Goal: Information Seeking & Learning: Learn about a topic

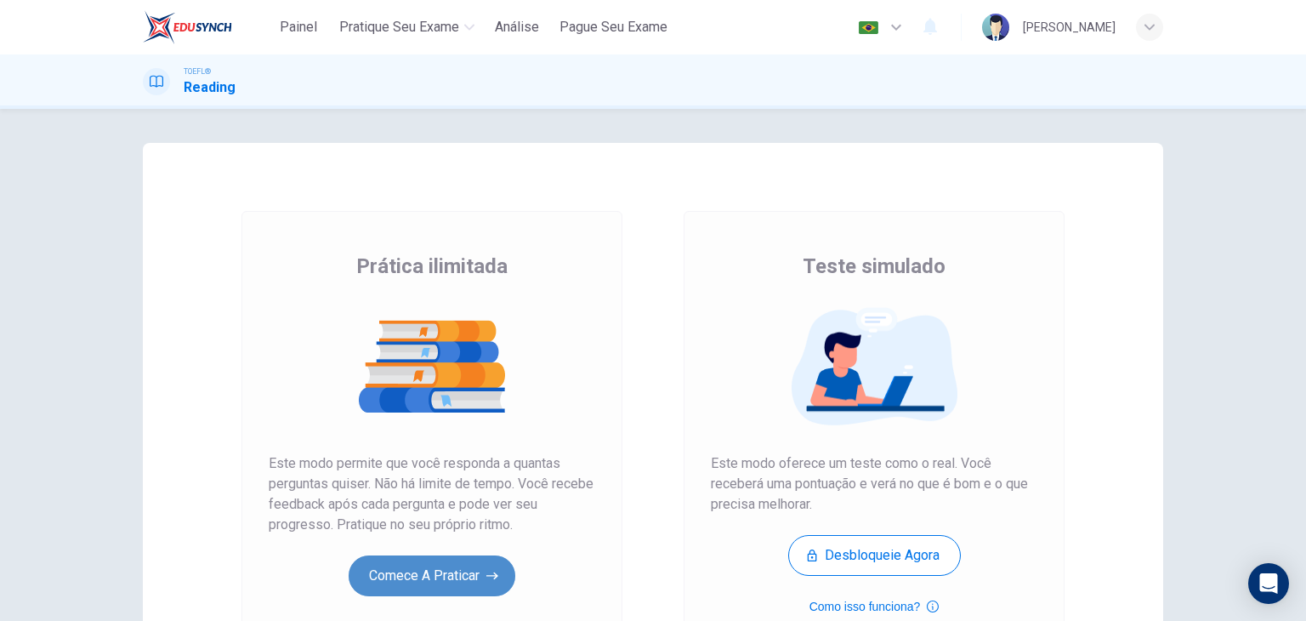
click at [428, 578] on button "Comece a praticar" at bounding box center [432, 575] width 167 height 41
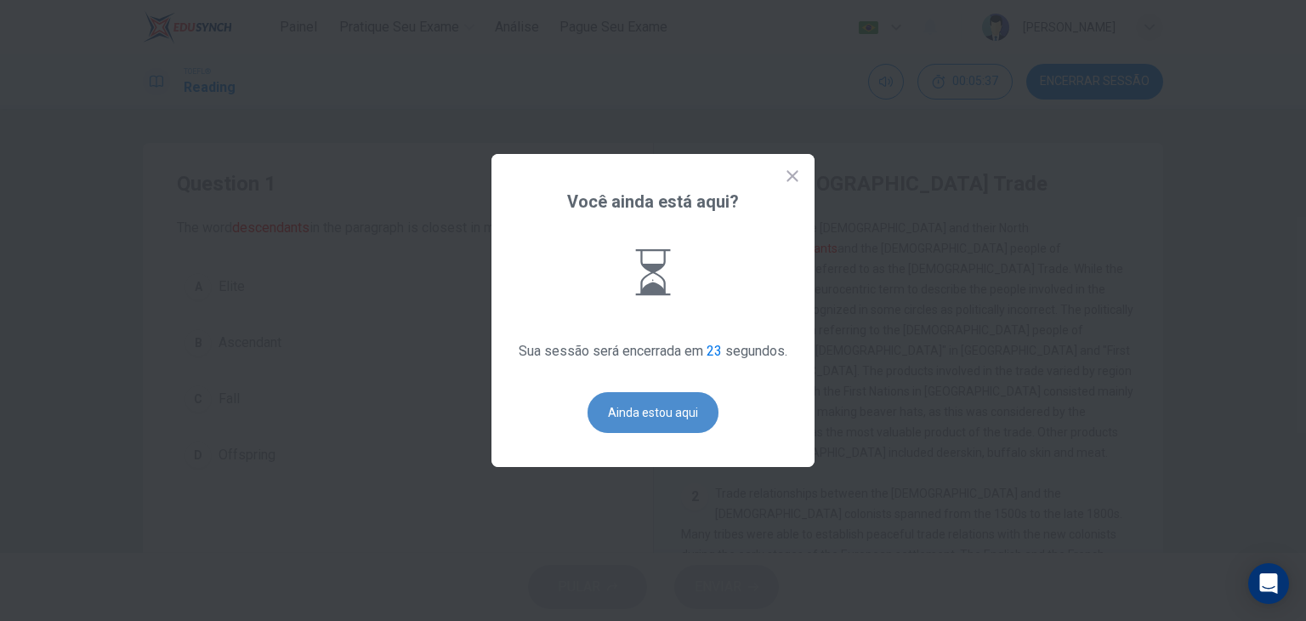
click at [638, 427] on button "Ainda estou aqui" at bounding box center [652, 412] width 131 height 41
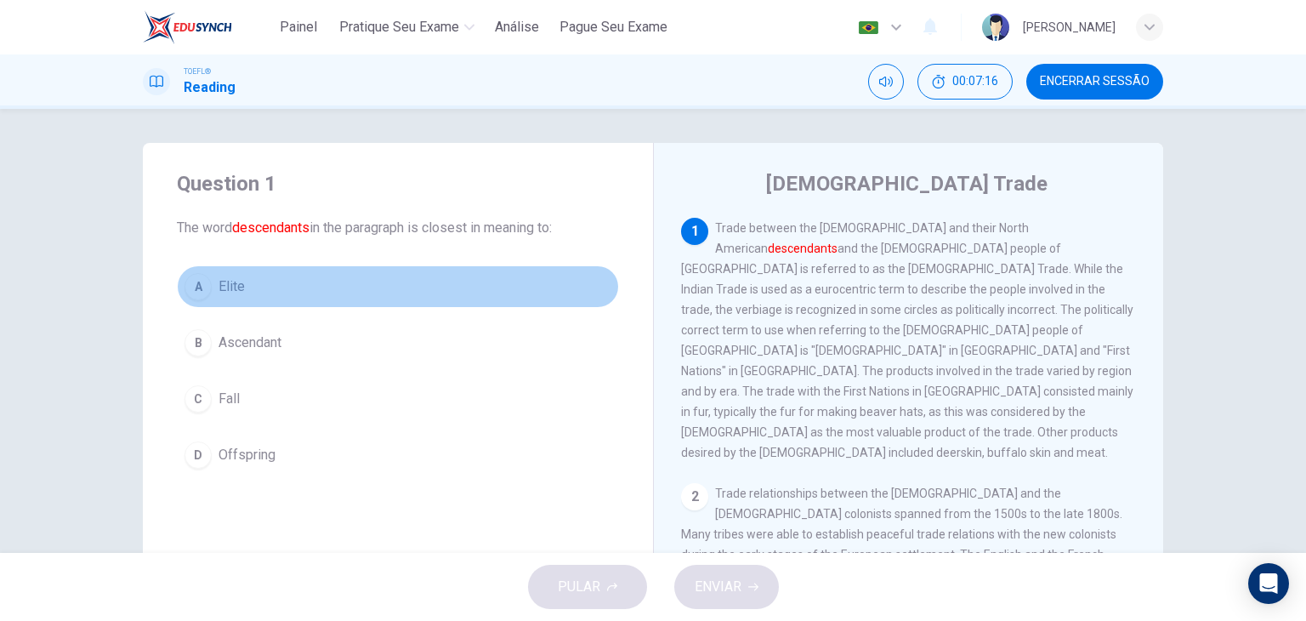
click at [230, 286] on span "Elite" at bounding box center [231, 286] width 26 height 20
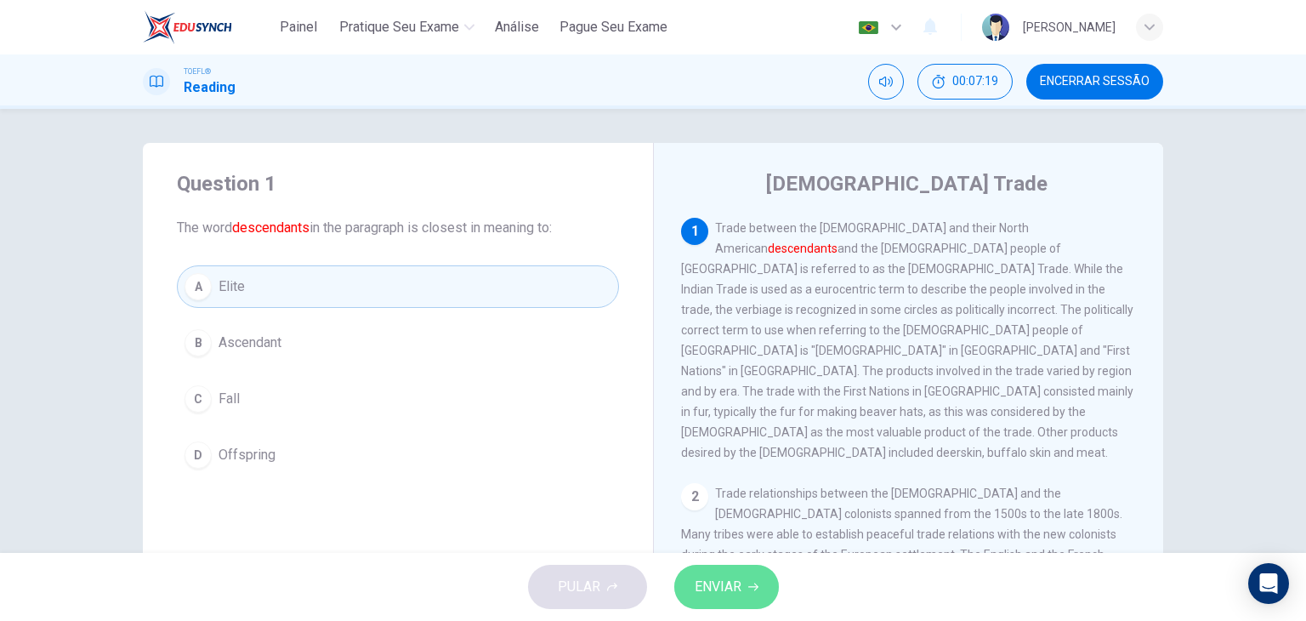
click at [726, 578] on span "ENVIAR" at bounding box center [717, 587] width 47 height 24
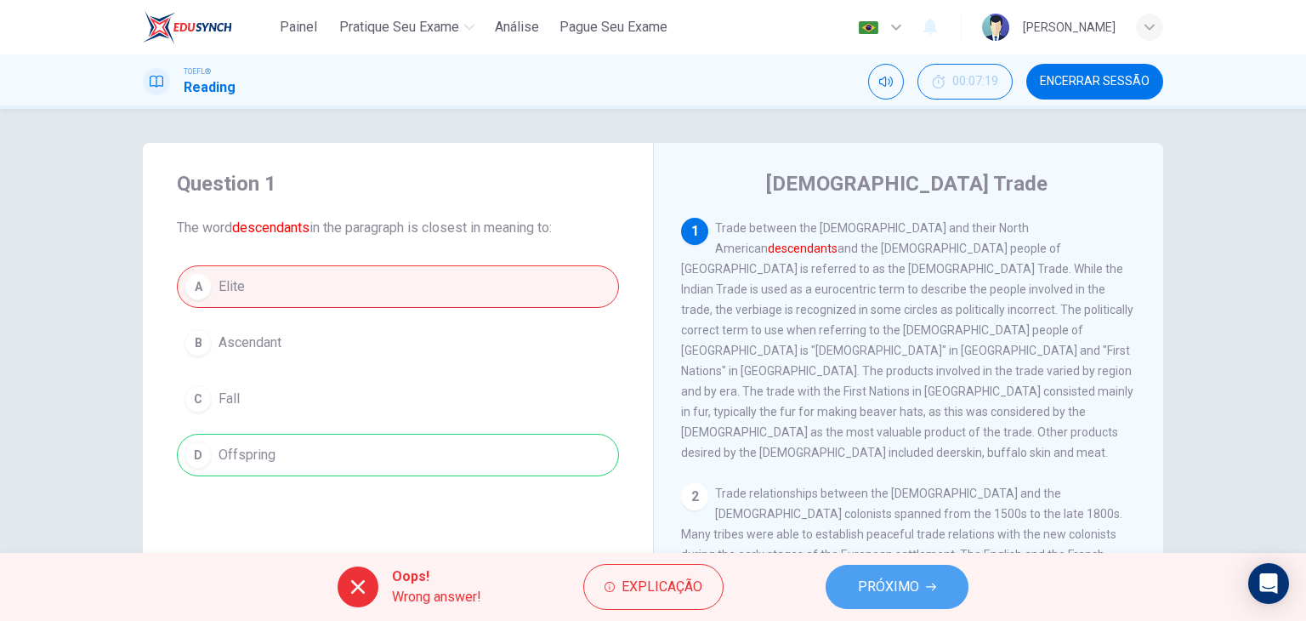
click at [914, 598] on span "PRÓXIMO" at bounding box center [888, 587] width 61 height 24
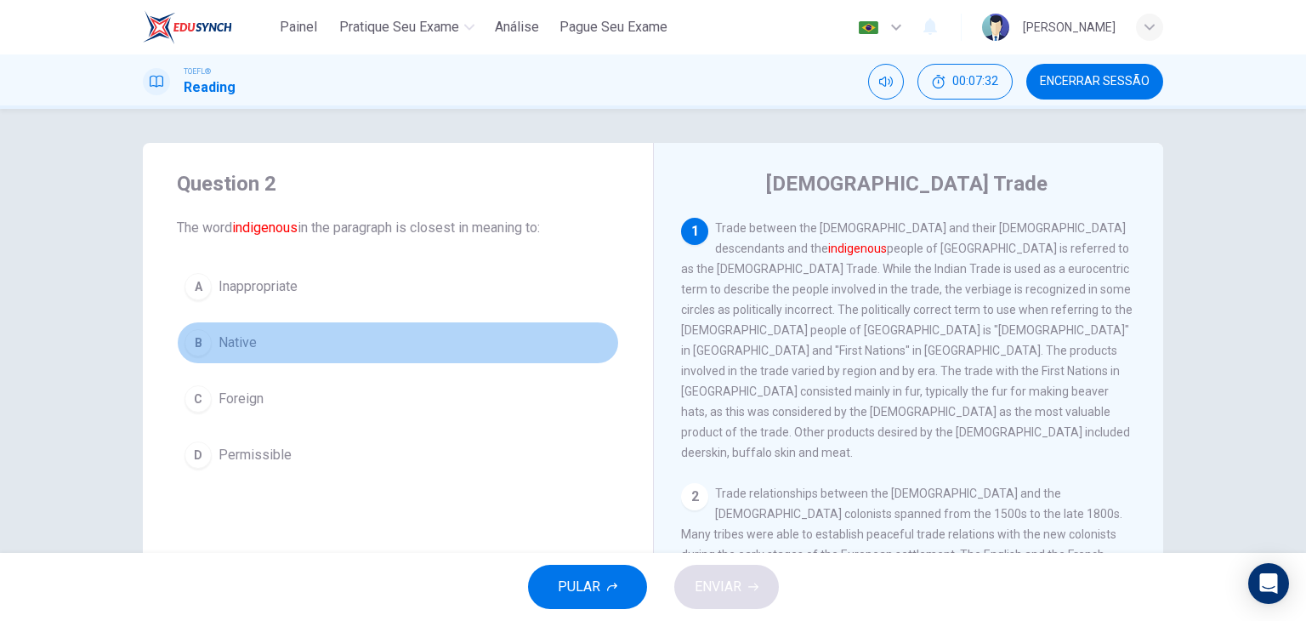
click at [237, 341] on span "Native" at bounding box center [237, 342] width 38 height 20
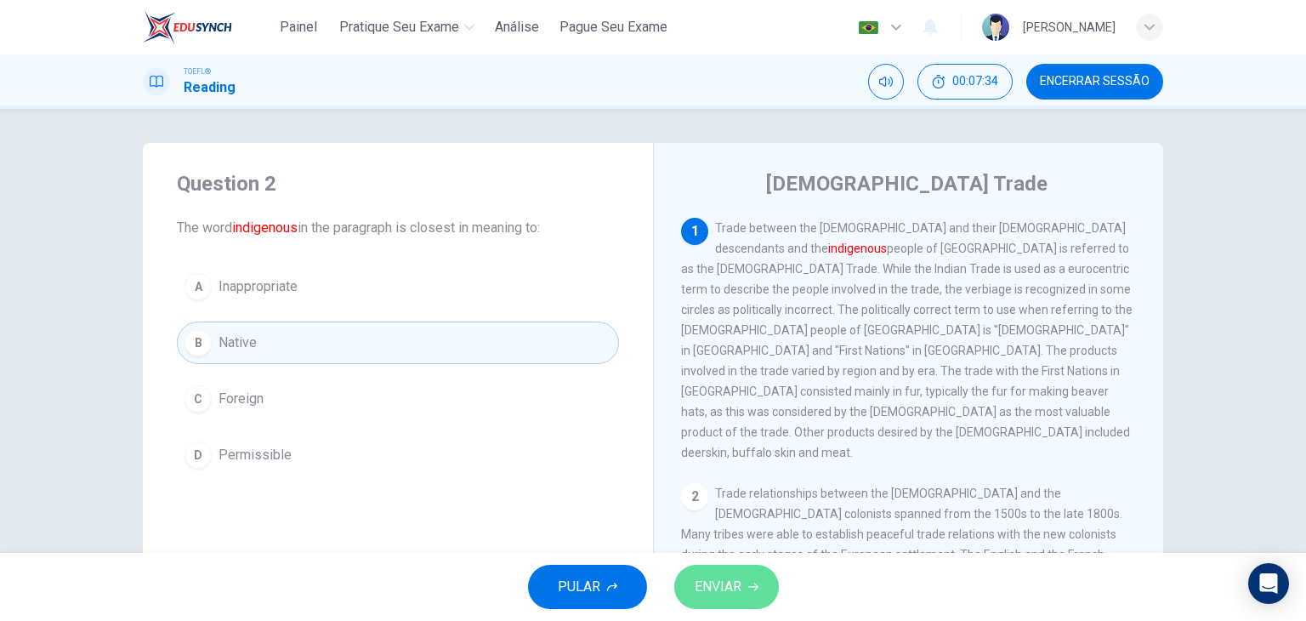
click at [765, 584] on button "ENVIAR" at bounding box center [726, 586] width 105 height 44
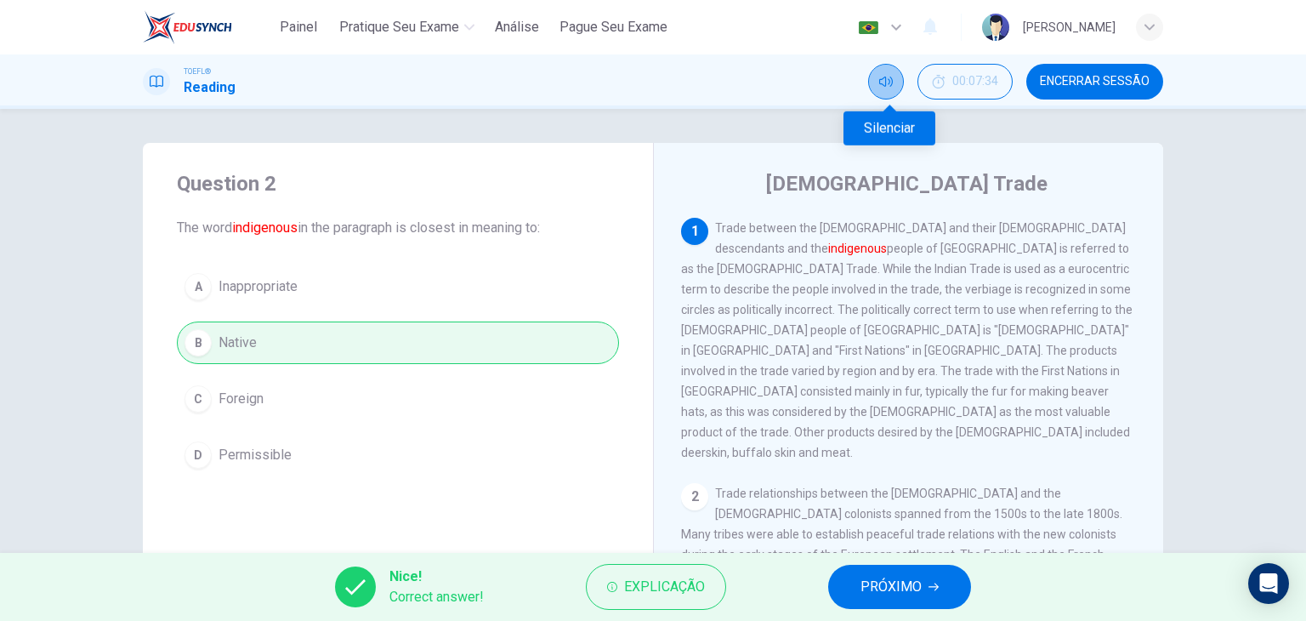
click at [900, 86] on button "Silenciar" at bounding box center [886, 82] width 36 height 36
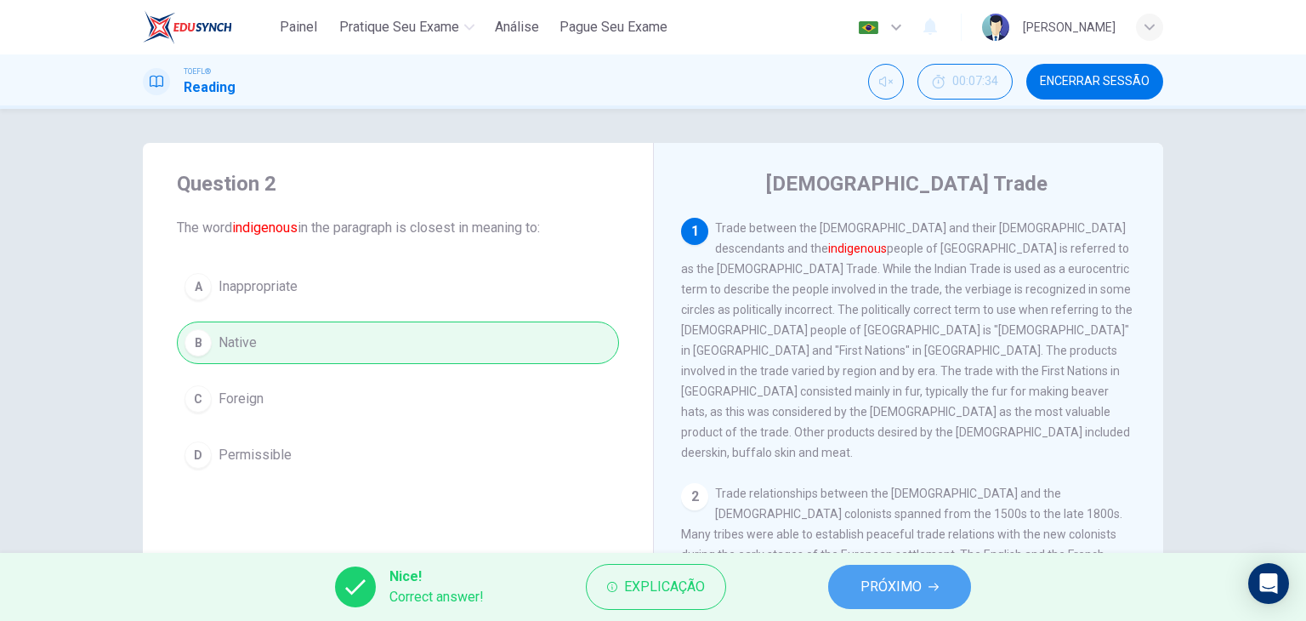
click at [908, 585] on span "PRÓXIMO" at bounding box center [890, 587] width 61 height 24
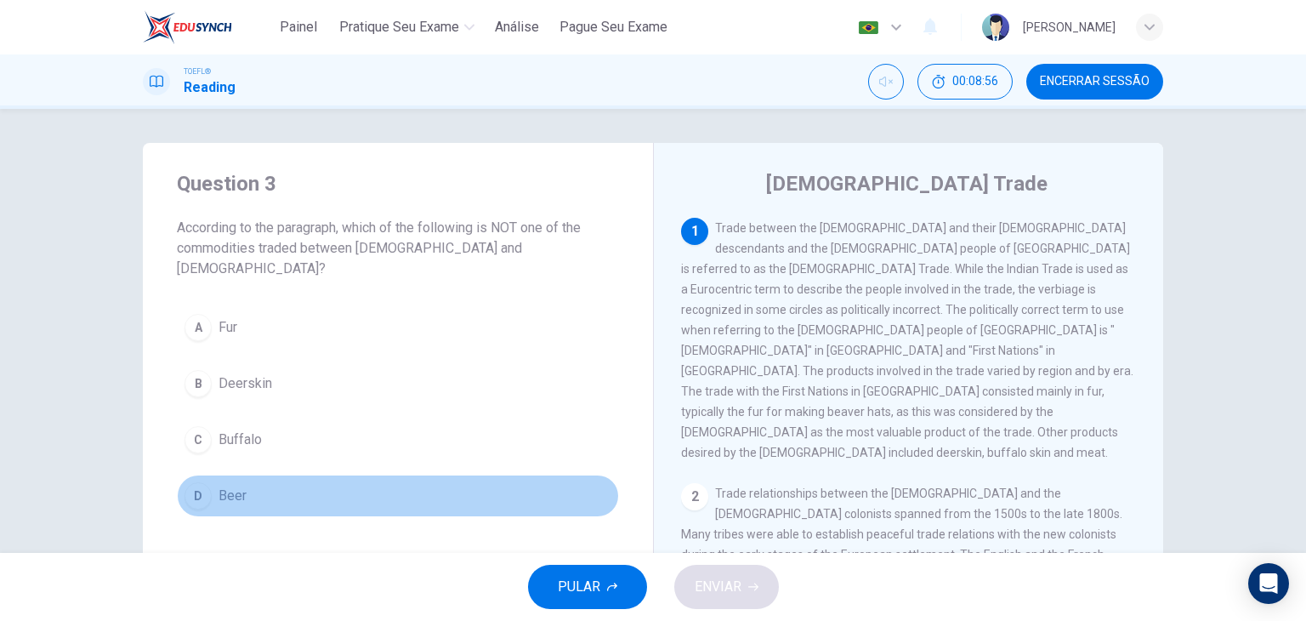
click at [241, 474] on button "D Beer" at bounding box center [398, 495] width 442 height 43
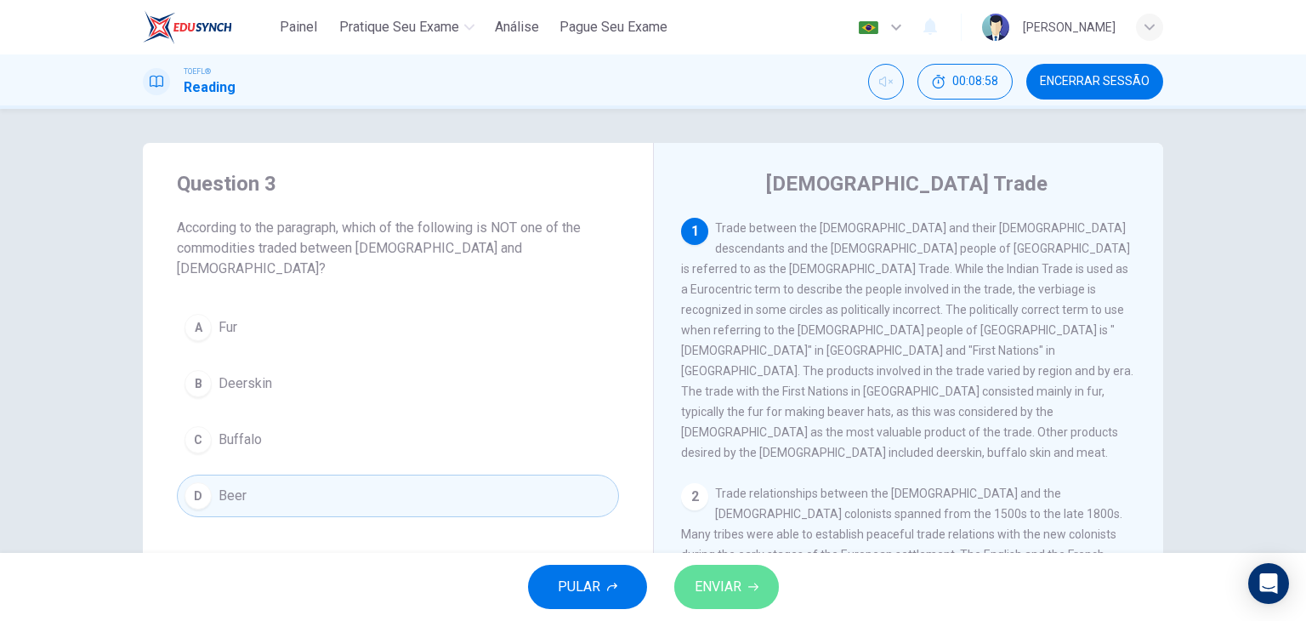
click at [738, 584] on span "ENVIAR" at bounding box center [717, 587] width 47 height 24
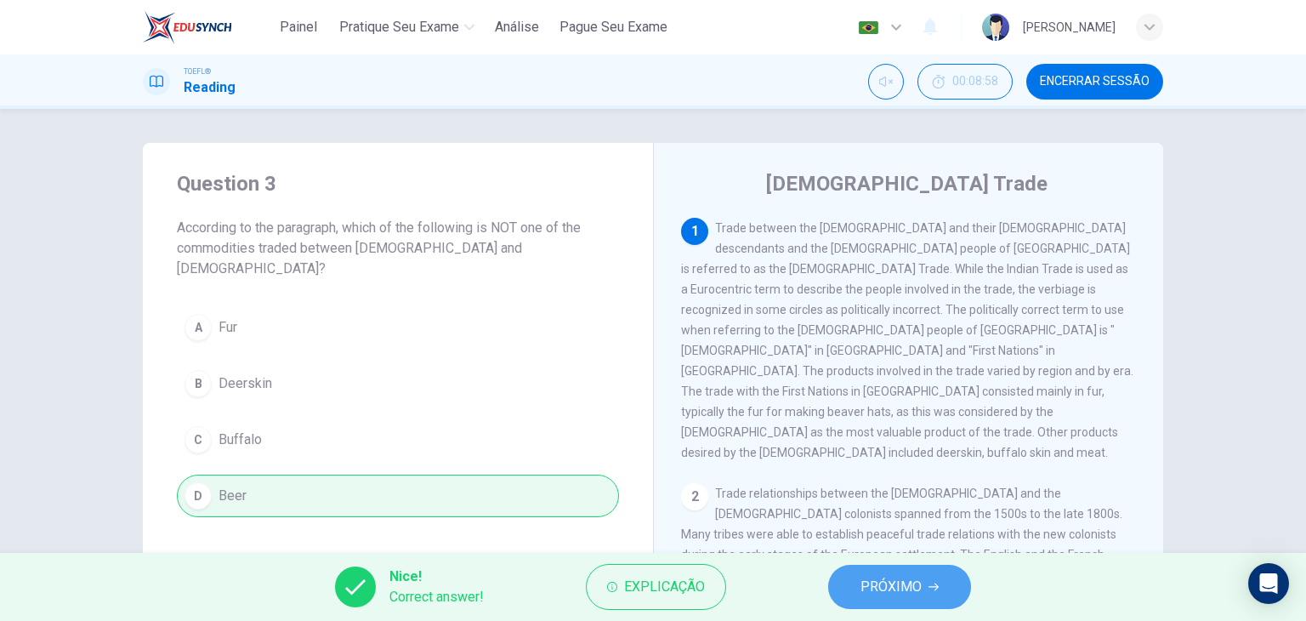
click at [915, 584] on span "PRÓXIMO" at bounding box center [890, 587] width 61 height 24
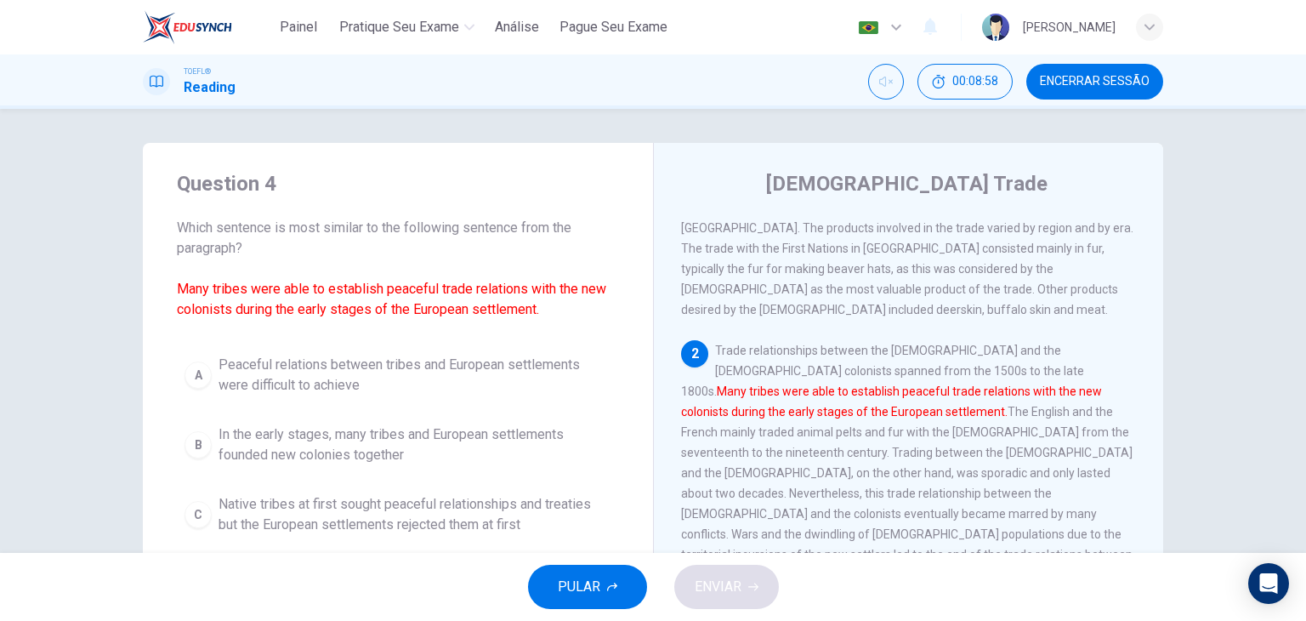
scroll to position [186, 0]
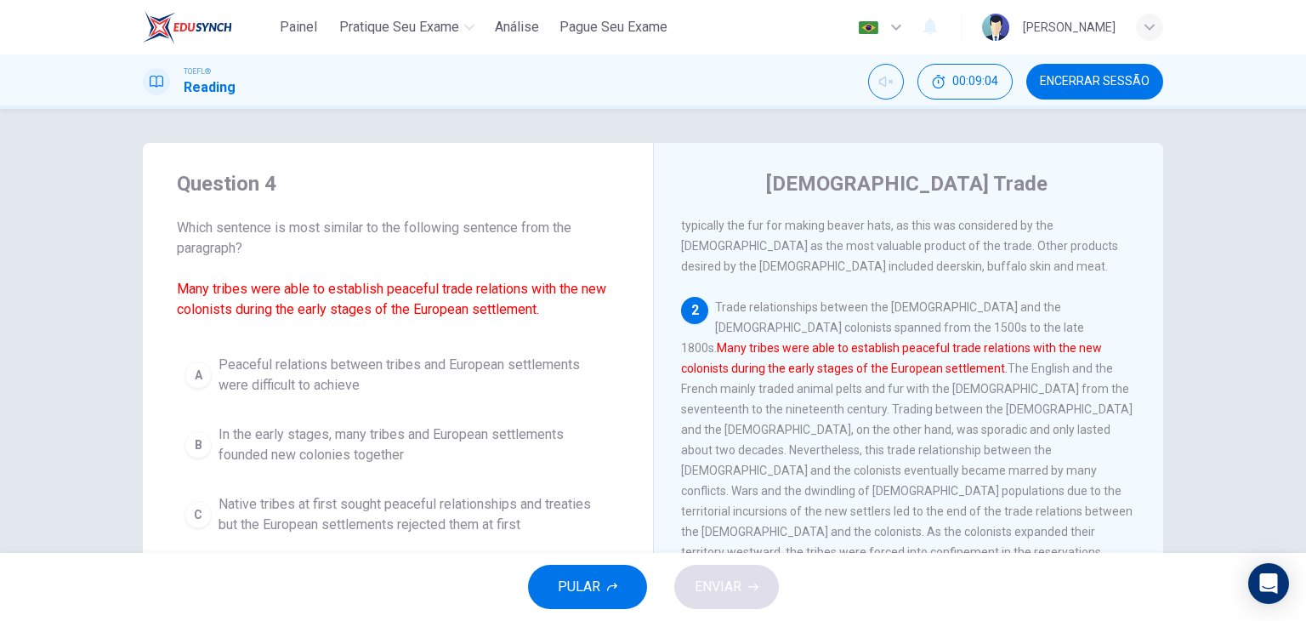
drag, startPoint x: 1154, startPoint y: 392, endPoint x: 1159, endPoint y: 407, distance: 16.1
click at [1159, 407] on div "Question 4 Which sentence is most similar to the following sentence from the pa…" at bounding box center [653, 438] width 1074 height 591
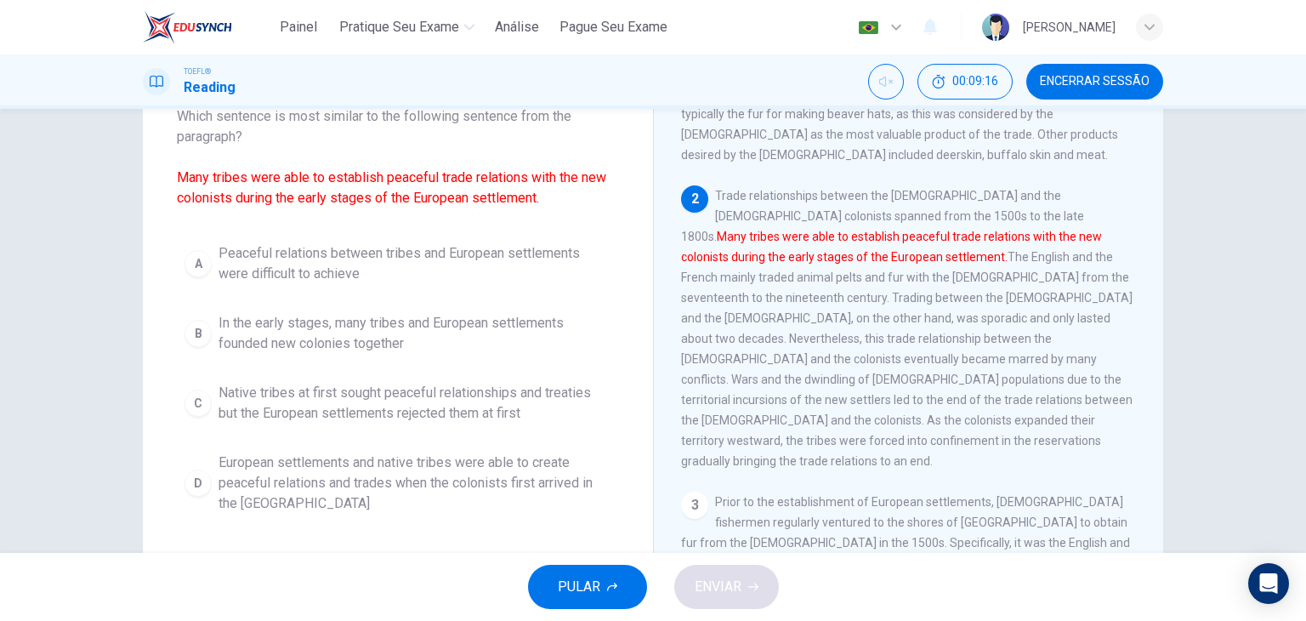
scroll to position [105, 0]
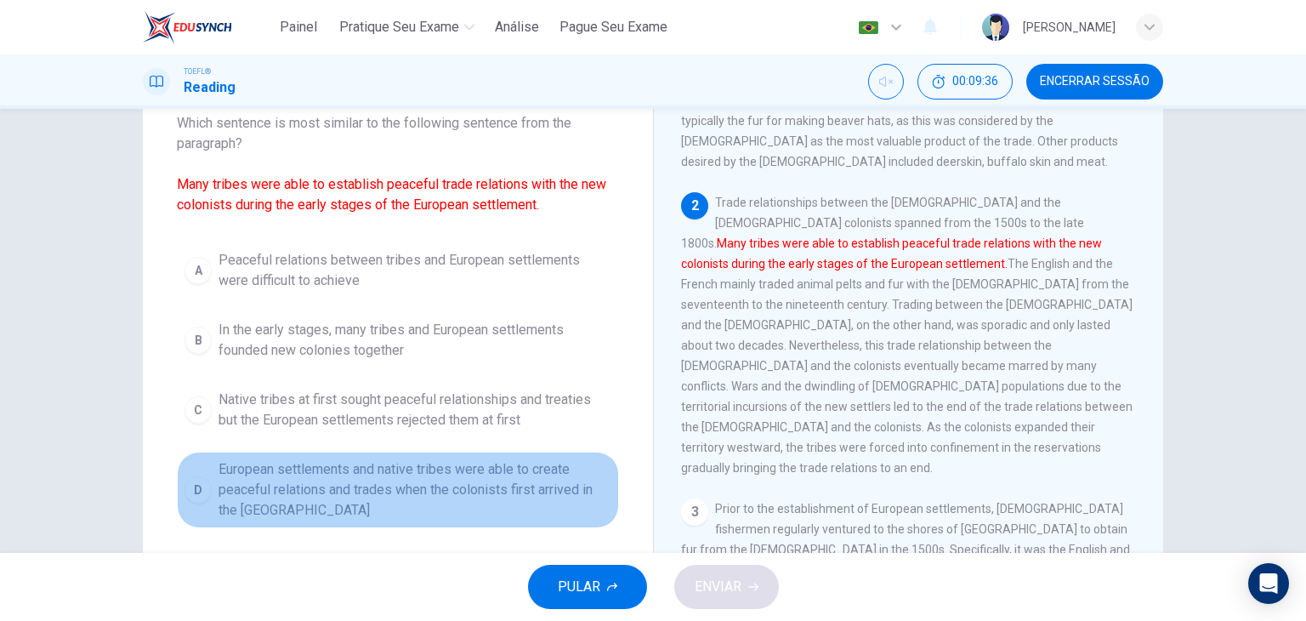
click at [567, 490] on span "European settlements and native tribes were able to create peaceful relations a…" at bounding box center [414, 489] width 393 height 61
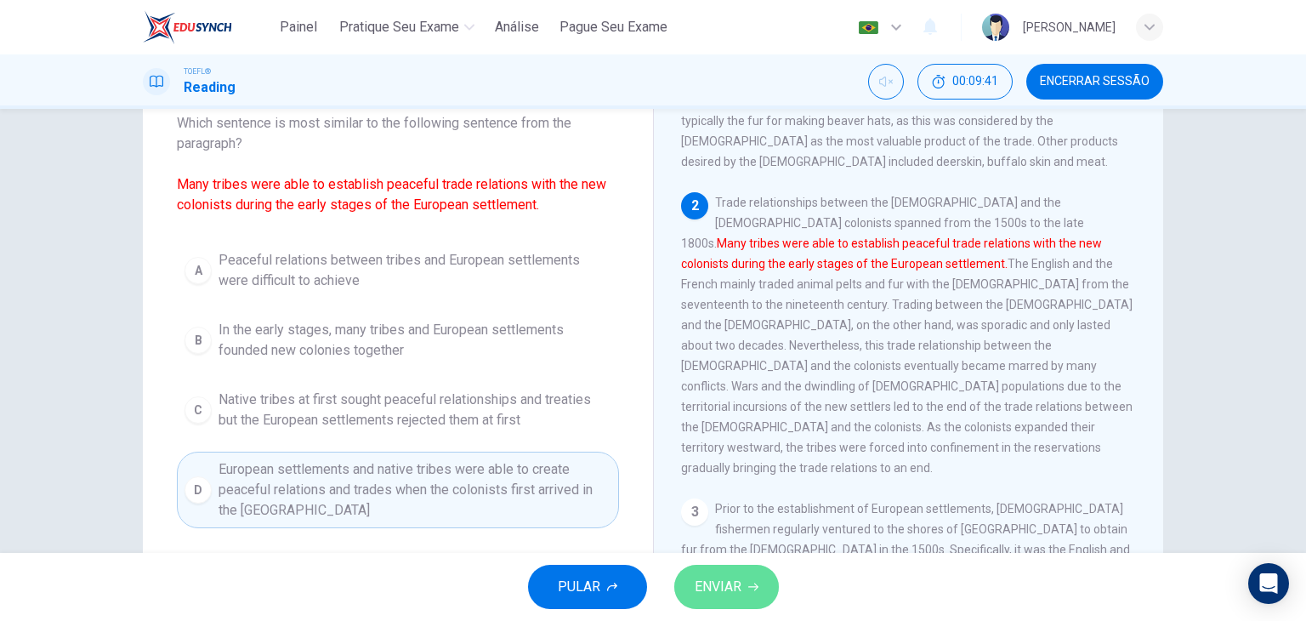
click at [748, 588] on icon "button" at bounding box center [753, 586] width 10 height 10
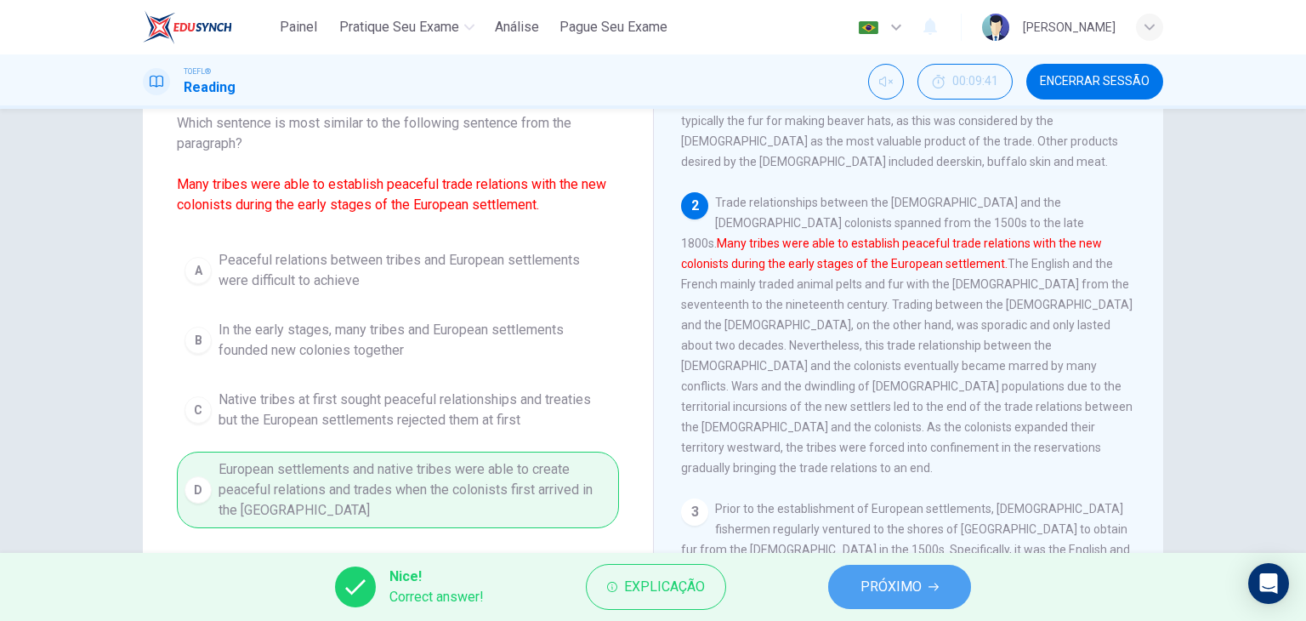
click at [899, 587] on span "PRÓXIMO" at bounding box center [890, 587] width 61 height 24
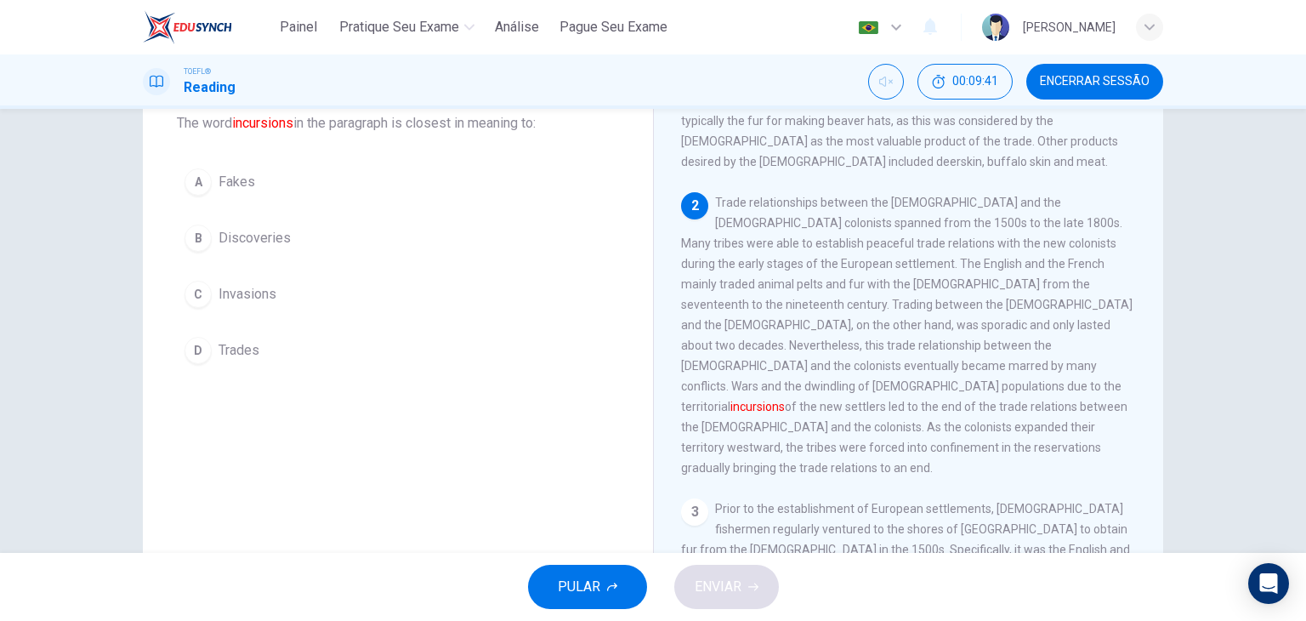
scroll to position [252, 0]
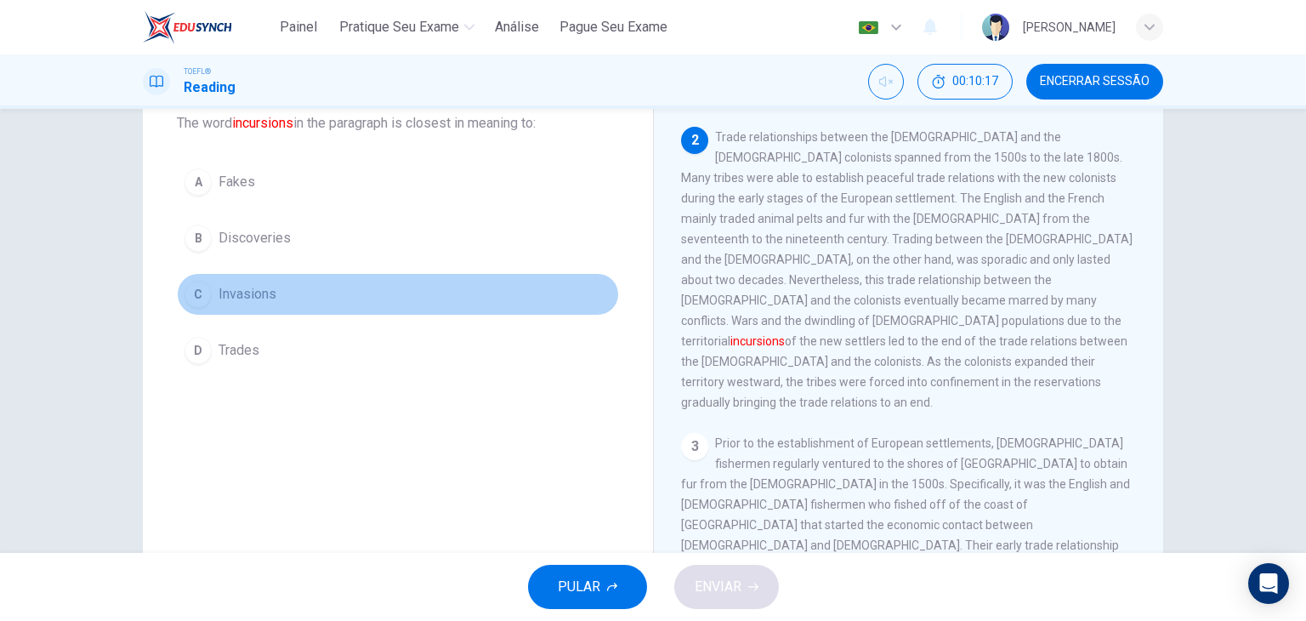
click at [266, 300] on span "Invasions" at bounding box center [247, 294] width 58 height 20
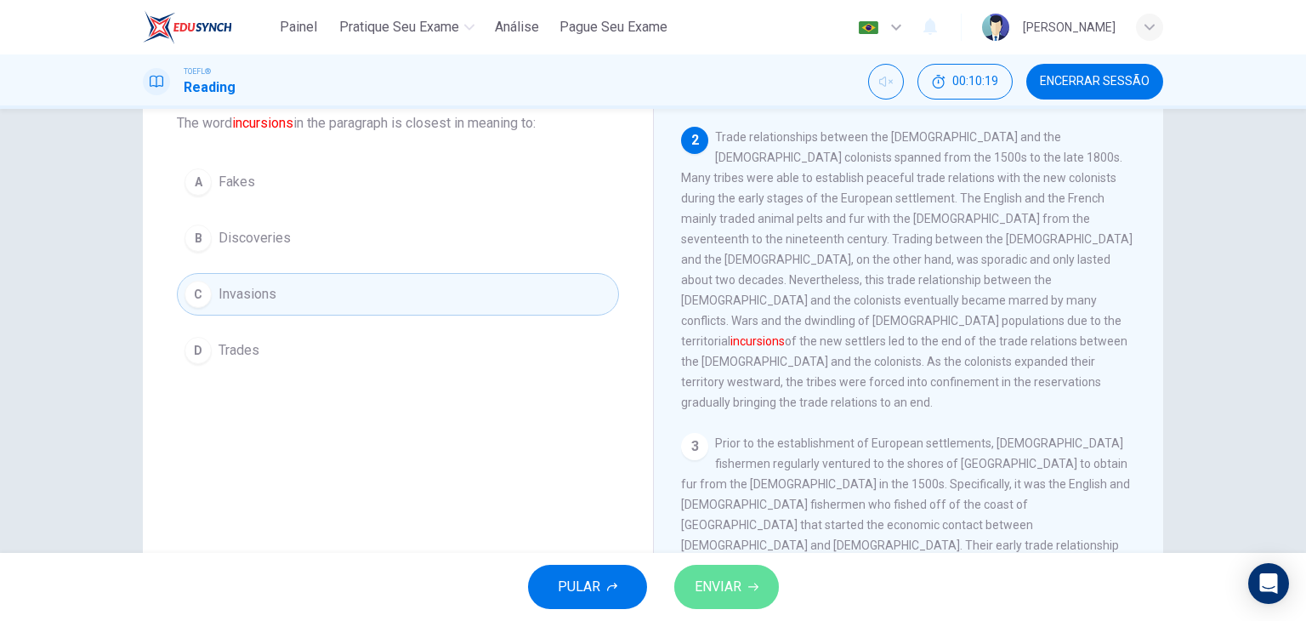
click at [707, 573] on button "ENVIAR" at bounding box center [726, 586] width 105 height 44
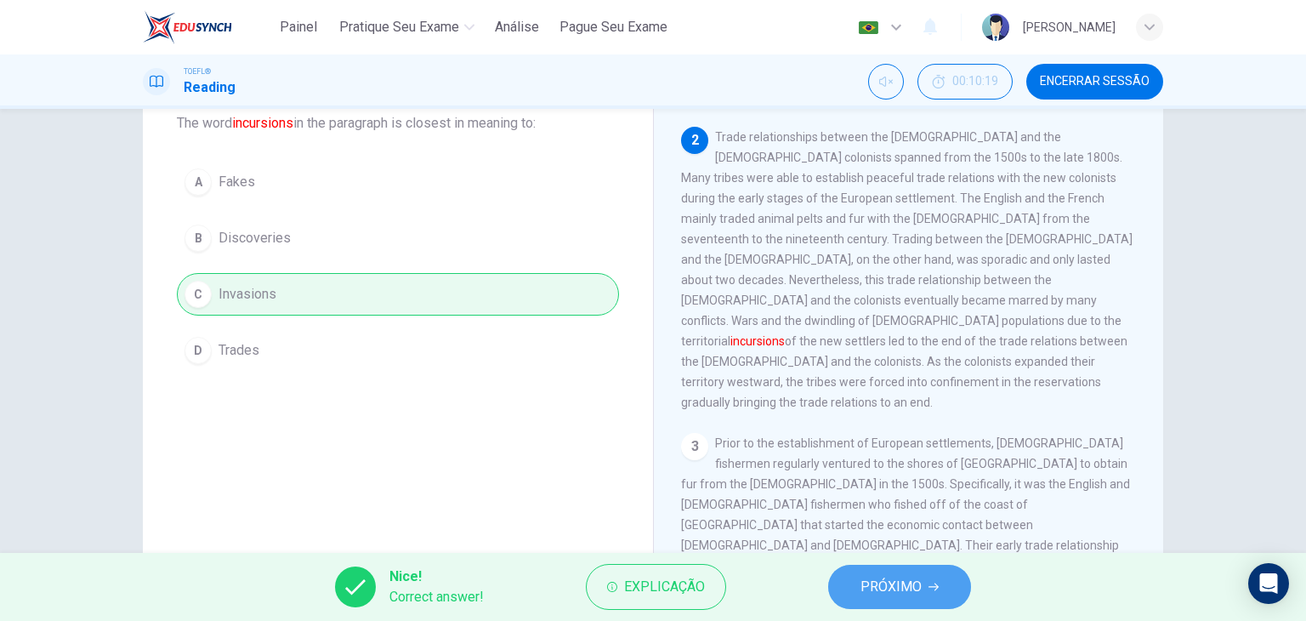
click at [902, 589] on span "PRÓXIMO" at bounding box center [890, 587] width 61 height 24
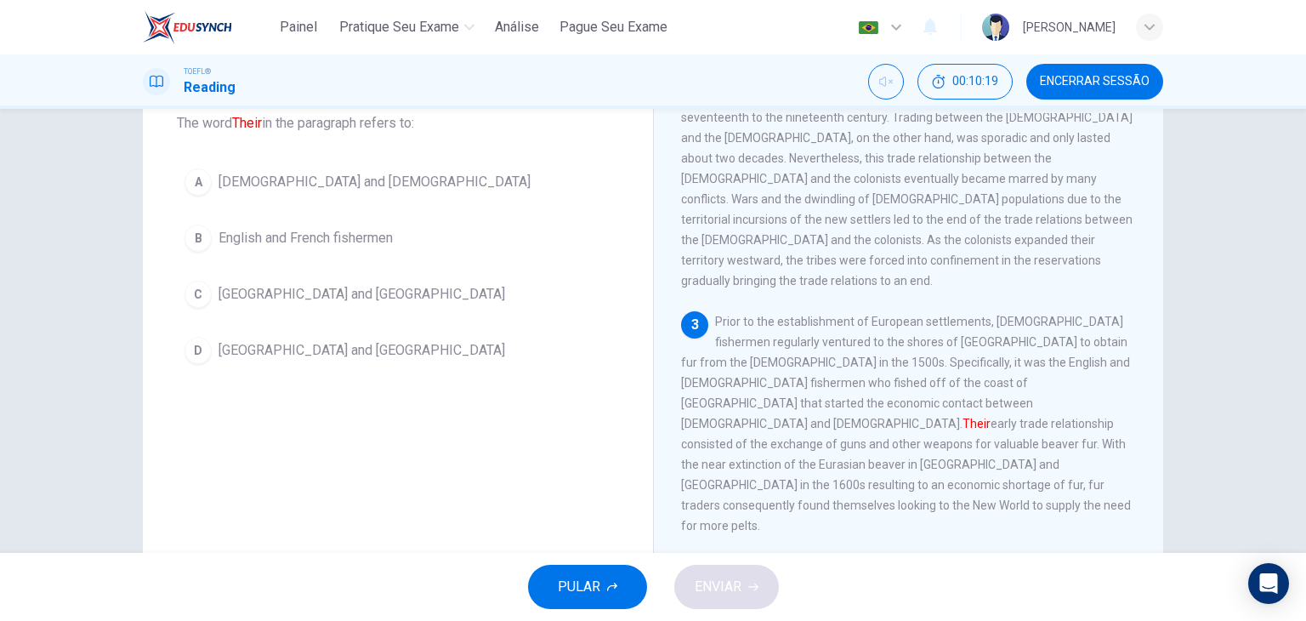
scroll to position [396, 0]
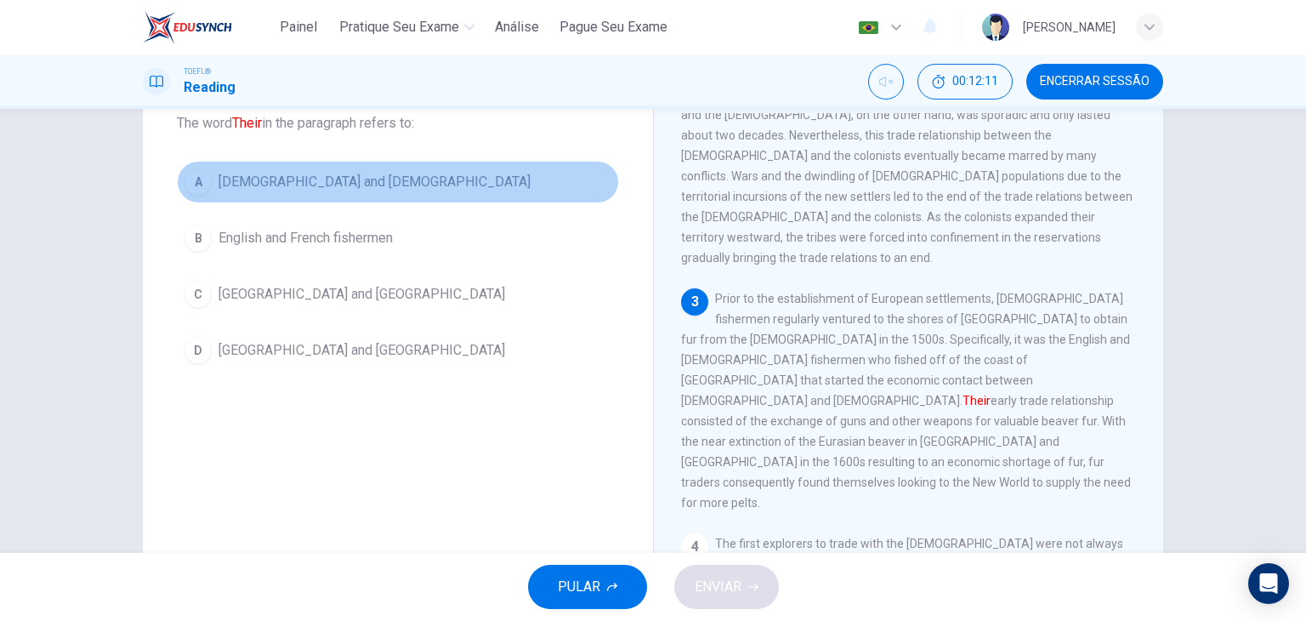
click at [331, 190] on span "[DEMOGRAPHIC_DATA] and [DEMOGRAPHIC_DATA]" at bounding box center [374, 182] width 312 height 20
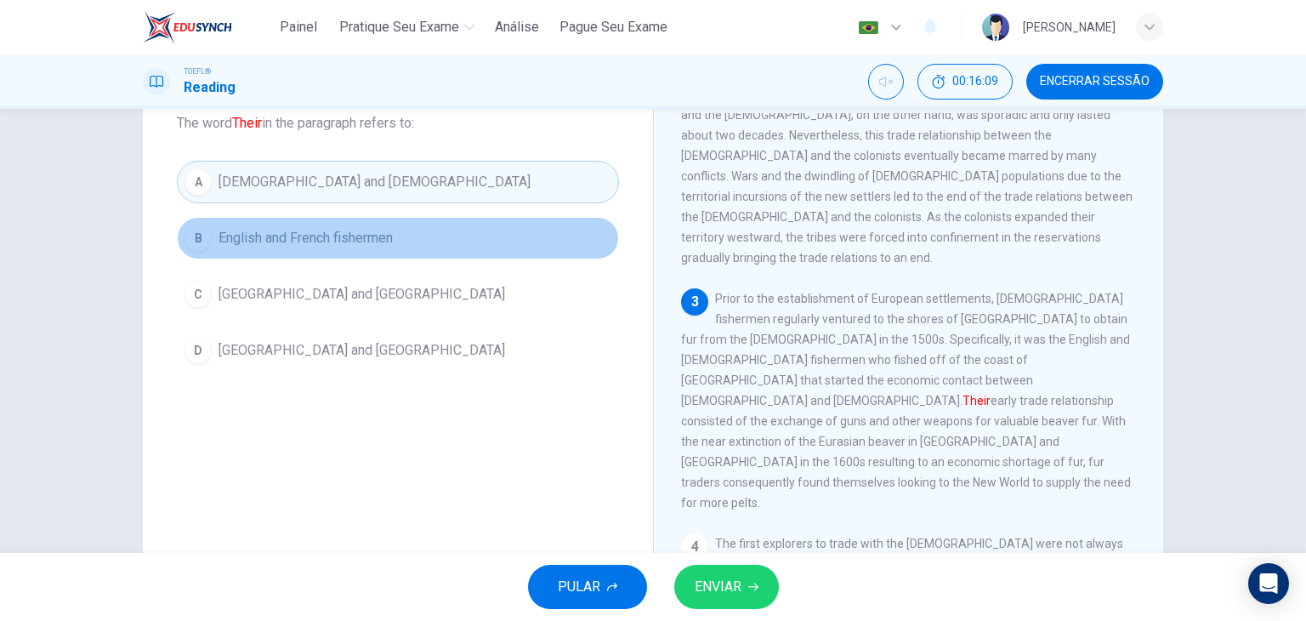
click at [367, 235] on span "English and French fishermen" at bounding box center [305, 238] width 174 height 20
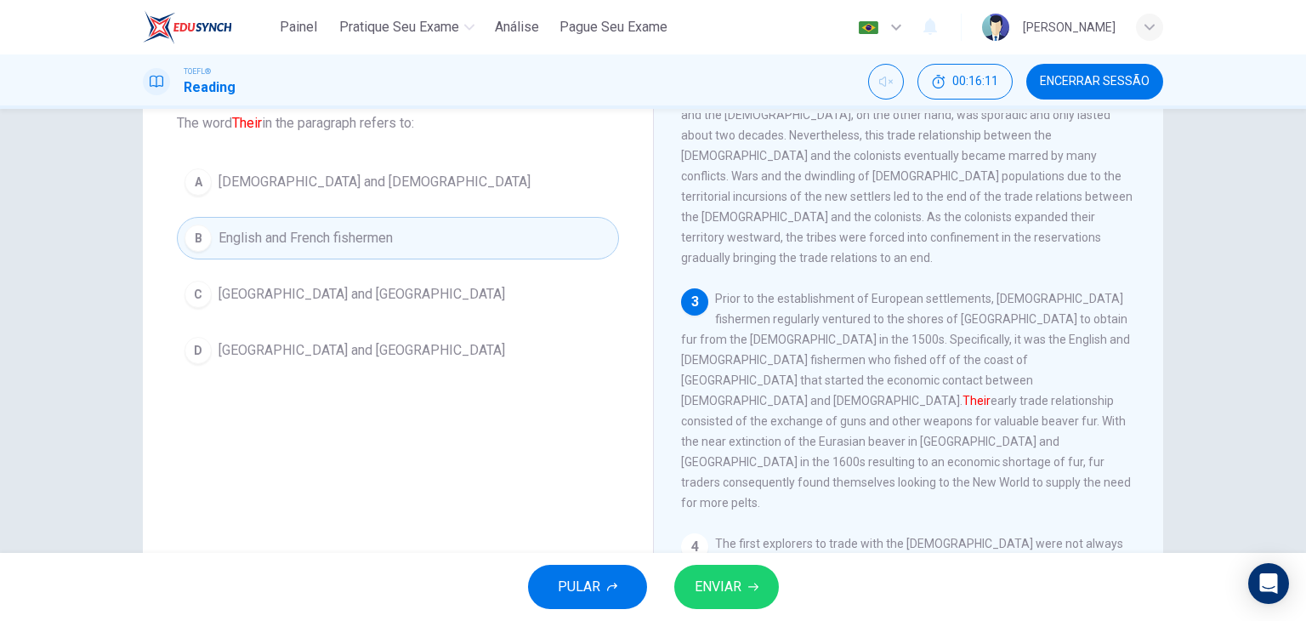
click at [719, 590] on span "ENVIAR" at bounding box center [717, 587] width 47 height 24
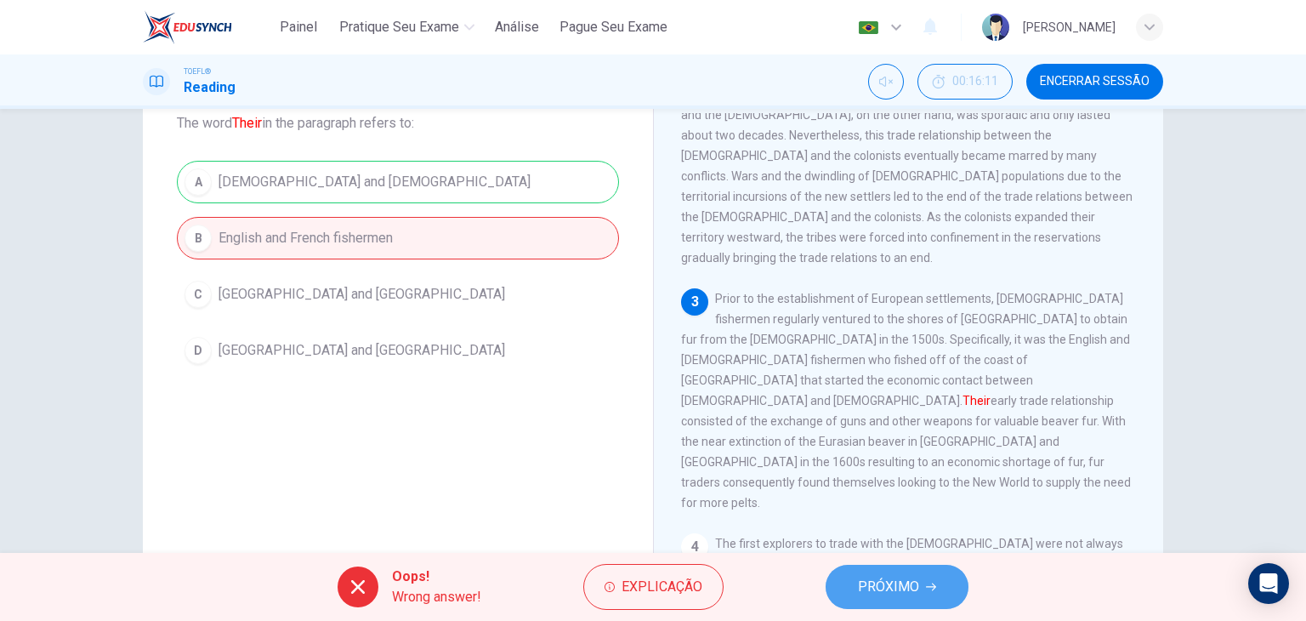
click at [879, 572] on button "PRÓXIMO" at bounding box center [896, 586] width 143 height 44
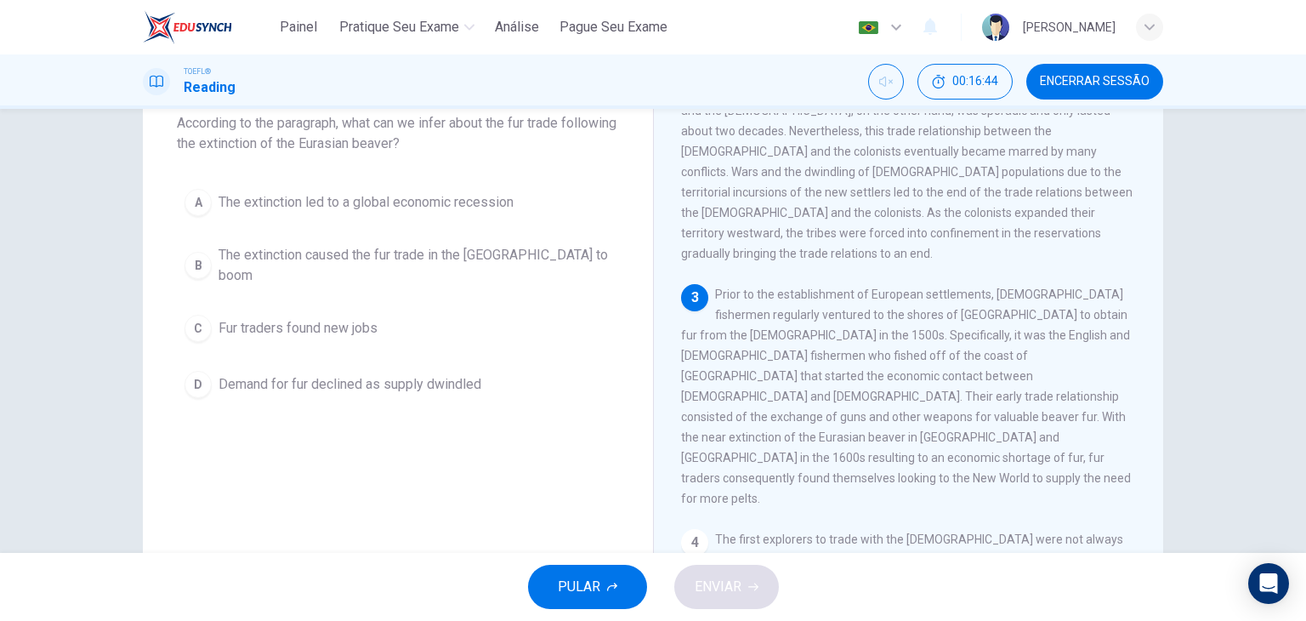
scroll to position [390, 0]
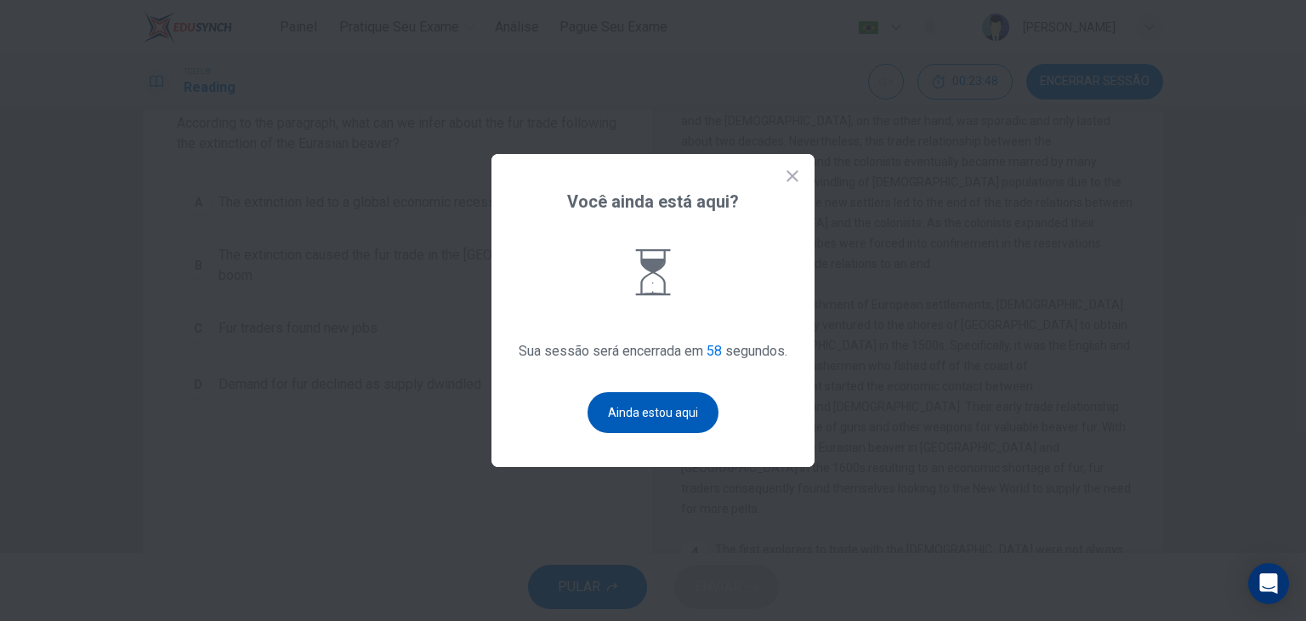
click at [624, 426] on button "Ainda estou aqui" at bounding box center [652, 412] width 131 height 41
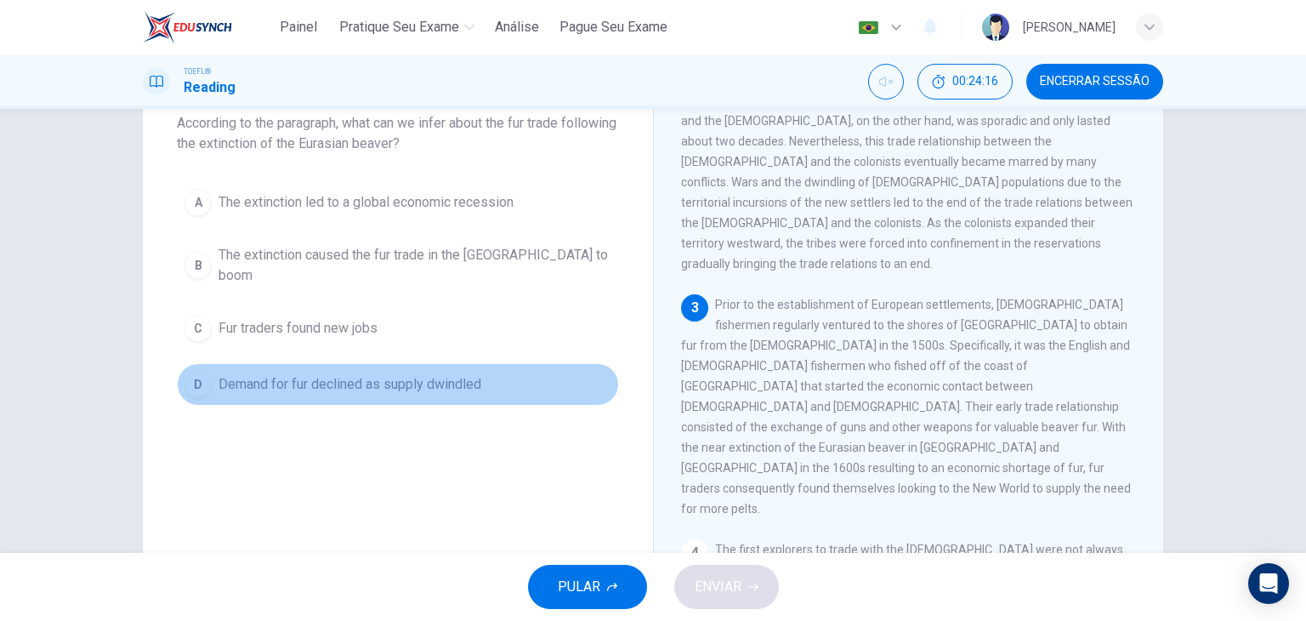
click at [408, 374] on span "Demand for fur declined as supply dwindled" at bounding box center [349, 384] width 263 height 20
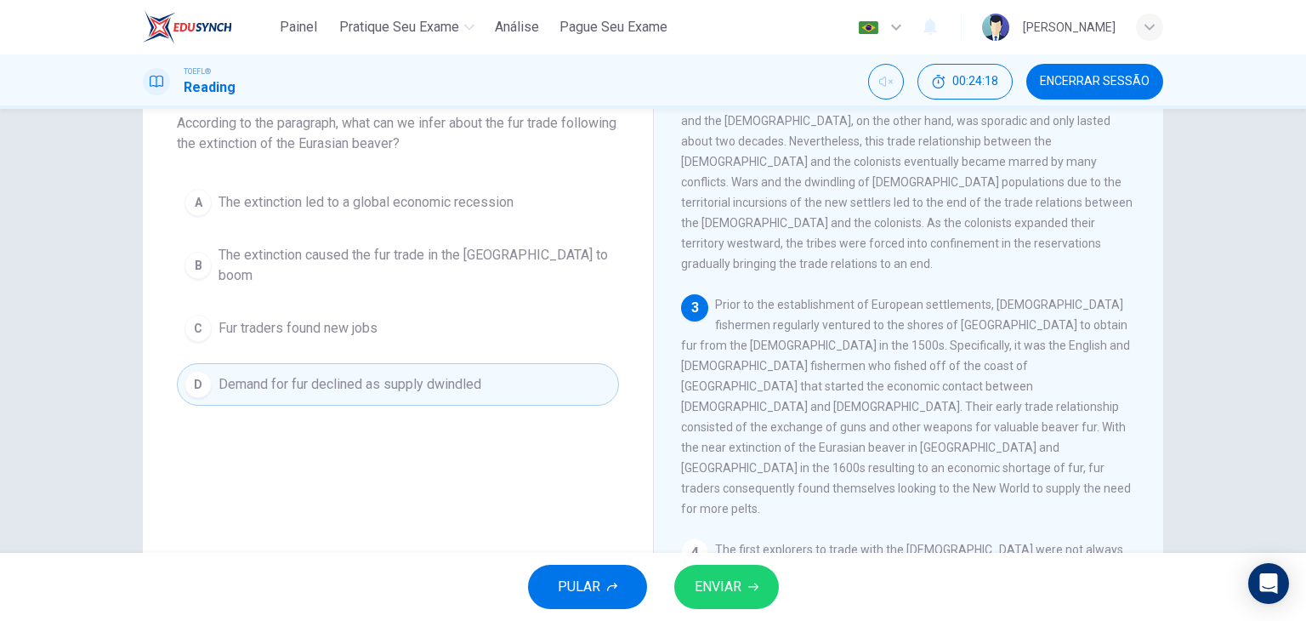
click at [726, 598] on button "ENVIAR" at bounding box center [726, 586] width 105 height 44
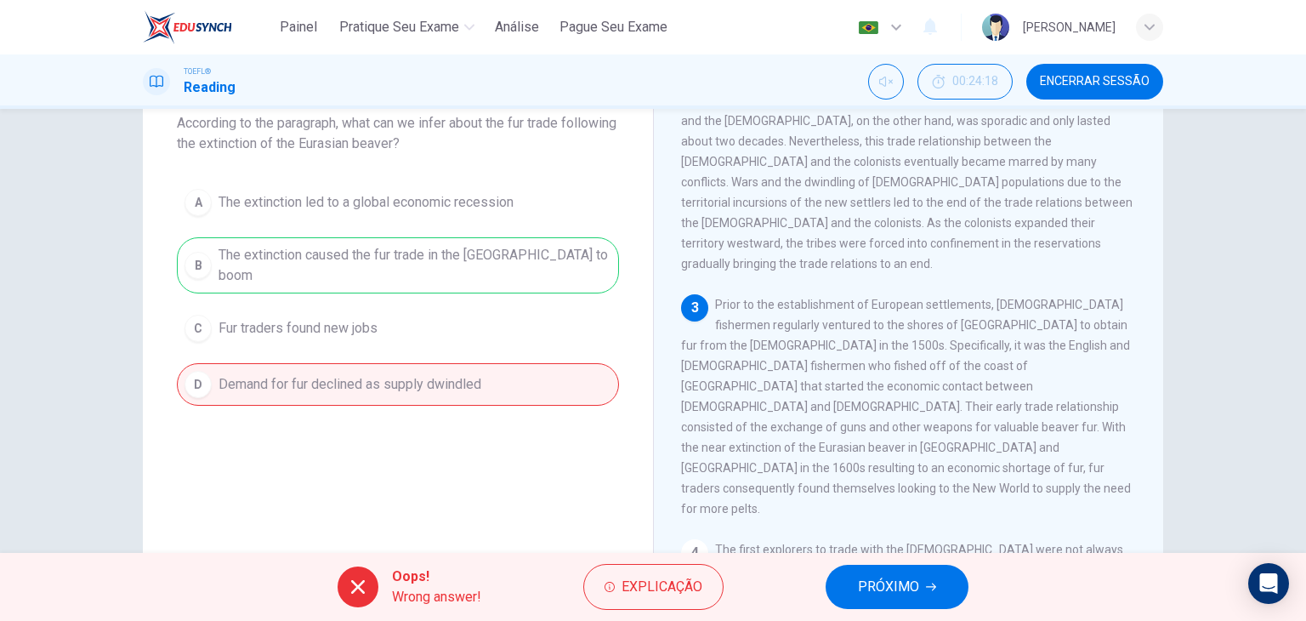
click at [726, 598] on div "Oops! Wrong answer! Explicação PRÓXIMO" at bounding box center [653, 587] width 1306 height 68
click at [887, 586] on span "PRÓXIMO" at bounding box center [888, 587] width 61 height 24
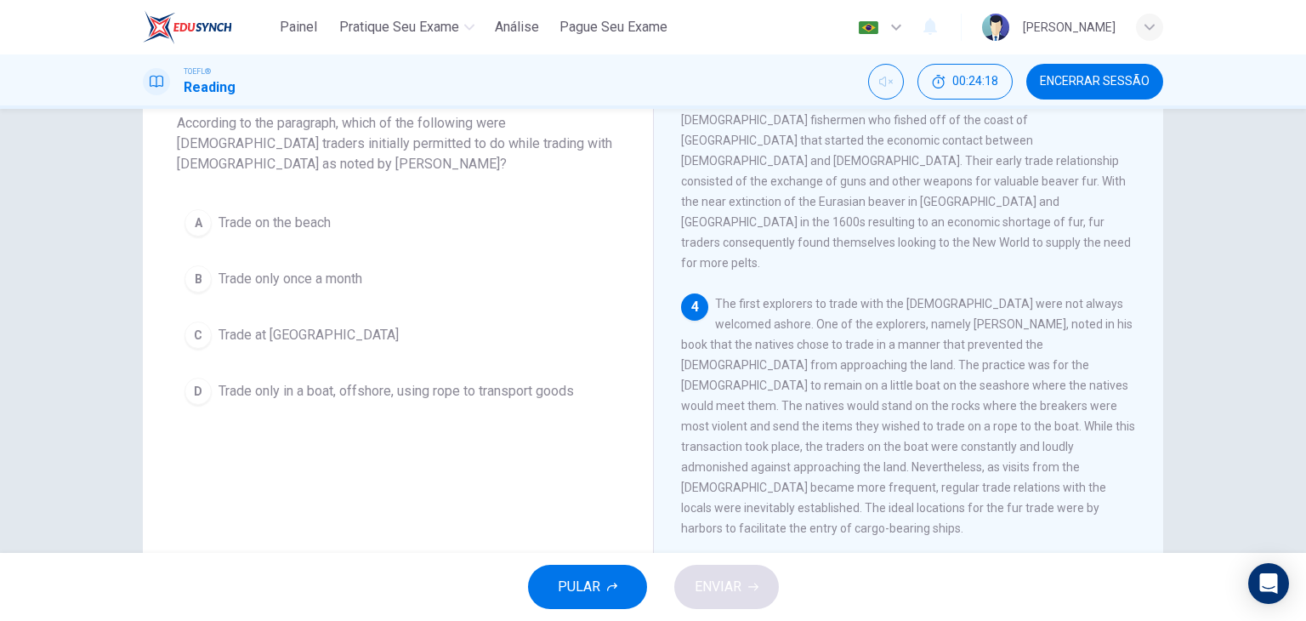
scroll to position [649, 0]
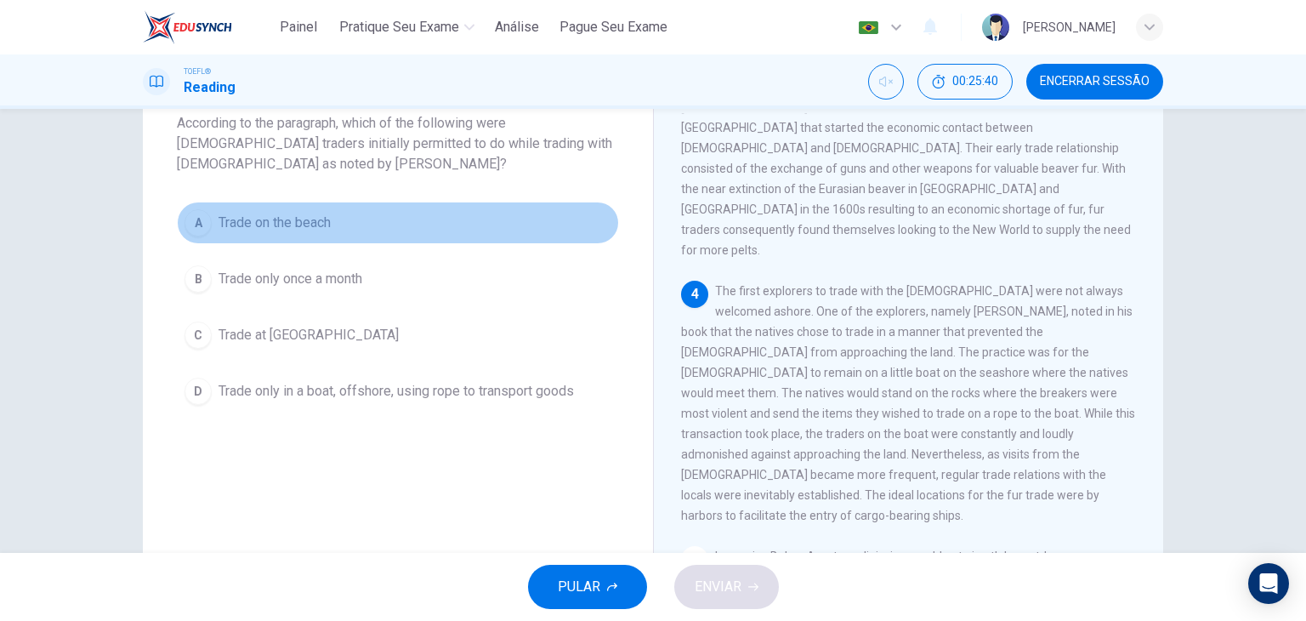
click at [304, 215] on span "Trade on the beach" at bounding box center [274, 223] width 112 height 20
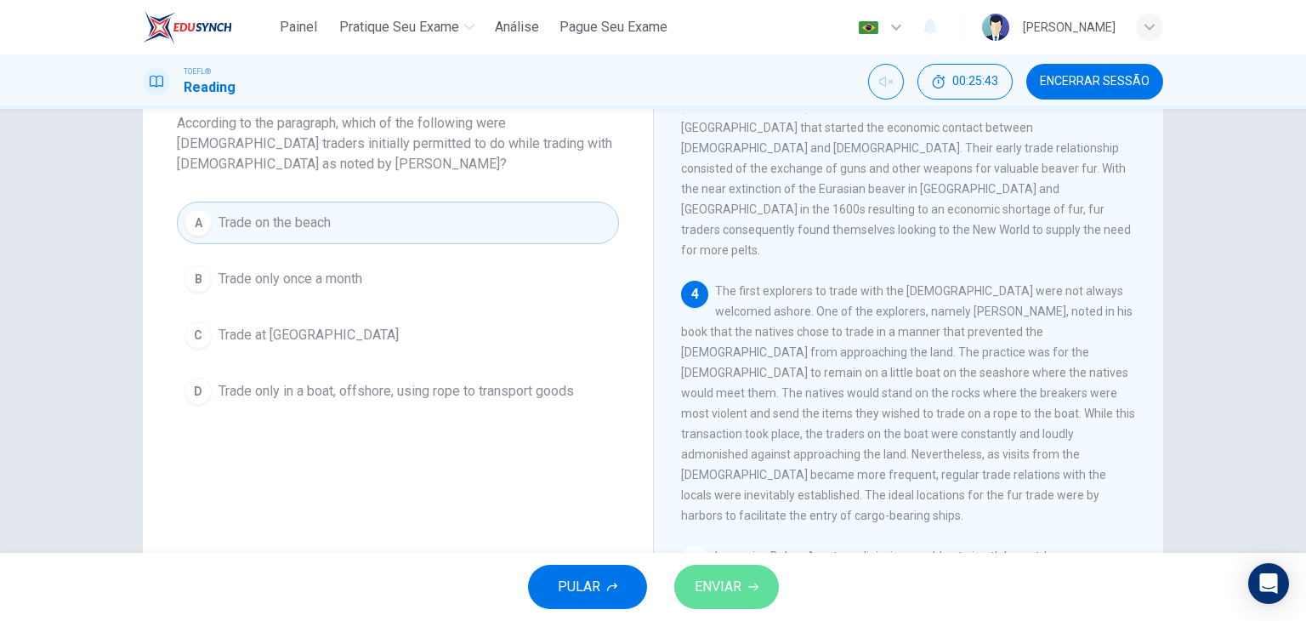
click at [733, 583] on span "ENVIAR" at bounding box center [717, 587] width 47 height 24
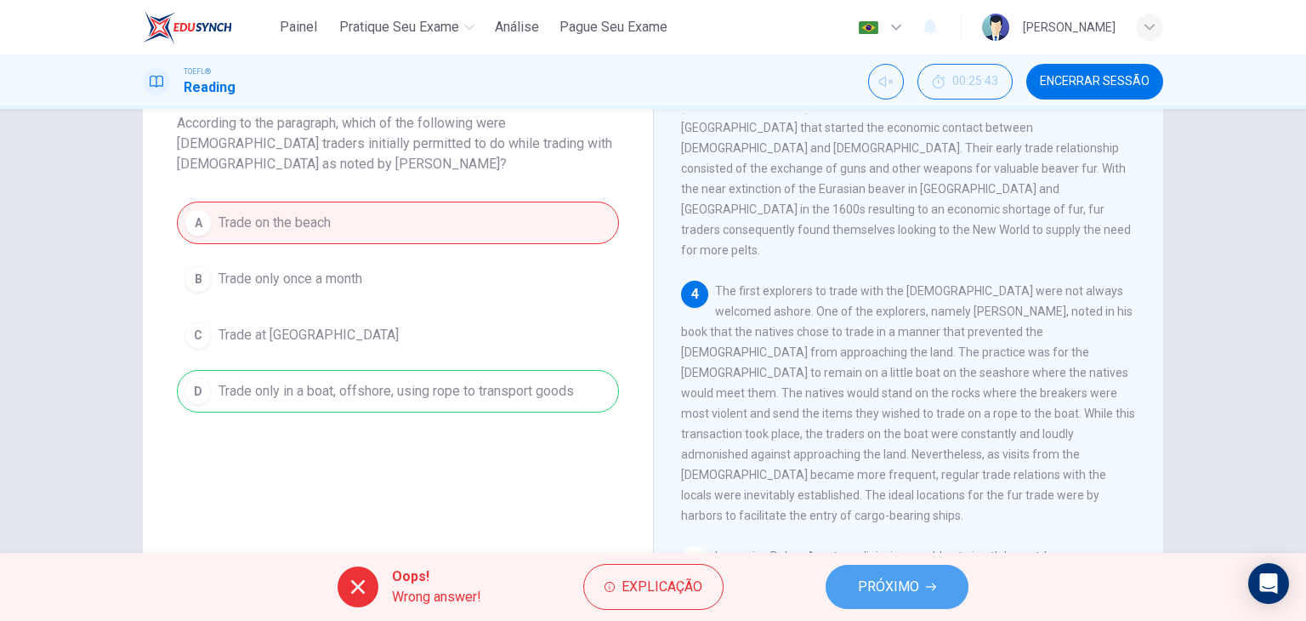
click at [873, 592] on span "PRÓXIMO" at bounding box center [888, 587] width 61 height 24
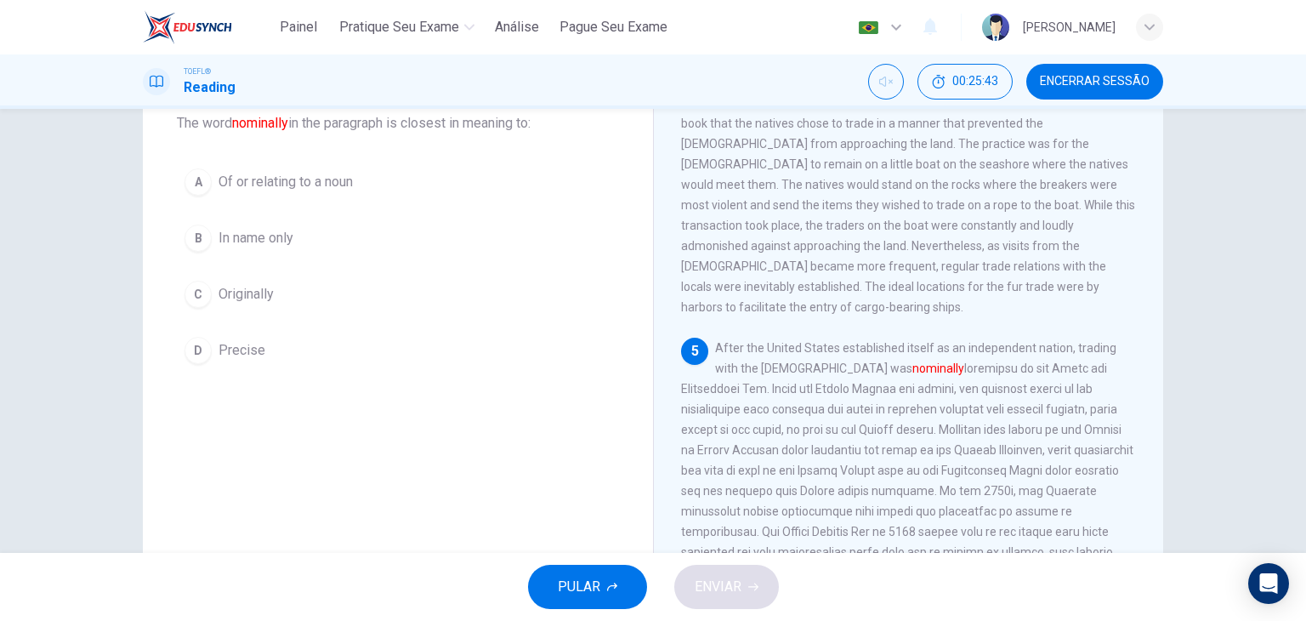
scroll to position [877, 0]
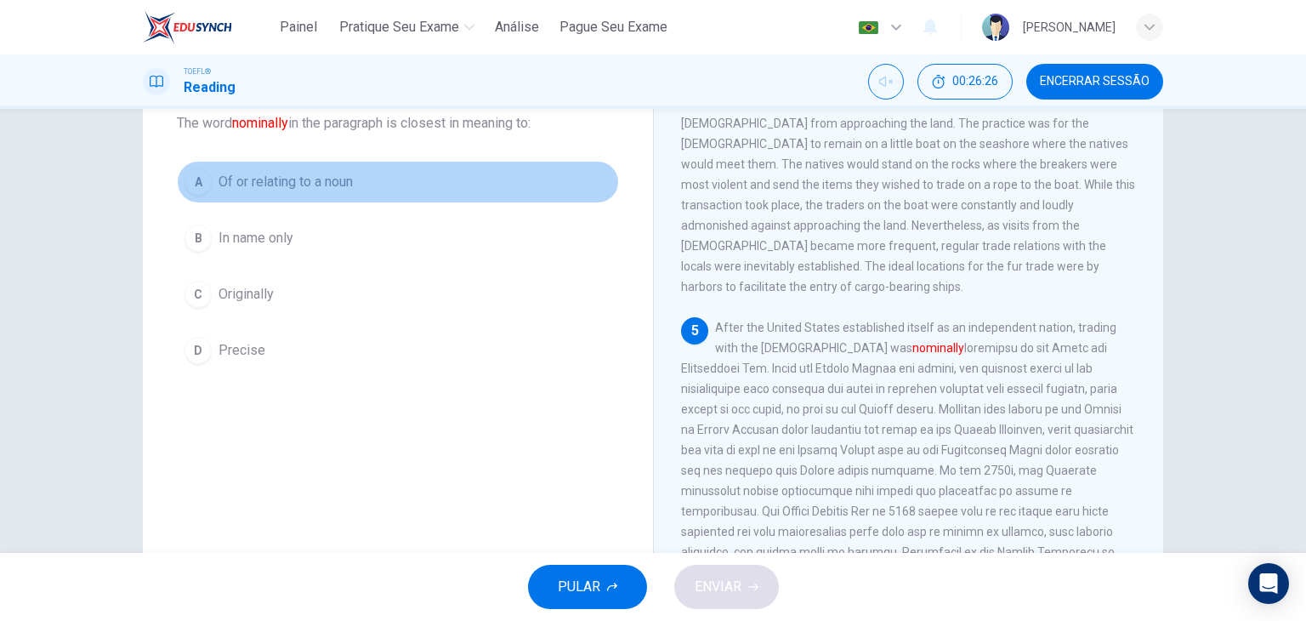
click at [291, 186] on span "Of or relating to a noun" at bounding box center [285, 182] width 134 height 20
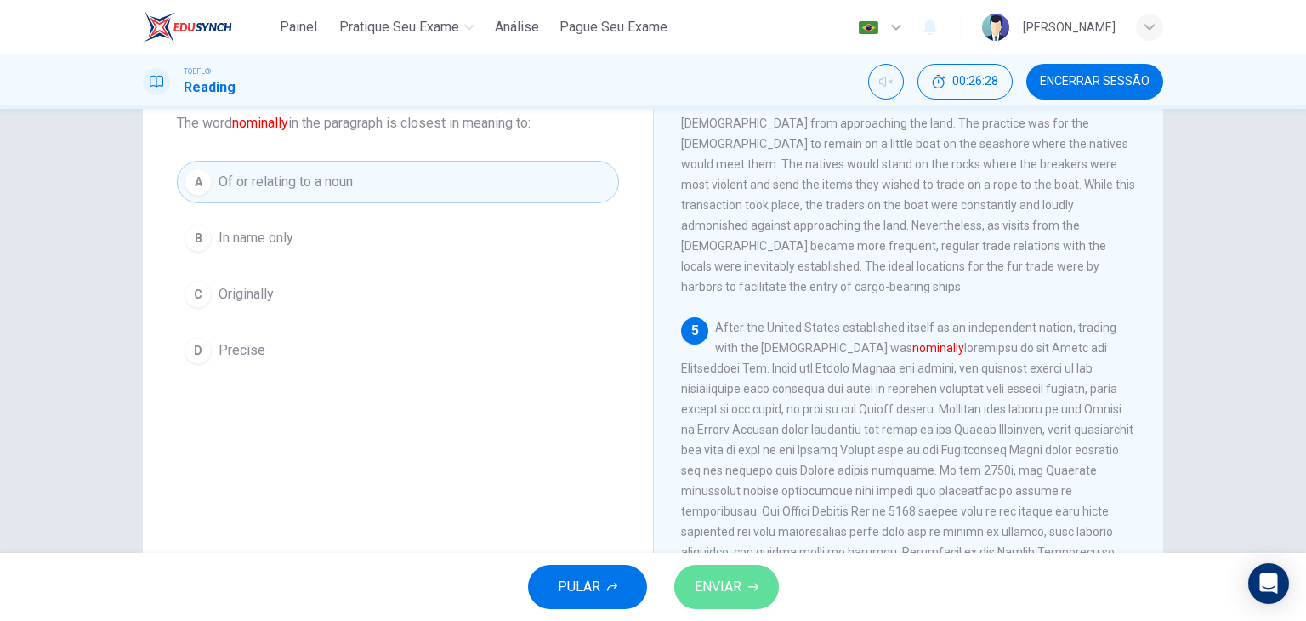
click at [739, 596] on span "ENVIAR" at bounding box center [717, 587] width 47 height 24
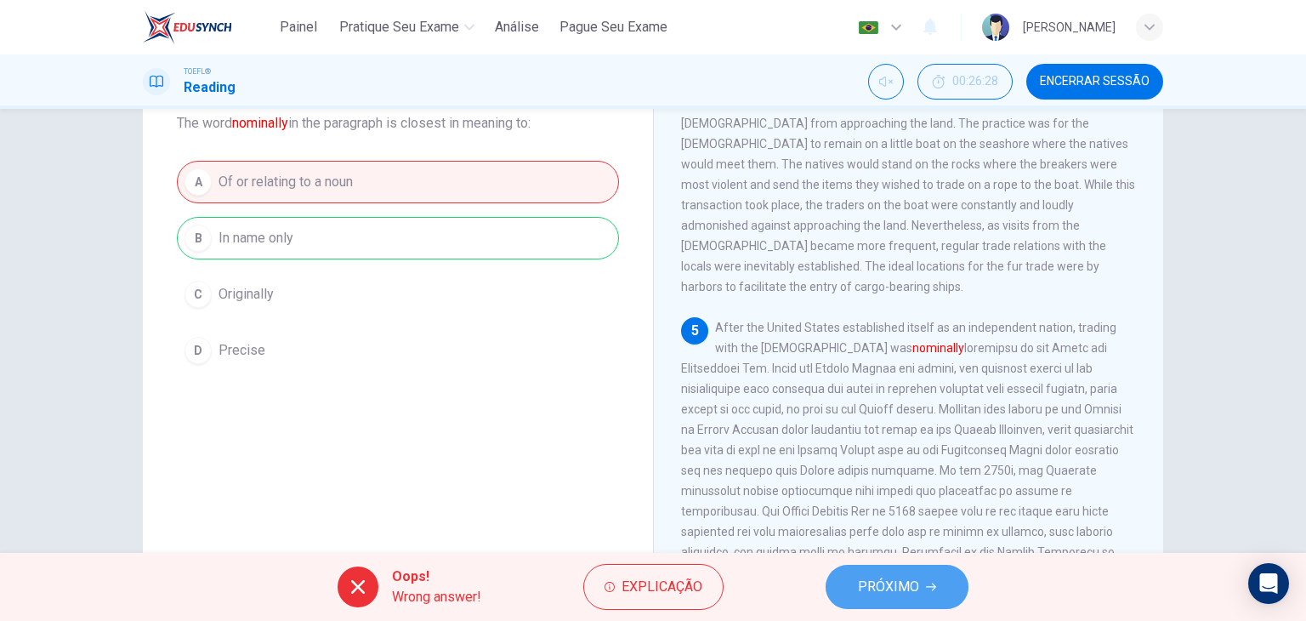
click at [904, 579] on span "PRÓXIMO" at bounding box center [888, 587] width 61 height 24
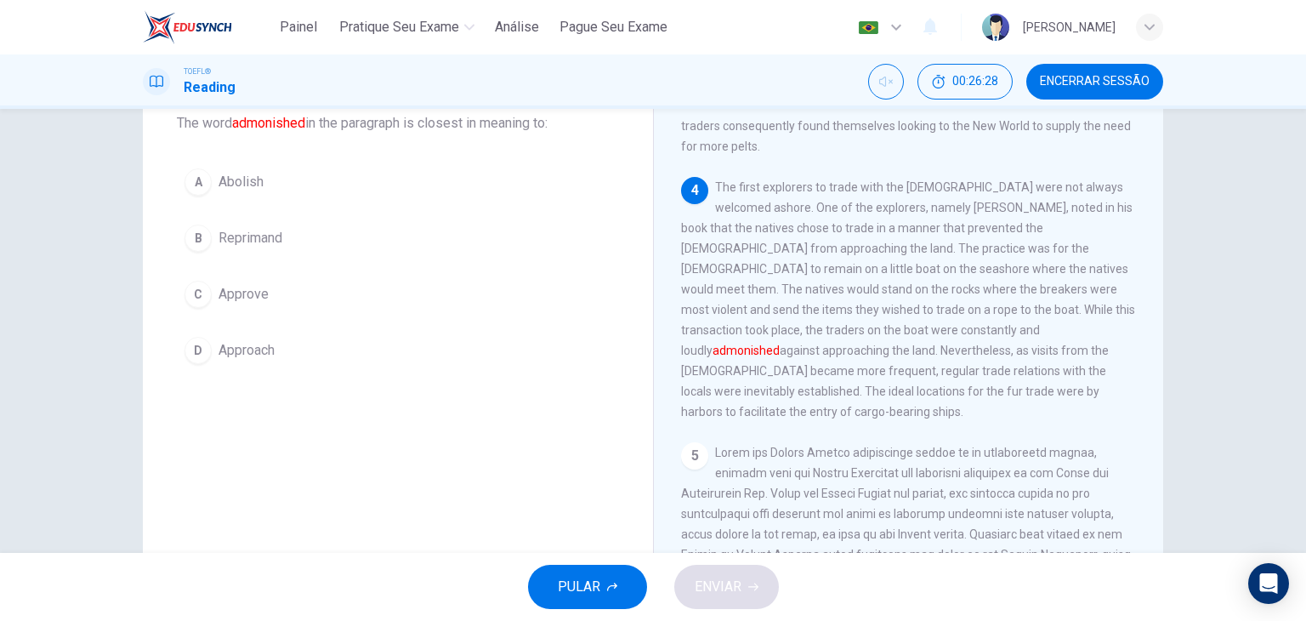
scroll to position [735, 0]
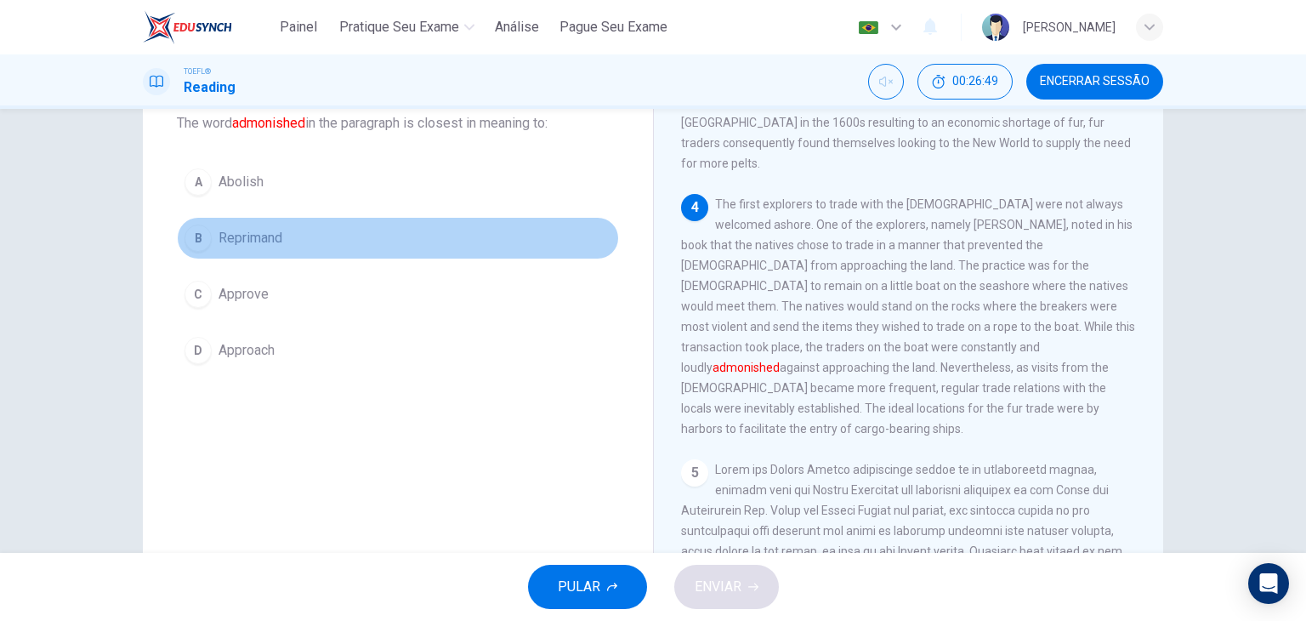
click at [264, 237] on span "Reprimand" at bounding box center [250, 238] width 64 height 20
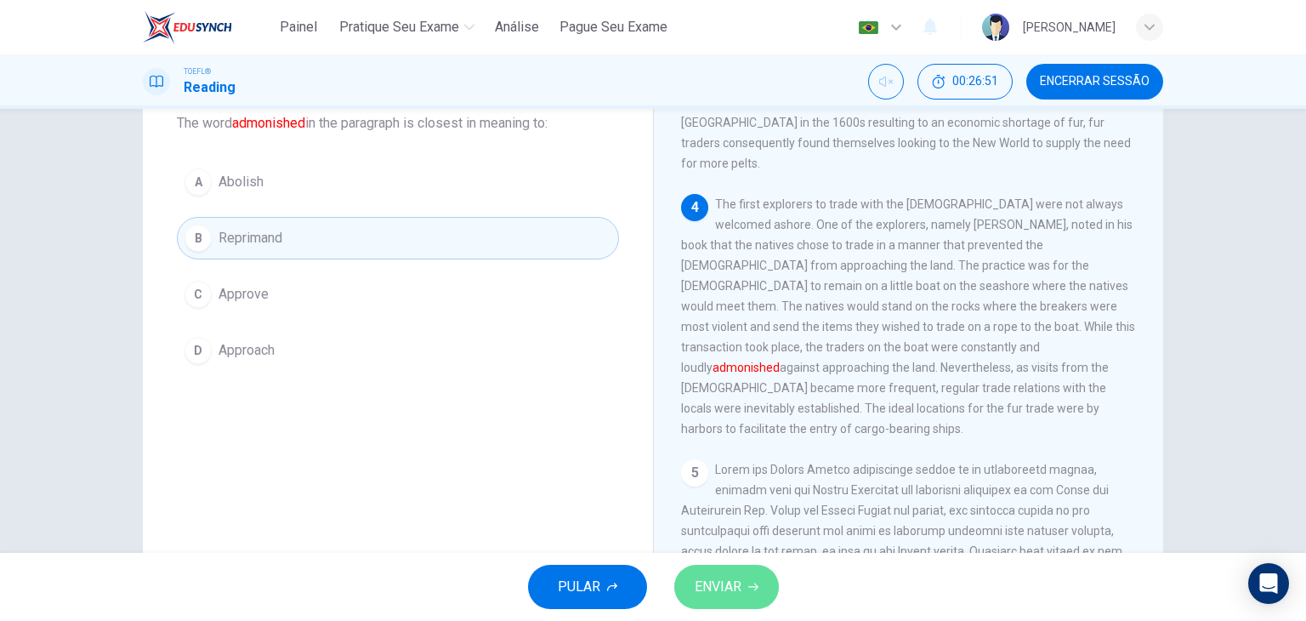
click at [735, 576] on span "ENVIAR" at bounding box center [717, 587] width 47 height 24
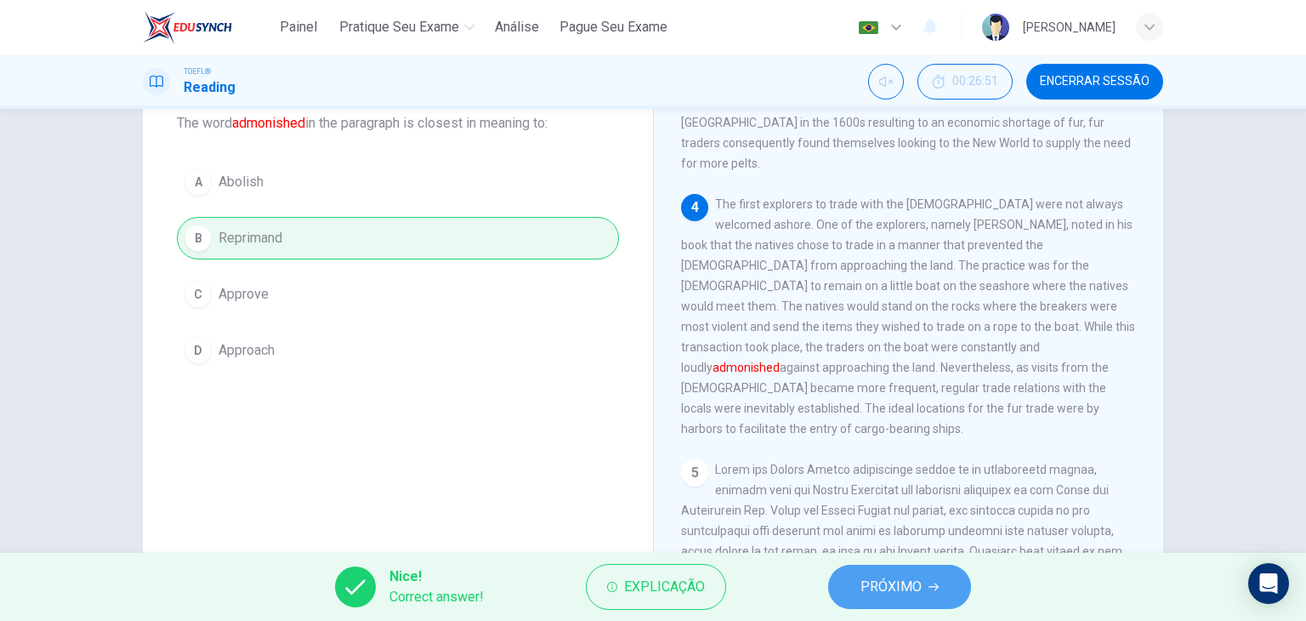
click at [880, 595] on span "PRÓXIMO" at bounding box center [890, 587] width 61 height 24
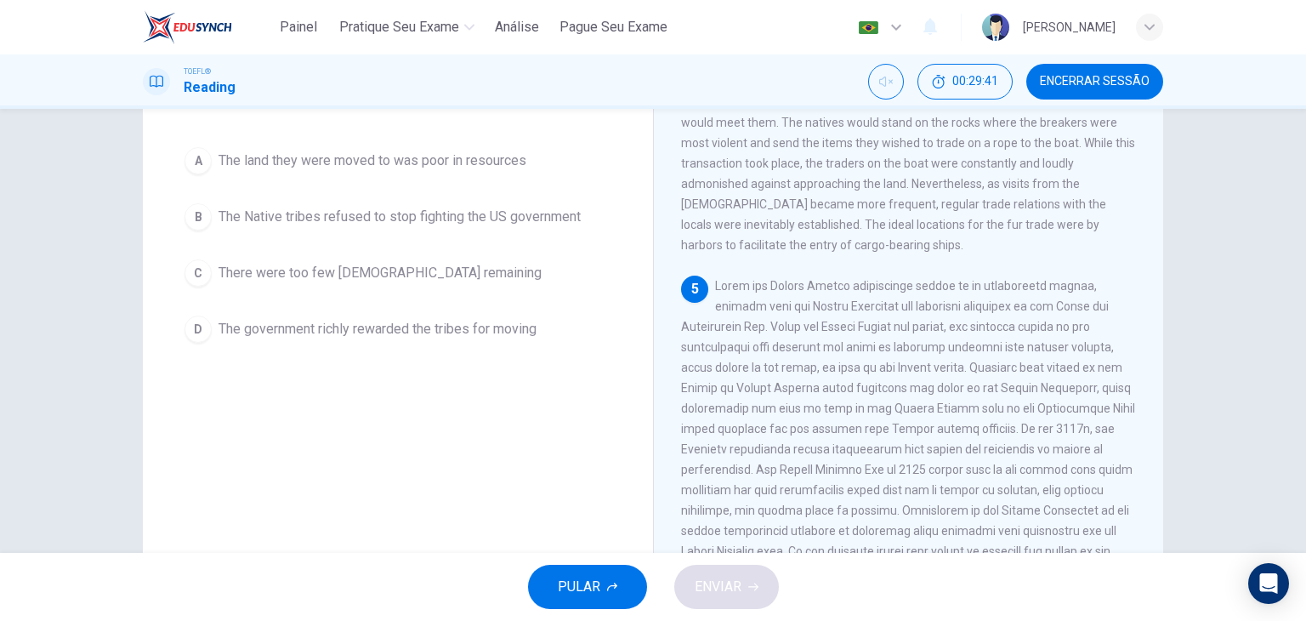
scroll to position [149, 0]
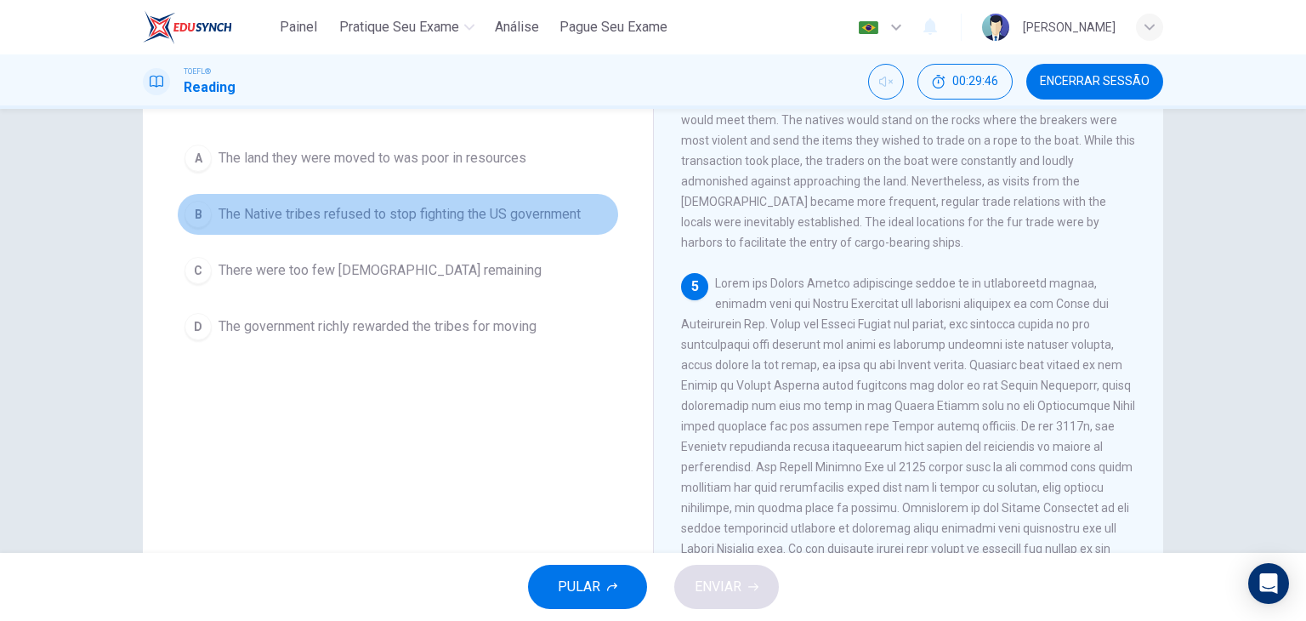
click at [515, 201] on button "B The Native tribes refused to stop fighting the US government" at bounding box center [398, 214] width 442 height 43
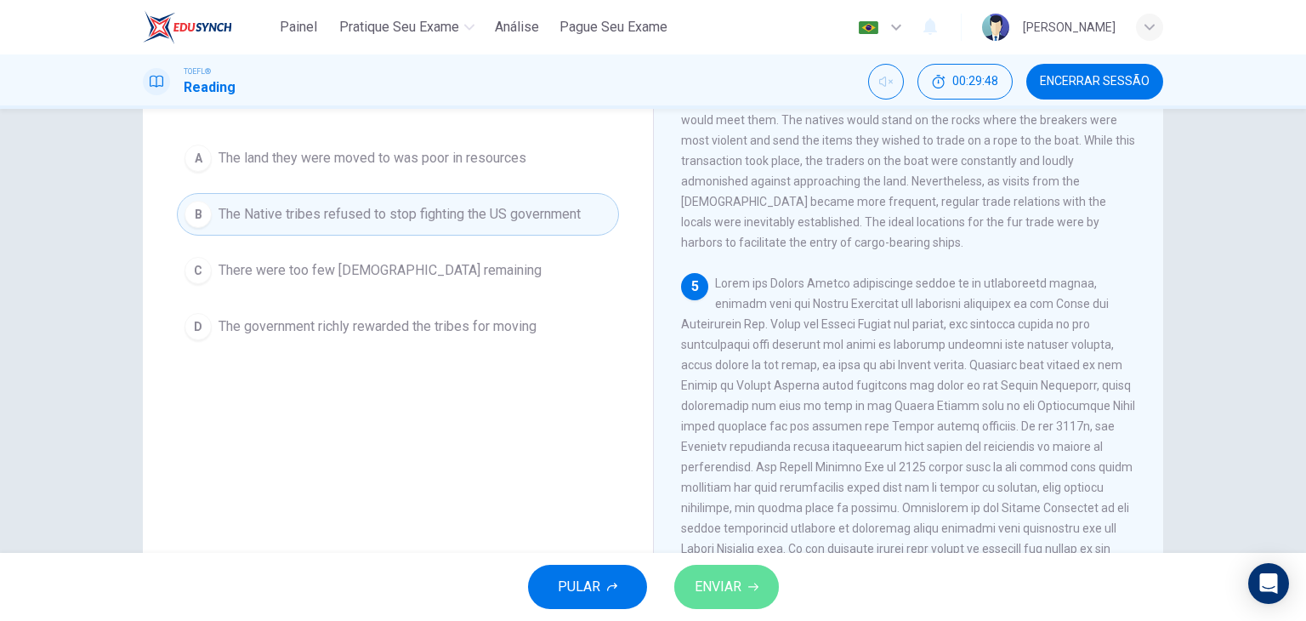
click at [734, 592] on span "ENVIAR" at bounding box center [717, 587] width 47 height 24
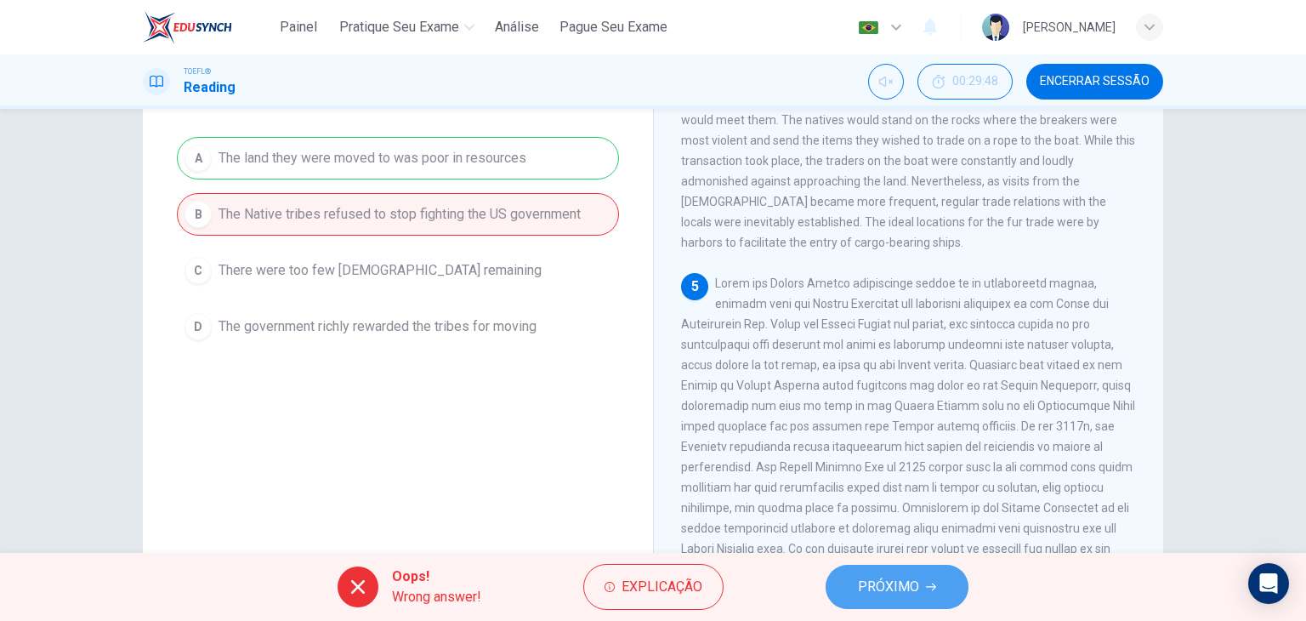
click at [887, 586] on span "PRÓXIMO" at bounding box center [888, 587] width 61 height 24
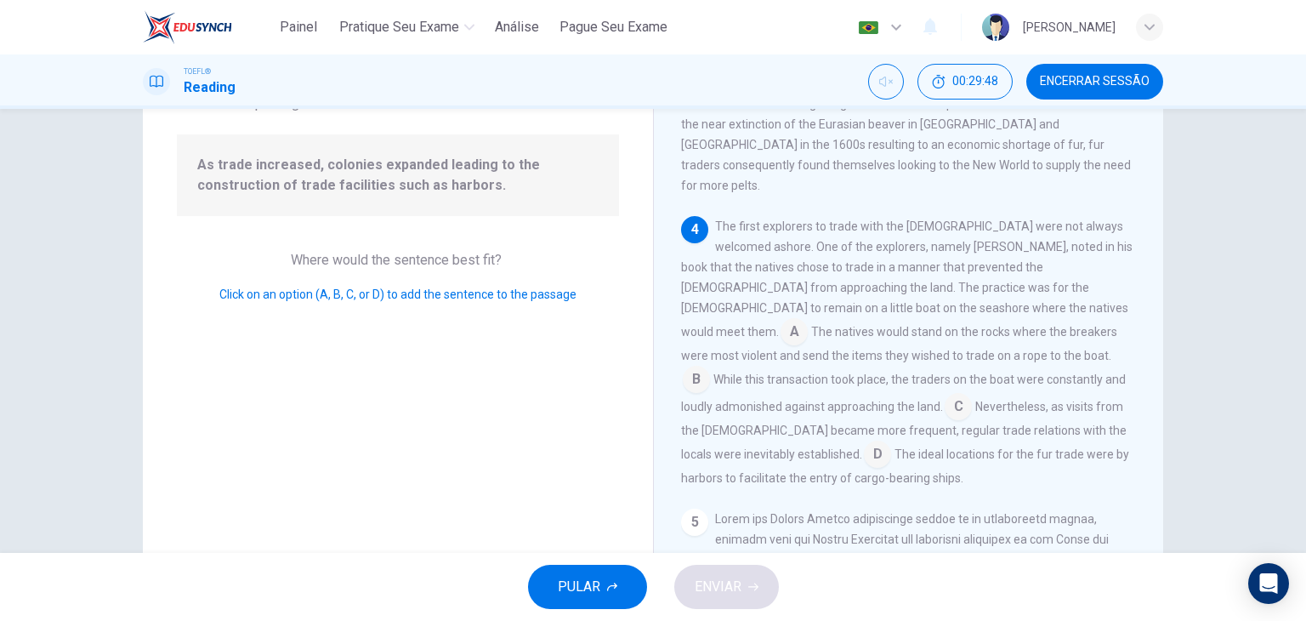
scroll to position [689, 0]
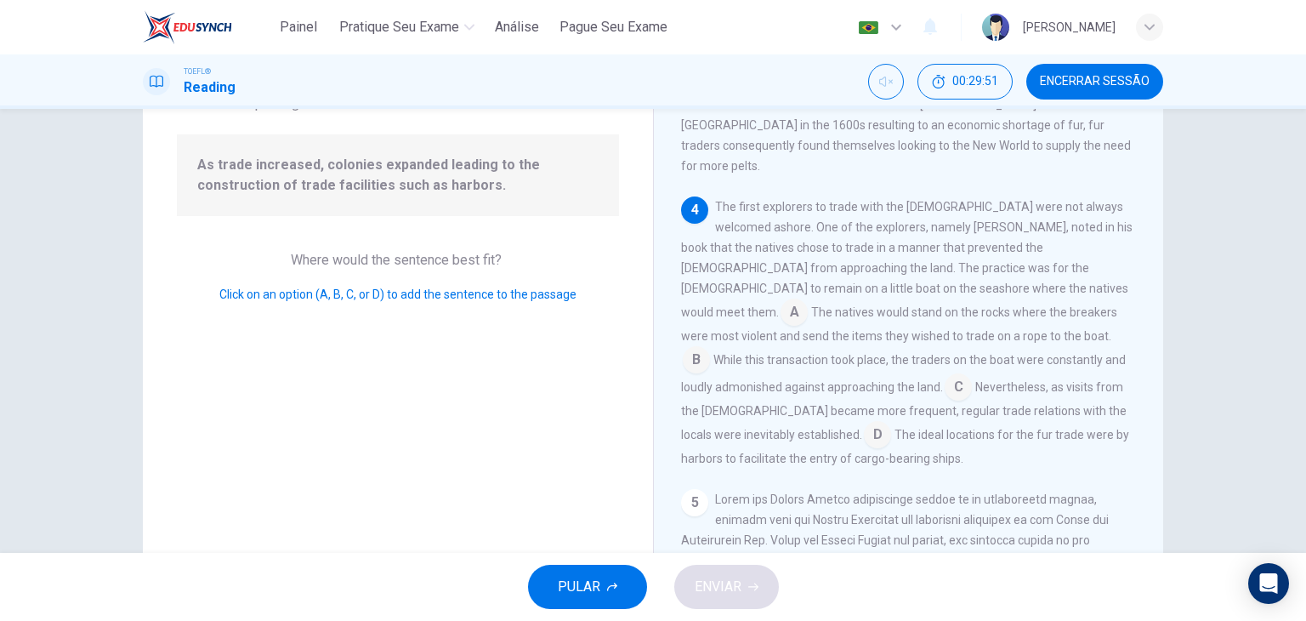
drag, startPoint x: 1142, startPoint y: 427, endPoint x: 1149, endPoint y: 414, distance: 14.5
click at [1149, 414] on div "1 Trade between the [DEMOGRAPHIC_DATA] and their [DEMOGRAPHIC_DATA] descendants…" at bounding box center [920, 313] width 478 height 489
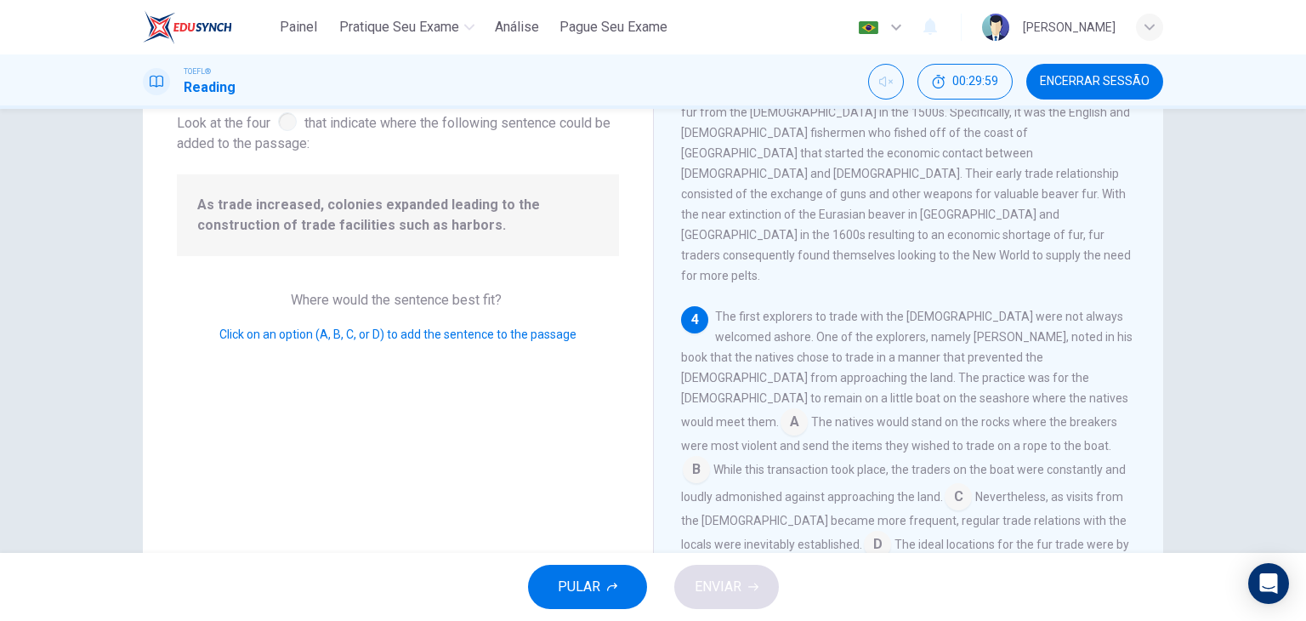
scroll to position [117, 0]
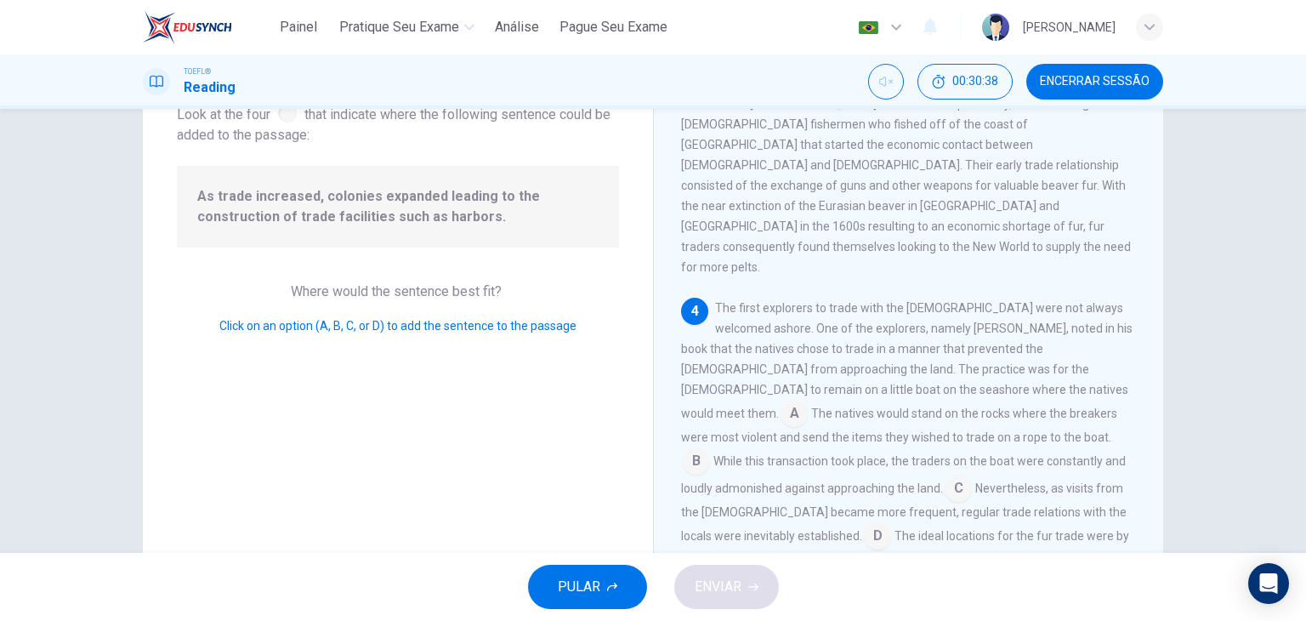
click at [891, 524] on input at bounding box center [877, 537] width 27 height 27
click at [738, 588] on span "ENVIAR" at bounding box center [717, 587] width 47 height 24
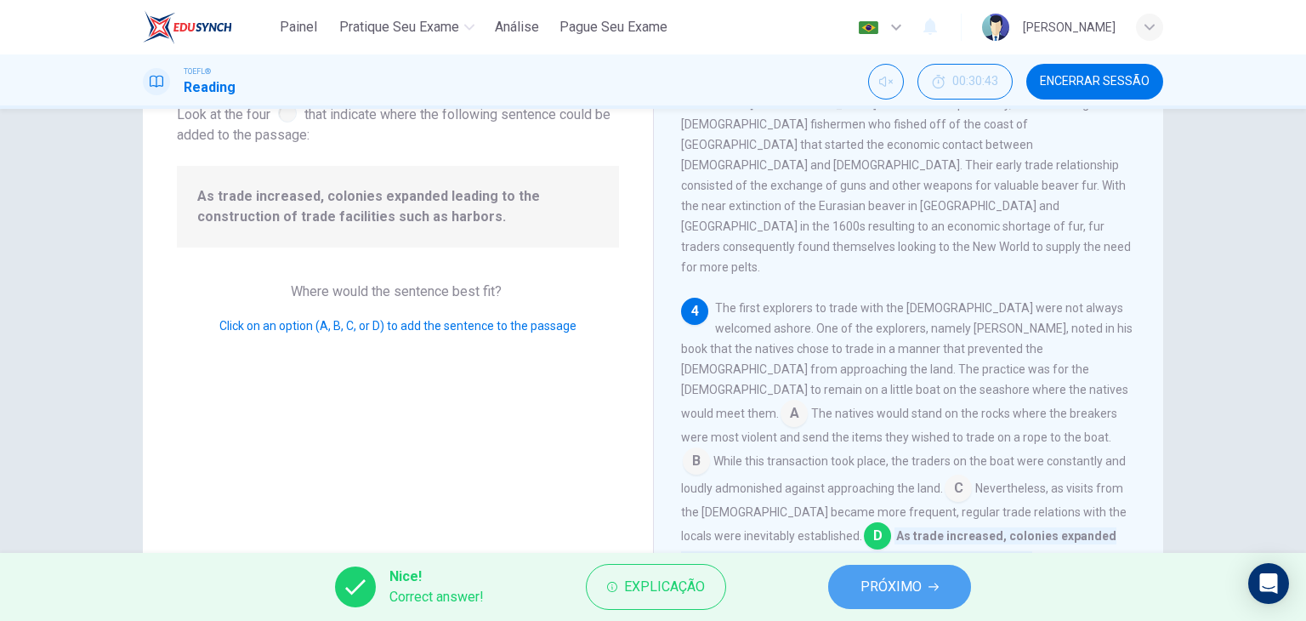
click at [893, 585] on span "PRÓXIMO" at bounding box center [890, 587] width 61 height 24
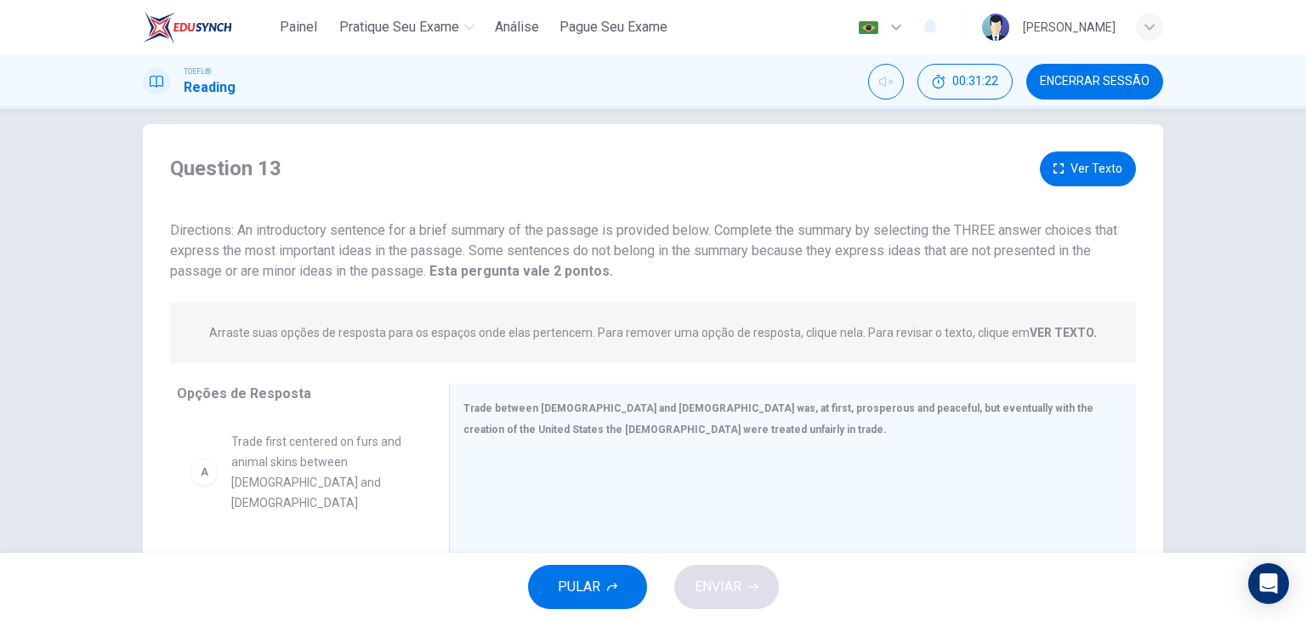
scroll to position [17, 0]
click at [1093, 176] on button "Ver Texto" at bounding box center [1088, 170] width 96 height 35
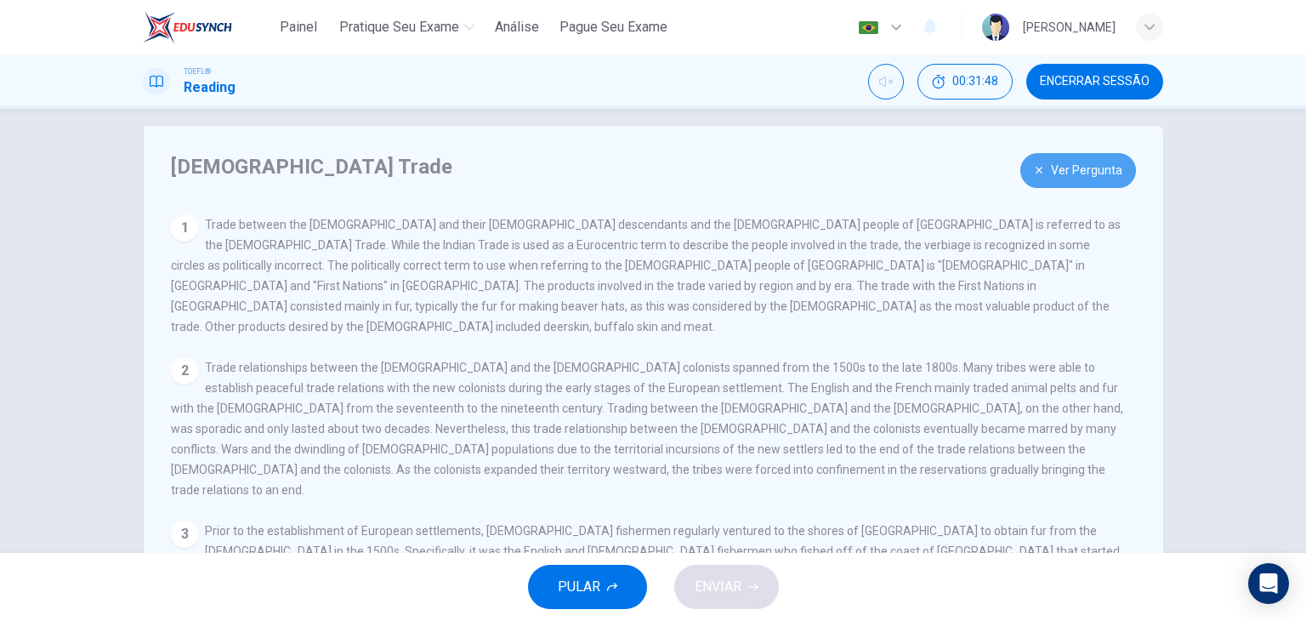
click at [1068, 182] on button "Ver Pergunta" at bounding box center [1078, 170] width 116 height 35
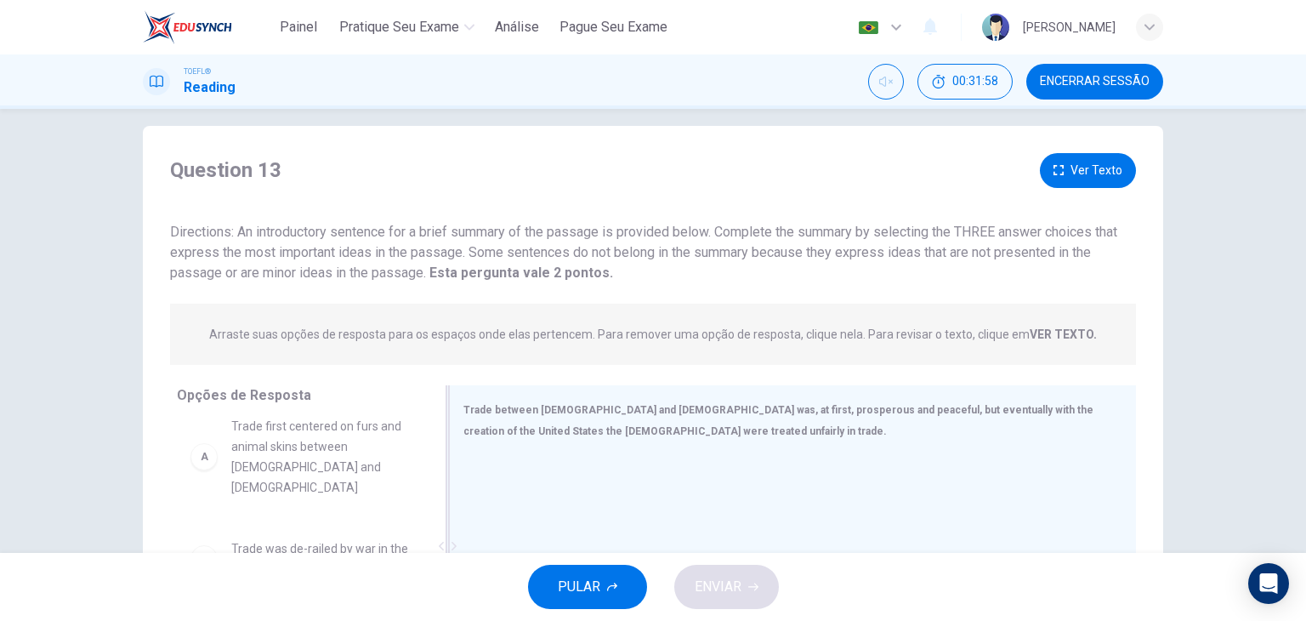
scroll to position [0, 0]
drag, startPoint x: 430, startPoint y: 463, endPoint x: 445, endPoint y: 426, distance: 40.4
click at [445, 426] on div "Opções de Resposta A Trade first centered on furs and animal skins between [DEM…" at bounding box center [653, 550] width 1020 height 330
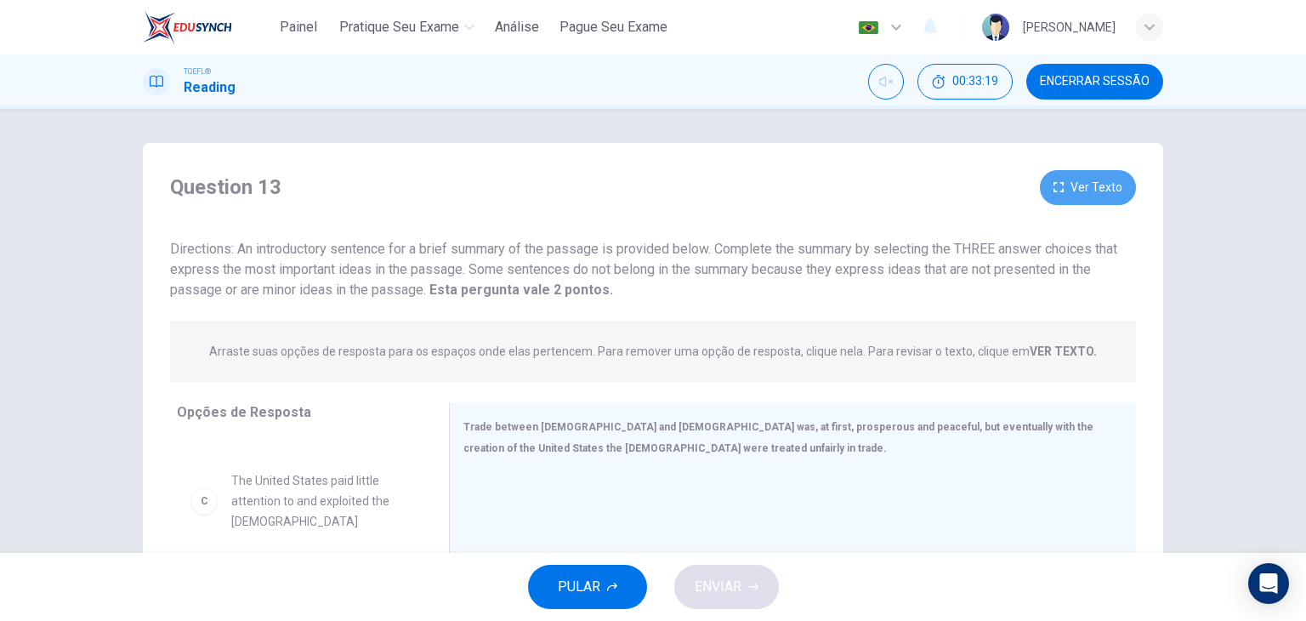
click at [1095, 171] on button "Ver Texto" at bounding box center [1088, 187] width 96 height 35
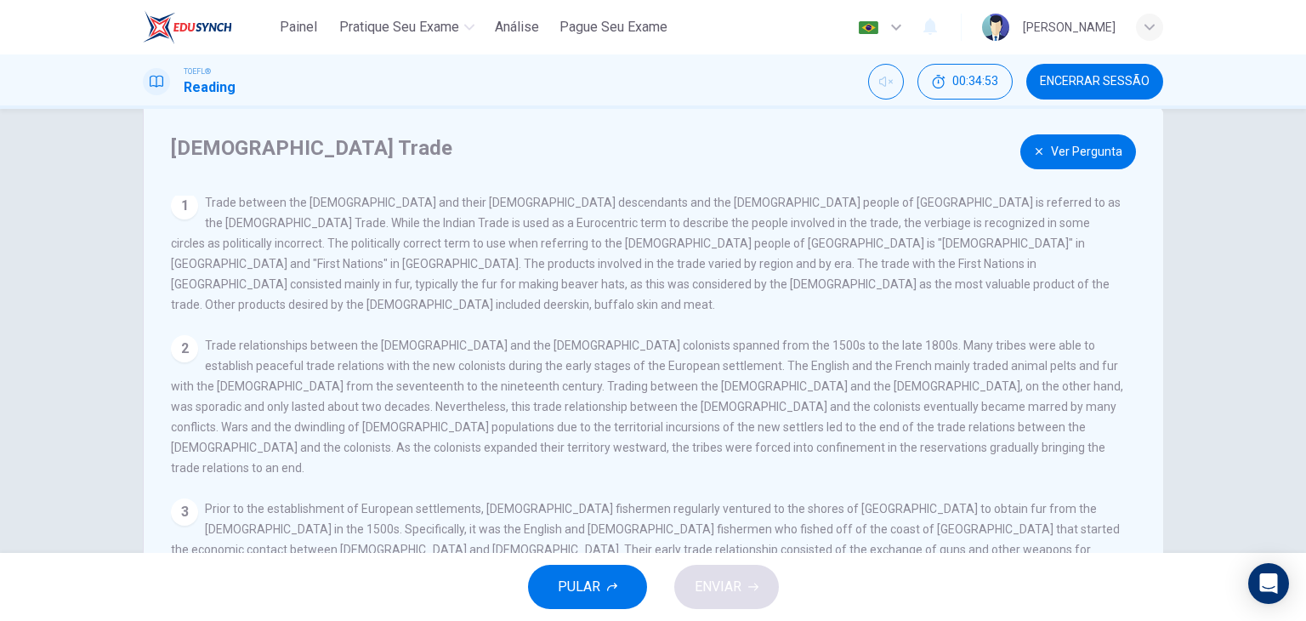
scroll to position [2, 0]
click at [1072, 141] on button "Ver Pergunta" at bounding box center [1078, 151] width 116 height 35
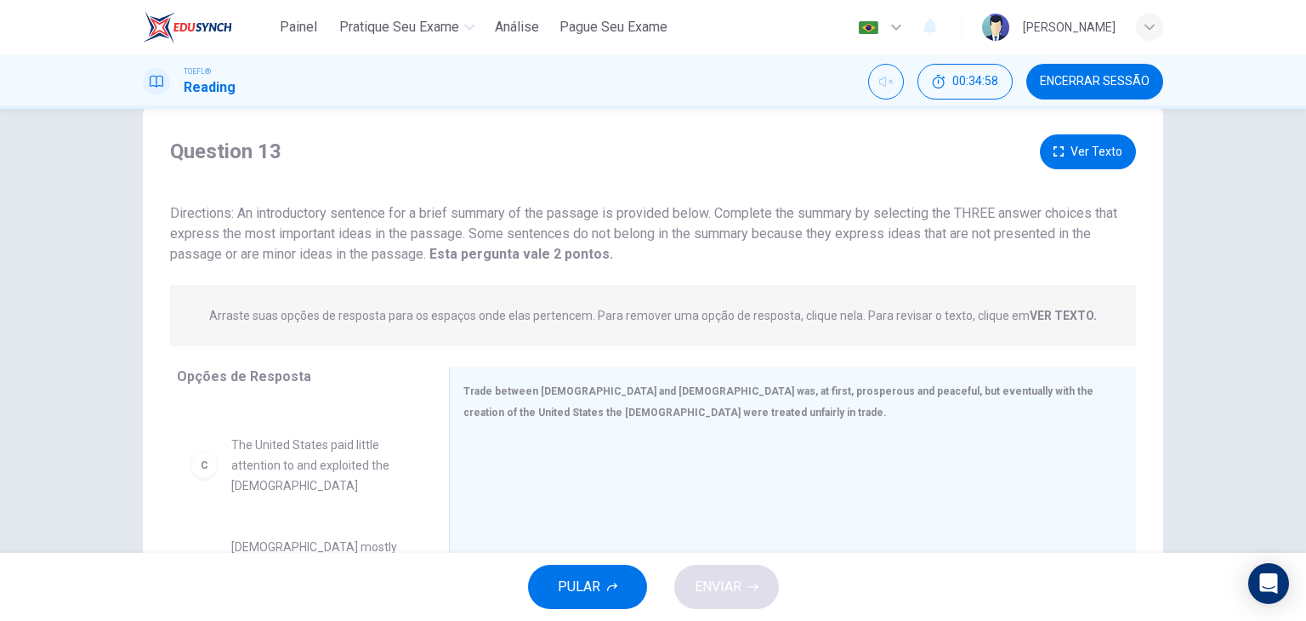
drag, startPoint x: 420, startPoint y: 521, endPoint x: 431, endPoint y: 492, distance: 30.9
click at [431, 492] on div "Opções de Resposta A Trade first centered on furs and animal skins between [DEM…" at bounding box center [296, 531] width 306 height 330
drag, startPoint x: 431, startPoint y: 492, endPoint x: 423, endPoint y: 521, distance: 29.9
click at [423, 521] on div "Opções de Resposta A Trade first centered on furs and animal skins between [DEM…" at bounding box center [296, 531] width 306 height 330
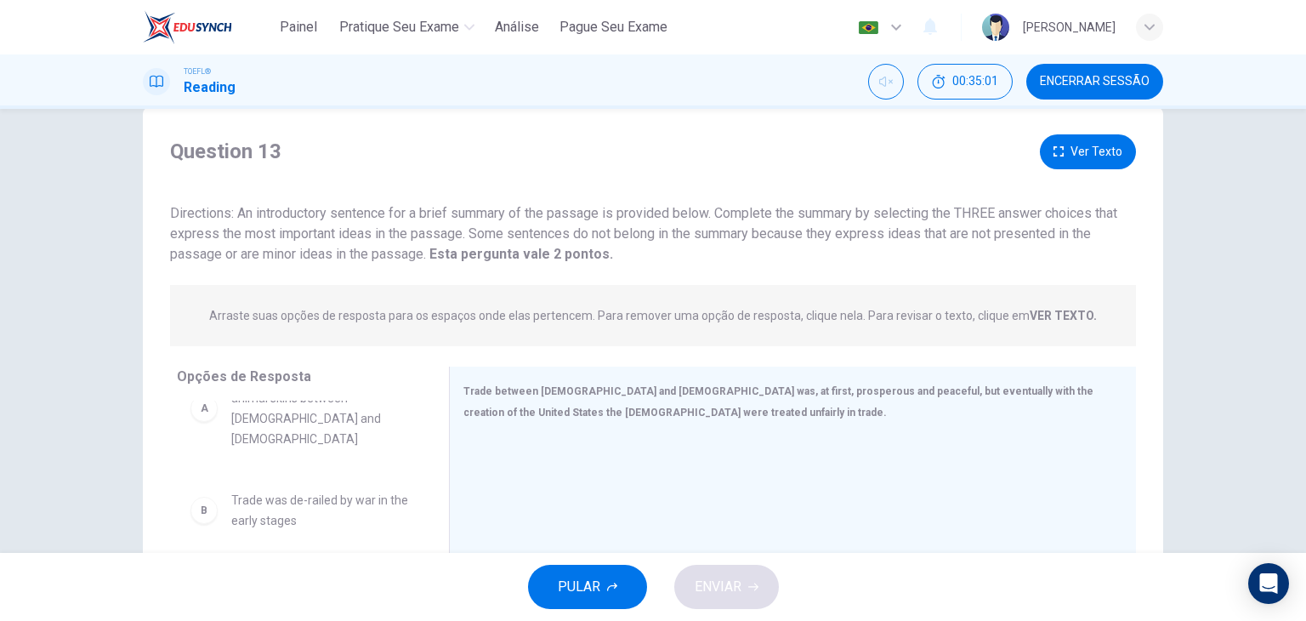
scroll to position [0, 0]
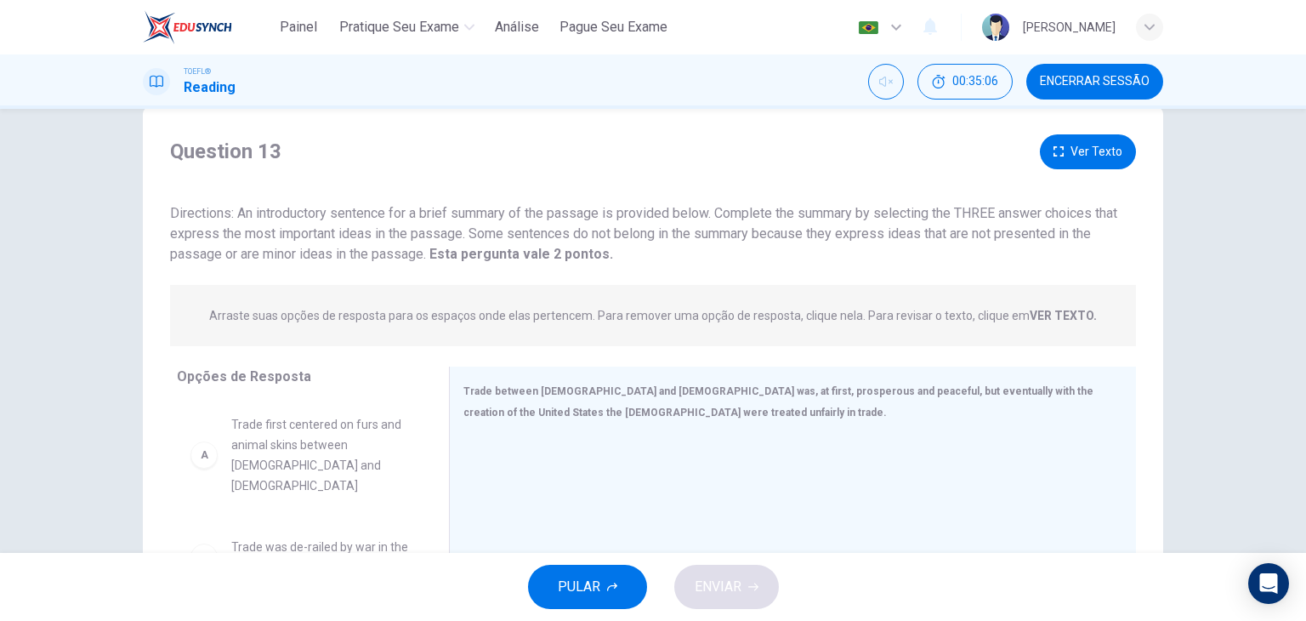
click at [364, 460] on span "Trade first centered on furs and animal skins between [DEMOGRAPHIC_DATA] and [D…" at bounding box center [319, 455] width 177 height 82
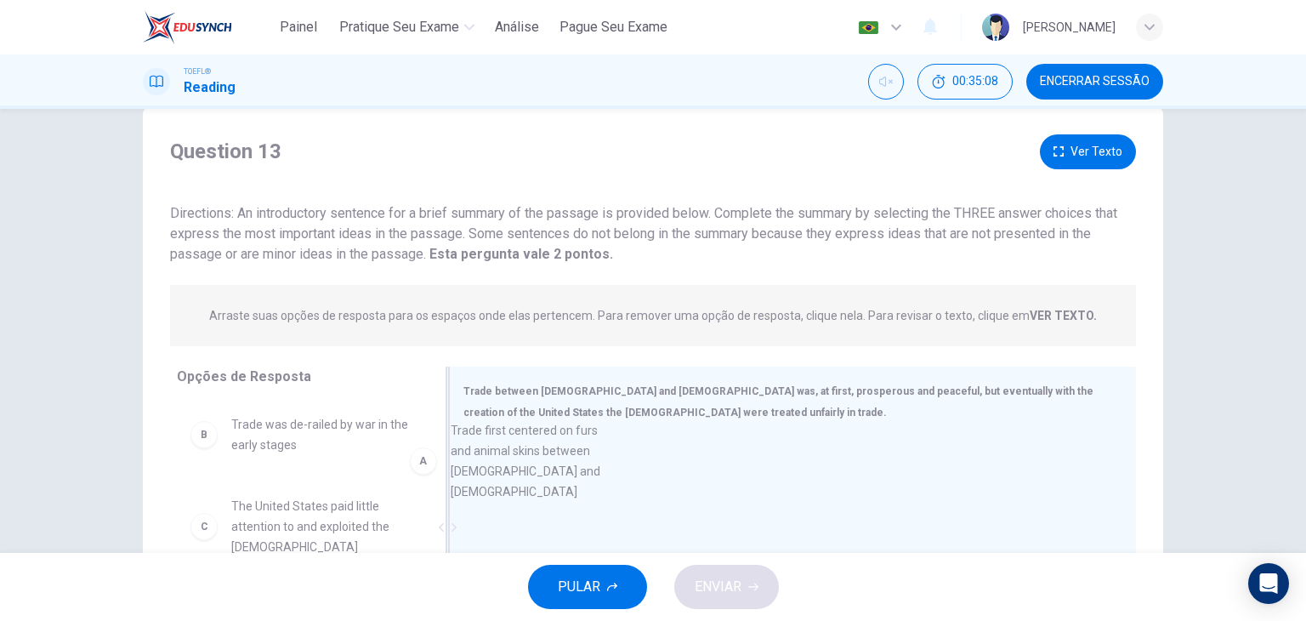
drag, startPoint x: 343, startPoint y: 433, endPoint x: 570, endPoint y: 439, distance: 227.9
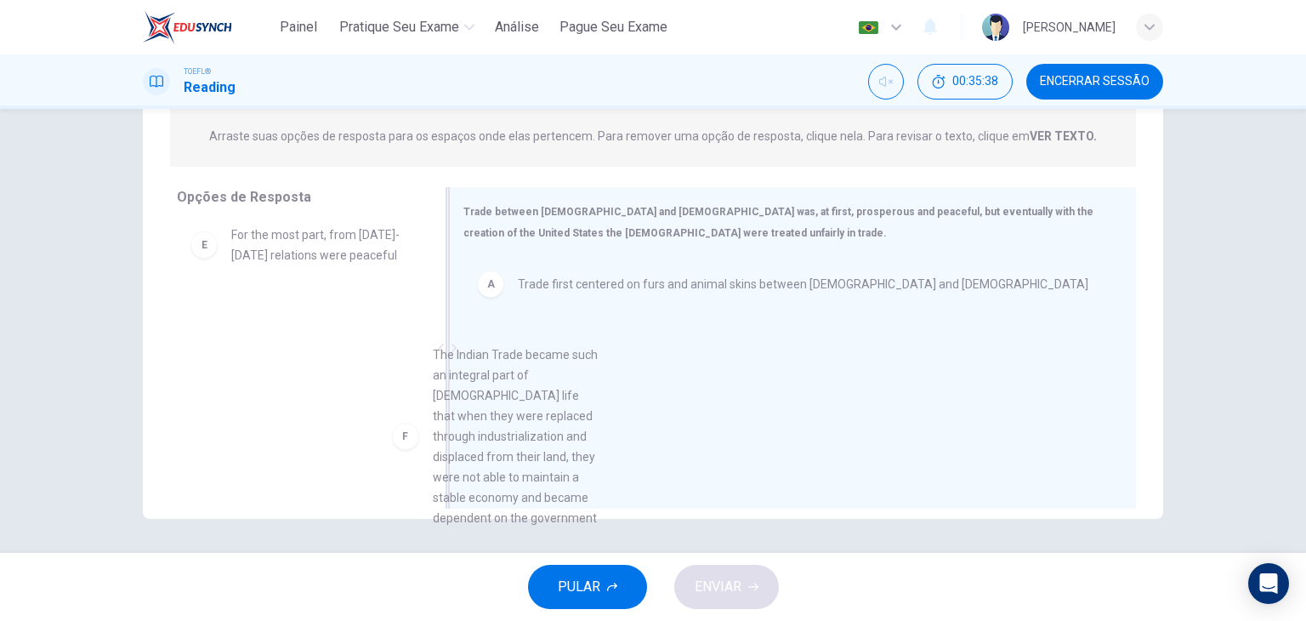
scroll to position [10, 0]
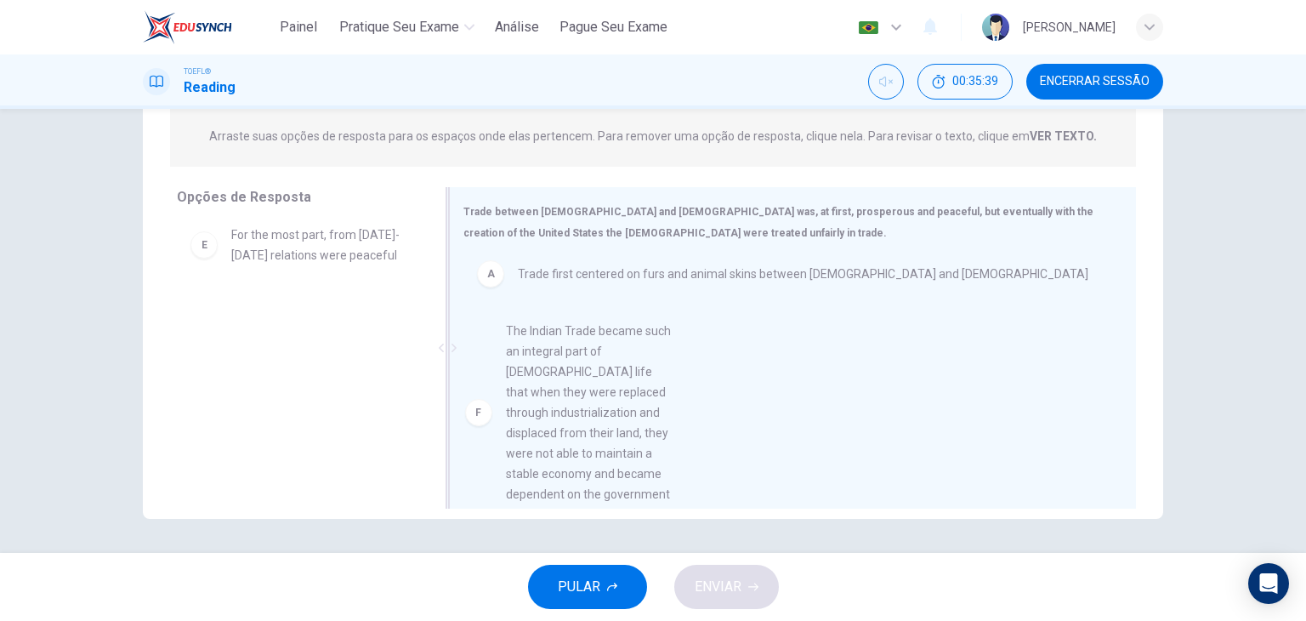
drag, startPoint x: 311, startPoint y: 347, endPoint x: 598, endPoint y: 388, distance: 290.3
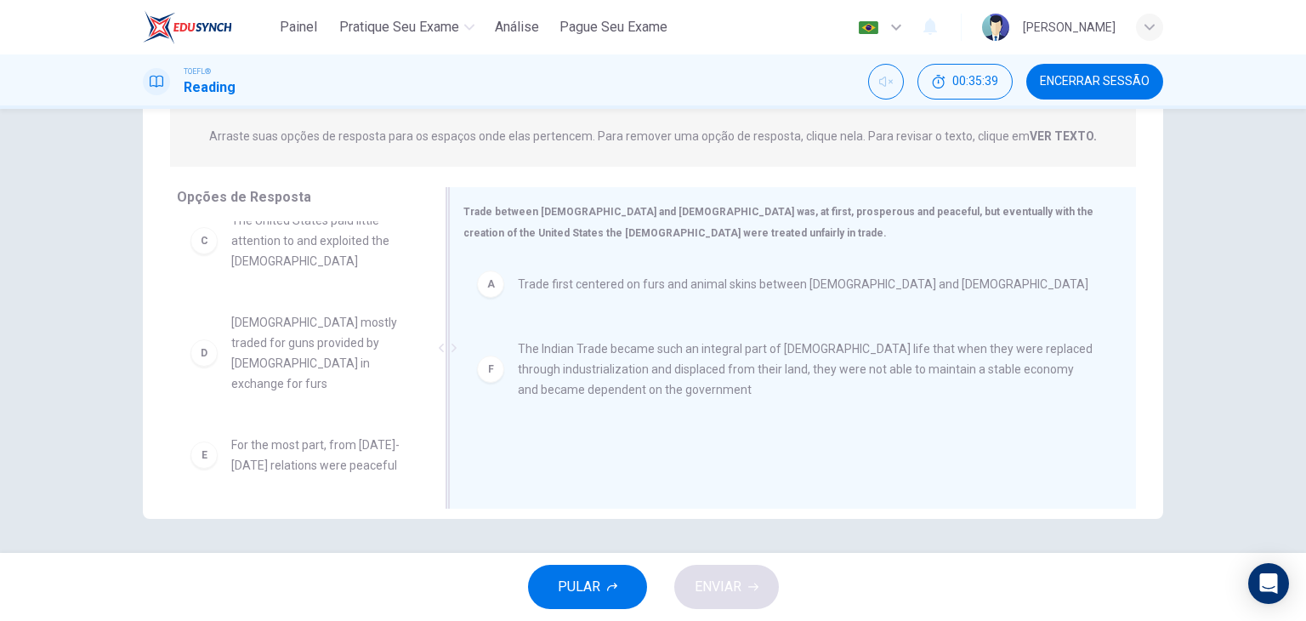
scroll to position [92, 0]
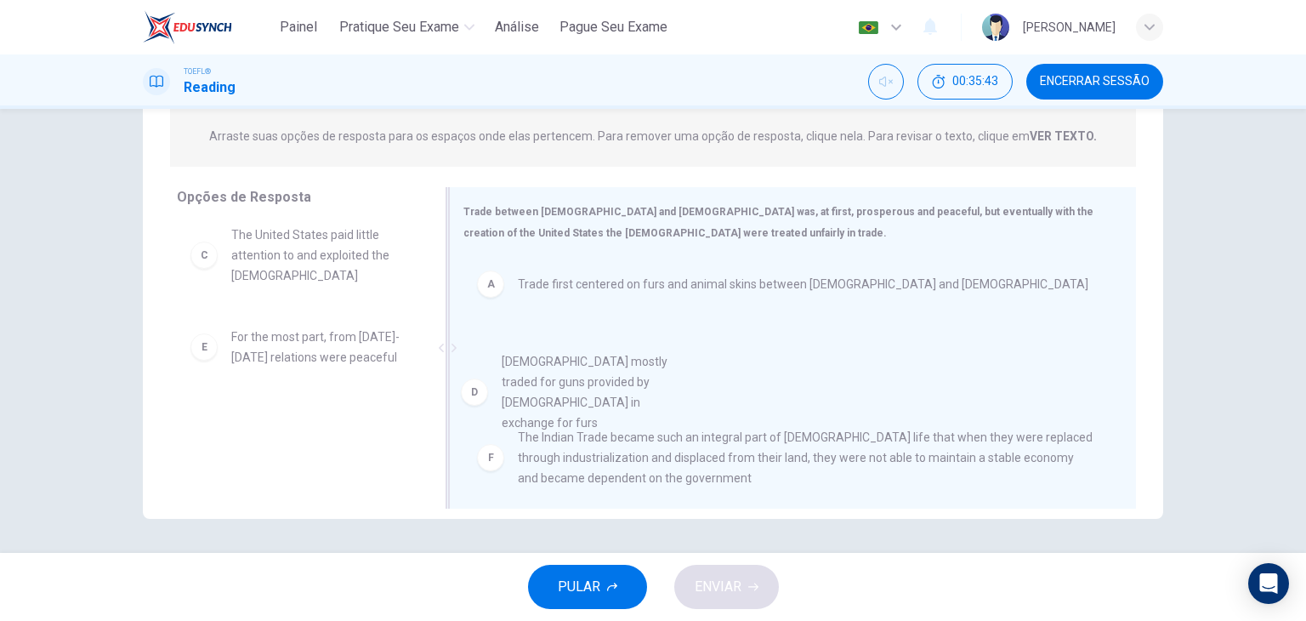
drag, startPoint x: 325, startPoint y: 359, endPoint x: 607, endPoint y: 383, distance: 283.2
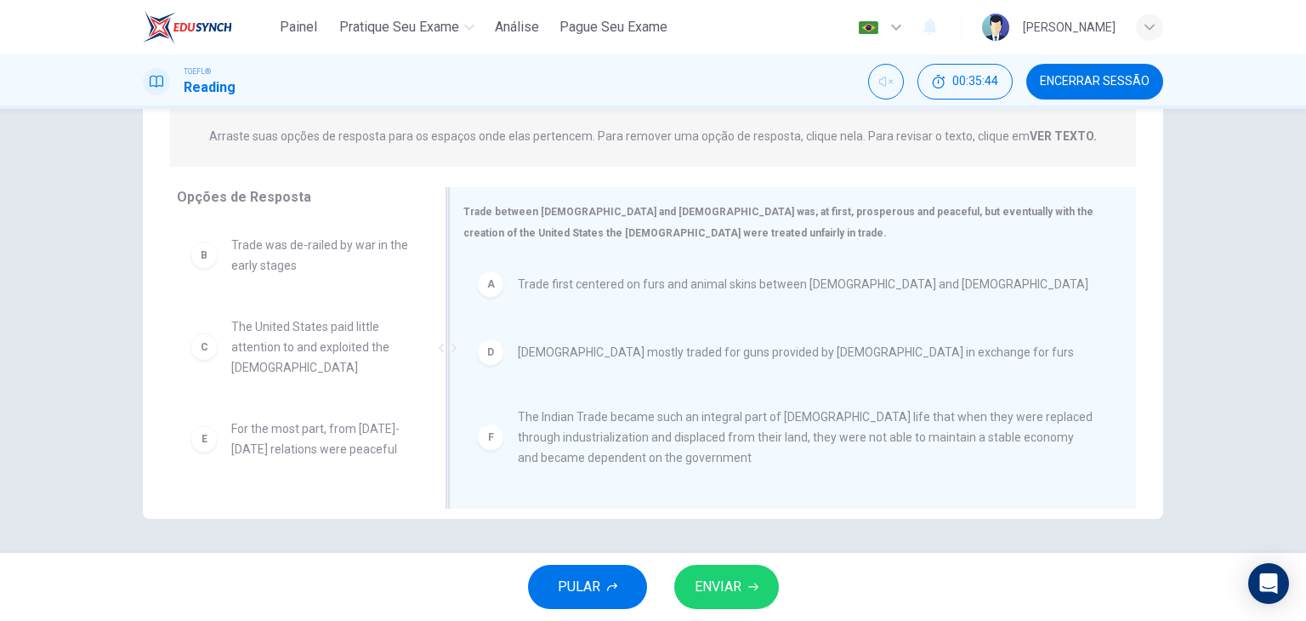
scroll to position [0, 0]
click at [746, 599] on button "ENVIAR" at bounding box center [726, 586] width 105 height 44
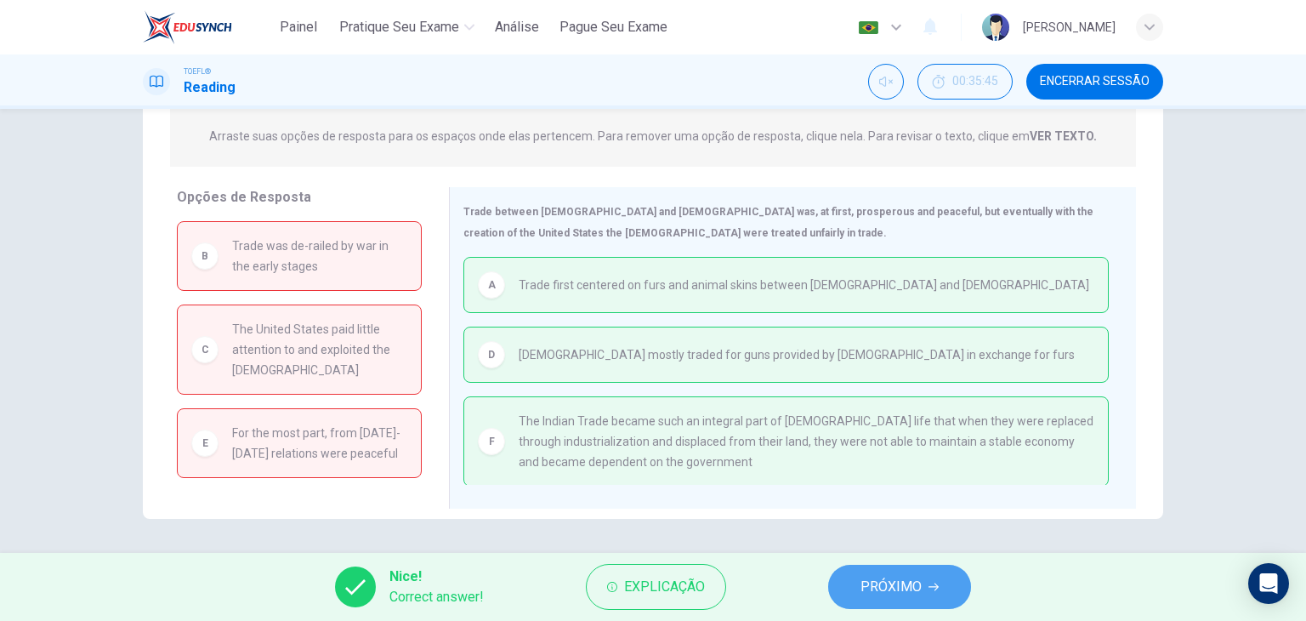
click at [904, 592] on span "PRÓXIMO" at bounding box center [890, 587] width 61 height 24
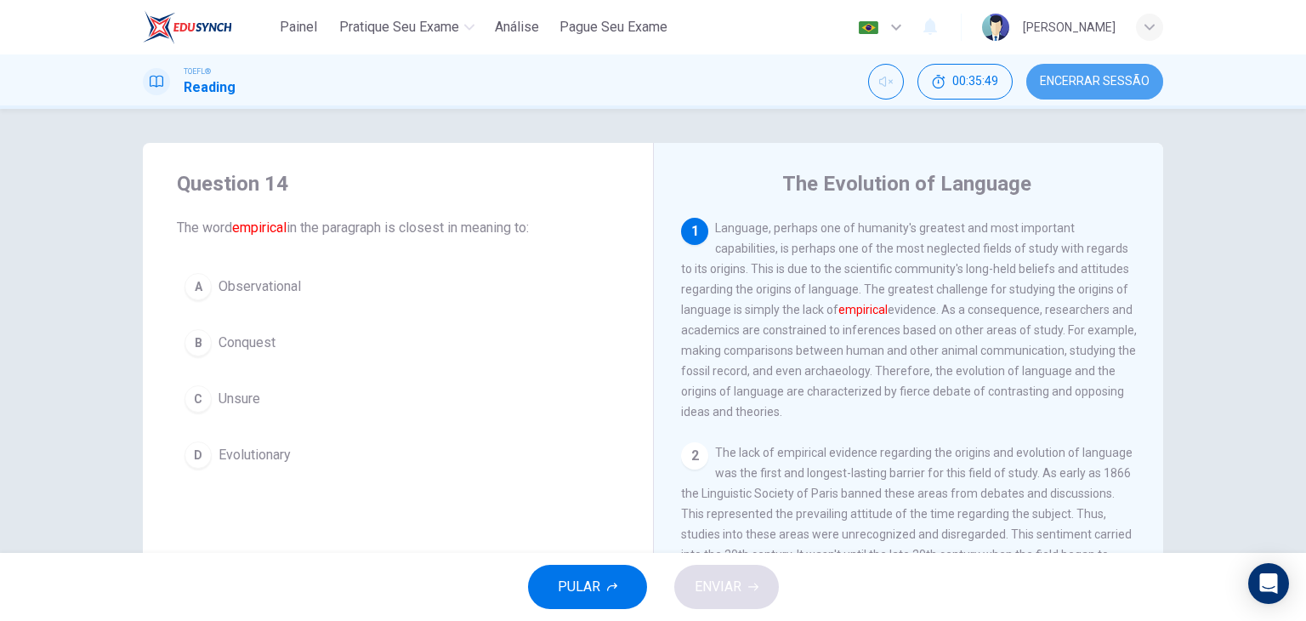
click at [1084, 71] on button "Encerrar Sessão" at bounding box center [1094, 82] width 137 height 36
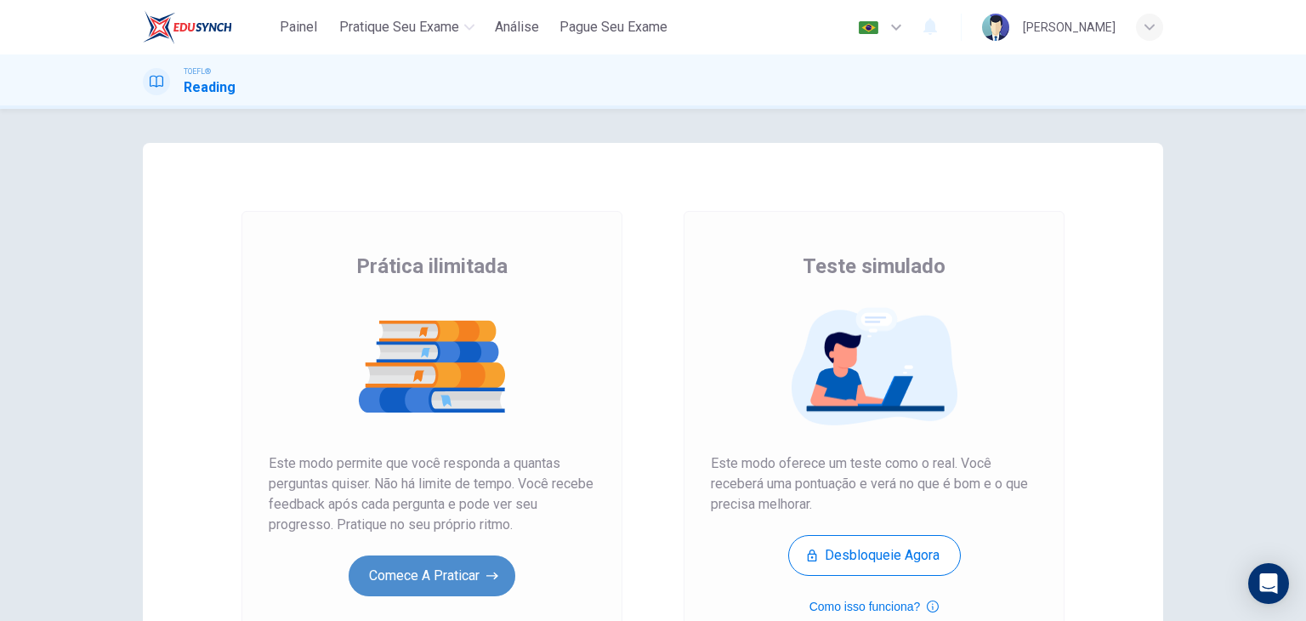
click at [427, 584] on button "Comece a praticar" at bounding box center [432, 575] width 167 height 41
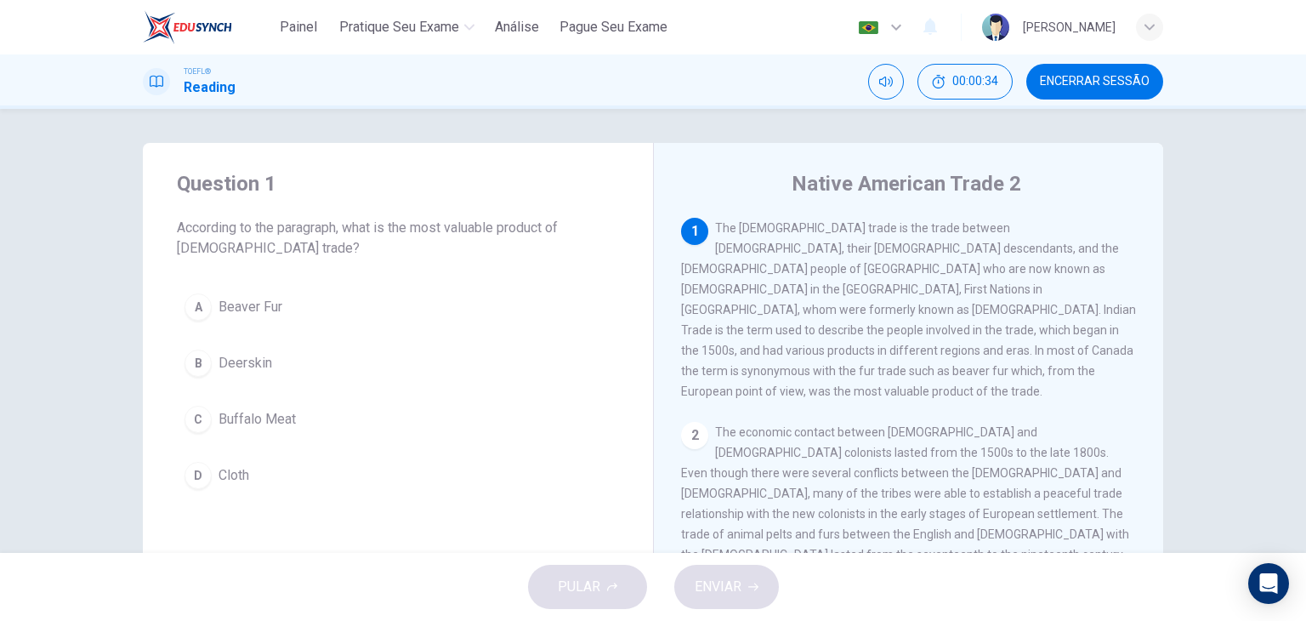
click at [268, 303] on span "Beaver Fur" at bounding box center [250, 307] width 64 height 20
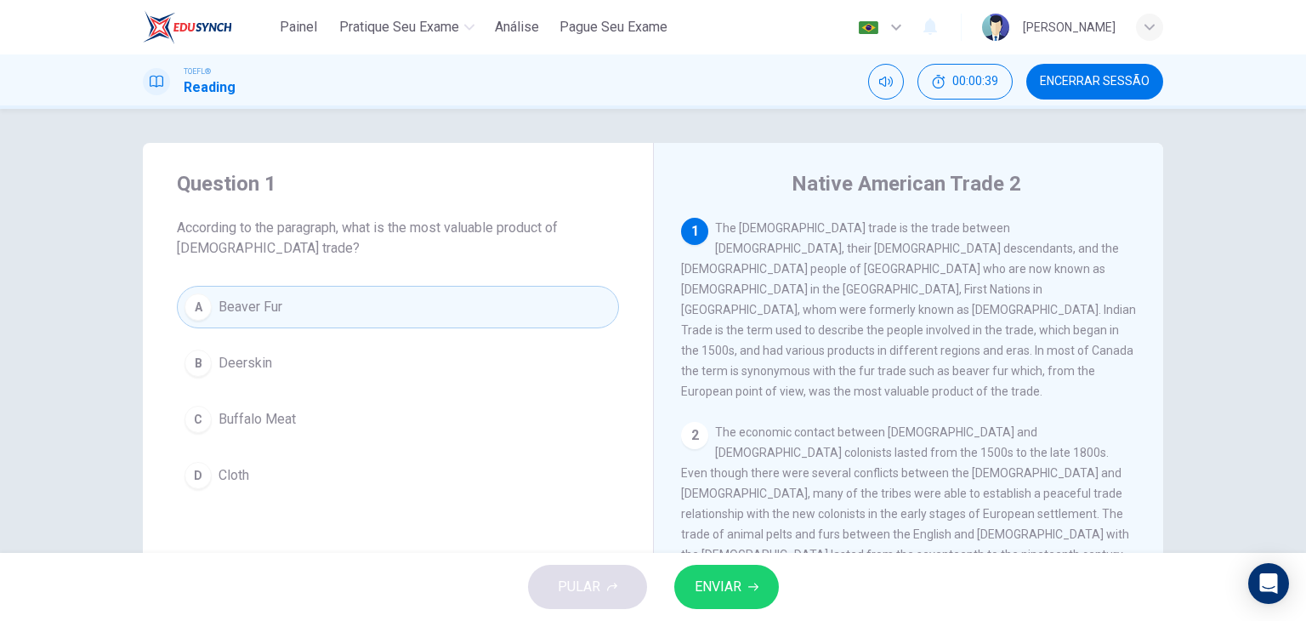
click at [740, 588] on span "ENVIAR" at bounding box center [717, 587] width 47 height 24
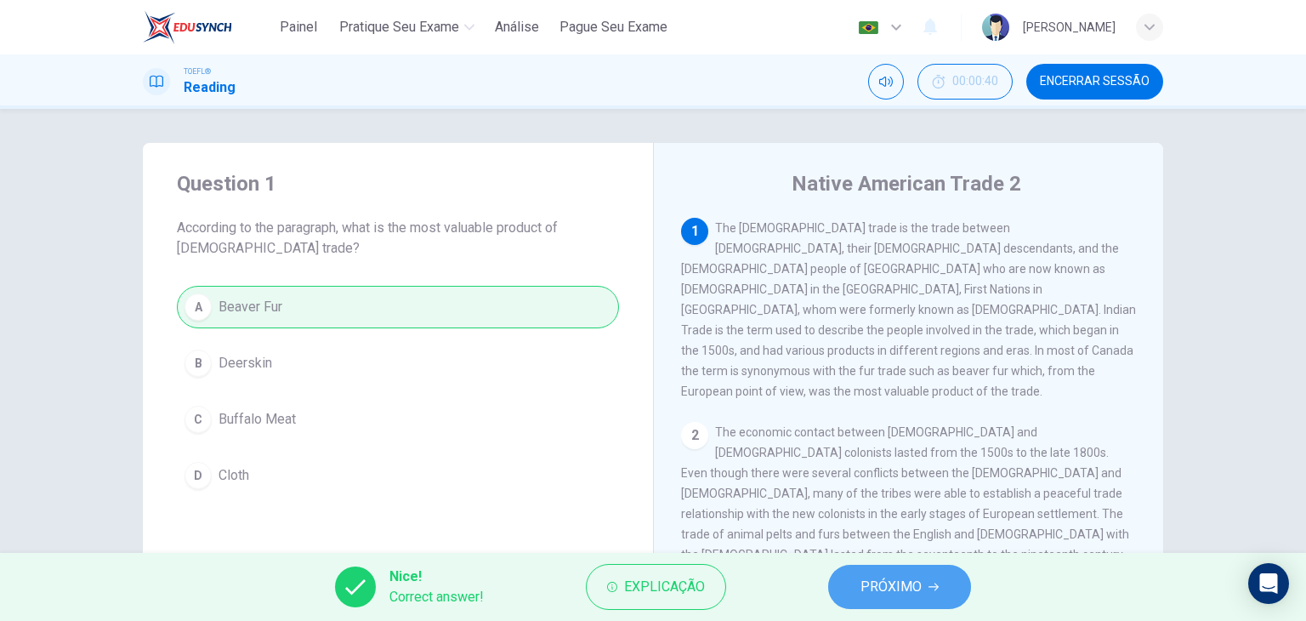
click at [883, 586] on span "PRÓXIMO" at bounding box center [890, 587] width 61 height 24
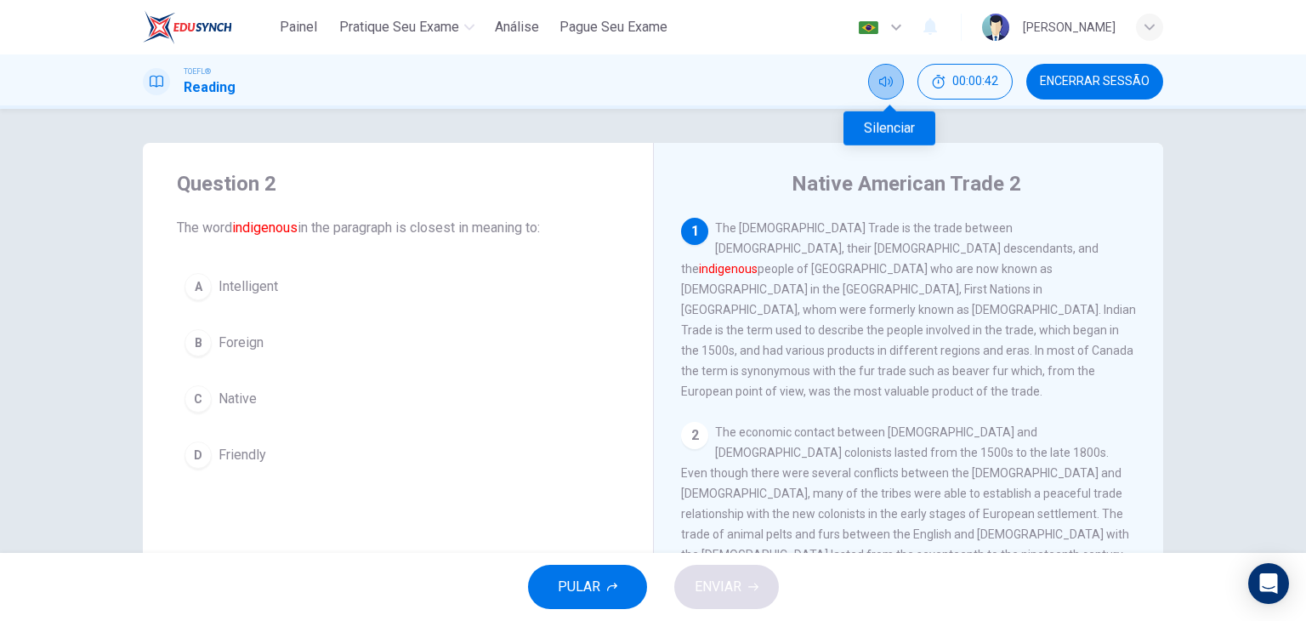
click at [885, 85] on icon "Silenciar" at bounding box center [886, 82] width 14 height 14
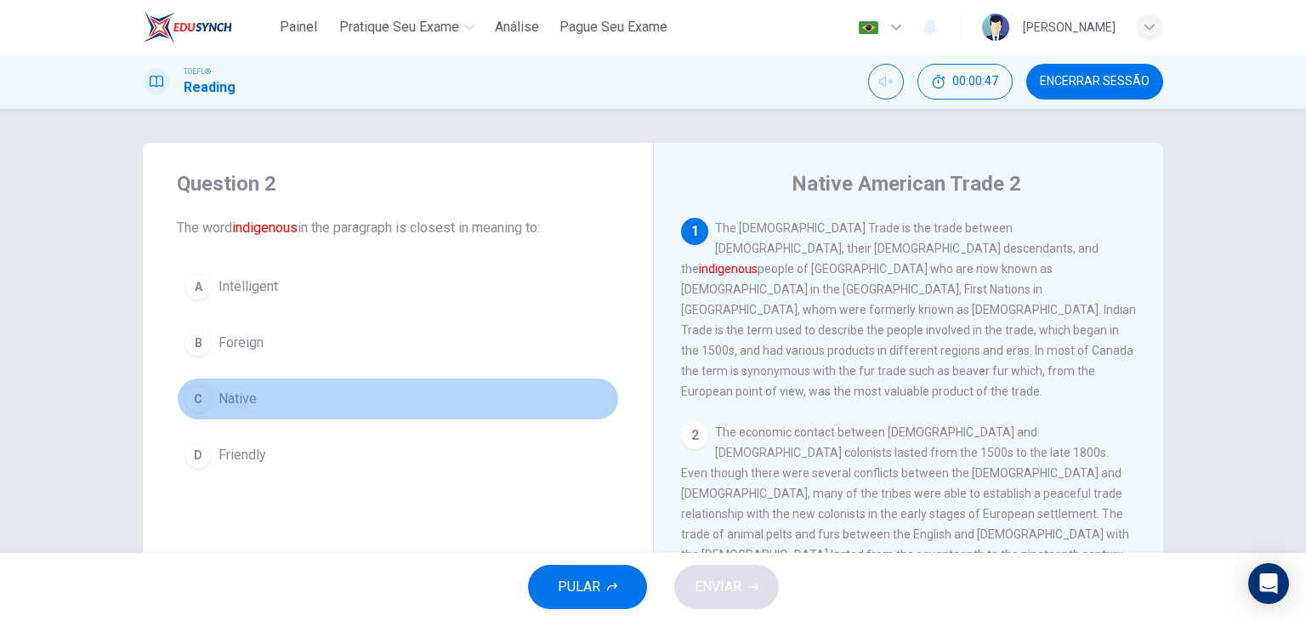
click at [238, 400] on span "Native" at bounding box center [237, 398] width 38 height 20
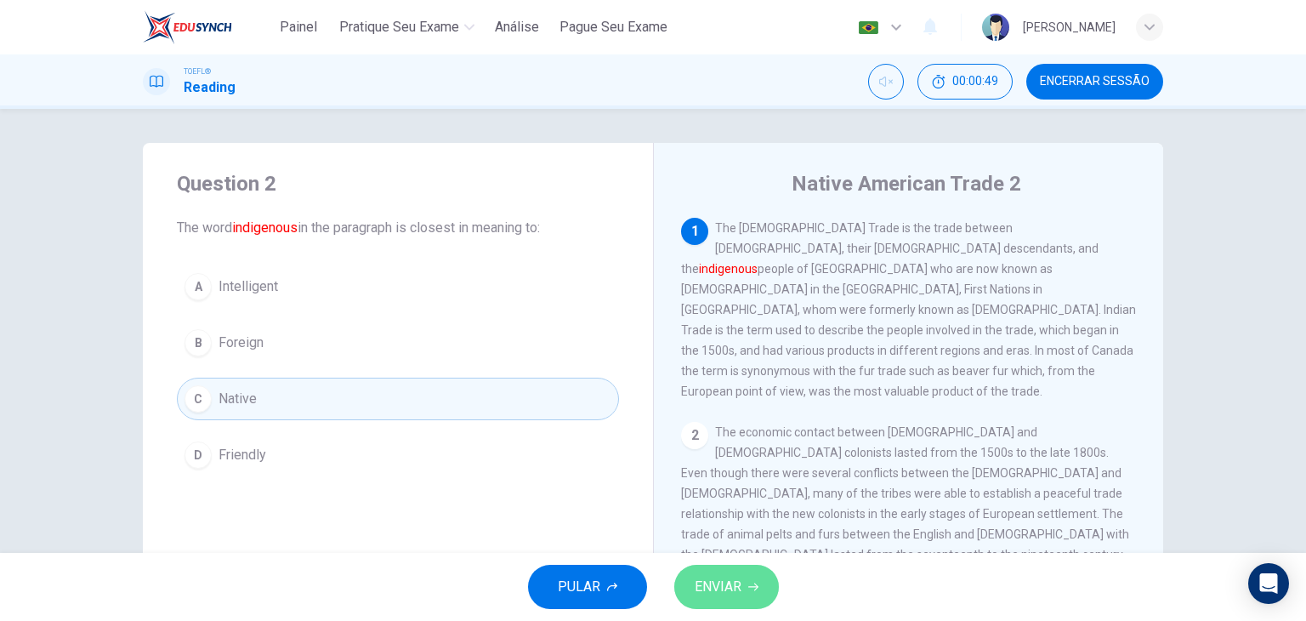
click at [724, 583] on span "ENVIAR" at bounding box center [717, 587] width 47 height 24
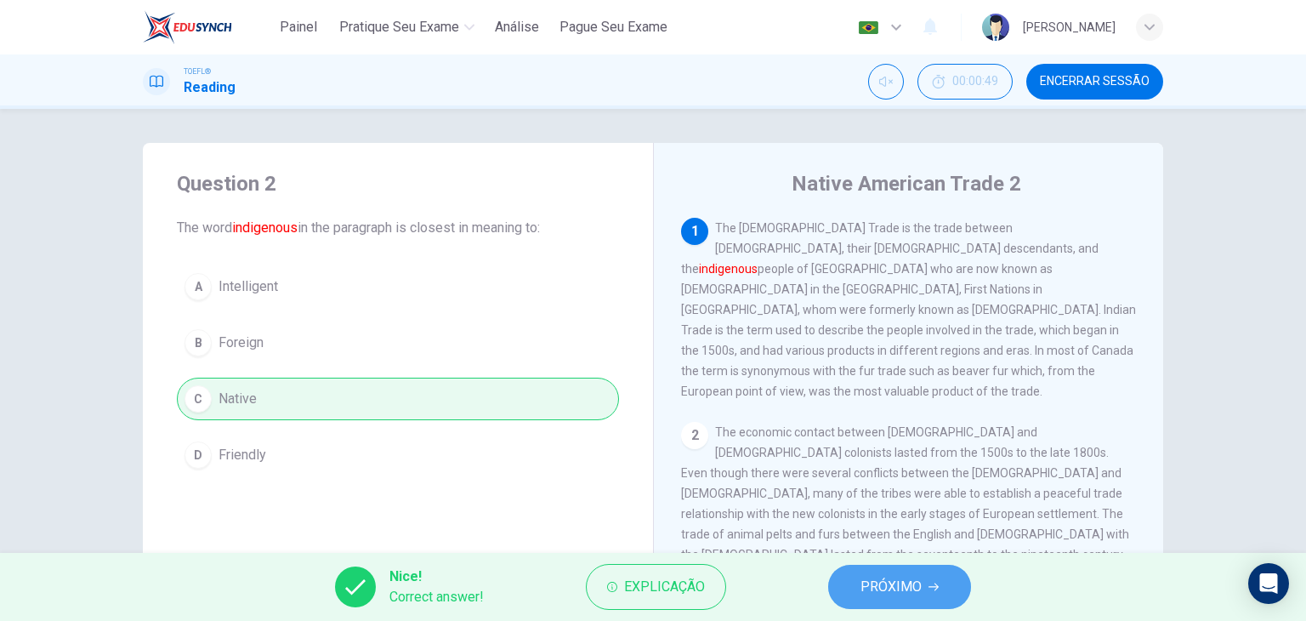
click at [892, 582] on span "PRÓXIMO" at bounding box center [890, 587] width 61 height 24
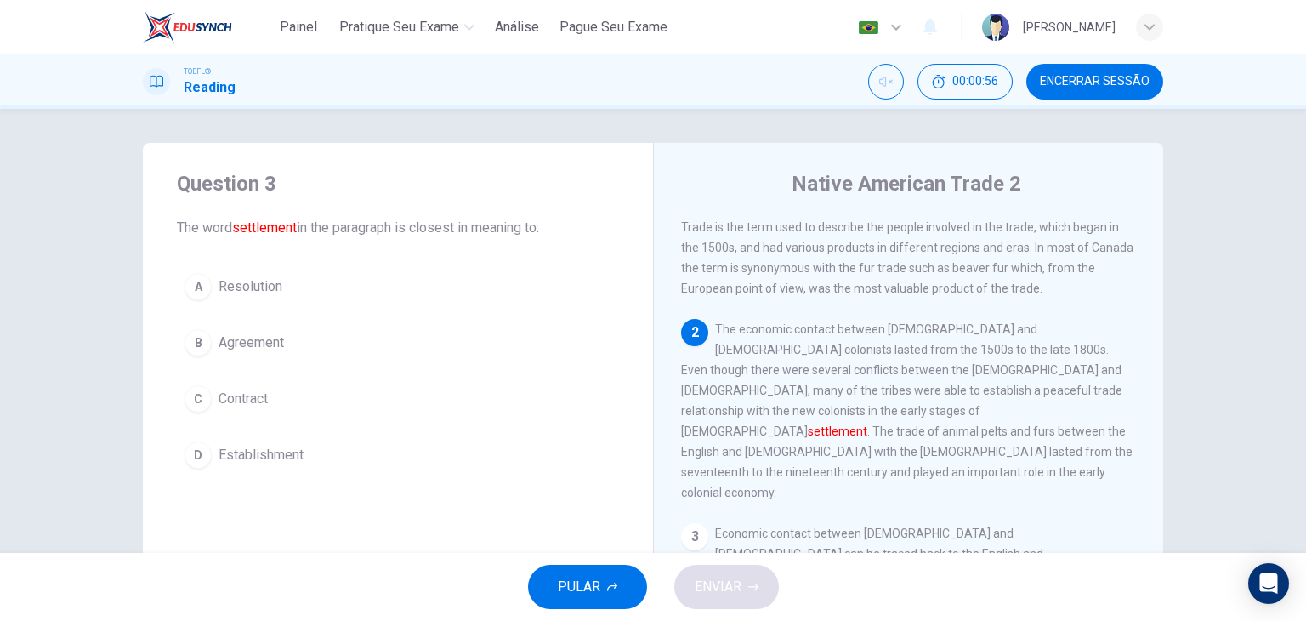
scroll to position [109, 0]
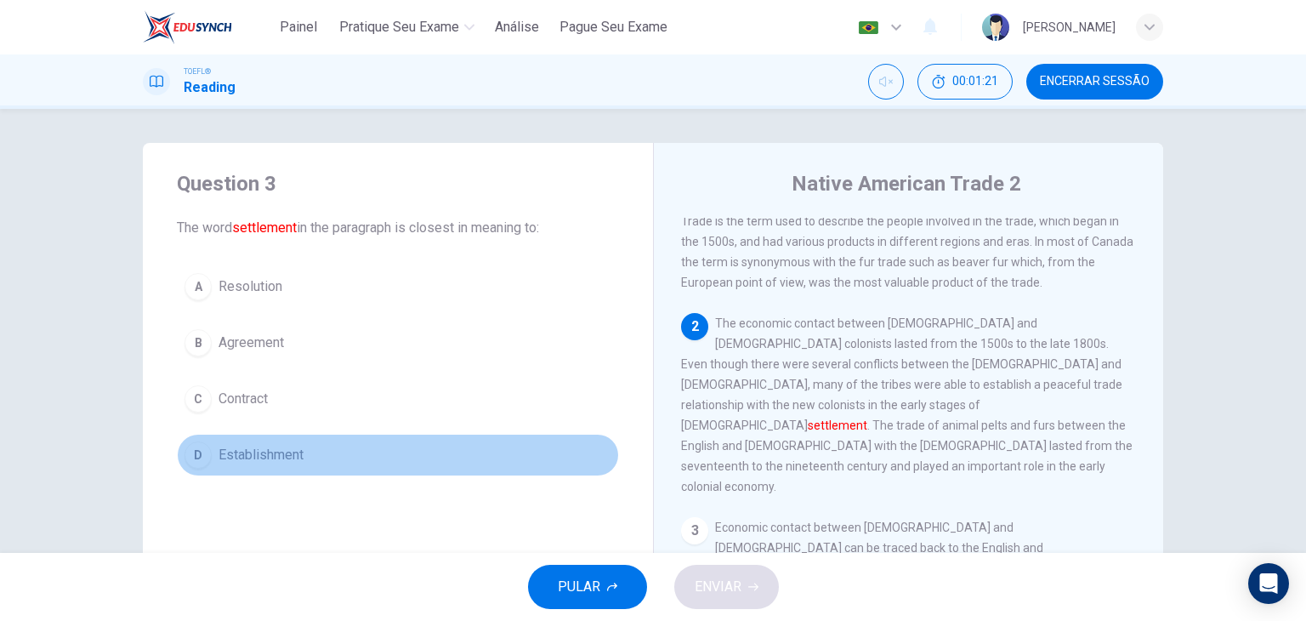
click at [265, 452] on span "Establishment" at bounding box center [260, 455] width 85 height 20
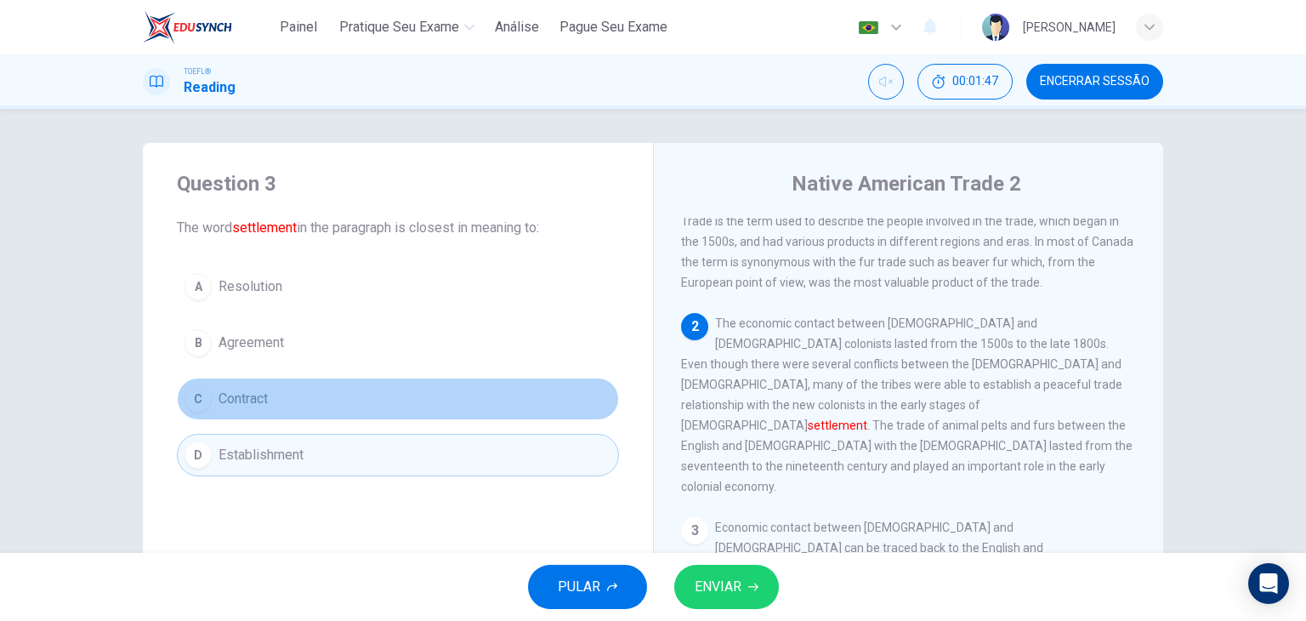
click at [249, 417] on button "C Contract" at bounding box center [398, 398] width 442 height 43
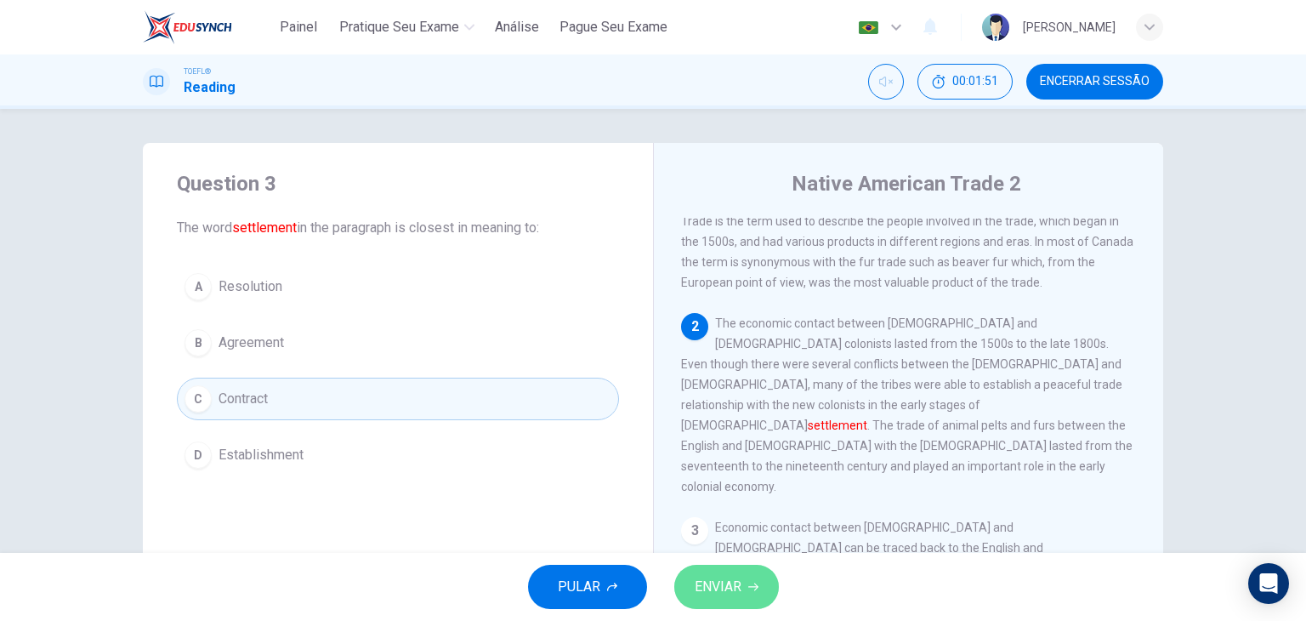
click at [738, 578] on span "ENVIAR" at bounding box center [717, 587] width 47 height 24
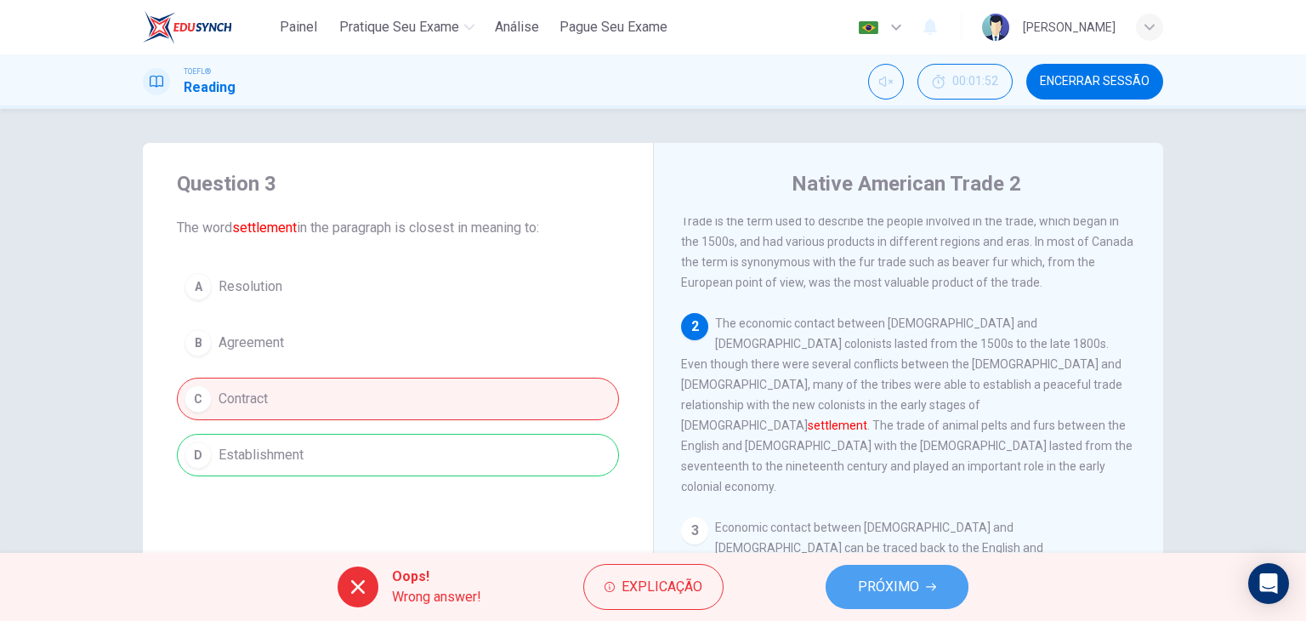
click at [876, 596] on span "PRÓXIMO" at bounding box center [888, 587] width 61 height 24
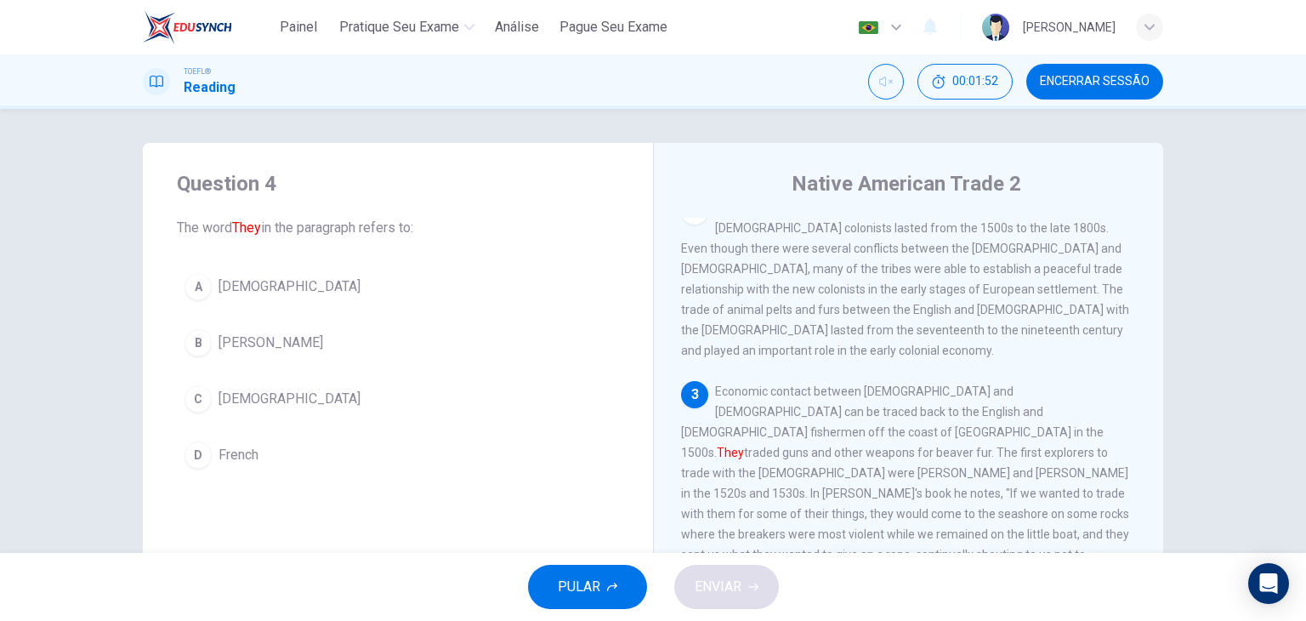
scroll to position [228, 0]
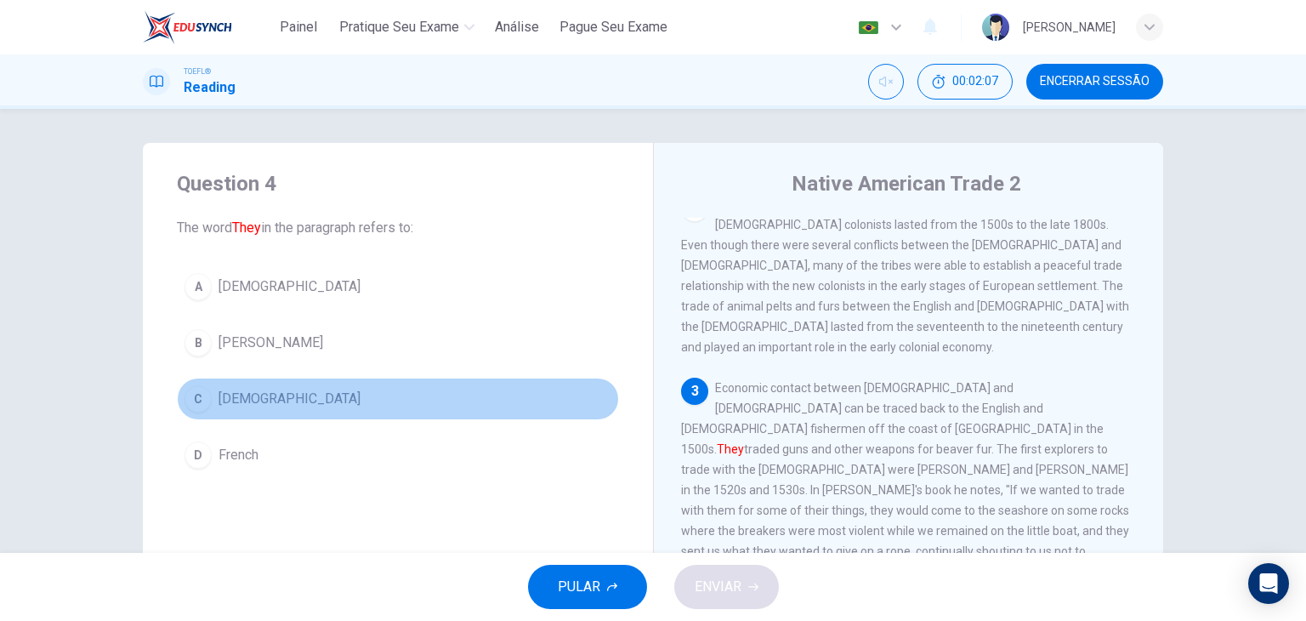
click at [269, 396] on span "Europeans" at bounding box center [289, 398] width 142 height 20
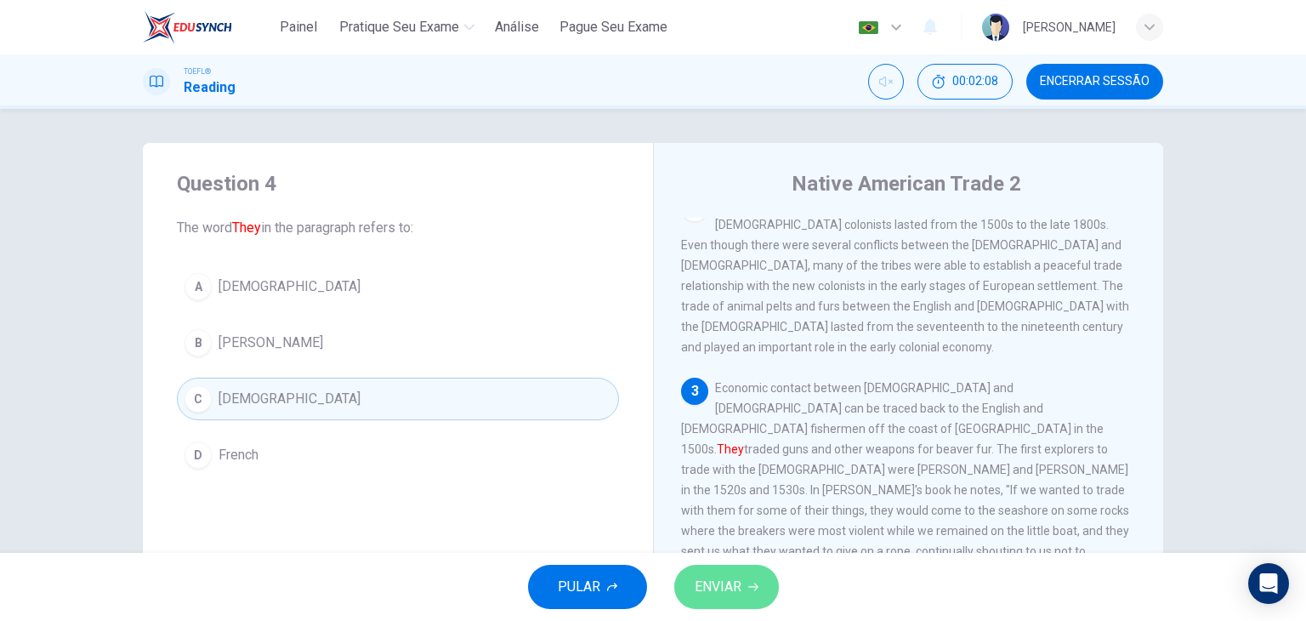
click at [734, 591] on span "ENVIAR" at bounding box center [717, 587] width 47 height 24
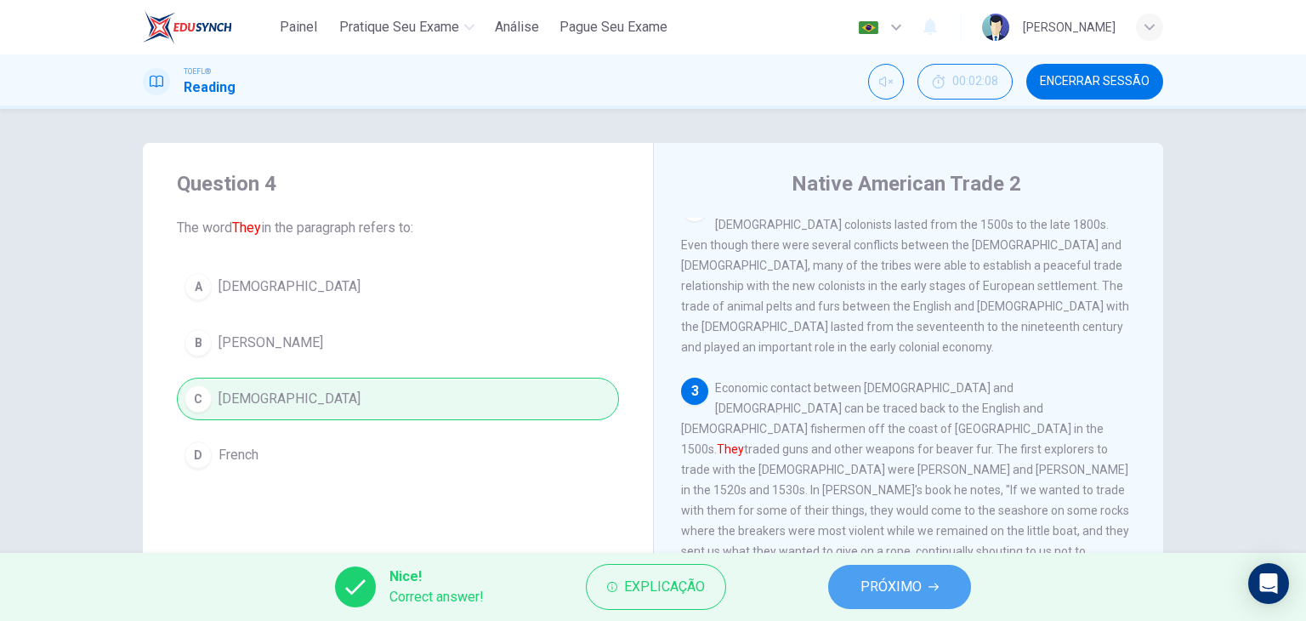
click at [907, 592] on span "PRÓXIMO" at bounding box center [890, 587] width 61 height 24
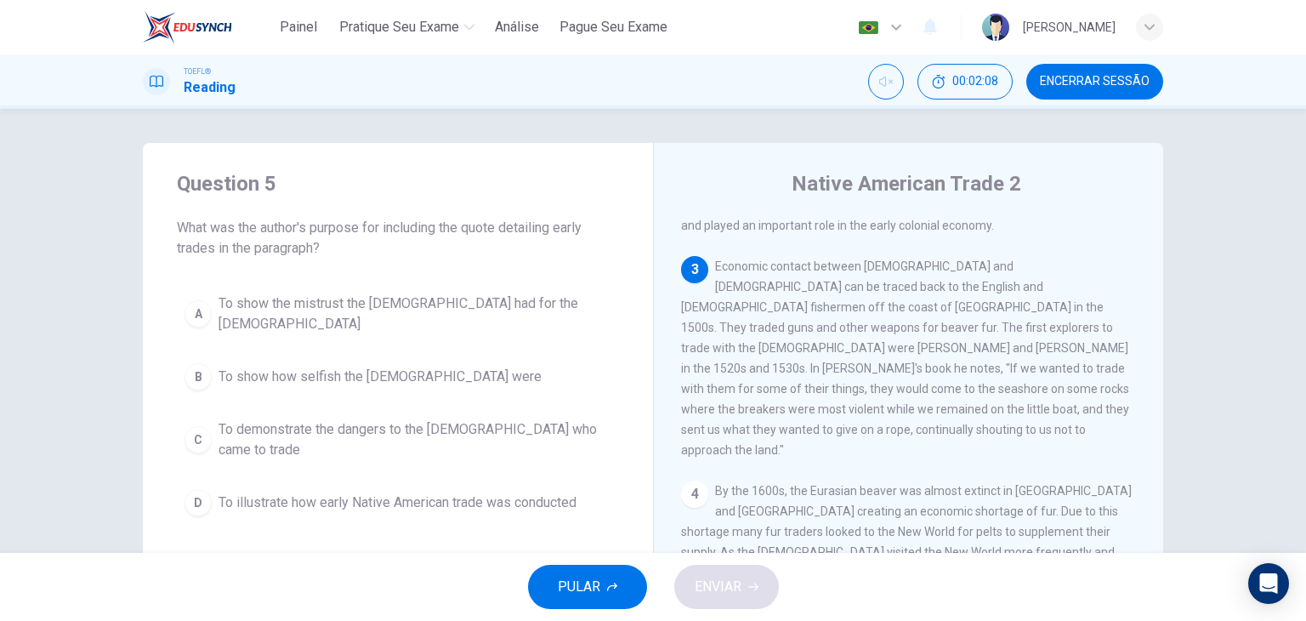
scroll to position [357, 0]
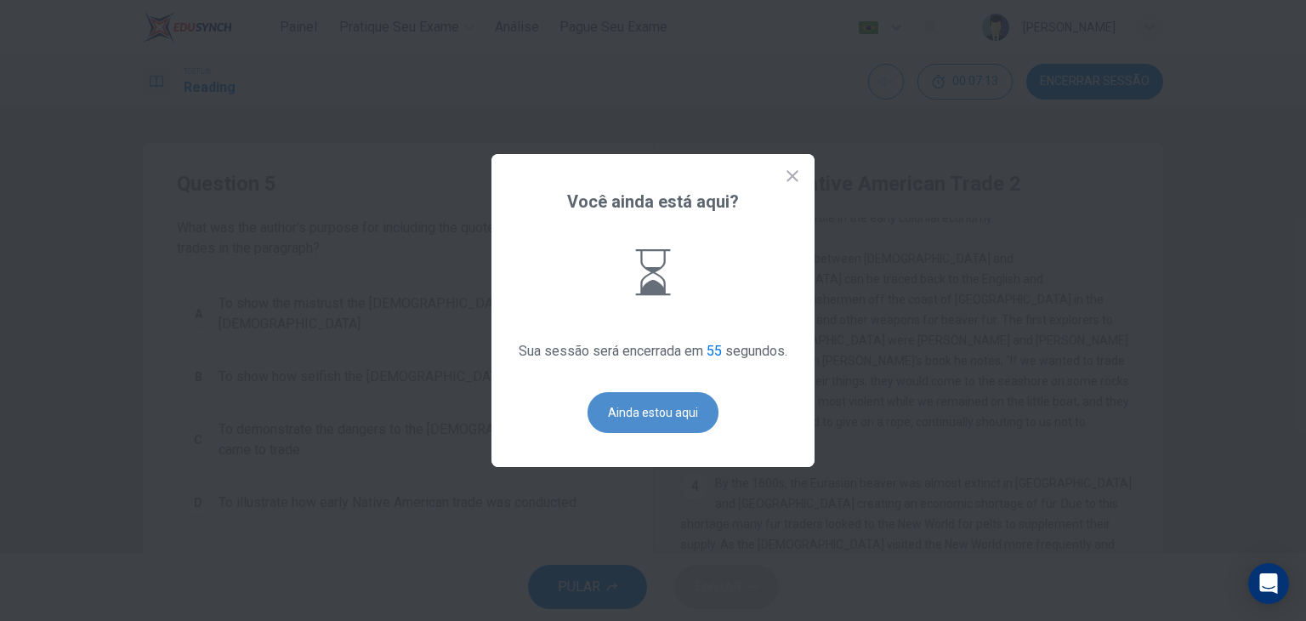
click at [649, 408] on button "Ainda estou aqui" at bounding box center [652, 412] width 131 height 41
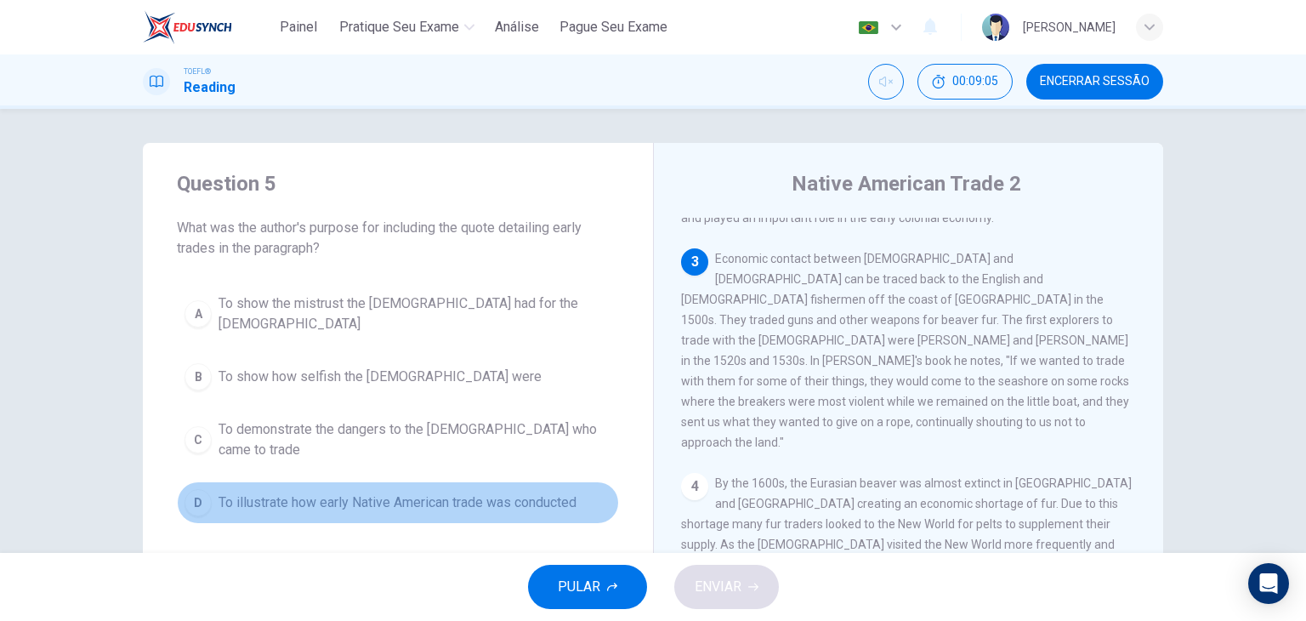
click at [418, 492] on span "To illustrate how early Native American trade was conducted" at bounding box center [397, 502] width 358 height 20
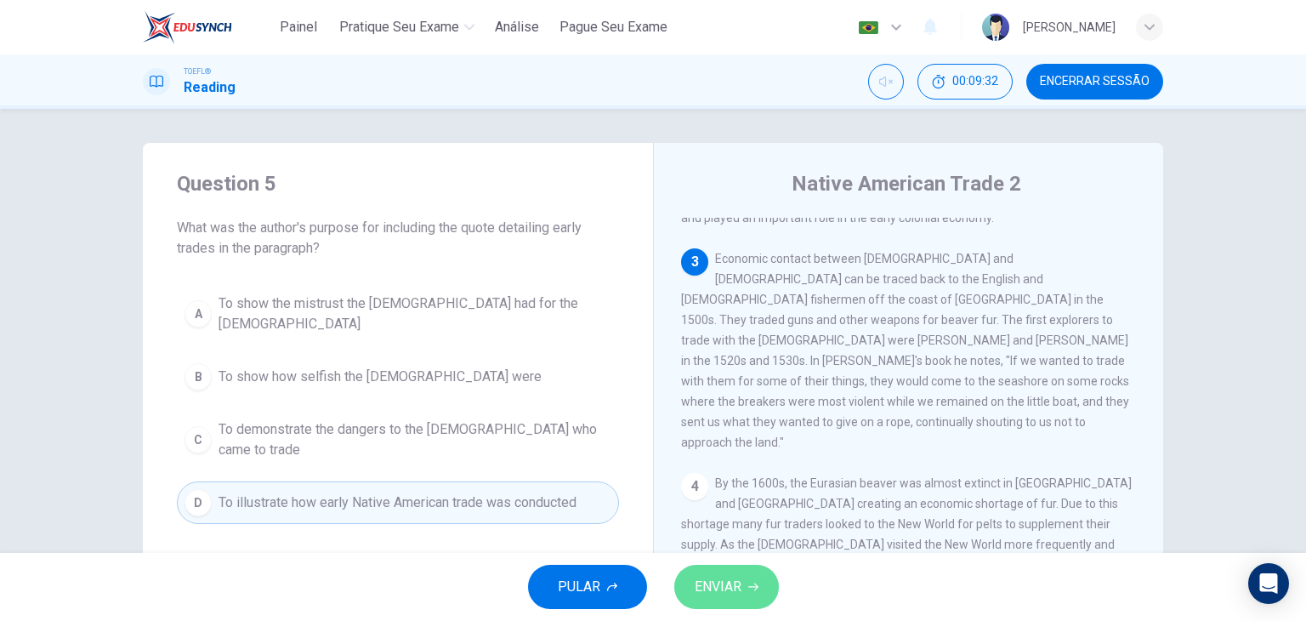
click at [723, 587] on span "ENVIAR" at bounding box center [717, 587] width 47 height 24
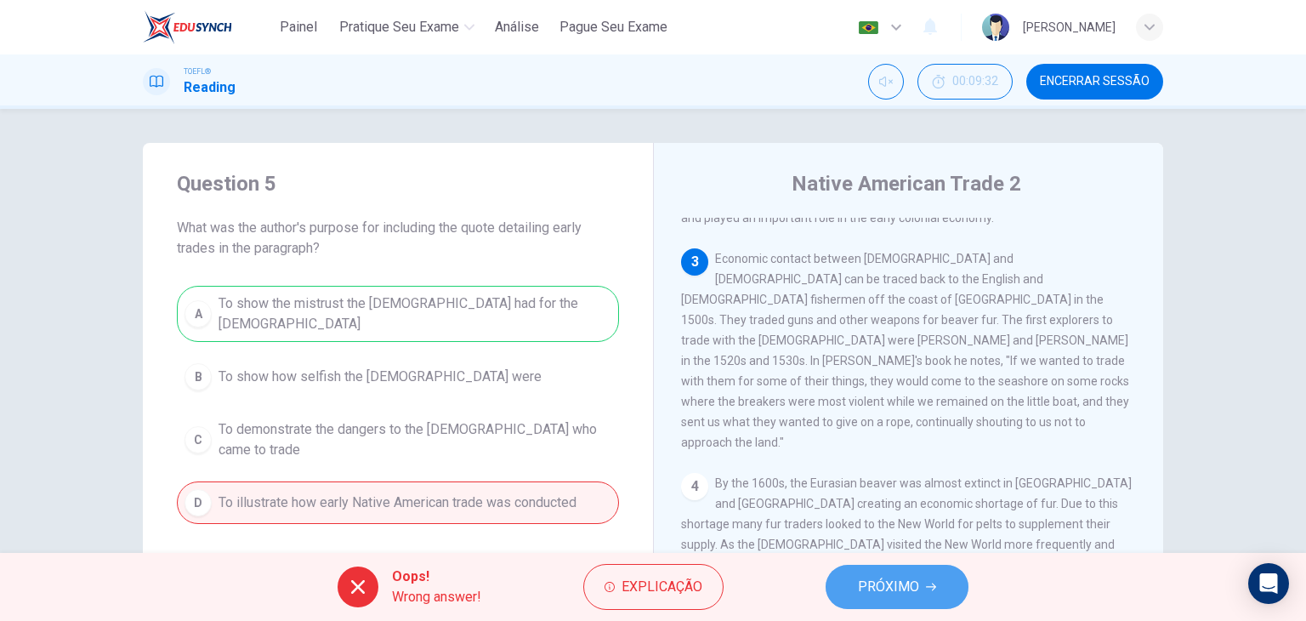
click at [866, 575] on span "PRÓXIMO" at bounding box center [888, 587] width 61 height 24
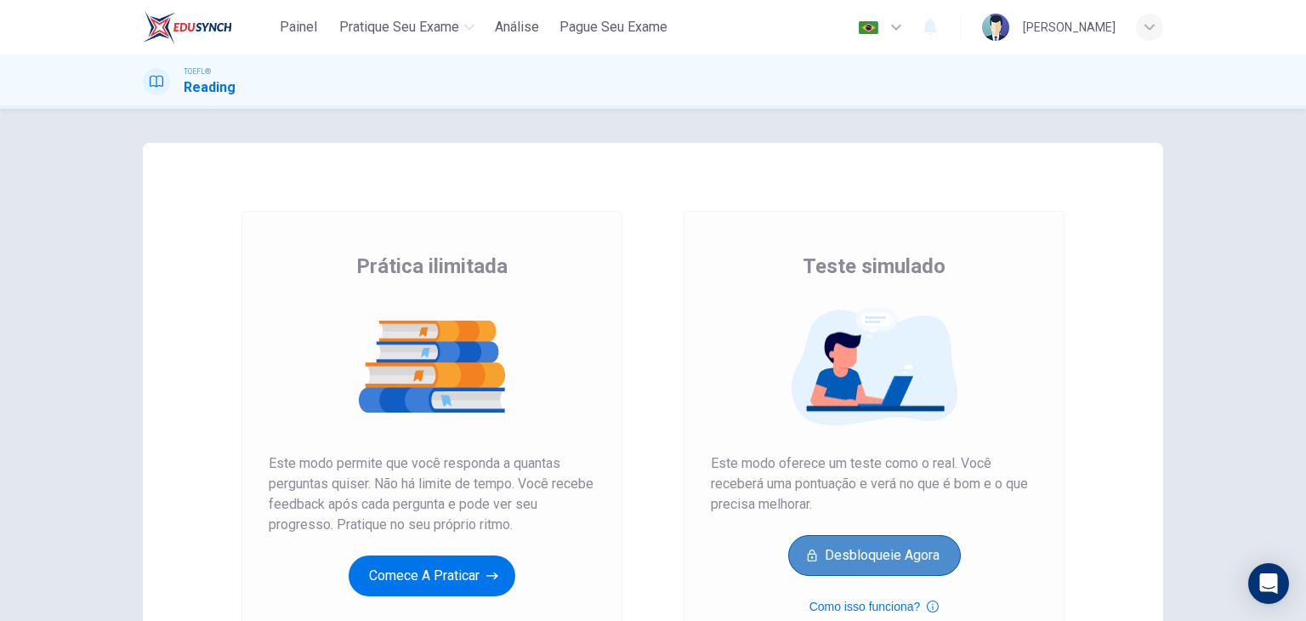
click at [870, 564] on button "Desbloqueie agora" at bounding box center [874, 555] width 173 height 41
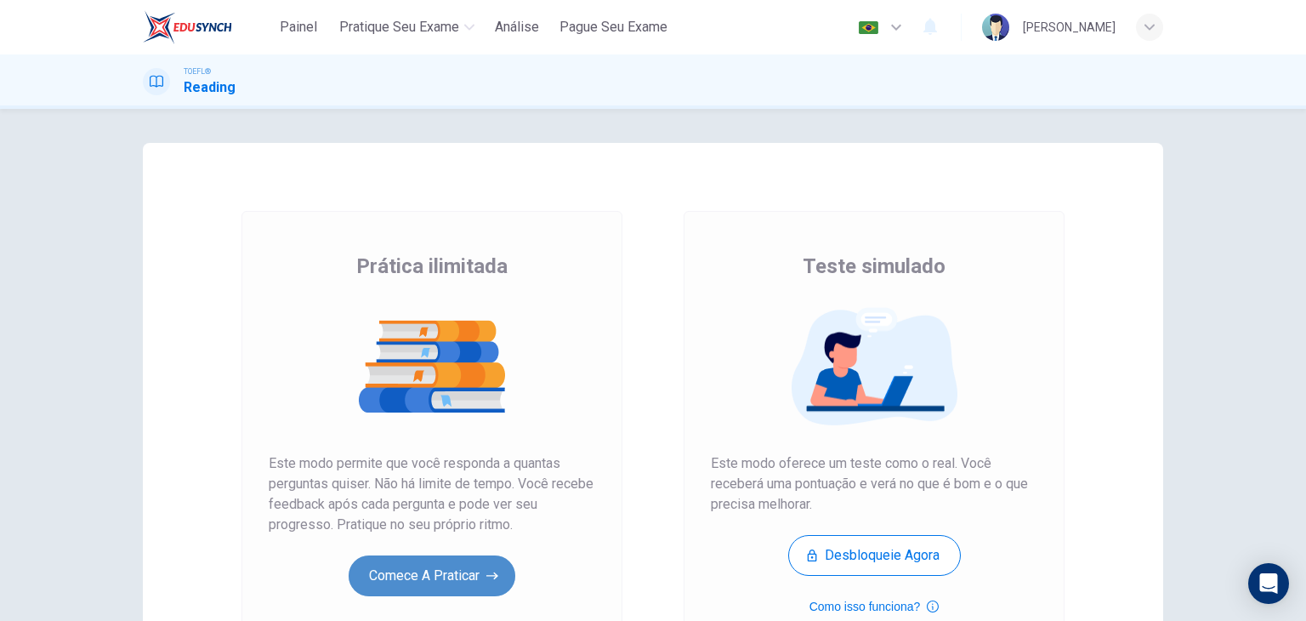
click at [443, 570] on button "Comece a praticar" at bounding box center [432, 575] width 167 height 41
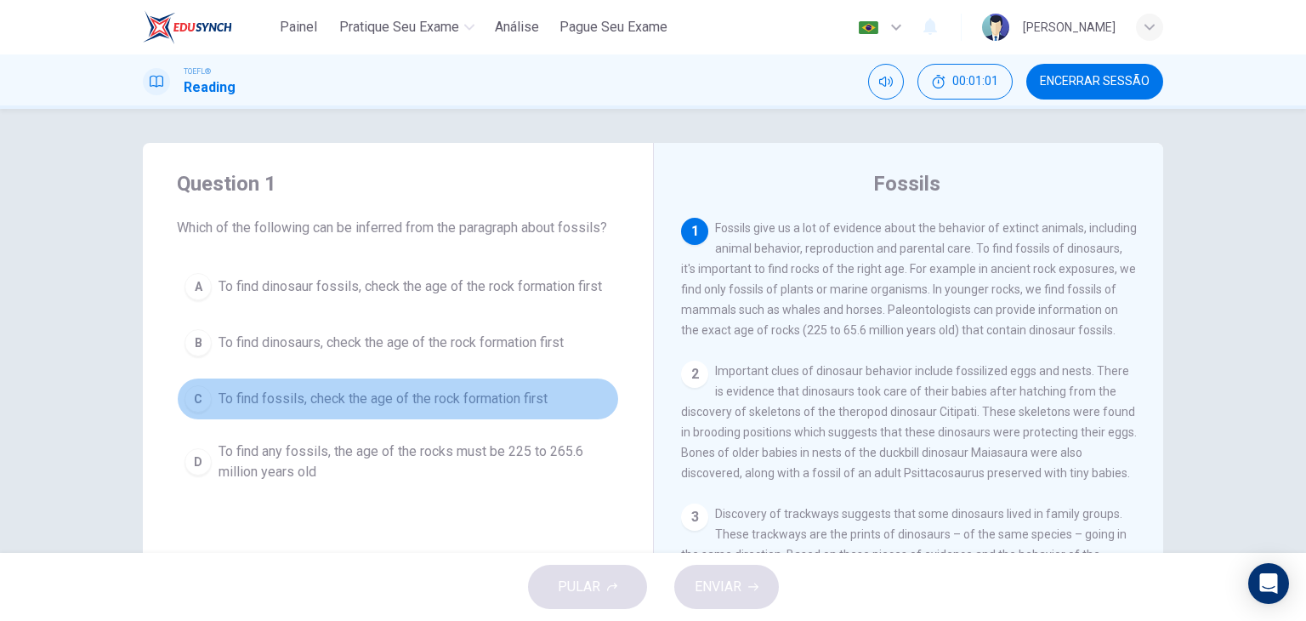
click at [529, 394] on span "To find fossils, check the age of the rock formation first" at bounding box center [382, 398] width 329 height 20
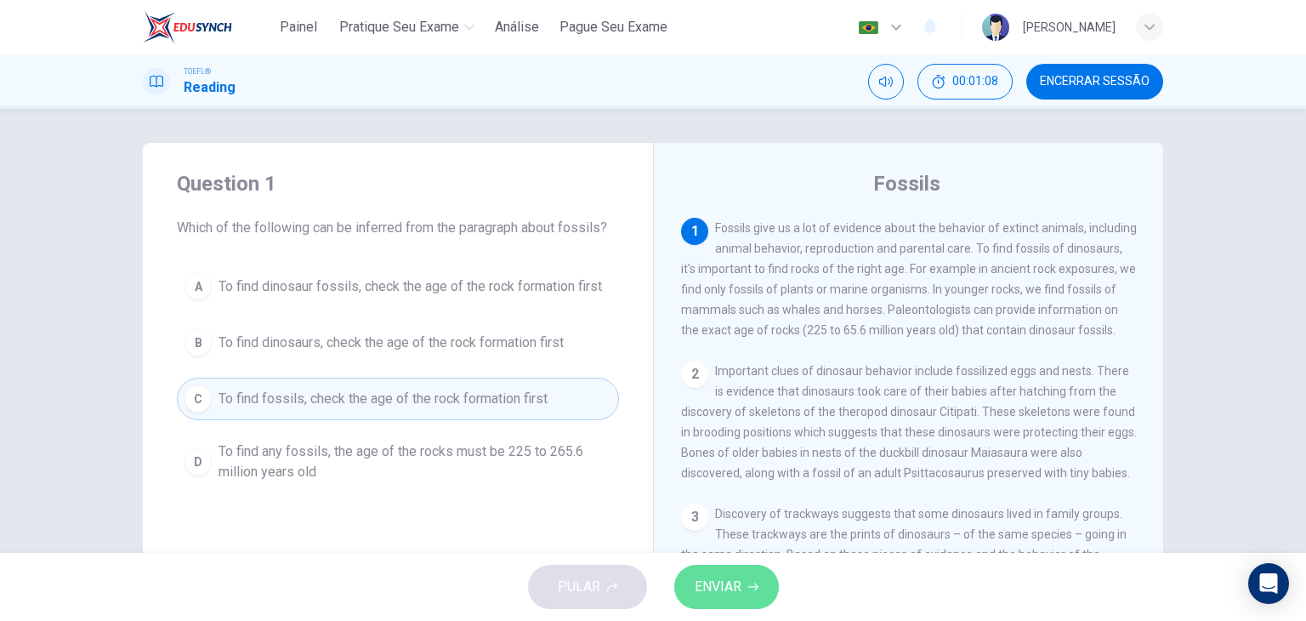
click at [748, 589] on icon "button" at bounding box center [753, 586] width 10 height 10
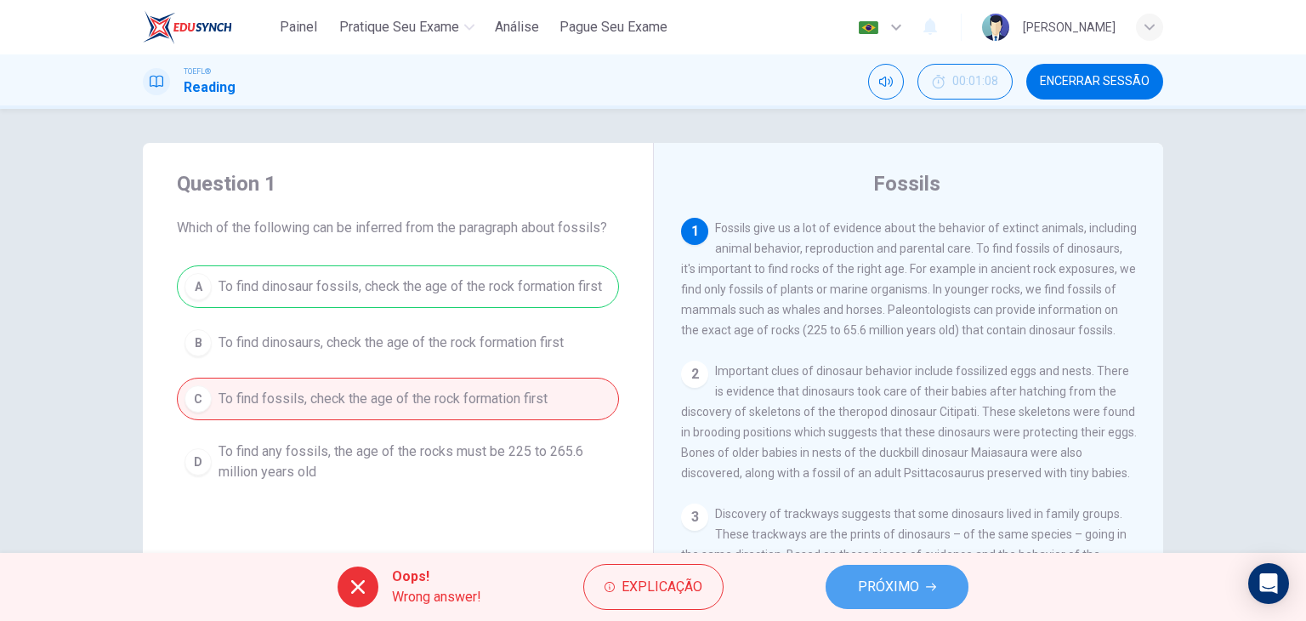
click at [927, 572] on button "PRÓXIMO" at bounding box center [896, 586] width 143 height 44
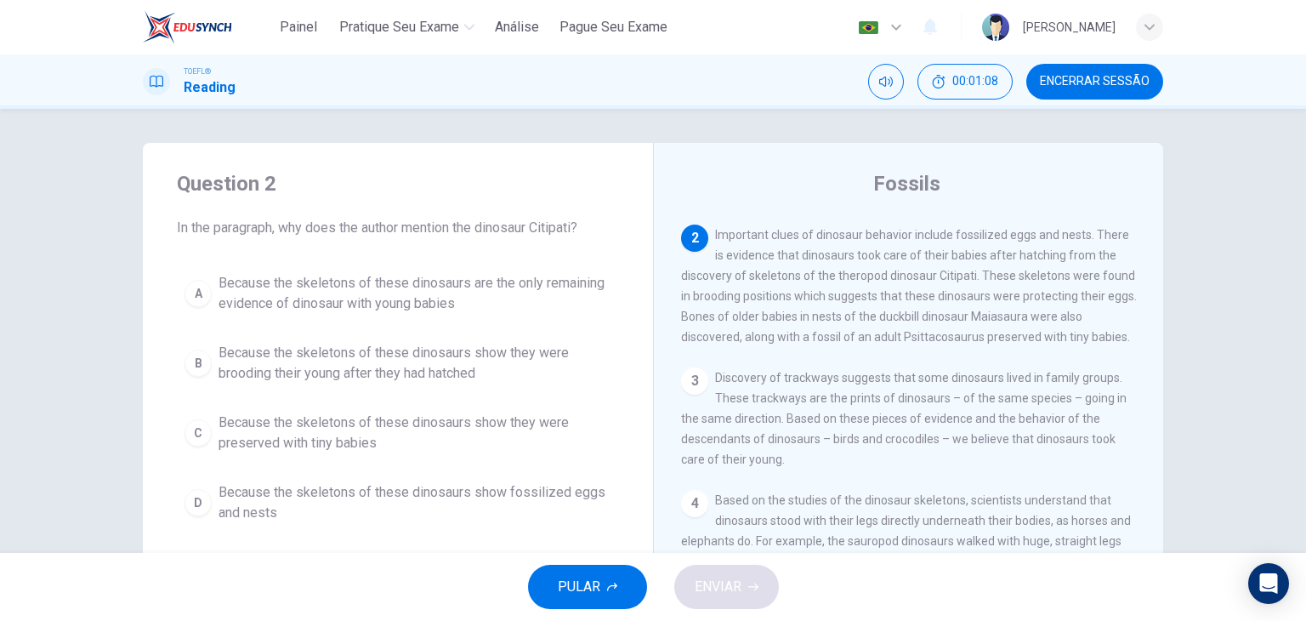
scroll to position [167, 0]
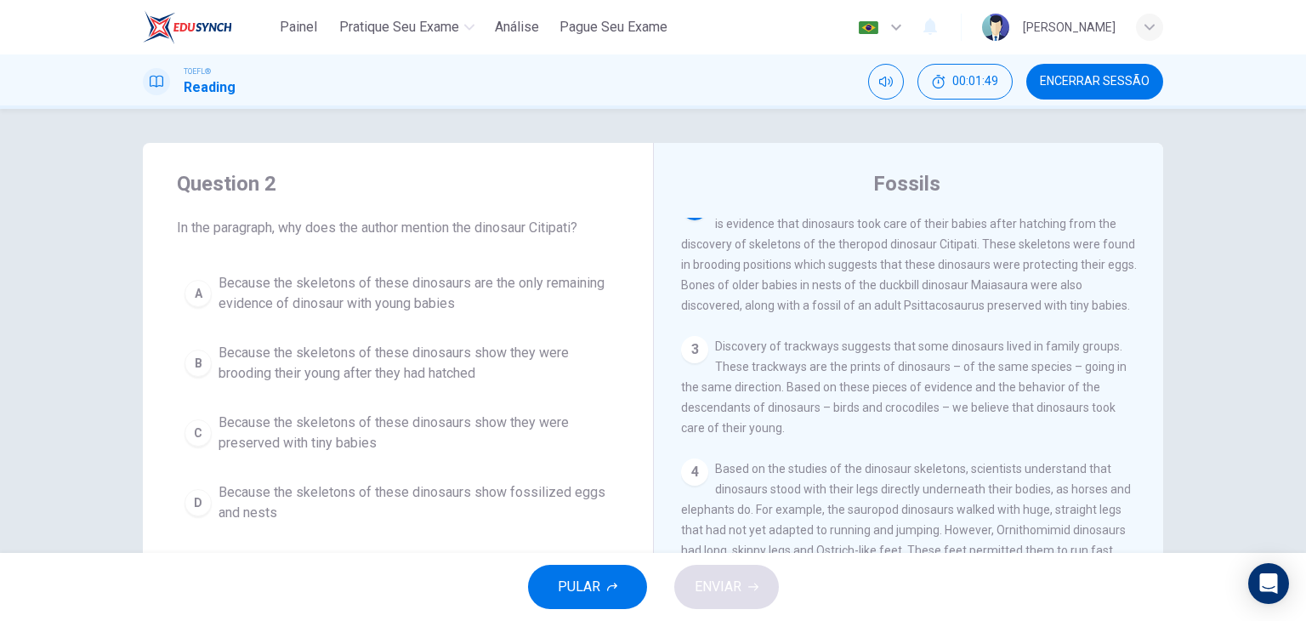
click at [927, 572] on div "PULAR ENVIAR" at bounding box center [653, 587] width 1306 height 68
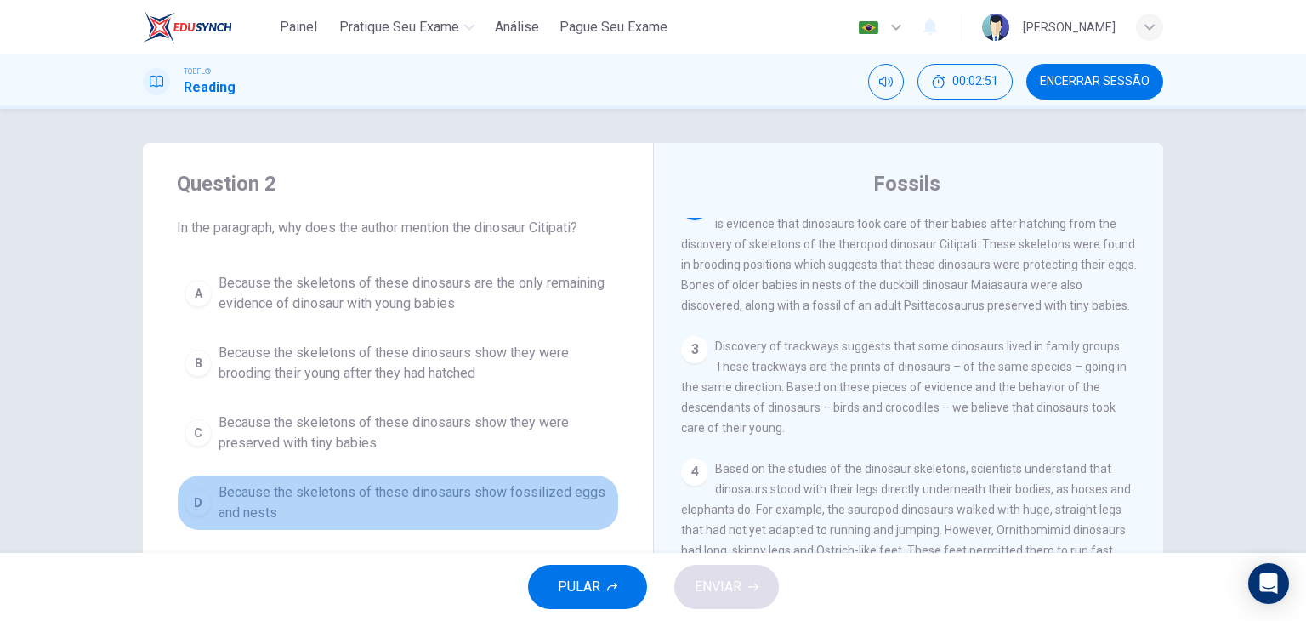
click at [391, 497] on span "Because the skeletons of these dinosaurs show fossilized eggs and nests" at bounding box center [414, 502] width 393 height 41
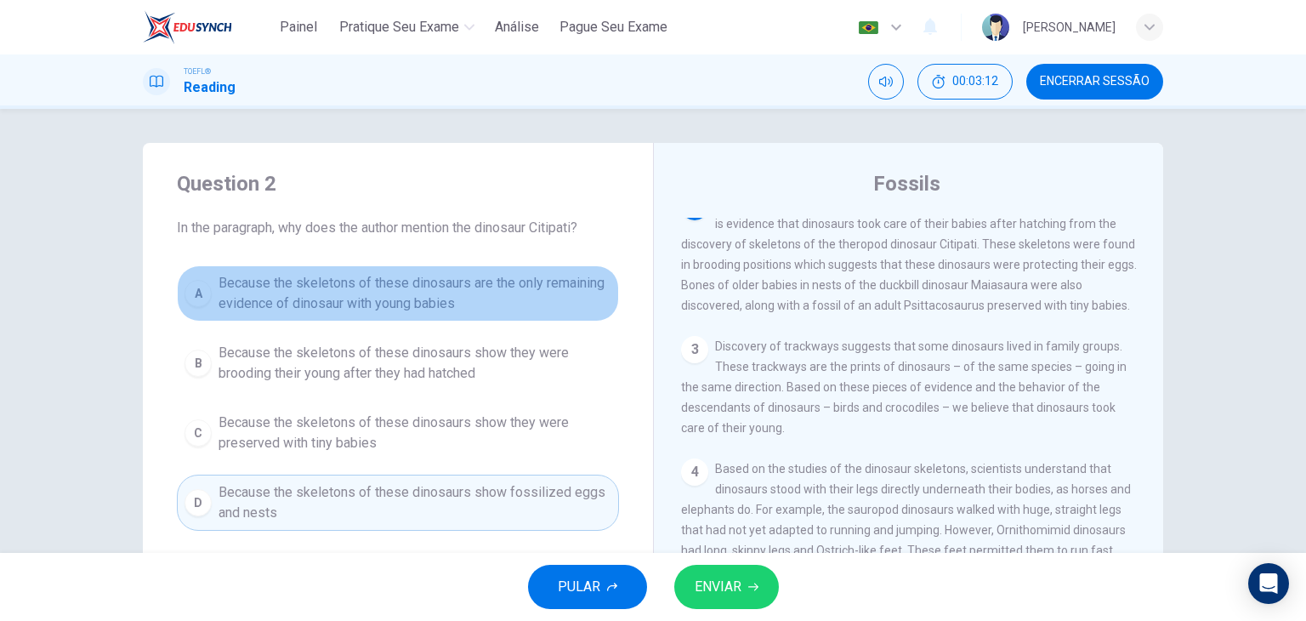
click at [539, 290] on span "Because the skeletons of these dinosaurs are the only remaining evidence of din…" at bounding box center [414, 293] width 393 height 41
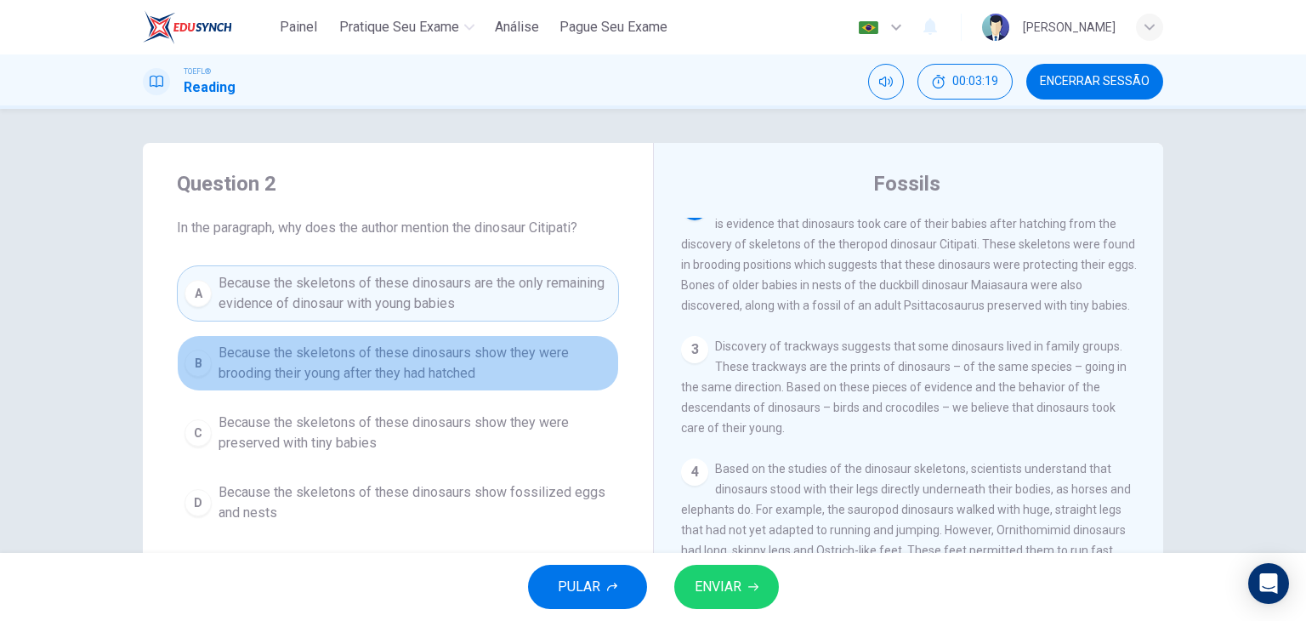
click at [538, 360] on span "Because the skeletons of these dinosaurs show they were brooding their young af…" at bounding box center [414, 363] width 393 height 41
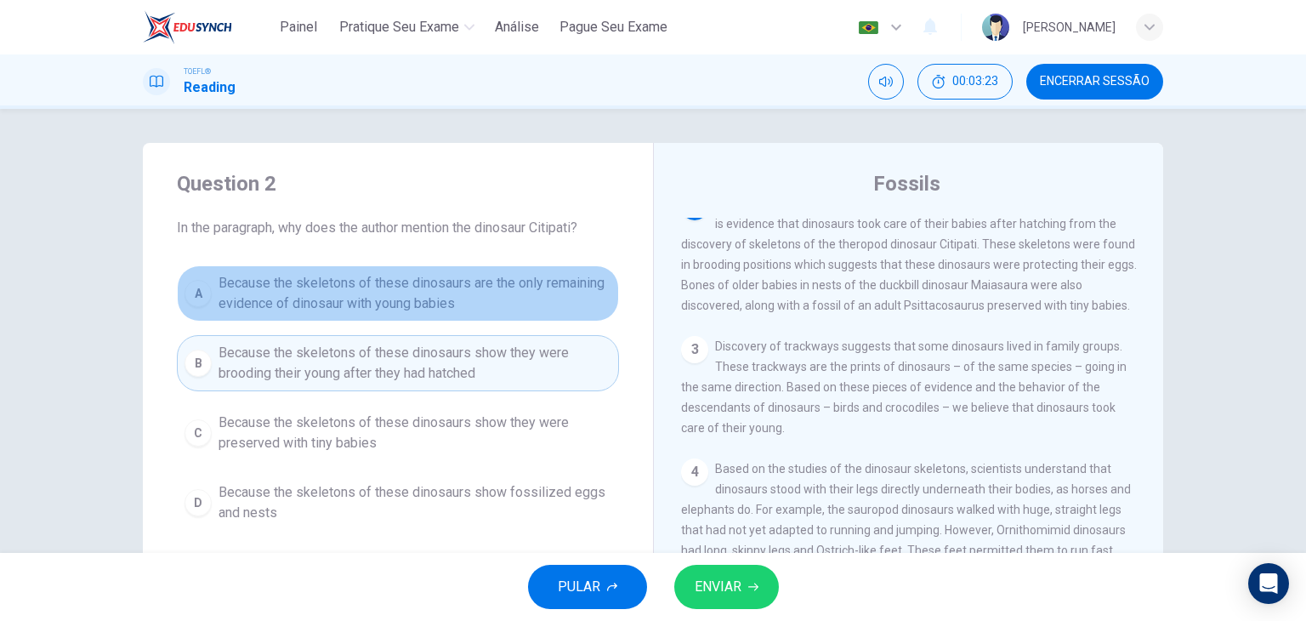
click at [507, 303] on span "Because the skeletons of these dinosaurs are the only remaining evidence of din…" at bounding box center [414, 293] width 393 height 41
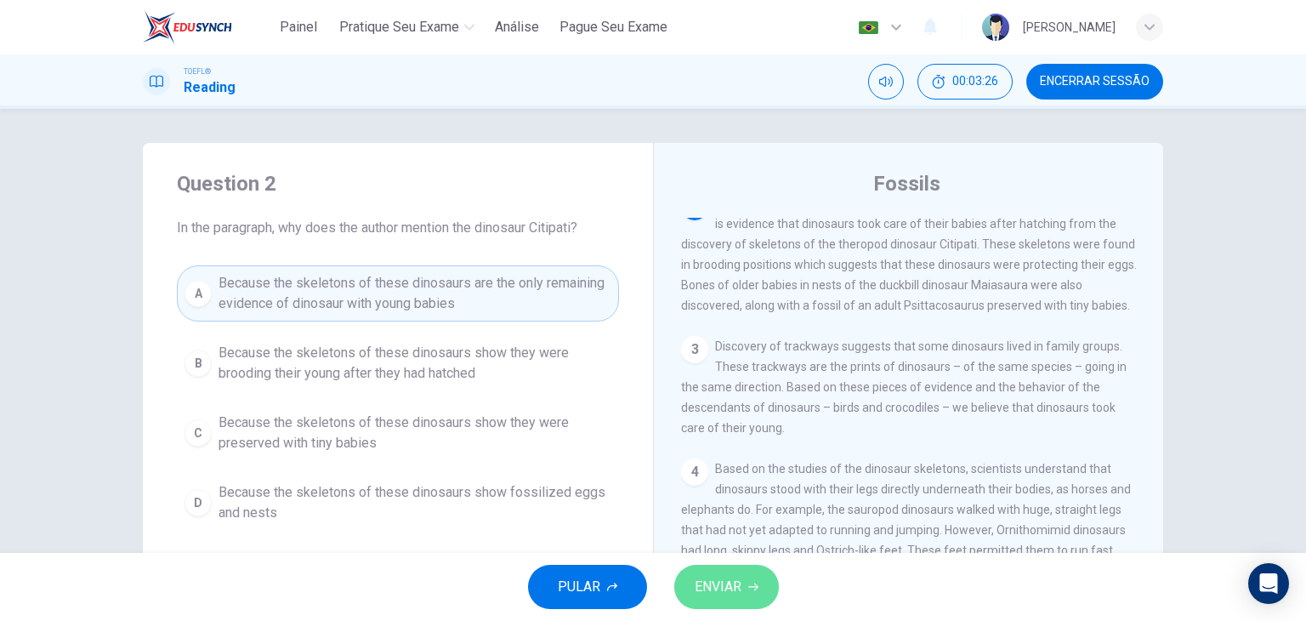
click at [730, 592] on span "ENVIAR" at bounding box center [717, 587] width 47 height 24
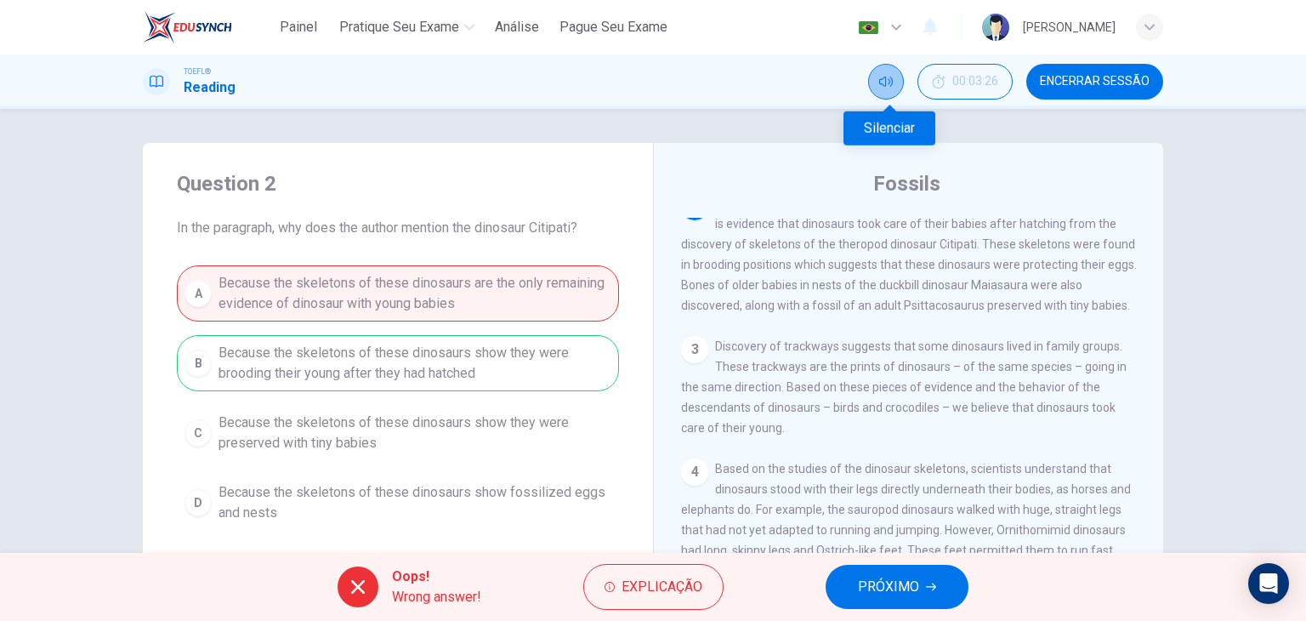
click at [890, 94] on button "Silenciar" at bounding box center [886, 82] width 36 height 36
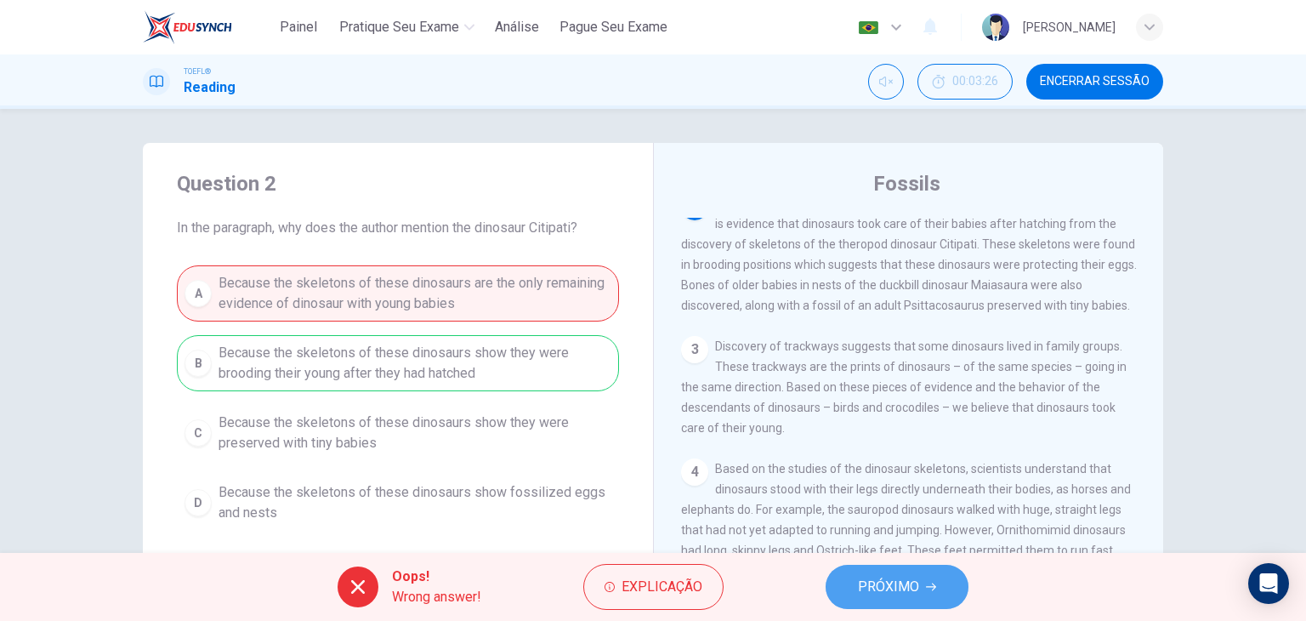
click at [915, 585] on span "PRÓXIMO" at bounding box center [888, 587] width 61 height 24
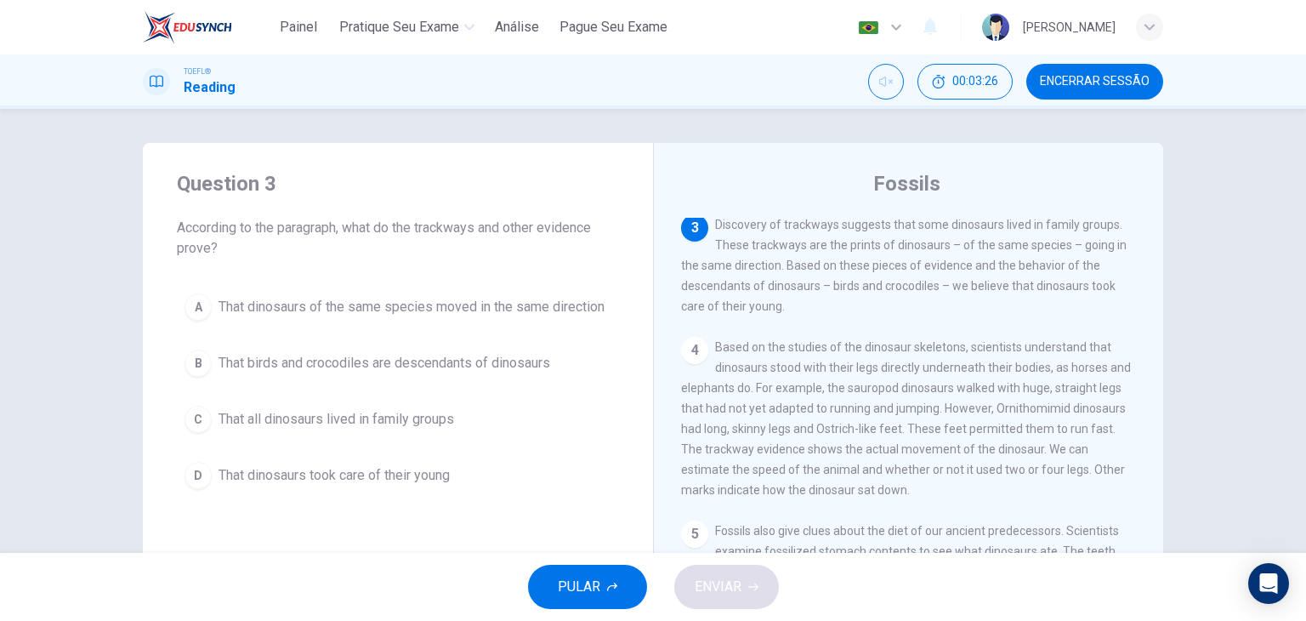
scroll to position [315, 0]
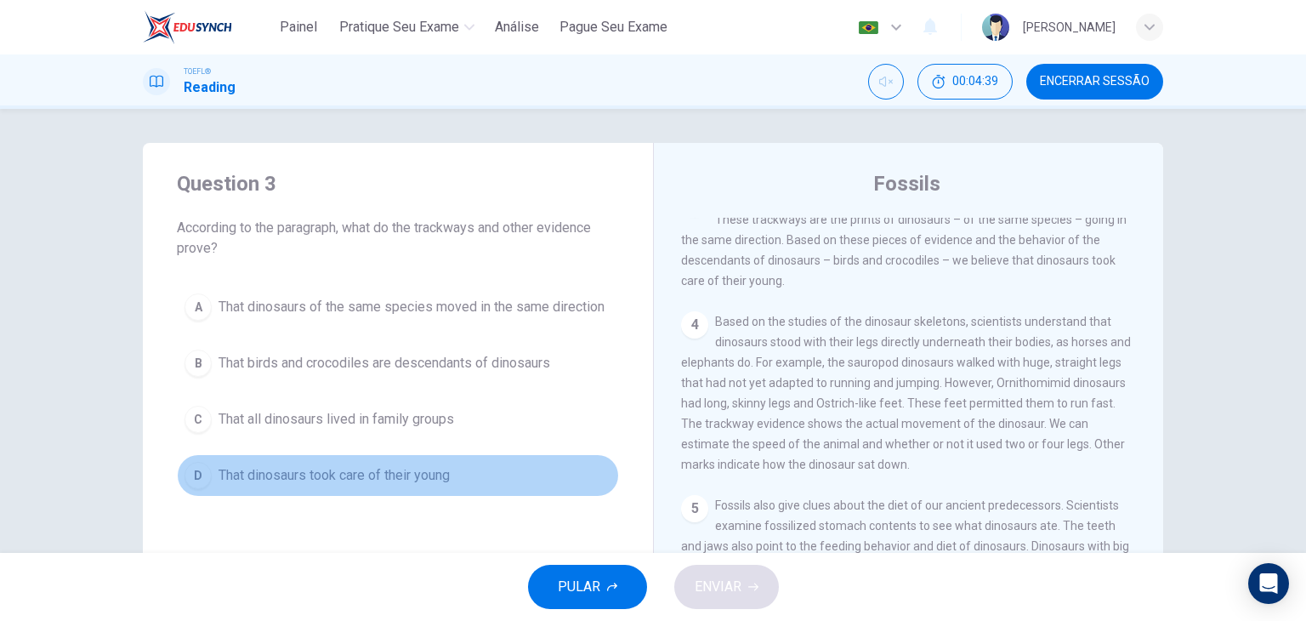
click at [394, 473] on span "That dinosaurs took care of their young" at bounding box center [333, 475] width 231 height 20
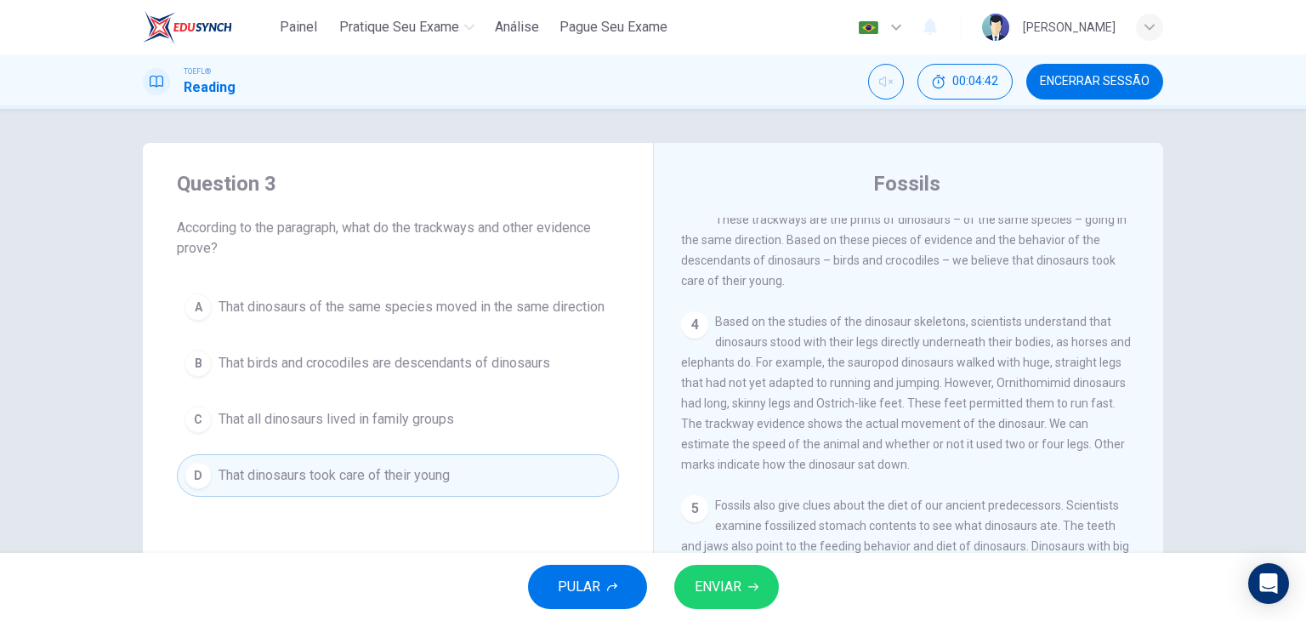
click at [700, 577] on span "ENVIAR" at bounding box center [717, 587] width 47 height 24
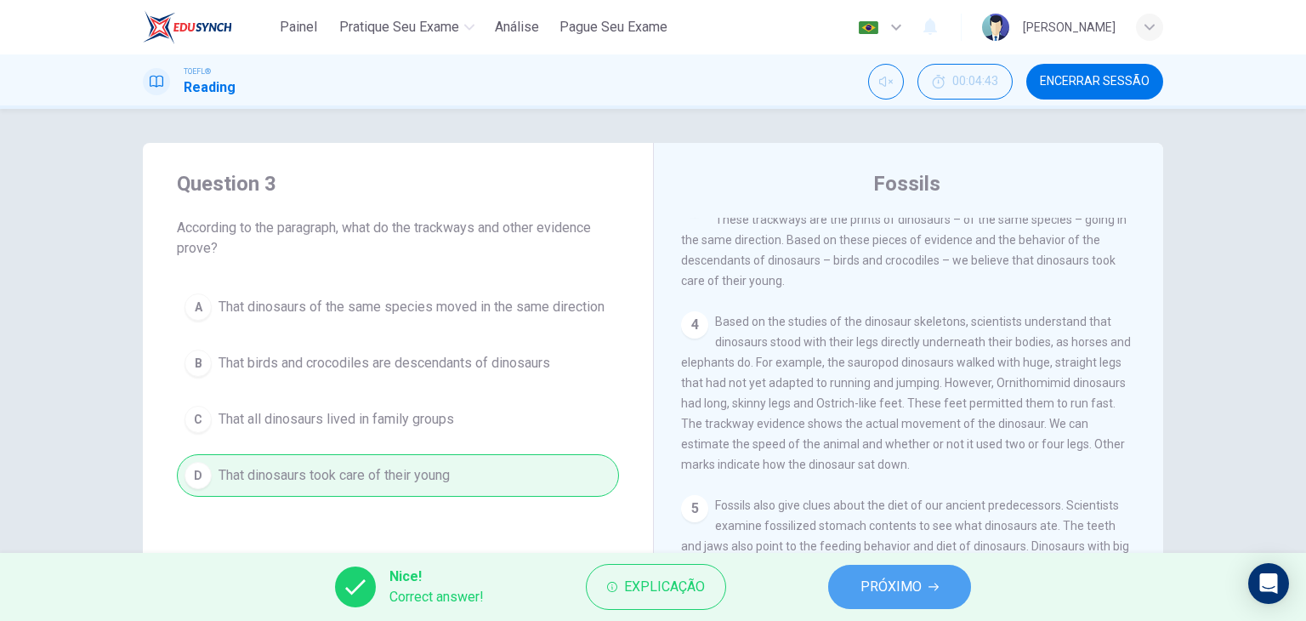
click at [910, 580] on span "PRÓXIMO" at bounding box center [890, 587] width 61 height 24
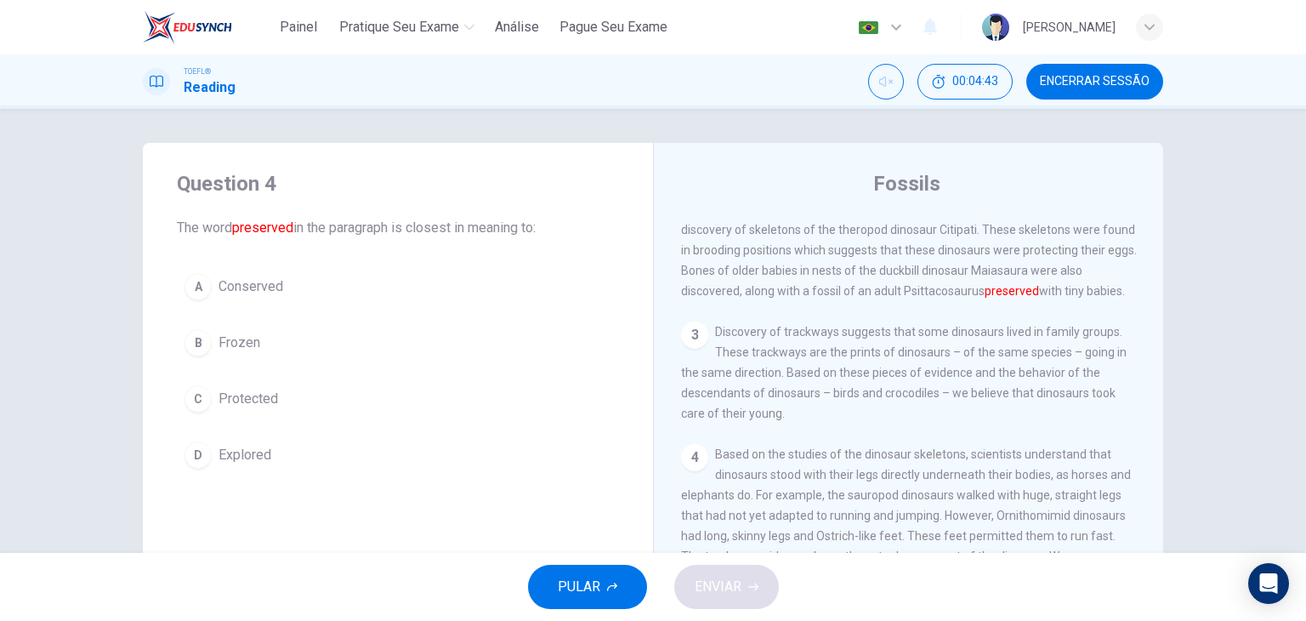
scroll to position [167, 0]
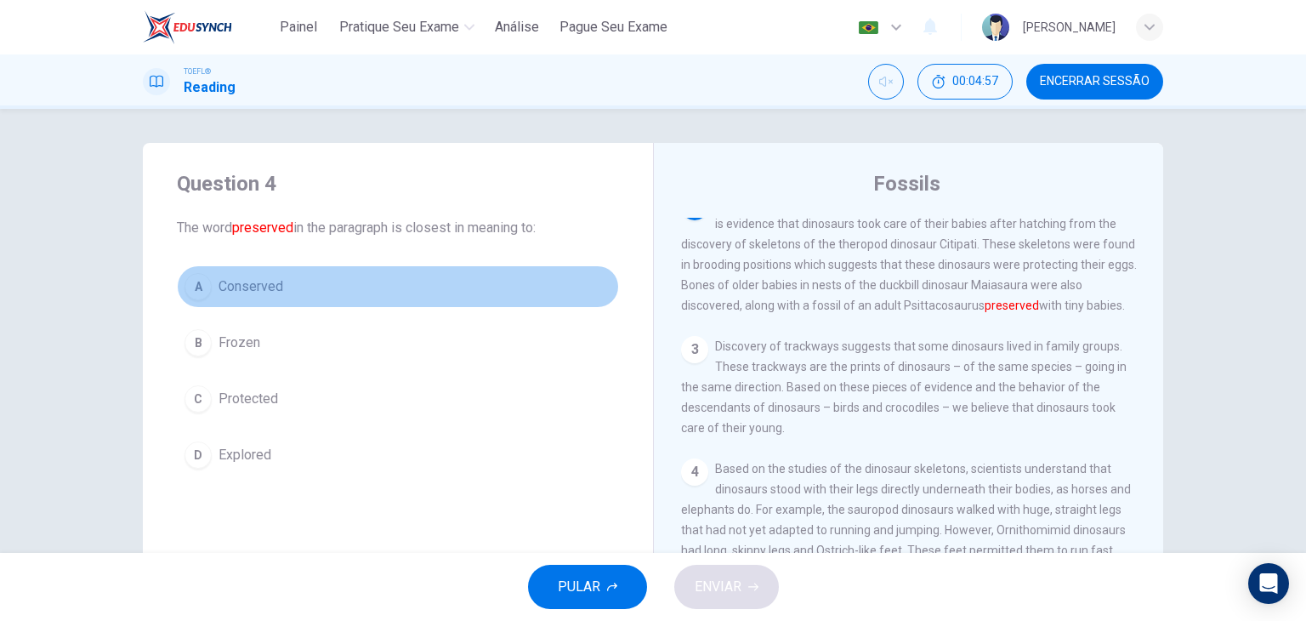
click at [262, 283] on span "Conserved" at bounding box center [250, 286] width 65 height 20
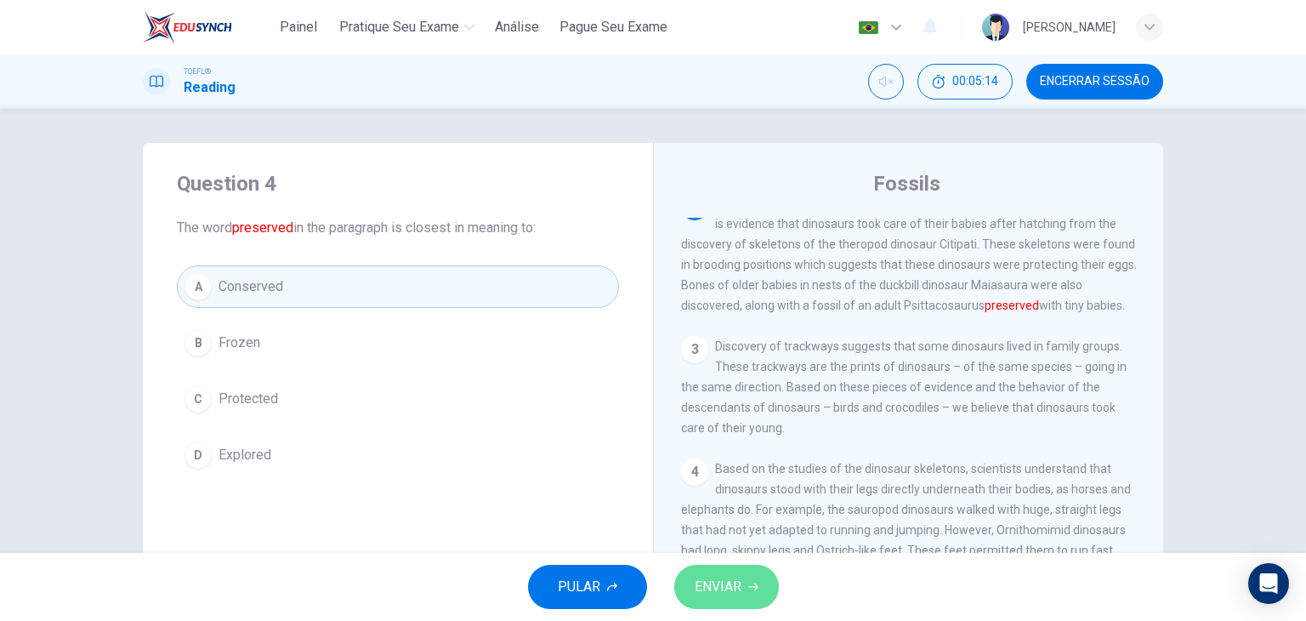
click at [731, 582] on span "ENVIAR" at bounding box center [717, 587] width 47 height 24
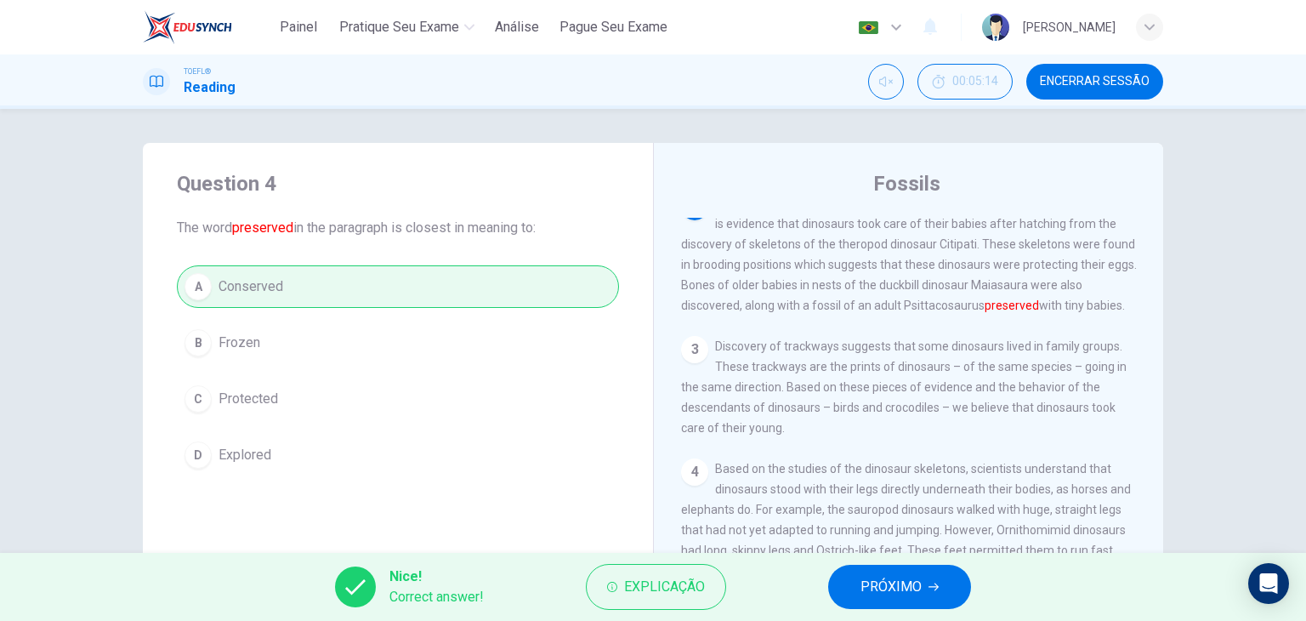
click at [884, 589] on span "PRÓXIMO" at bounding box center [890, 587] width 61 height 24
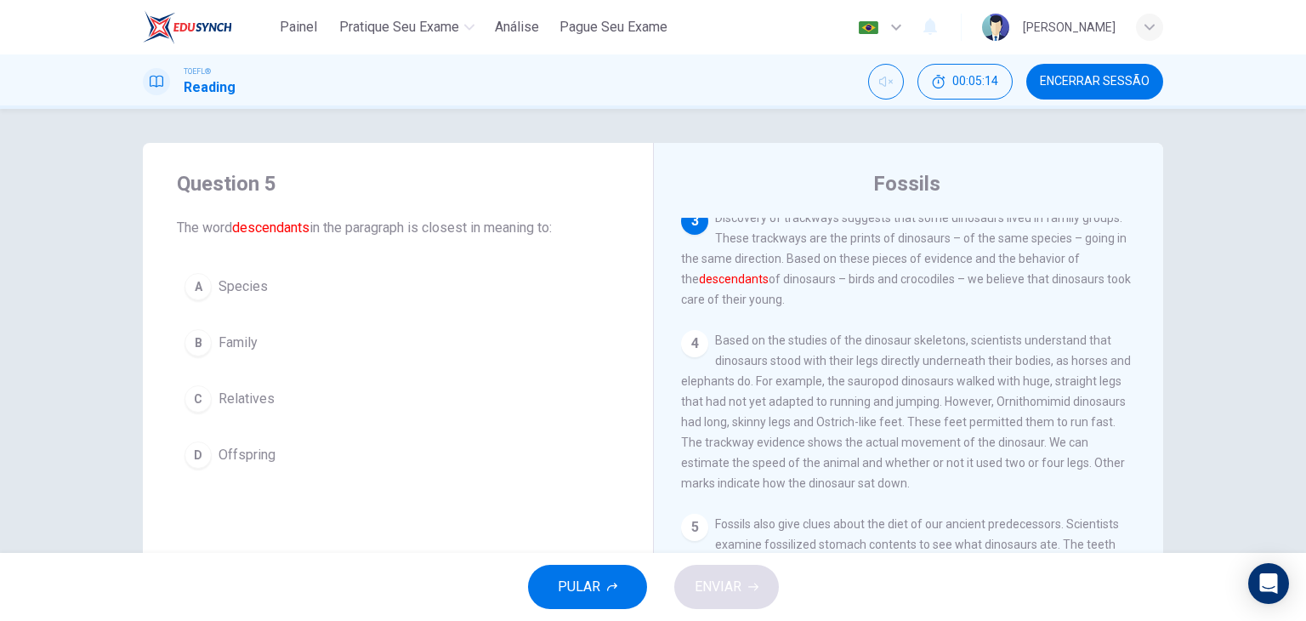
scroll to position [315, 0]
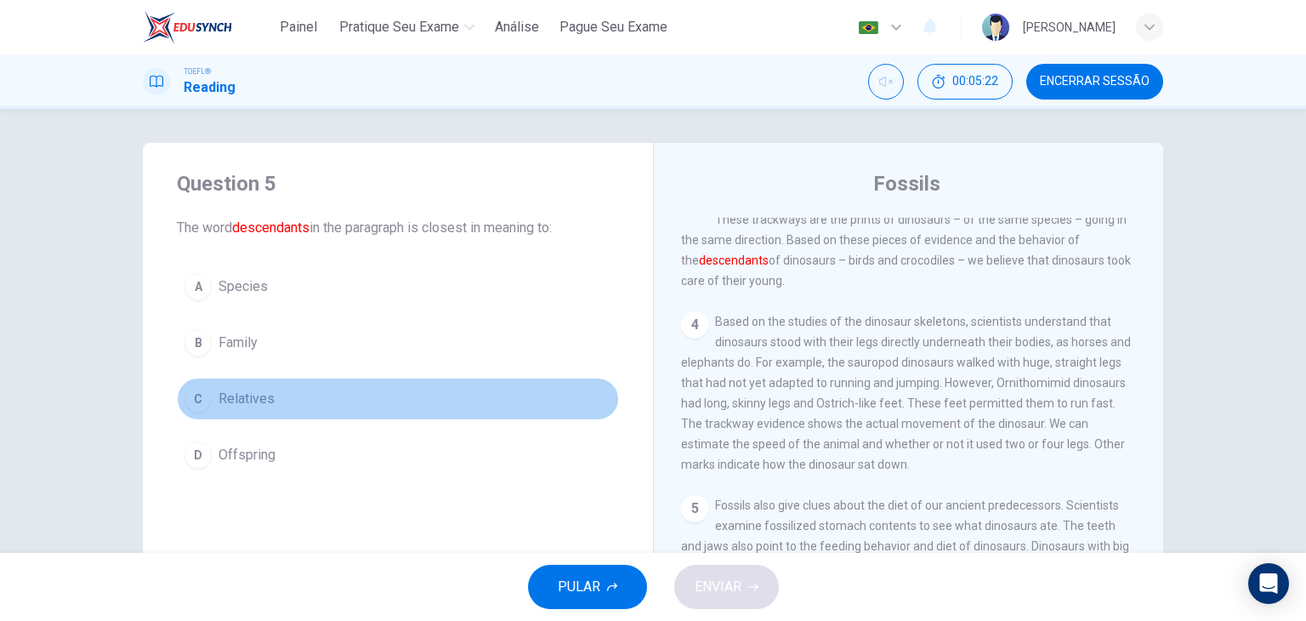
click at [259, 402] on span "Relatives" at bounding box center [246, 398] width 56 height 20
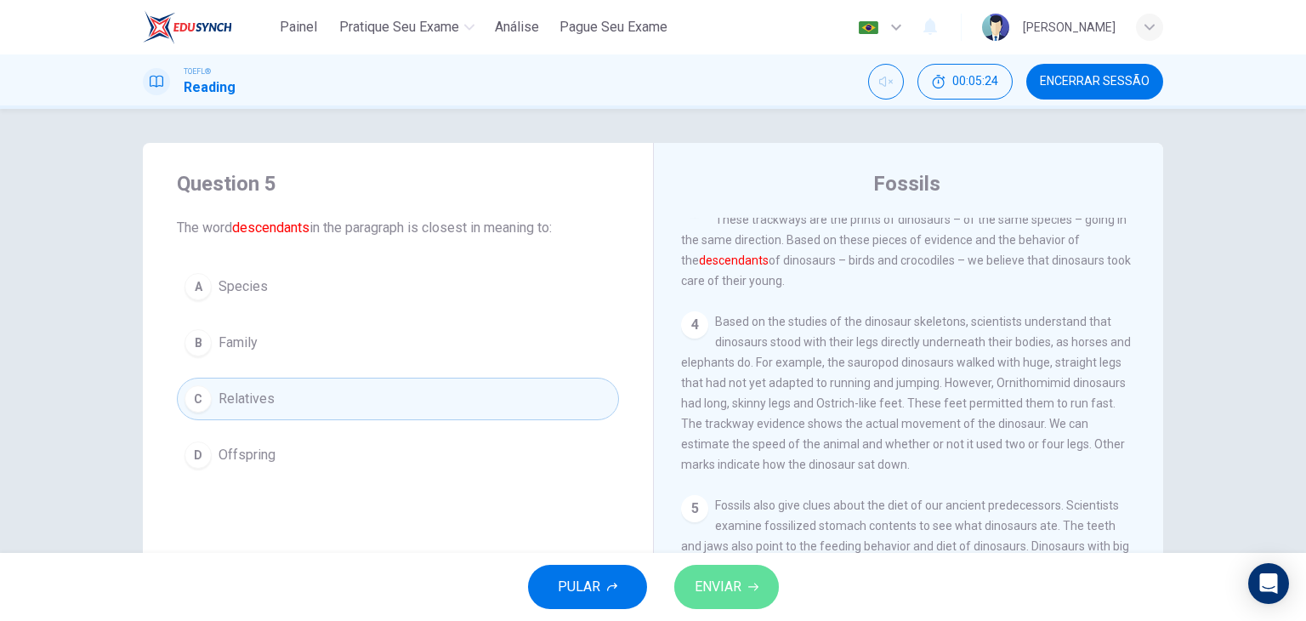
click at [731, 585] on span "ENVIAR" at bounding box center [717, 587] width 47 height 24
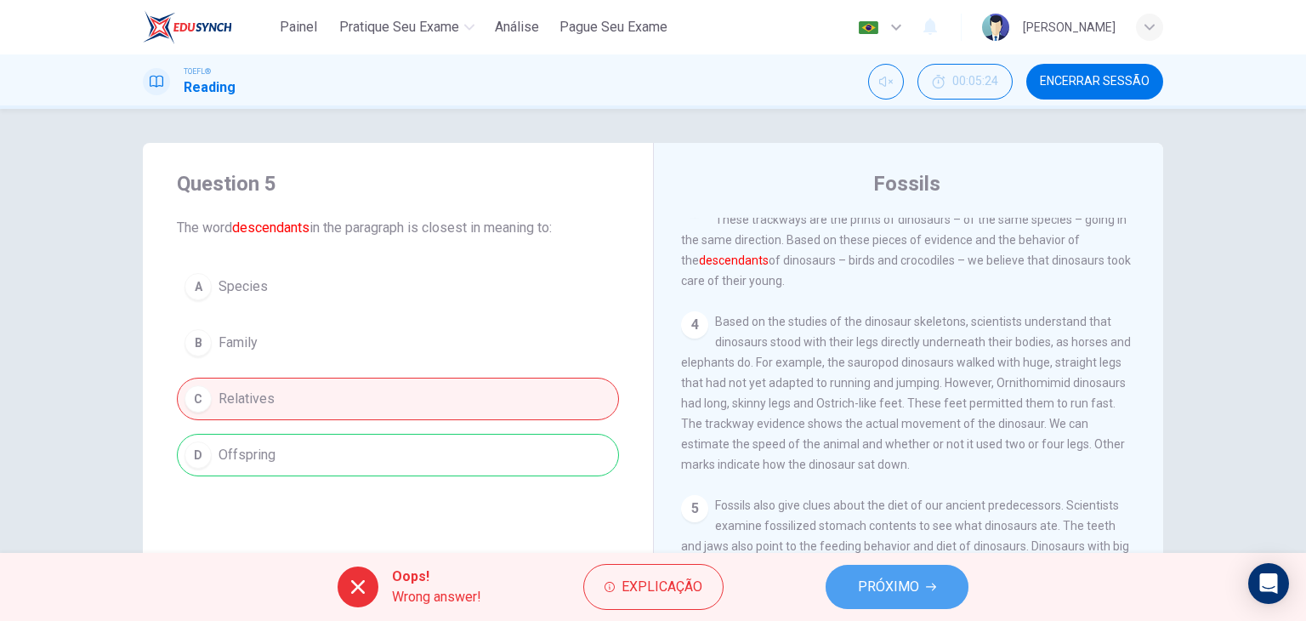
click at [942, 586] on button "PRÓXIMO" at bounding box center [896, 586] width 143 height 44
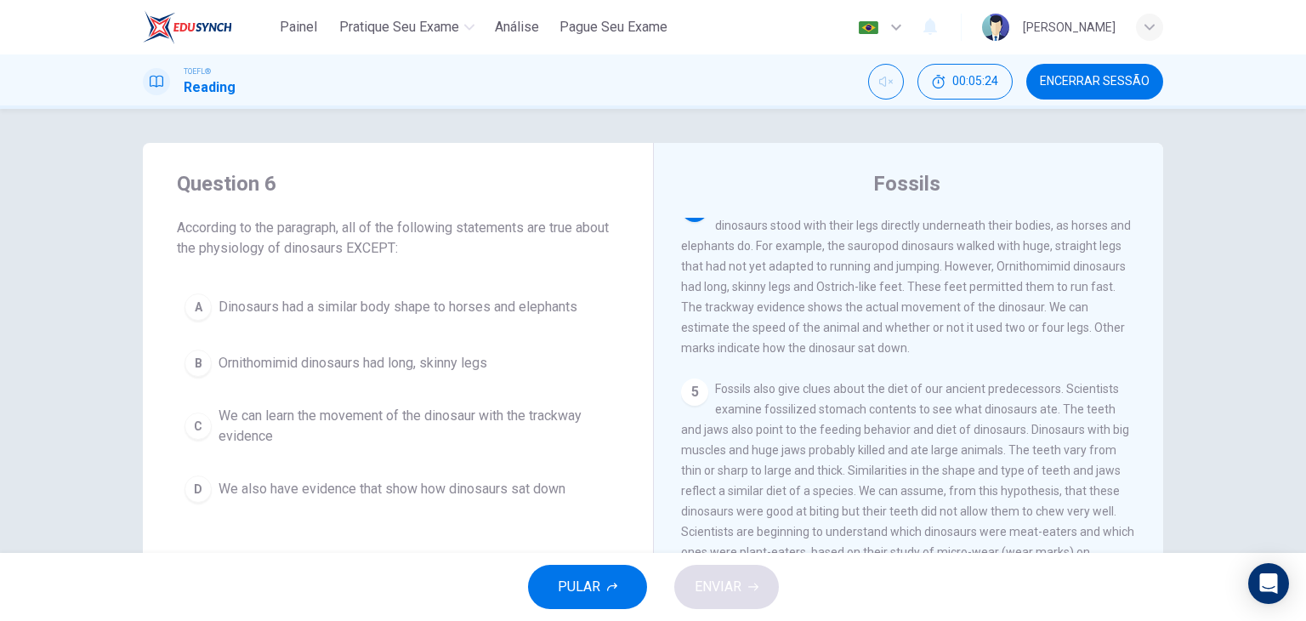
scroll to position [440, 0]
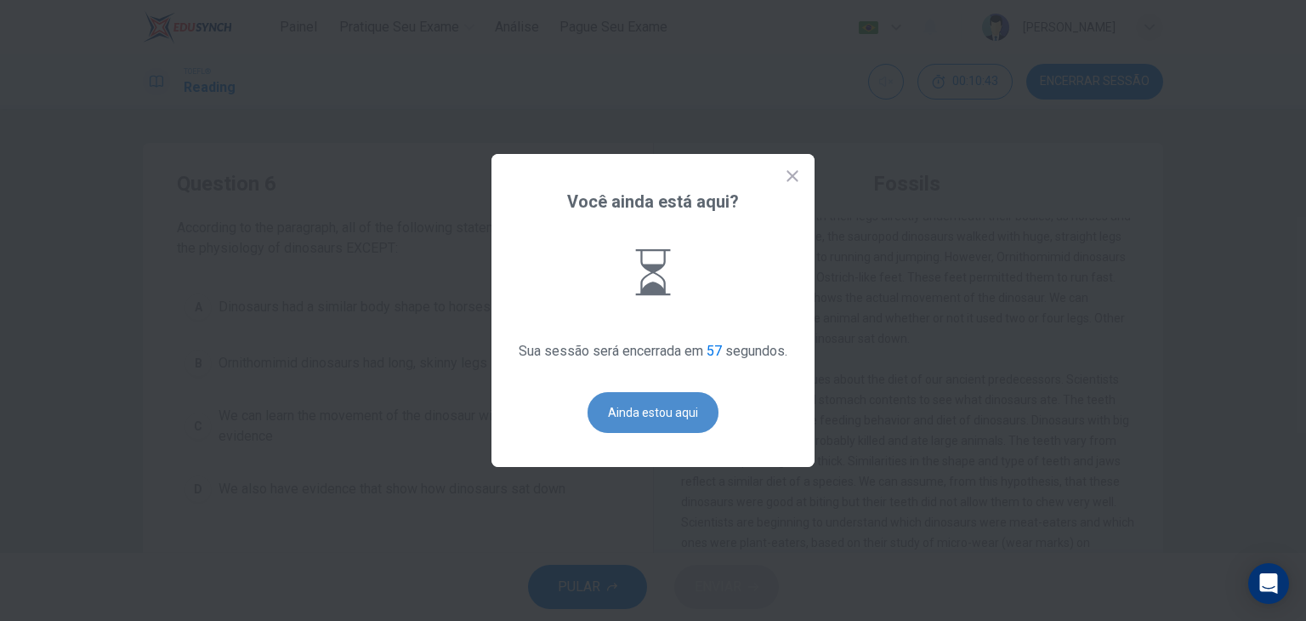
click at [627, 412] on button "Ainda estou aqui" at bounding box center [652, 412] width 131 height 41
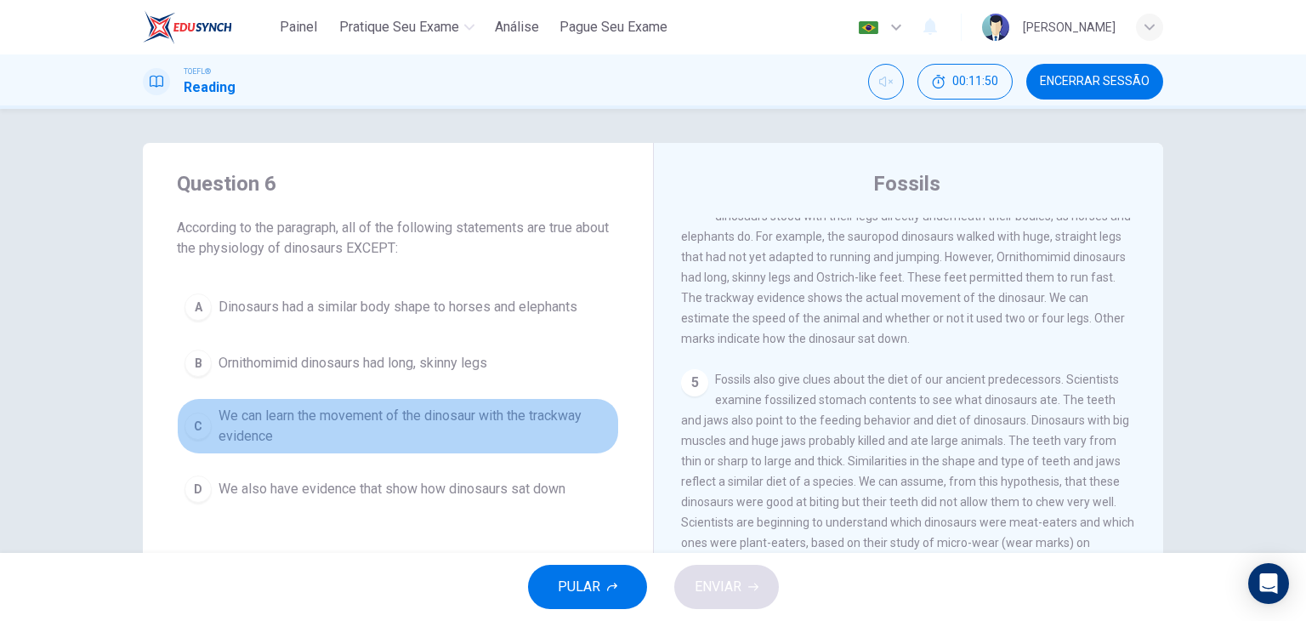
click at [472, 422] on span "We can learn the movement of the dinosaur with the trackway evidence" at bounding box center [414, 425] width 393 height 41
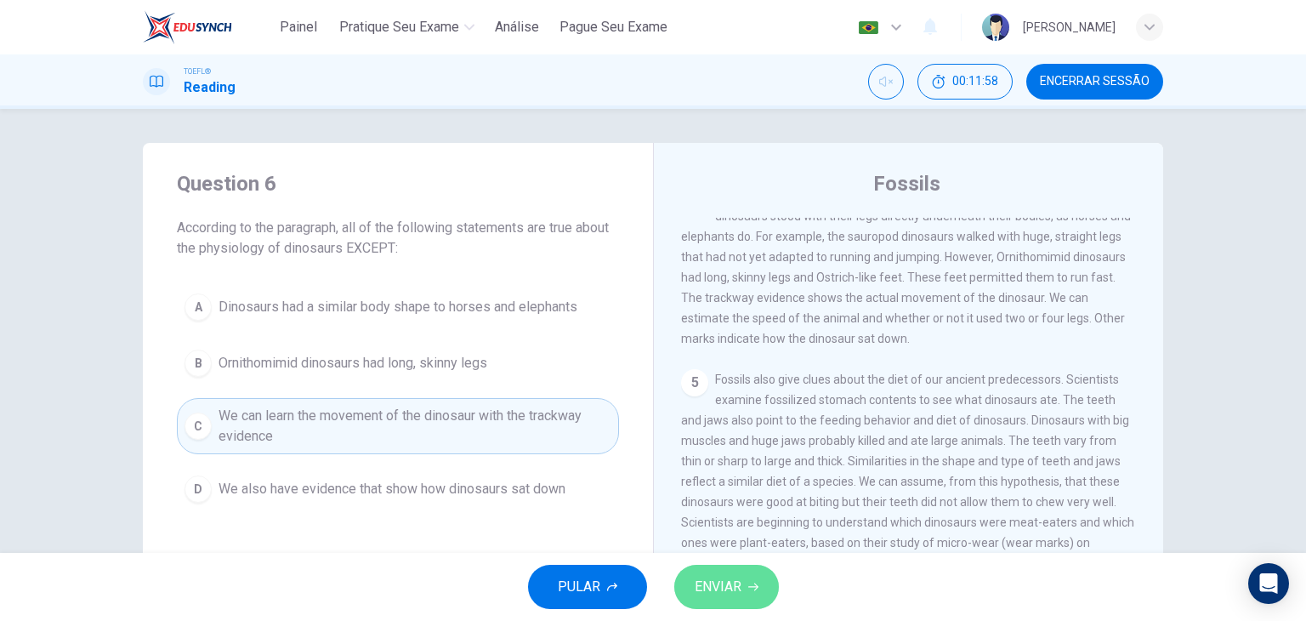
click at [740, 599] on button "ENVIAR" at bounding box center [726, 586] width 105 height 44
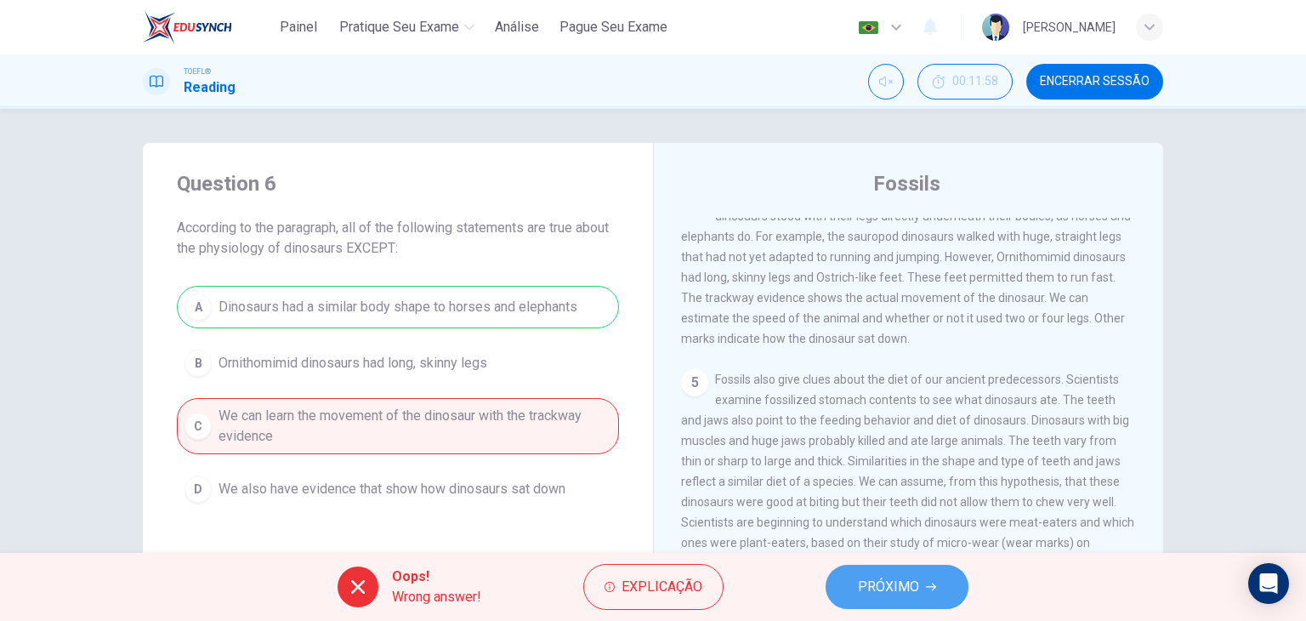
click at [859, 565] on button "PRÓXIMO" at bounding box center [896, 586] width 143 height 44
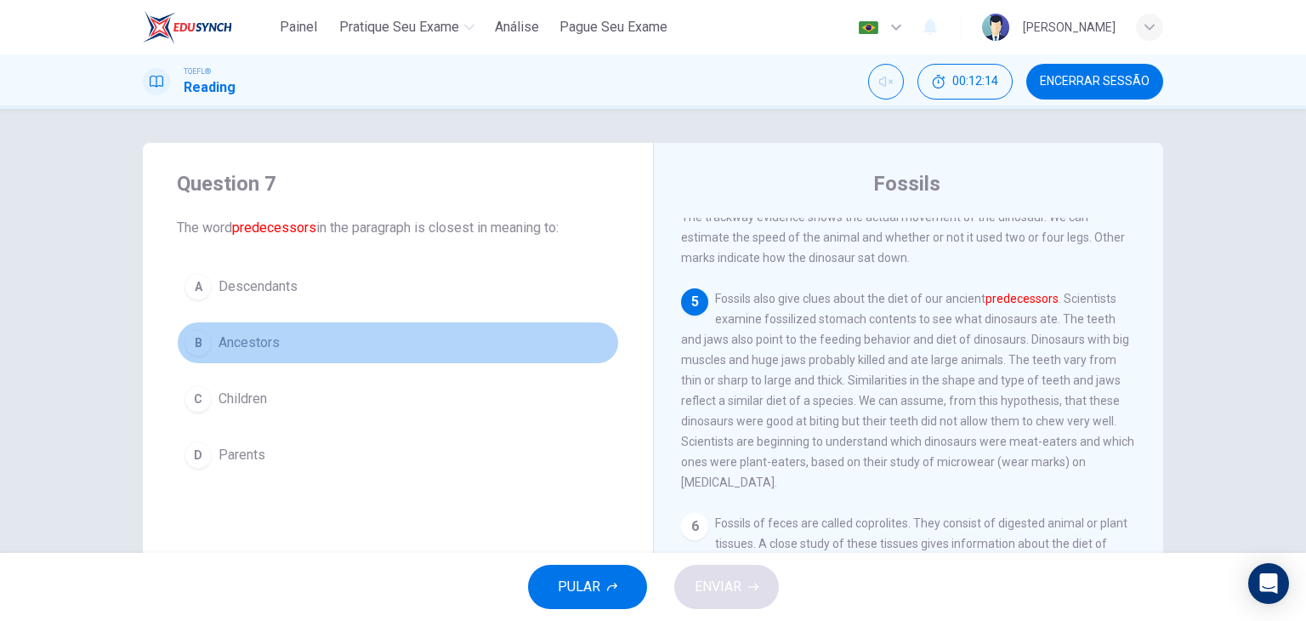
click at [248, 348] on span "Ancestors" at bounding box center [248, 342] width 61 height 20
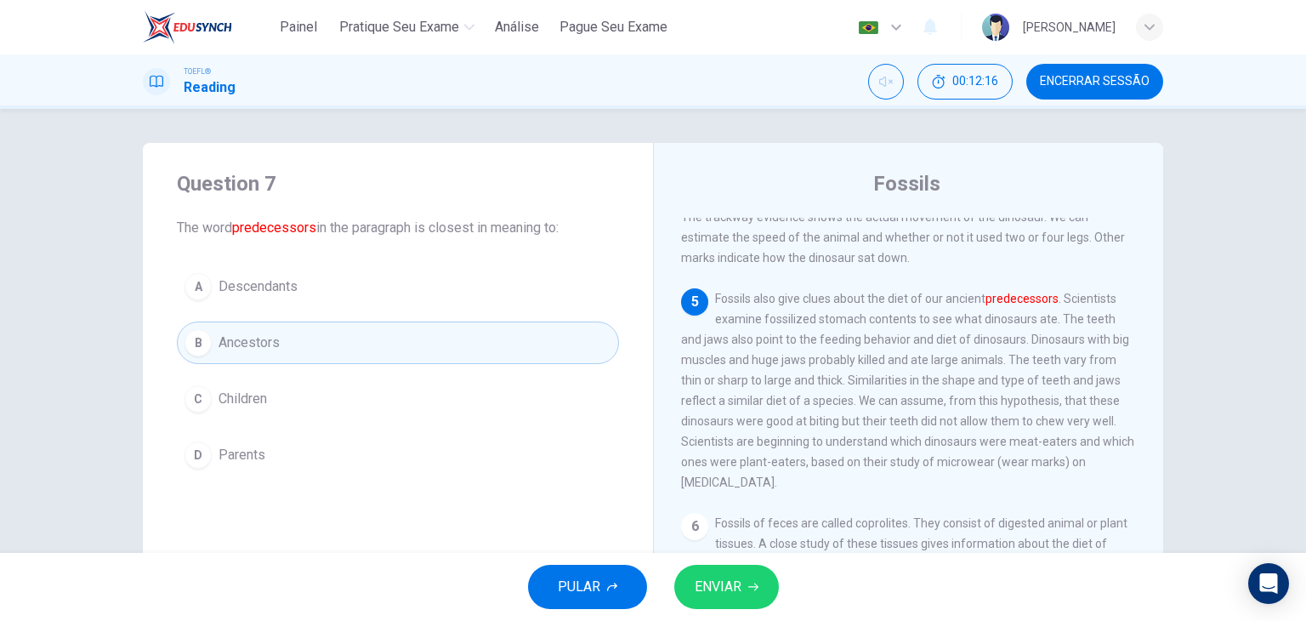
click at [734, 582] on span "ENVIAR" at bounding box center [717, 587] width 47 height 24
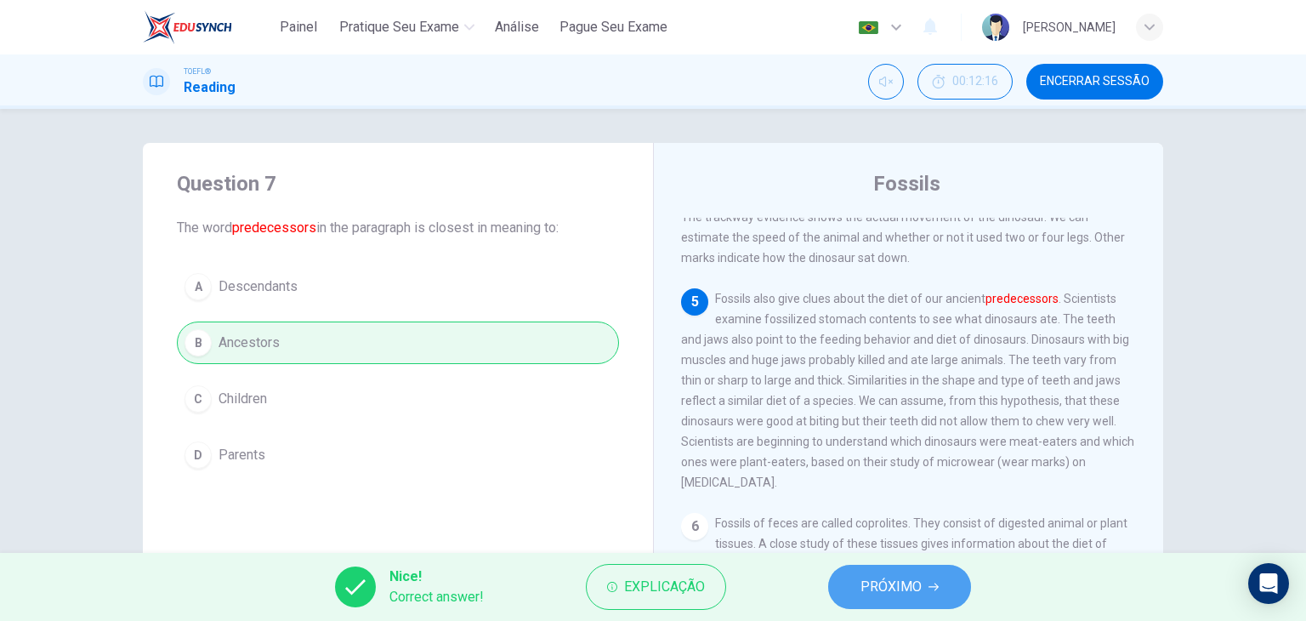
click at [897, 581] on span "PRÓXIMO" at bounding box center [890, 587] width 61 height 24
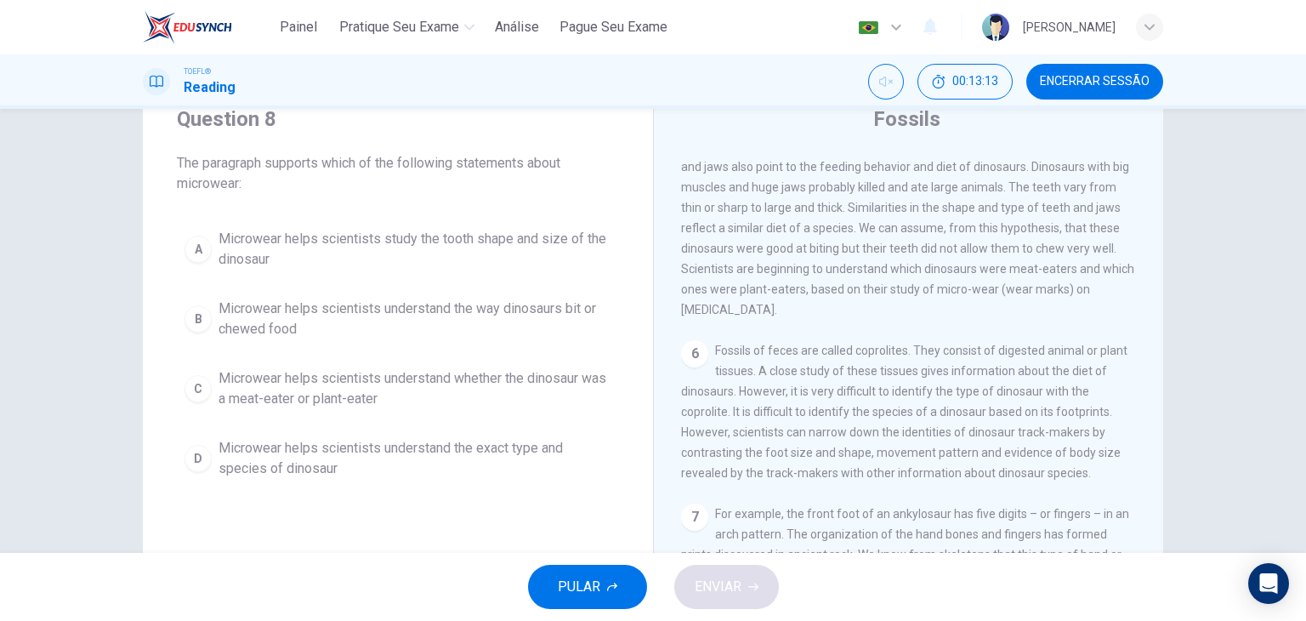
scroll to position [74, 0]
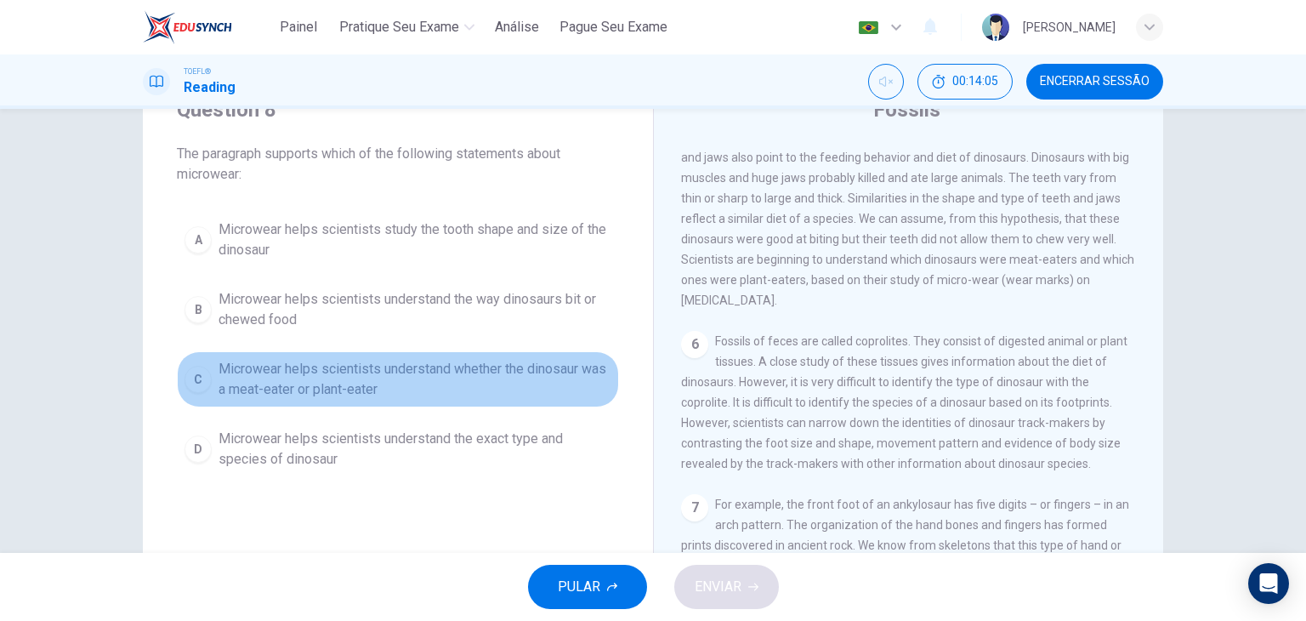
click at [407, 378] on span "Microwear helps scientists understand whether the dinosaur was a meat-eater or …" at bounding box center [414, 379] width 393 height 41
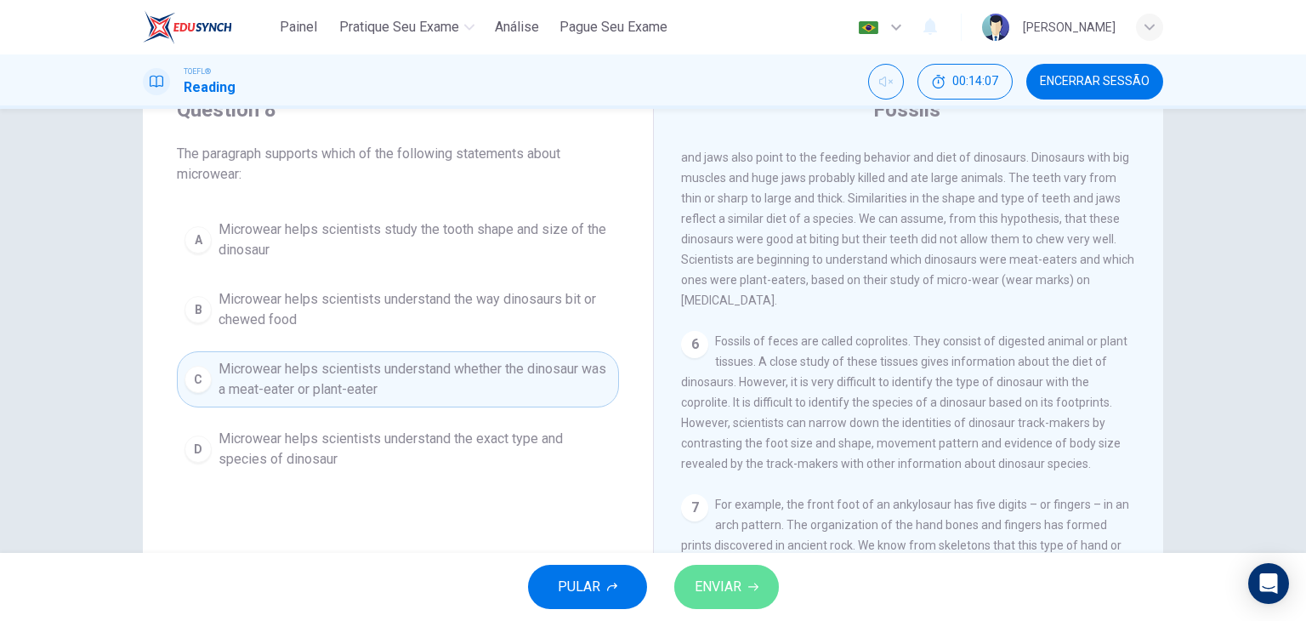
click at [745, 601] on button "ENVIAR" at bounding box center [726, 586] width 105 height 44
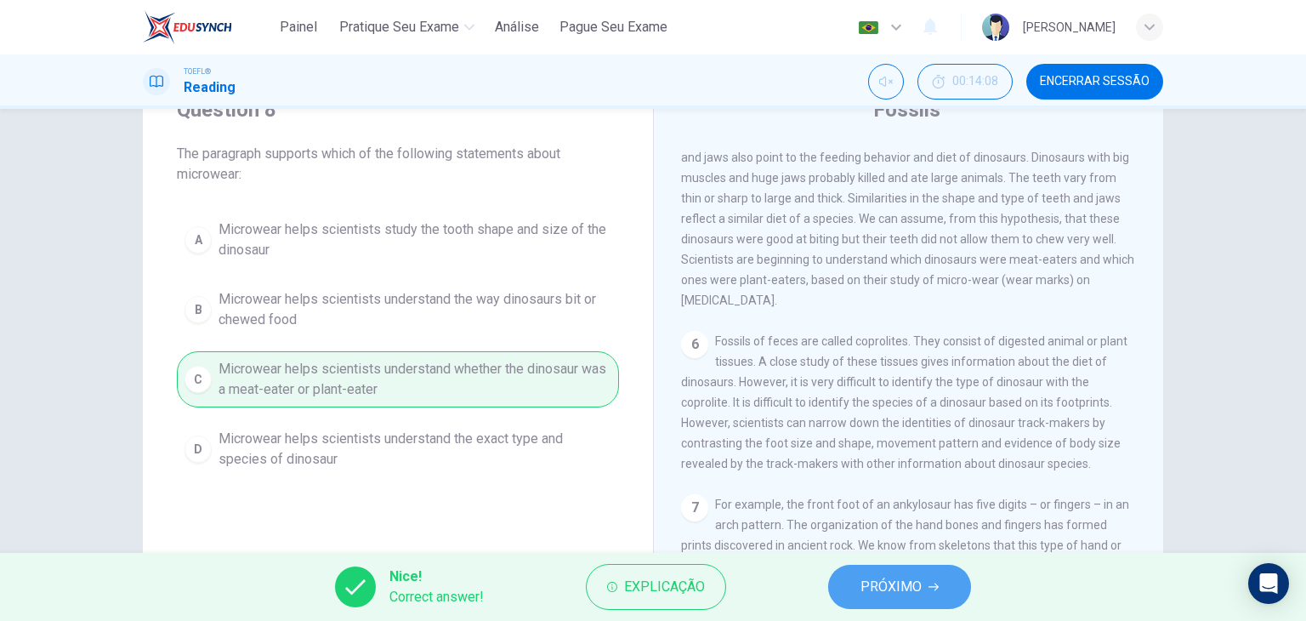
click at [901, 584] on span "PRÓXIMO" at bounding box center [890, 587] width 61 height 24
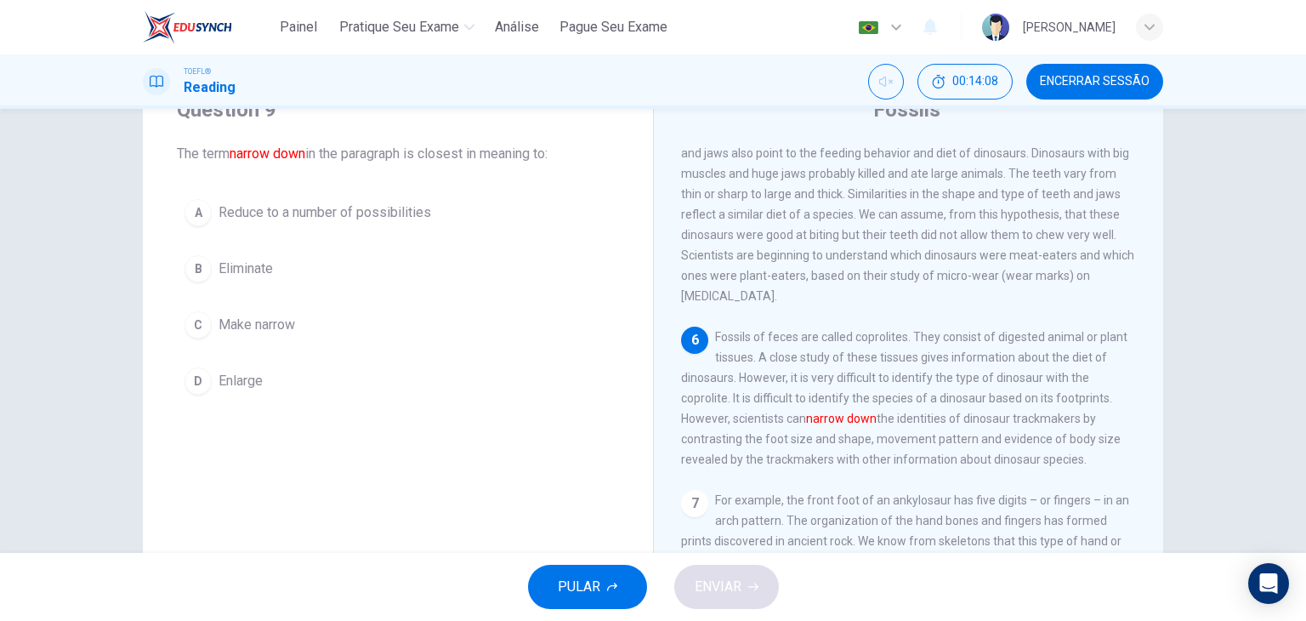
scroll to position [687, 0]
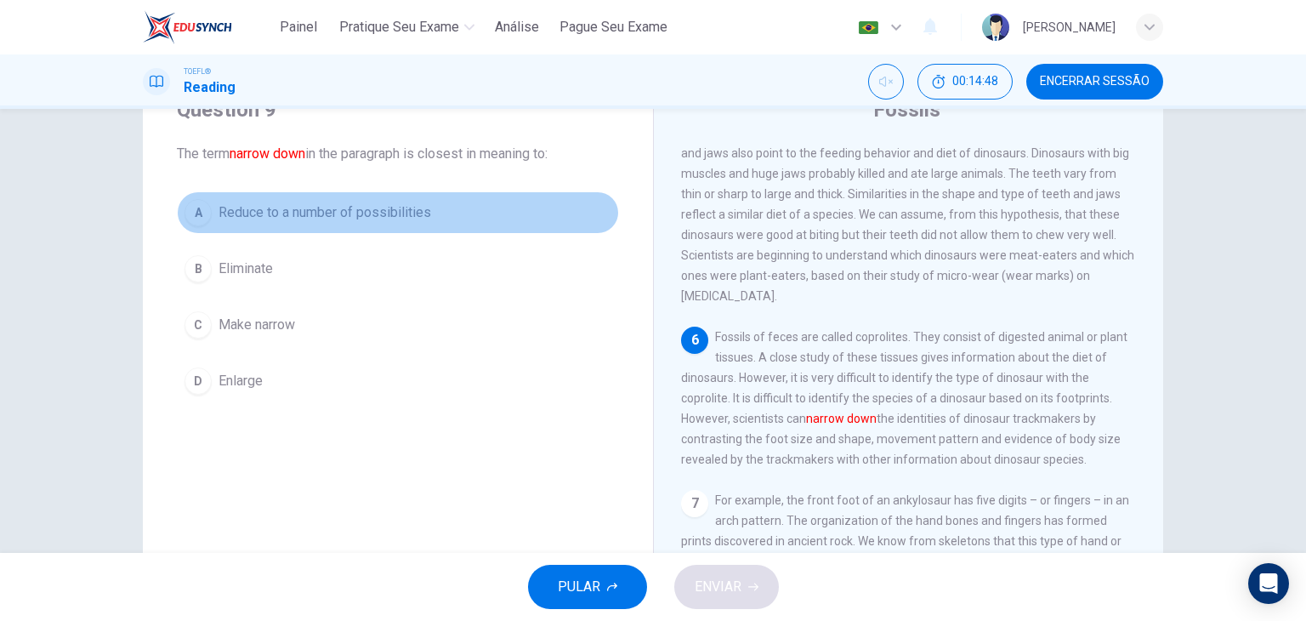
click at [326, 215] on span "Reduce to a number of possibilities" at bounding box center [324, 212] width 213 height 20
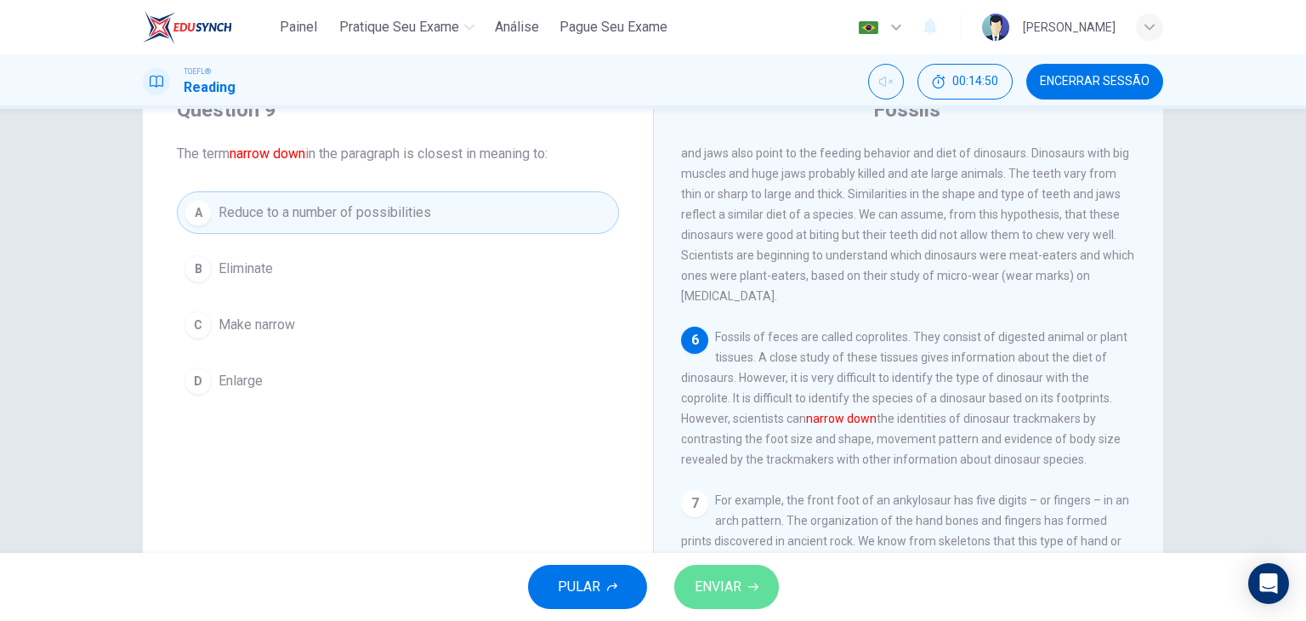
click at [734, 592] on span "ENVIAR" at bounding box center [717, 587] width 47 height 24
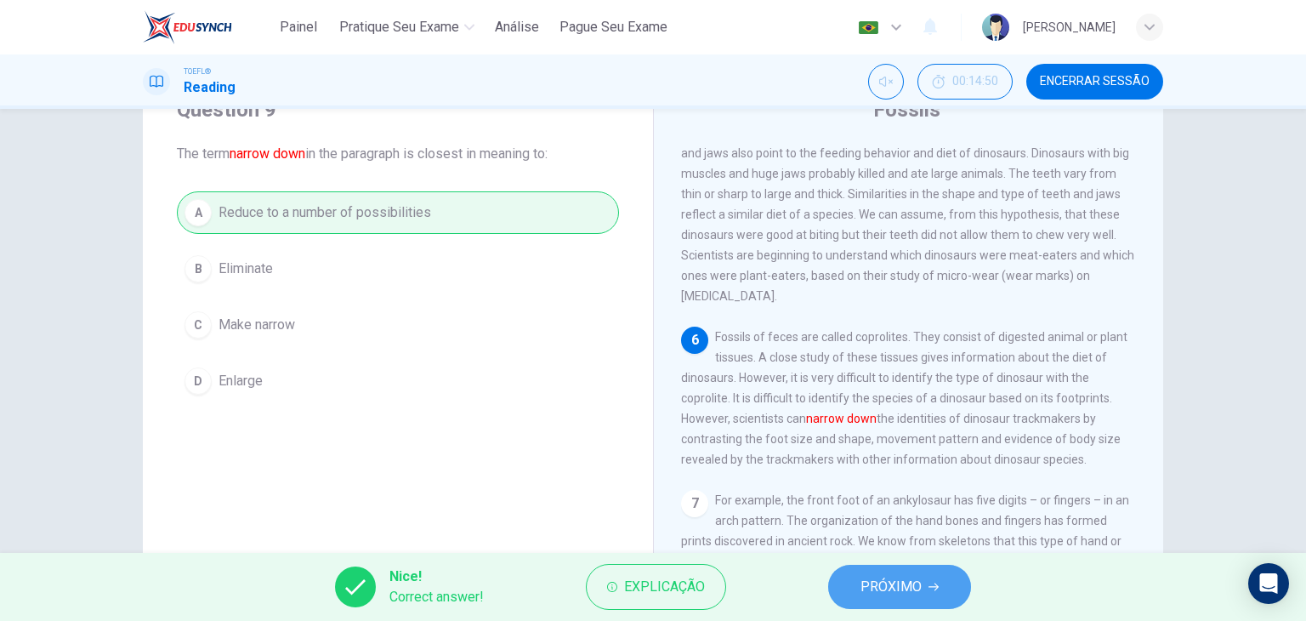
click at [894, 584] on span "PRÓXIMO" at bounding box center [890, 587] width 61 height 24
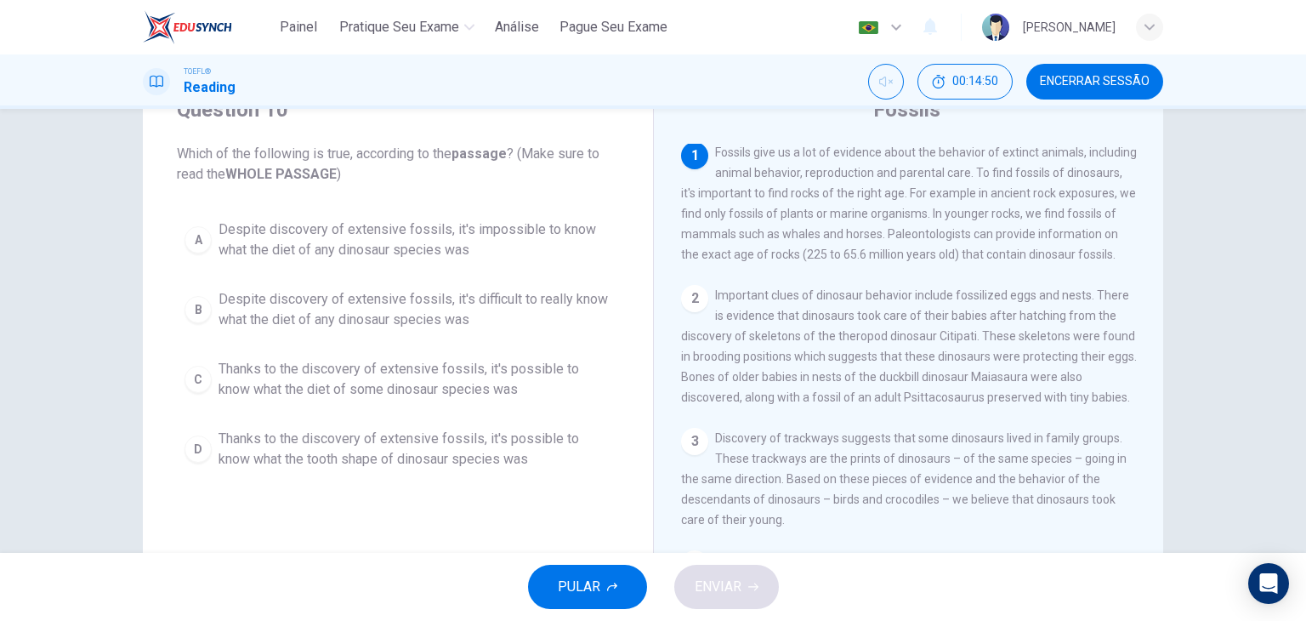
scroll to position [0, 0]
click at [894, 584] on div "PULAR ENVIAR" at bounding box center [653, 587] width 1306 height 68
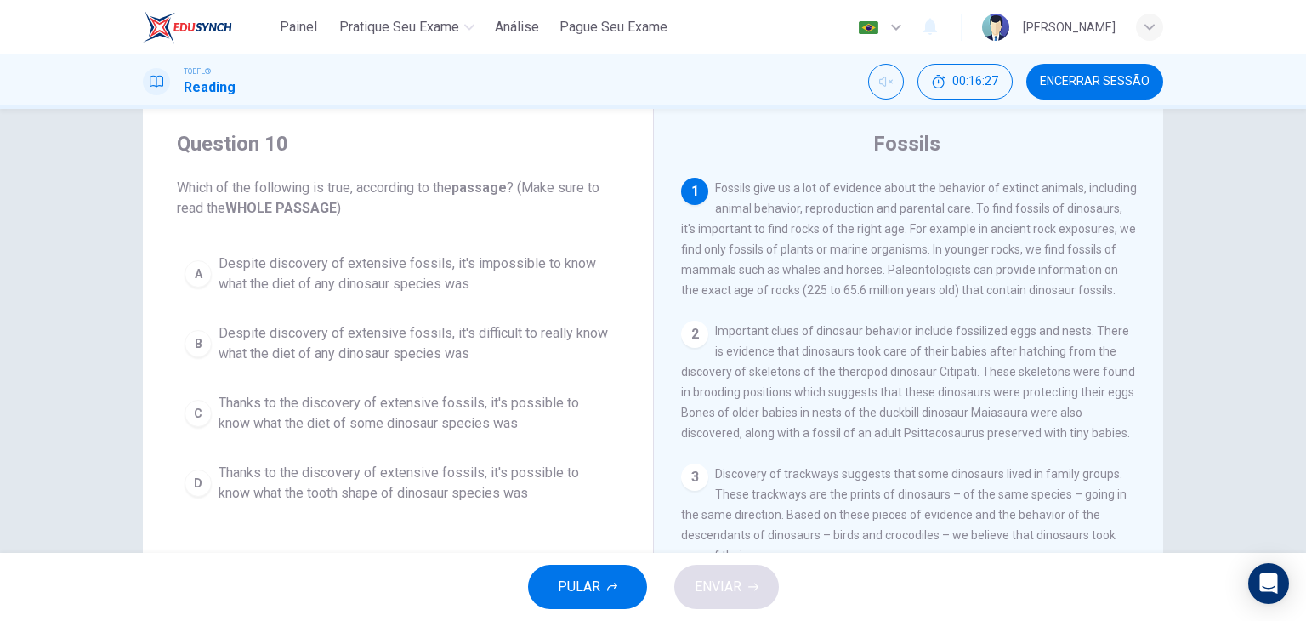
scroll to position [41, 0]
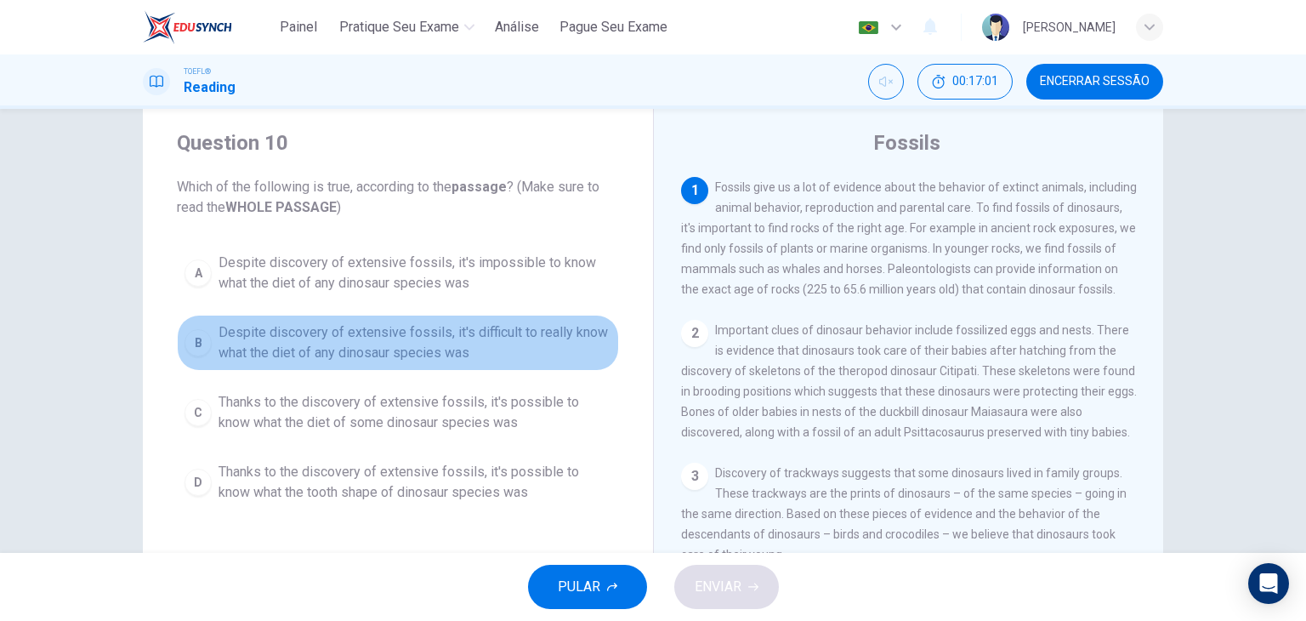
click at [451, 341] on span "Despite discovery of extensive fossils, it's difficult to really know what the …" at bounding box center [414, 342] width 393 height 41
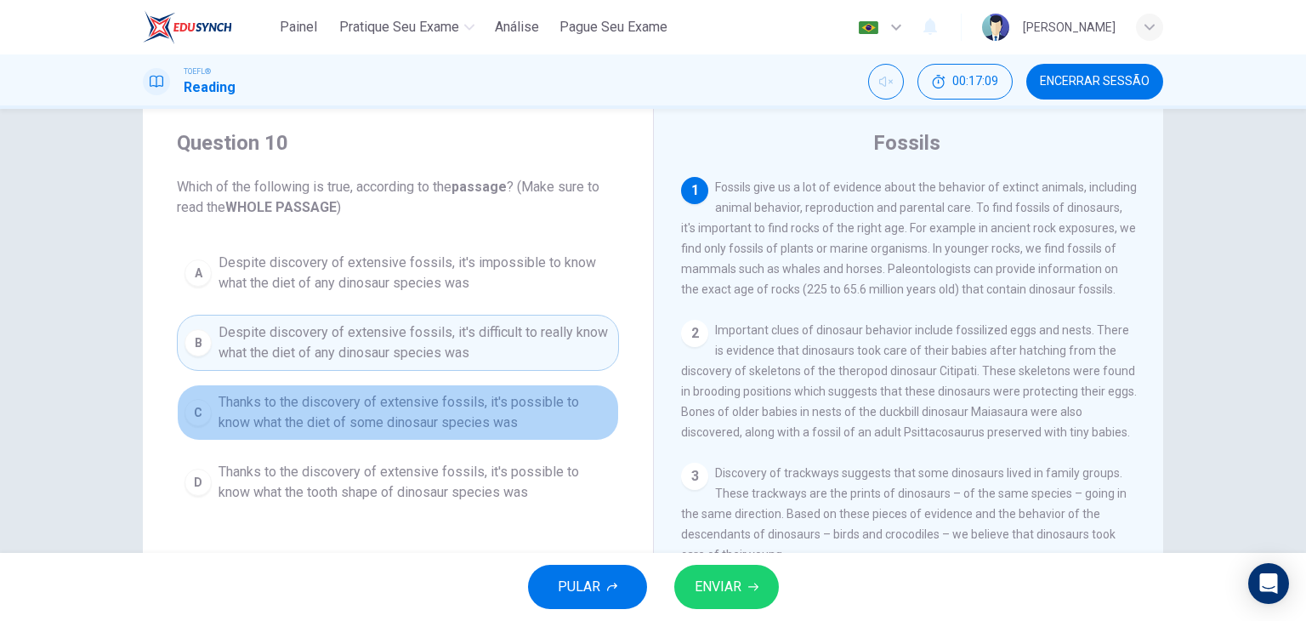
click at [522, 415] on span "Thanks to the discovery of extensive fossils, it's possible to know what the di…" at bounding box center [414, 412] width 393 height 41
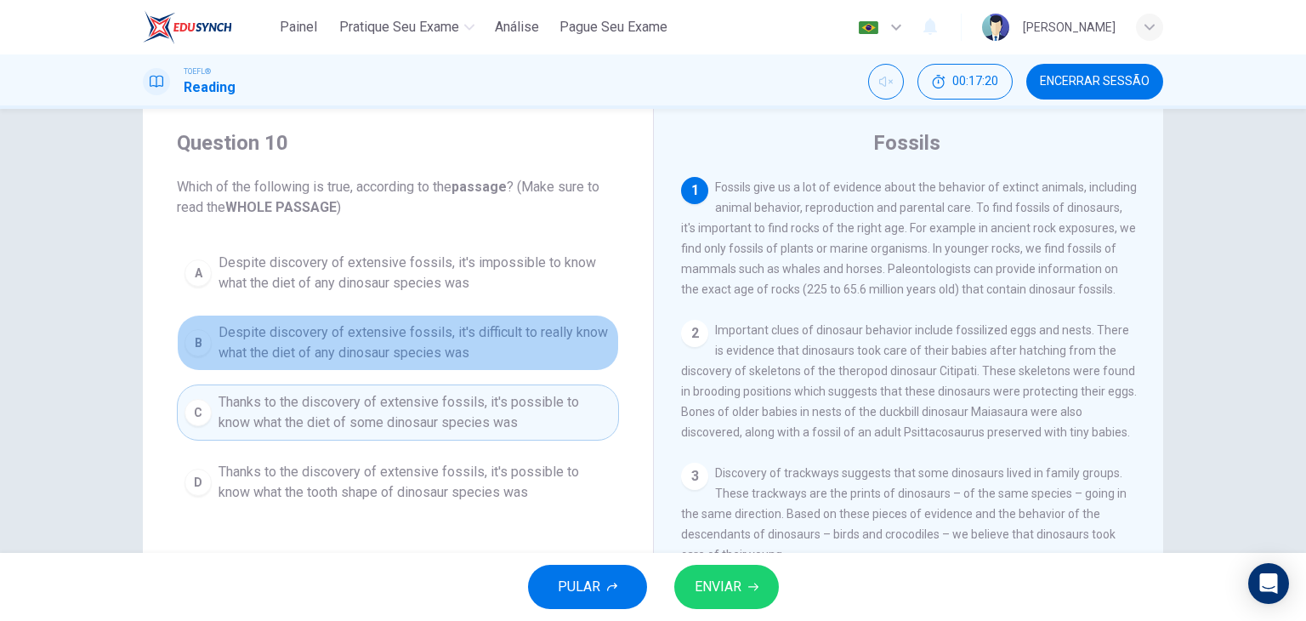
click at [547, 343] on span "Despite discovery of extensive fossils, it's difficult to really know what the …" at bounding box center [414, 342] width 393 height 41
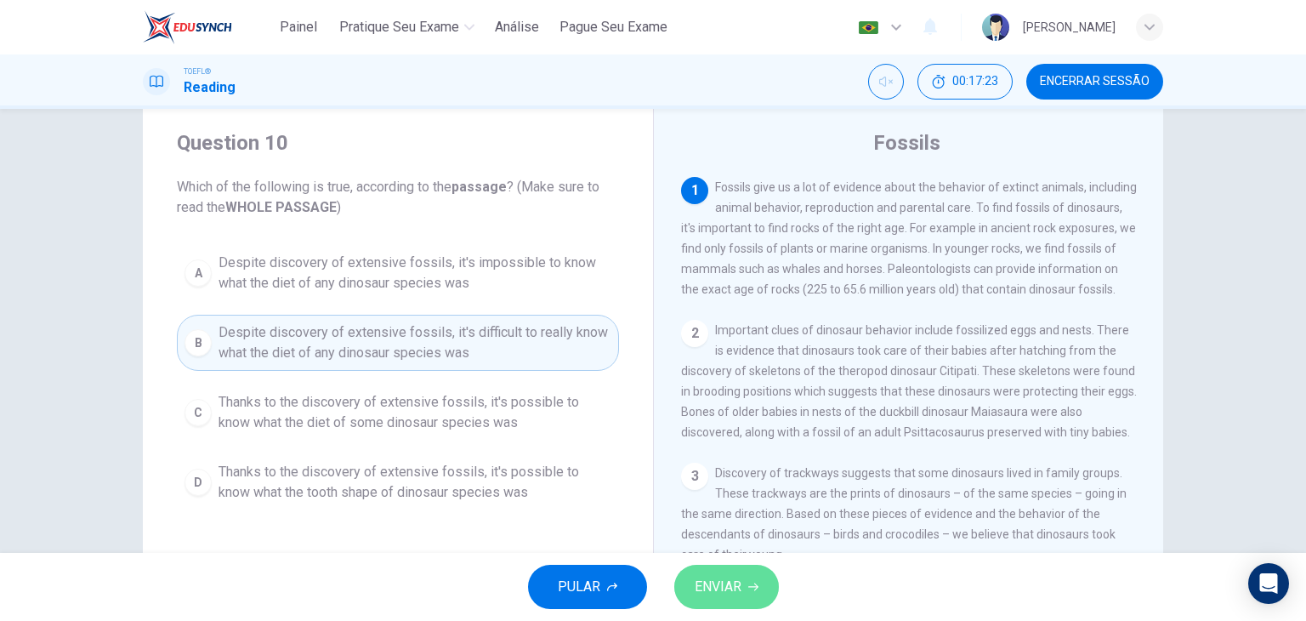
click at [726, 569] on button "ENVIAR" at bounding box center [726, 586] width 105 height 44
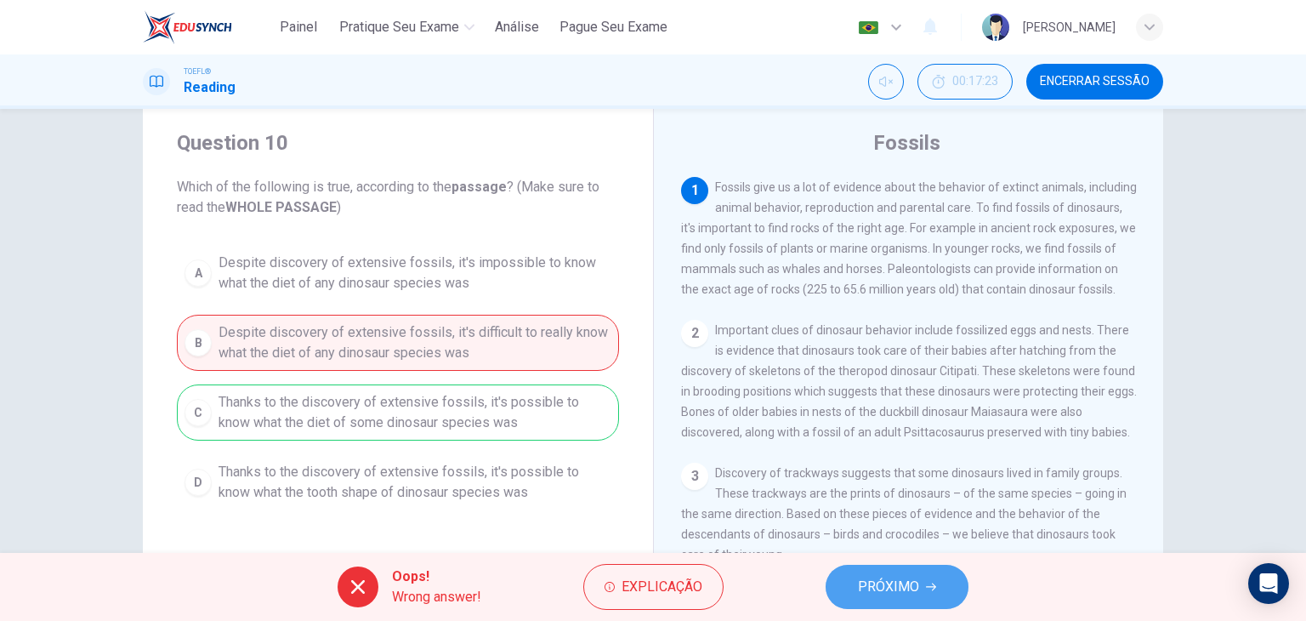
click at [944, 587] on button "PRÓXIMO" at bounding box center [896, 586] width 143 height 44
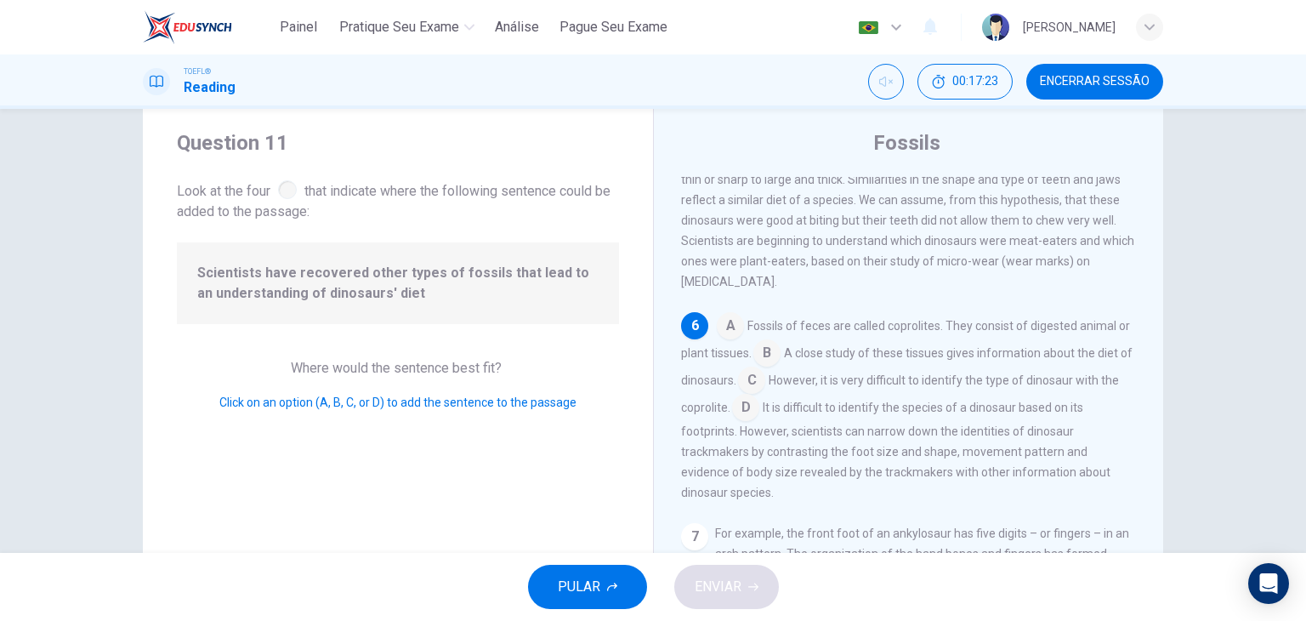
scroll to position [729, 0]
click at [503, 285] on span "Scientists have recovered other types of fossils that lead to an understanding …" at bounding box center [397, 283] width 401 height 41
click at [777, 345] on input at bounding box center [766, 354] width 27 height 27
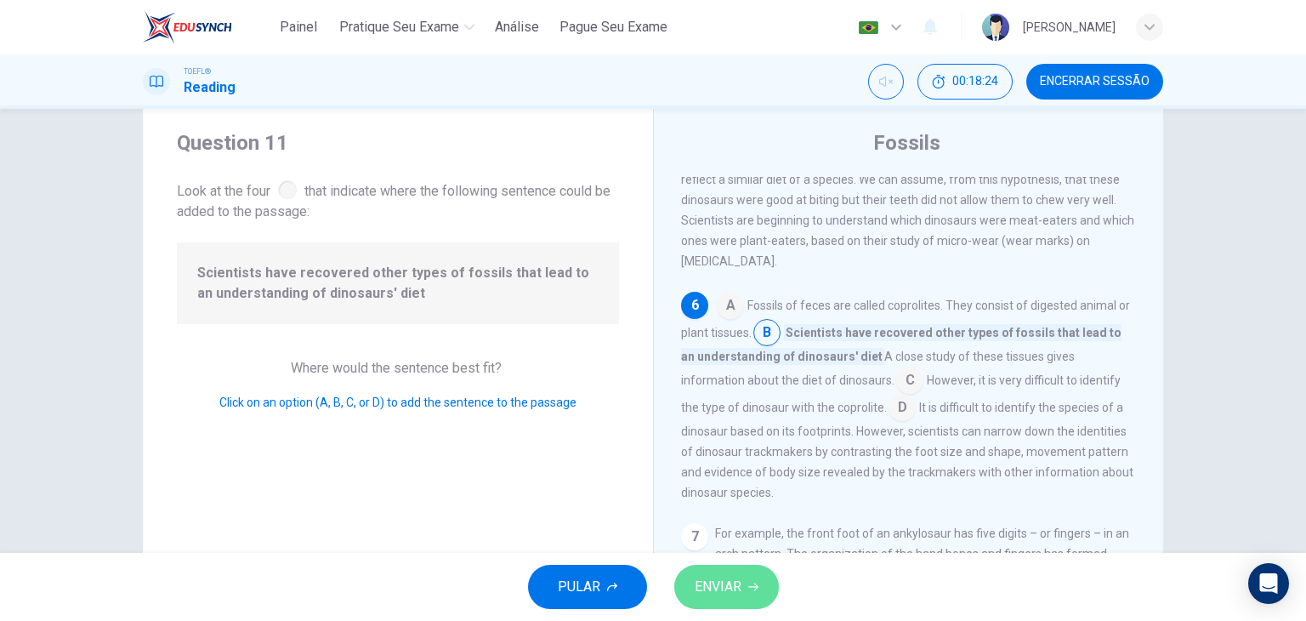
click at [748, 586] on icon "button" at bounding box center [753, 587] width 10 height 8
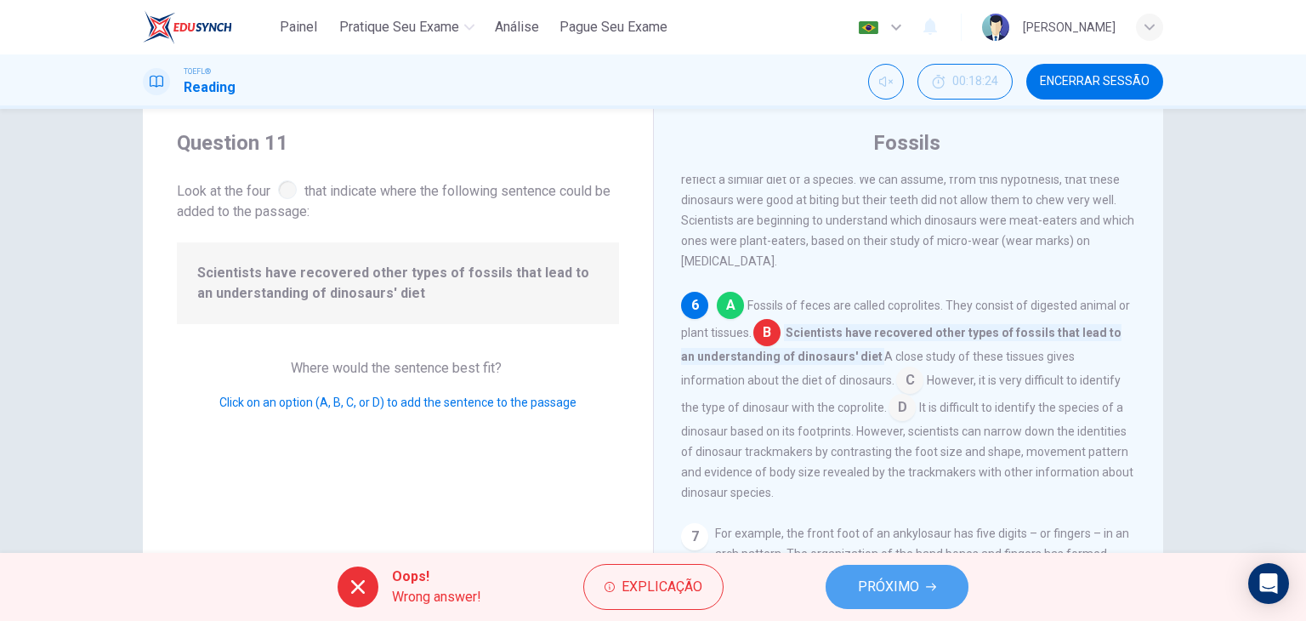
click at [881, 598] on span "PRÓXIMO" at bounding box center [888, 587] width 61 height 24
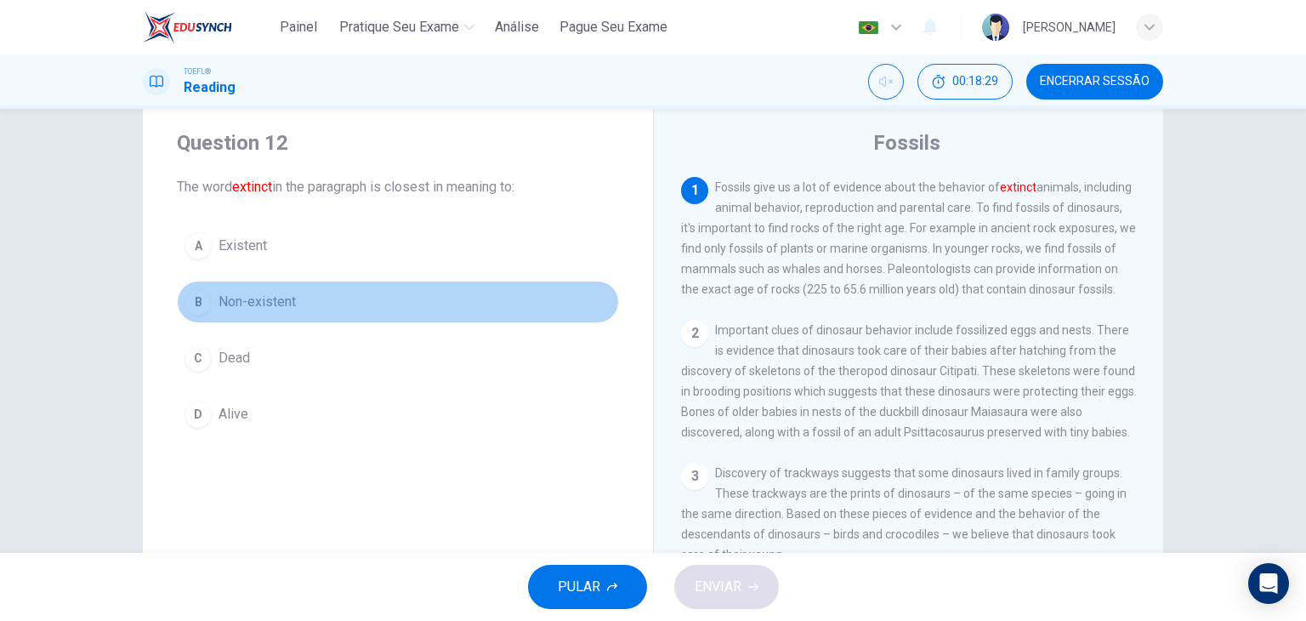
click at [240, 296] on span "Non-existent" at bounding box center [256, 302] width 77 height 20
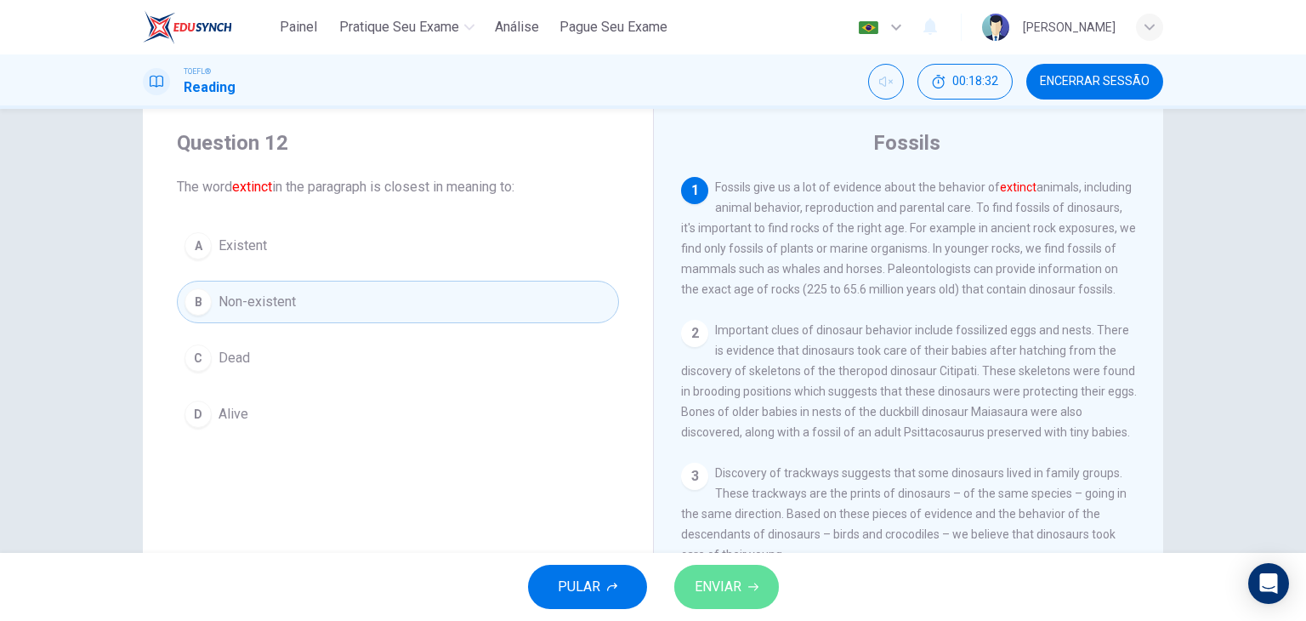
click at [740, 588] on span "ENVIAR" at bounding box center [717, 587] width 47 height 24
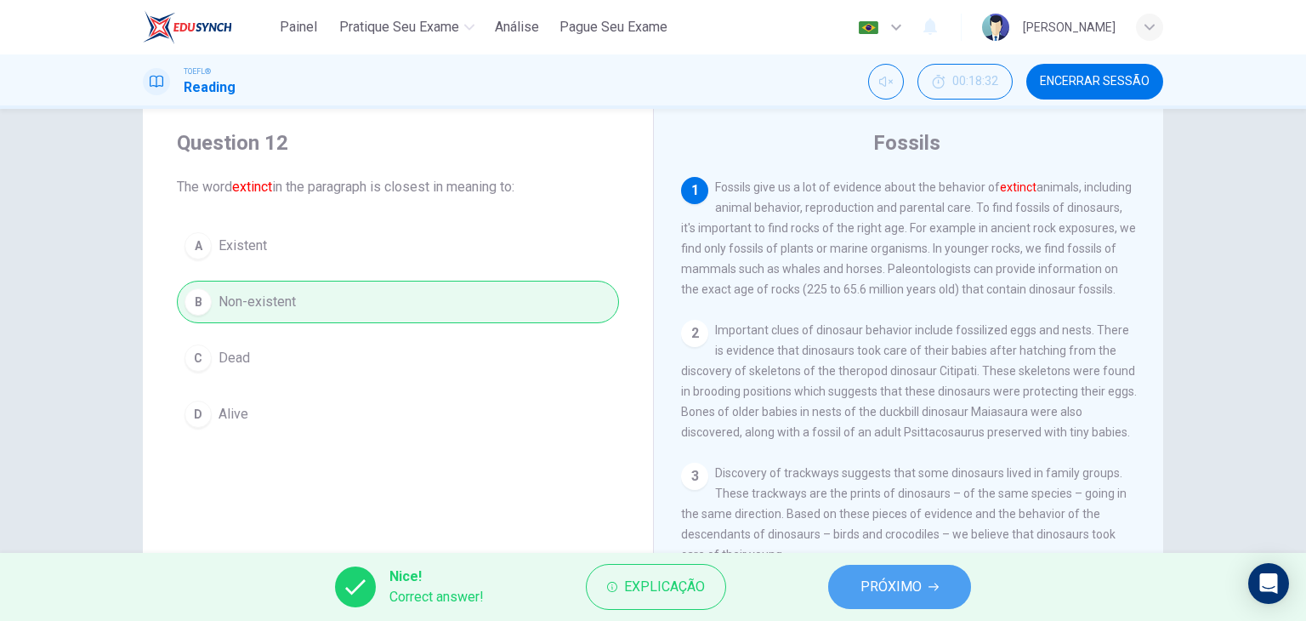
click at [871, 592] on span "PRÓXIMO" at bounding box center [890, 587] width 61 height 24
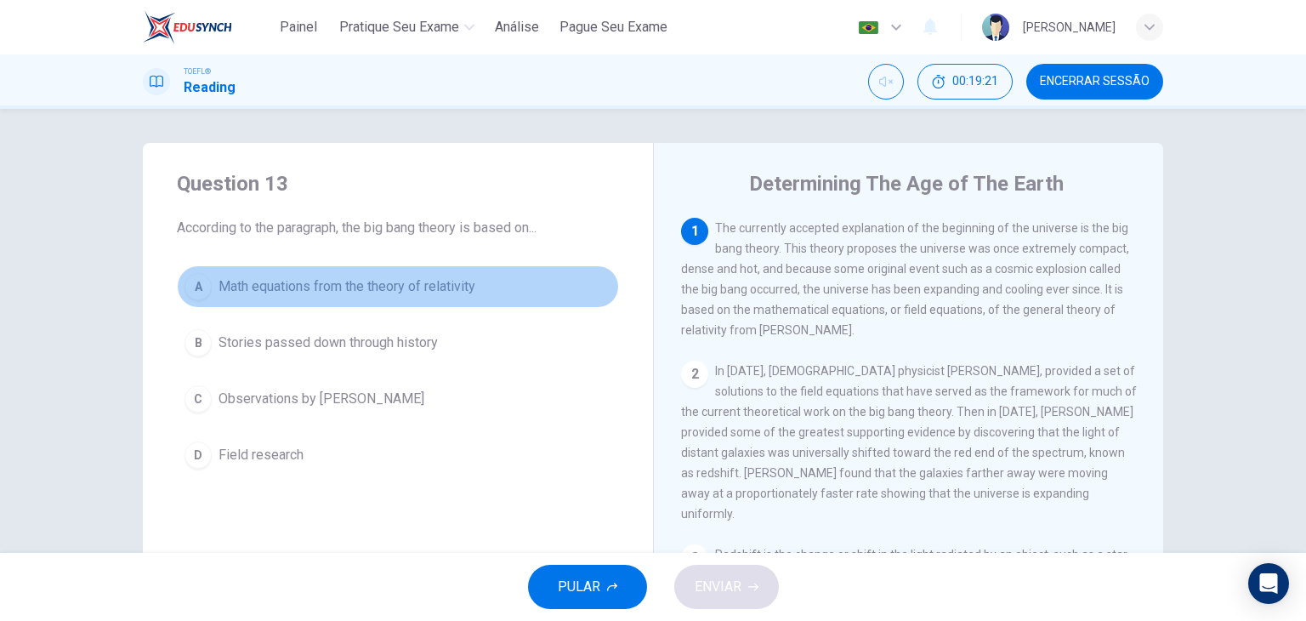
click at [415, 294] on span "Math equations from the theory of relativity" at bounding box center [346, 286] width 257 height 20
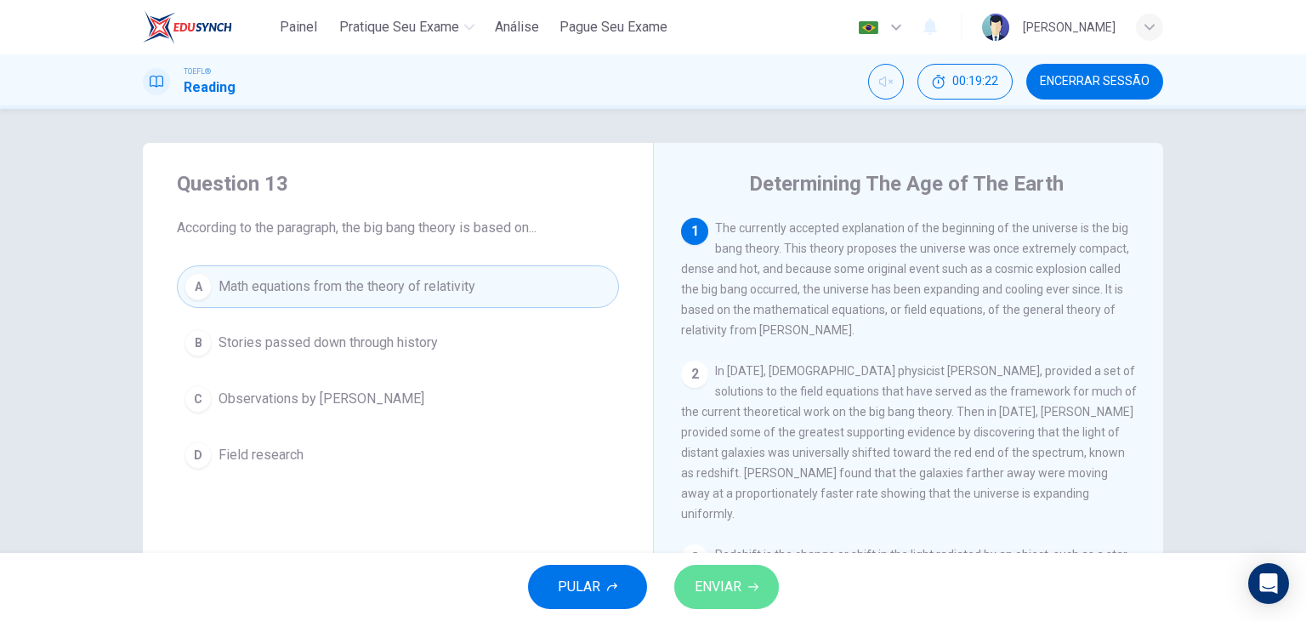
click at [731, 601] on button "ENVIAR" at bounding box center [726, 586] width 105 height 44
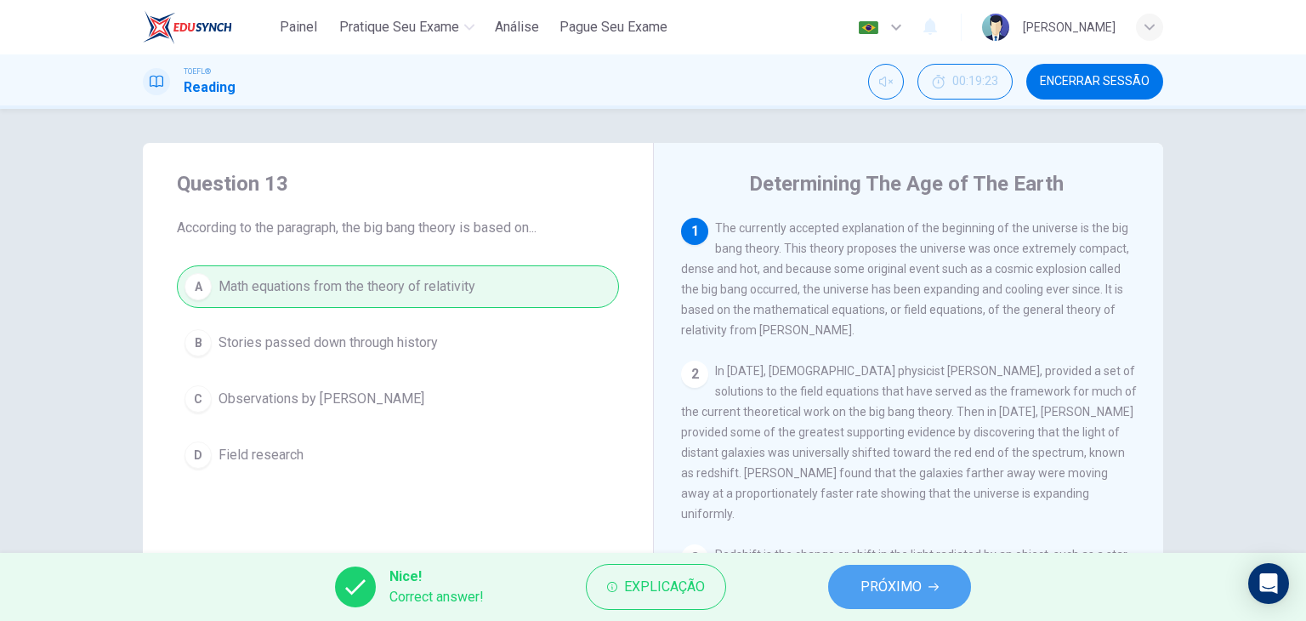
click at [898, 588] on span "PRÓXIMO" at bounding box center [890, 587] width 61 height 24
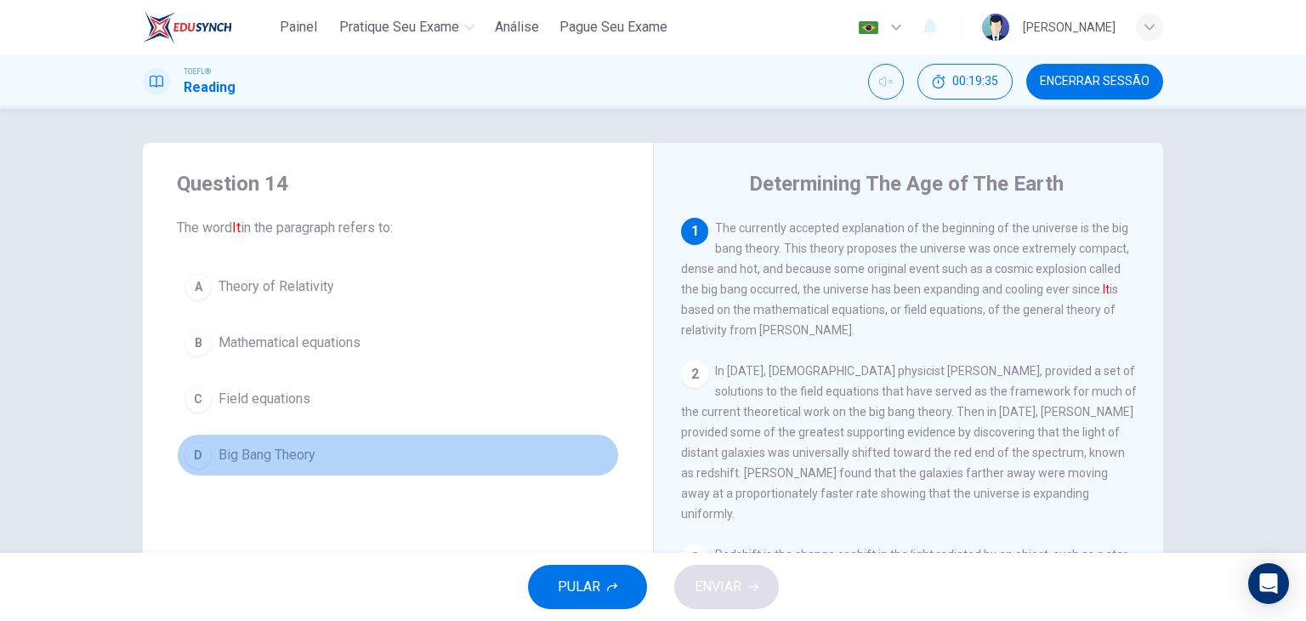
click at [255, 462] on span "Big Bang Theory" at bounding box center [266, 455] width 97 height 20
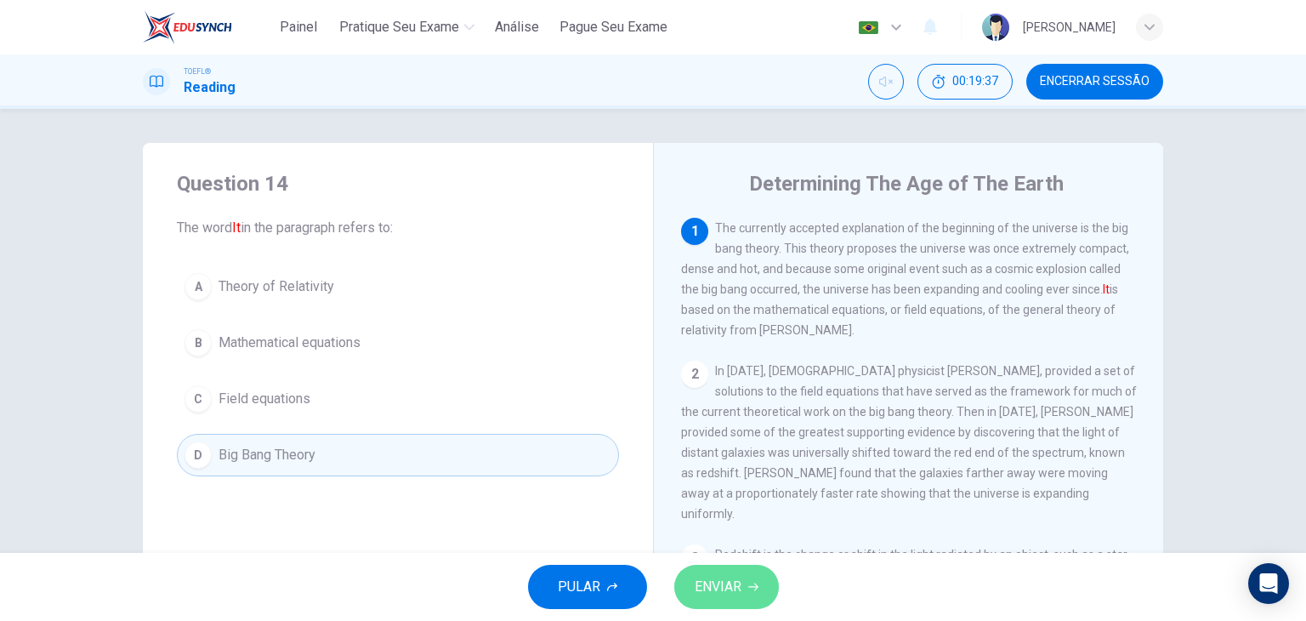
click at [721, 573] on button "ENVIAR" at bounding box center [726, 586] width 105 height 44
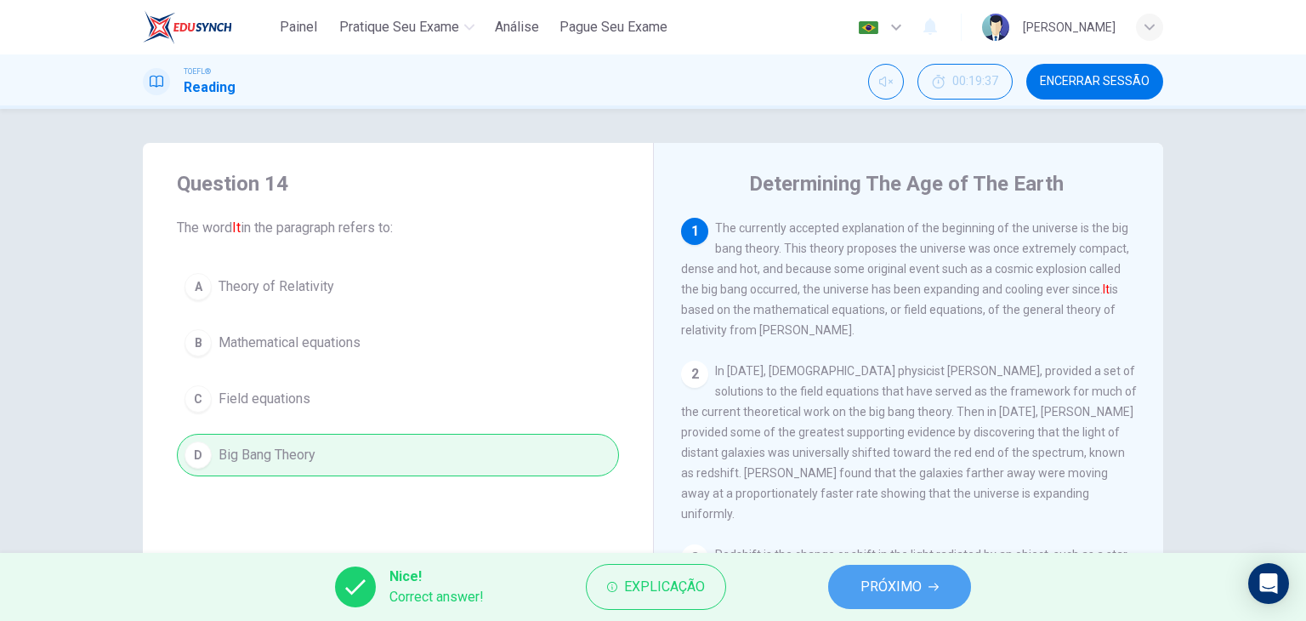
click at [896, 594] on span "PRÓXIMO" at bounding box center [890, 587] width 61 height 24
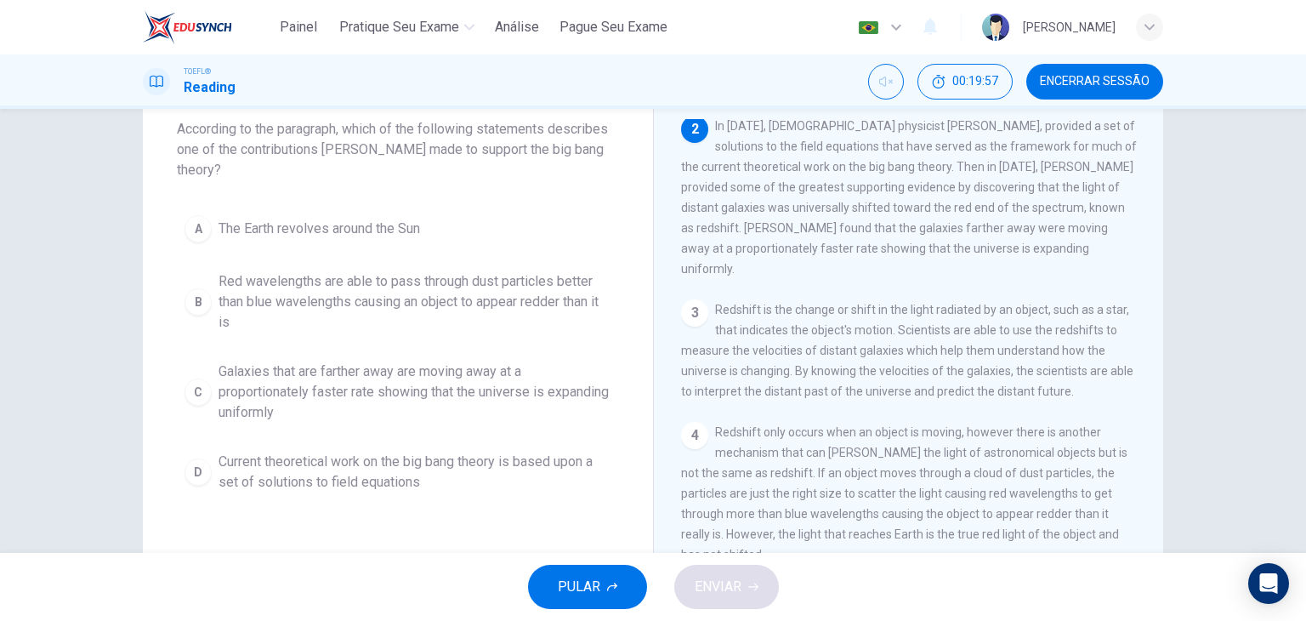
scroll to position [102, 0]
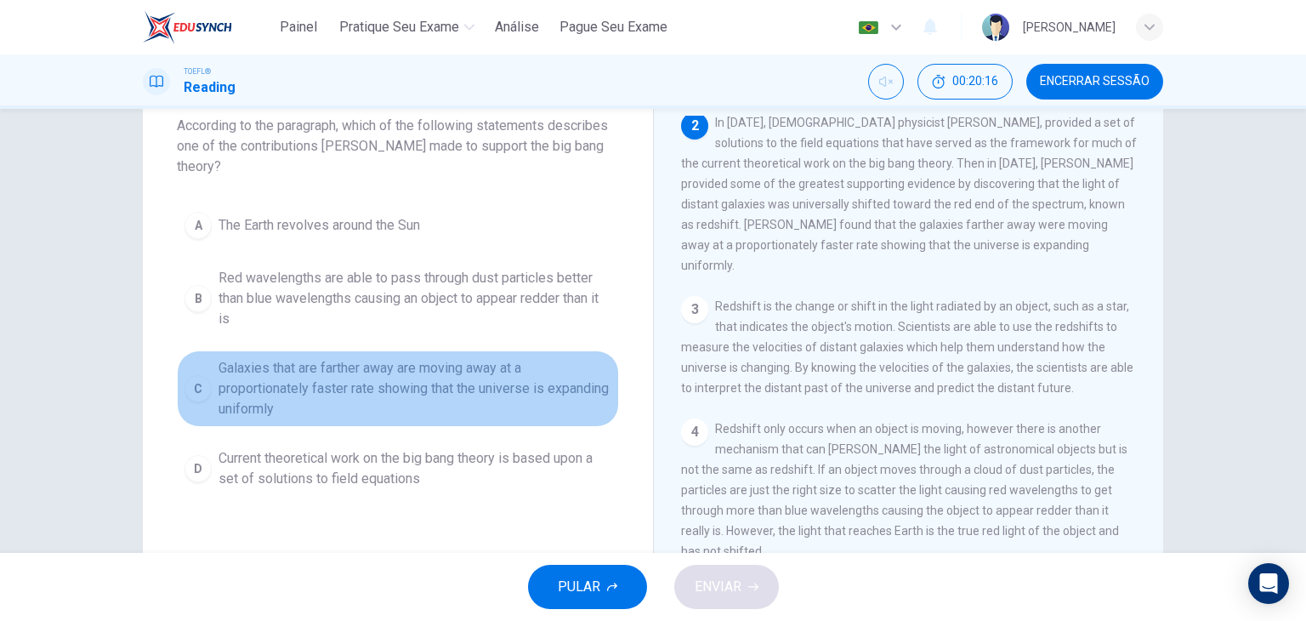
click at [495, 369] on span "Galaxies that are farther away are moving away at a proportionately faster rate…" at bounding box center [414, 388] width 393 height 61
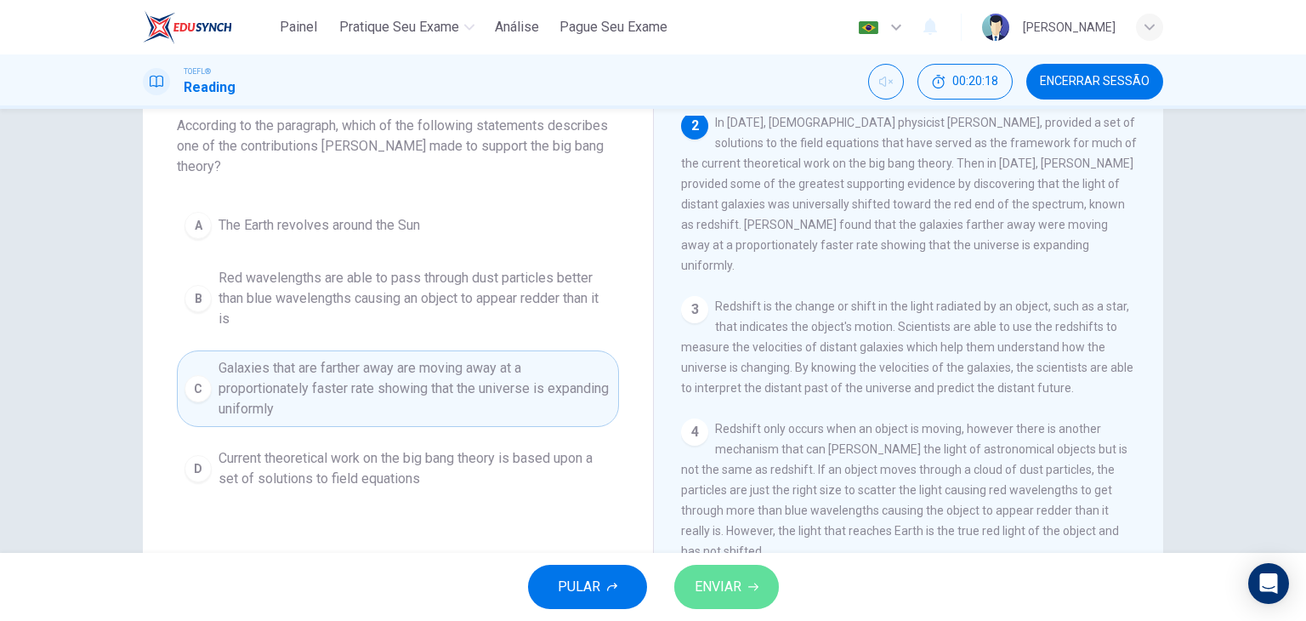
click at [740, 584] on span "ENVIAR" at bounding box center [717, 587] width 47 height 24
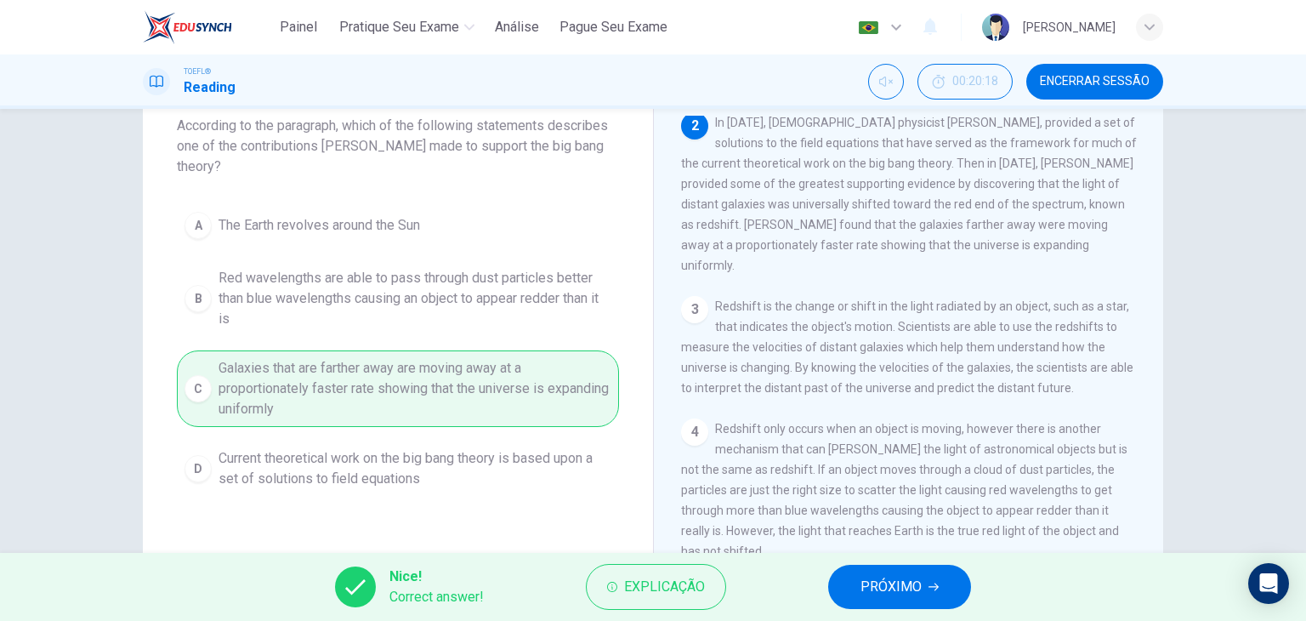
click at [867, 586] on span "PRÓXIMO" at bounding box center [890, 587] width 61 height 24
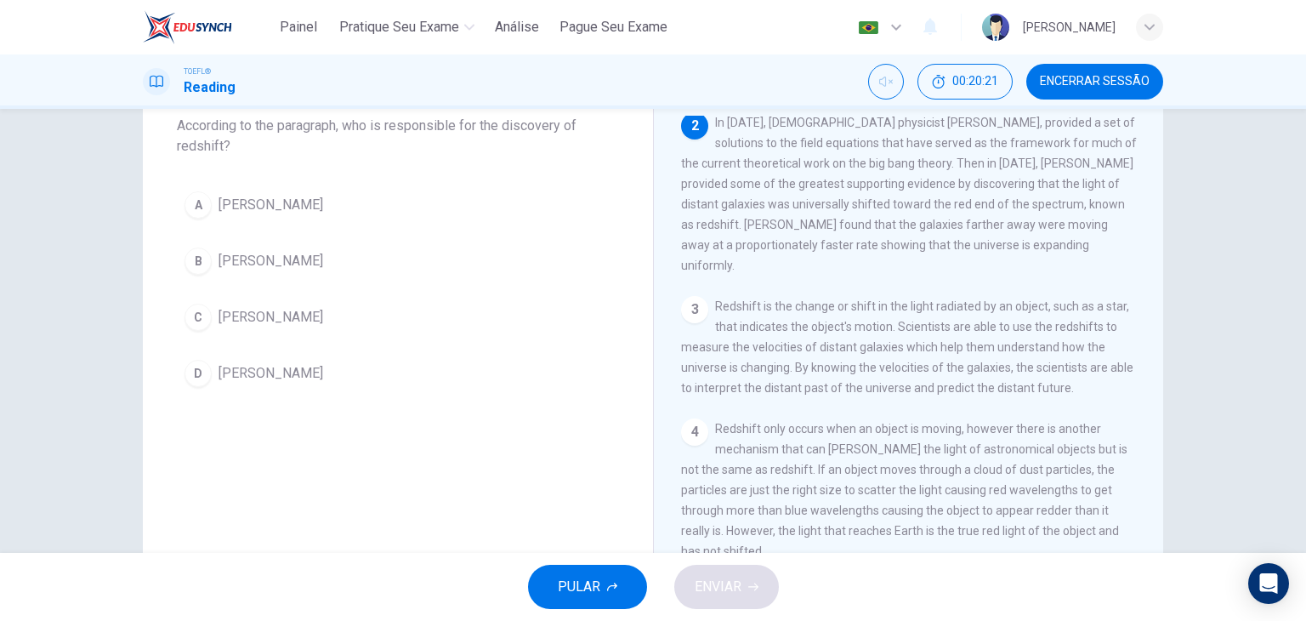
drag, startPoint x: 1288, startPoint y: 406, endPoint x: 1287, endPoint y: 386, distance: 20.4
click at [1287, 386] on div "Question 16 According to the paragraph, who is responsible for the discovery of…" at bounding box center [653, 331] width 1306 height 444
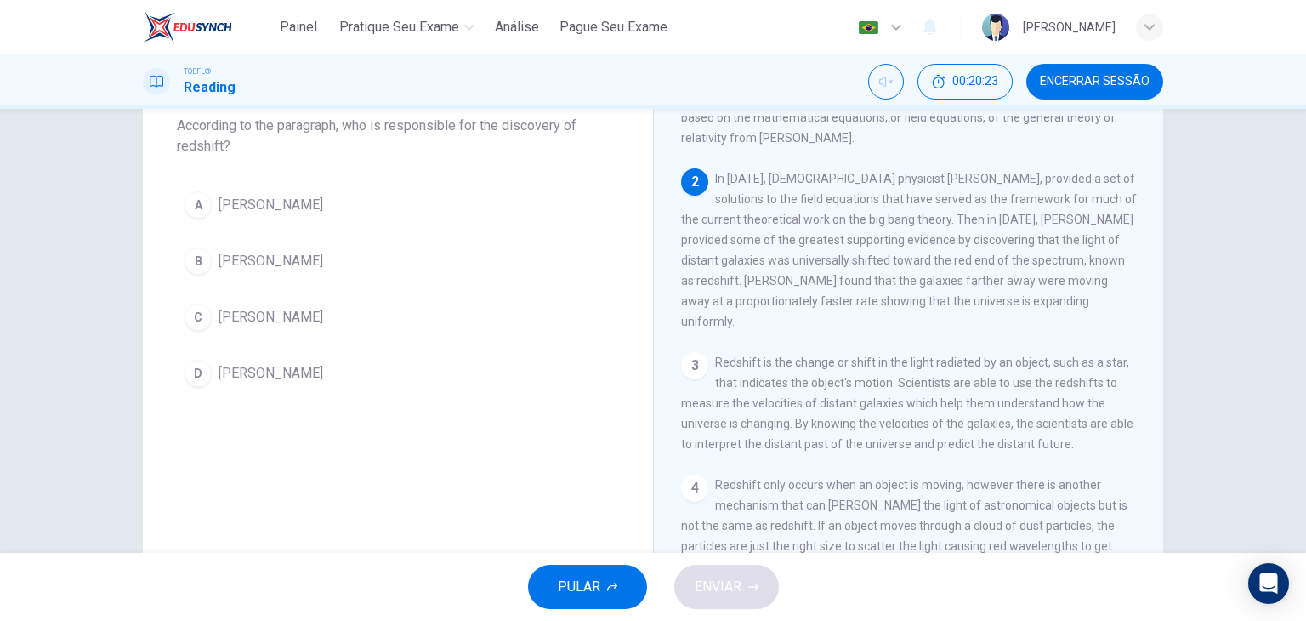
scroll to position [88, 0]
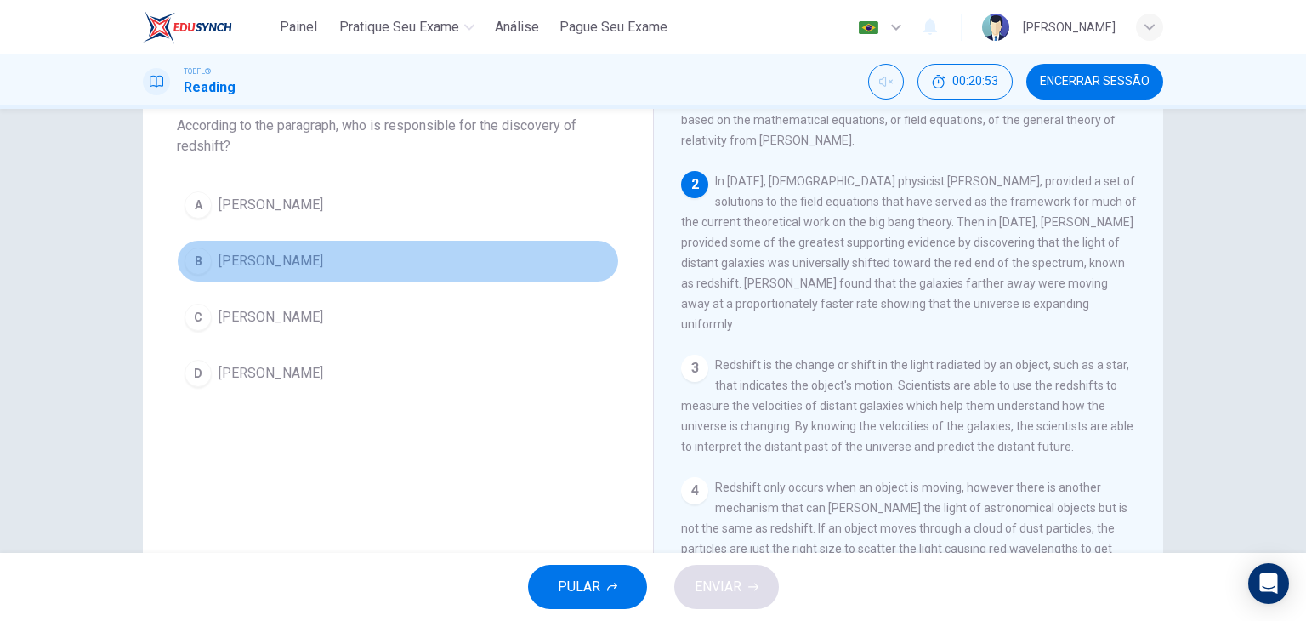
click at [290, 258] on span "Edwinn Hubble" at bounding box center [270, 261] width 105 height 20
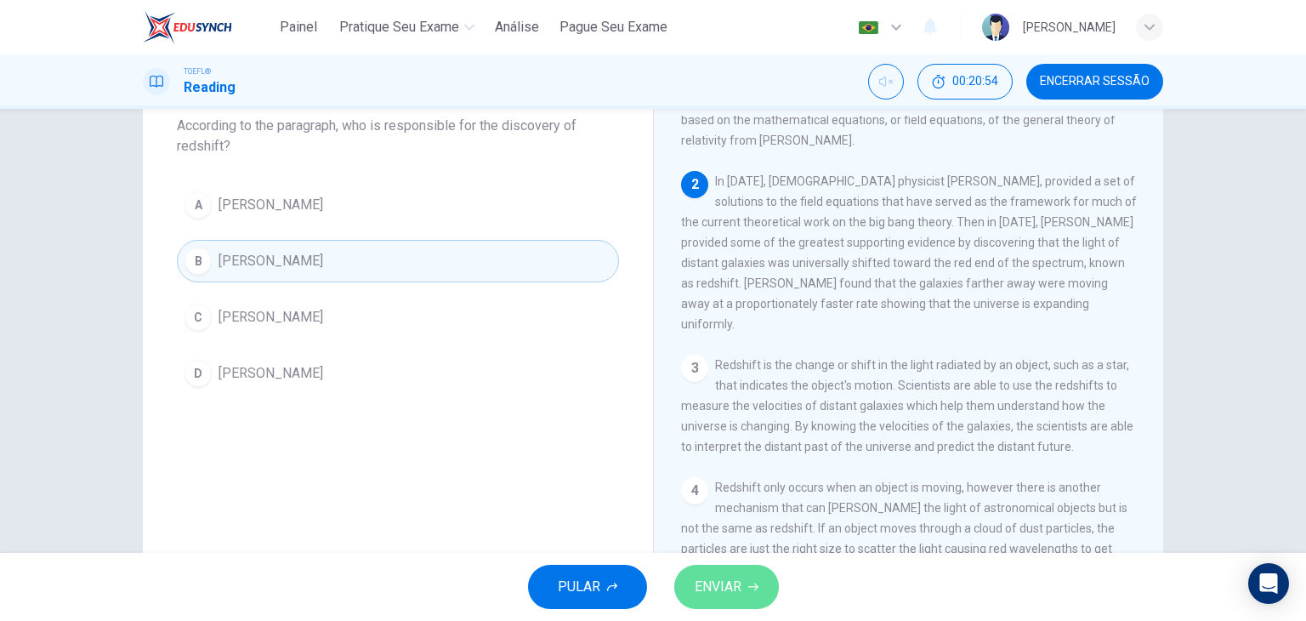
click at [719, 575] on span "ENVIAR" at bounding box center [717, 587] width 47 height 24
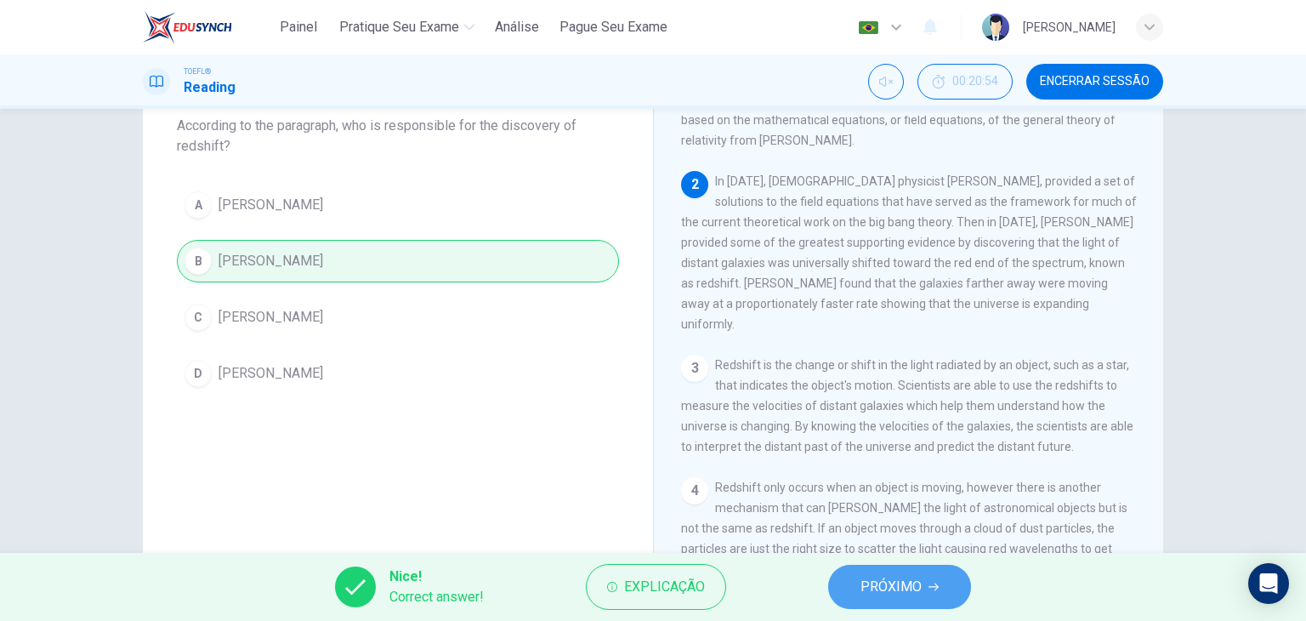
click at [892, 587] on span "PRÓXIMO" at bounding box center [890, 587] width 61 height 24
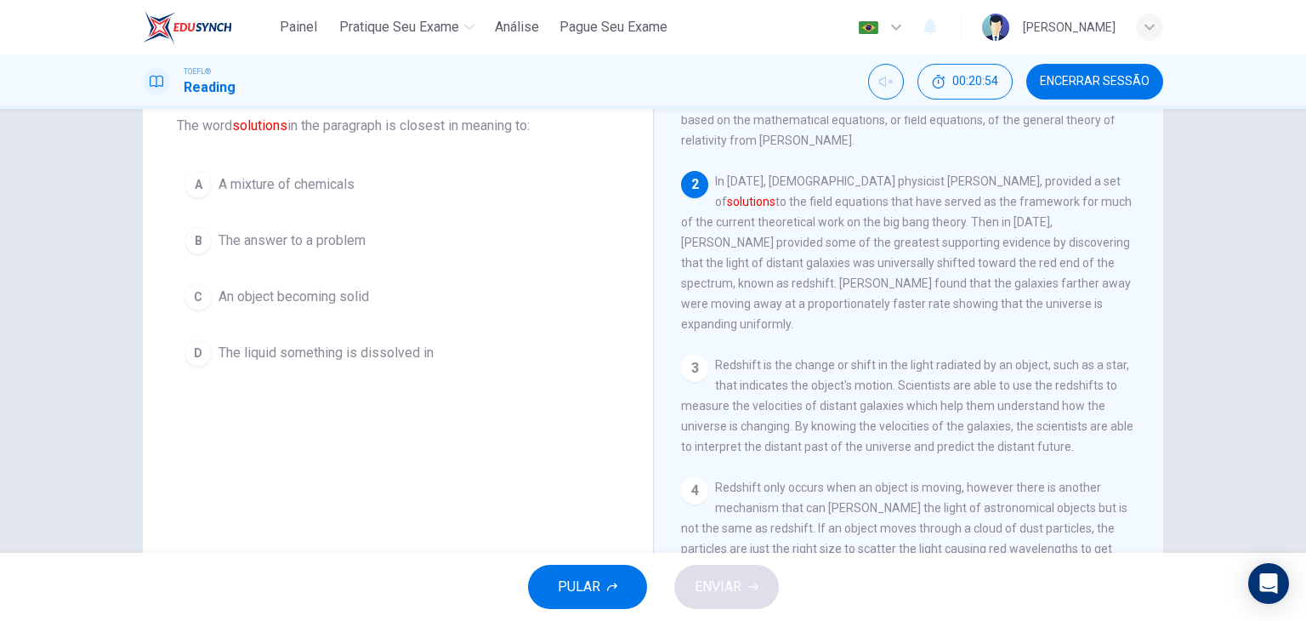
scroll to position [146, 0]
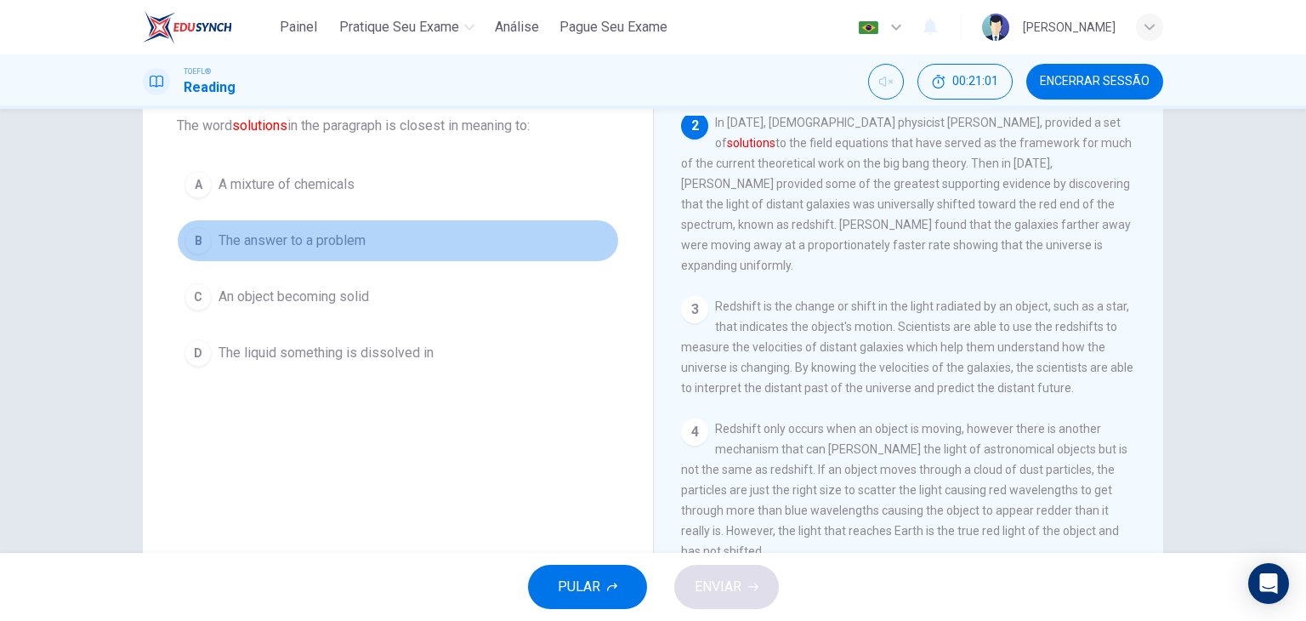
click at [362, 235] on span "The answer to a problem" at bounding box center [291, 240] width 147 height 20
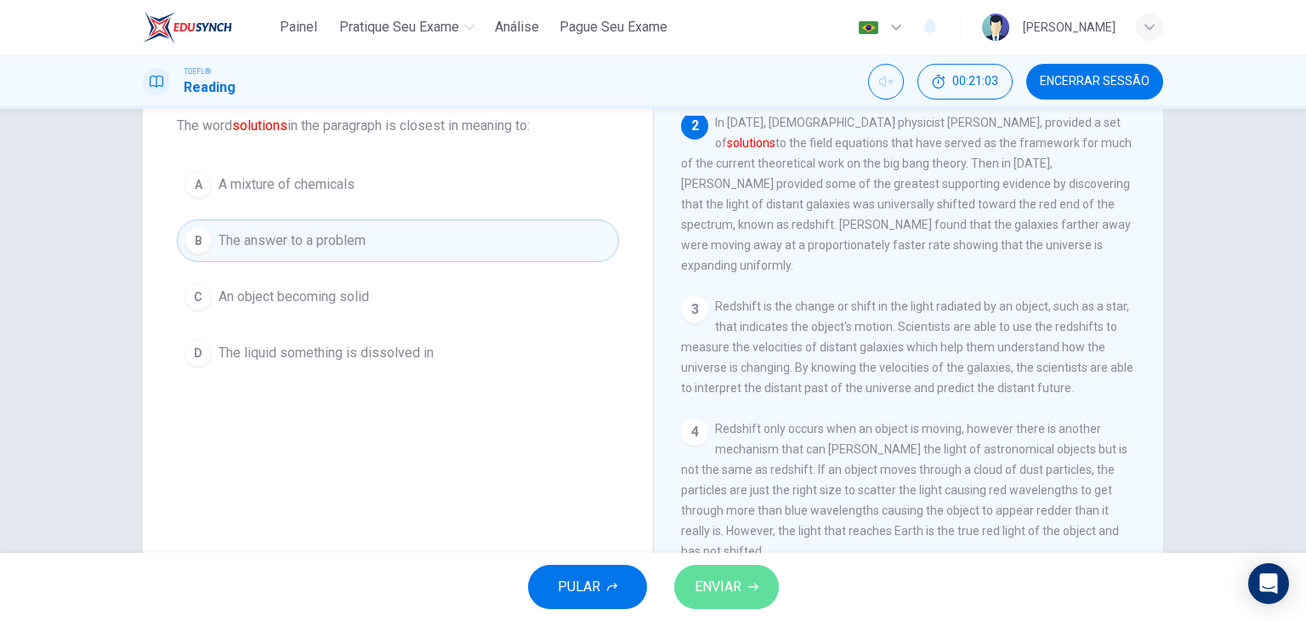
click at [713, 603] on button "ENVIAR" at bounding box center [726, 586] width 105 height 44
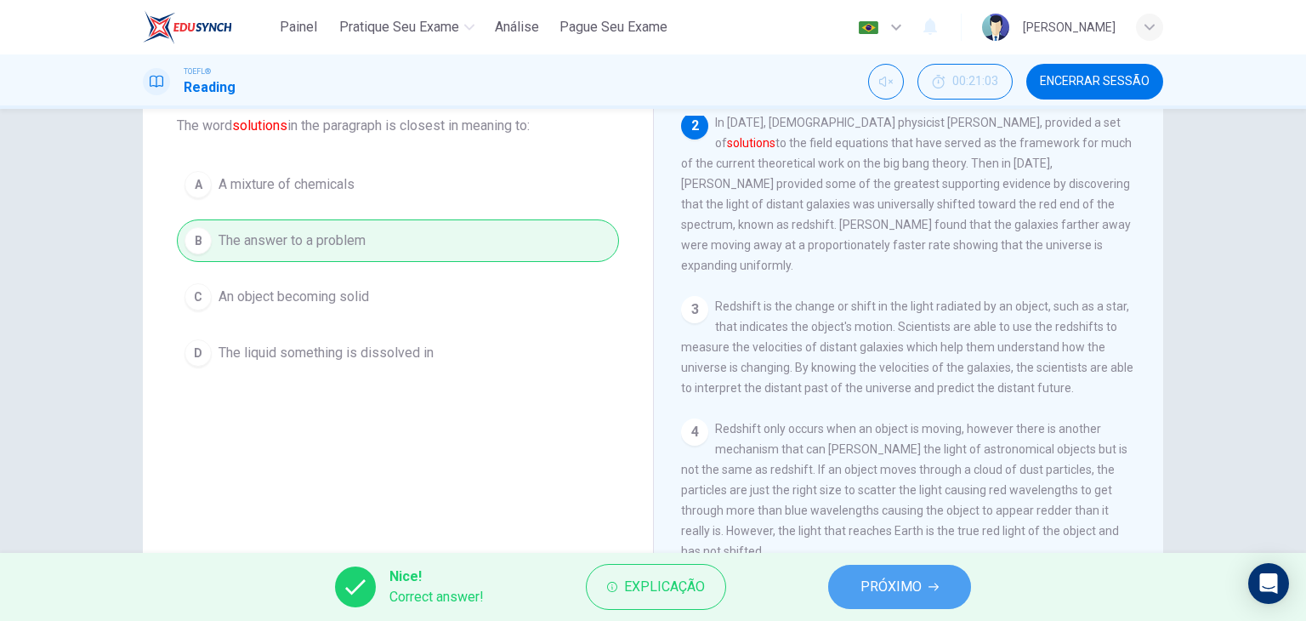
click at [898, 592] on span "PRÓXIMO" at bounding box center [890, 587] width 61 height 24
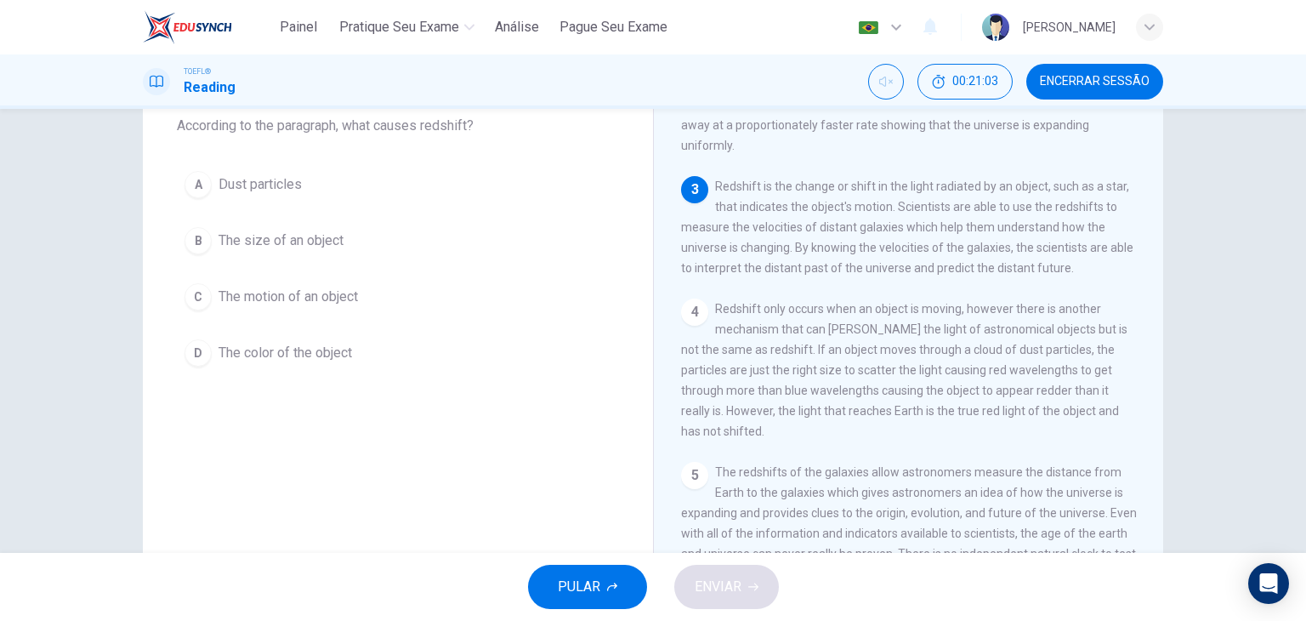
scroll to position [287, 0]
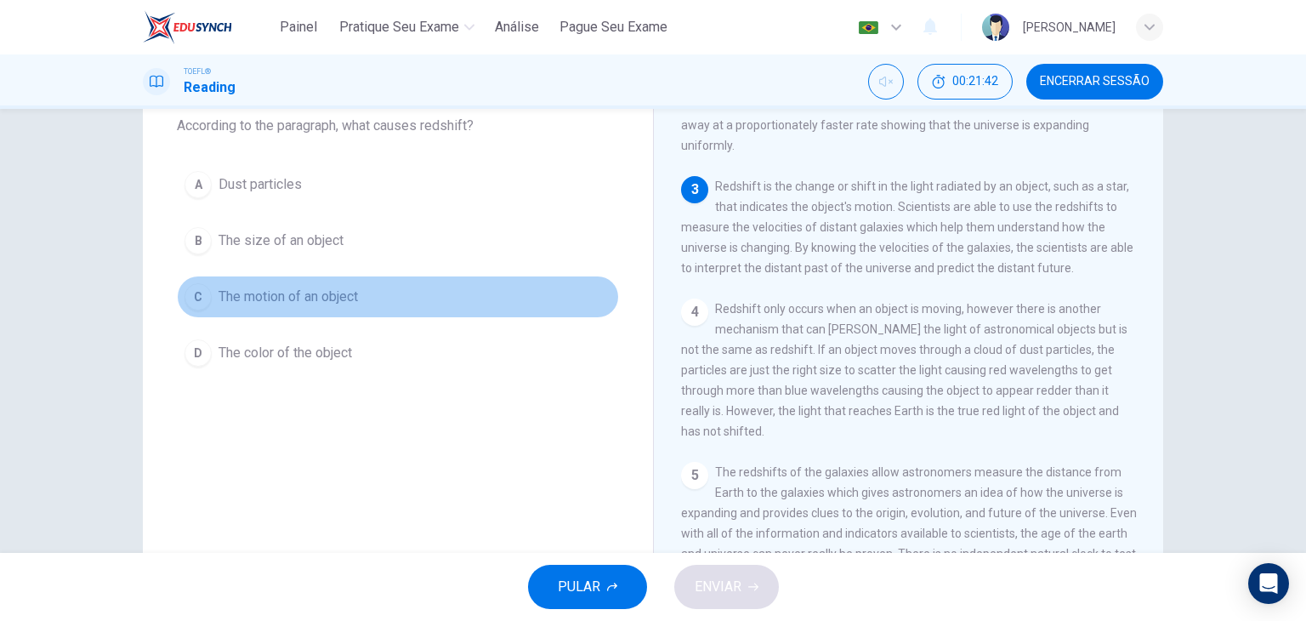
click at [317, 302] on span "The motion of an object" at bounding box center [287, 296] width 139 height 20
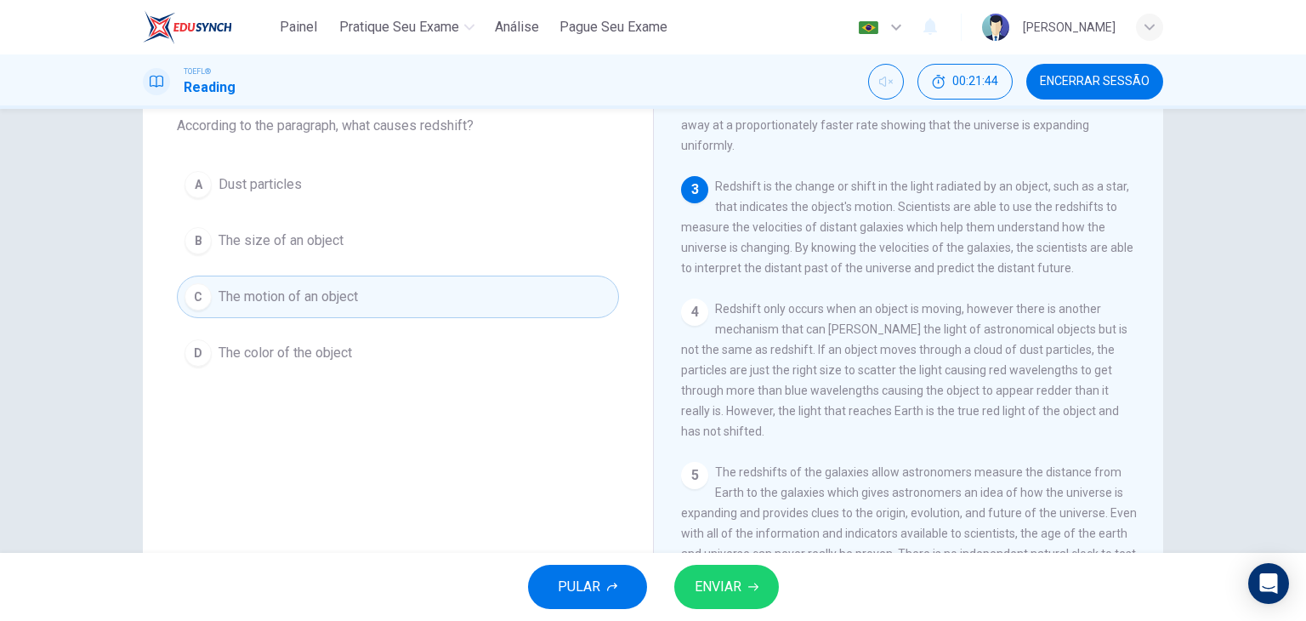
click at [700, 591] on span "ENVIAR" at bounding box center [717, 587] width 47 height 24
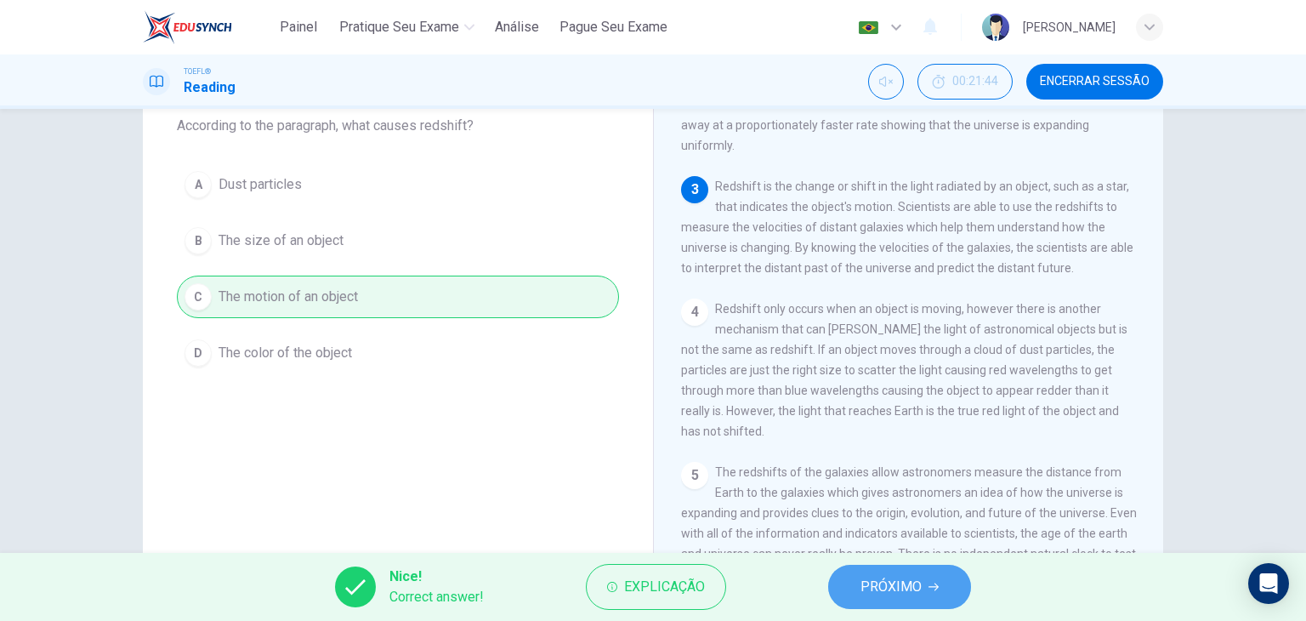
click at [889, 567] on button "PRÓXIMO" at bounding box center [899, 586] width 143 height 44
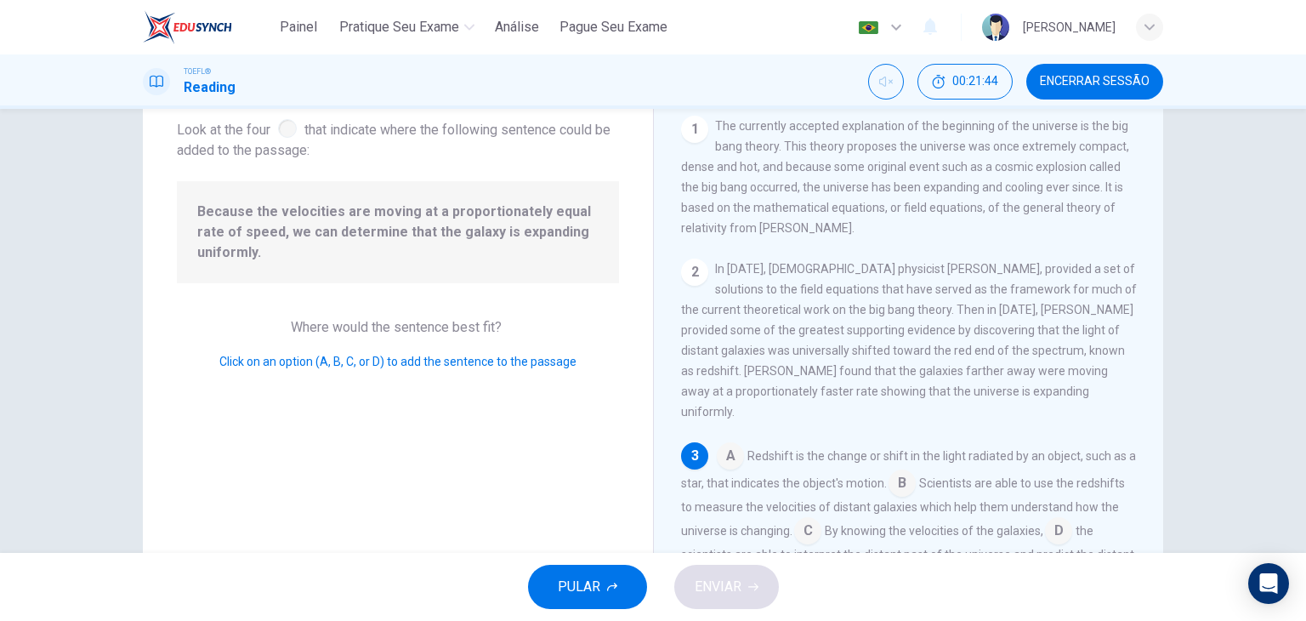
scroll to position [139, 0]
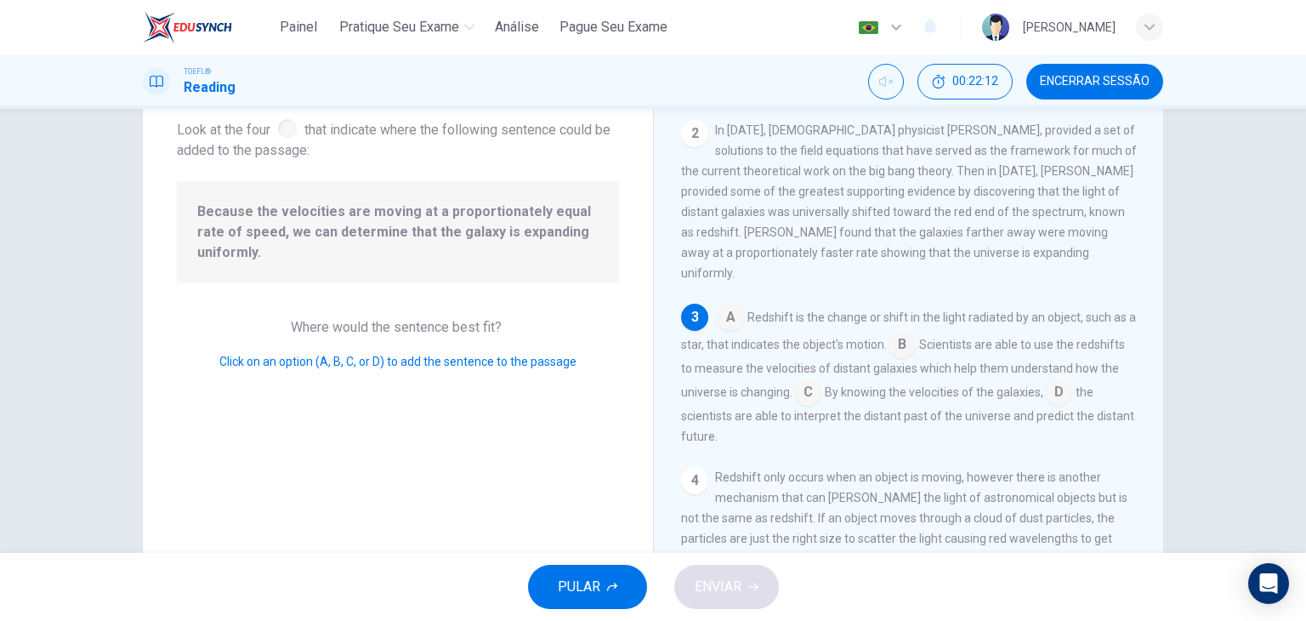
click at [915, 332] on input at bounding box center [901, 345] width 27 height 27
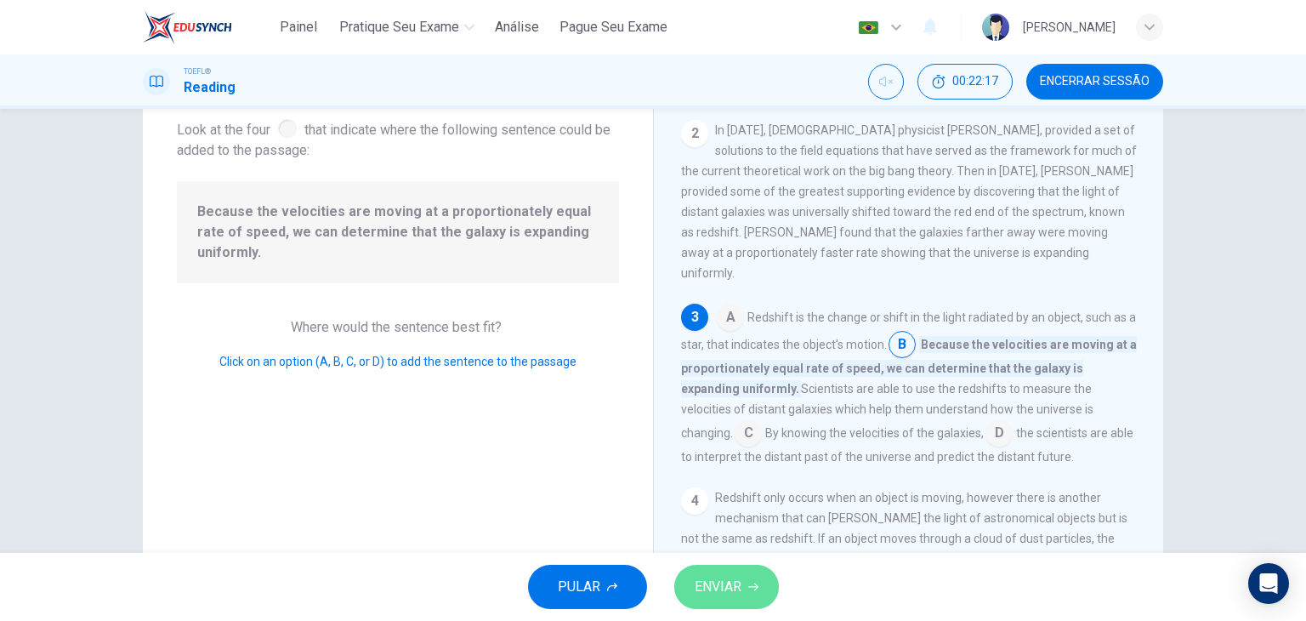
click at [757, 570] on button "ENVIAR" at bounding box center [726, 586] width 105 height 44
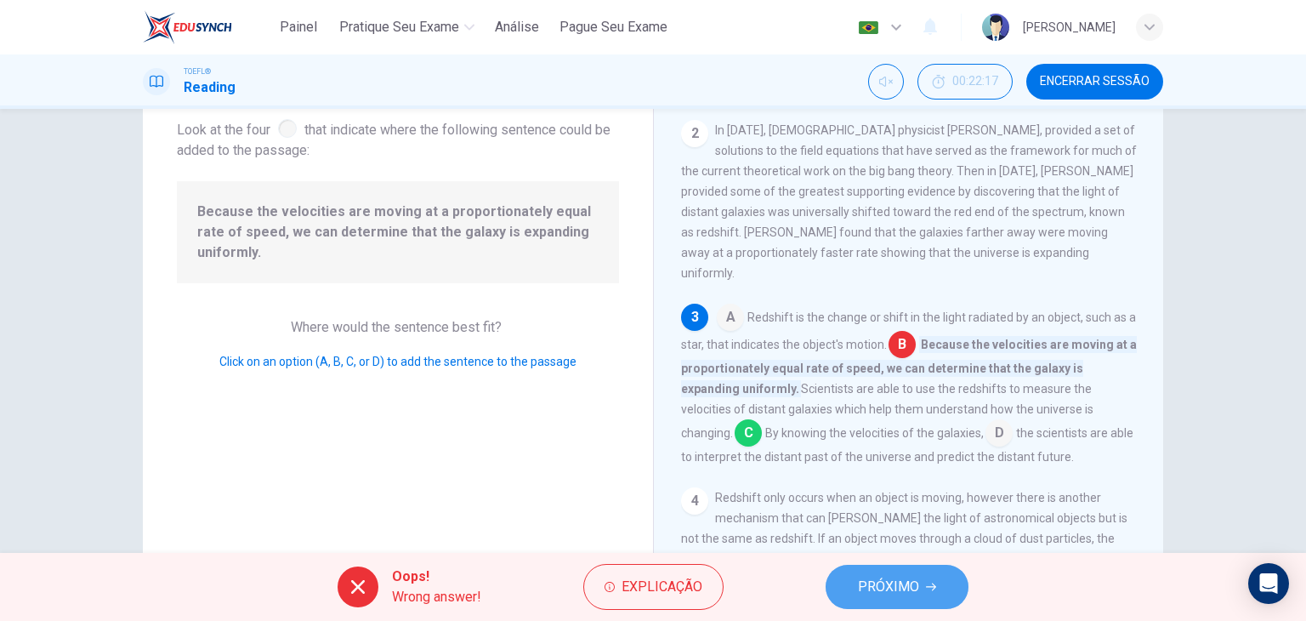
click at [877, 580] on span "PRÓXIMO" at bounding box center [888, 587] width 61 height 24
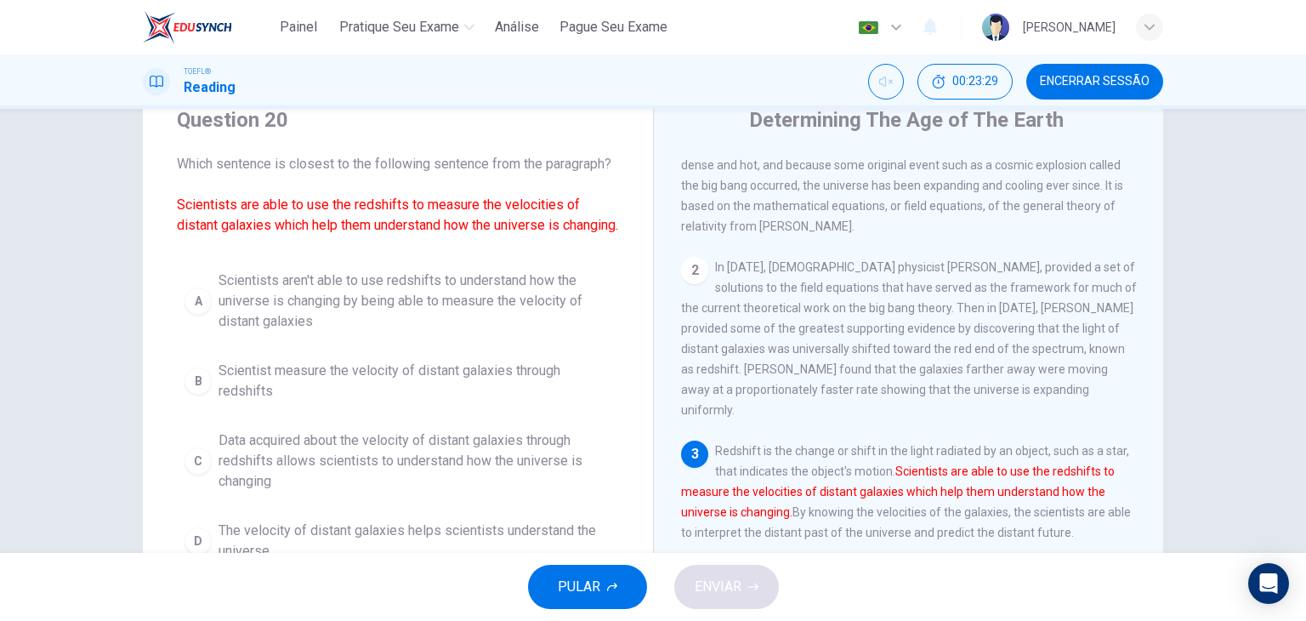
scroll to position [63, 0]
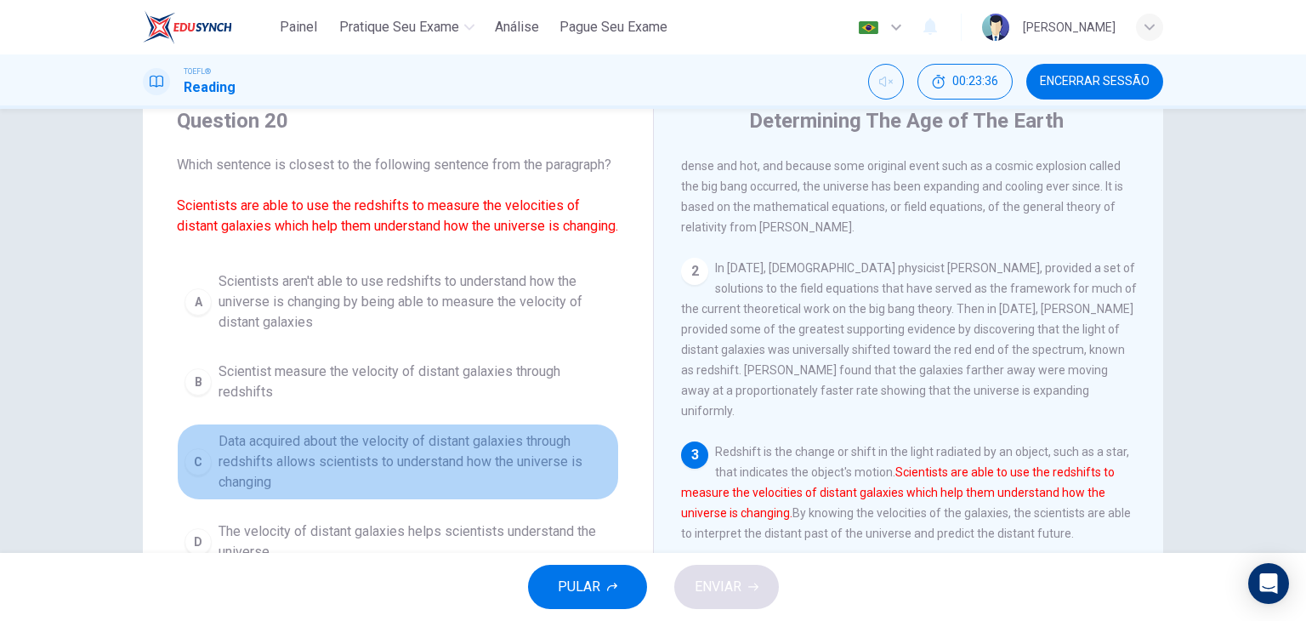
click at [516, 462] on span "Data acquired about the velocity of distant galaxies through redshifts allows s…" at bounding box center [414, 461] width 393 height 61
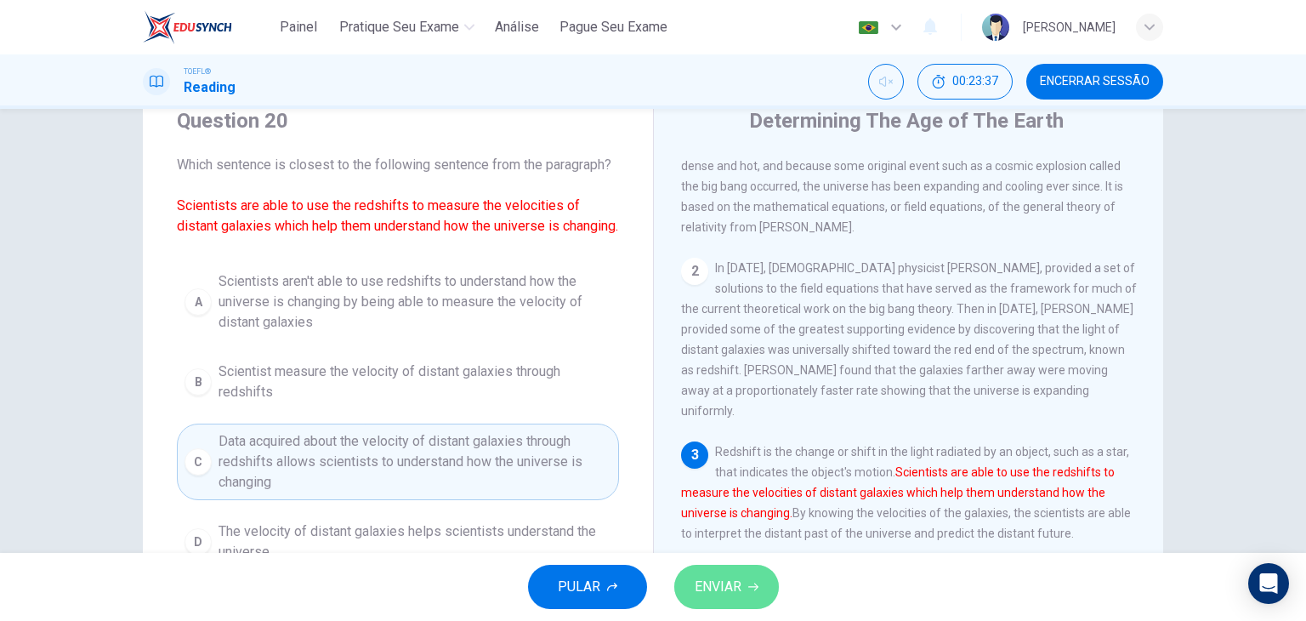
click at [729, 578] on span "ENVIAR" at bounding box center [717, 587] width 47 height 24
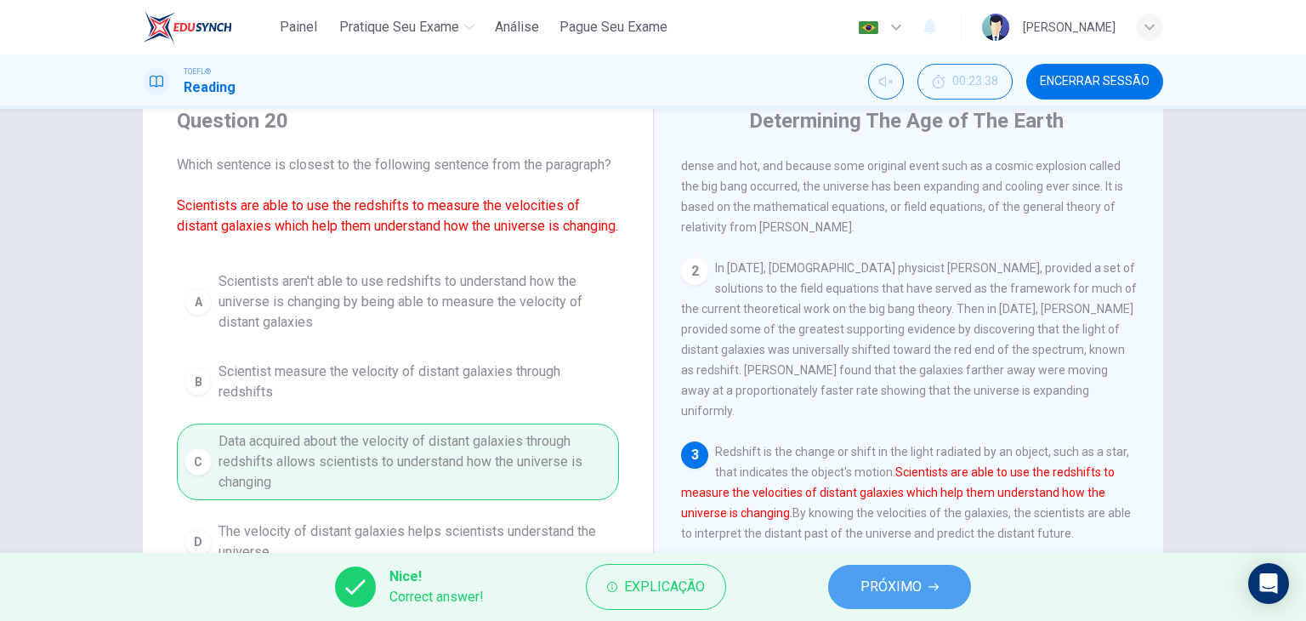
click at [928, 571] on button "PRÓXIMO" at bounding box center [899, 586] width 143 height 44
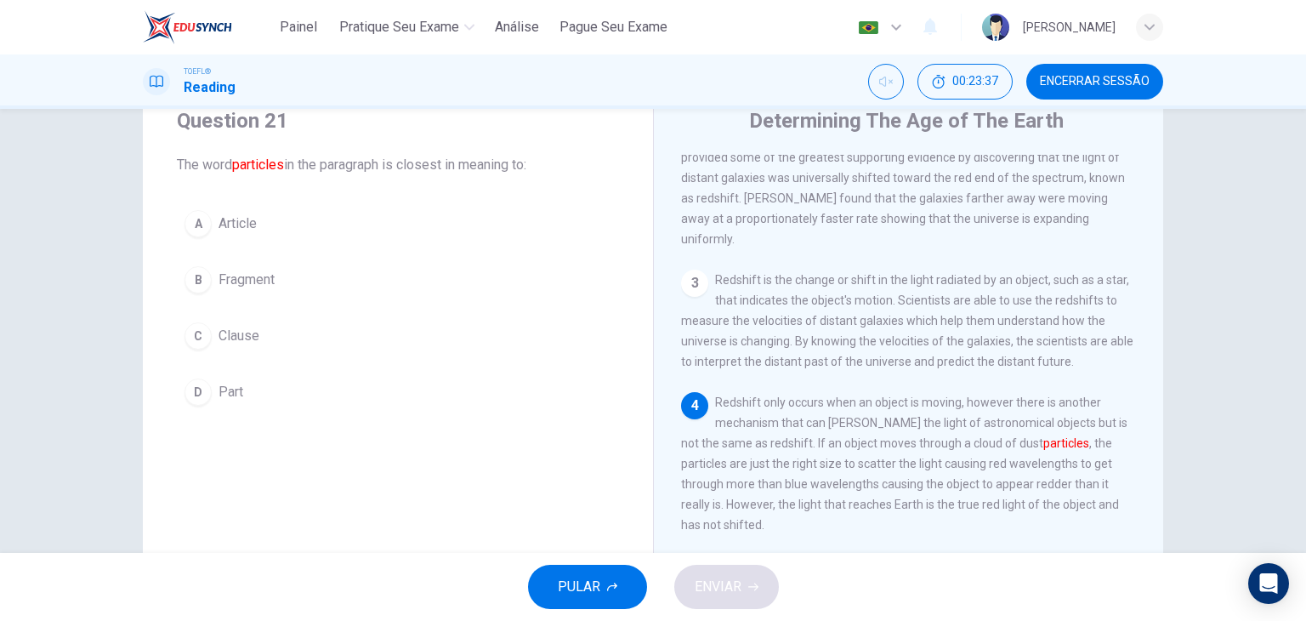
scroll to position [269, 0]
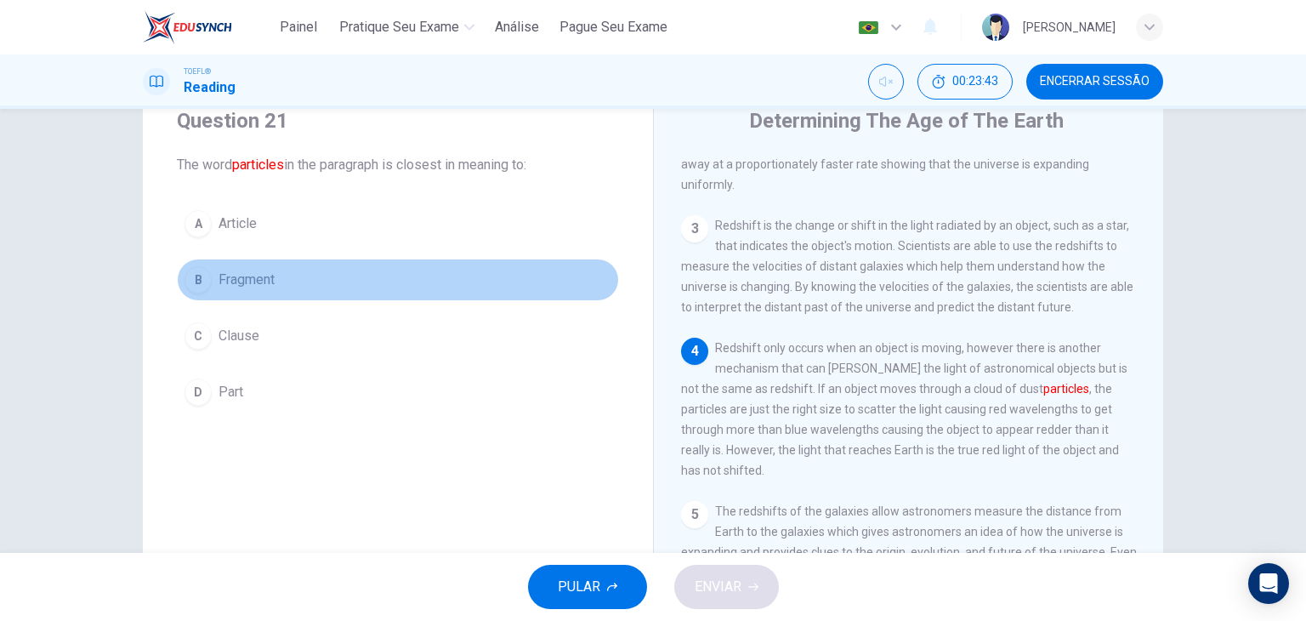
click at [250, 267] on button "B Fragment" at bounding box center [398, 279] width 442 height 43
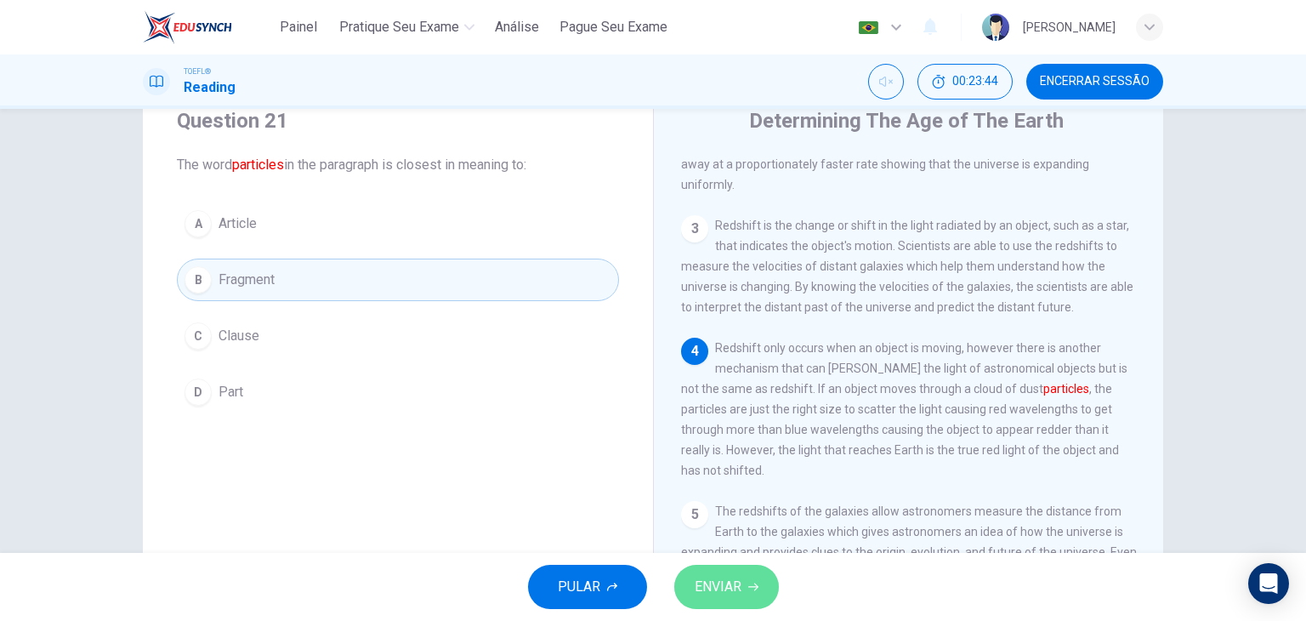
click at [741, 584] on button "ENVIAR" at bounding box center [726, 586] width 105 height 44
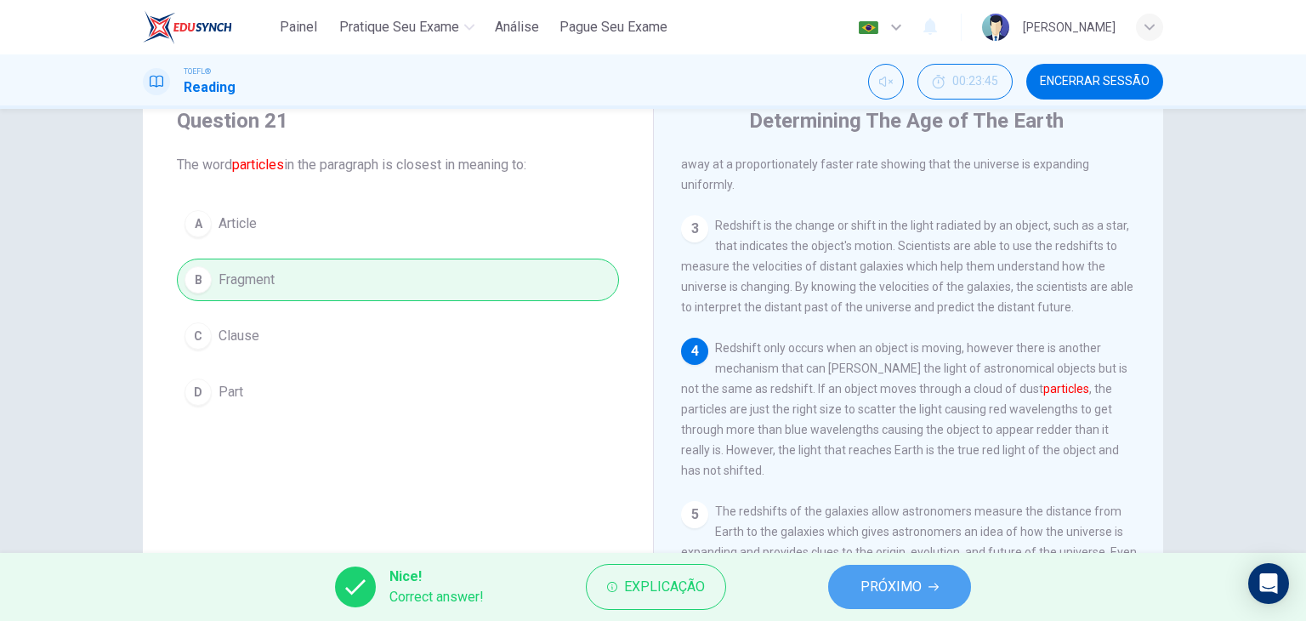
click at [901, 584] on span "PRÓXIMO" at bounding box center [890, 587] width 61 height 24
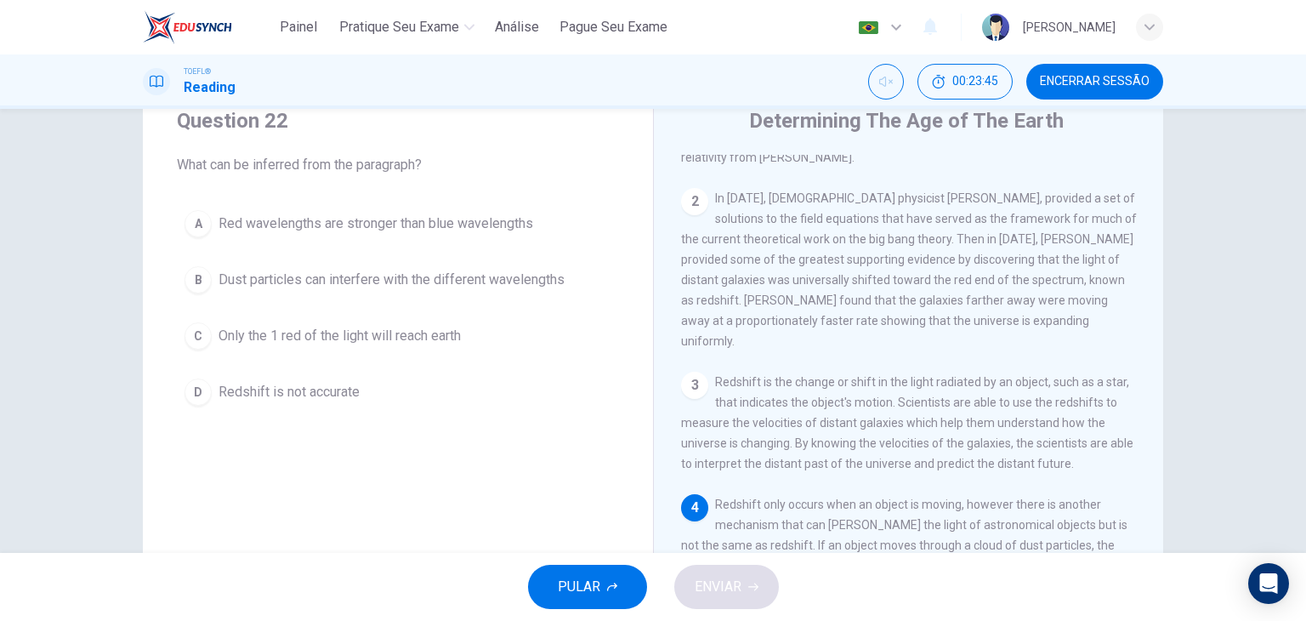
scroll to position [0, 0]
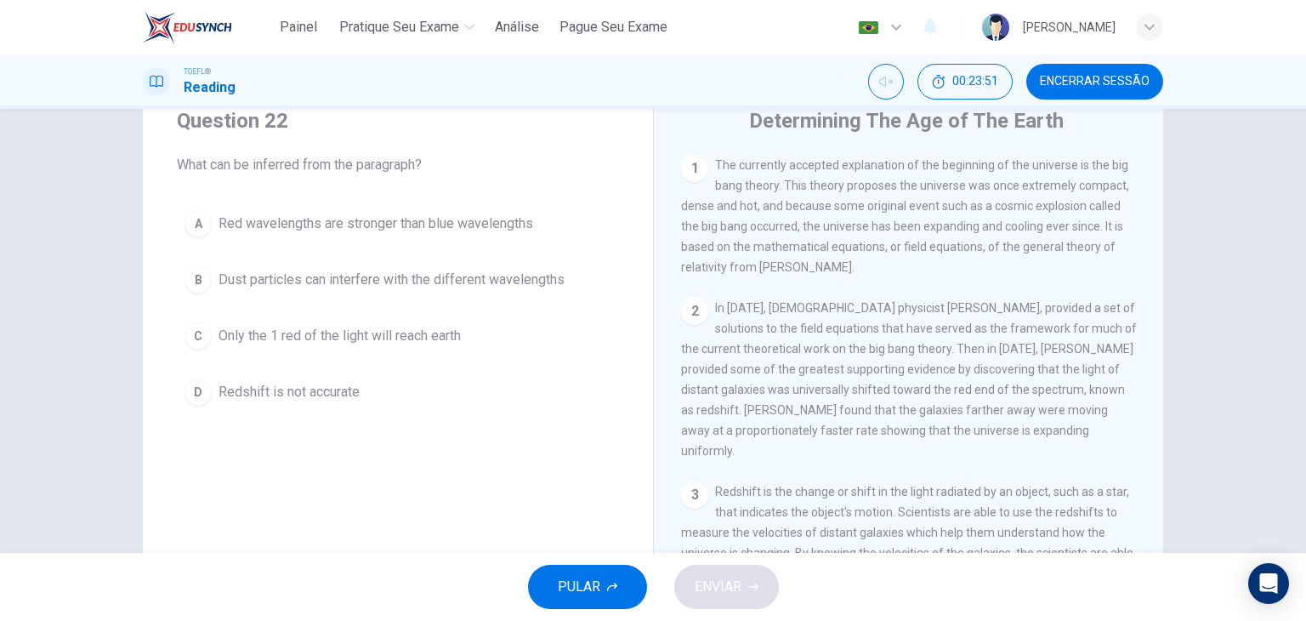
drag, startPoint x: 1135, startPoint y: 279, endPoint x: 1127, endPoint y: 297, distance: 19.4
click at [1127, 297] on div "1 The currently accepted explanation of the beginning of the universe is the bi…" at bounding box center [920, 399] width 478 height 489
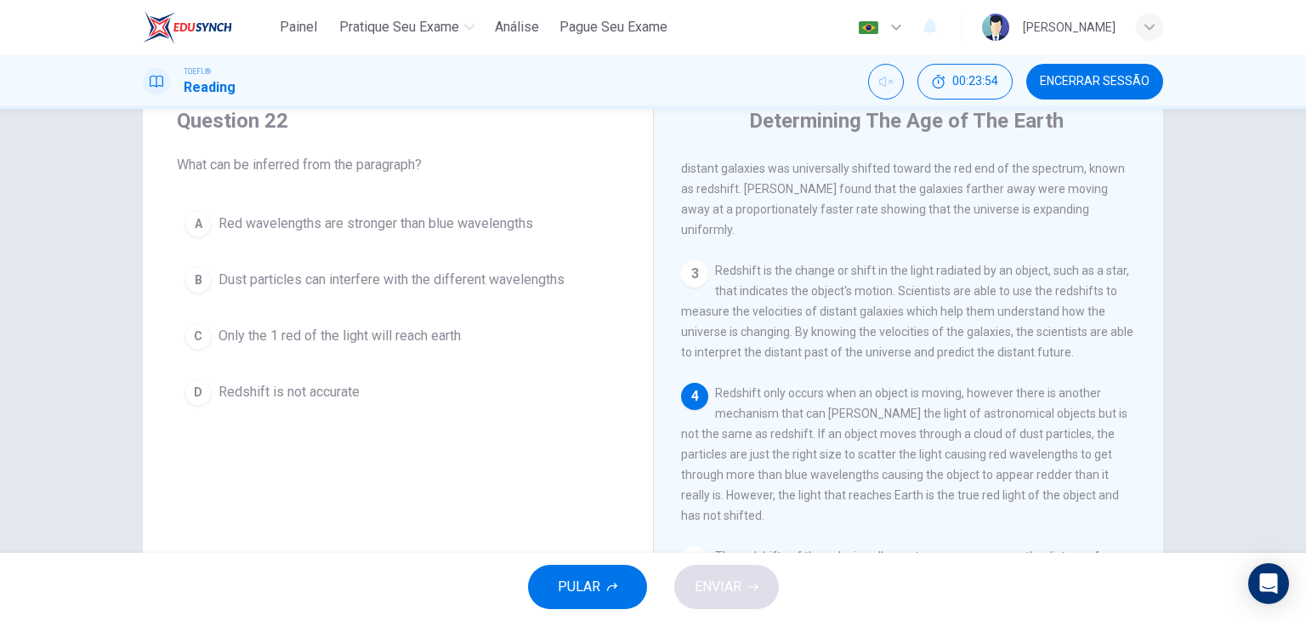
scroll to position [287, 0]
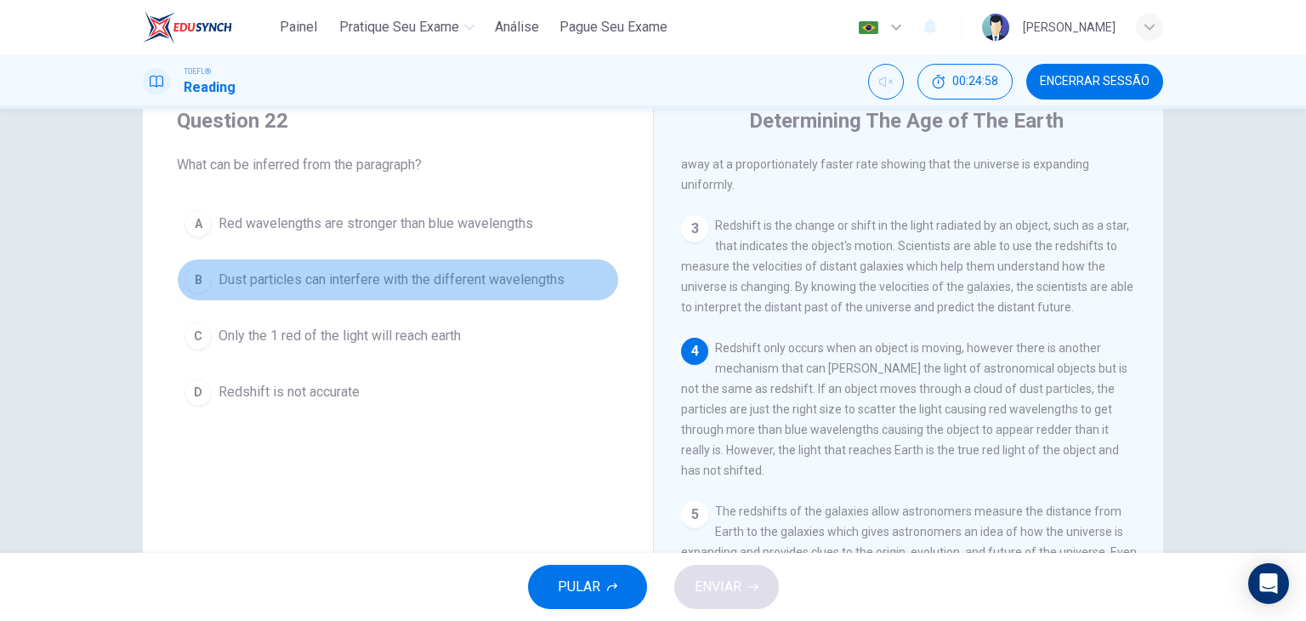
click at [422, 281] on span "Dust particles can interfere with the different wavelengths" at bounding box center [391, 279] width 346 height 20
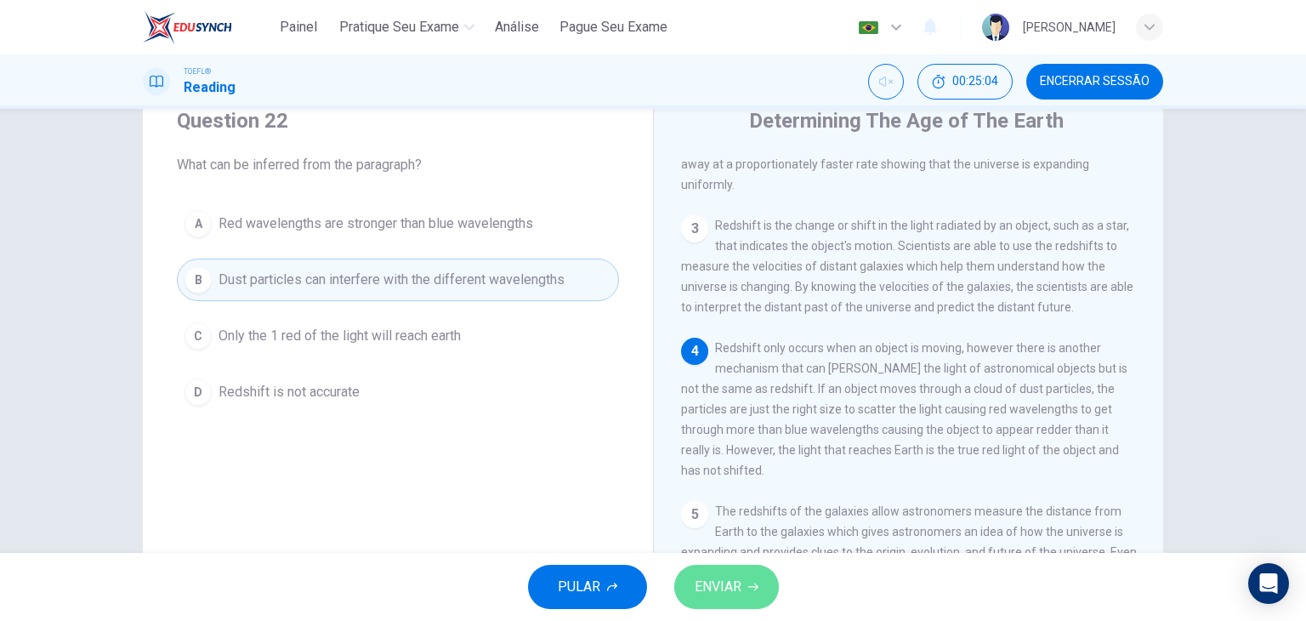
click at [710, 586] on span "ENVIAR" at bounding box center [717, 587] width 47 height 24
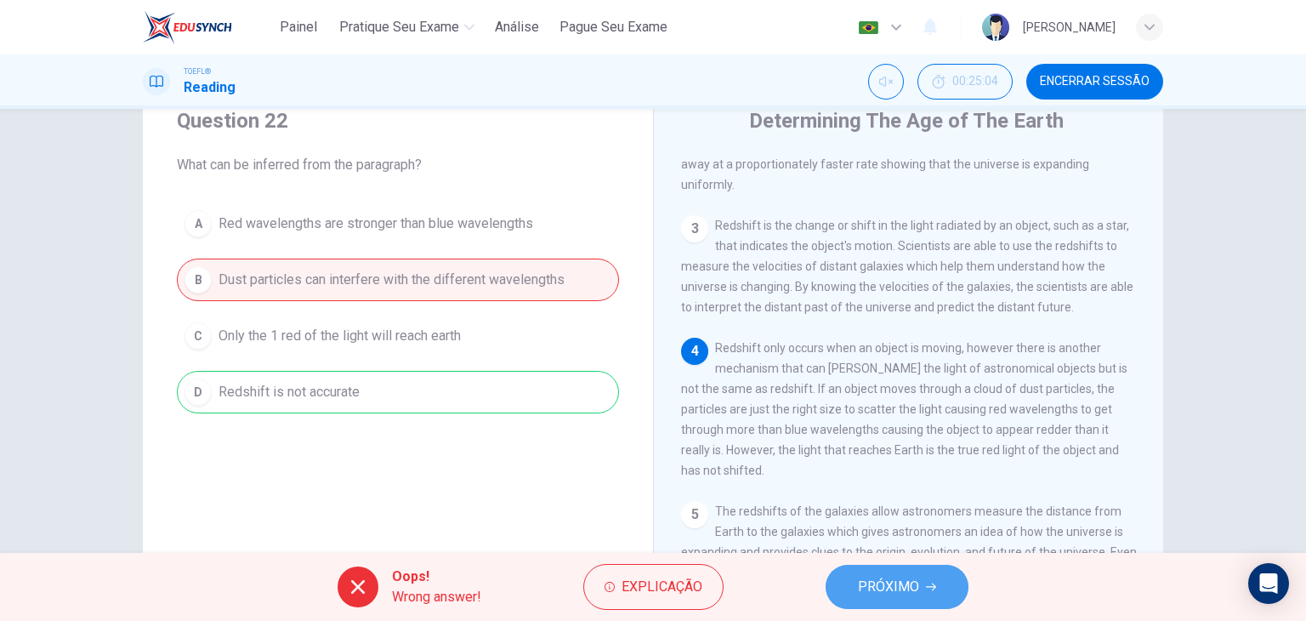
click at [874, 572] on button "PRÓXIMO" at bounding box center [896, 586] width 143 height 44
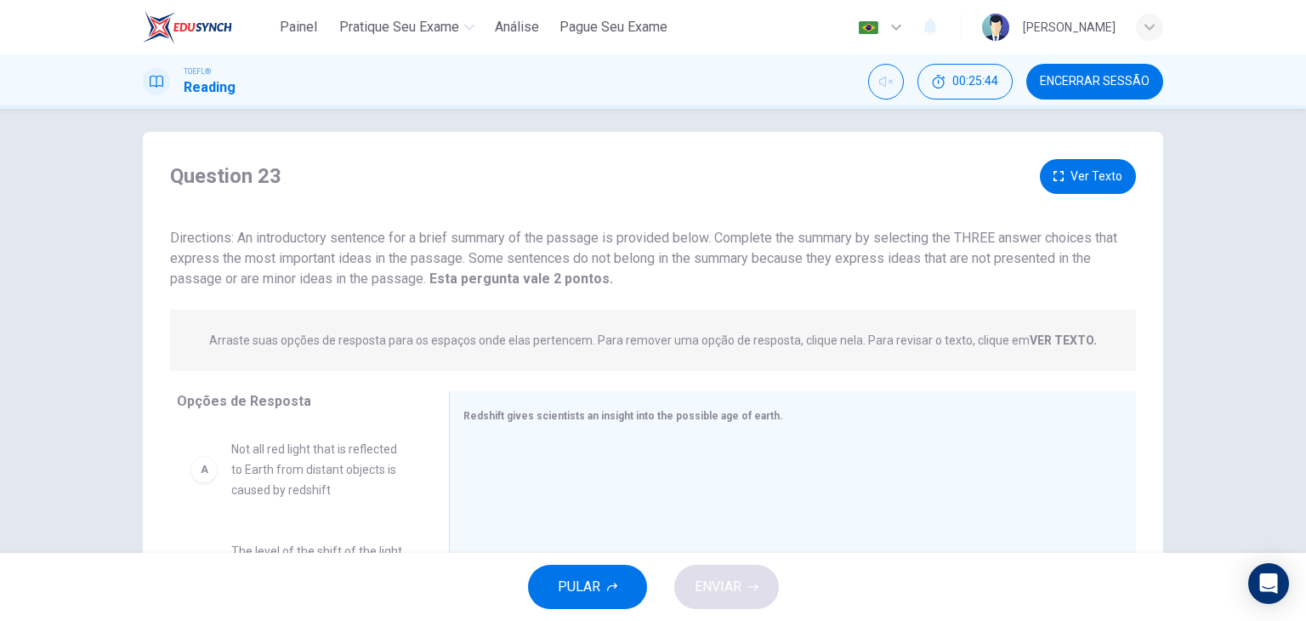
scroll to position [0, 0]
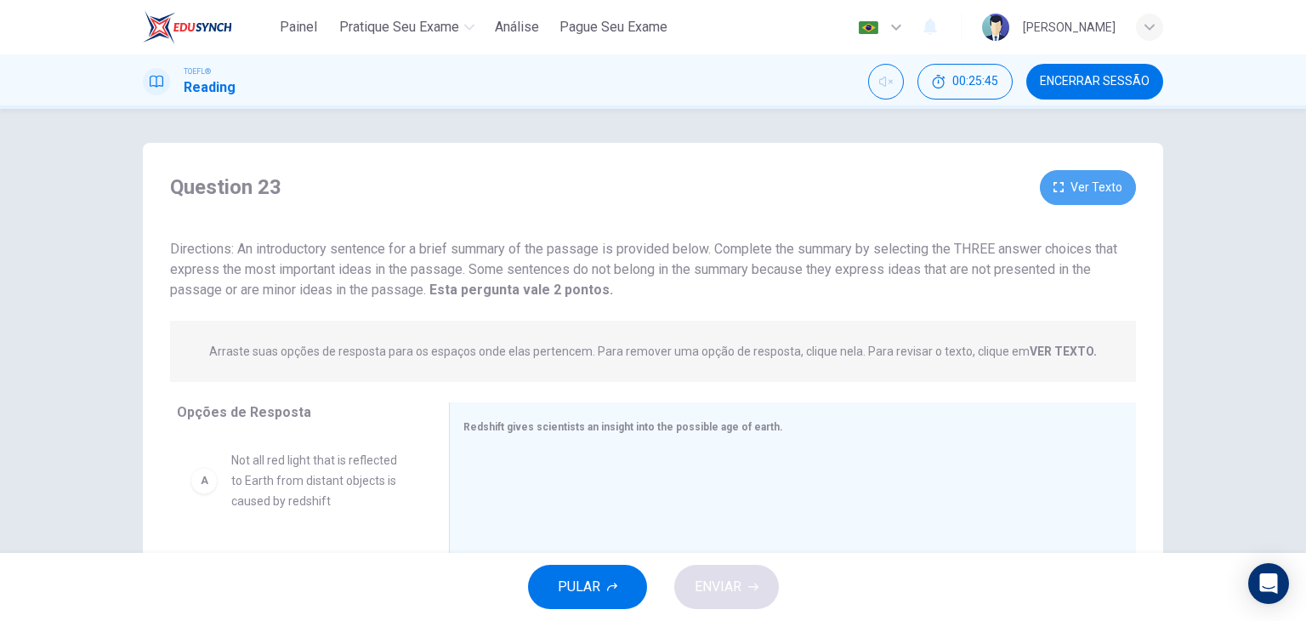
click at [1096, 194] on button "Ver Texto" at bounding box center [1088, 187] width 96 height 35
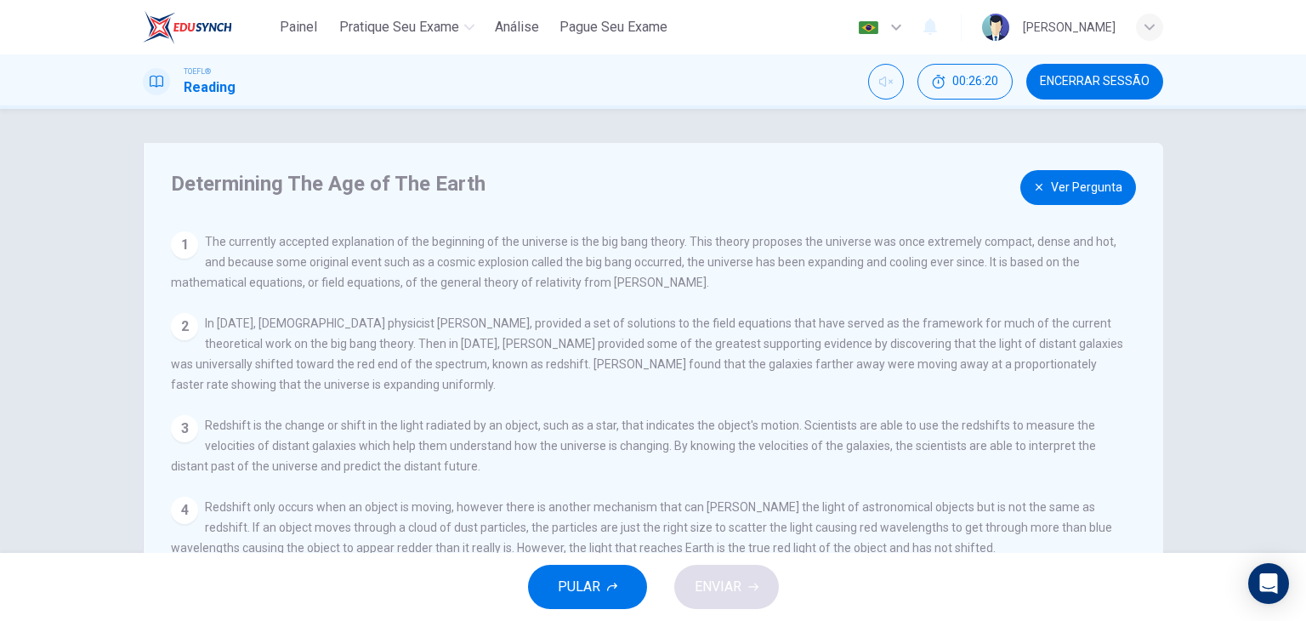
click at [1105, 178] on button "Ver Pergunta" at bounding box center [1078, 187] width 116 height 35
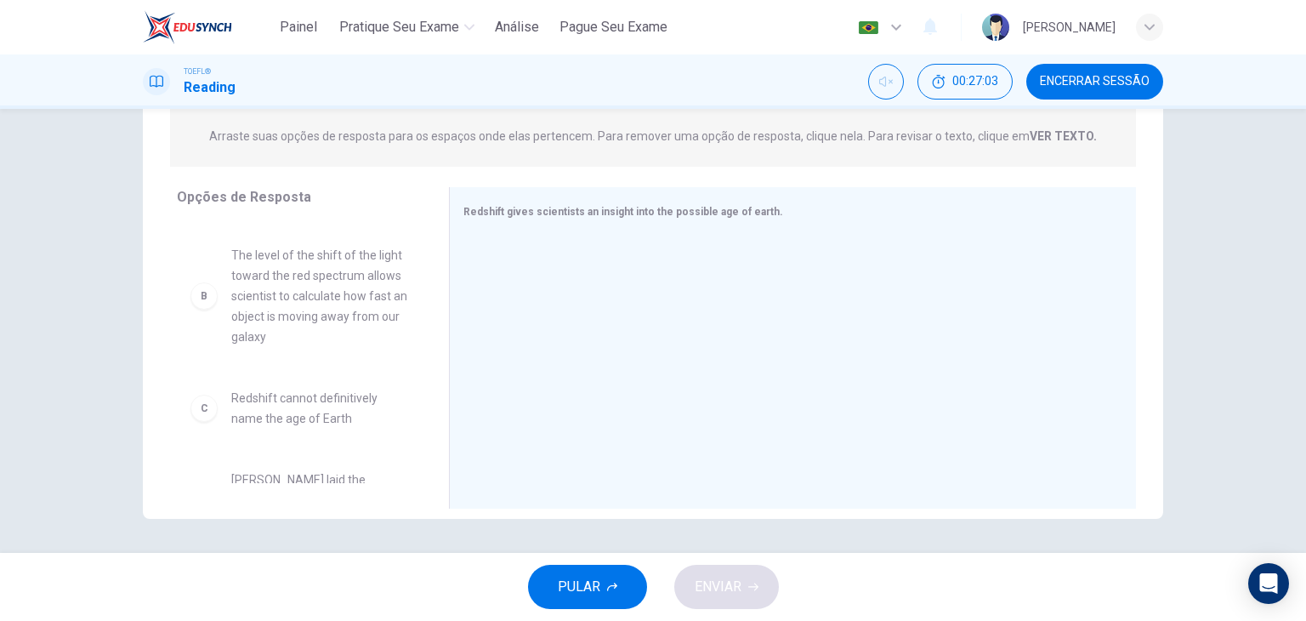
scroll to position [103, 0]
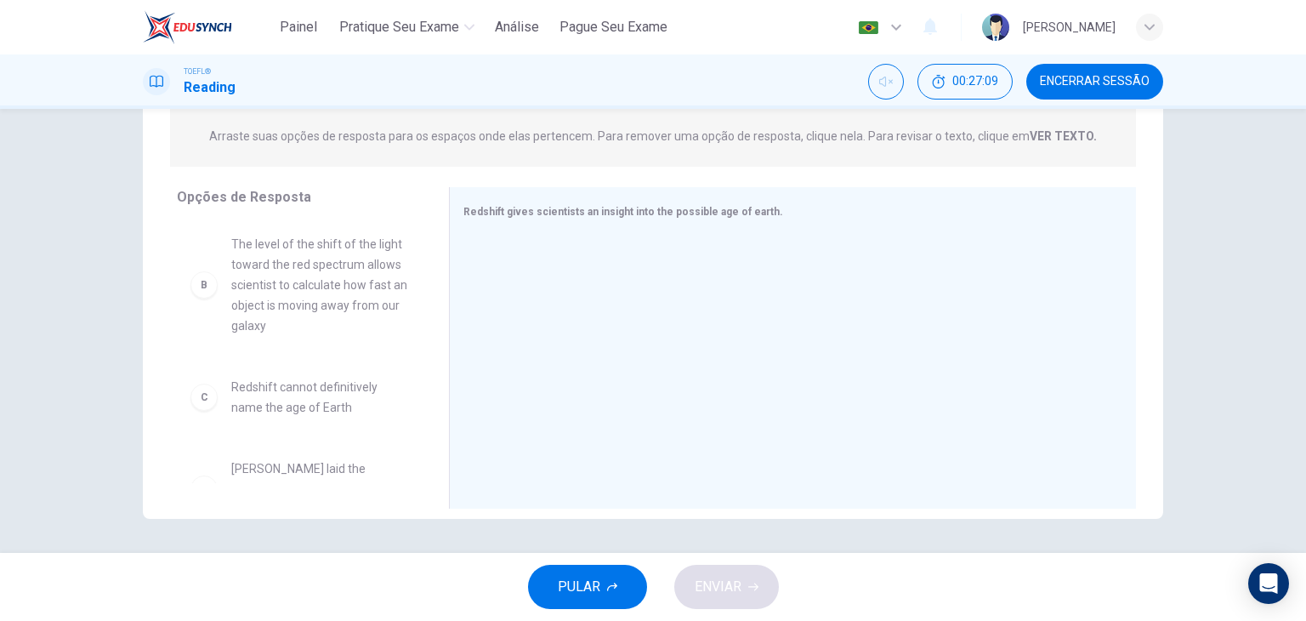
click at [347, 296] on span "The level of the shift of the light toward the red spectrum allows scientist to…" at bounding box center [319, 285] width 177 height 102
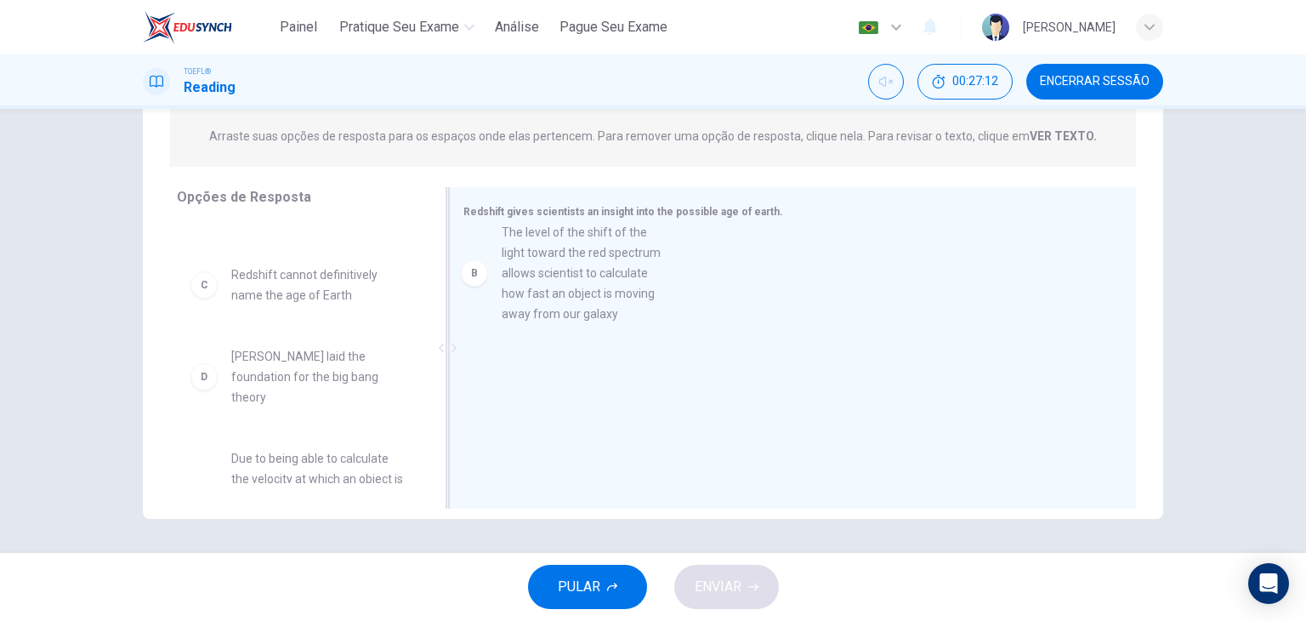
drag, startPoint x: 319, startPoint y: 293, endPoint x: 604, endPoint y: 285, distance: 285.7
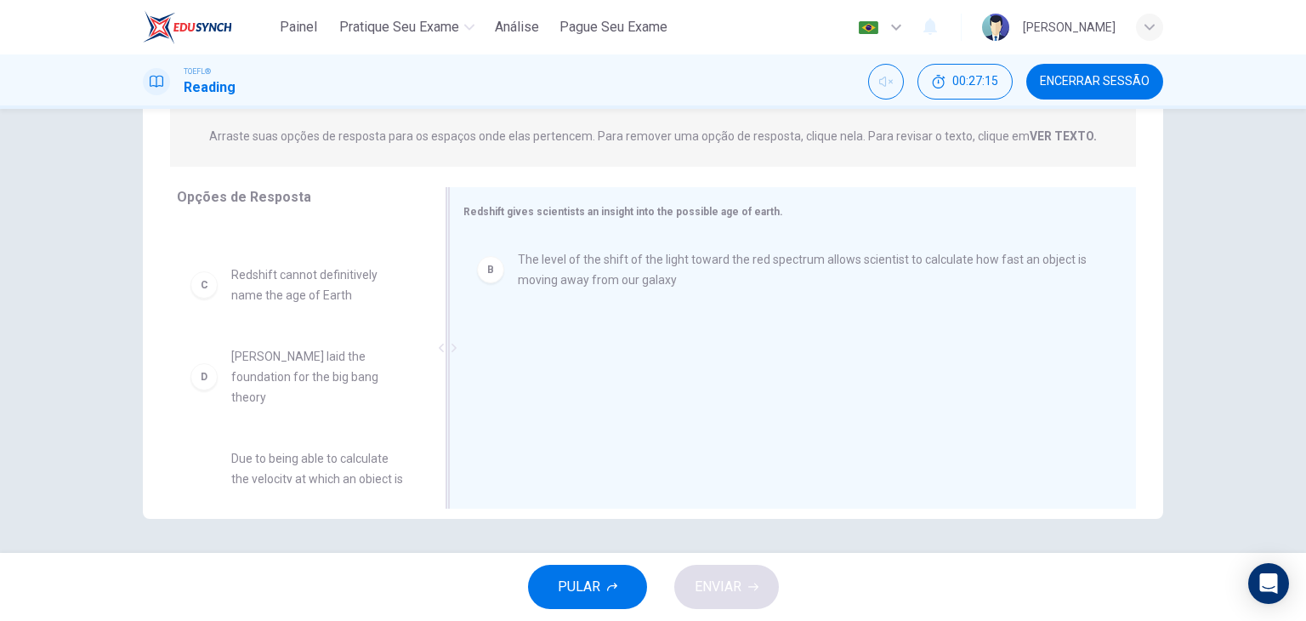
drag, startPoint x: 420, startPoint y: 358, endPoint x: 432, endPoint y: 405, distance: 49.1
click at [432, 405] on div "Opções de Resposta A Not all red light that is reflected to Earth from distant …" at bounding box center [653, 352] width 1020 height 330
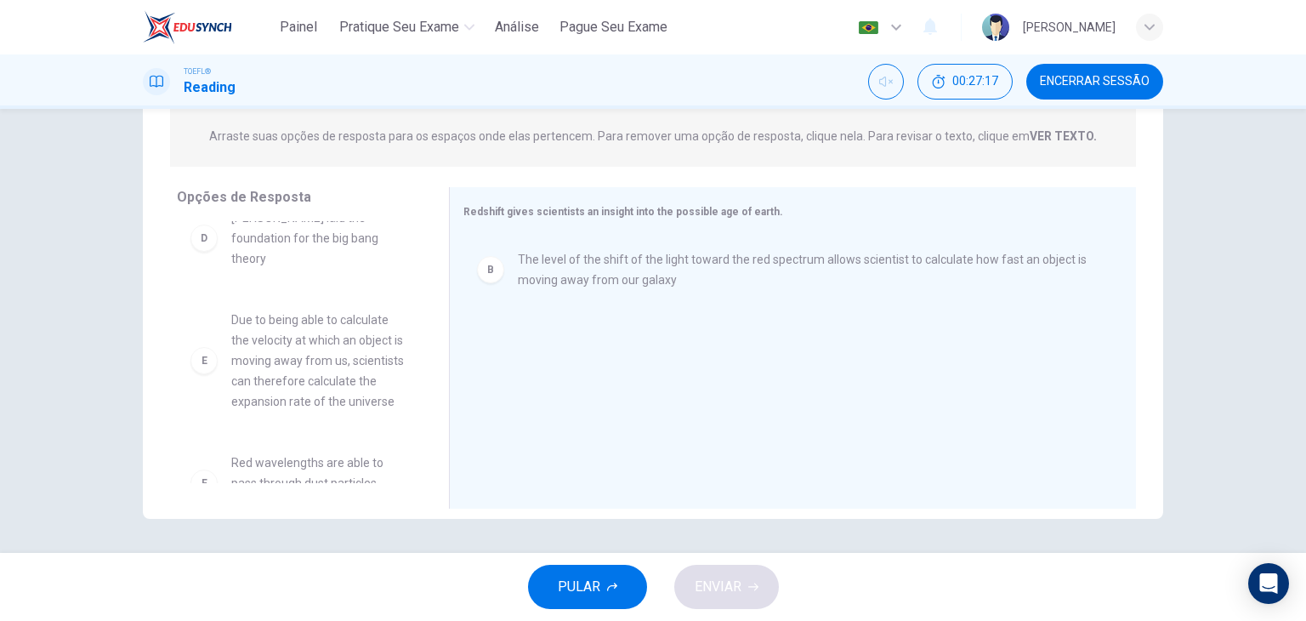
scroll to position [218, 0]
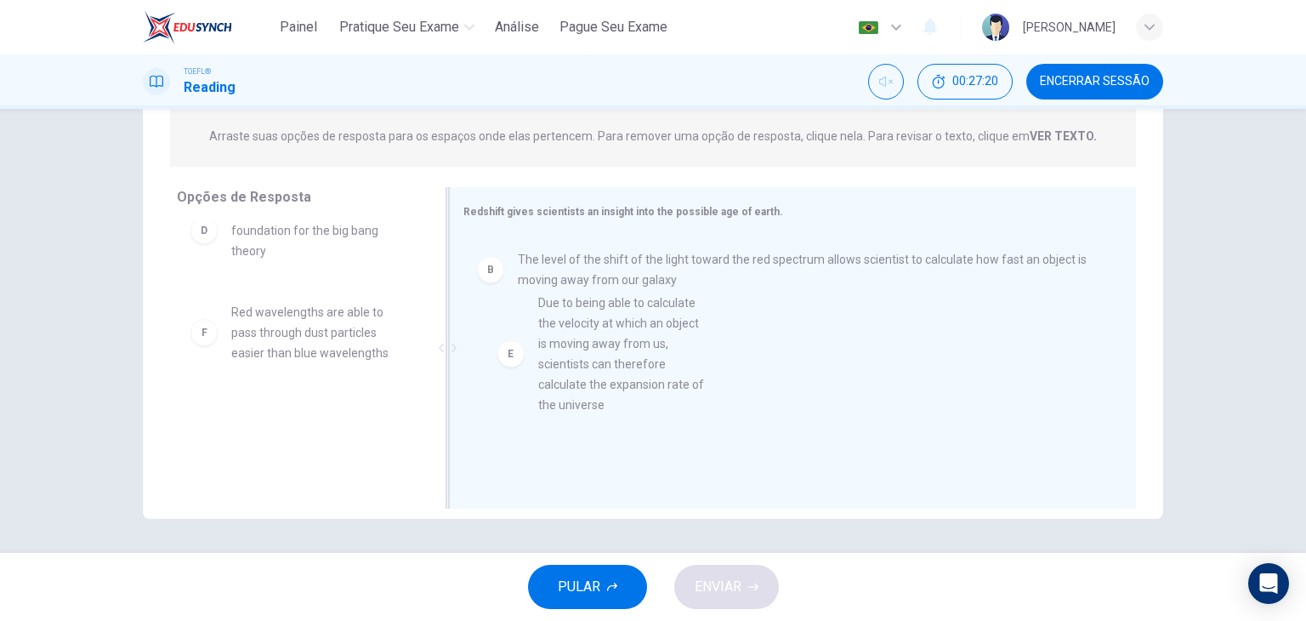
drag, startPoint x: 330, startPoint y: 371, endPoint x: 655, endPoint y: 363, distance: 324.8
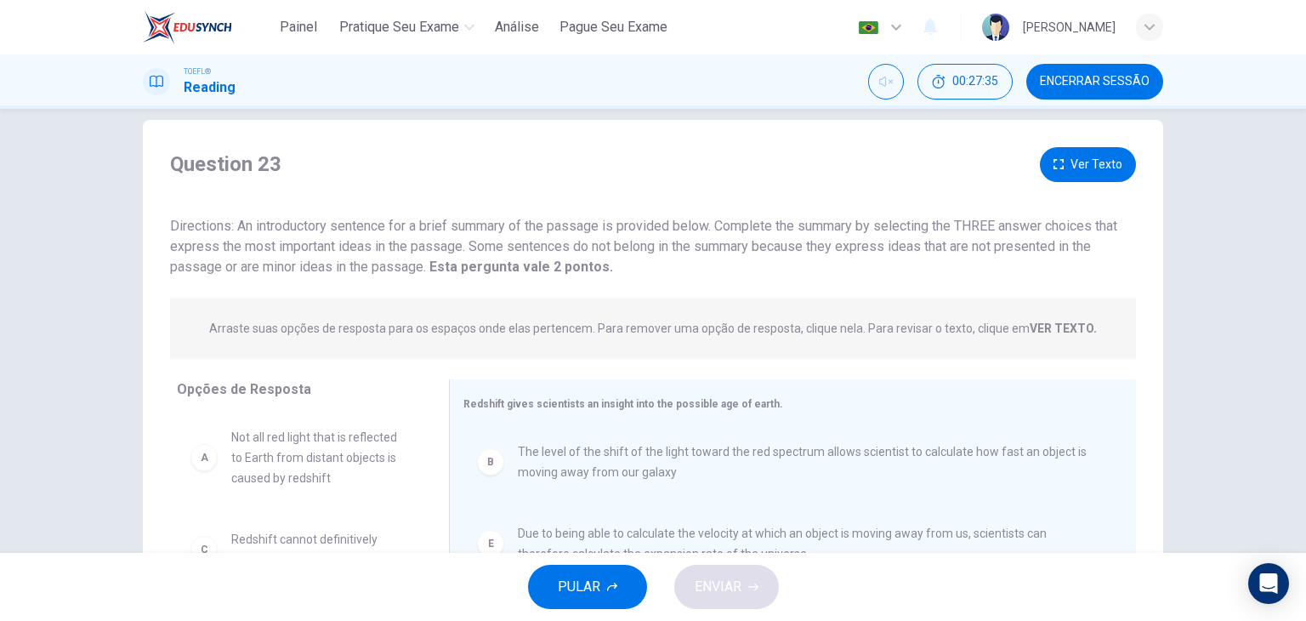
scroll to position [0, 0]
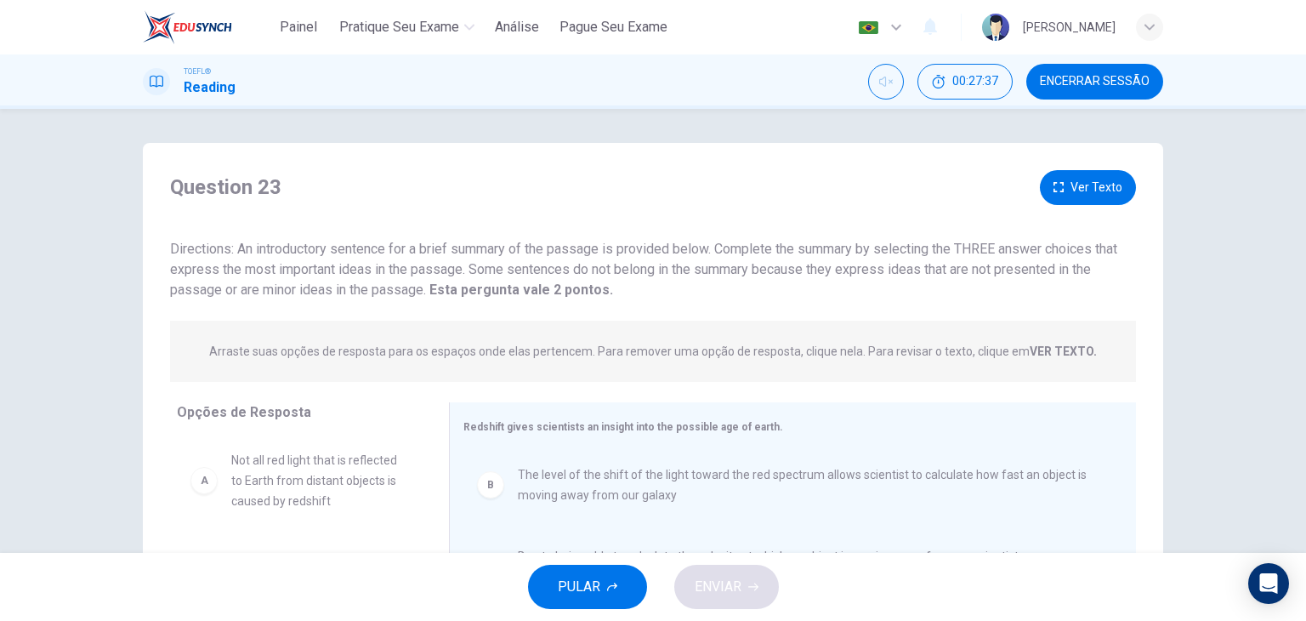
click at [1081, 194] on button "Ver Texto" at bounding box center [1088, 187] width 96 height 35
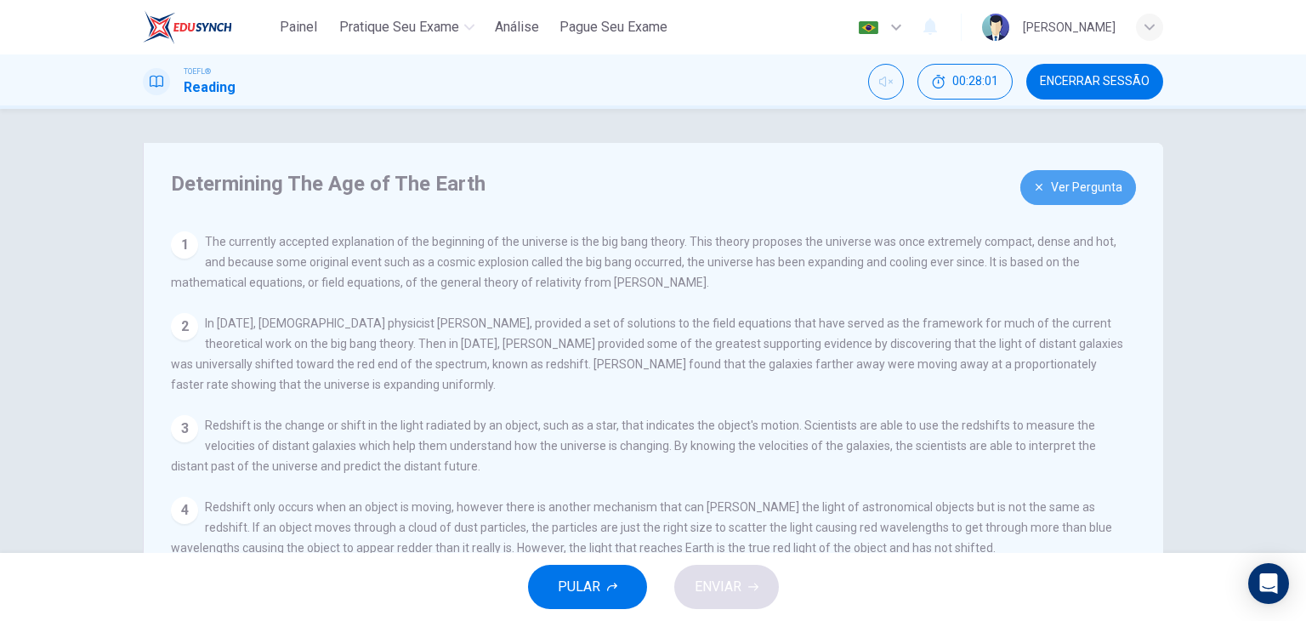
click at [1061, 196] on button "Ver Pergunta" at bounding box center [1078, 187] width 116 height 35
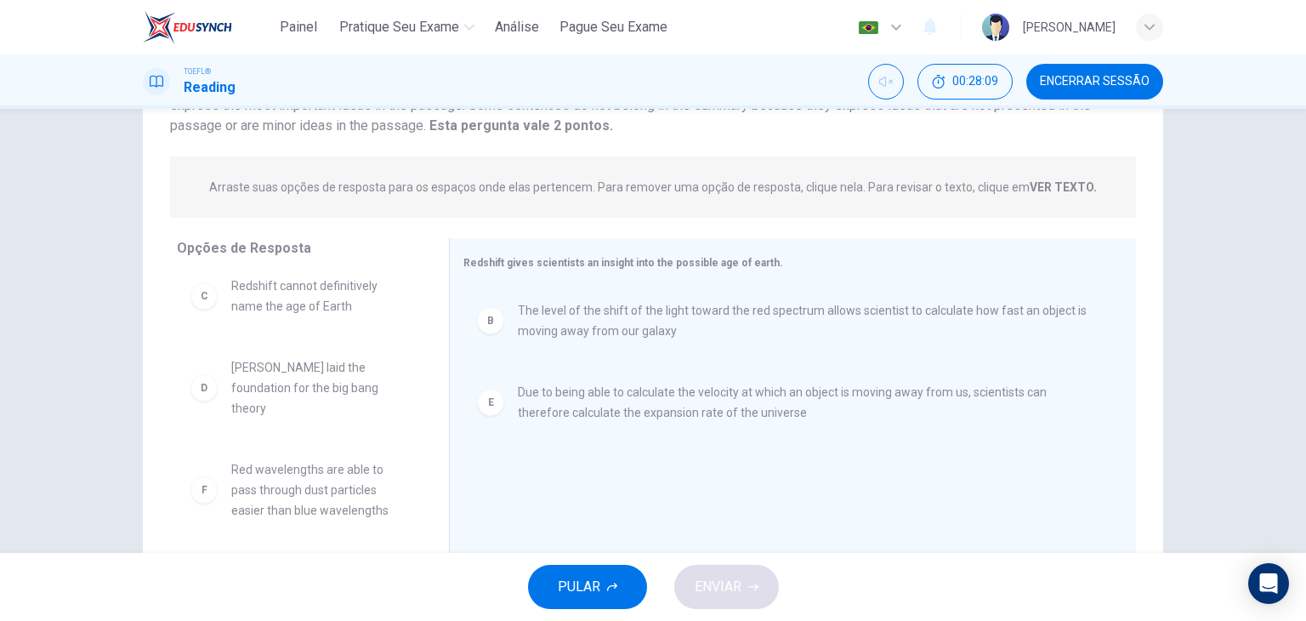
scroll to position [162, 0]
click at [363, 288] on span "Redshift cannot definitively name the age of Earth" at bounding box center [319, 297] width 177 height 41
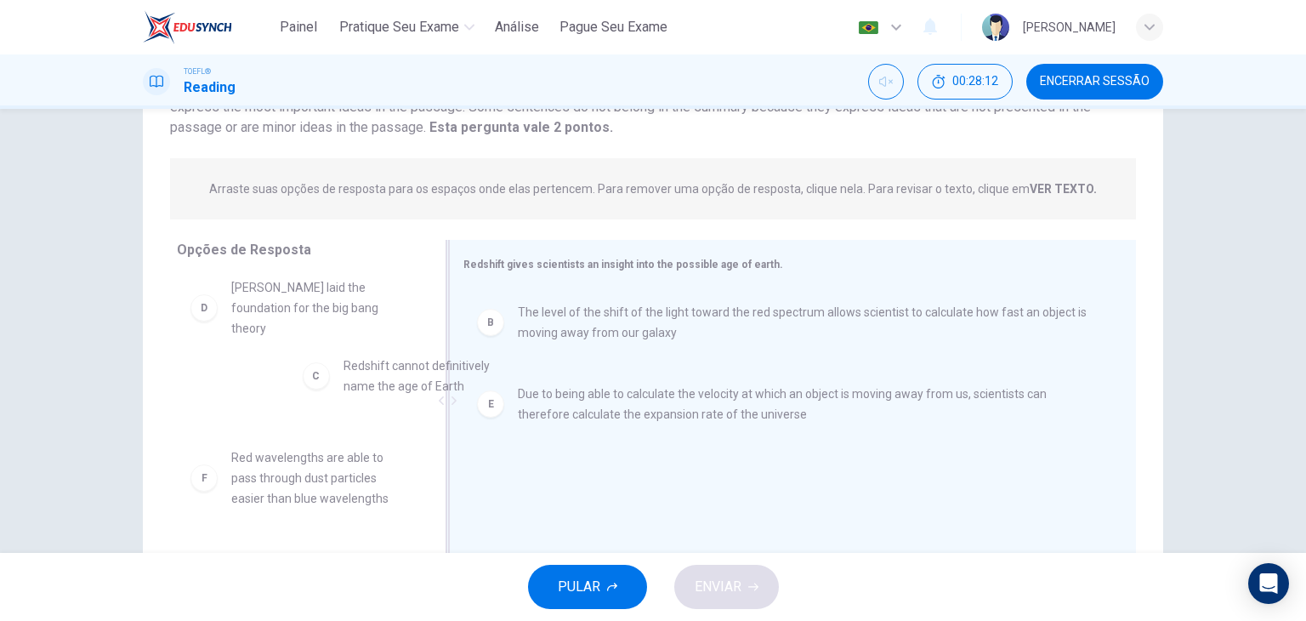
scroll to position [110, 0]
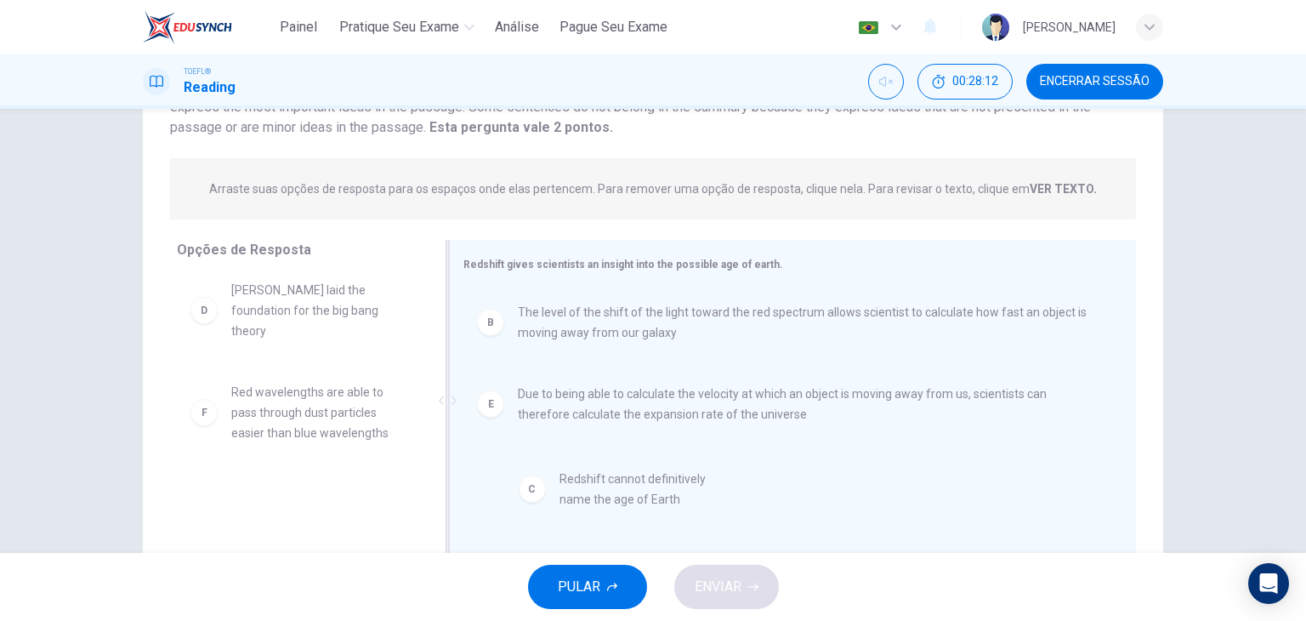
drag, startPoint x: 315, startPoint y: 305, endPoint x: 657, endPoint y: 505, distance: 395.8
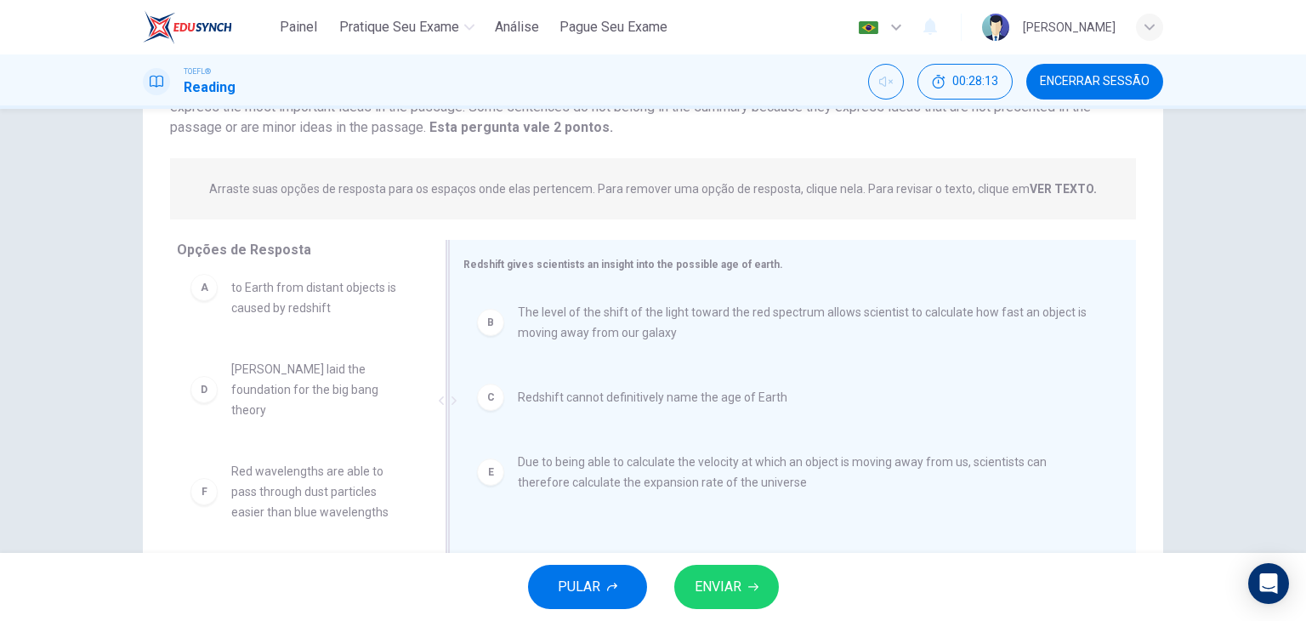
scroll to position [31, 0]
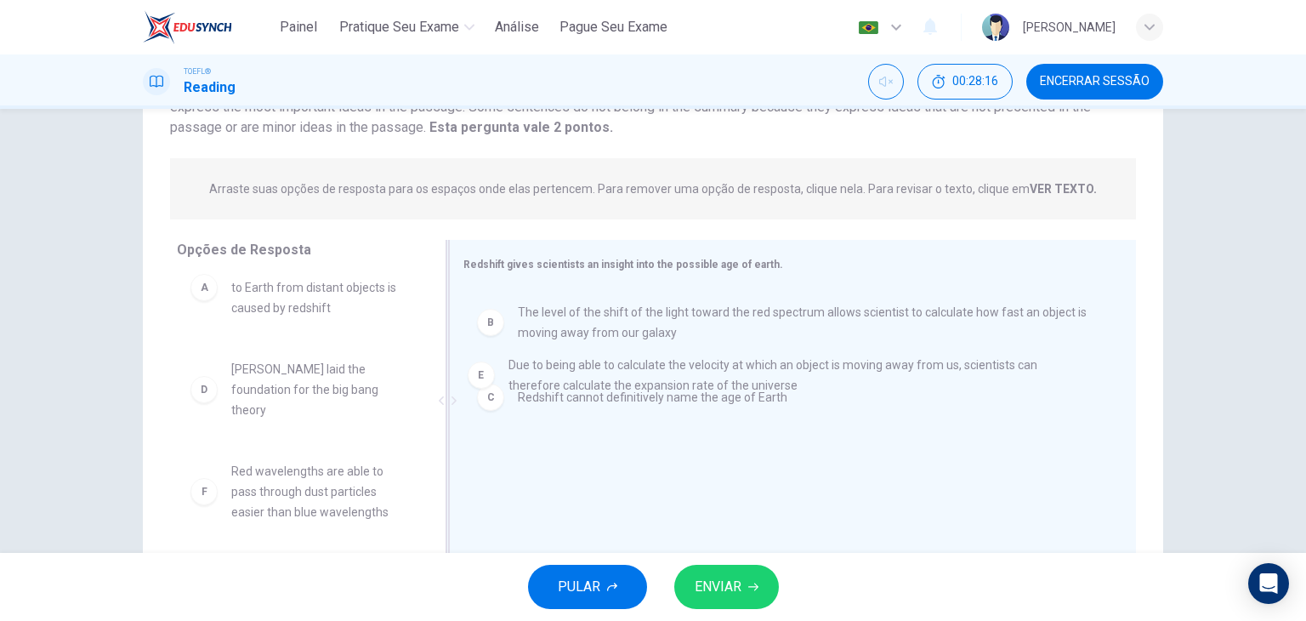
drag, startPoint x: 683, startPoint y: 488, endPoint x: 677, endPoint y: 387, distance: 101.3
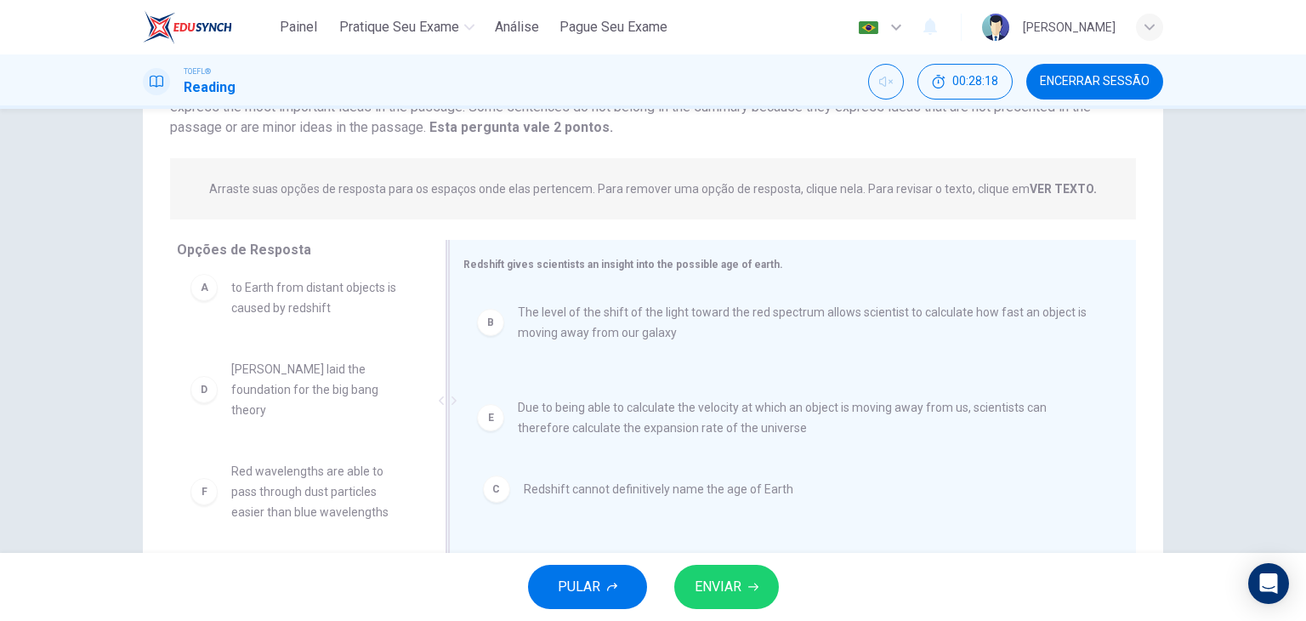
drag, startPoint x: 677, startPoint y: 406, endPoint x: 688, endPoint y: 522, distance: 116.1
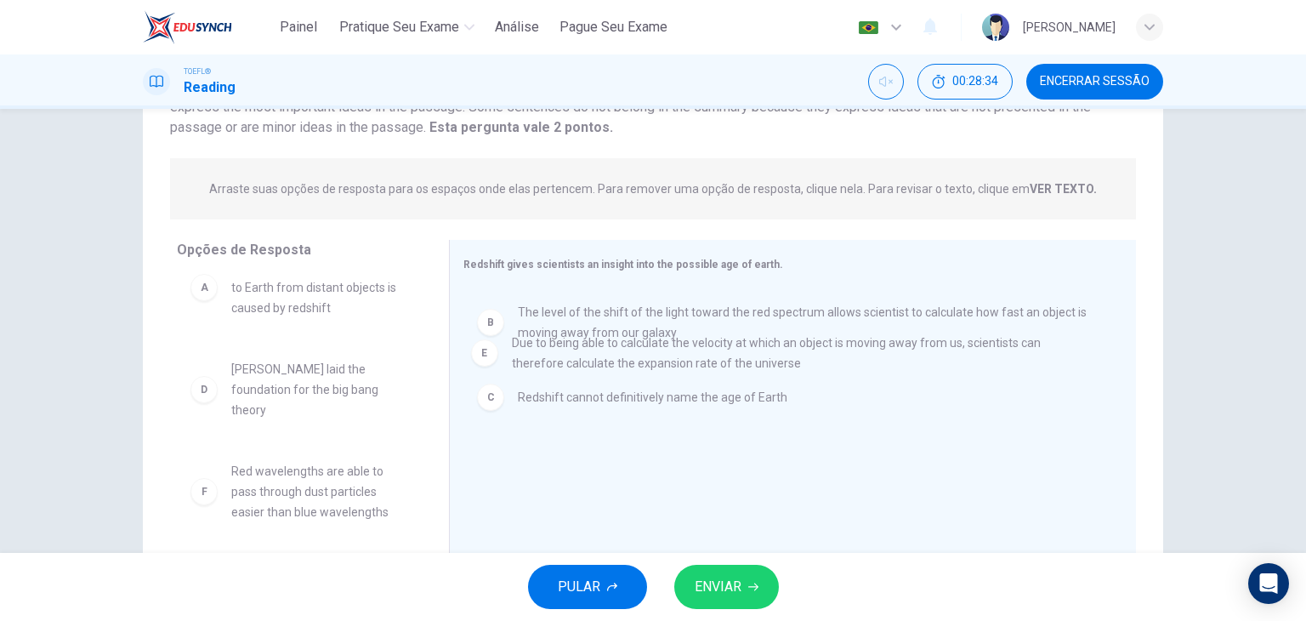
drag, startPoint x: 660, startPoint y: 485, endPoint x: 660, endPoint y: 360, distance: 125.0
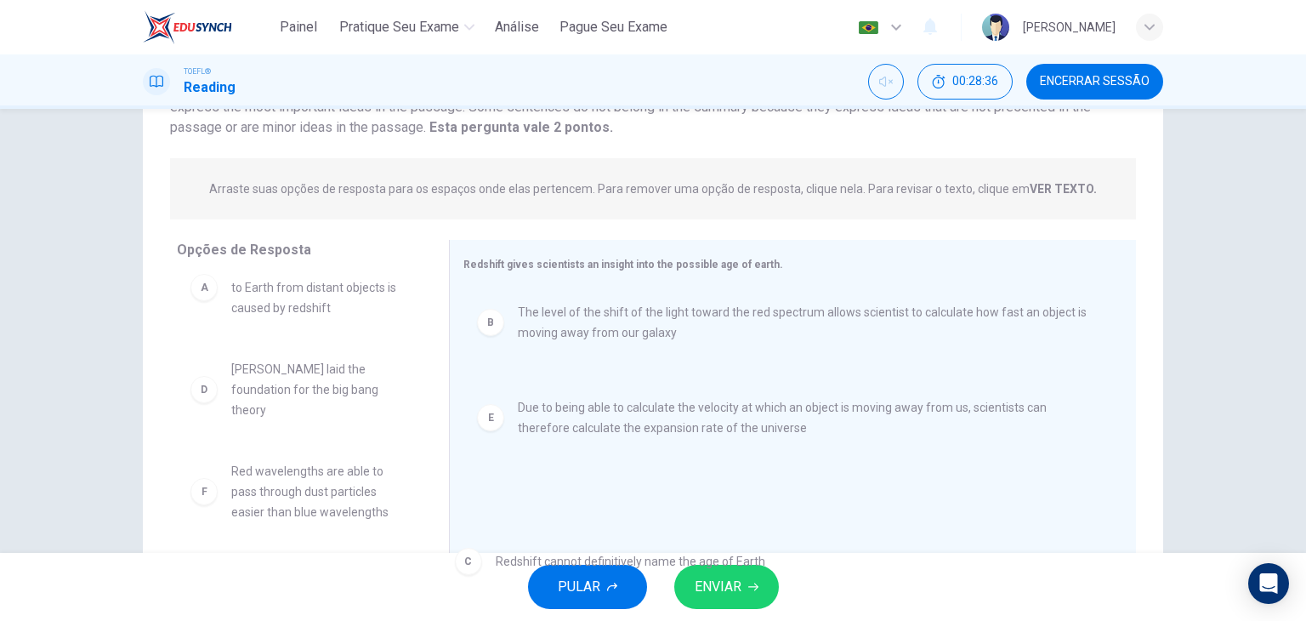
drag, startPoint x: 667, startPoint y: 403, endPoint x: 648, endPoint y: 577, distance: 175.4
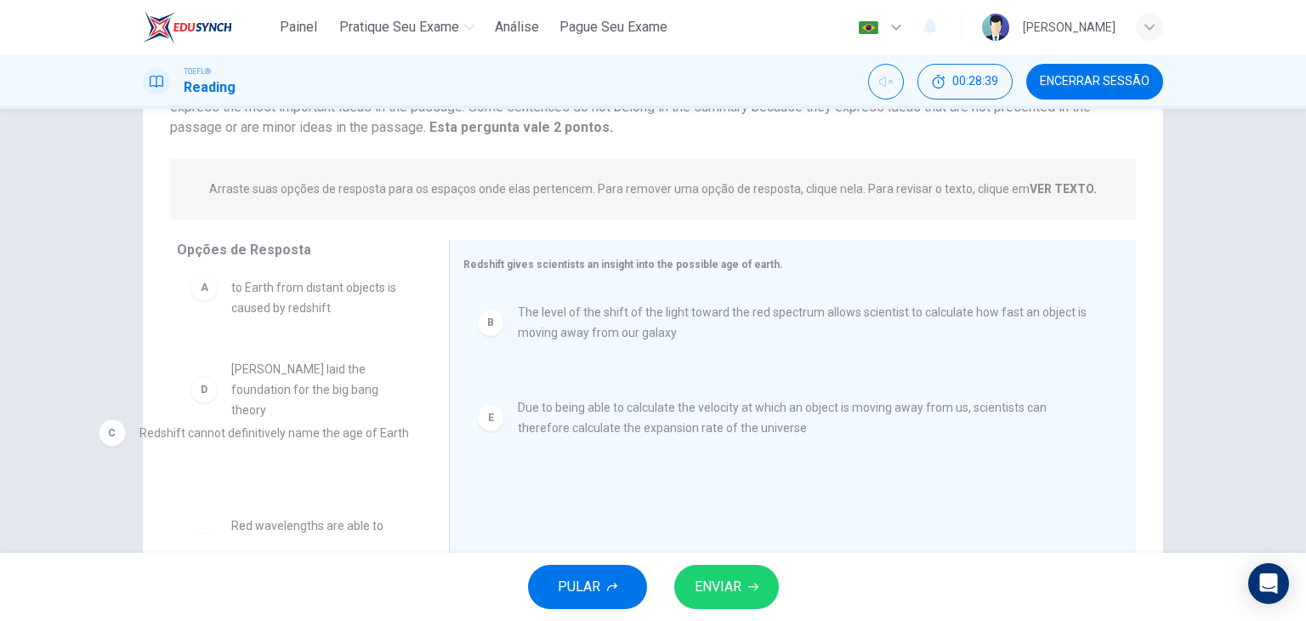
drag, startPoint x: 671, startPoint y: 398, endPoint x: 244, endPoint y: 436, distance: 428.4
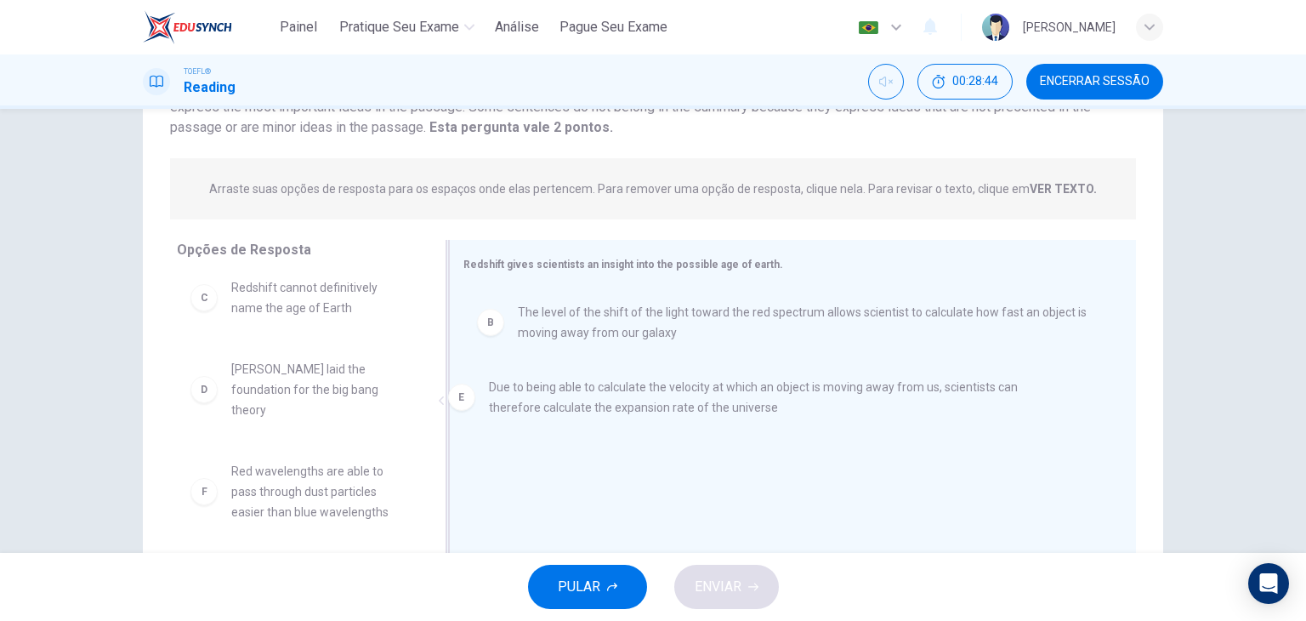
scroll to position [112, 0]
drag, startPoint x: 612, startPoint y: 409, endPoint x: 592, endPoint y: 404, distance: 20.2
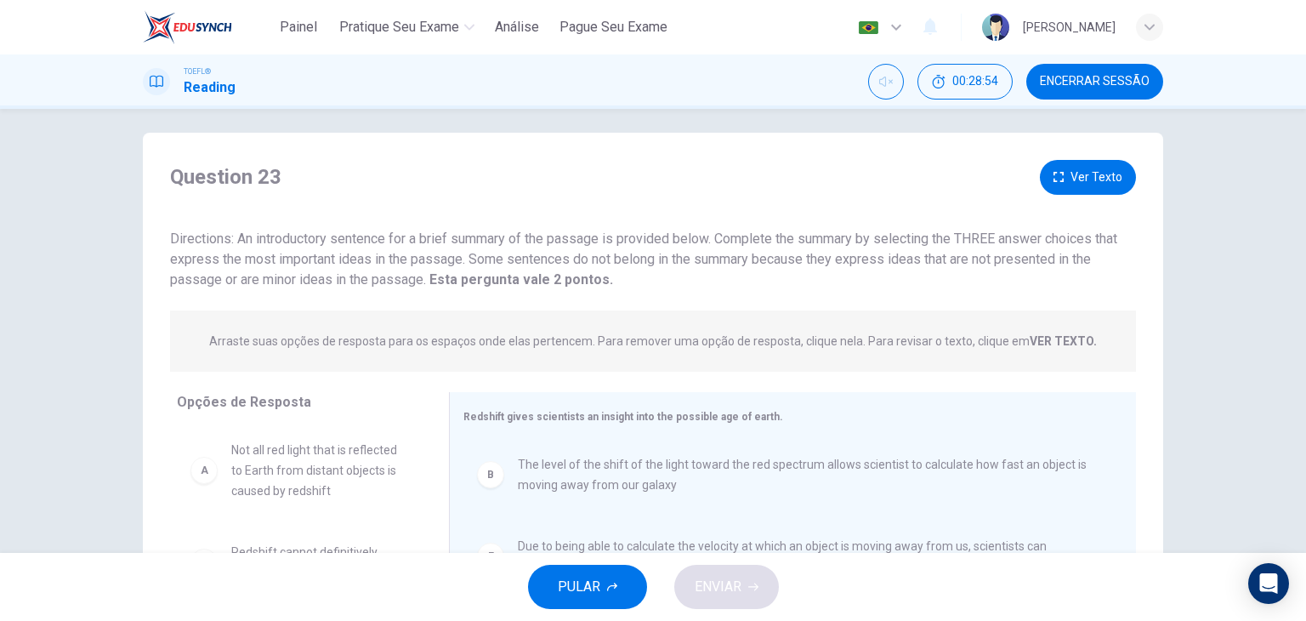
scroll to position [9, 0]
click at [1078, 177] on button "Ver Texto" at bounding box center [1088, 179] width 96 height 35
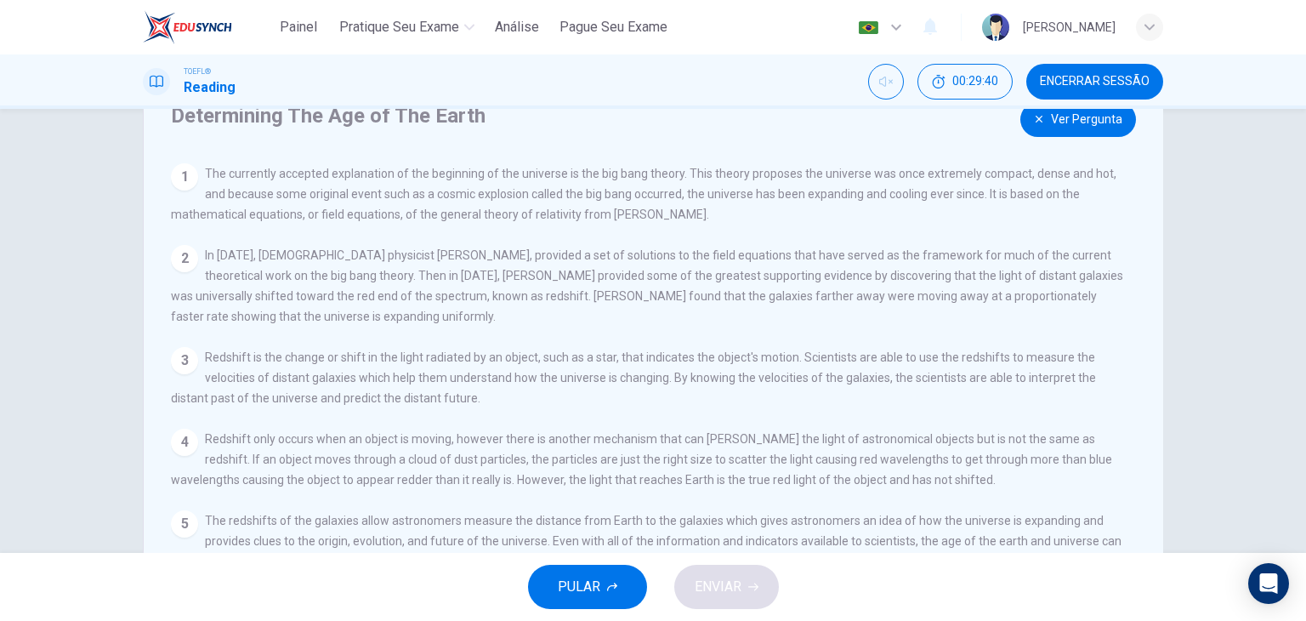
scroll to position [0, 0]
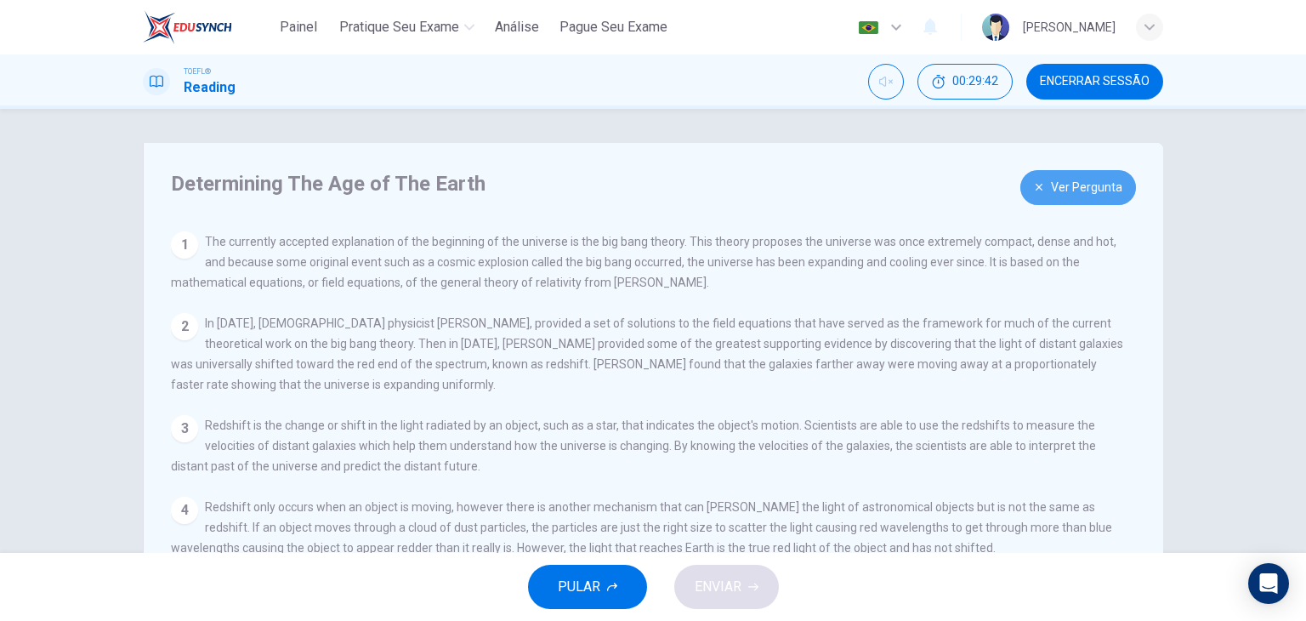
click at [1106, 184] on button "Ver Pergunta" at bounding box center [1078, 187] width 116 height 35
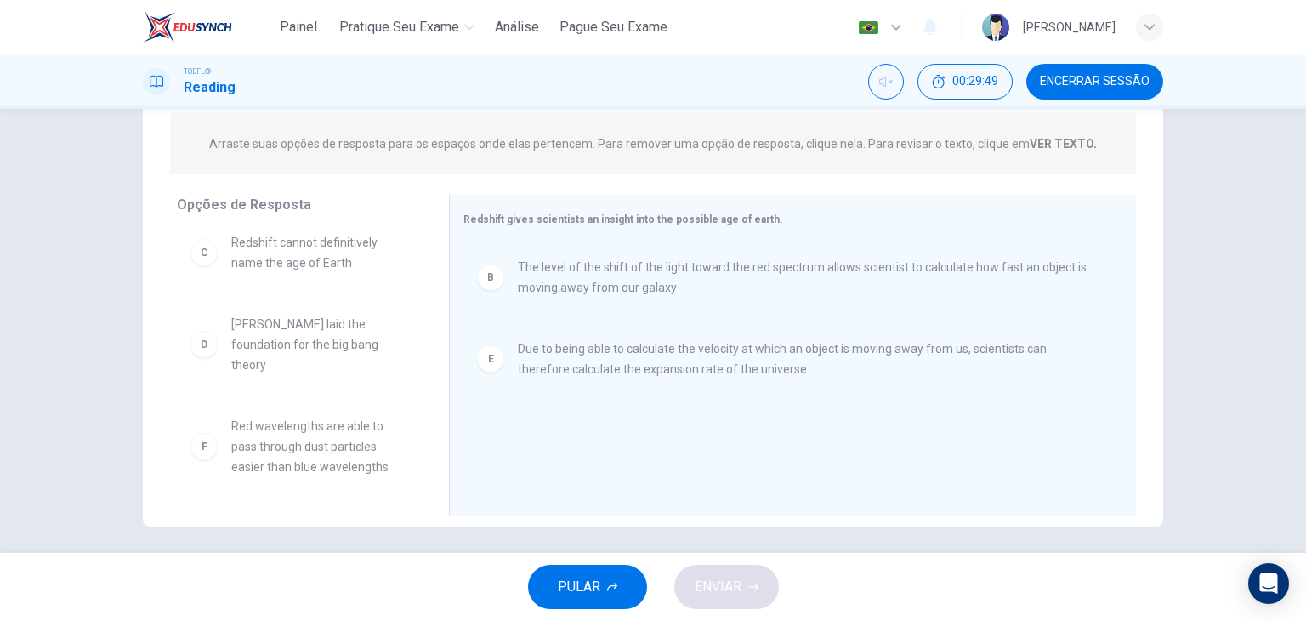
scroll to position [206, 0]
click at [343, 453] on span "Red wavelengths are able to pass through dust particles easier than blue wavele…" at bounding box center [319, 447] width 177 height 61
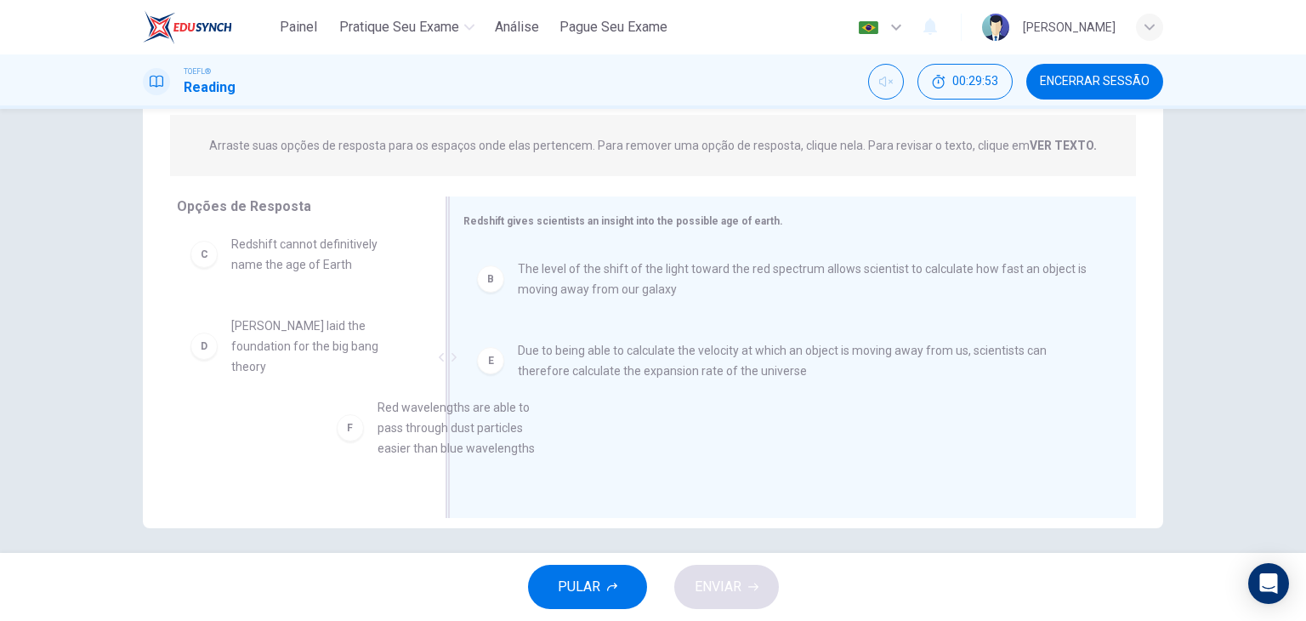
drag, startPoint x: 321, startPoint y: 444, endPoint x: 639, endPoint y: 441, distance: 317.9
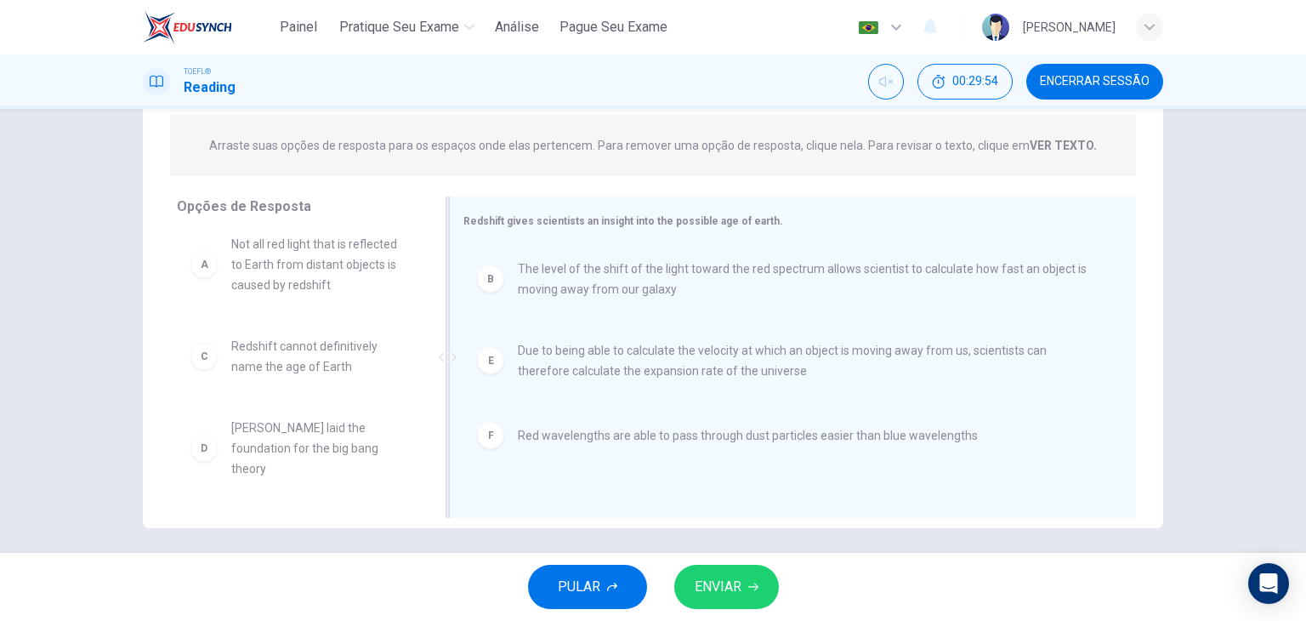
scroll to position [10, 0]
click at [739, 591] on span "ENVIAR" at bounding box center [717, 587] width 47 height 24
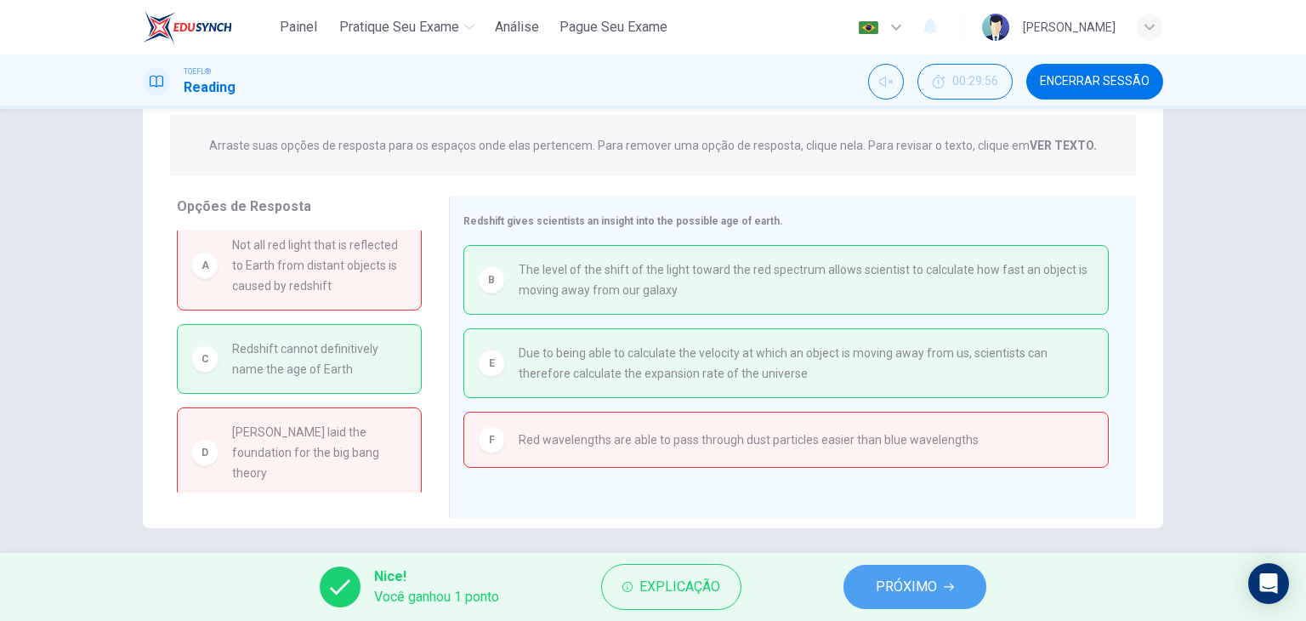
click at [891, 592] on span "PRÓXIMO" at bounding box center [906, 587] width 61 height 24
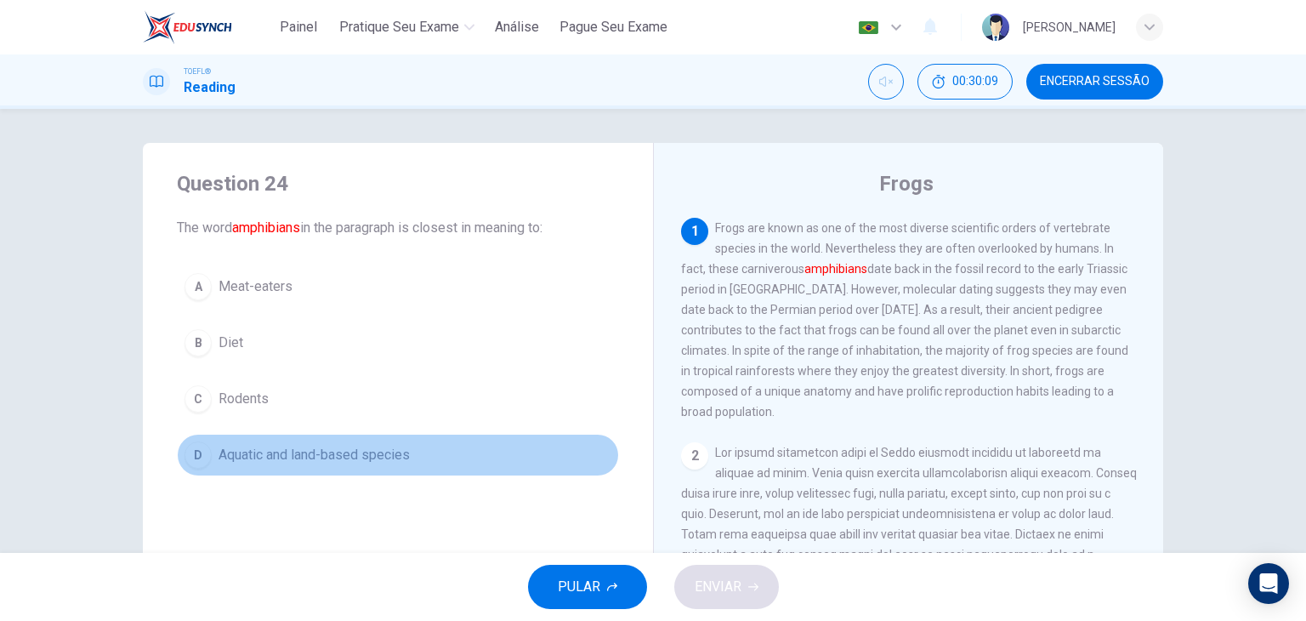
click at [338, 449] on span "Aquatic and land-based species" at bounding box center [313, 455] width 191 height 20
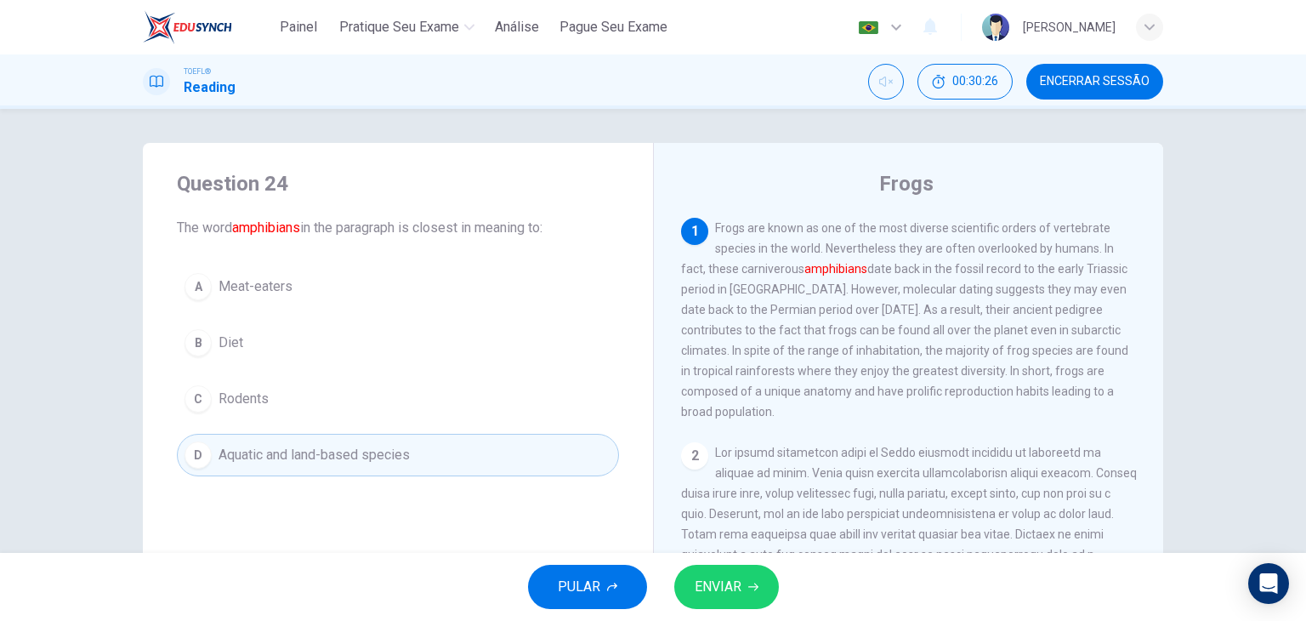
click at [759, 596] on button "ENVIAR" at bounding box center [726, 586] width 105 height 44
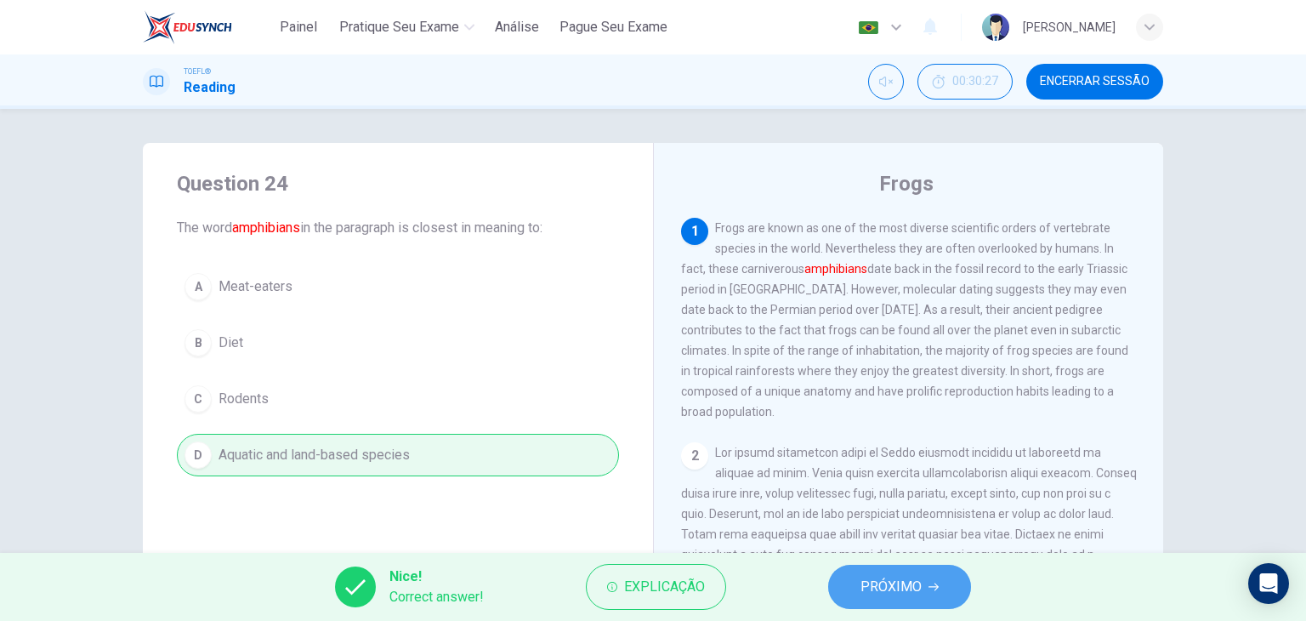
click at [935, 595] on button "PRÓXIMO" at bounding box center [899, 586] width 143 height 44
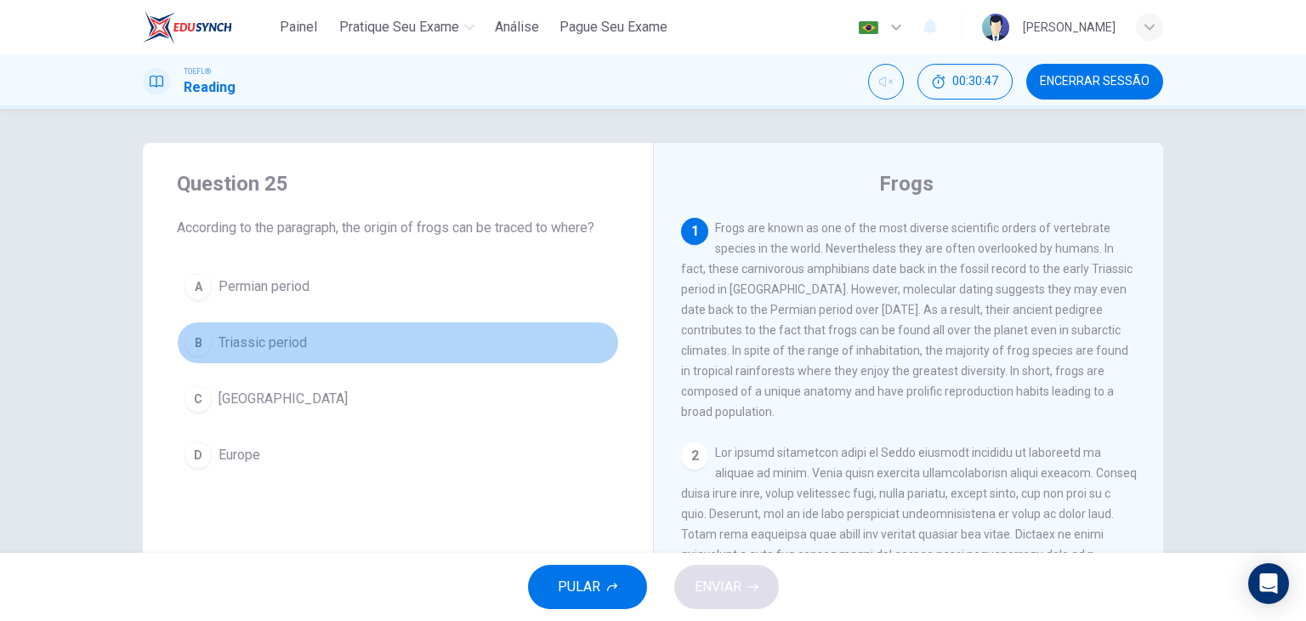
click at [283, 337] on span "Triassic period" at bounding box center [262, 342] width 88 height 20
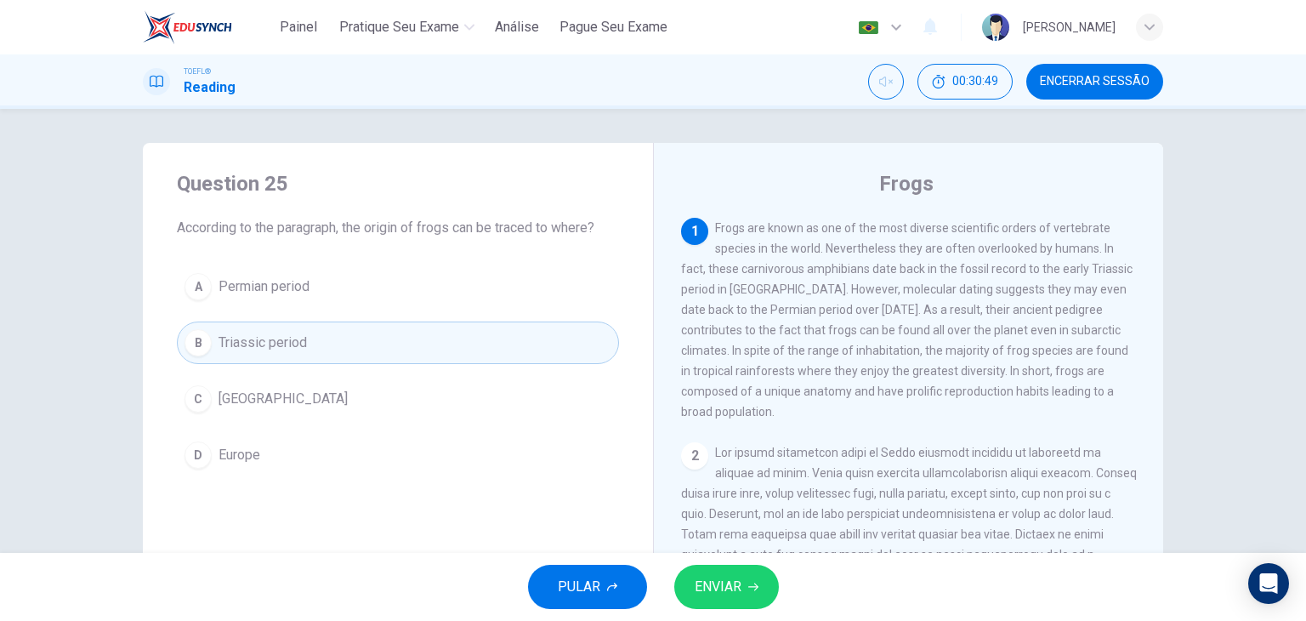
click at [752, 587] on icon "button" at bounding box center [753, 586] width 10 height 10
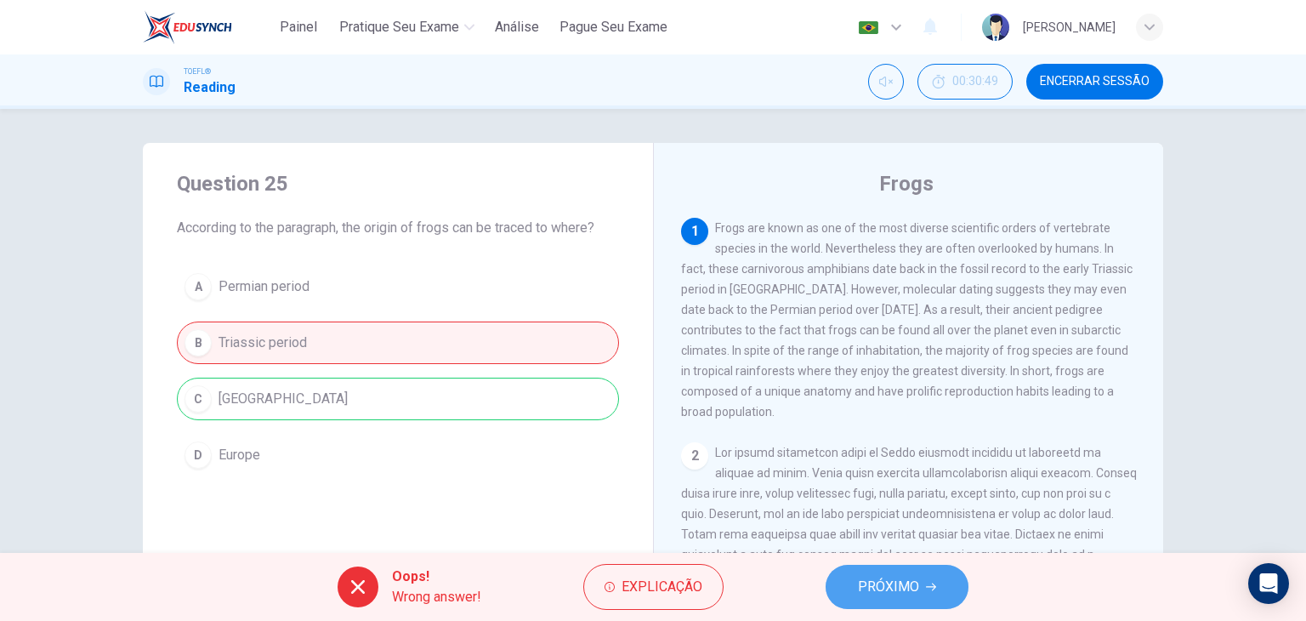
click at [934, 581] on icon "button" at bounding box center [931, 586] width 10 height 10
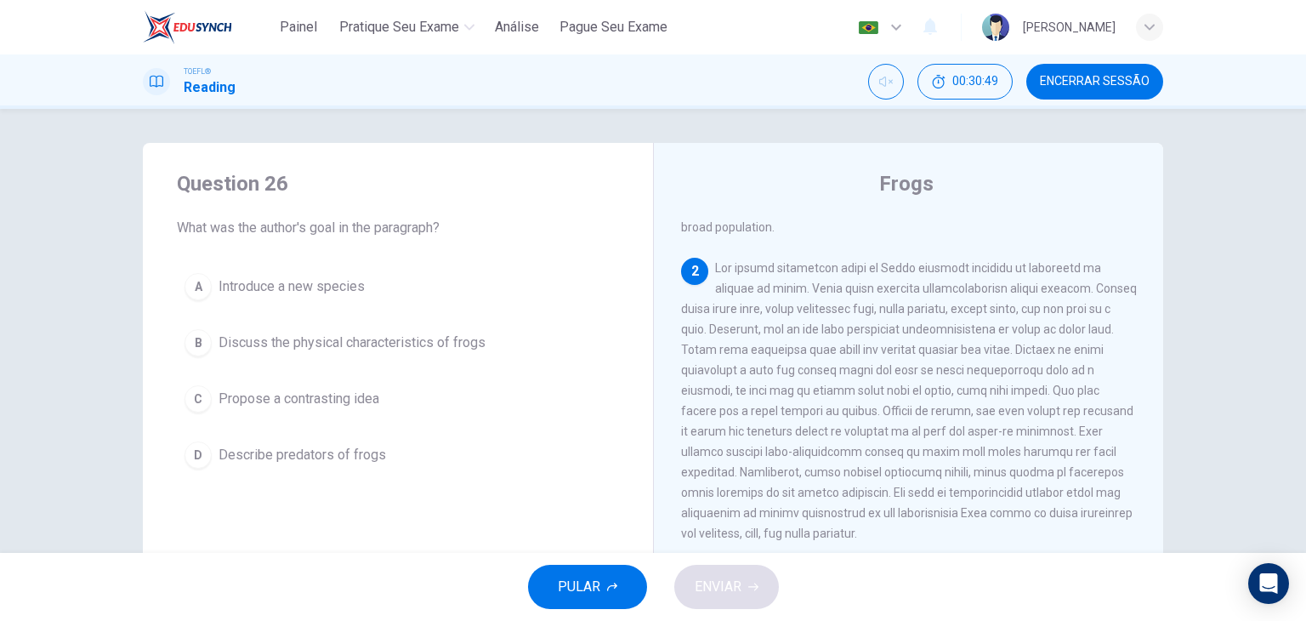
scroll to position [186, 0]
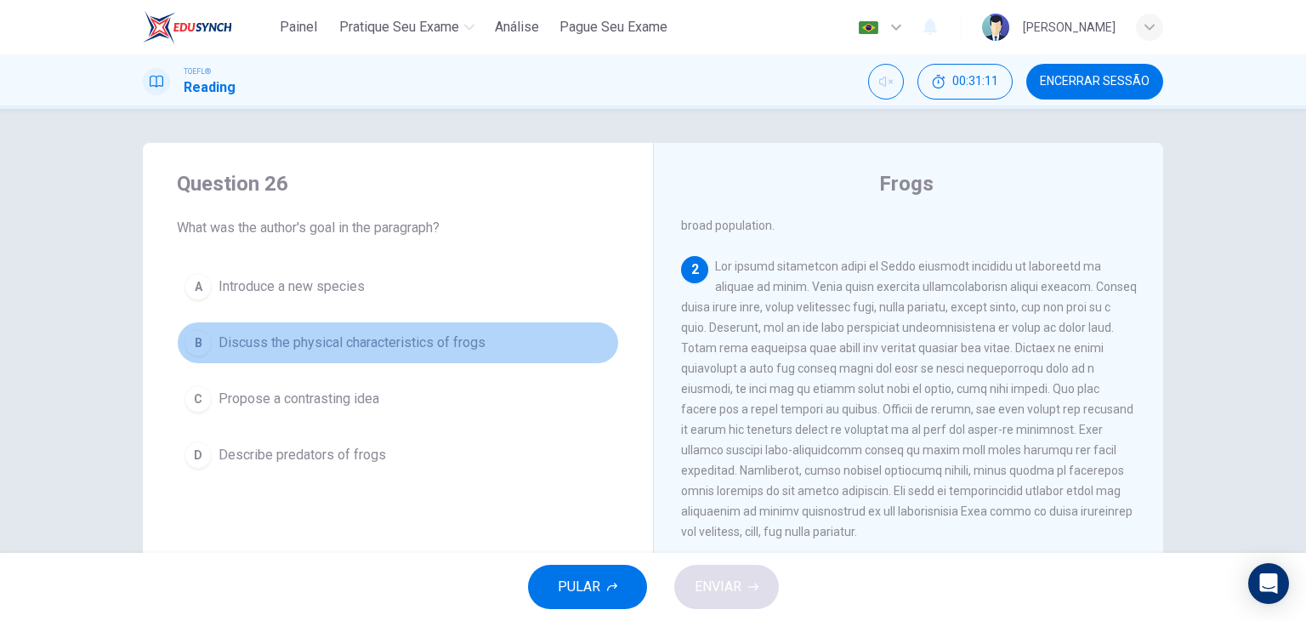
click at [473, 335] on span "Discuss the physical characteristics of frogs" at bounding box center [351, 342] width 267 height 20
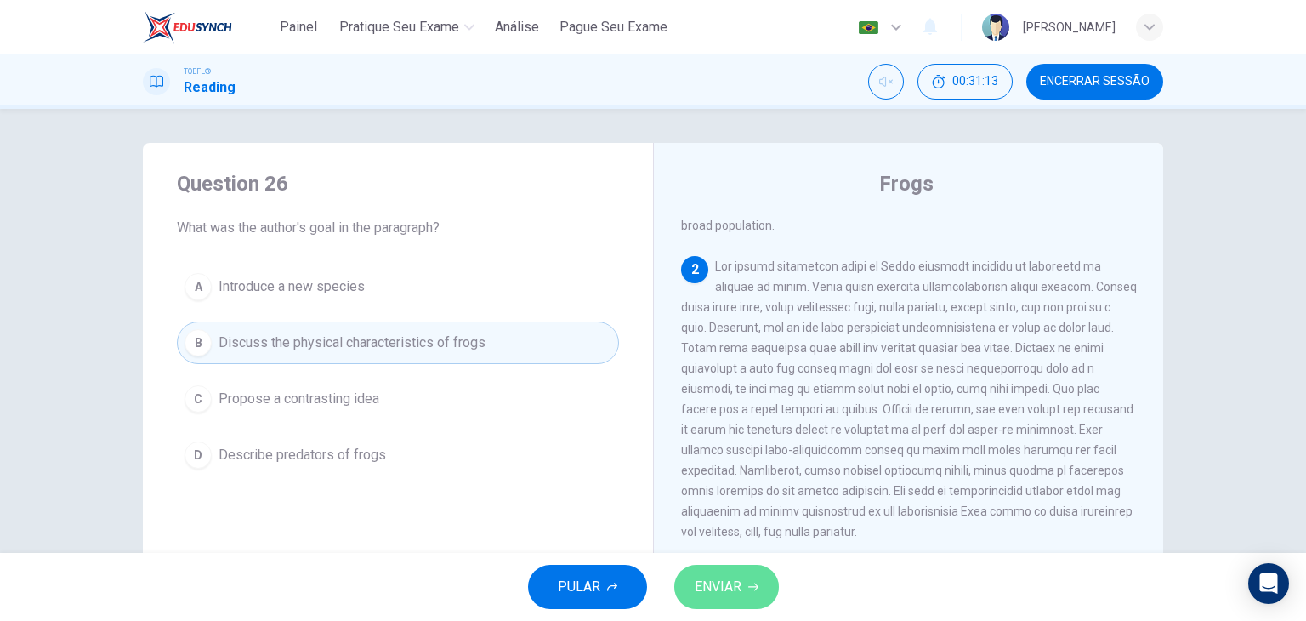
click at [721, 577] on span "ENVIAR" at bounding box center [717, 587] width 47 height 24
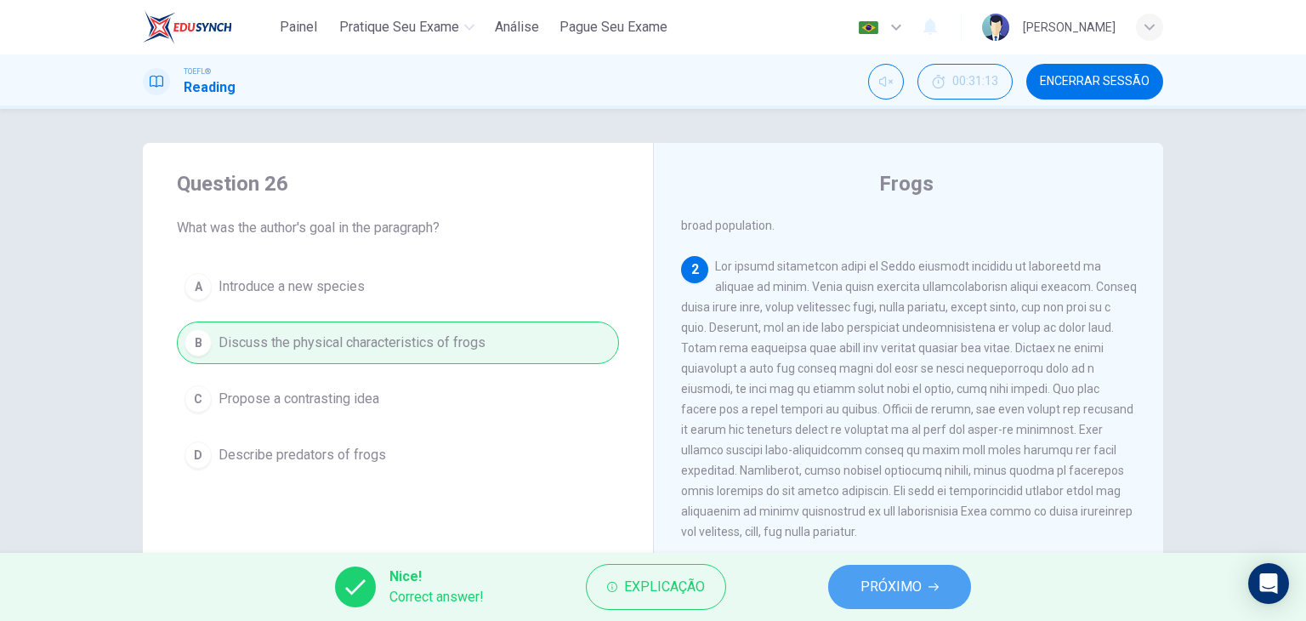
click at [879, 582] on span "PRÓXIMO" at bounding box center [890, 587] width 61 height 24
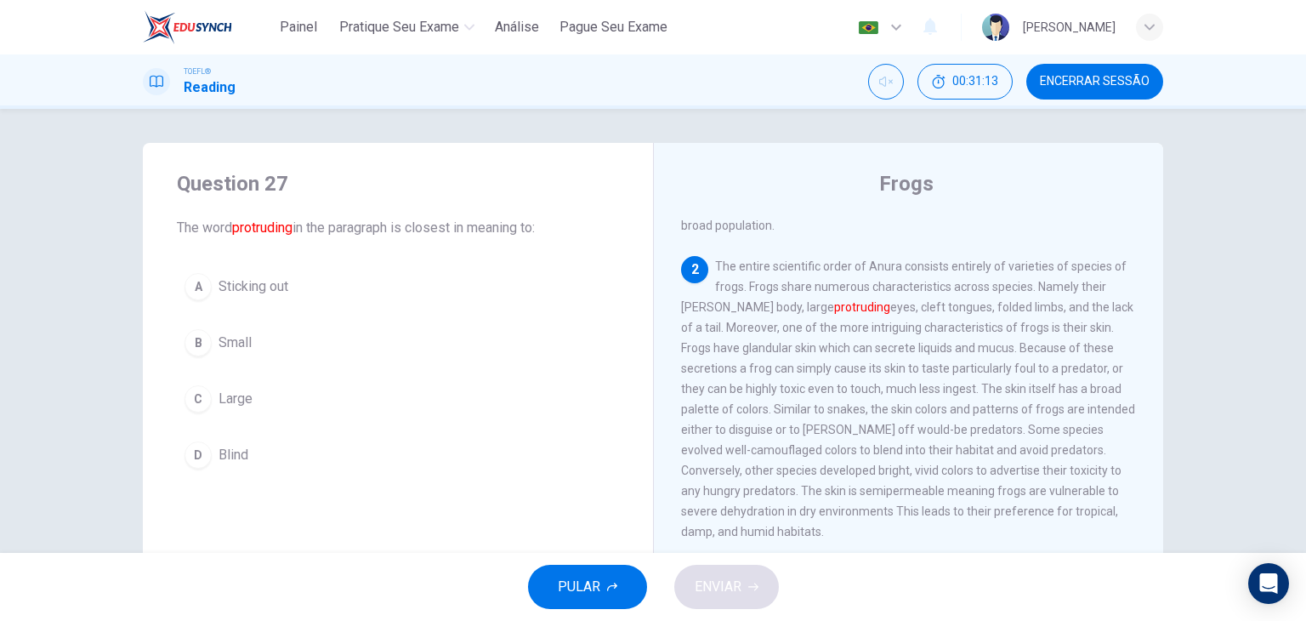
scroll to position [231, 0]
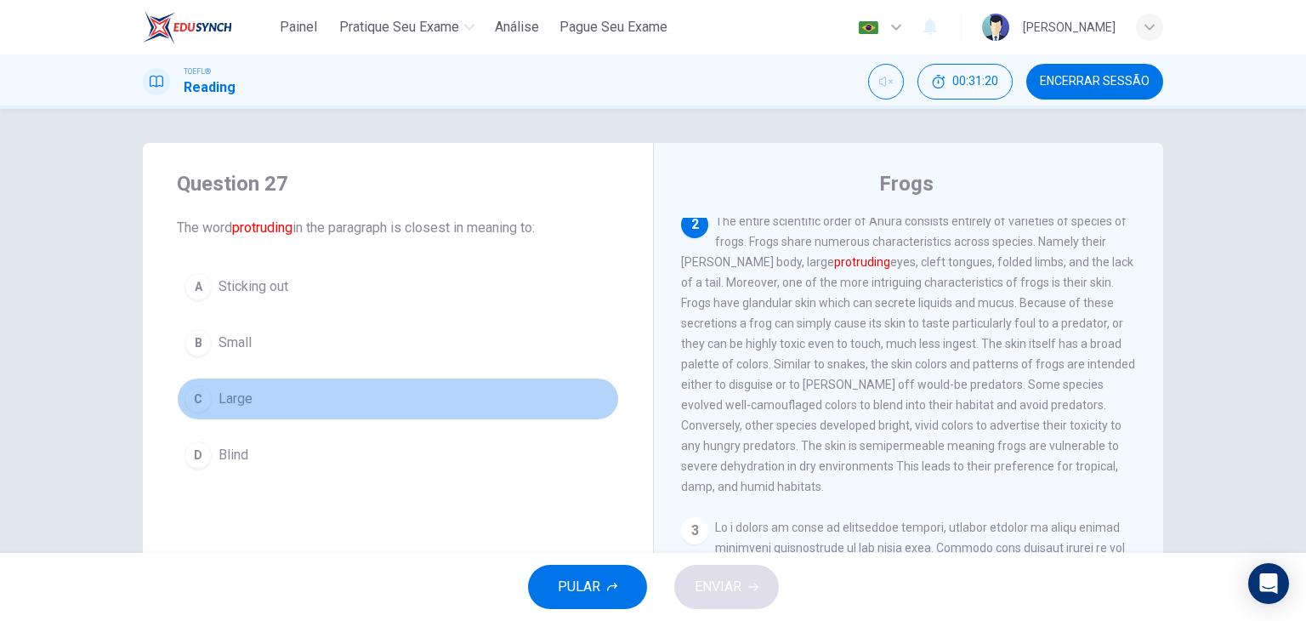
click at [229, 406] on span "Large" at bounding box center [235, 398] width 34 height 20
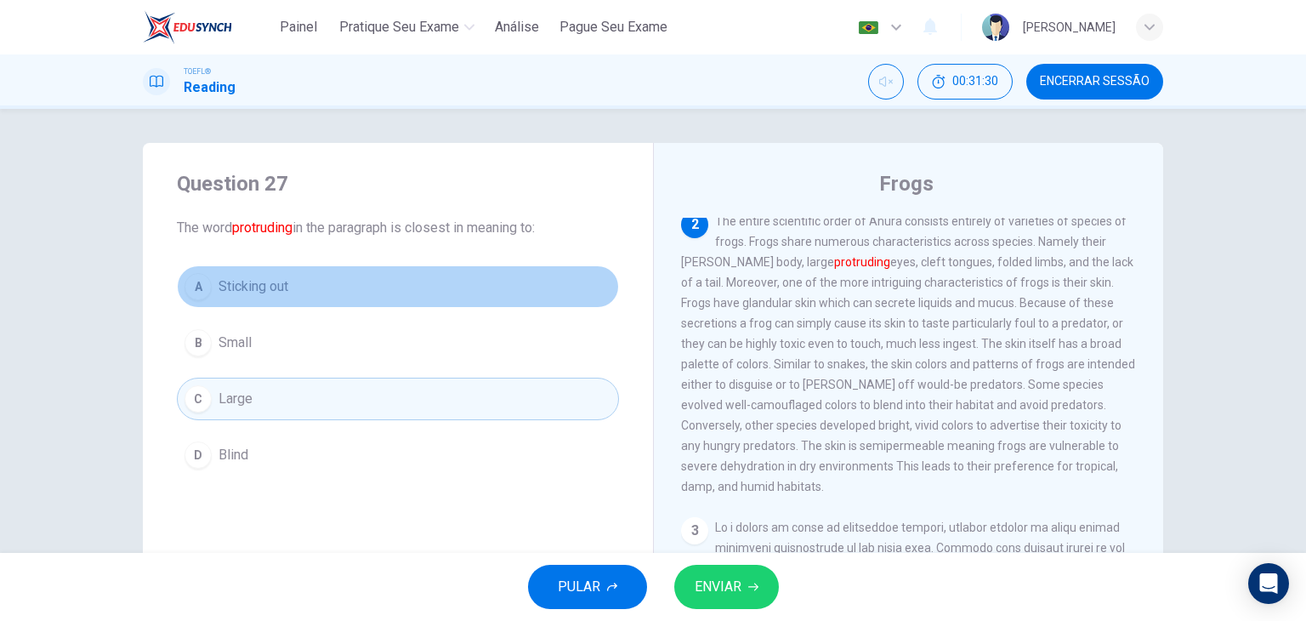
click at [271, 298] on button "A Sticking out" at bounding box center [398, 286] width 442 height 43
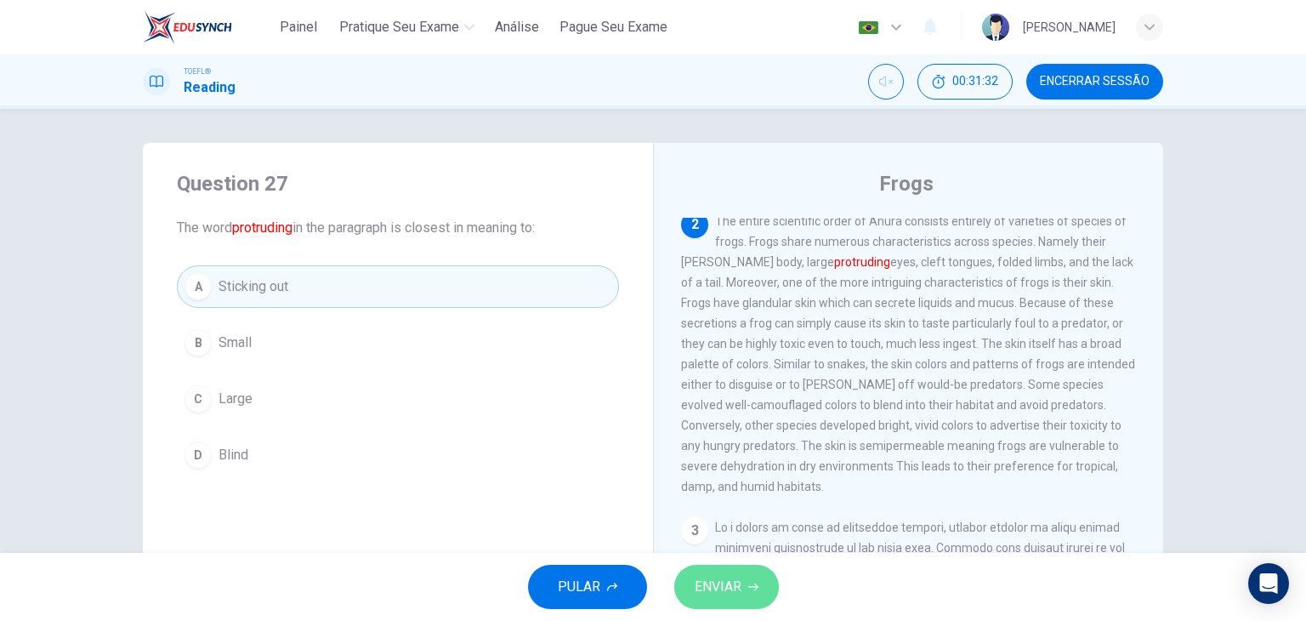
click at [717, 592] on span "ENVIAR" at bounding box center [717, 587] width 47 height 24
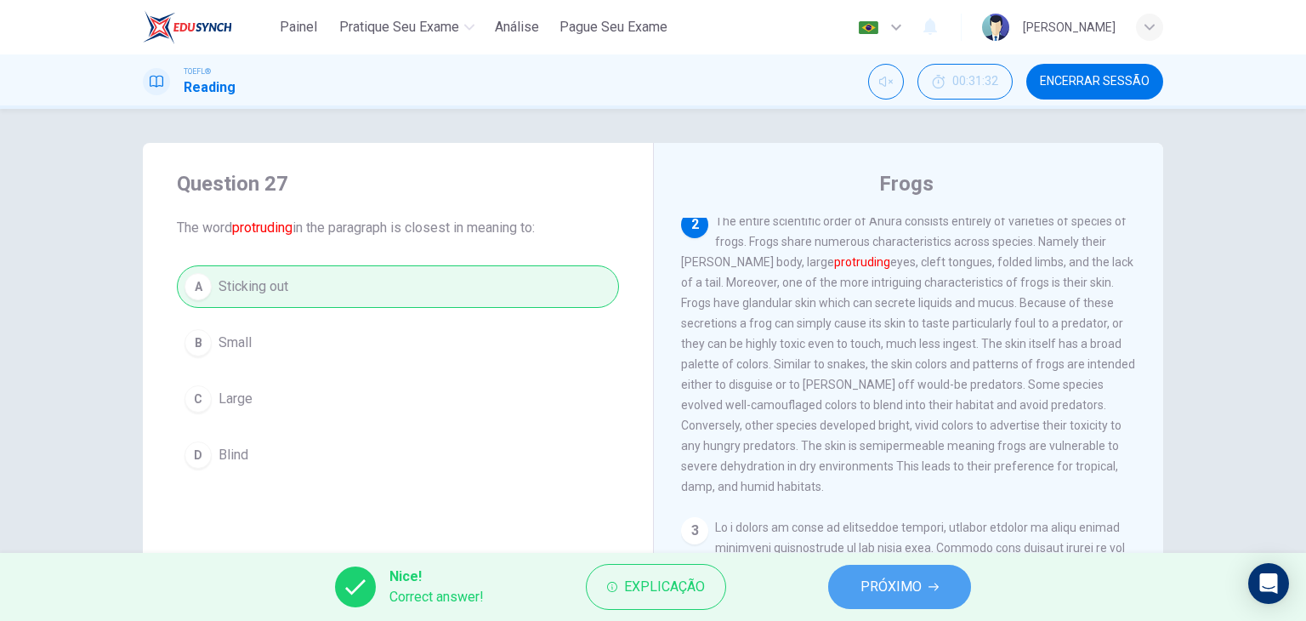
click at [890, 584] on span "PRÓXIMO" at bounding box center [890, 587] width 61 height 24
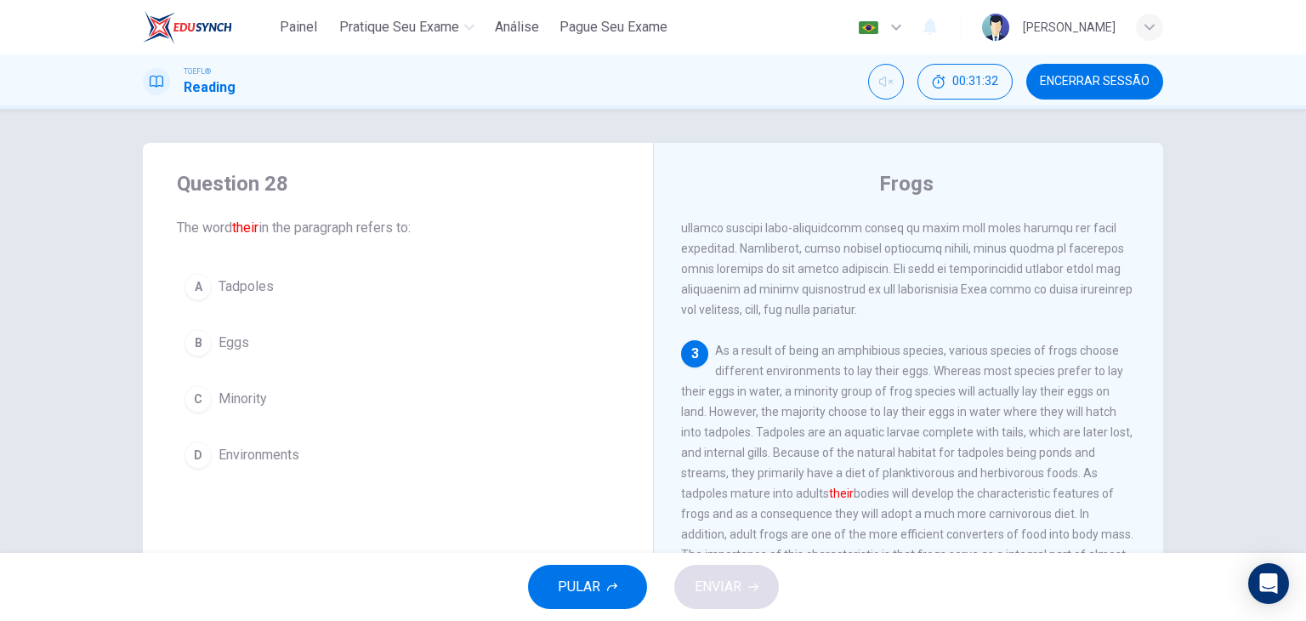
scroll to position [480, 0]
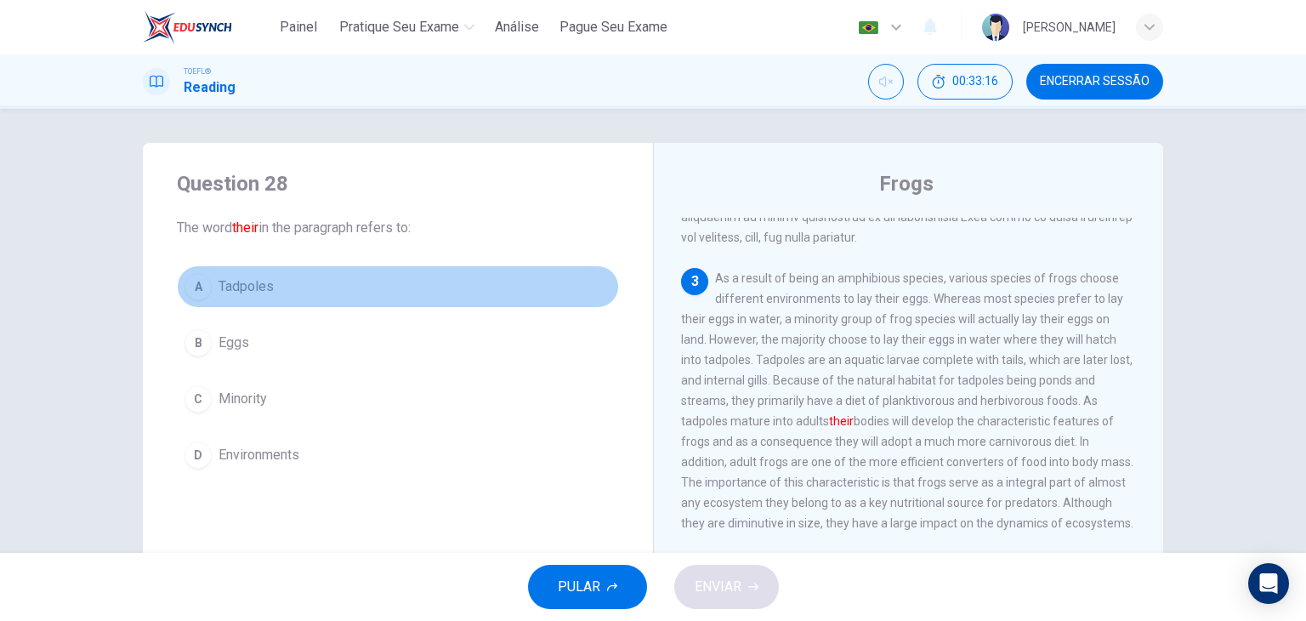
click at [231, 289] on span "Tadpoles" at bounding box center [245, 286] width 55 height 20
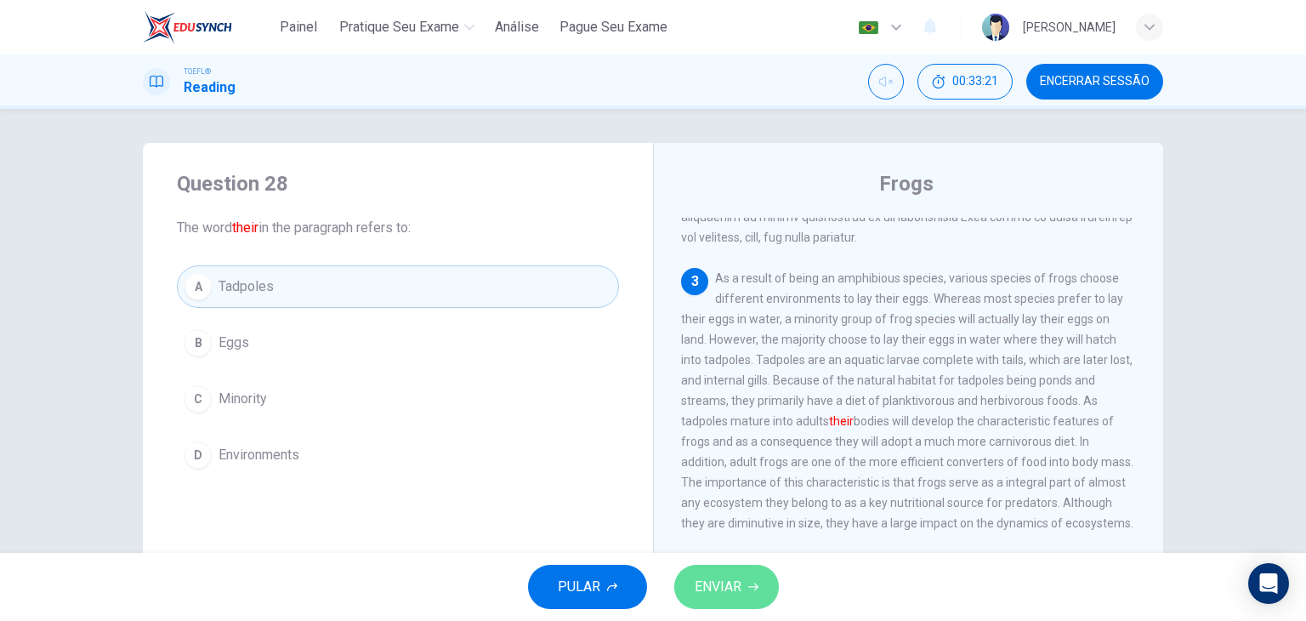
click at [726, 582] on span "ENVIAR" at bounding box center [717, 587] width 47 height 24
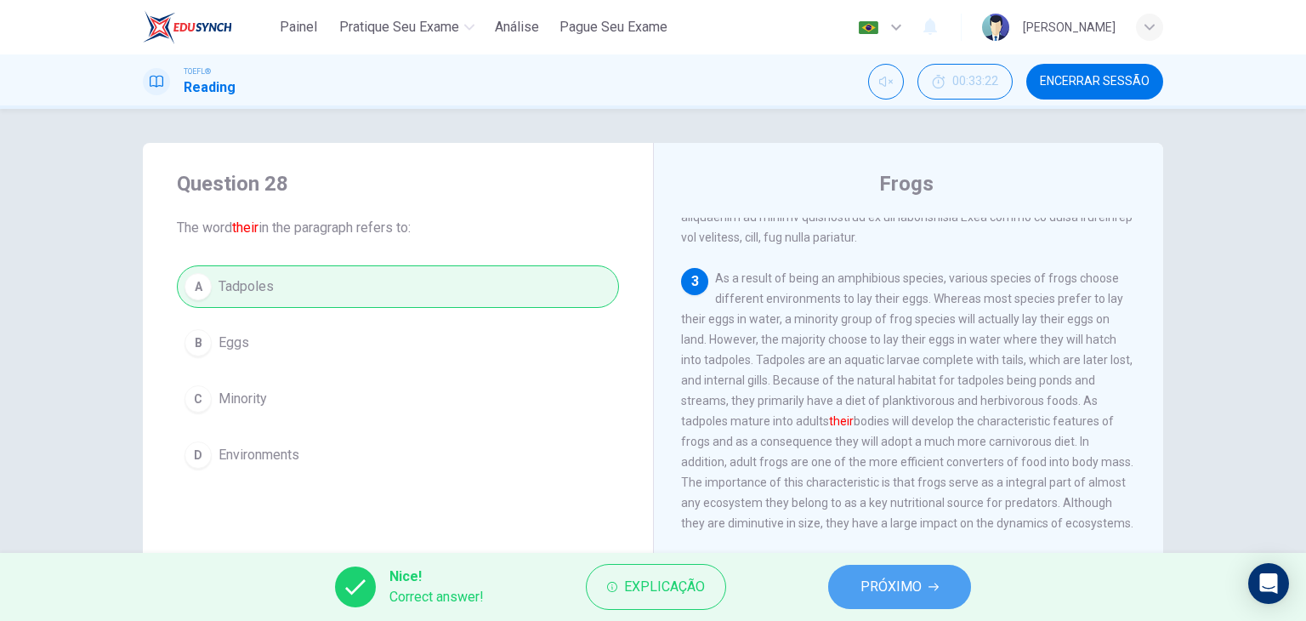
click at [887, 575] on span "PRÓXIMO" at bounding box center [890, 587] width 61 height 24
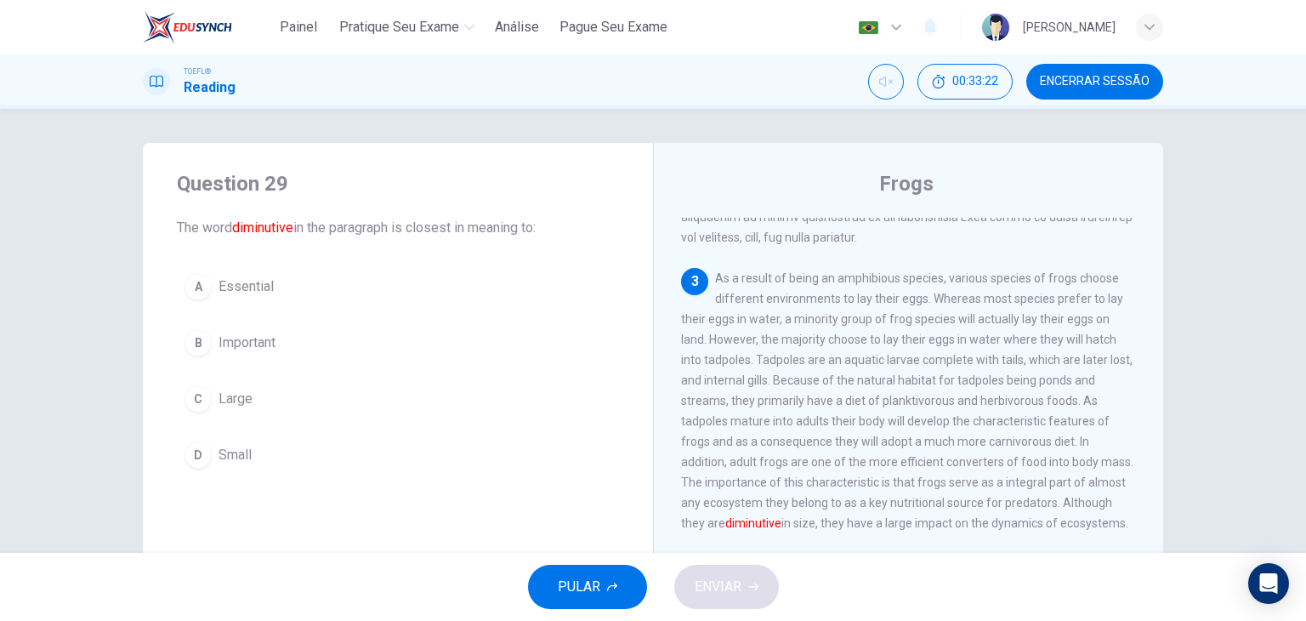
scroll to position [525, 0]
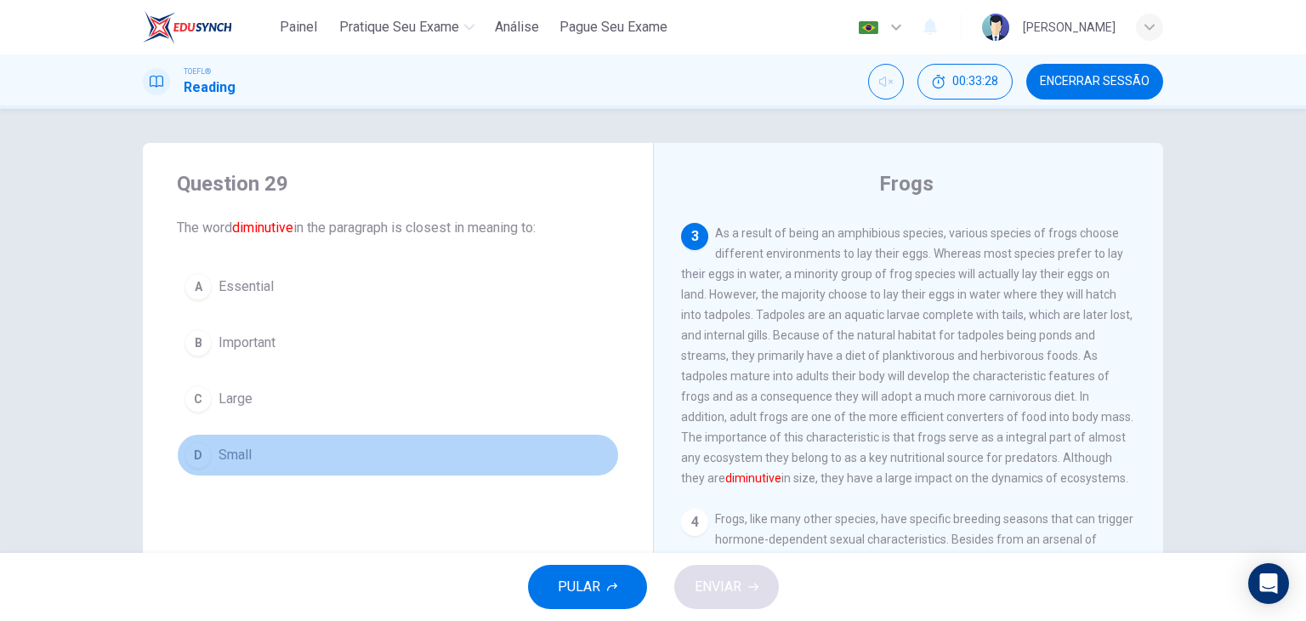
click at [245, 447] on span "Small" at bounding box center [234, 455] width 33 height 20
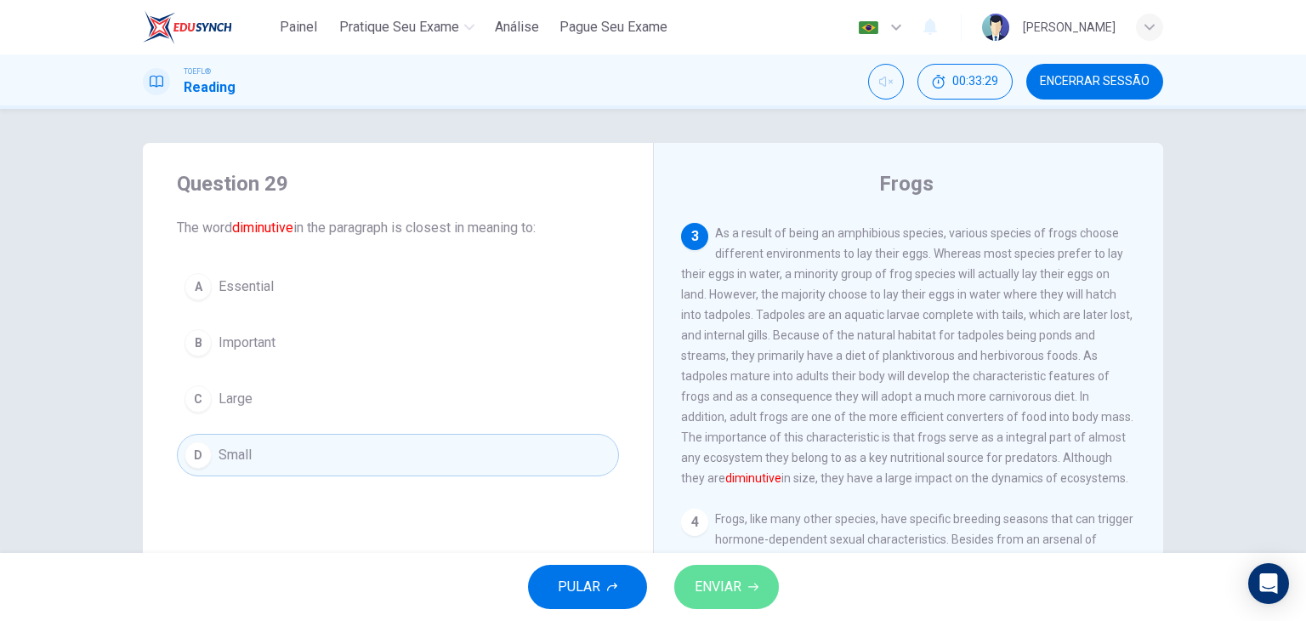
click at [724, 589] on span "ENVIAR" at bounding box center [717, 587] width 47 height 24
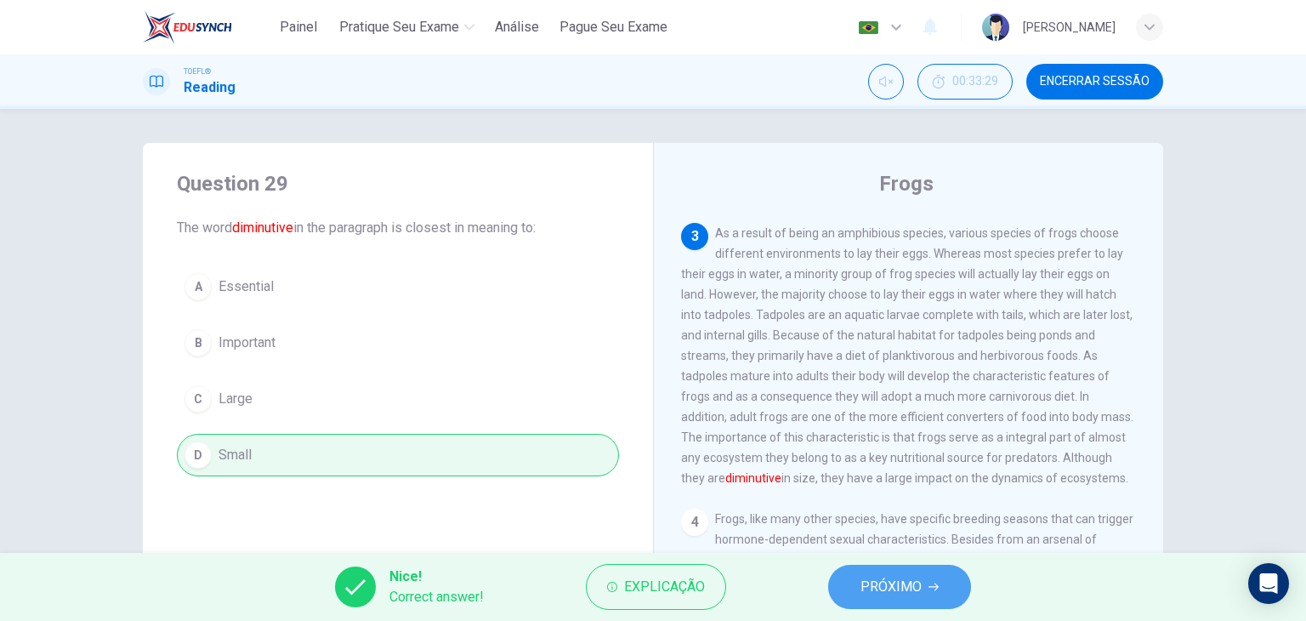
click at [902, 577] on span "PRÓXIMO" at bounding box center [890, 587] width 61 height 24
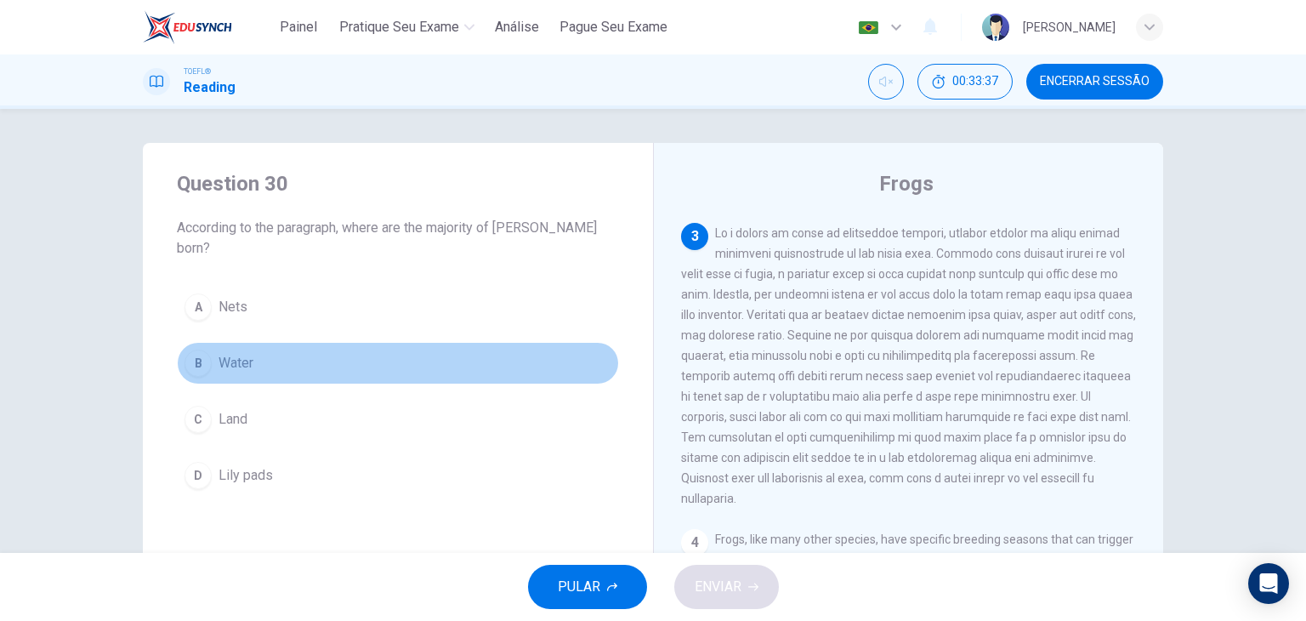
click at [224, 353] on span "Water" at bounding box center [235, 363] width 35 height 20
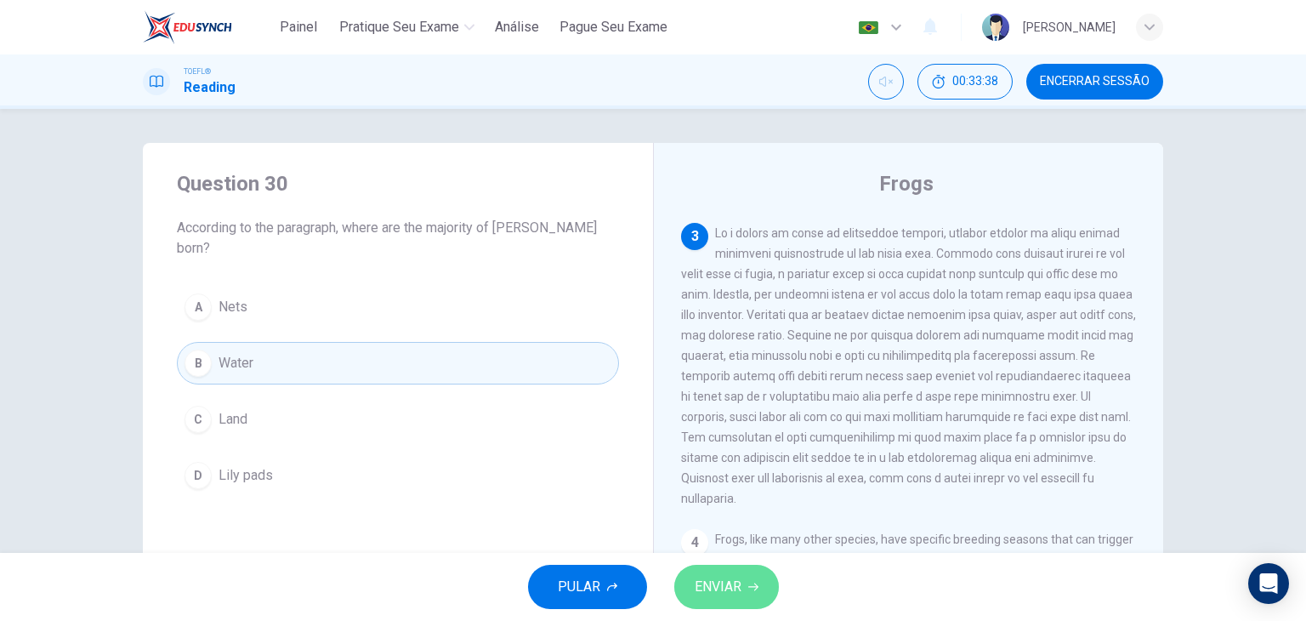
click at [765, 589] on button "ENVIAR" at bounding box center [726, 586] width 105 height 44
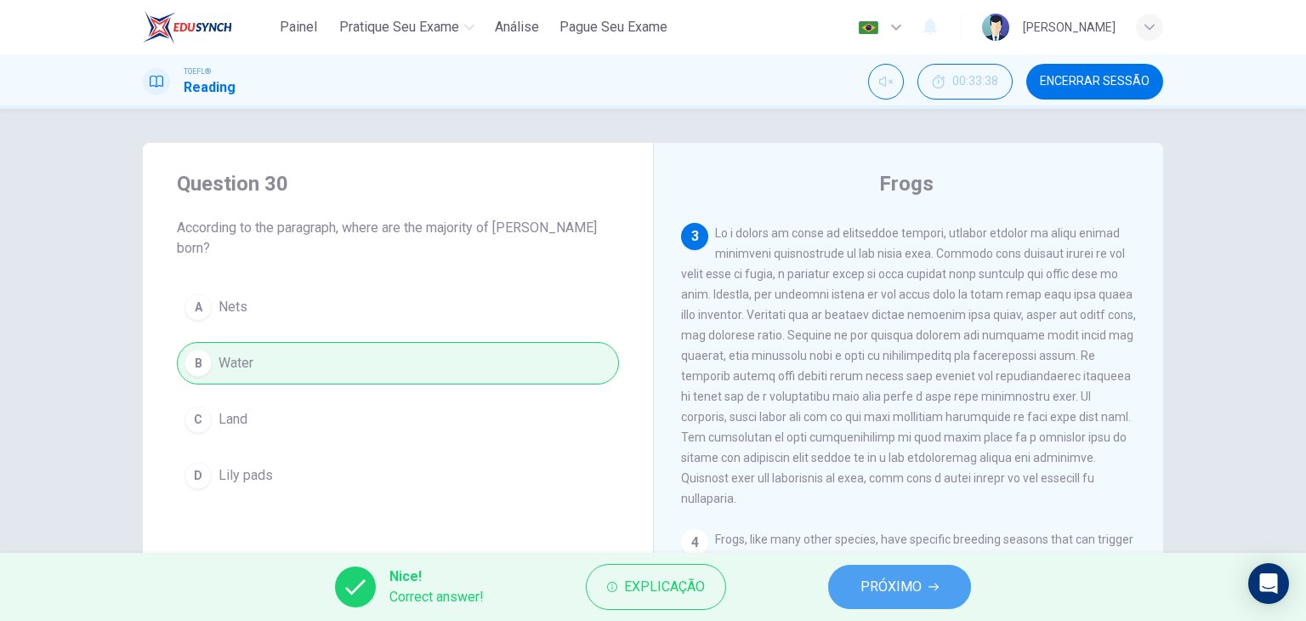
click at [889, 596] on span "PRÓXIMO" at bounding box center [890, 587] width 61 height 24
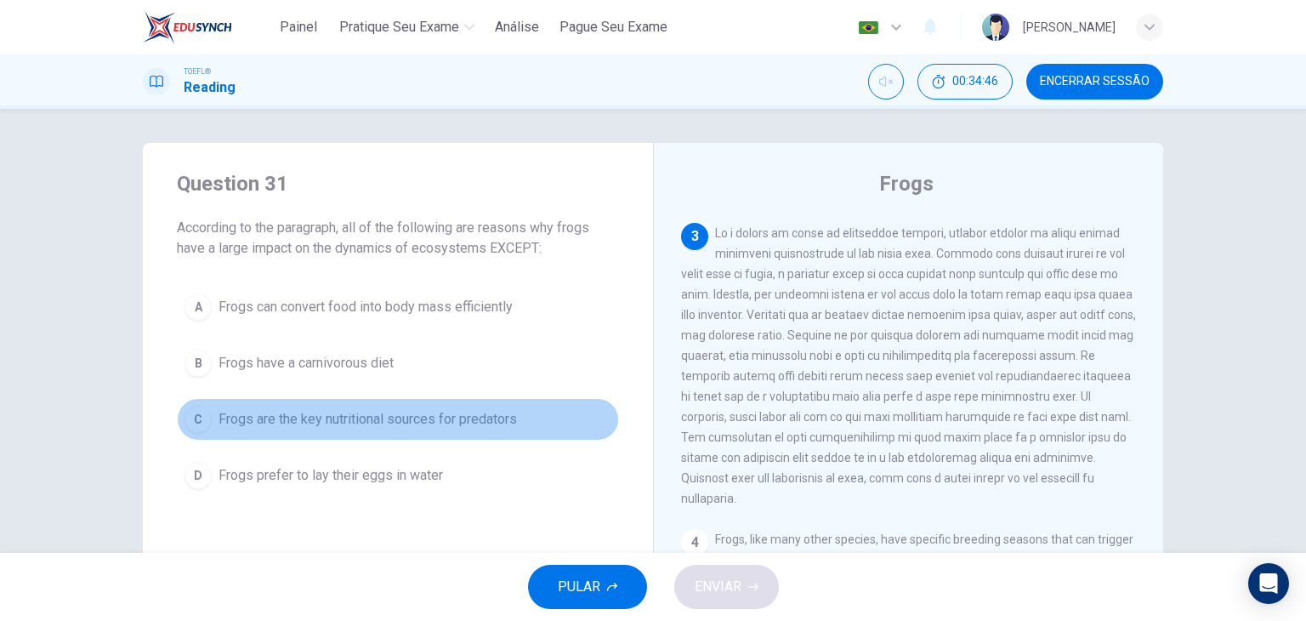
click at [435, 422] on span "Frogs are the key nutritional sources for predators" at bounding box center [367, 419] width 298 height 20
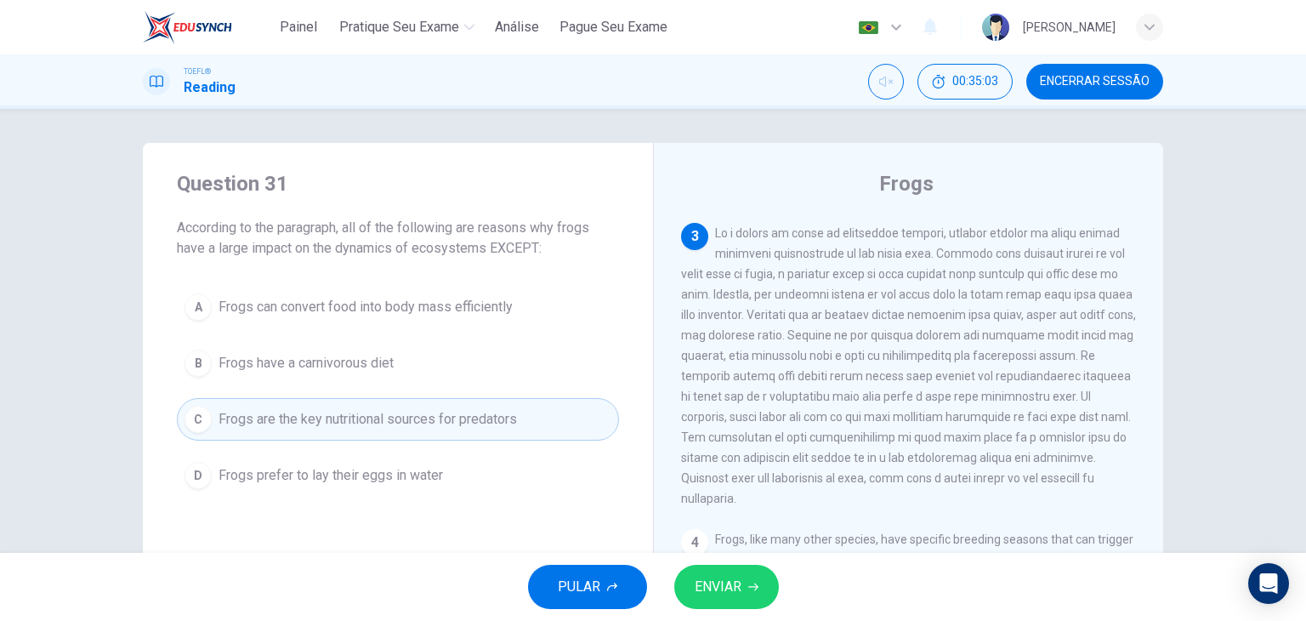
click at [369, 467] on span "Frogs prefer to lay their eggs in water" at bounding box center [330, 475] width 224 height 20
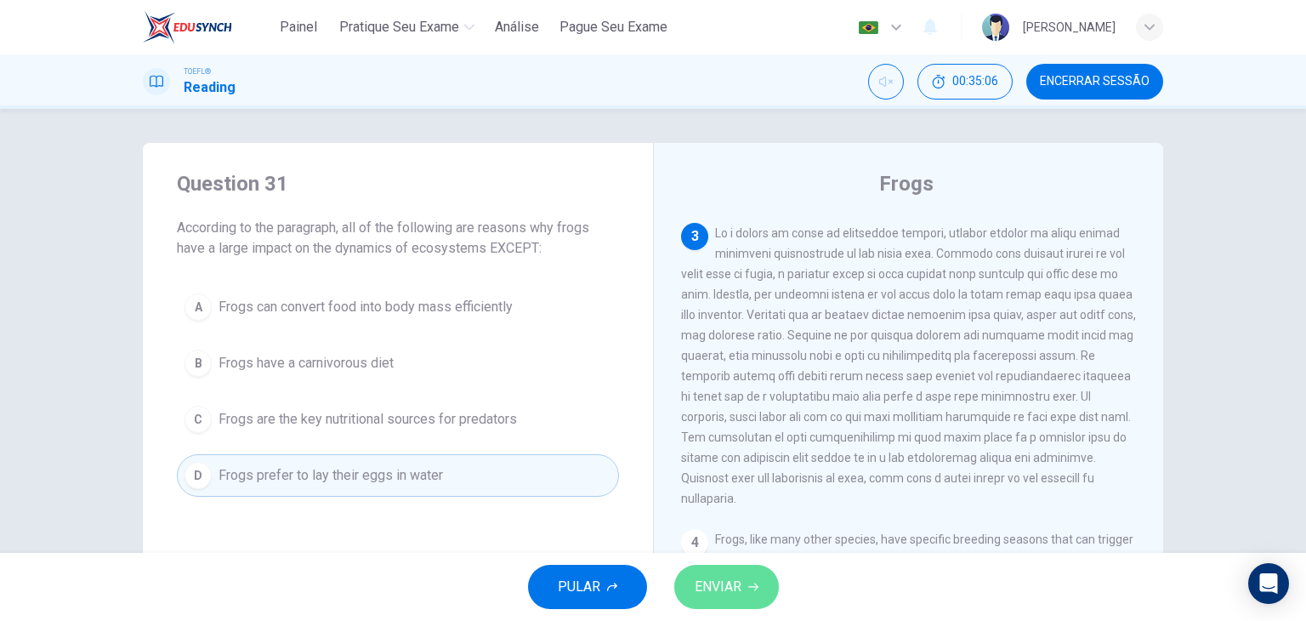
click at [732, 586] on span "ENVIAR" at bounding box center [717, 587] width 47 height 24
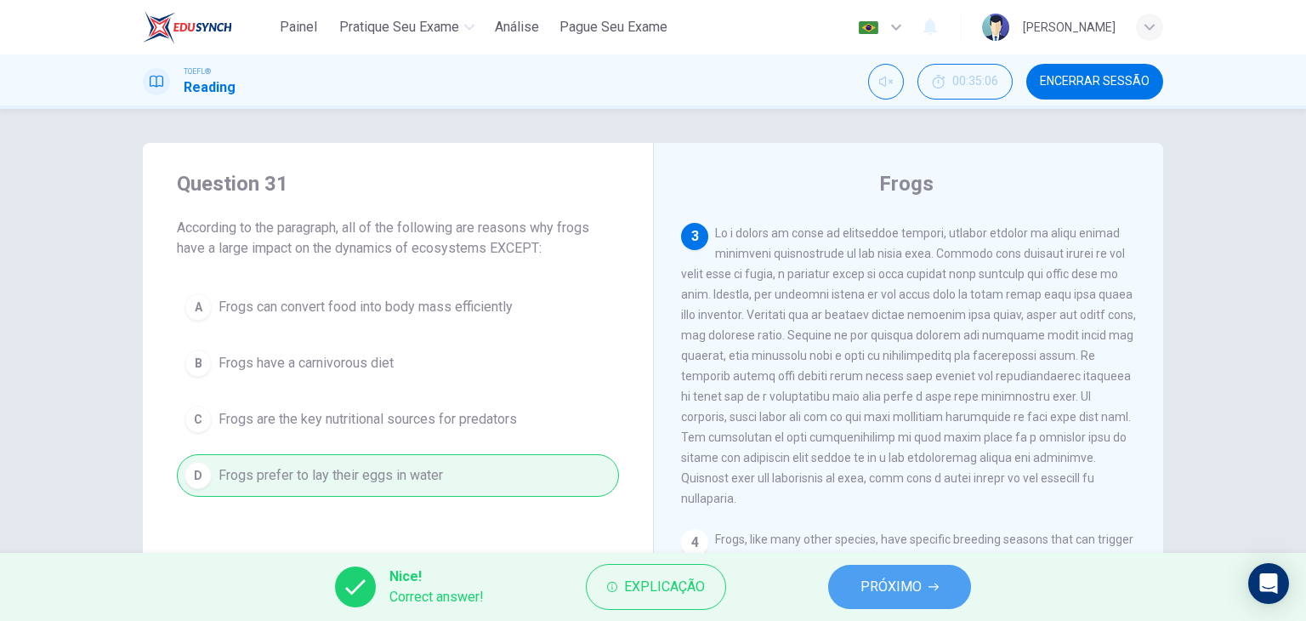
click at [840, 582] on button "PRÓXIMO" at bounding box center [899, 586] width 143 height 44
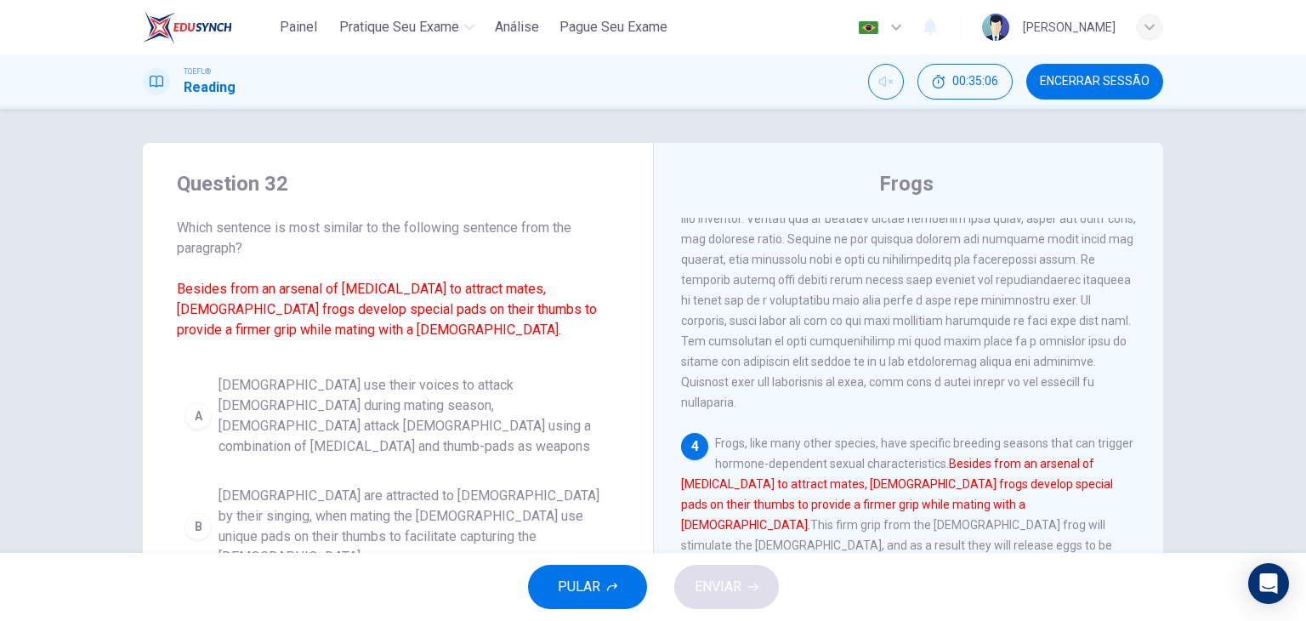
scroll to position [690, 0]
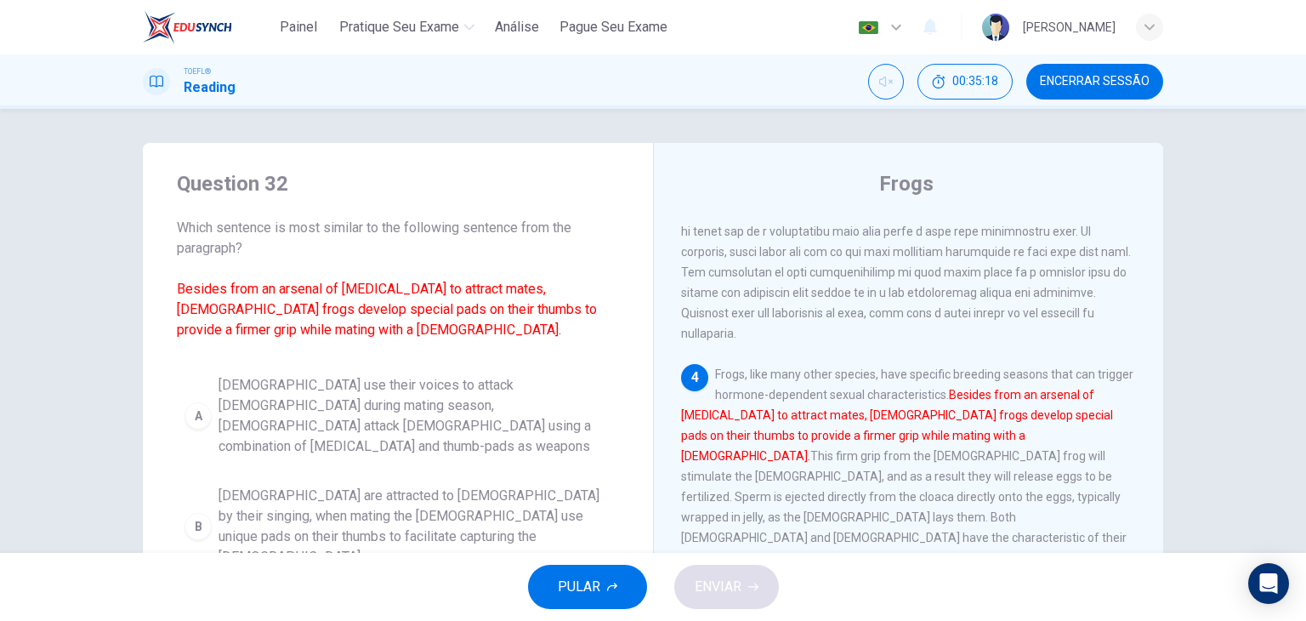
drag, startPoint x: 1292, startPoint y: 354, endPoint x: 1303, endPoint y: 373, distance: 22.5
click at [1303, 373] on div "Question 32 Which sentence is most similar to the following sentence from the p…" at bounding box center [653, 331] width 1306 height 444
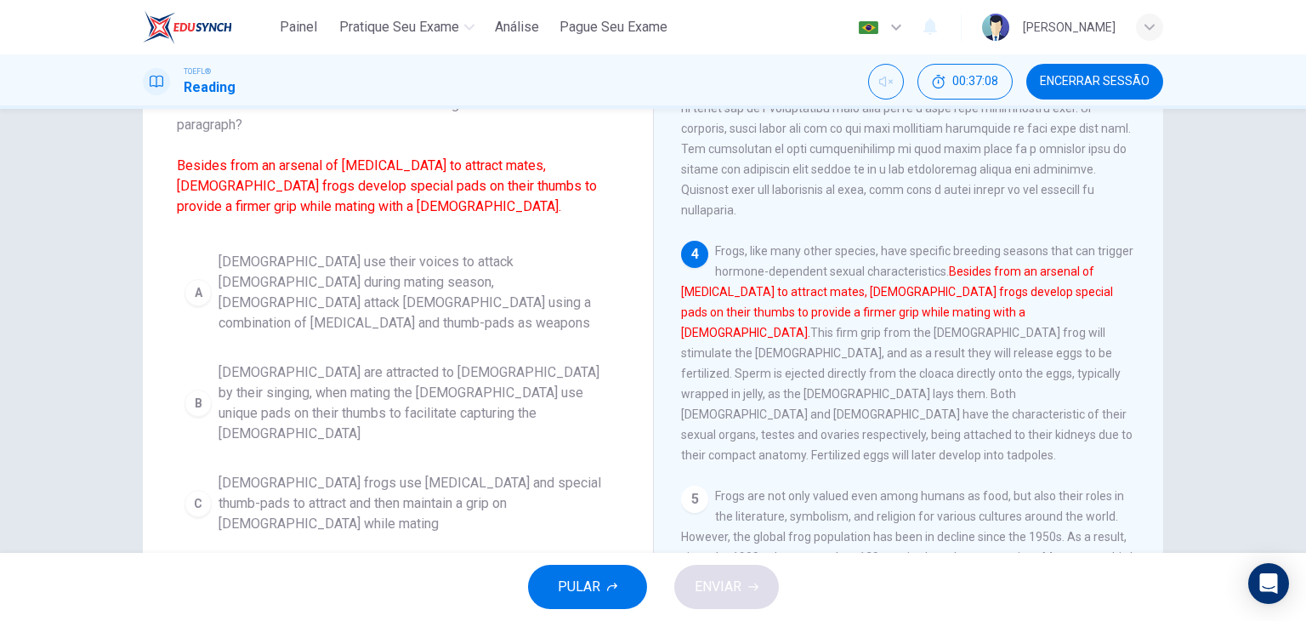
scroll to position [124, 0]
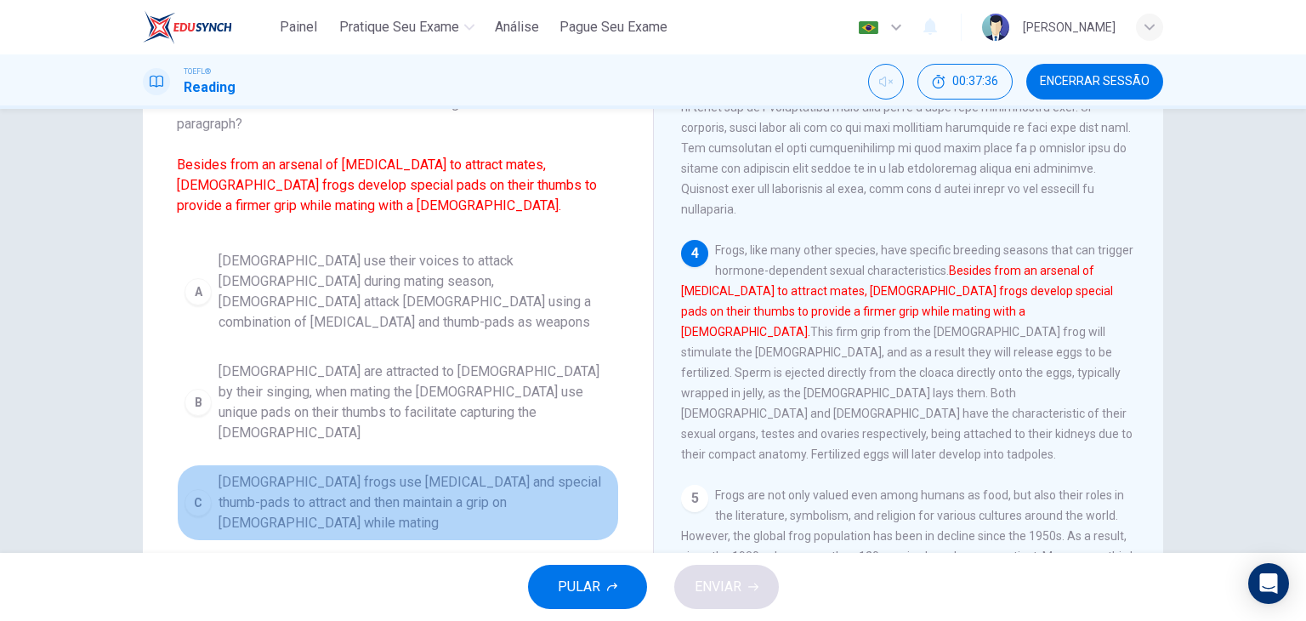
click at [486, 472] on span "Male frogs use vocal cords and special thumb-pads to attract and then maintain …" at bounding box center [414, 502] width 393 height 61
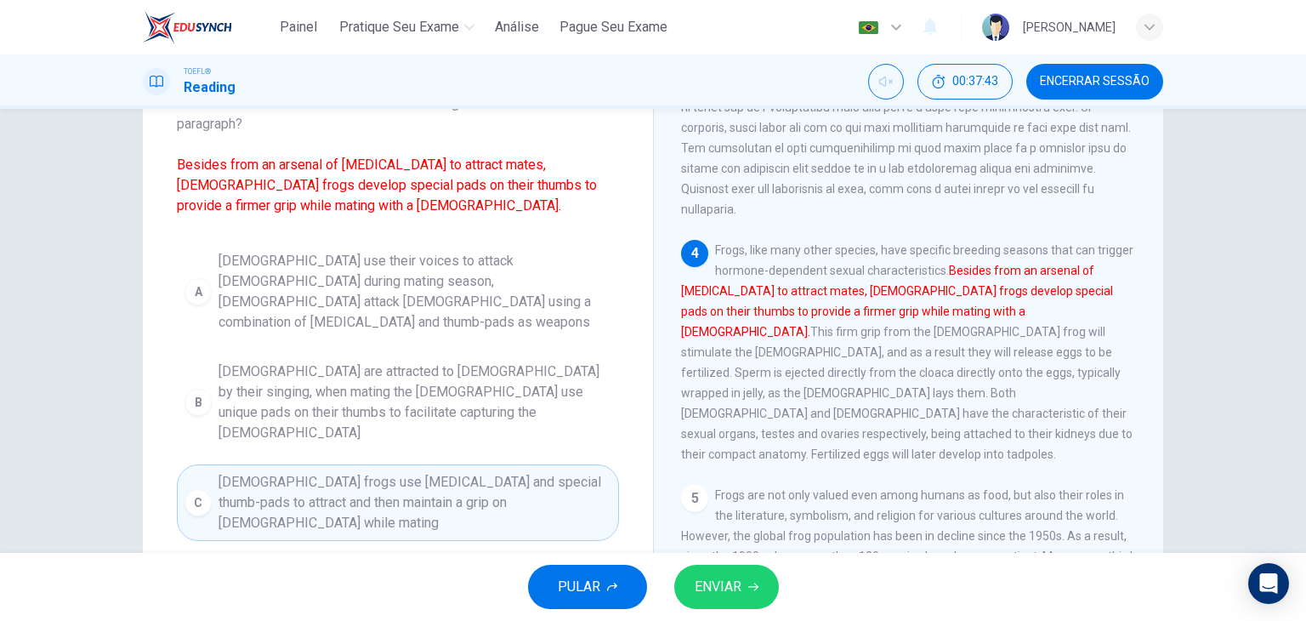
click at [727, 581] on span "ENVIAR" at bounding box center [717, 587] width 47 height 24
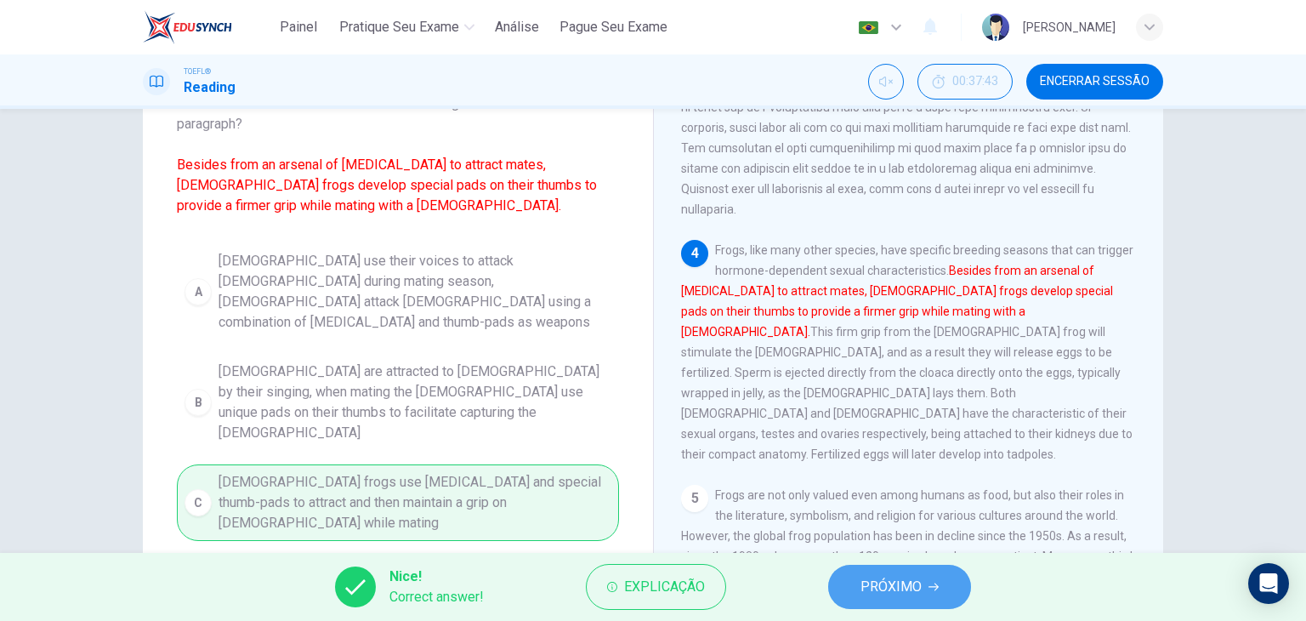
click at [903, 592] on span "PRÓXIMO" at bounding box center [890, 587] width 61 height 24
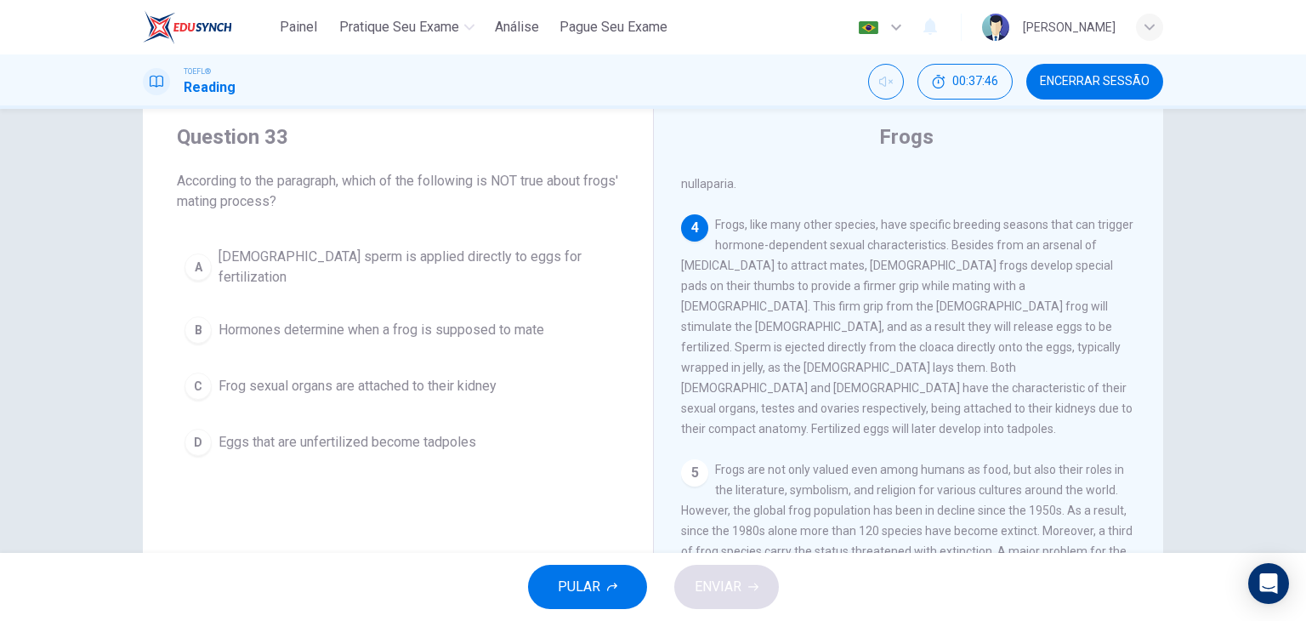
scroll to position [45, 0]
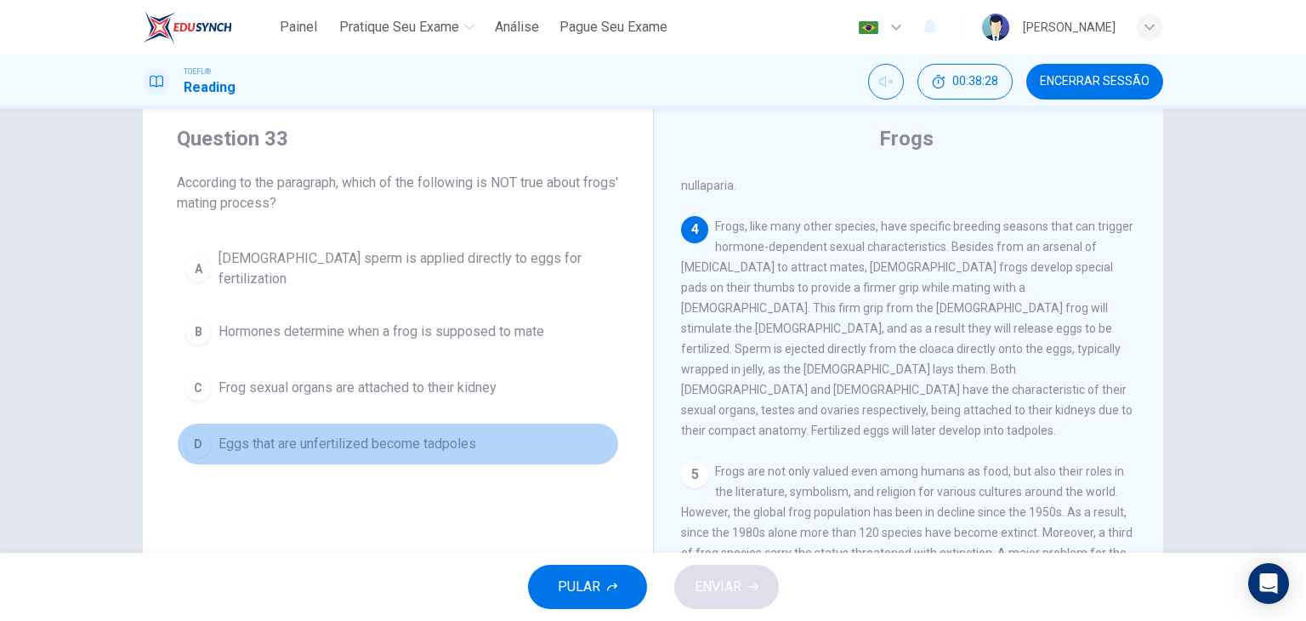
click at [404, 434] on span "Eggs that are unfertilized become tadpoles" at bounding box center [347, 444] width 258 height 20
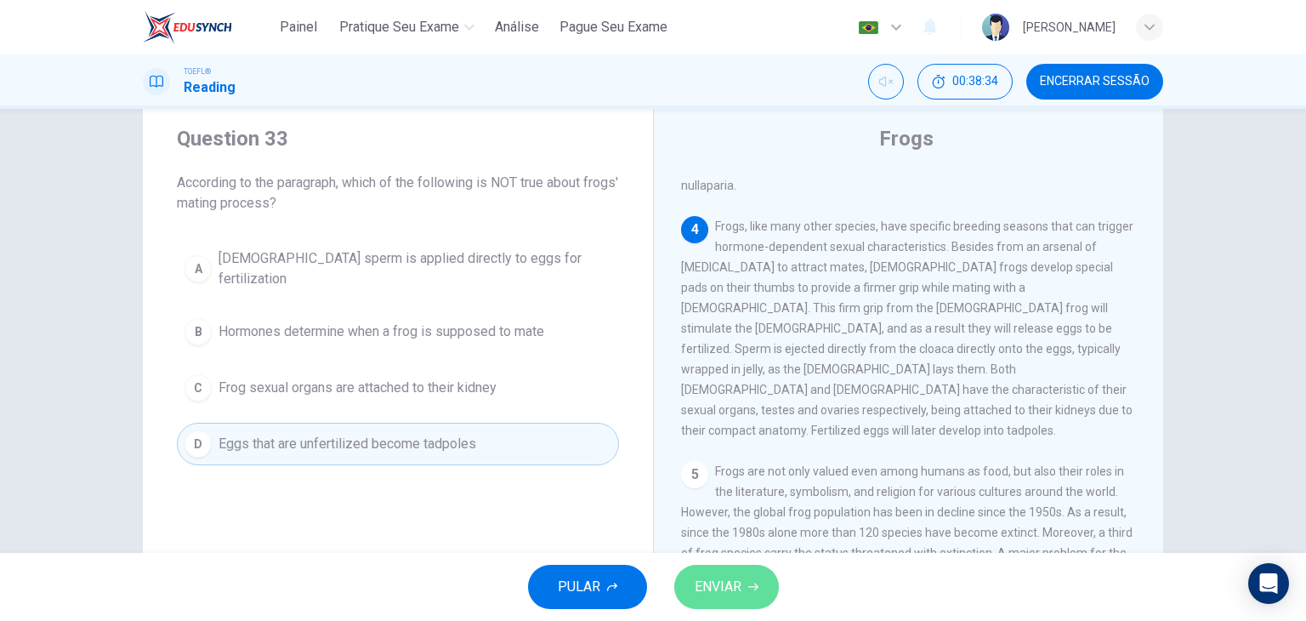
click at [726, 592] on span "ENVIAR" at bounding box center [717, 587] width 47 height 24
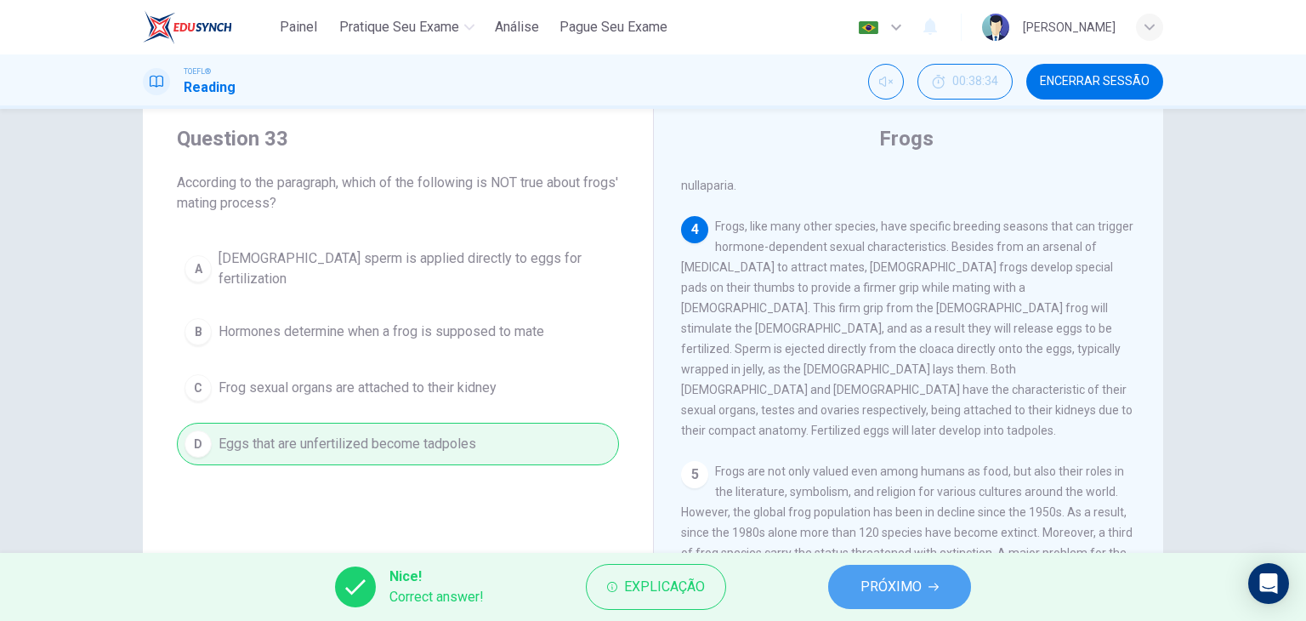
click at [861, 587] on span "PRÓXIMO" at bounding box center [890, 587] width 61 height 24
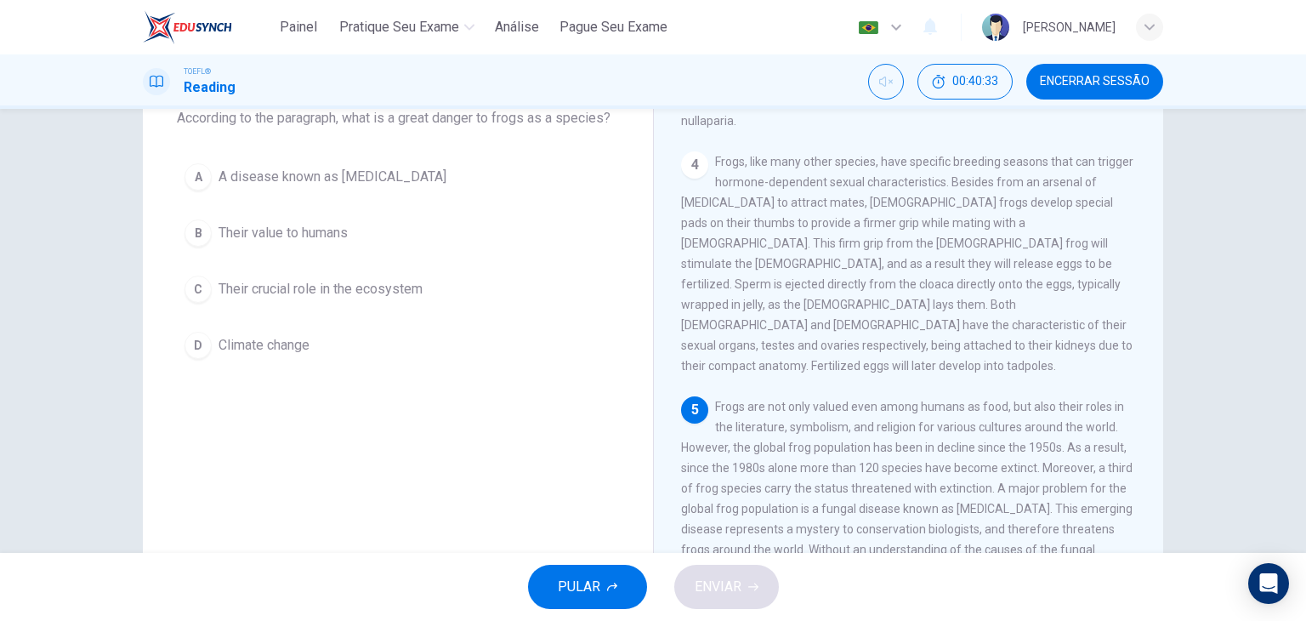
scroll to position [106, 0]
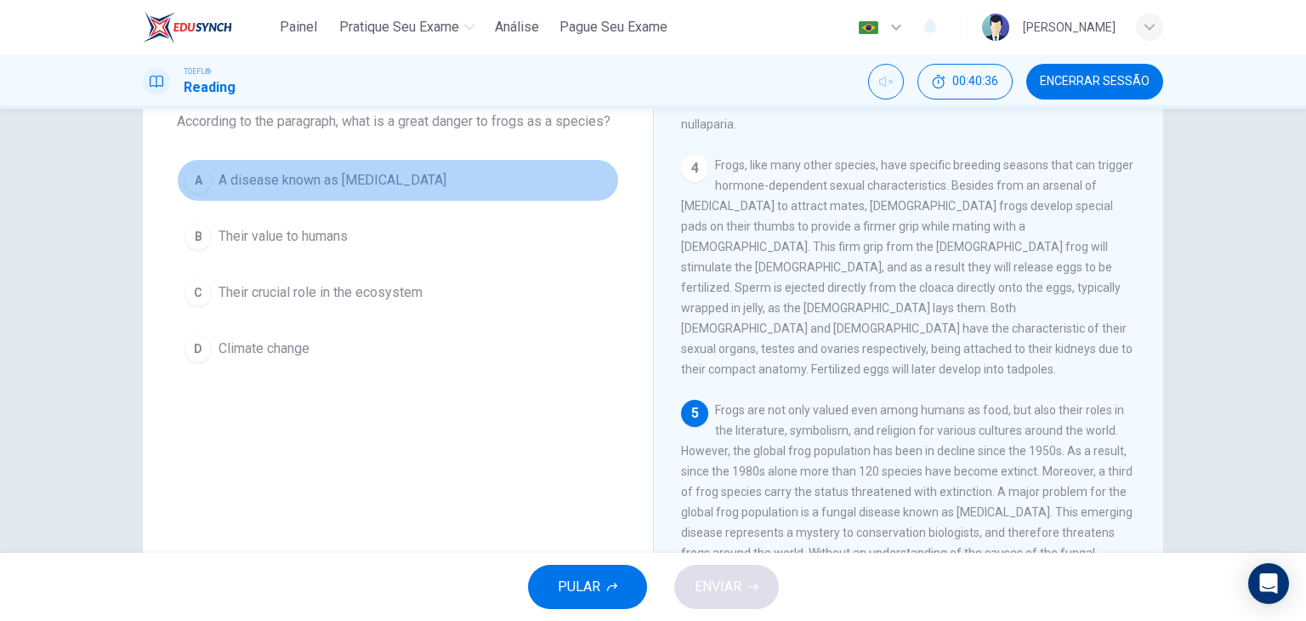
click at [381, 182] on span "A disease known as chytridiomycosis" at bounding box center [332, 180] width 228 height 20
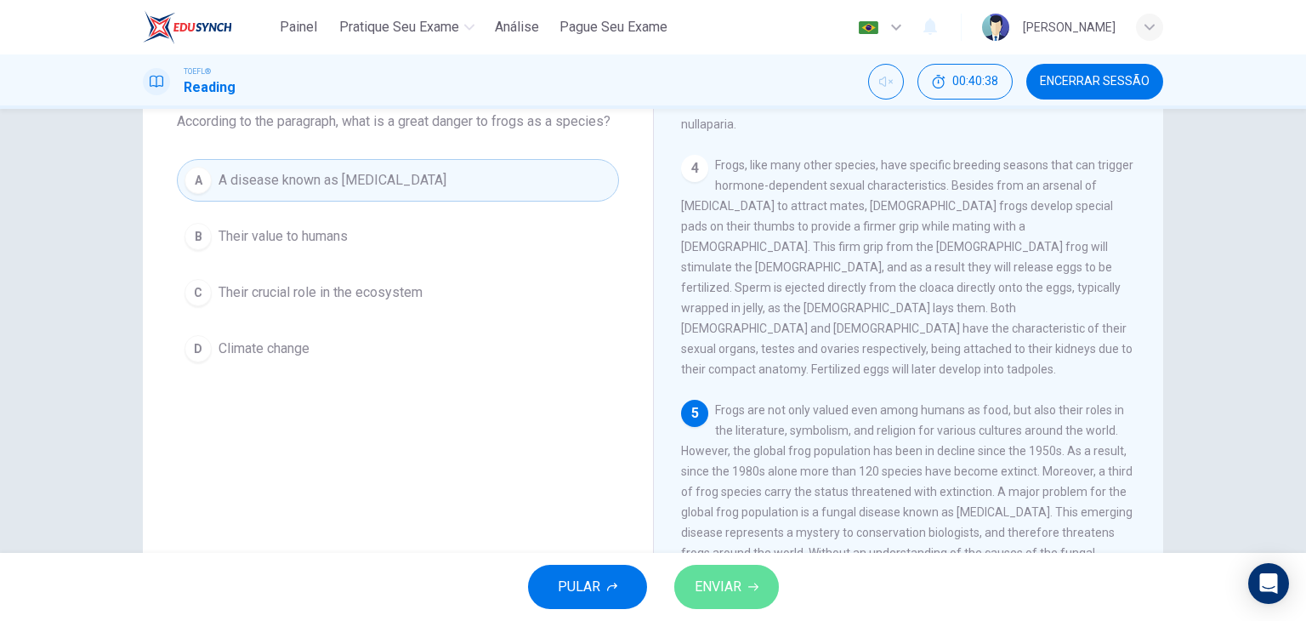
click at [721, 587] on span "ENVIAR" at bounding box center [717, 587] width 47 height 24
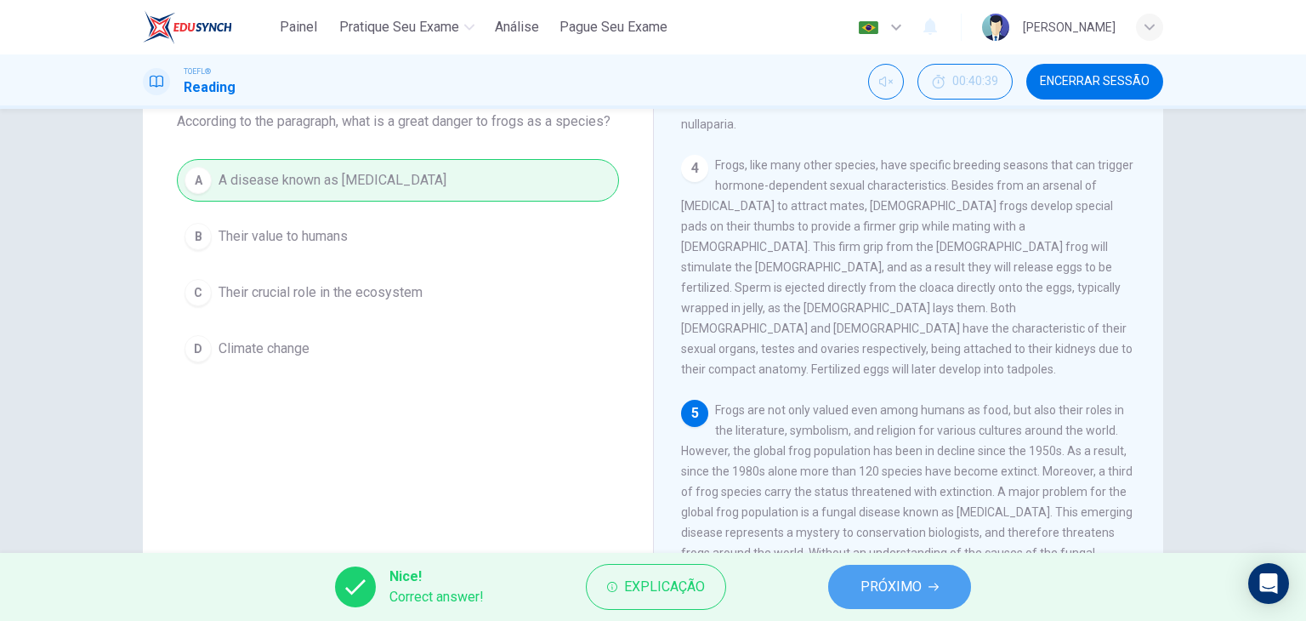
click at [925, 592] on button "PRÓXIMO" at bounding box center [899, 586] width 143 height 44
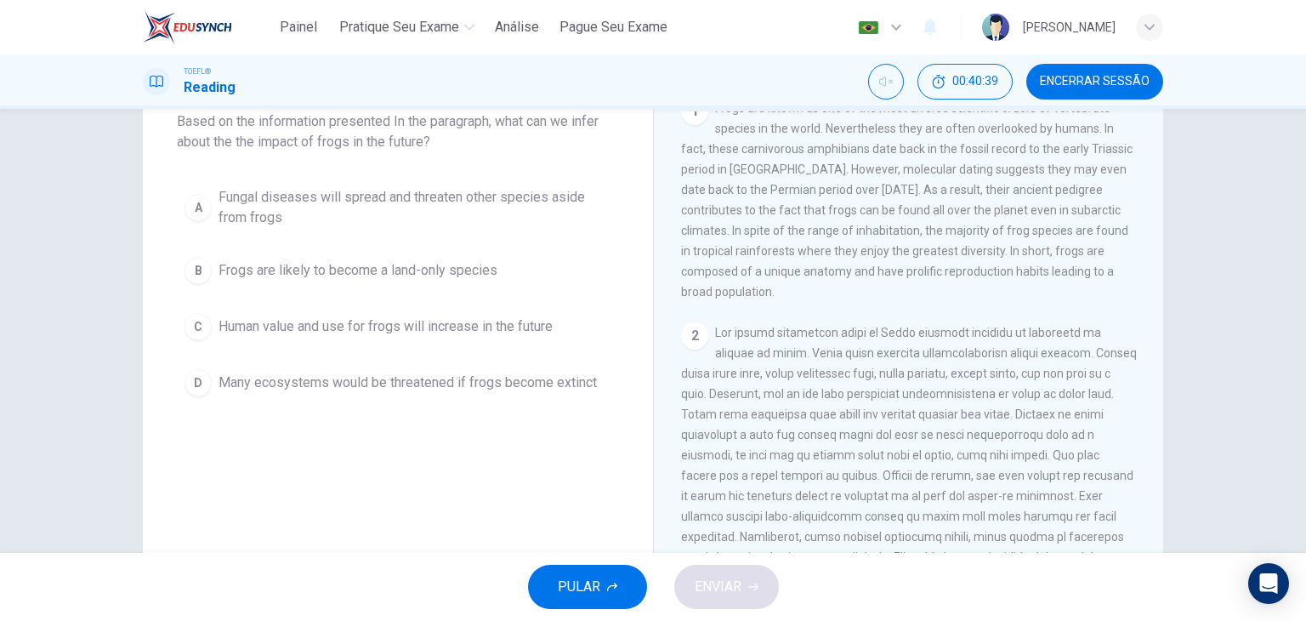
scroll to position [0, 0]
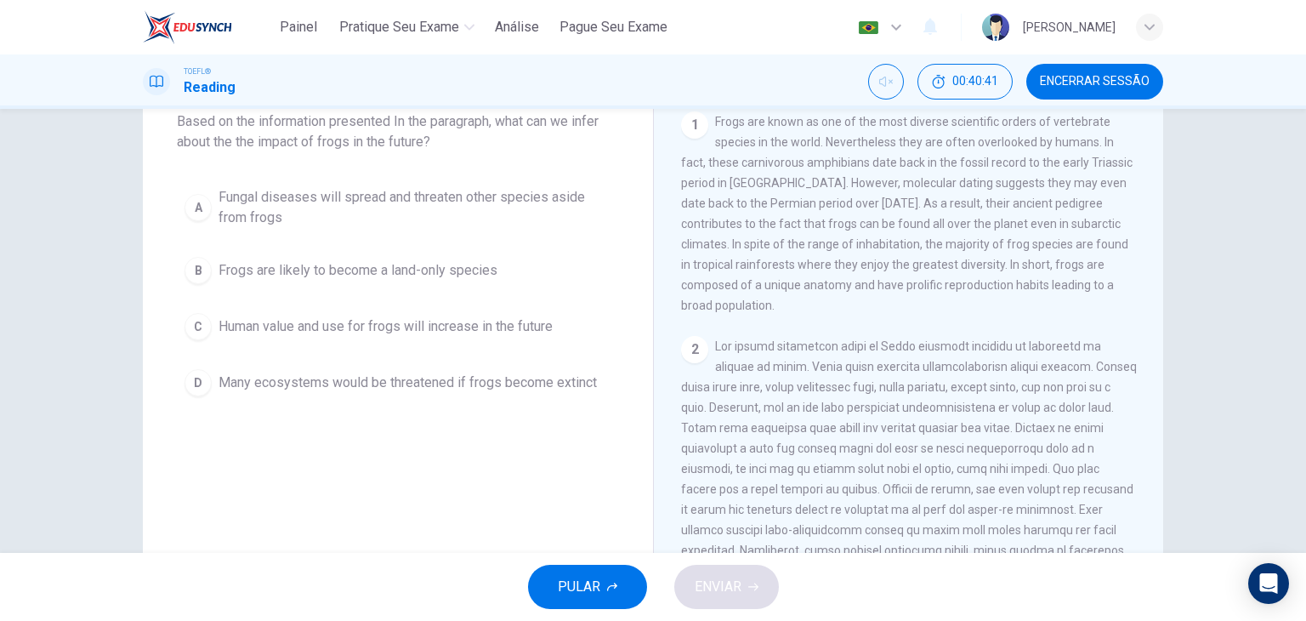
drag, startPoint x: 1295, startPoint y: 304, endPoint x: 1291, endPoint y: 264, distance: 40.2
click at [1291, 264] on div "Question 35 Based on the information presented In the paragraph, what can we in…" at bounding box center [653, 331] width 1306 height 444
drag, startPoint x: 1154, startPoint y: 276, endPoint x: 1150, endPoint y: 254, distance: 22.4
click at [1150, 254] on div "1 Frogs are known as one of the most diverse scientific orders of vertebrate sp…" at bounding box center [920, 355] width 478 height 489
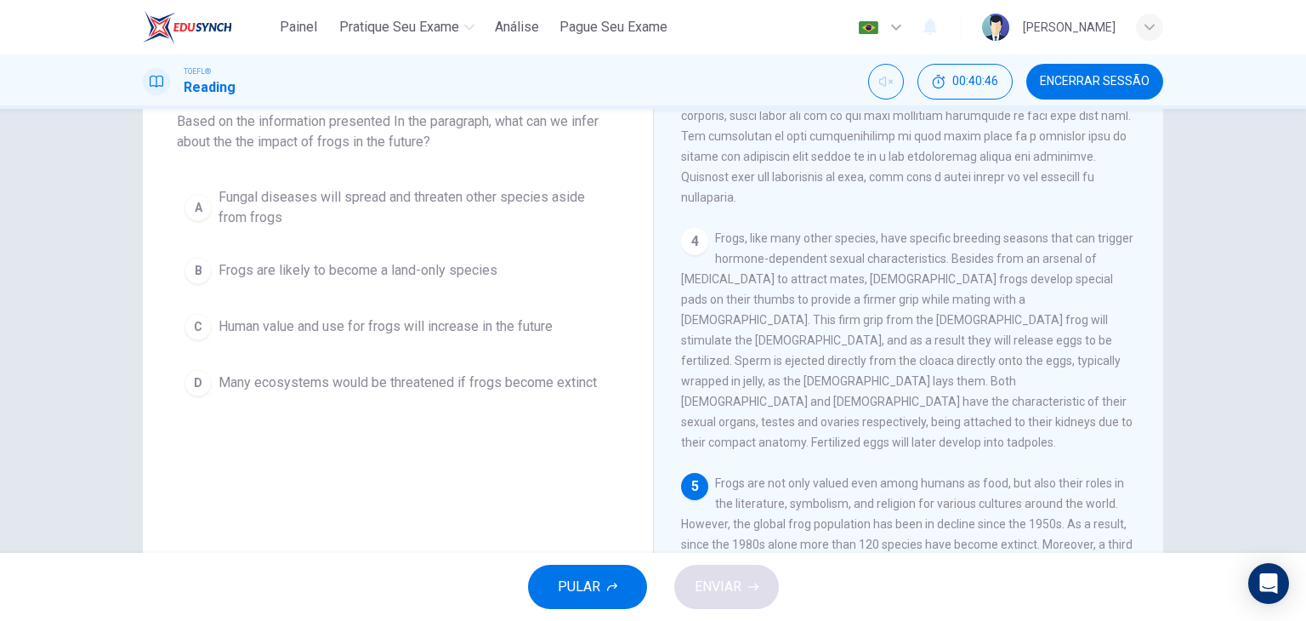
scroll to position [793, 0]
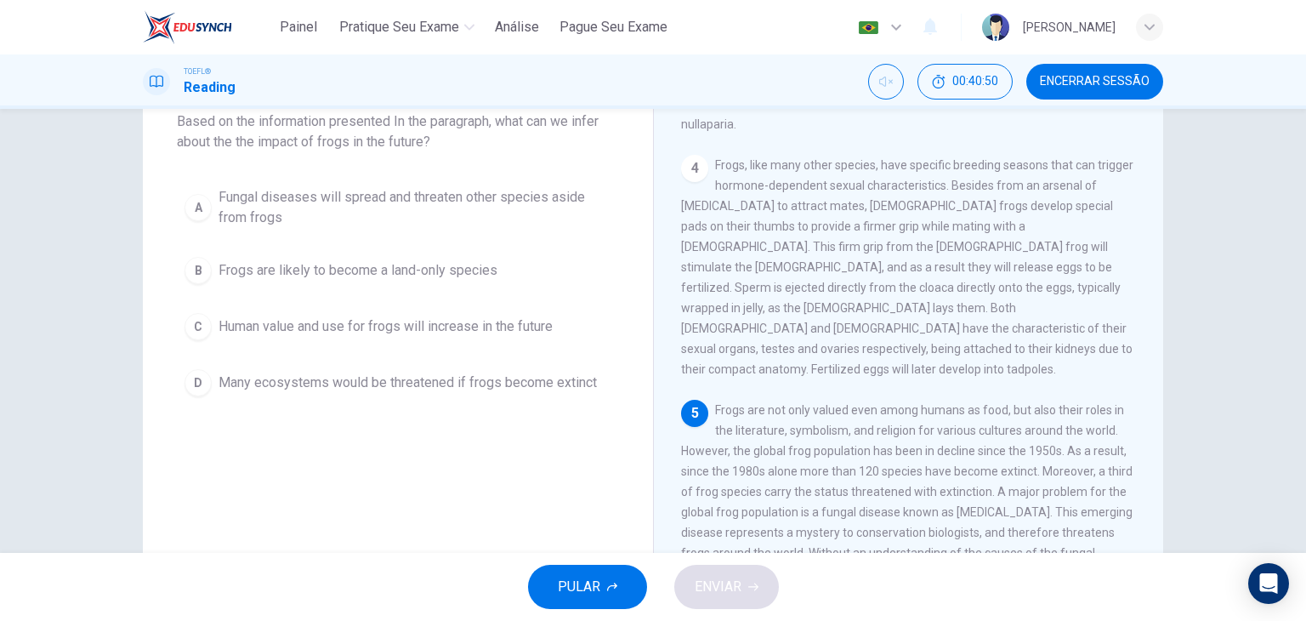
click at [1143, 487] on div "1 Frogs are known as one of the most diverse scientific orders of vertebrate sp…" at bounding box center [920, 355] width 478 height 489
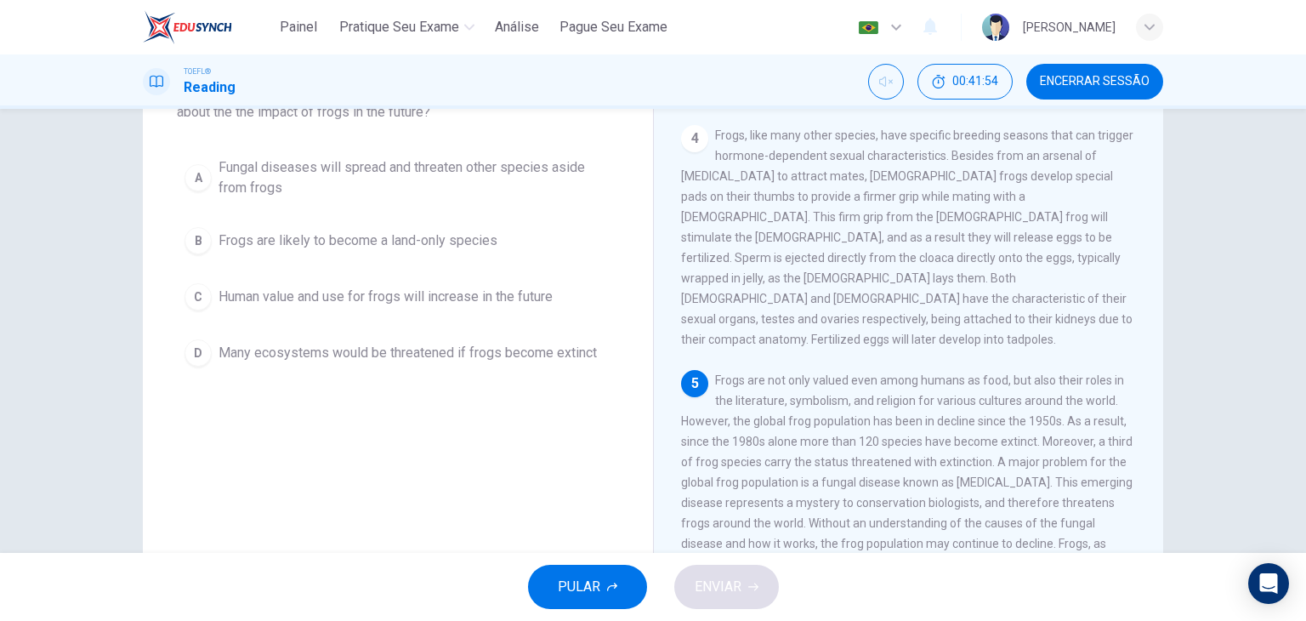
scroll to position [137, 0]
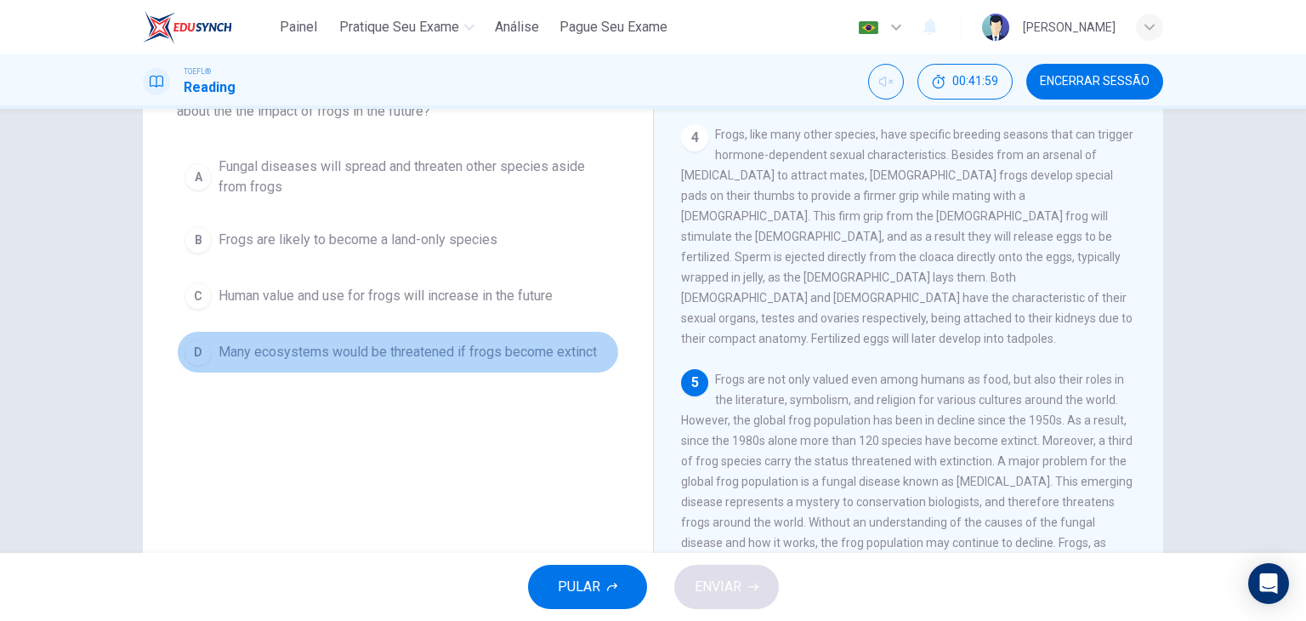
click at [576, 351] on span "Many ecosystems would be threatened if frogs become extinct" at bounding box center [407, 352] width 378 height 20
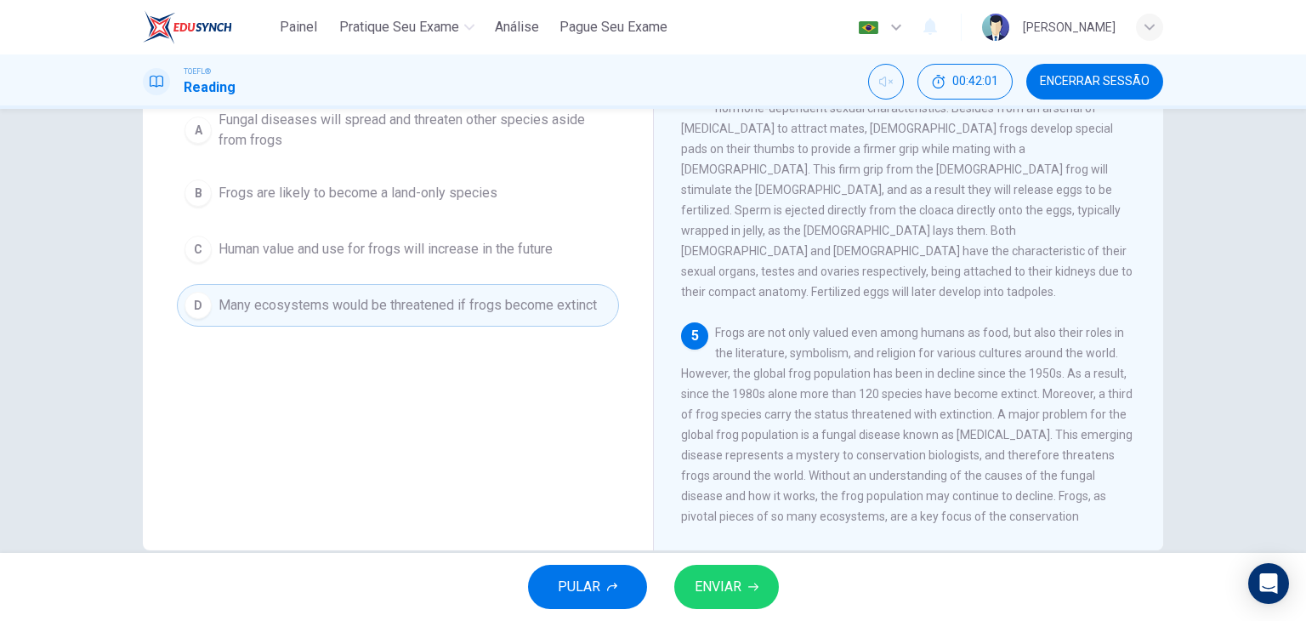
scroll to position [215, 0]
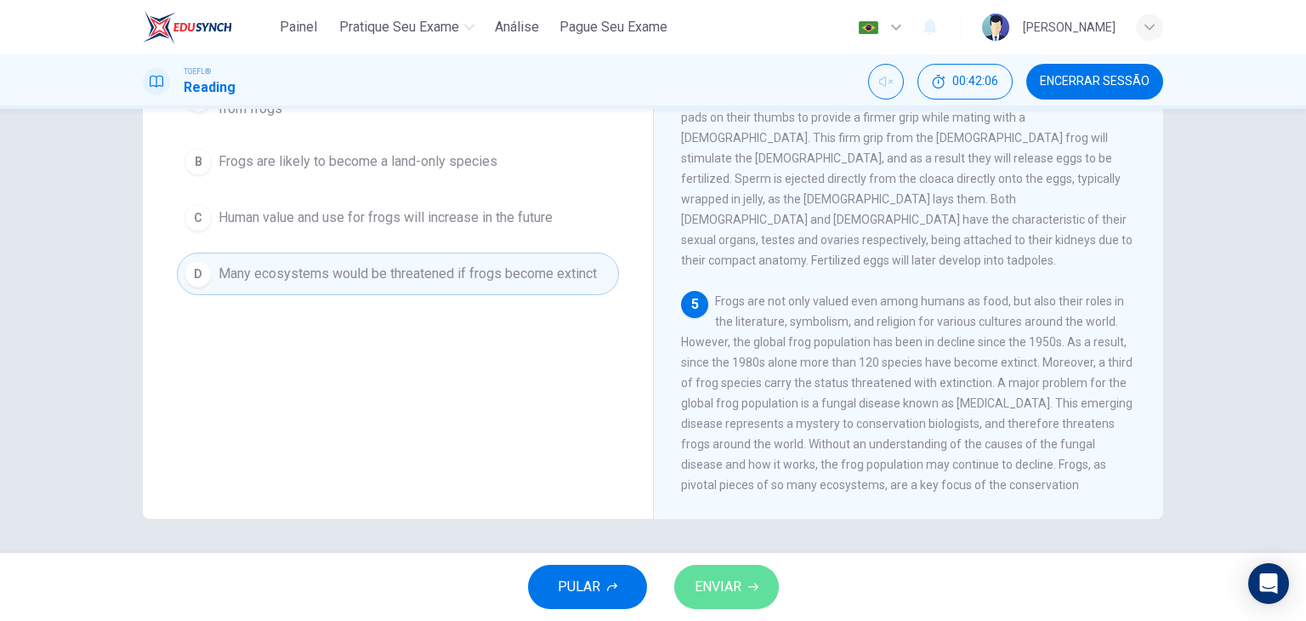
click at [726, 593] on span "ENVIAR" at bounding box center [717, 587] width 47 height 24
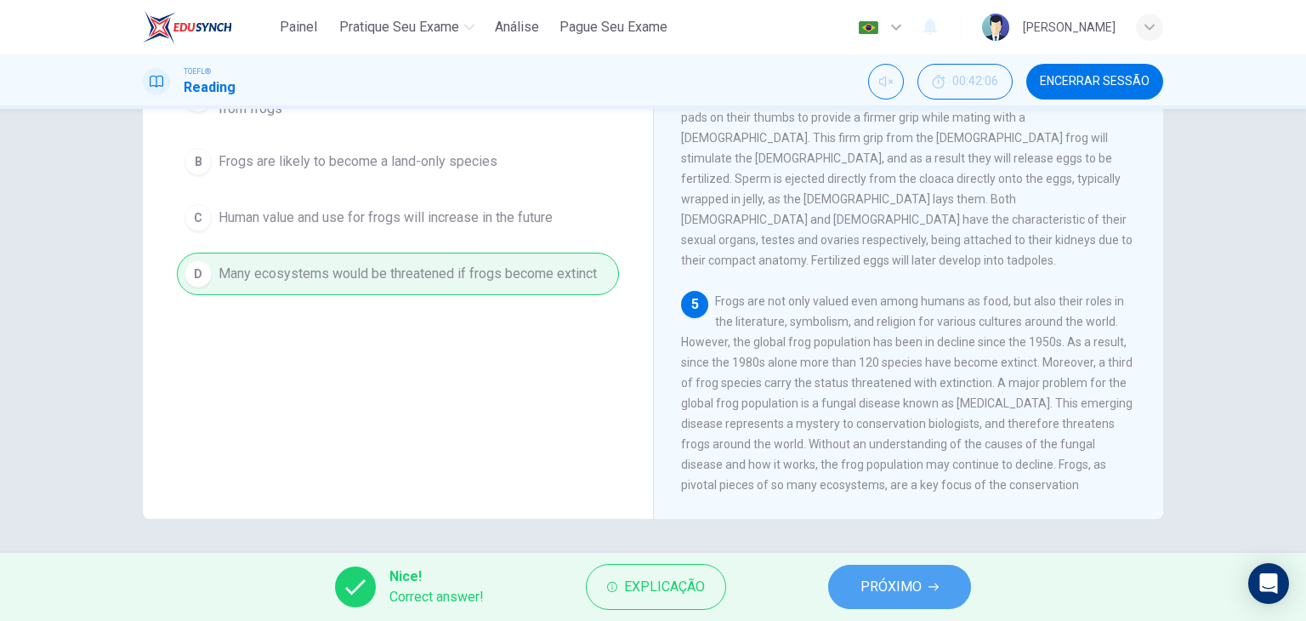
click at [887, 582] on span "PRÓXIMO" at bounding box center [890, 587] width 61 height 24
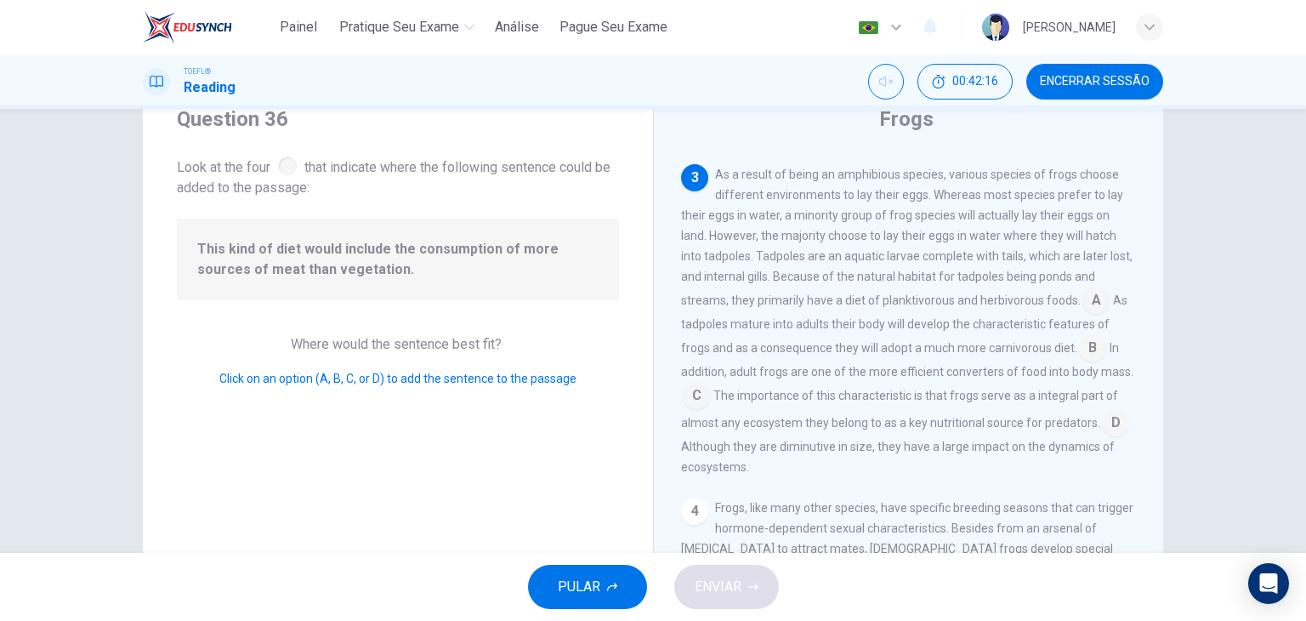
scroll to position [62, 0]
click at [1085, 301] on input at bounding box center [1095, 304] width 27 height 27
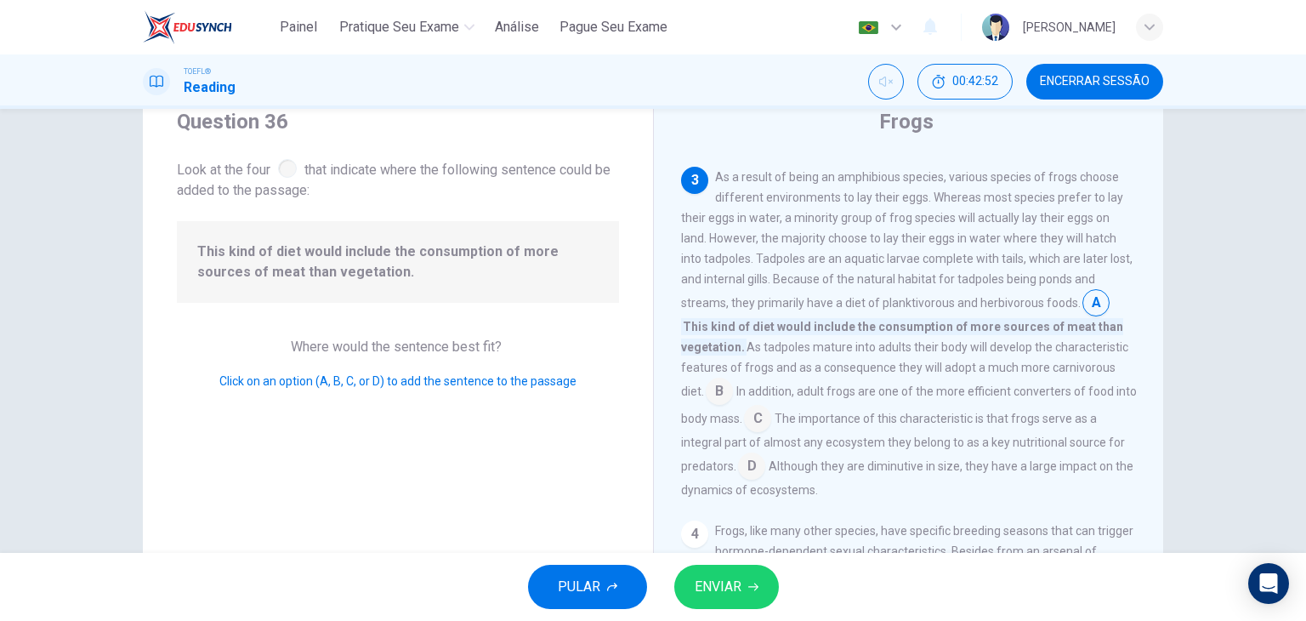
click at [1085, 301] on input at bounding box center [1095, 304] width 27 height 27
click at [721, 590] on span "ENVIAR" at bounding box center [717, 587] width 47 height 24
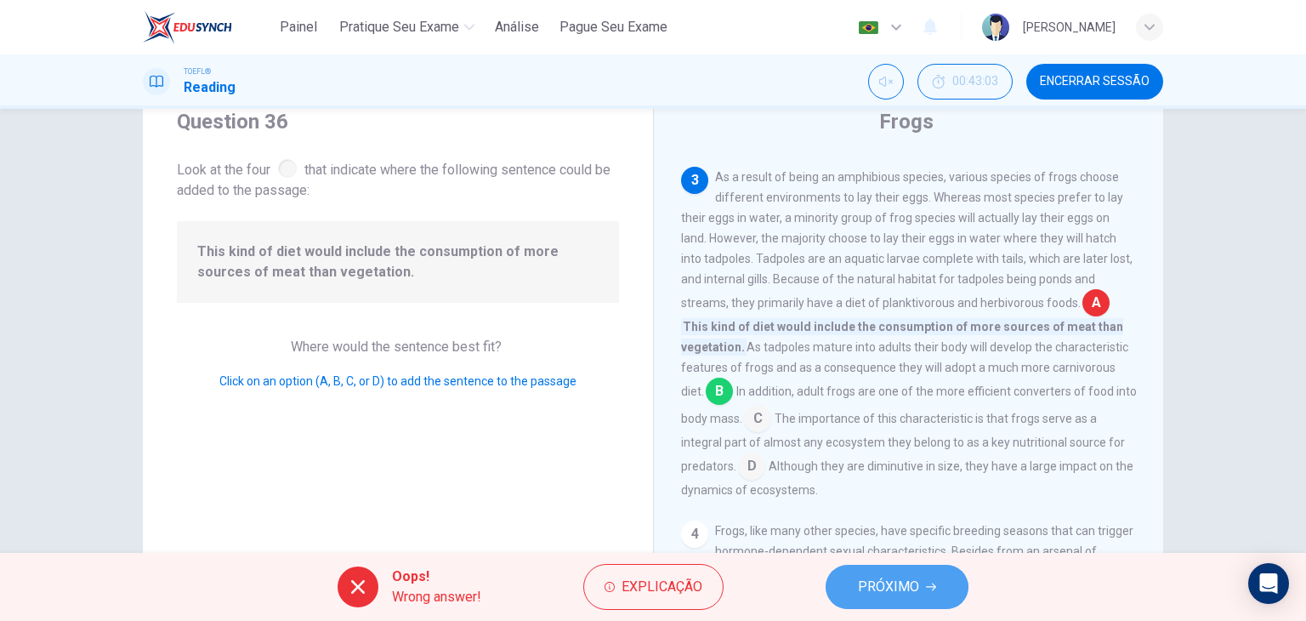
click at [864, 592] on span "PRÓXIMO" at bounding box center [888, 587] width 61 height 24
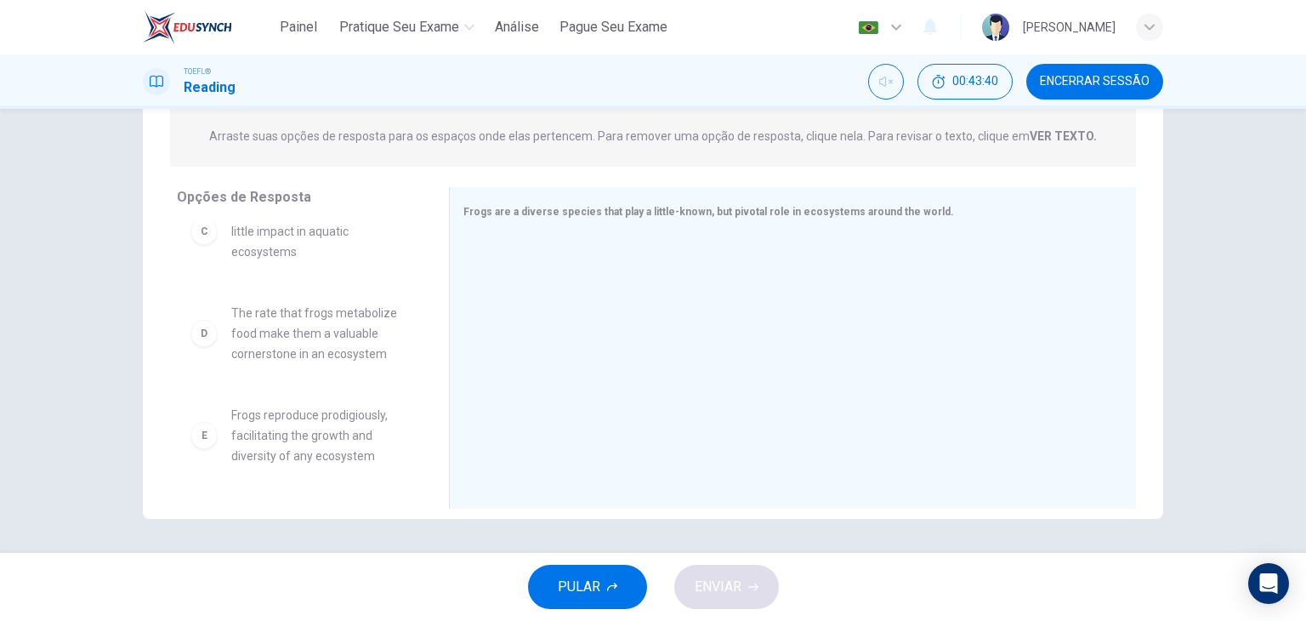
scroll to position [240, 0]
drag, startPoint x: 350, startPoint y: 349, endPoint x: 668, endPoint y: 327, distance: 318.7
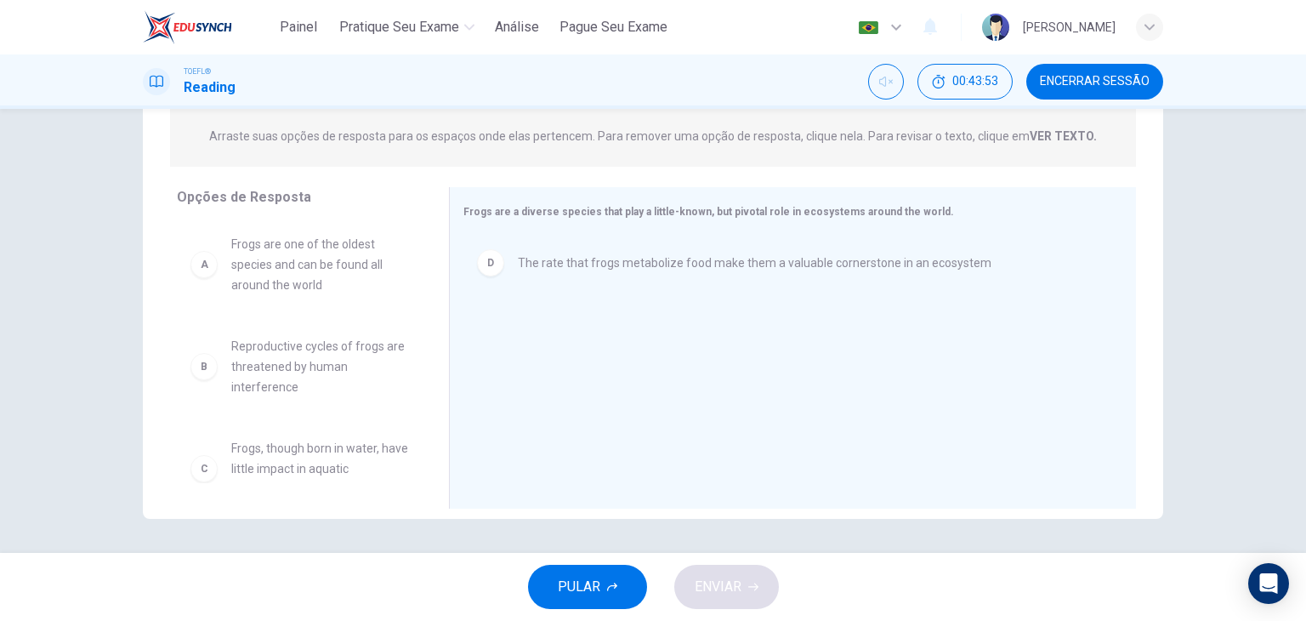
scroll to position [0, 0]
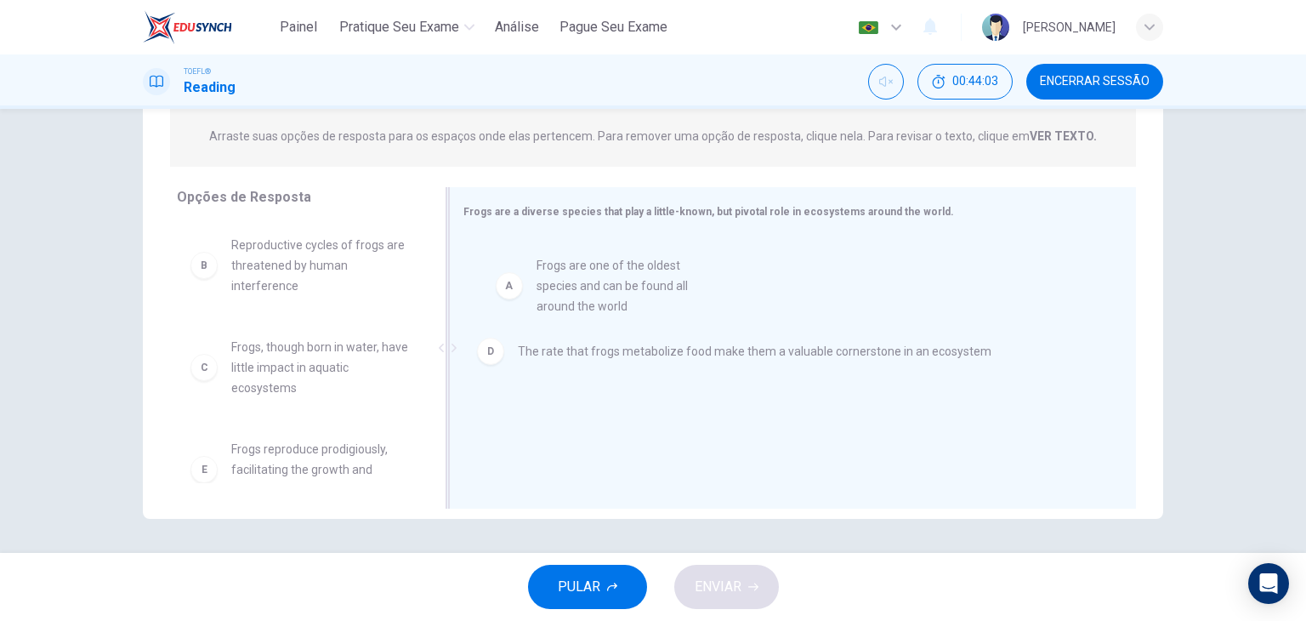
drag, startPoint x: 291, startPoint y: 292, endPoint x: 608, endPoint y: 311, distance: 317.6
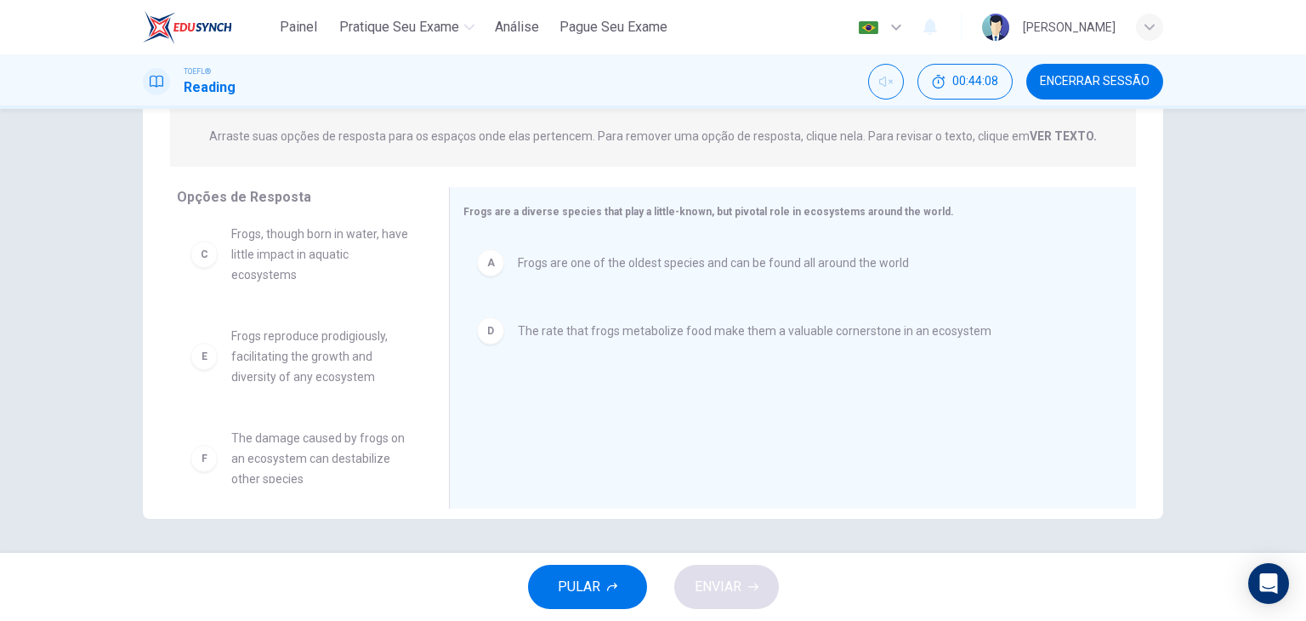
scroll to position [133, 0]
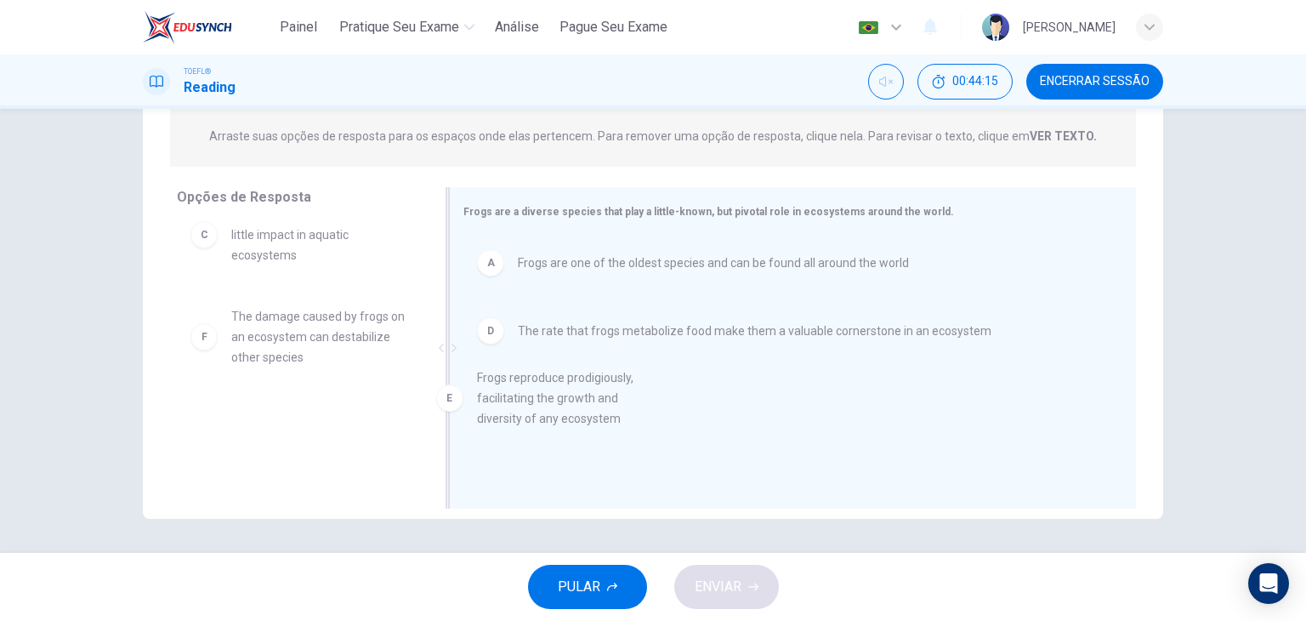
drag, startPoint x: 341, startPoint y: 354, endPoint x: 592, endPoint y: 419, distance: 260.0
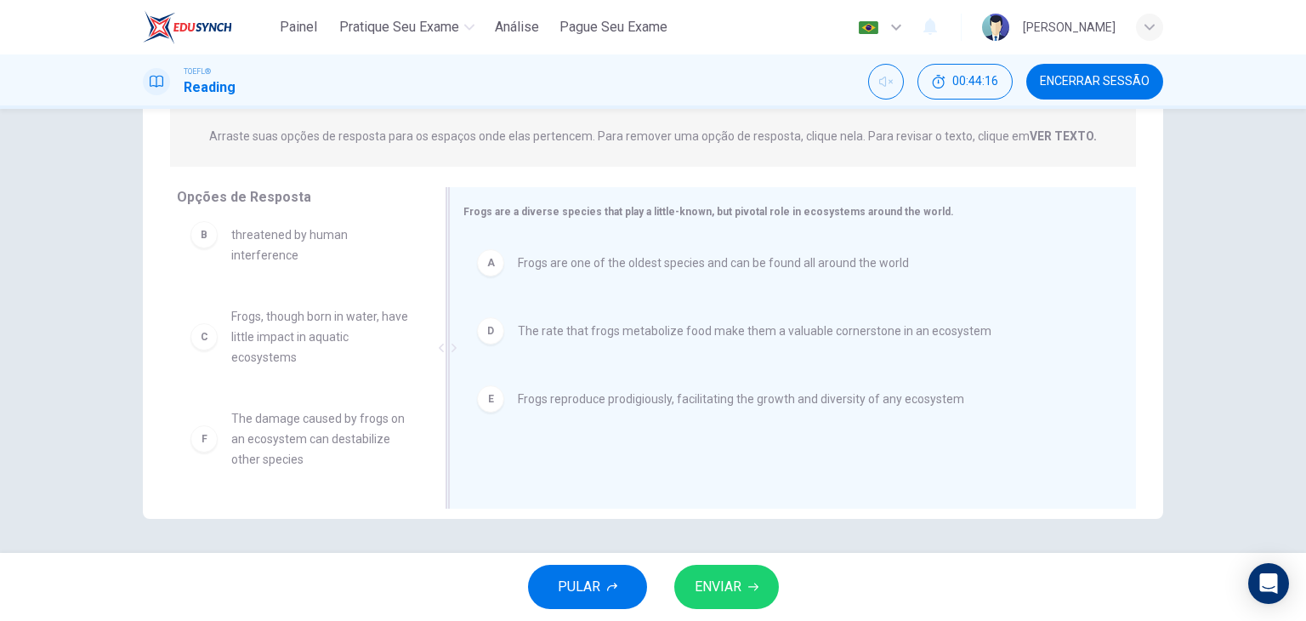
scroll to position [31, 0]
click at [731, 598] on span "ENVIAR" at bounding box center [717, 587] width 47 height 24
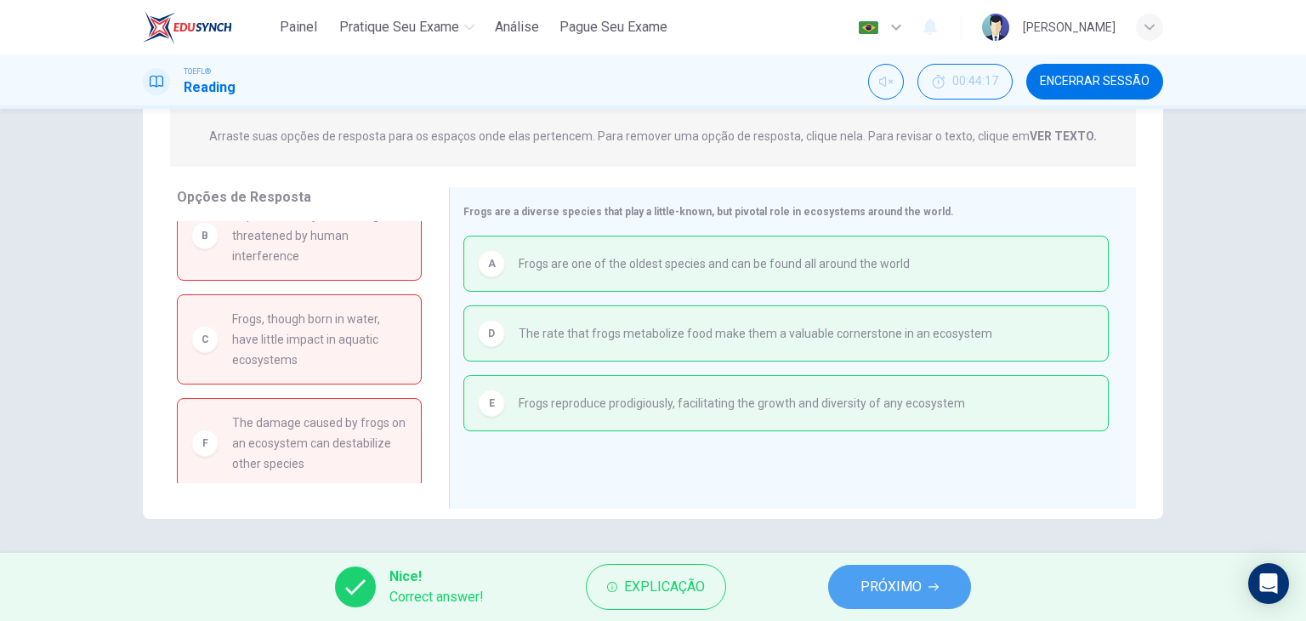
click at [908, 589] on span "PRÓXIMO" at bounding box center [890, 587] width 61 height 24
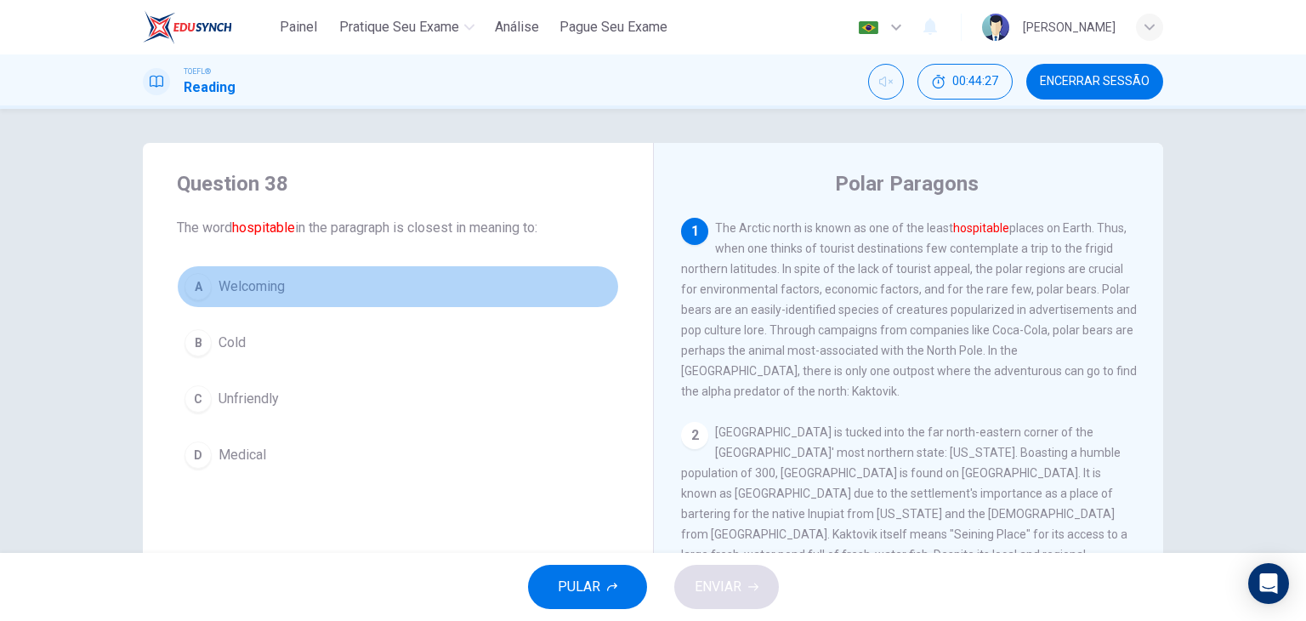
click at [251, 284] on span "Welcoming" at bounding box center [251, 286] width 66 height 20
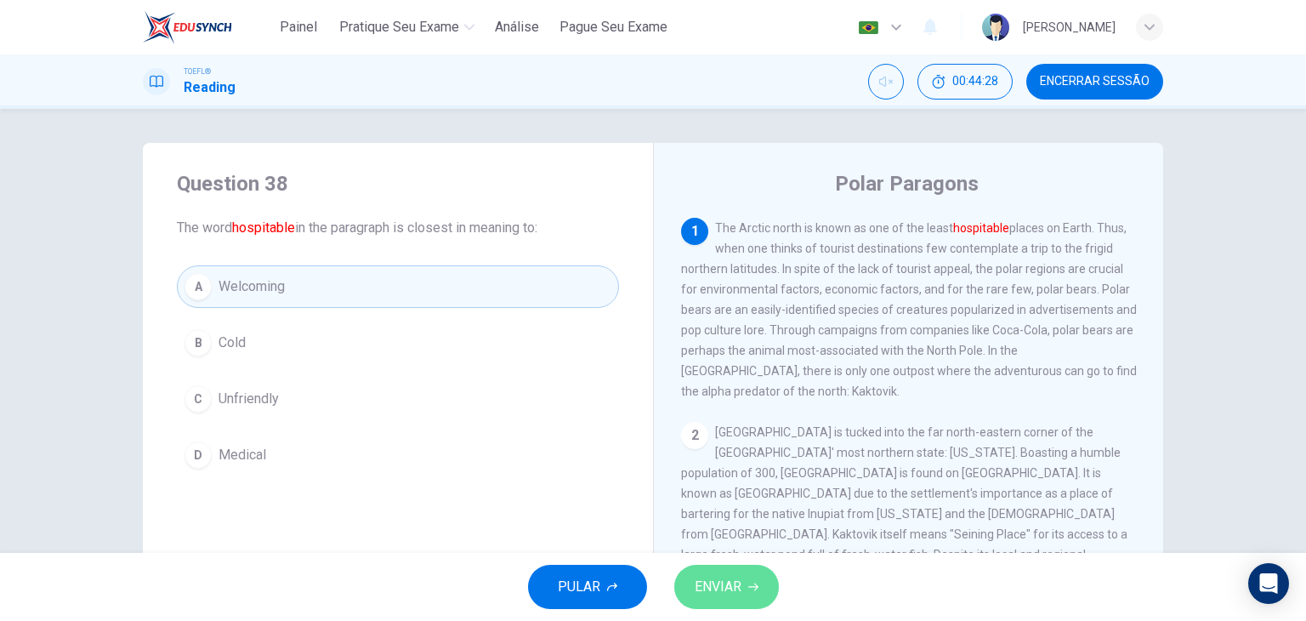
click at [750, 590] on icon "button" at bounding box center [753, 586] width 10 height 10
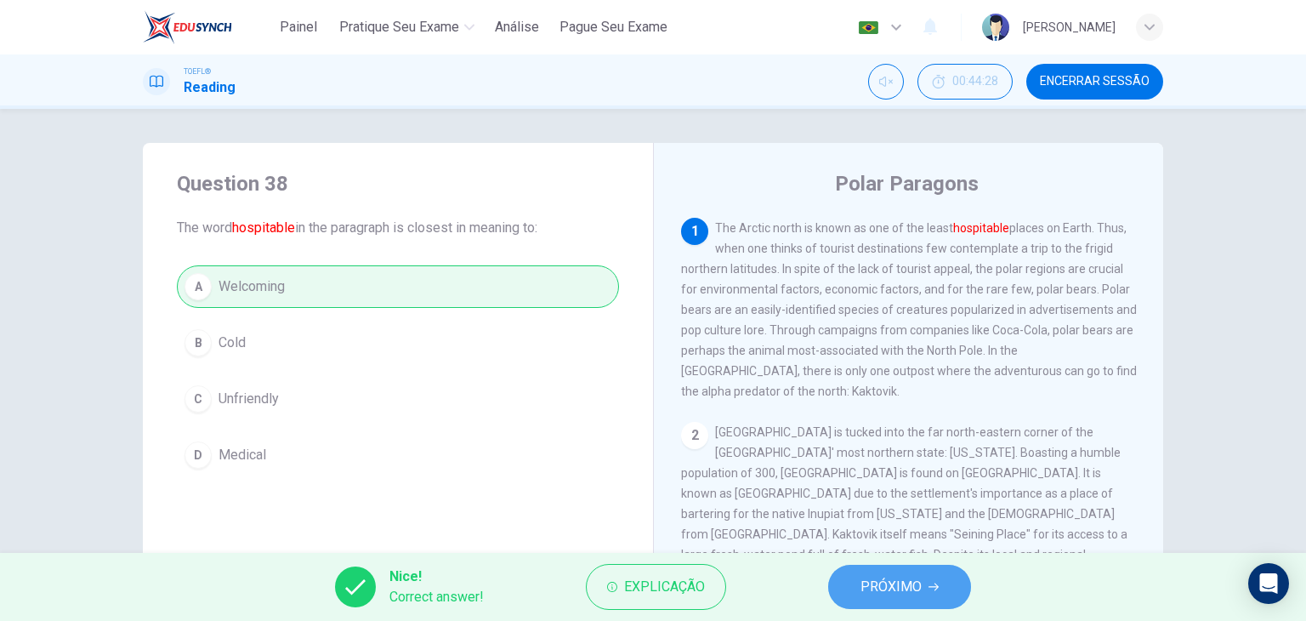
click at [903, 586] on span "PRÓXIMO" at bounding box center [890, 587] width 61 height 24
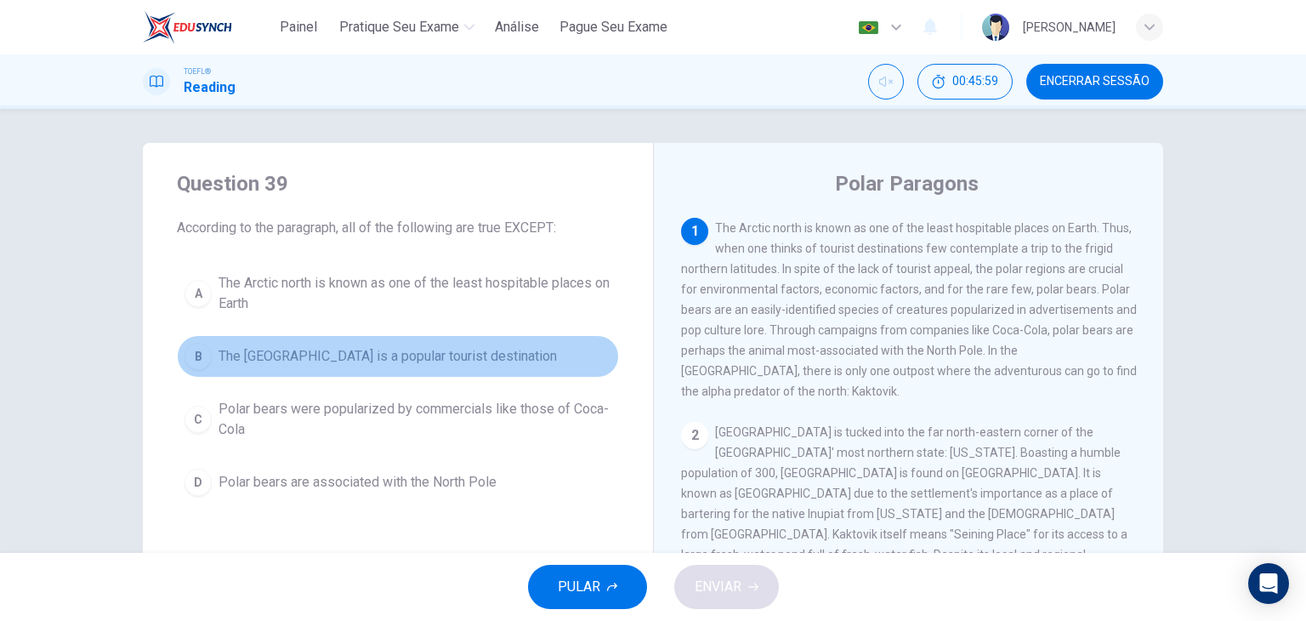
click at [442, 354] on span "The North Pole is a popular tourist destination" at bounding box center [387, 356] width 338 height 20
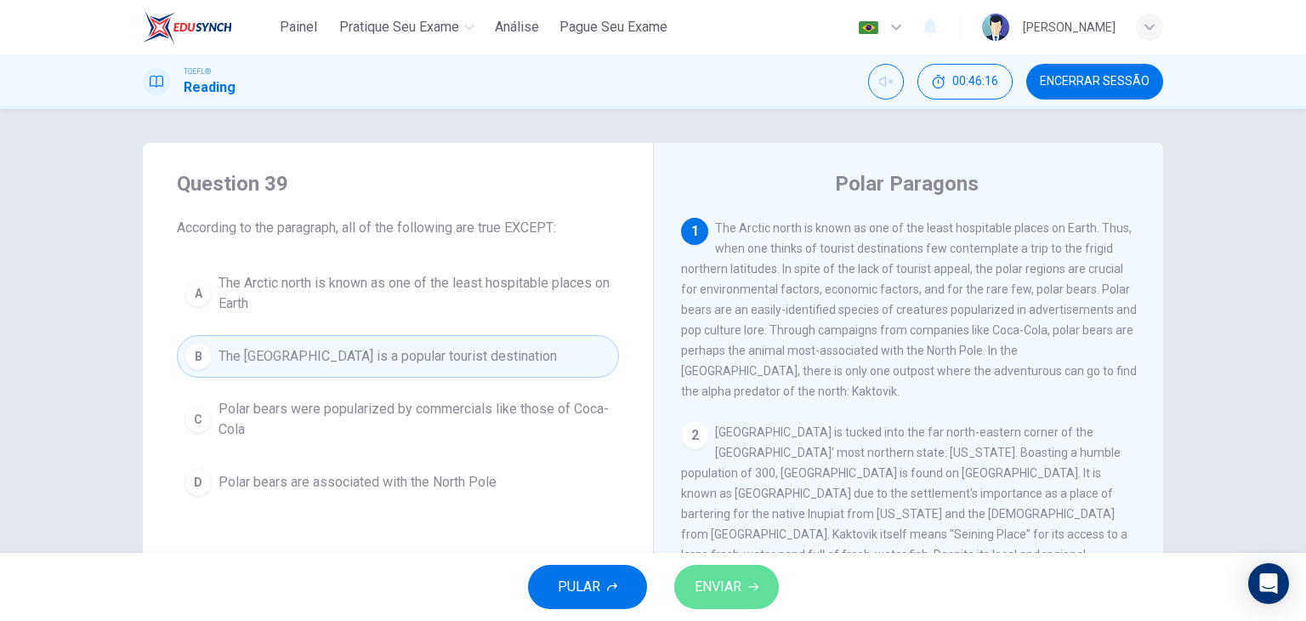
click at [724, 581] on span "ENVIAR" at bounding box center [717, 587] width 47 height 24
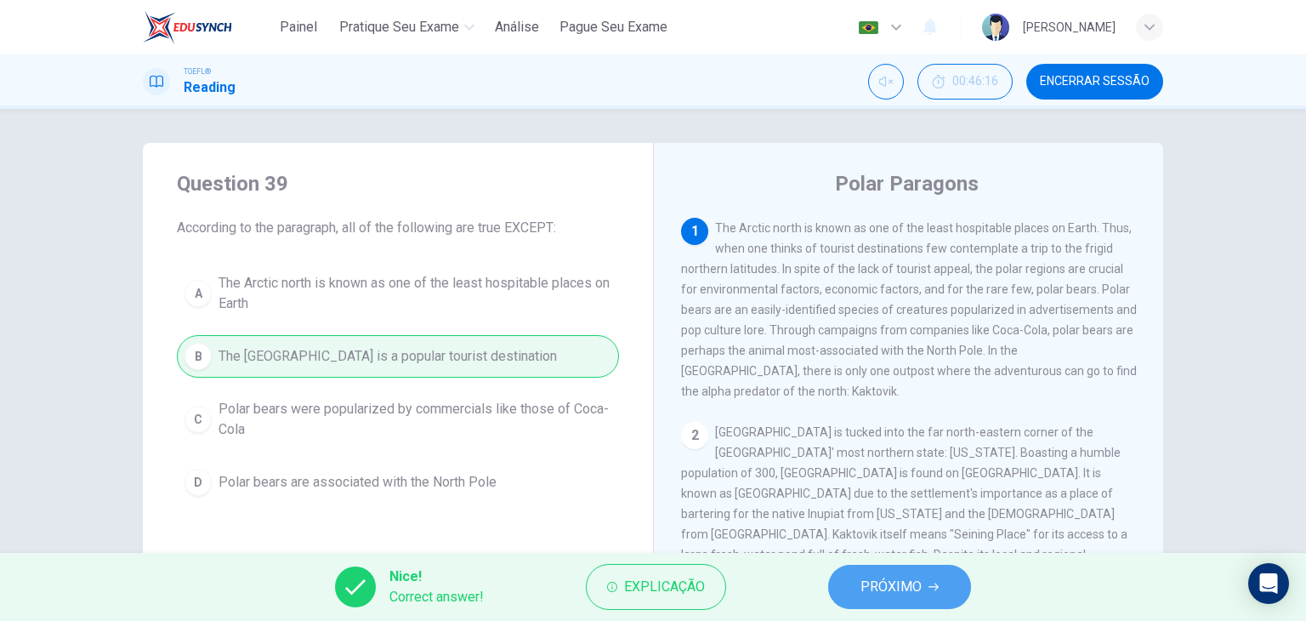
click at [881, 584] on span "PRÓXIMO" at bounding box center [890, 587] width 61 height 24
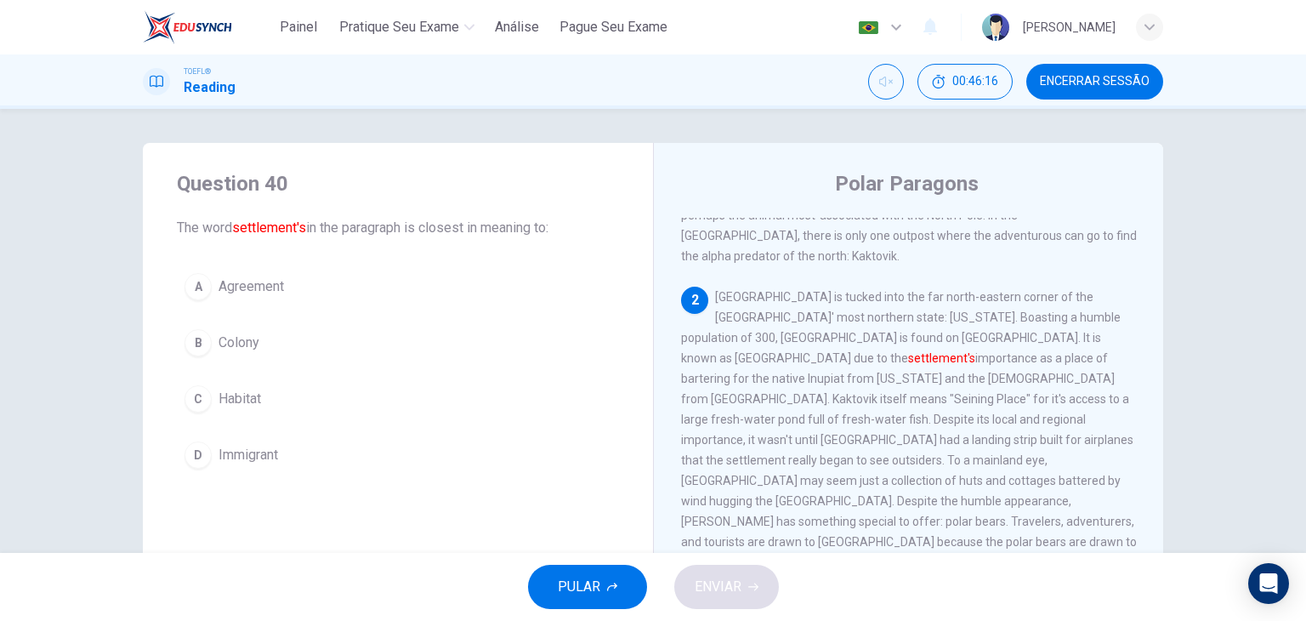
scroll to position [165, 0]
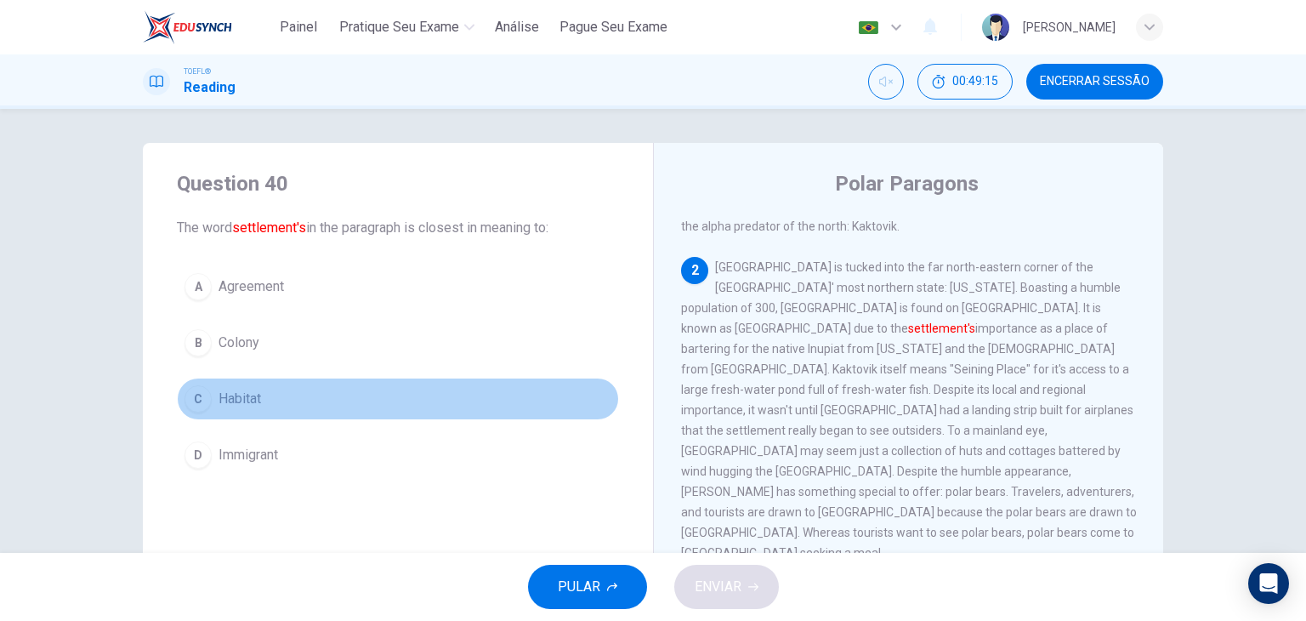
click at [247, 399] on span "Habitat" at bounding box center [239, 398] width 43 height 20
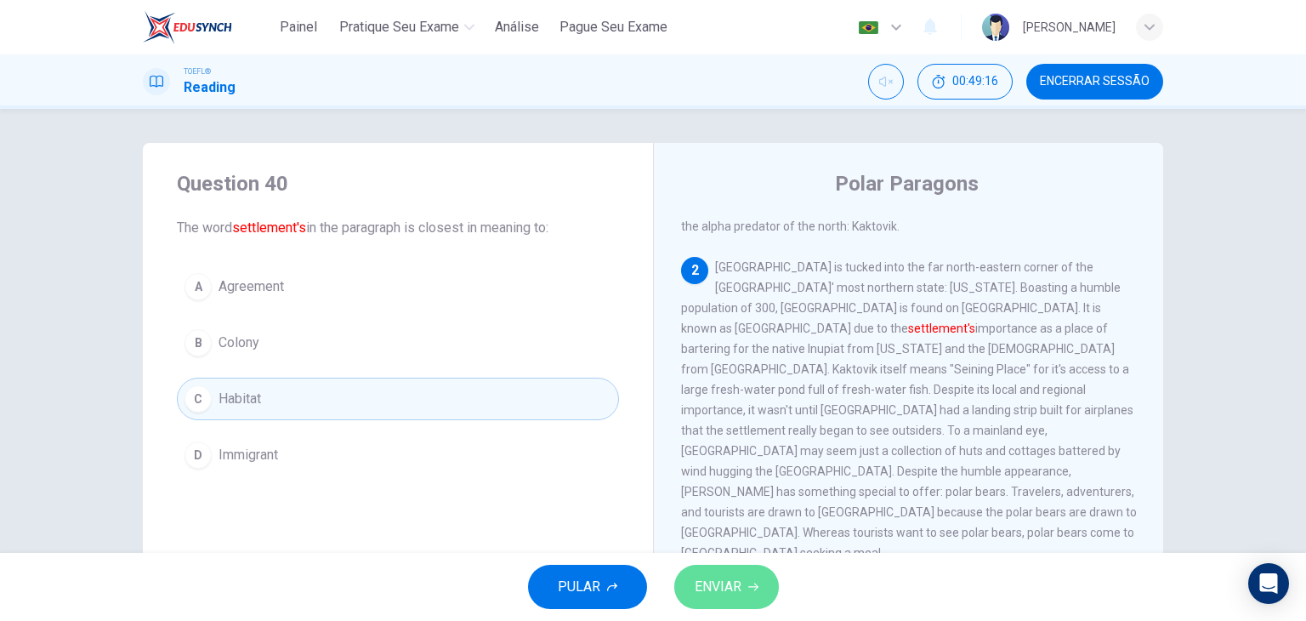
click at [725, 586] on span "ENVIAR" at bounding box center [717, 587] width 47 height 24
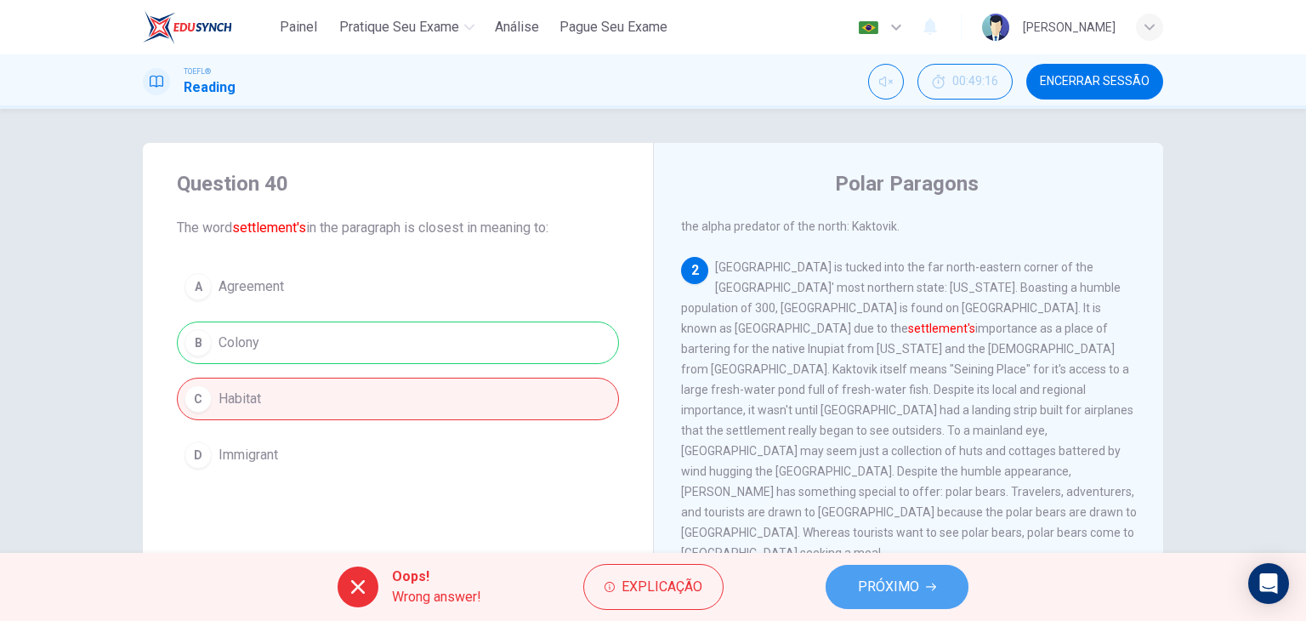
click at [877, 598] on span "PRÓXIMO" at bounding box center [888, 587] width 61 height 24
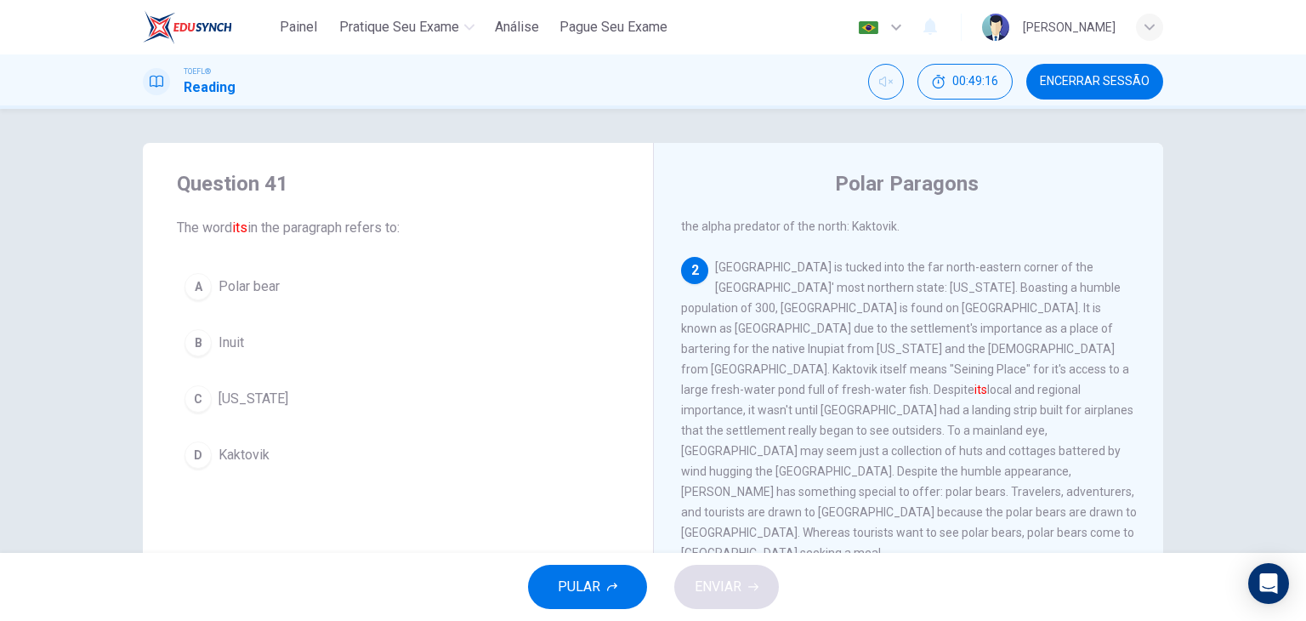
scroll to position [210, 0]
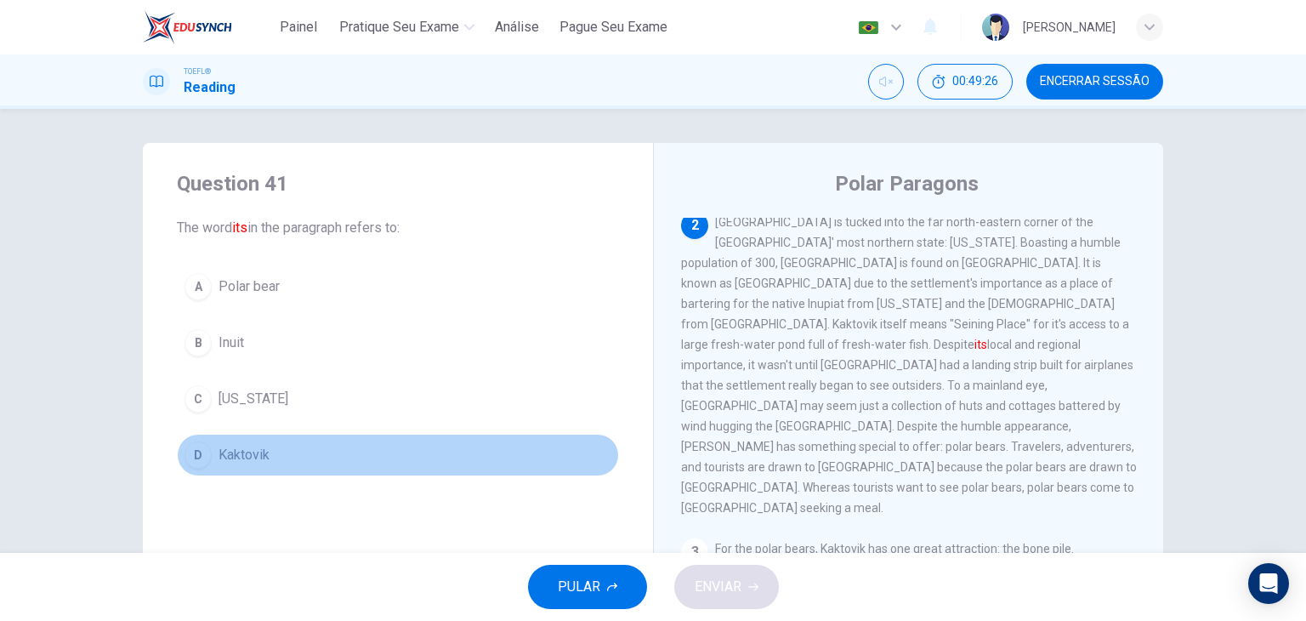
click at [231, 440] on button "D Kaktovik" at bounding box center [398, 455] width 442 height 43
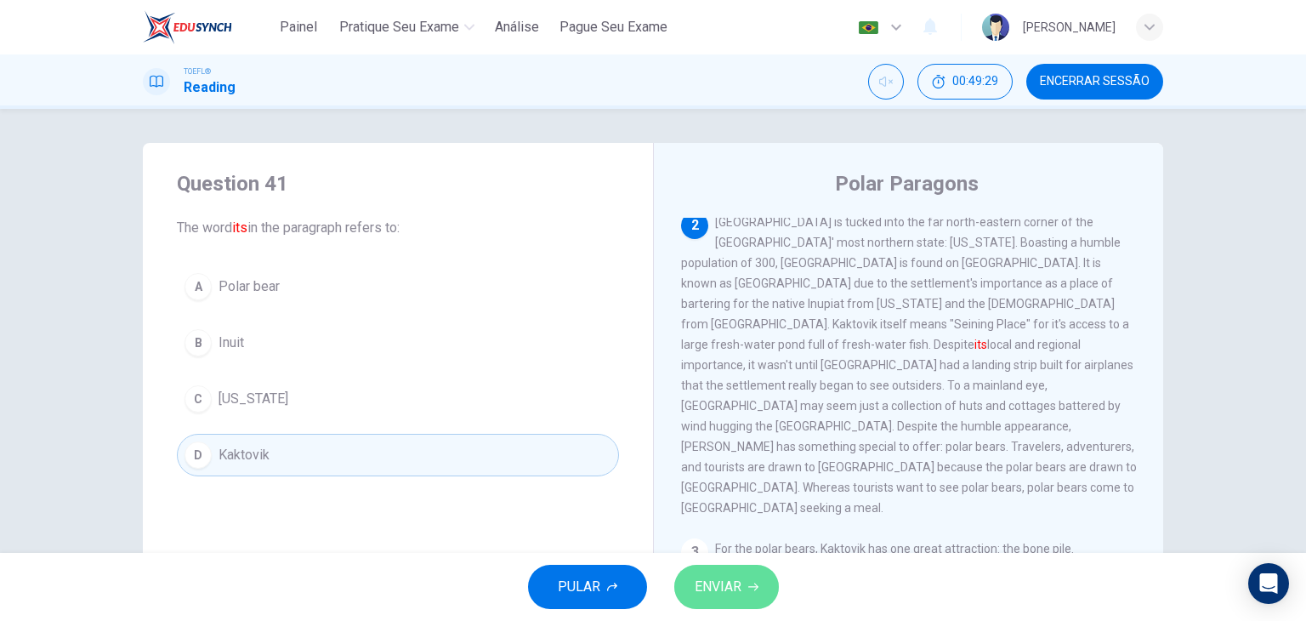
click at [743, 572] on button "ENVIAR" at bounding box center [726, 586] width 105 height 44
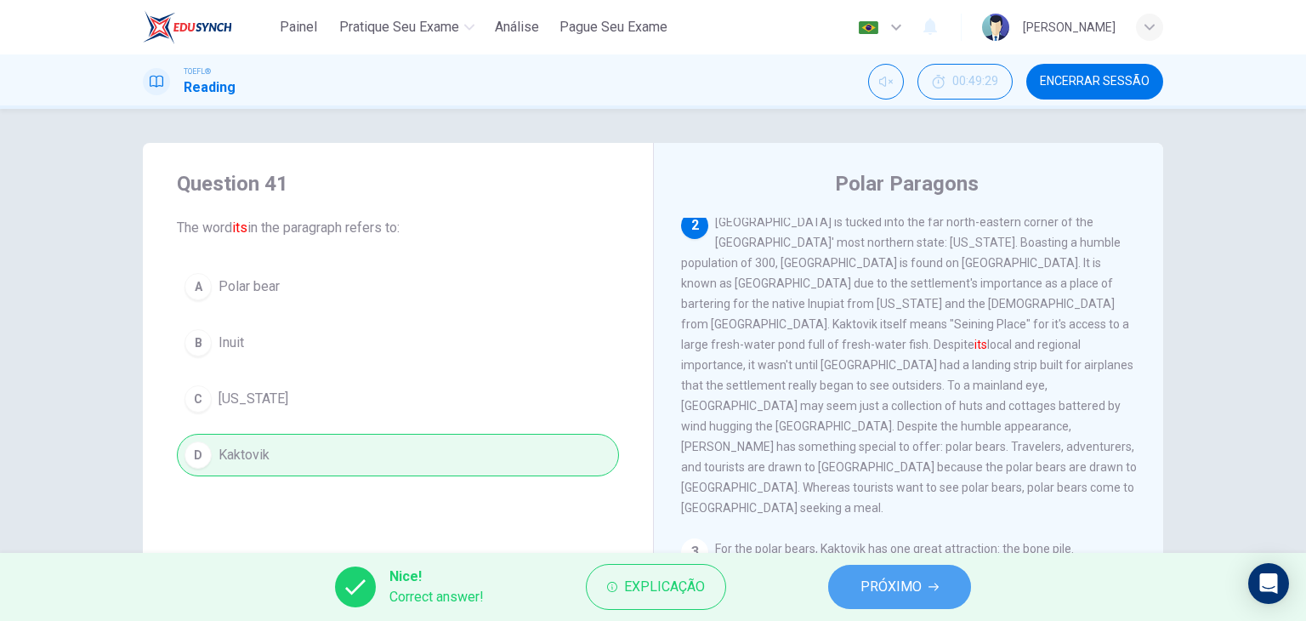
click at [931, 587] on icon "button" at bounding box center [933, 586] width 10 height 10
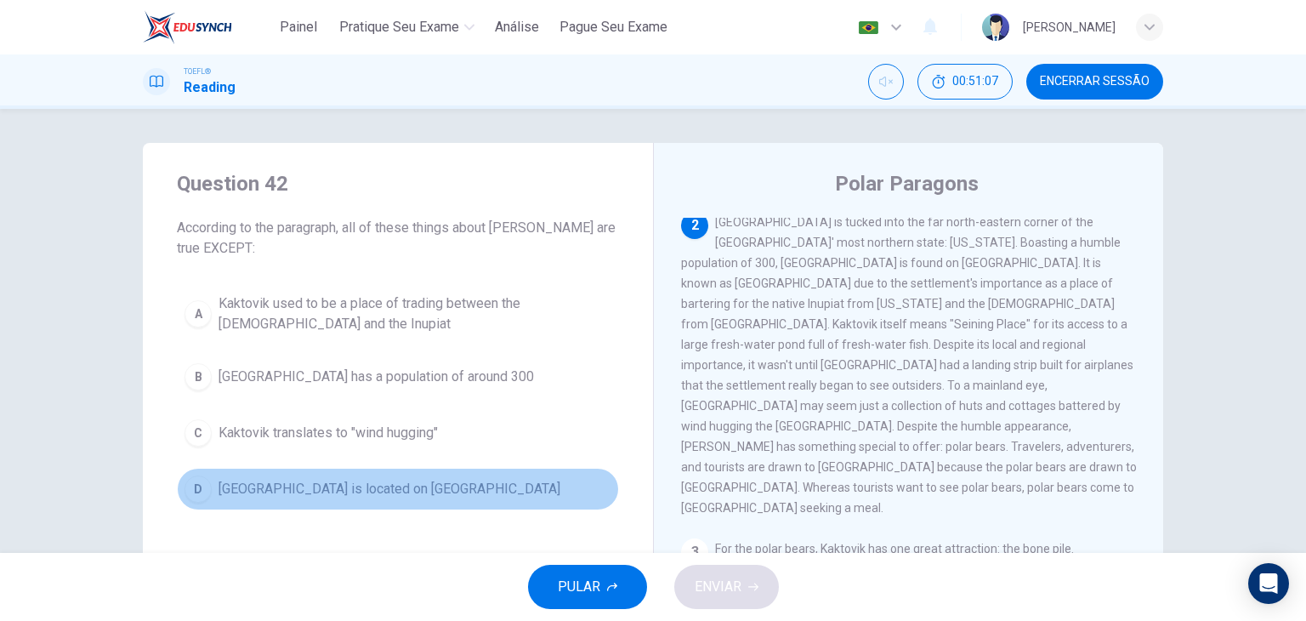
click at [421, 490] on span "Kaktovik is located on Barter Island" at bounding box center [389, 489] width 342 height 20
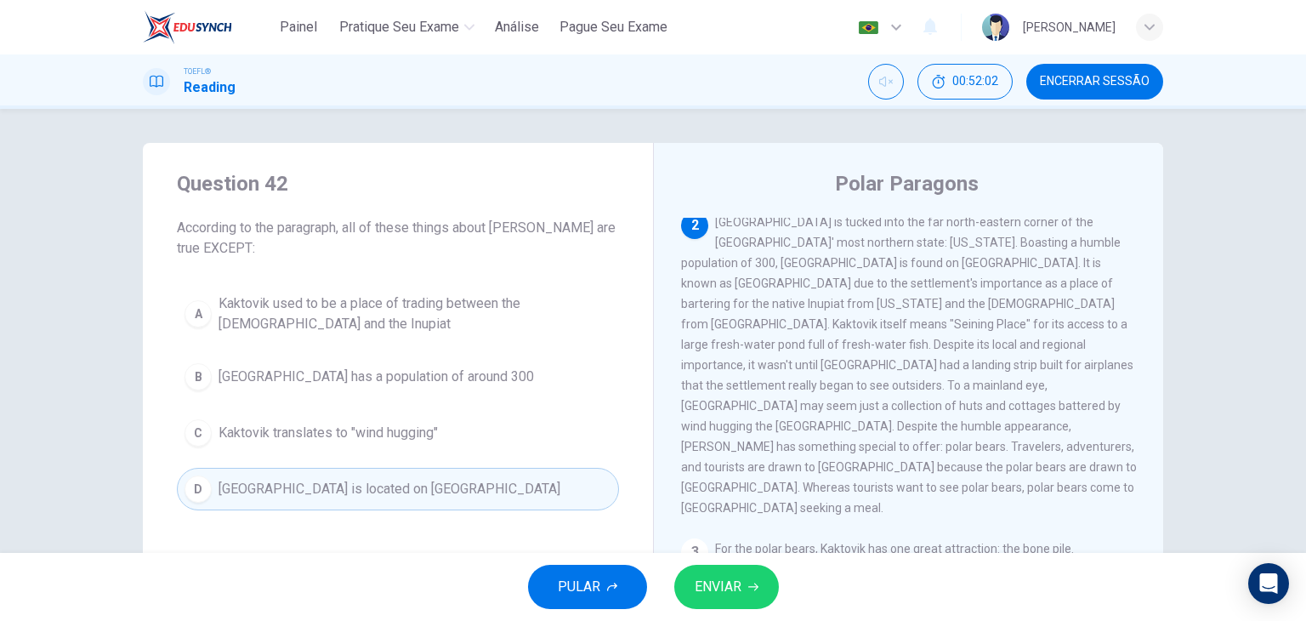
drag, startPoint x: 808, startPoint y: 290, endPoint x: 857, endPoint y: 293, distance: 49.4
click at [857, 293] on span "Kaktovik is tucked into the far north-eastern corner of the United States' most…" at bounding box center [909, 364] width 456 height 299
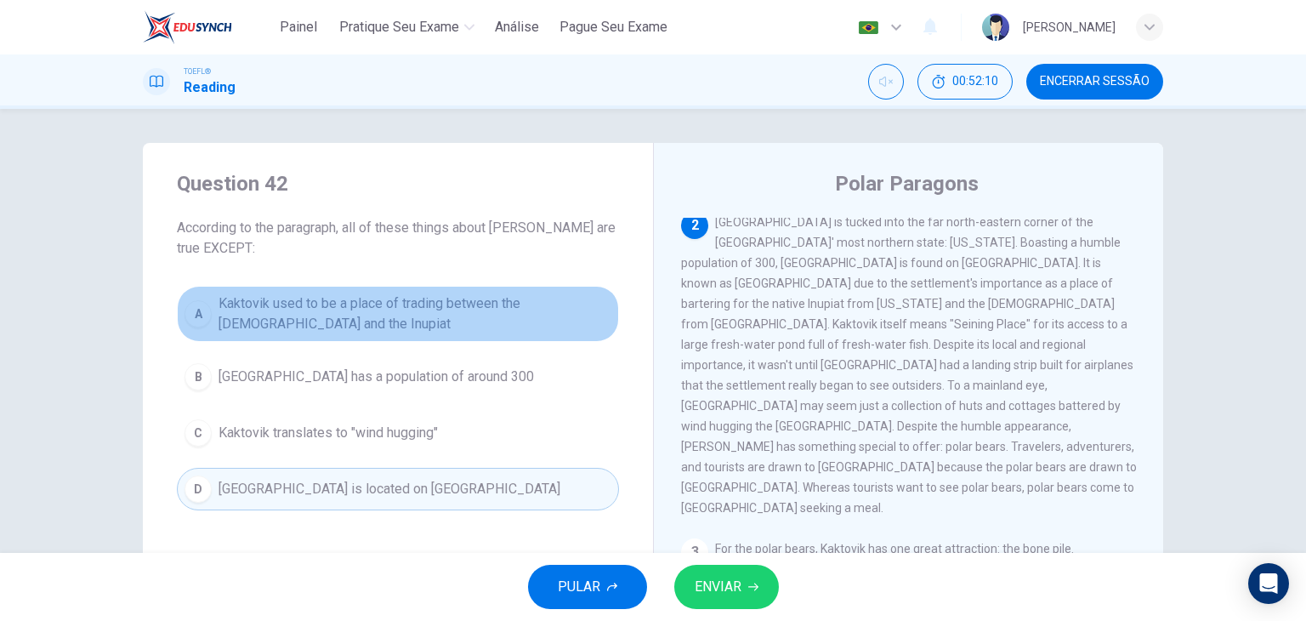
click at [534, 301] on span "Kaktovik used to be a place of trading between the Inuit and the Inupiat" at bounding box center [414, 313] width 393 height 41
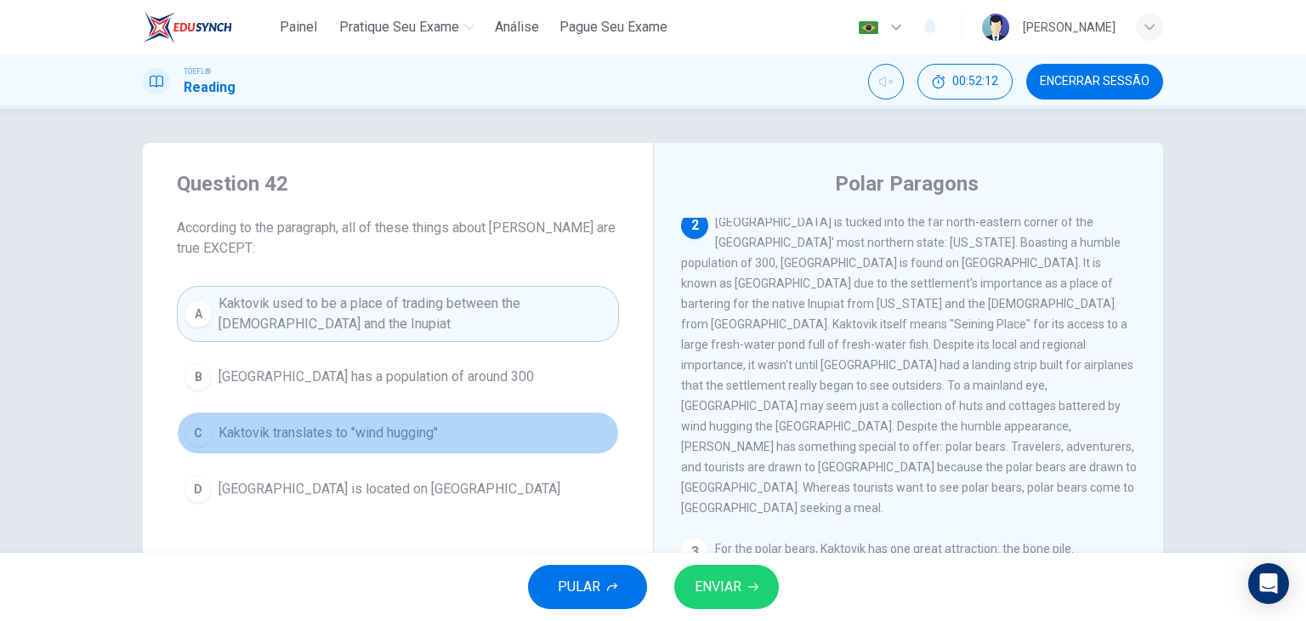
click at [451, 437] on button "C Kaktovik translates to "wind hugging"" at bounding box center [398, 432] width 442 height 43
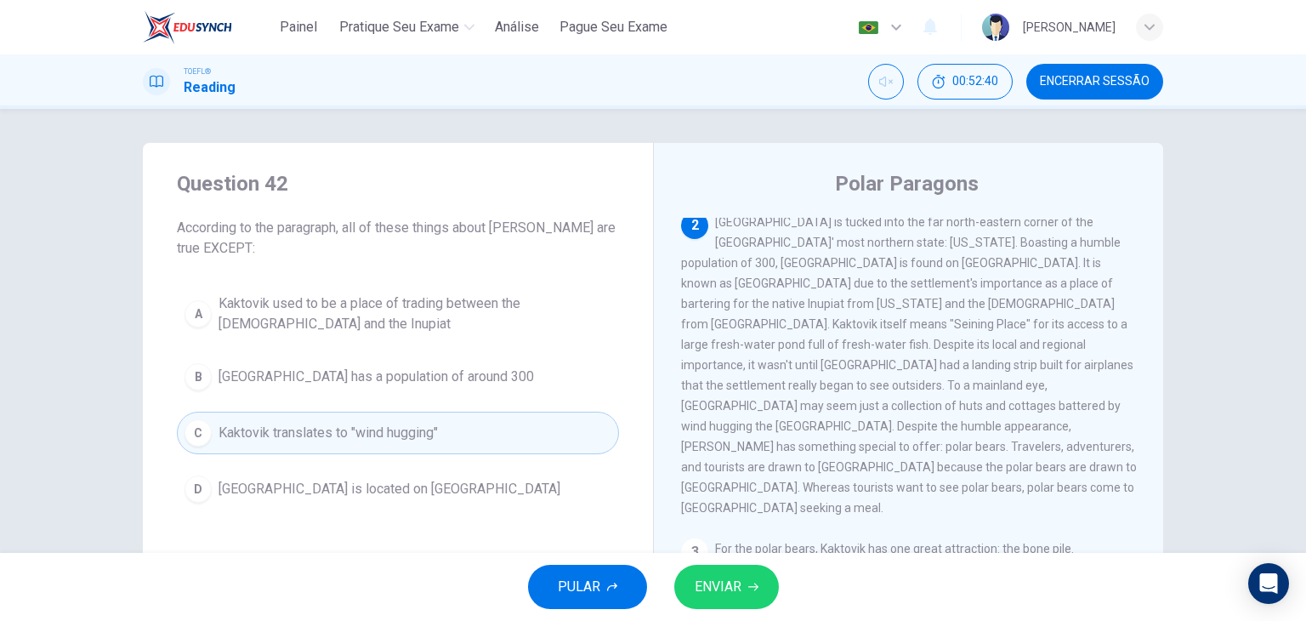
click at [769, 578] on button "ENVIAR" at bounding box center [726, 586] width 105 height 44
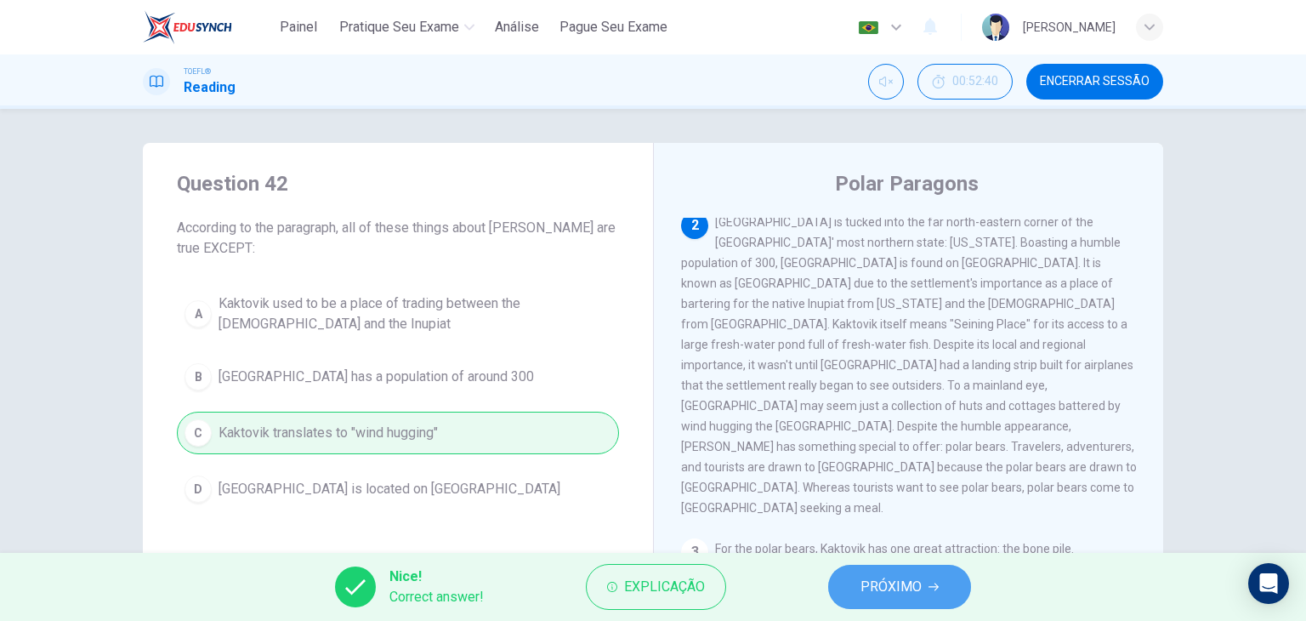
click at [878, 595] on span "PRÓXIMO" at bounding box center [890, 587] width 61 height 24
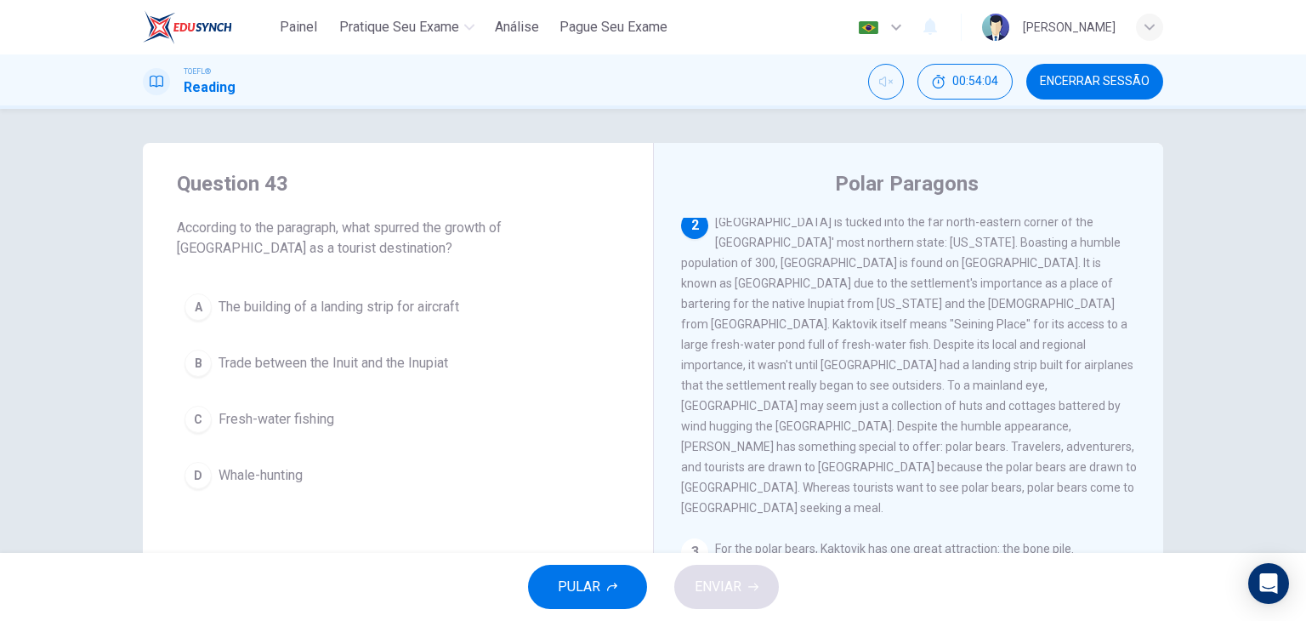
drag, startPoint x: 820, startPoint y: 399, endPoint x: 995, endPoint y: 404, distance: 174.3
click at [995, 404] on div "2 Kaktovik is tucked into the far north-eastern corner of the United States' mo…" at bounding box center [909, 365] width 456 height 306
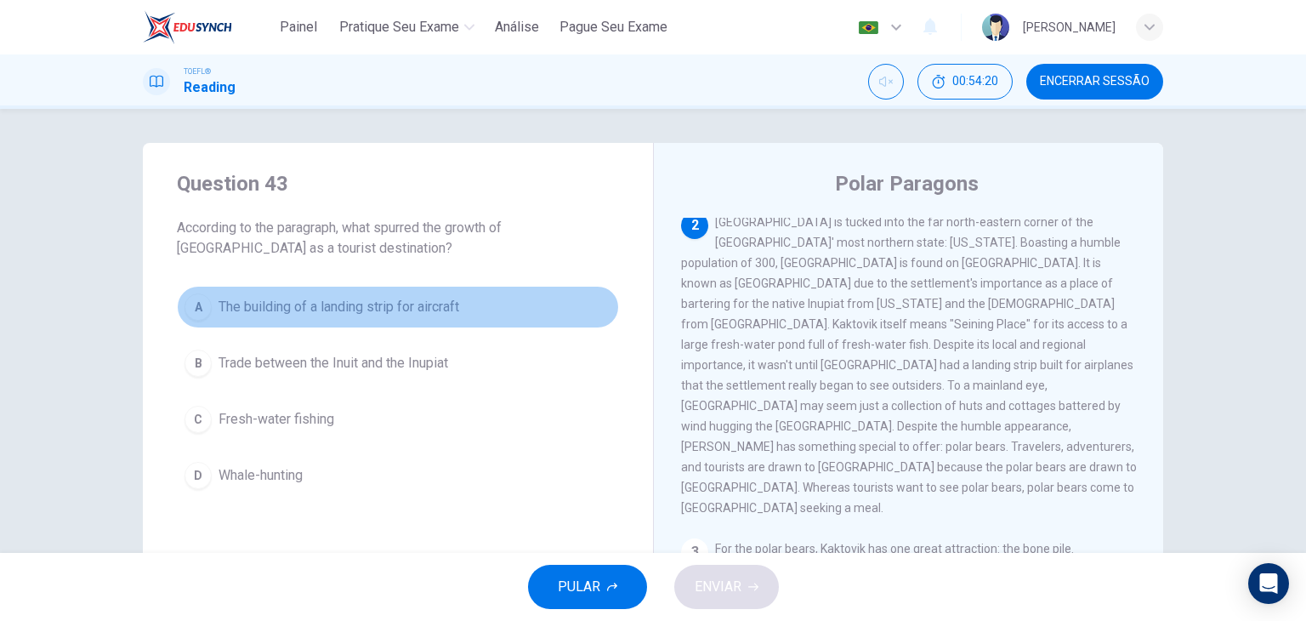
click at [395, 315] on span "The building of a landing strip for aircraft" at bounding box center [338, 307] width 241 height 20
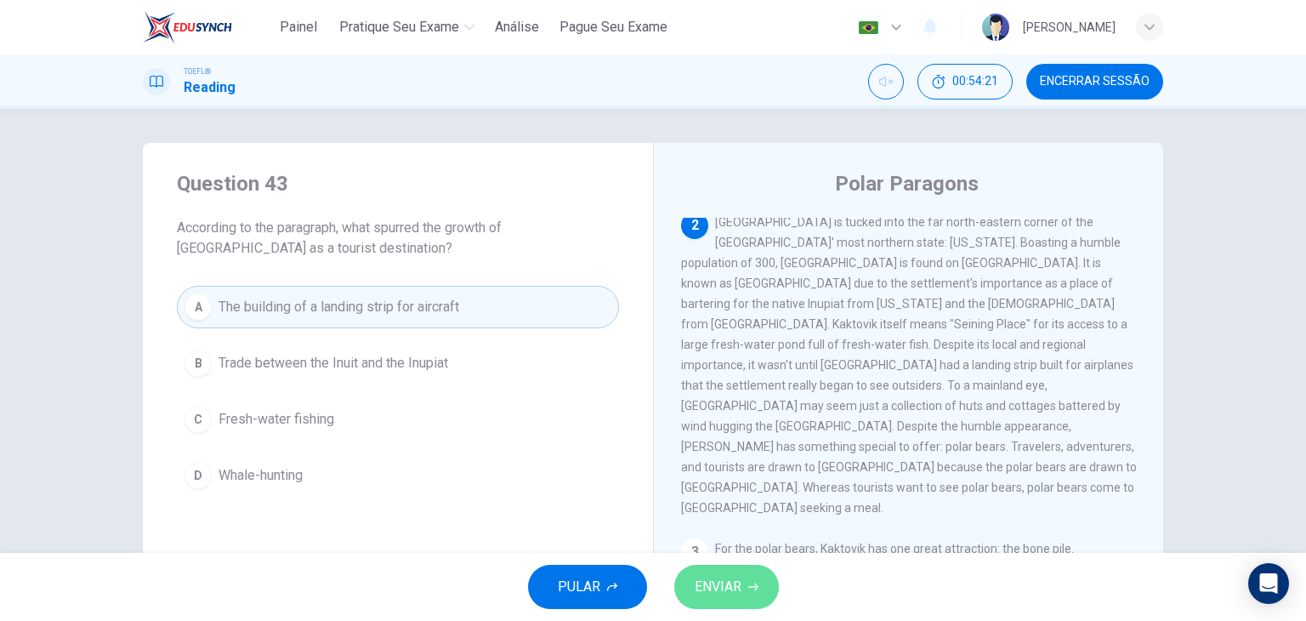
click at [730, 589] on span "ENVIAR" at bounding box center [717, 587] width 47 height 24
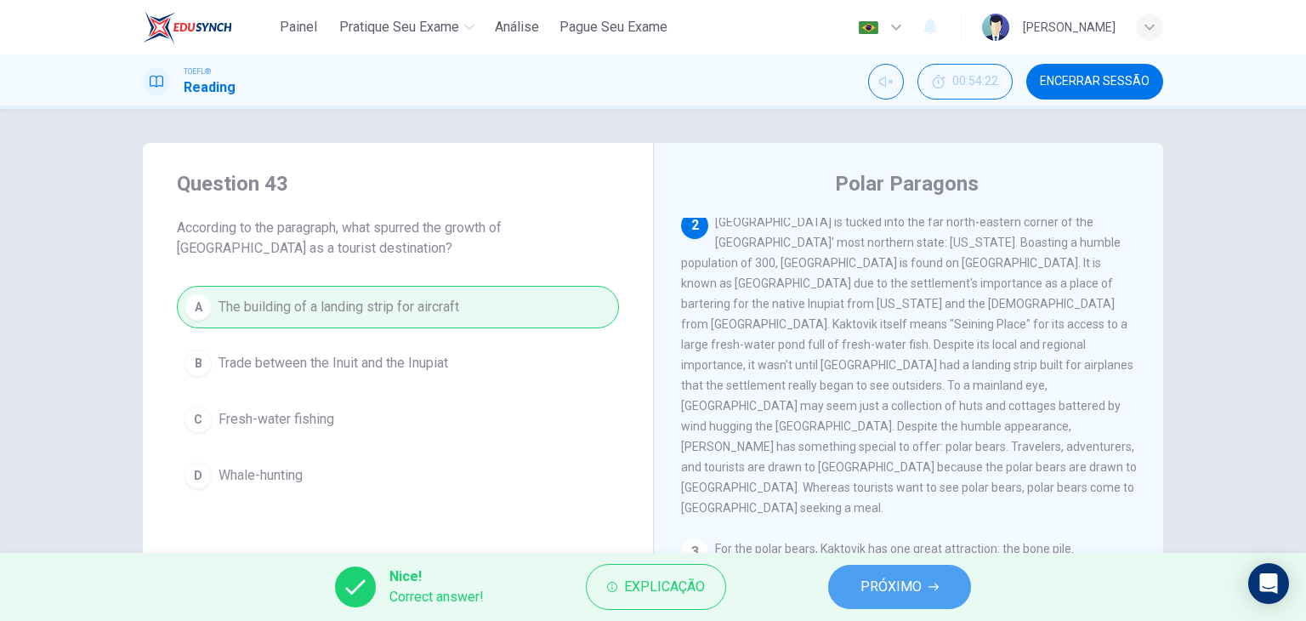
click at [891, 598] on span "PRÓXIMO" at bounding box center [890, 587] width 61 height 24
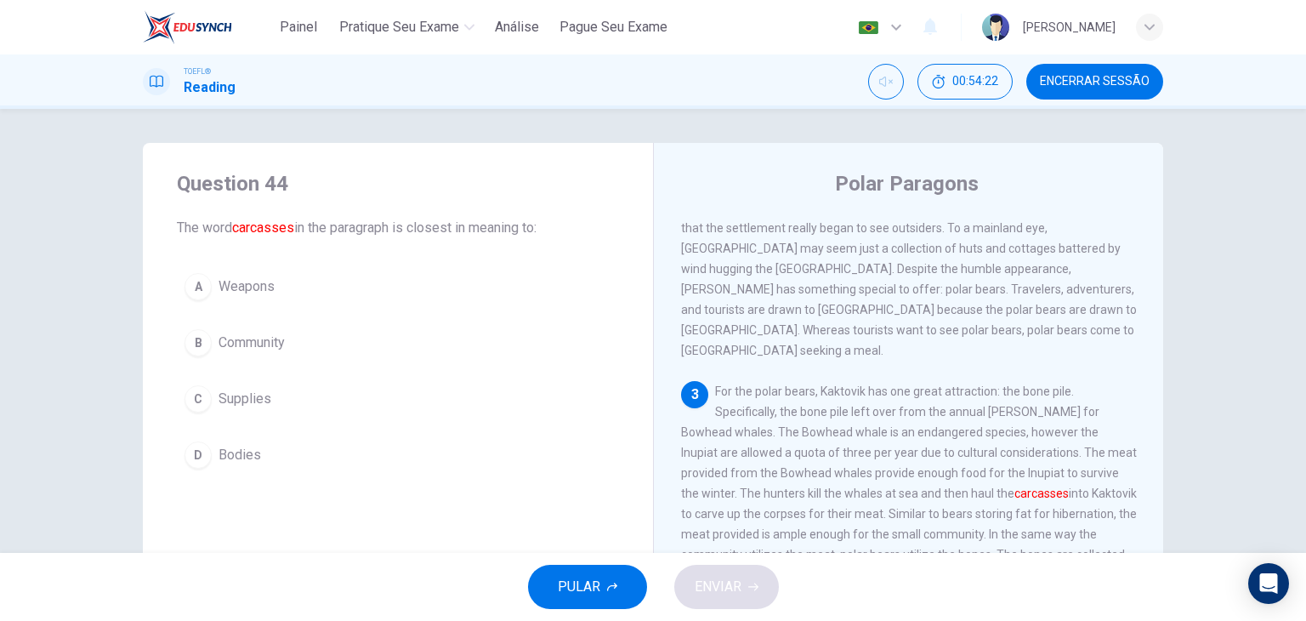
scroll to position [417, 0]
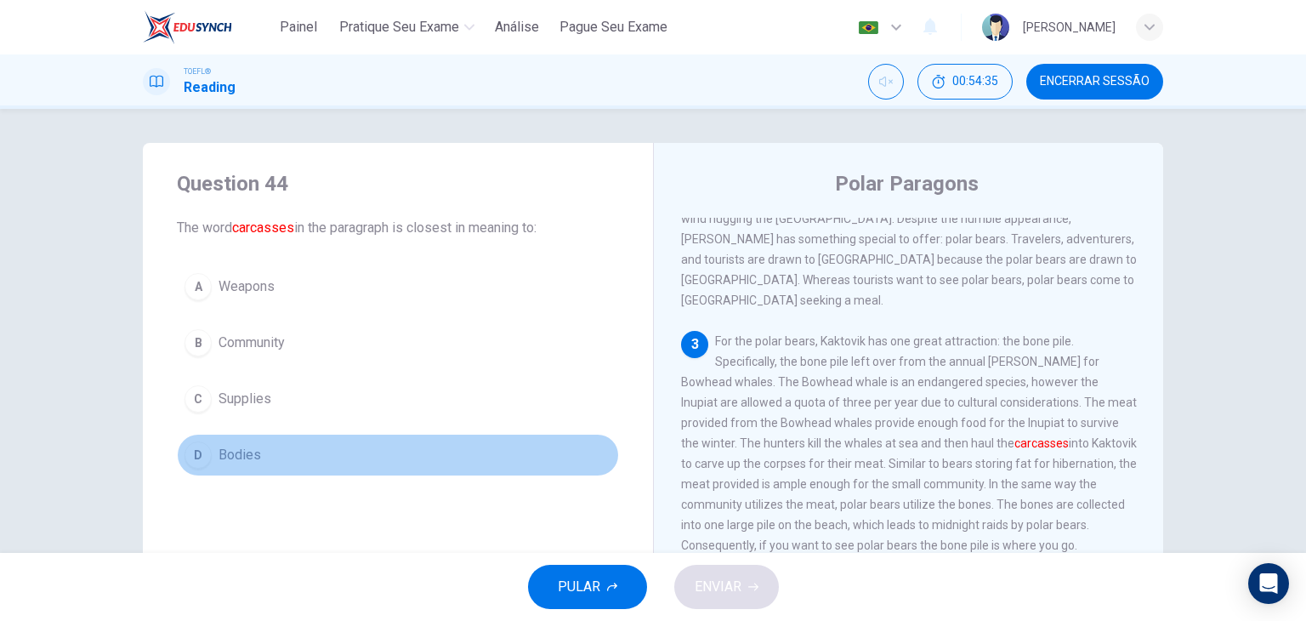
click at [224, 446] on span "Bodies" at bounding box center [239, 455] width 43 height 20
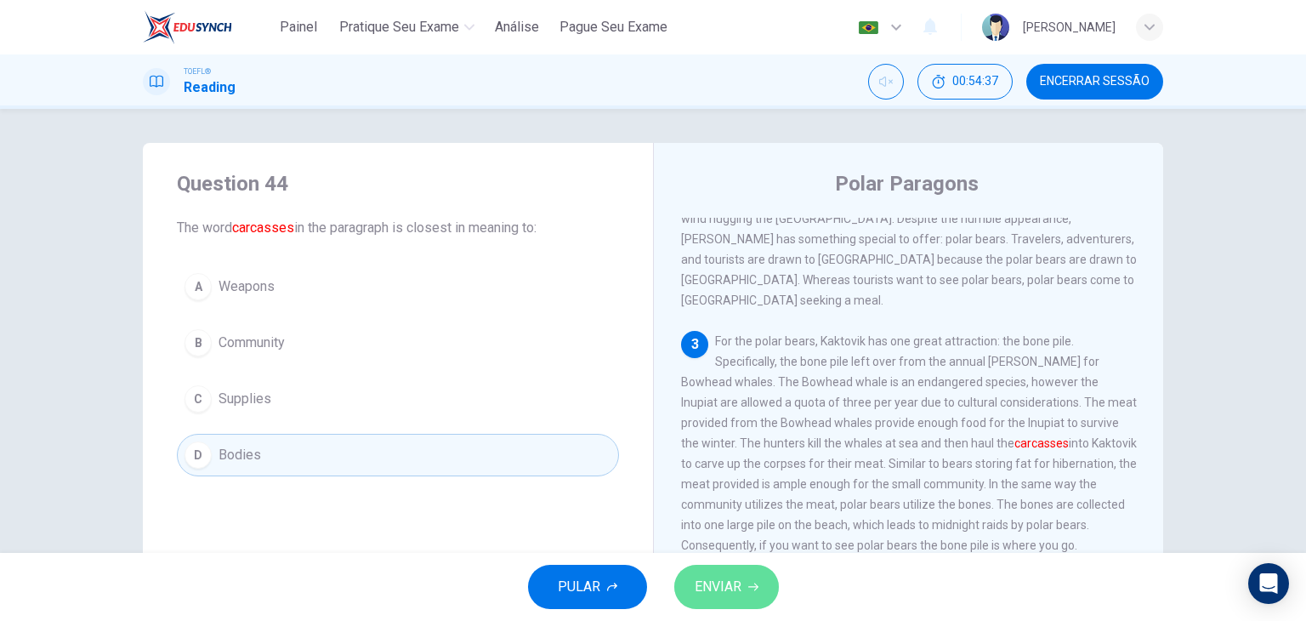
click at [715, 580] on span "ENVIAR" at bounding box center [717, 587] width 47 height 24
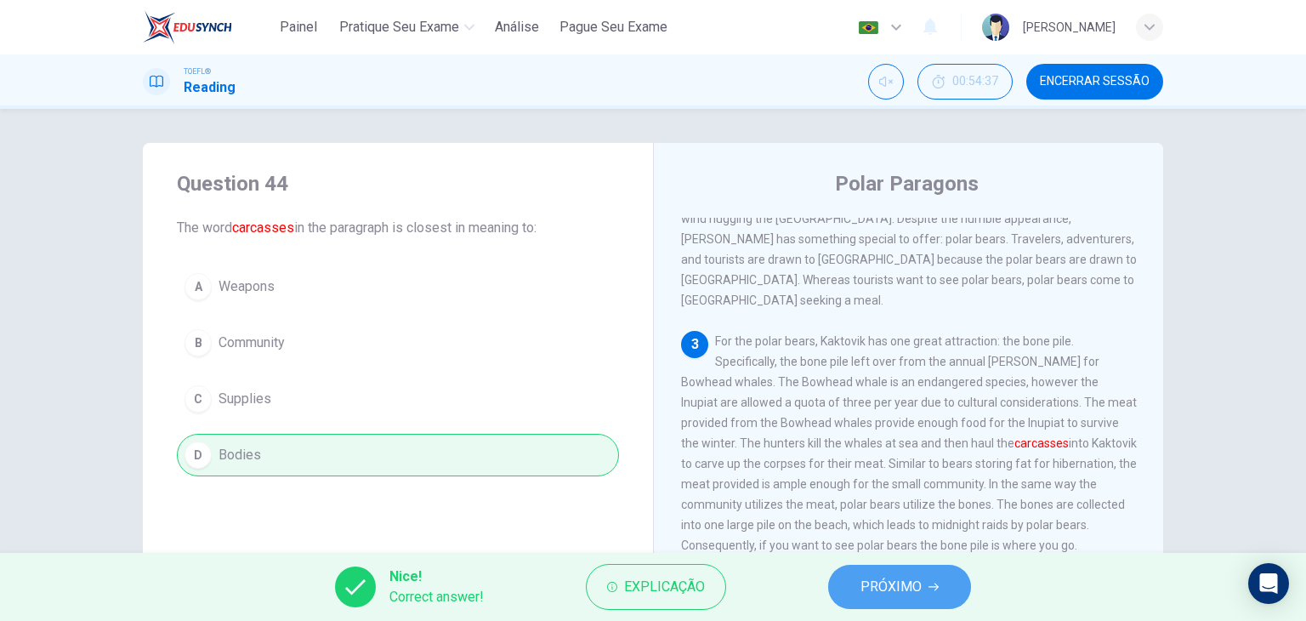
click at [897, 607] on button "PRÓXIMO" at bounding box center [899, 586] width 143 height 44
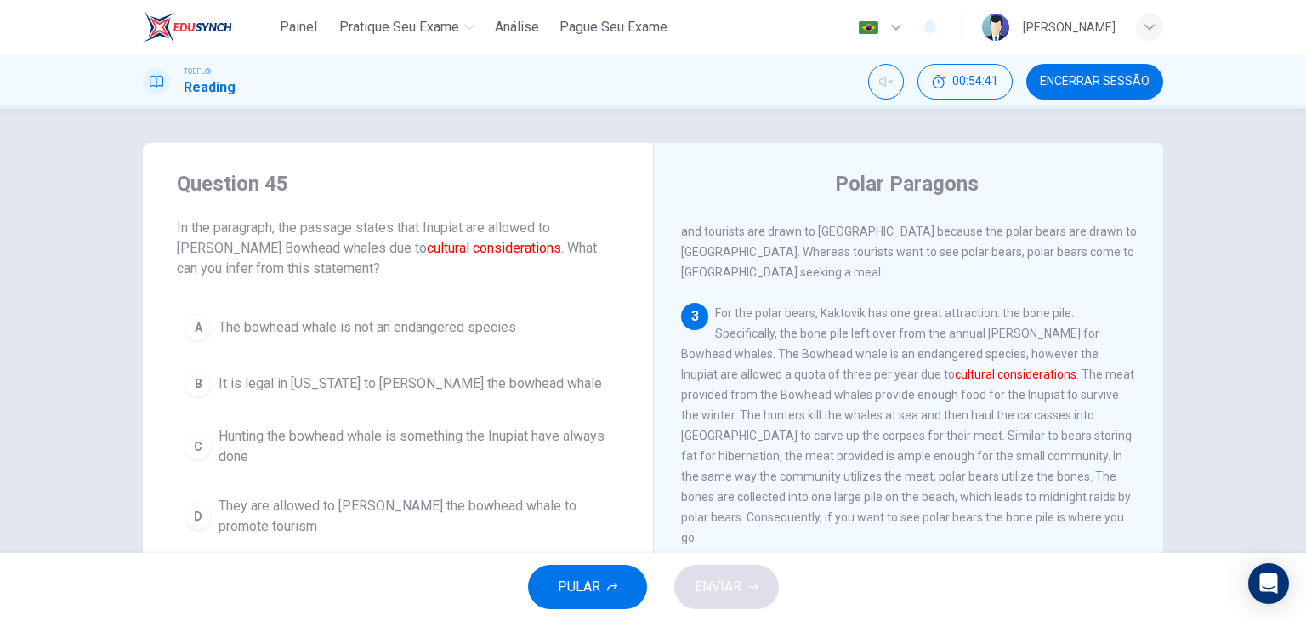
scroll to position [495, 0]
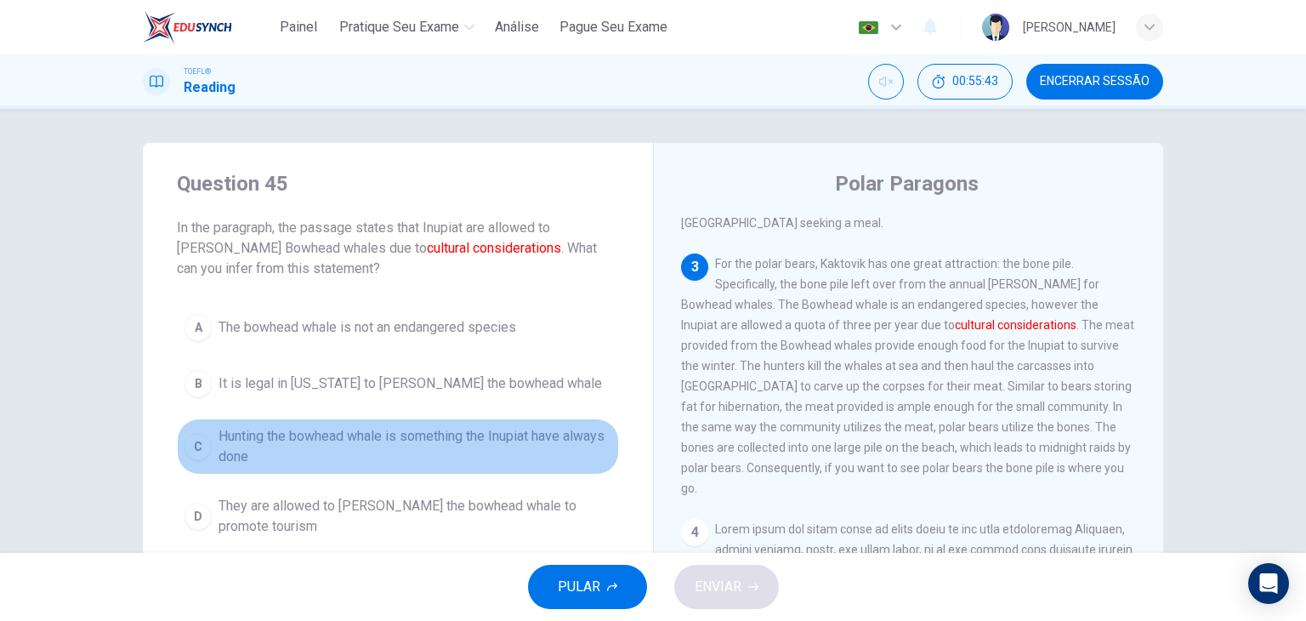
click at [445, 442] on span "Hunting the bowhead whale is something the Inupiat have always done" at bounding box center [414, 446] width 393 height 41
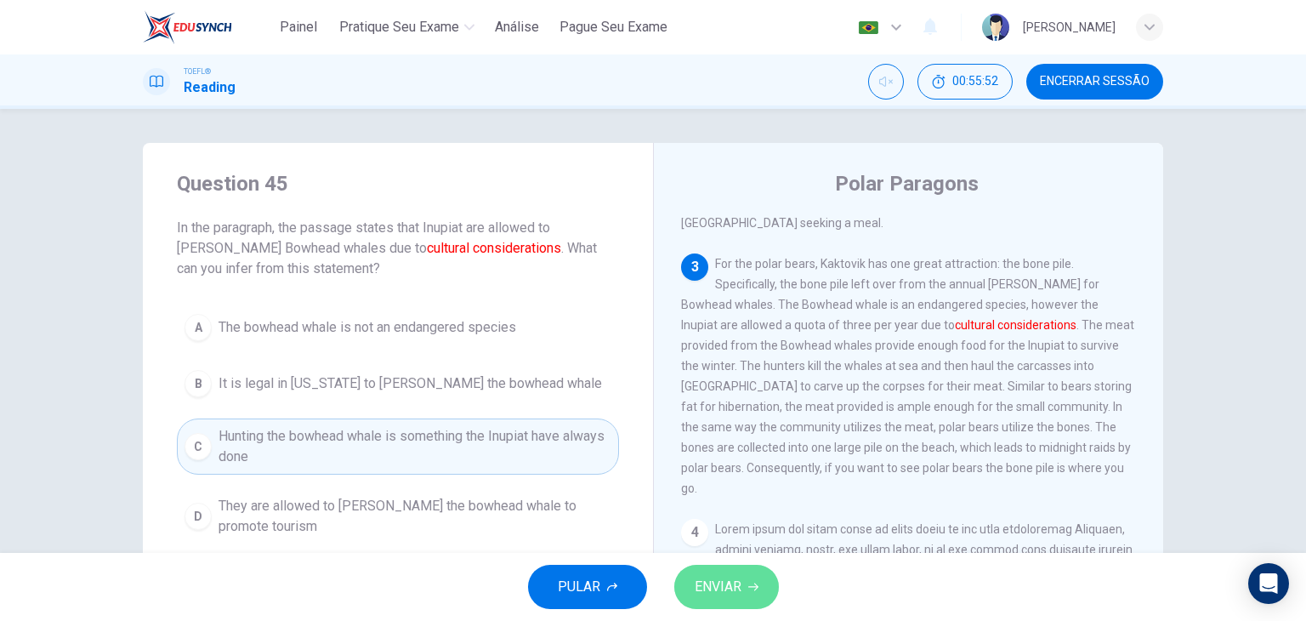
click at [737, 596] on span "ENVIAR" at bounding box center [717, 587] width 47 height 24
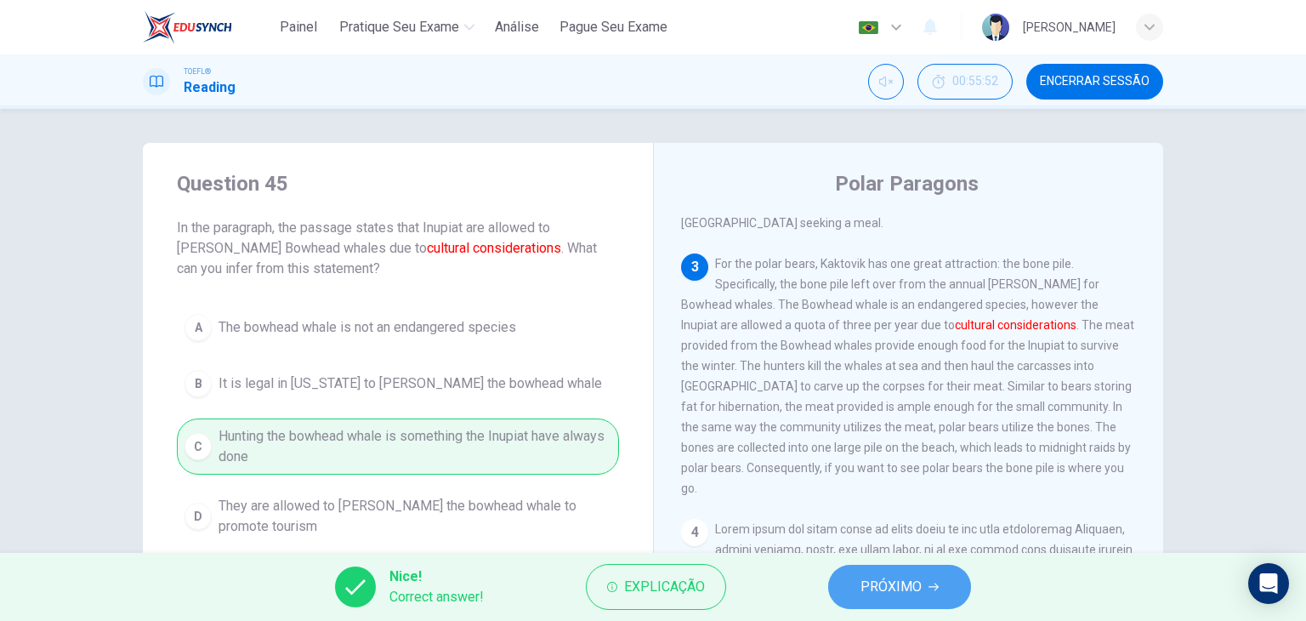
click at [882, 592] on span "PRÓXIMO" at bounding box center [890, 587] width 61 height 24
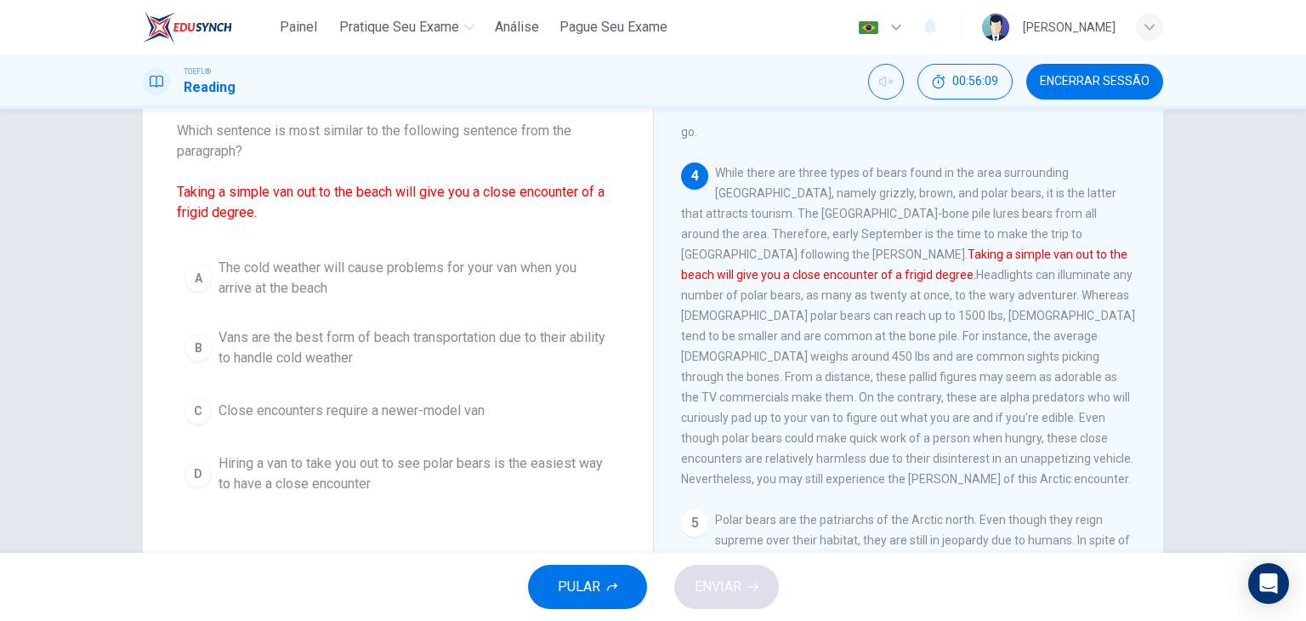
scroll to position [102, 0]
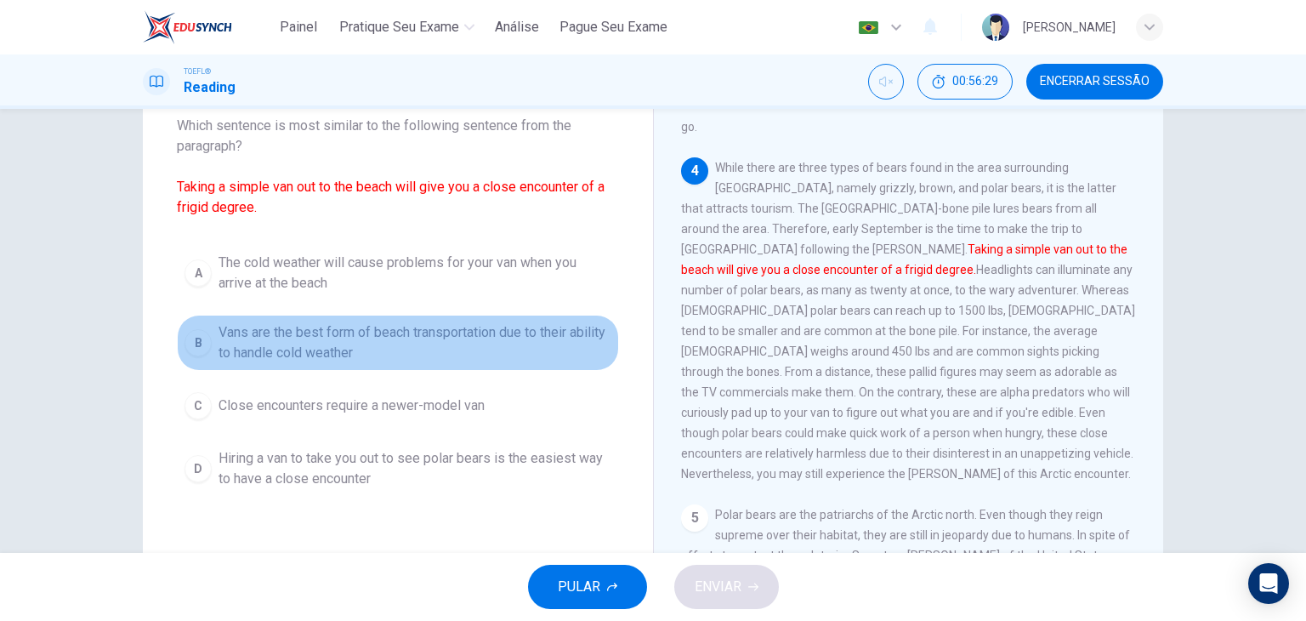
click at [507, 317] on button "B Vans are the best form of beach transportation due to their ability to handle…" at bounding box center [398, 343] width 442 height 56
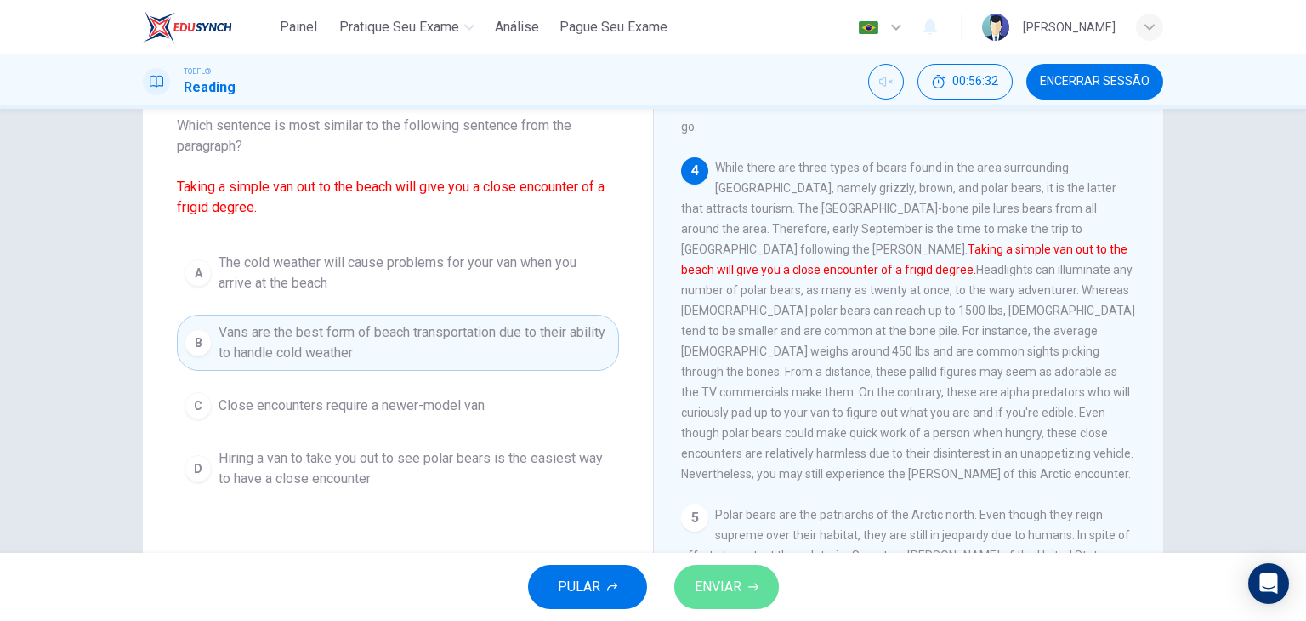
click at [723, 568] on button "ENVIAR" at bounding box center [726, 586] width 105 height 44
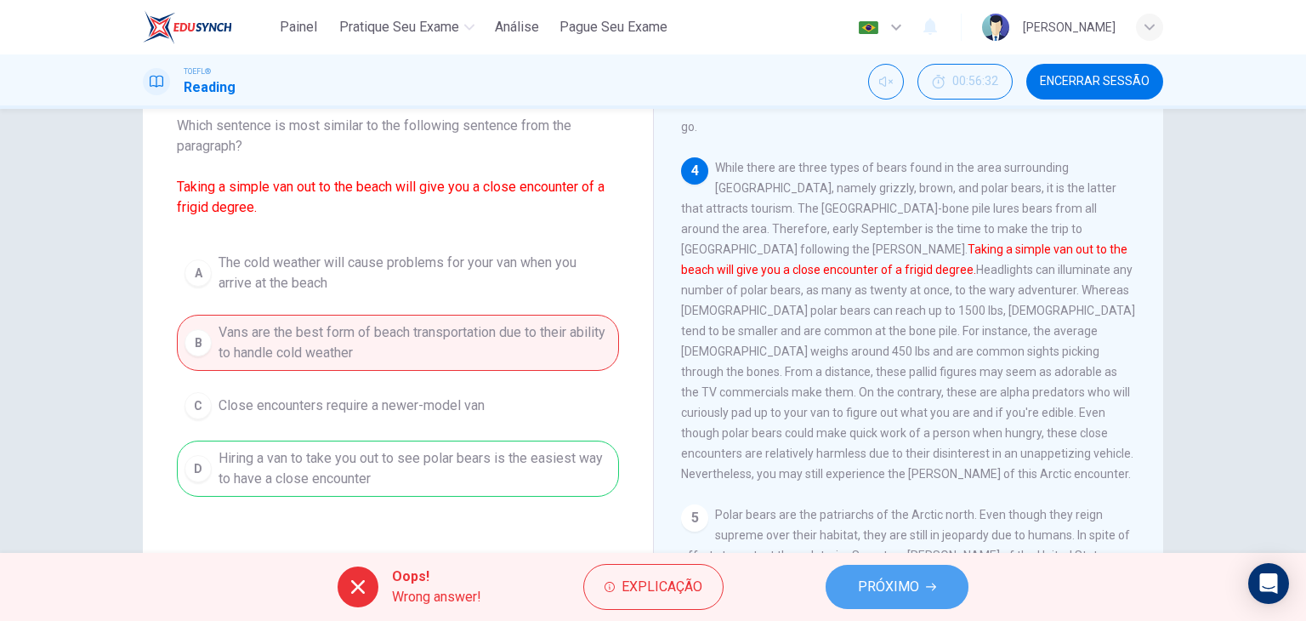
click at [910, 586] on span "PRÓXIMO" at bounding box center [888, 587] width 61 height 24
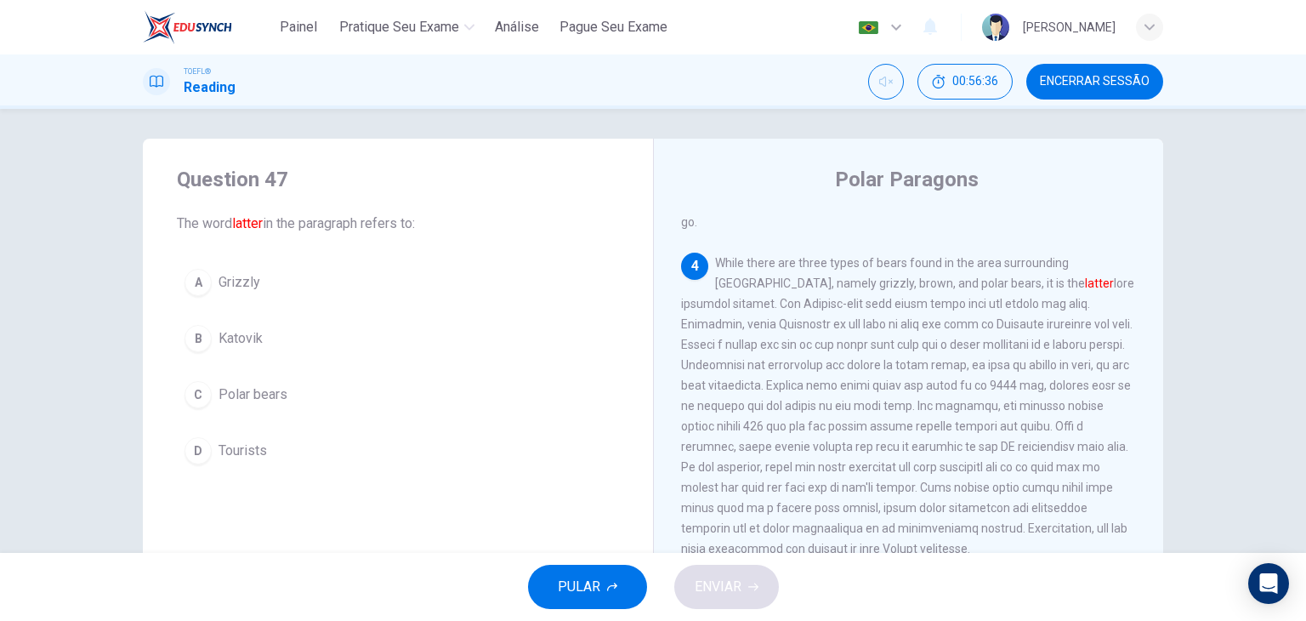
scroll to position [3, 0]
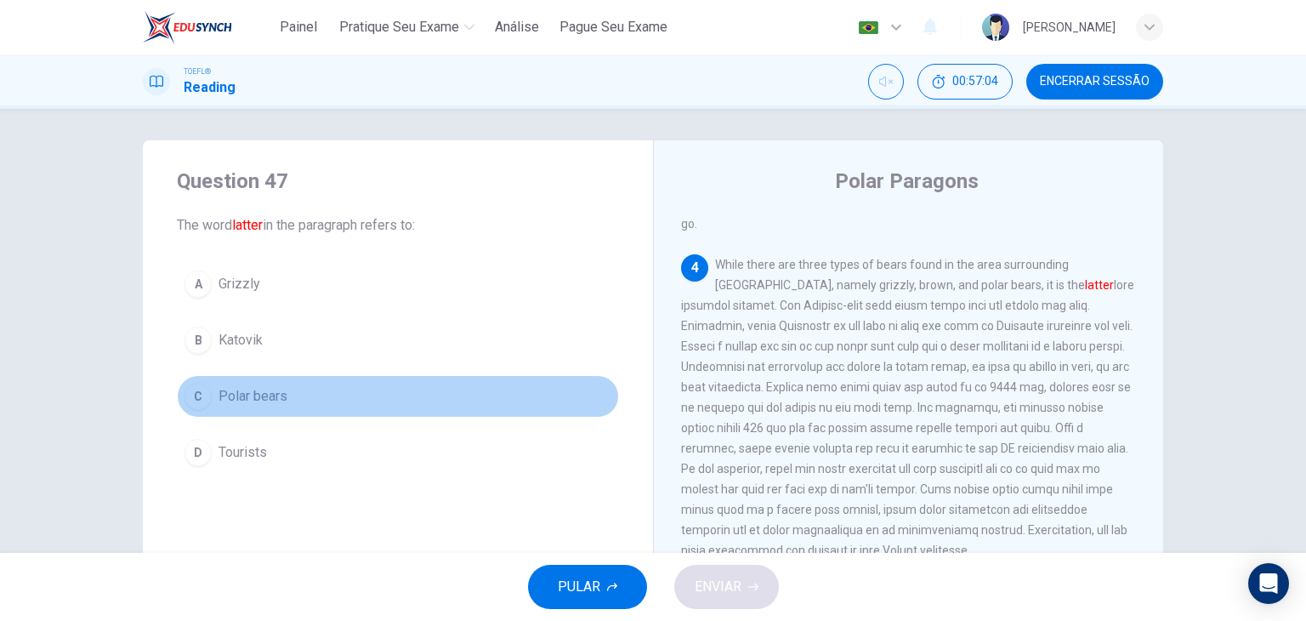
click at [269, 396] on span "Polar bears" at bounding box center [252, 396] width 69 height 20
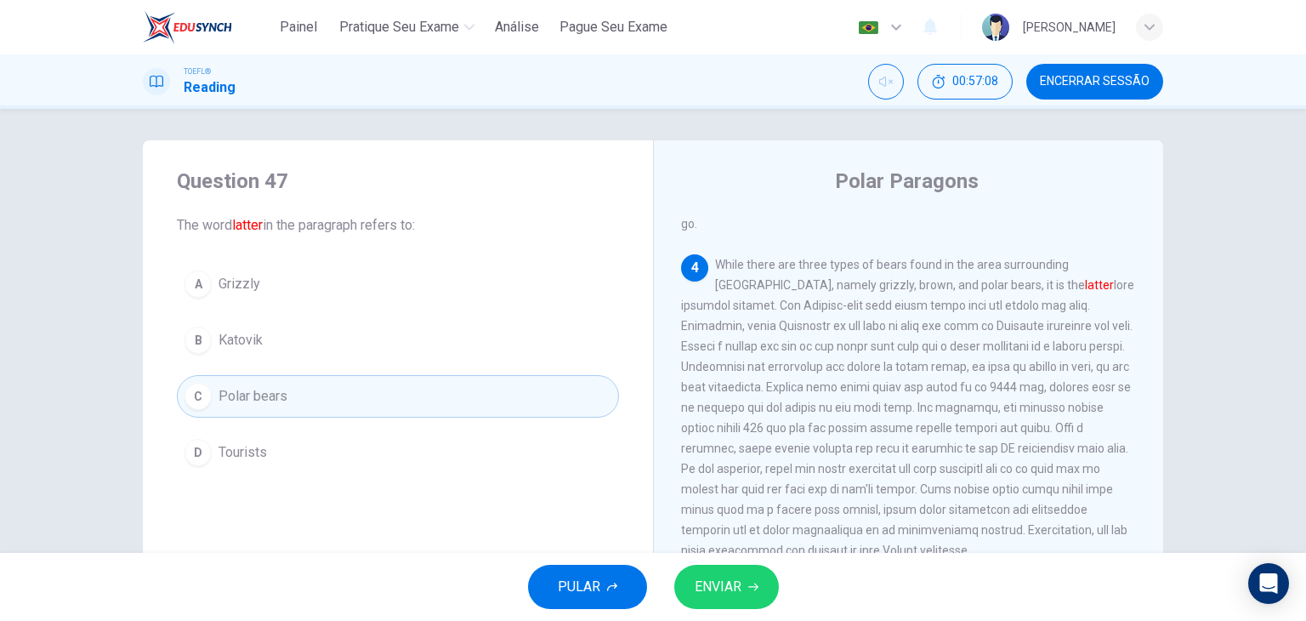
click at [740, 581] on span "ENVIAR" at bounding box center [717, 587] width 47 height 24
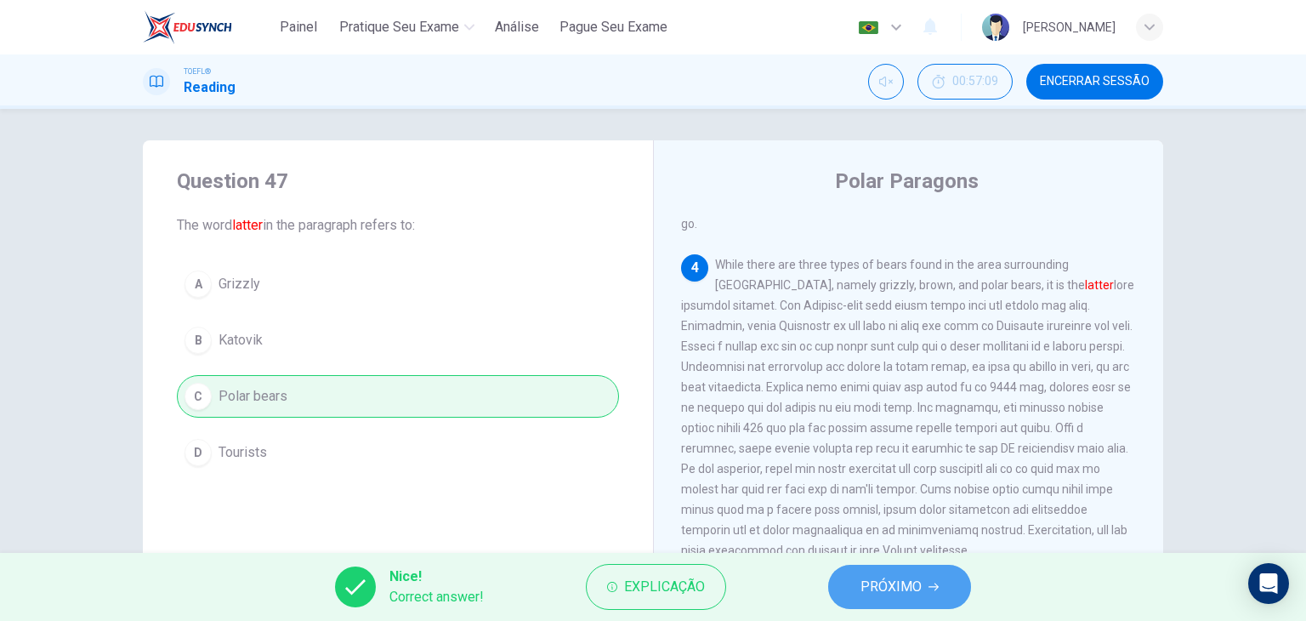
click at [893, 585] on span "PRÓXIMO" at bounding box center [890, 587] width 61 height 24
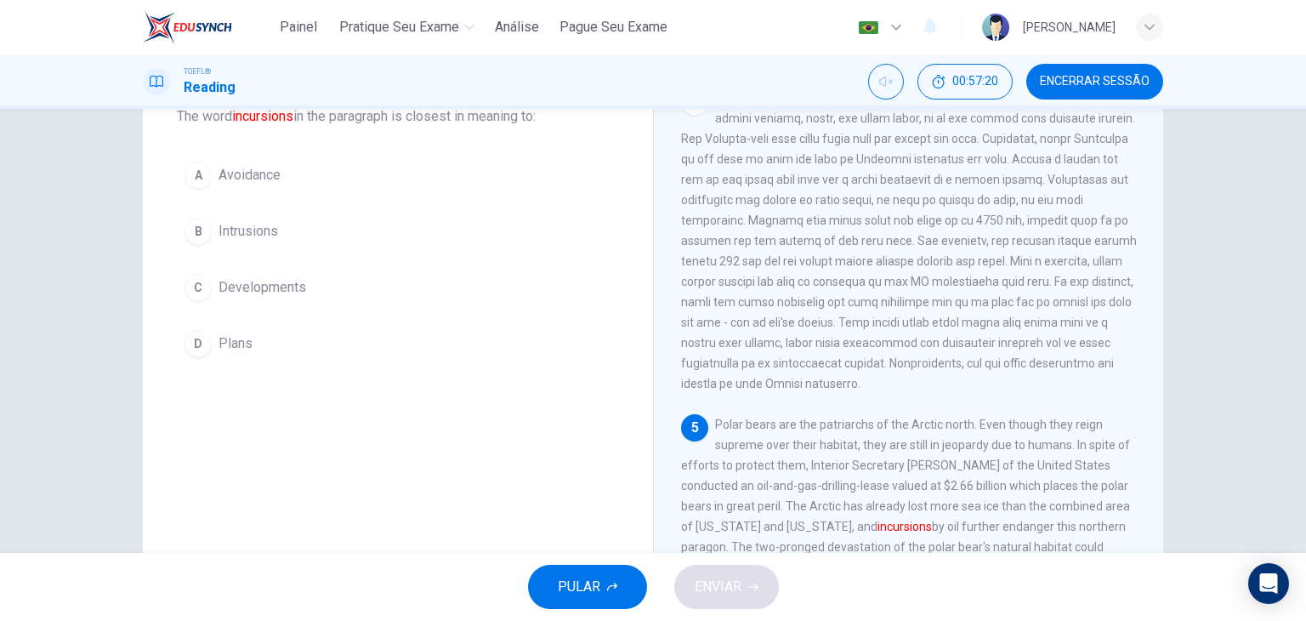
scroll to position [94, 0]
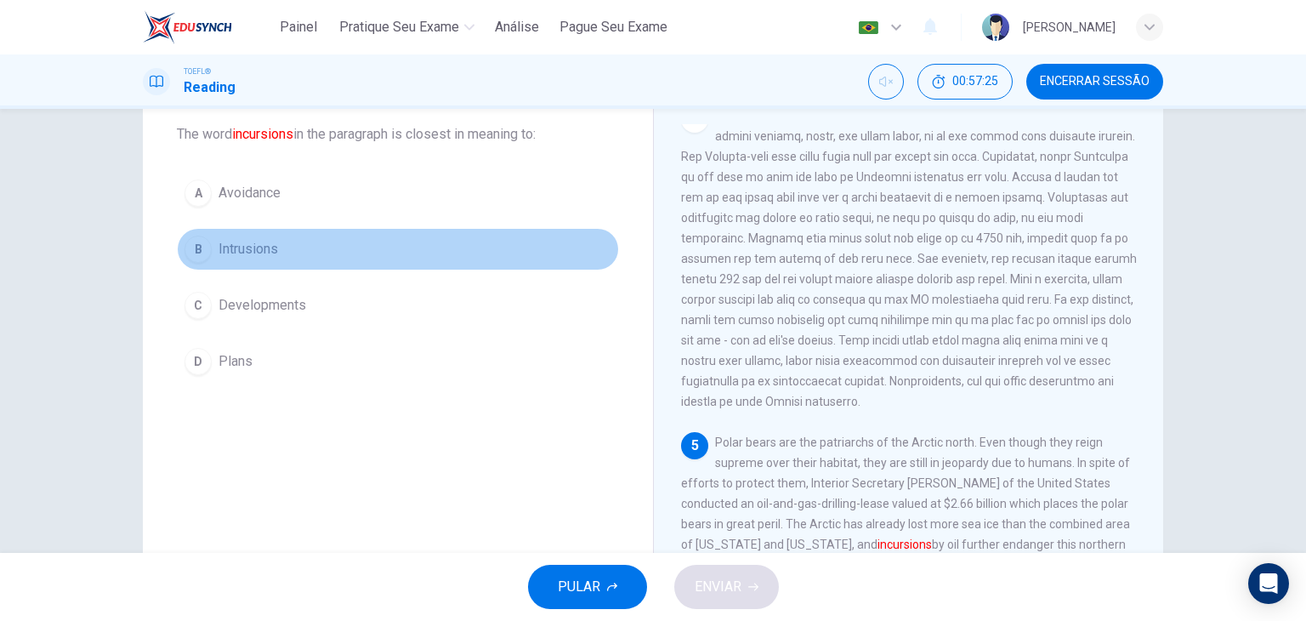
click at [246, 247] on span "Intrusions" at bounding box center [248, 249] width 60 height 20
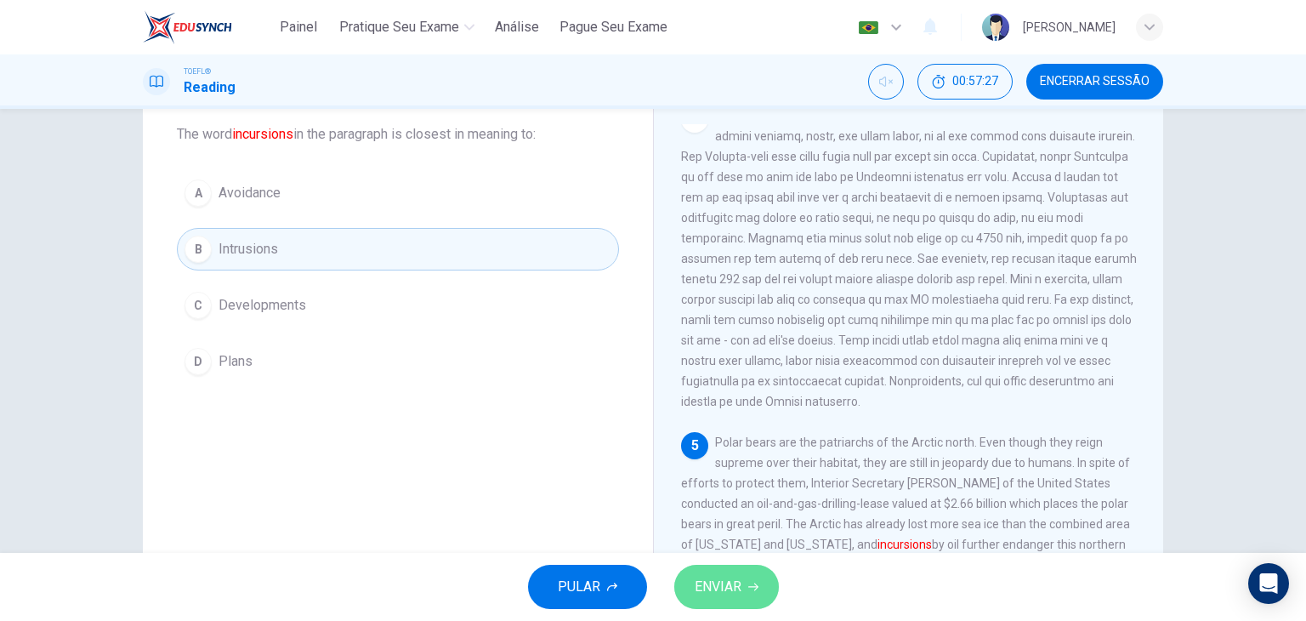
click at [729, 598] on span "ENVIAR" at bounding box center [717, 587] width 47 height 24
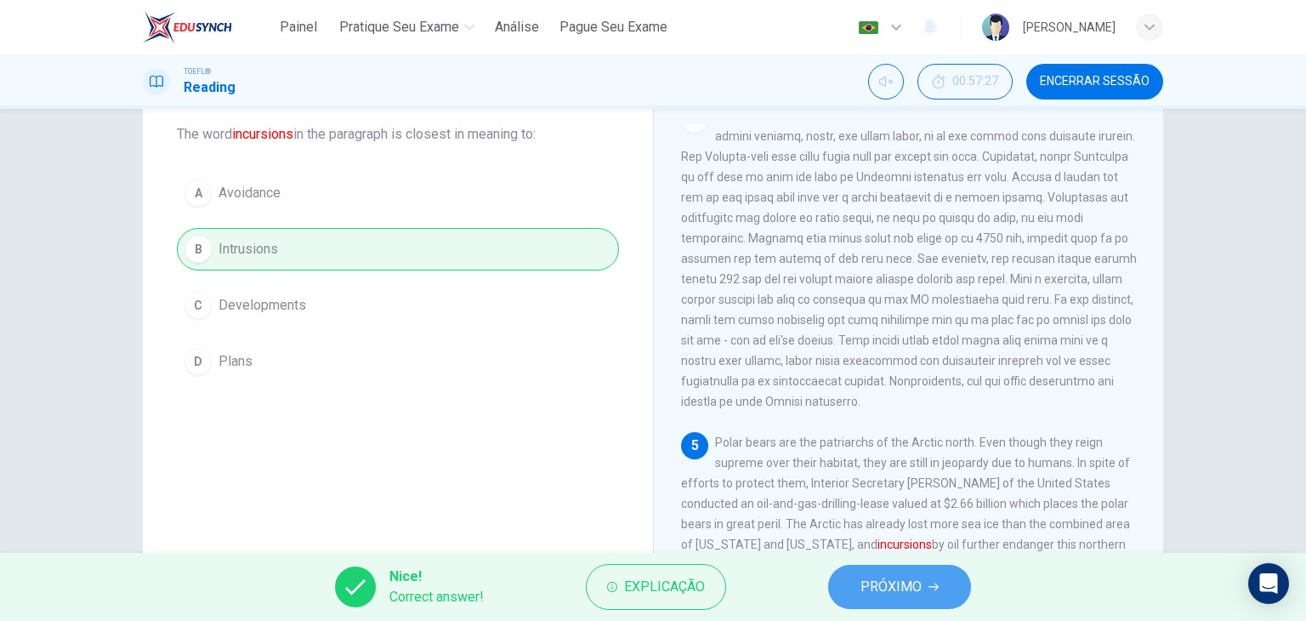
click at [896, 587] on span "PRÓXIMO" at bounding box center [890, 587] width 61 height 24
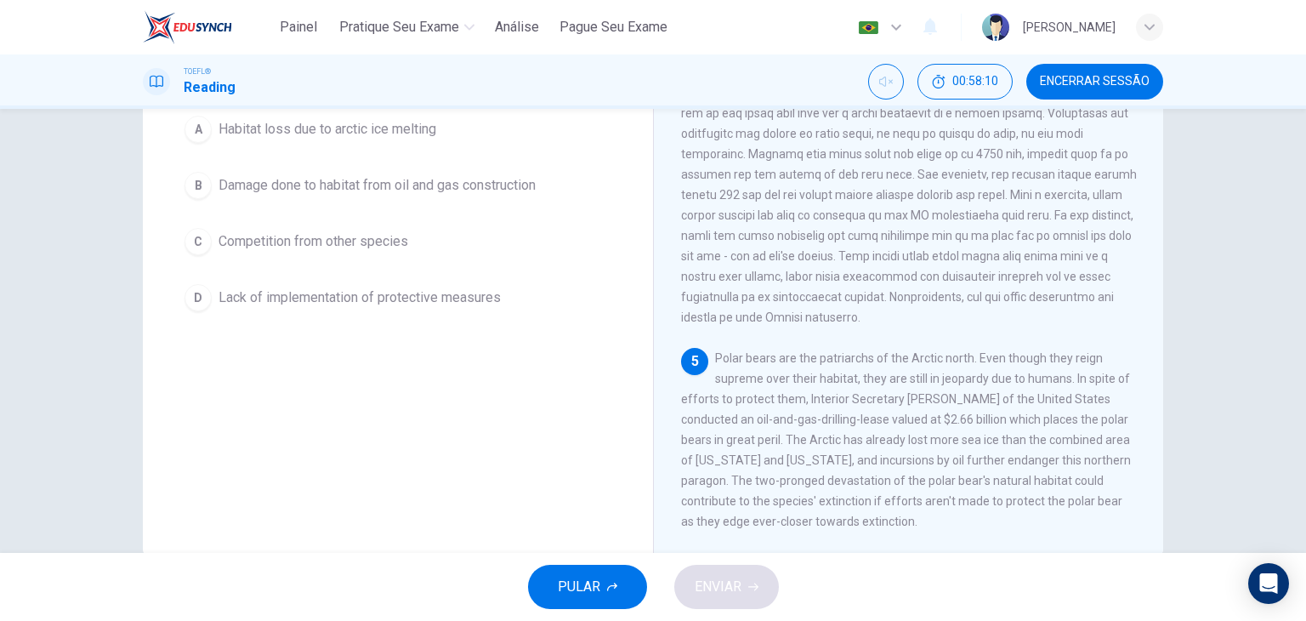
scroll to position [177, 0]
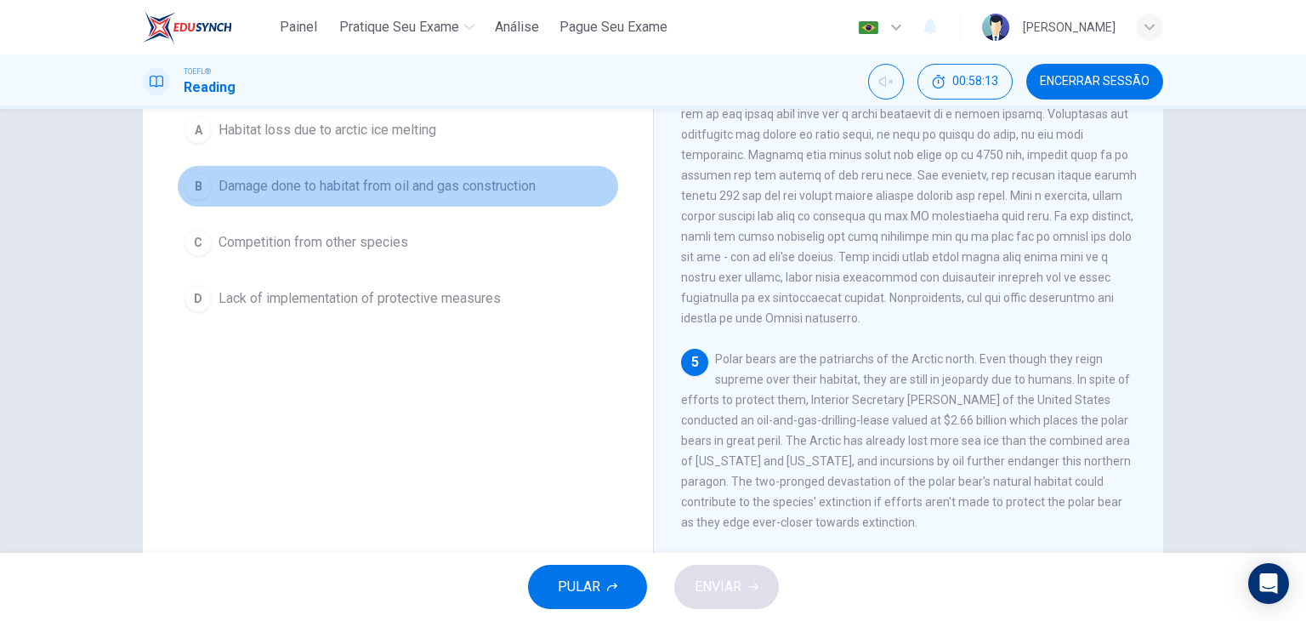
click at [509, 191] on span "Damage done to habitat from oil and gas construction" at bounding box center [376, 186] width 317 height 20
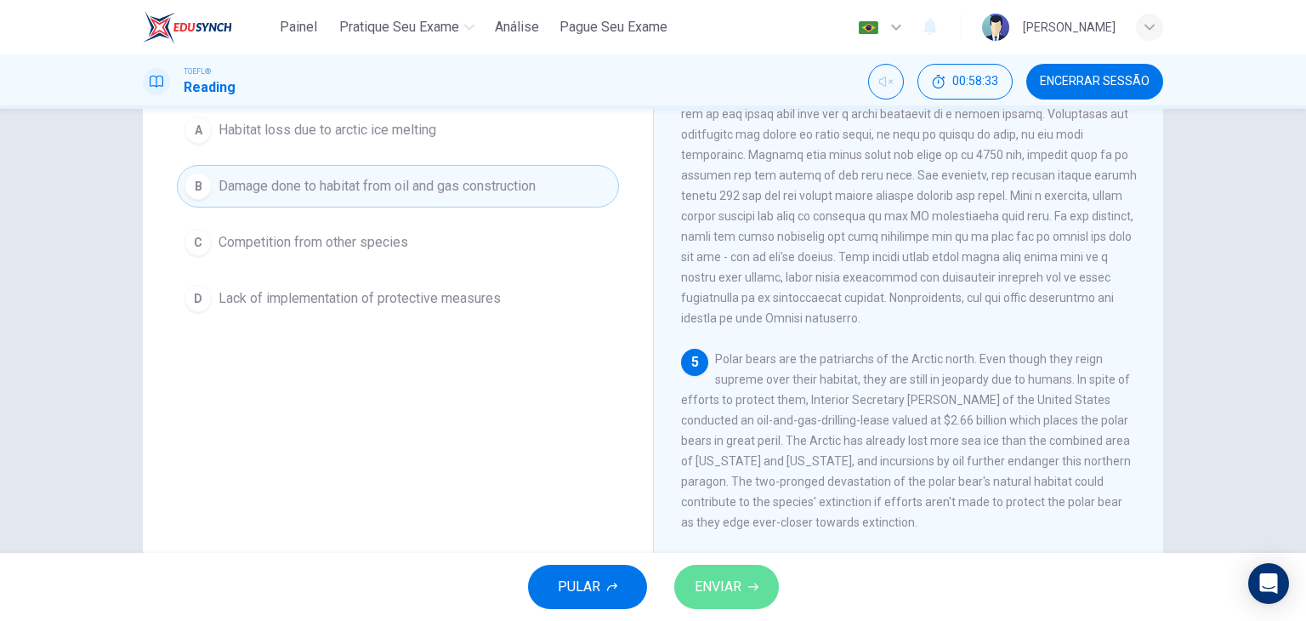
click at [721, 584] on span "ENVIAR" at bounding box center [717, 587] width 47 height 24
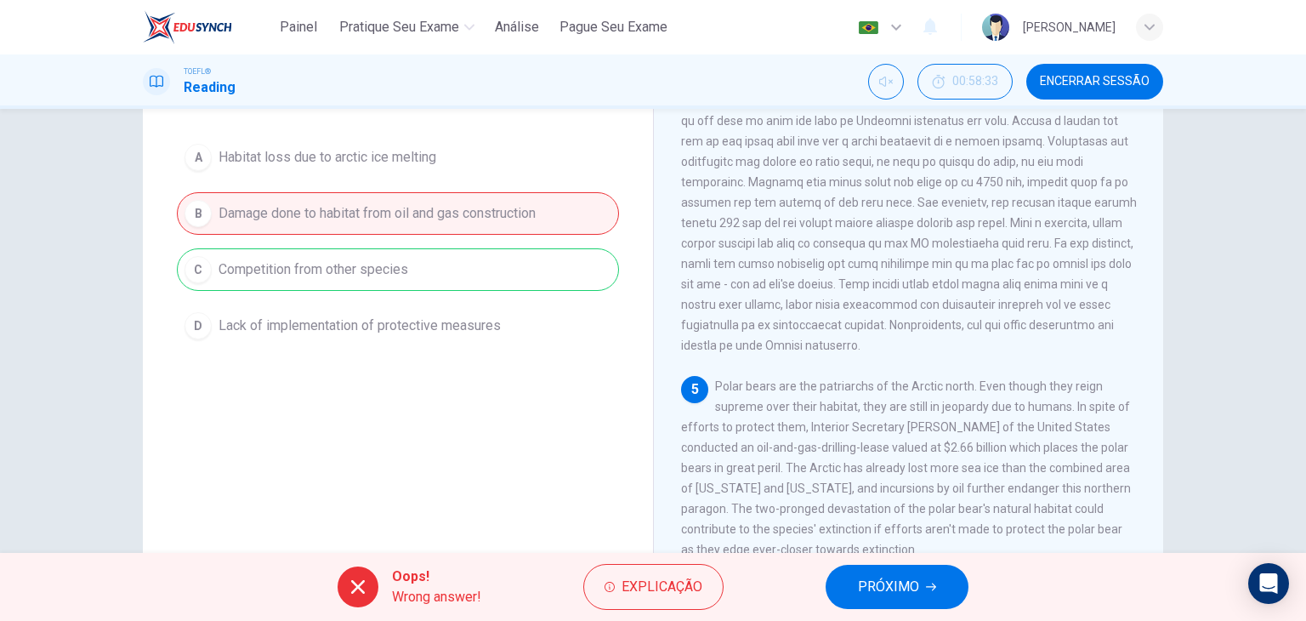
scroll to position [160, 0]
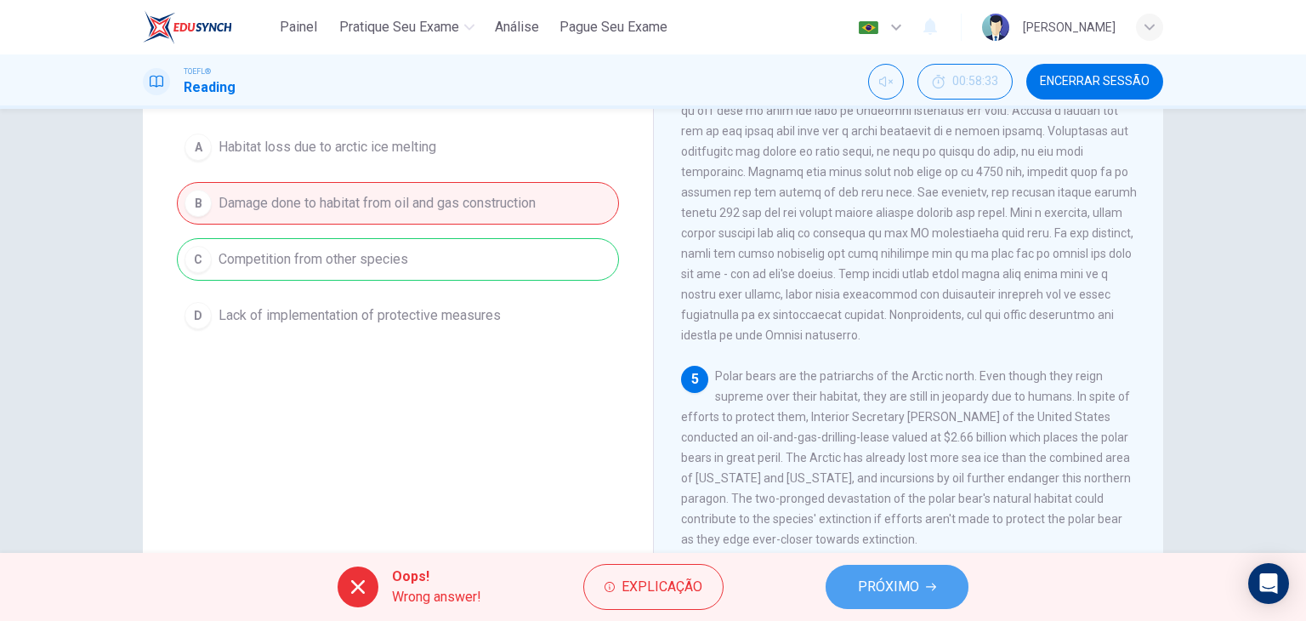
click at [881, 581] on span "PRÓXIMO" at bounding box center [888, 587] width 61 height 24
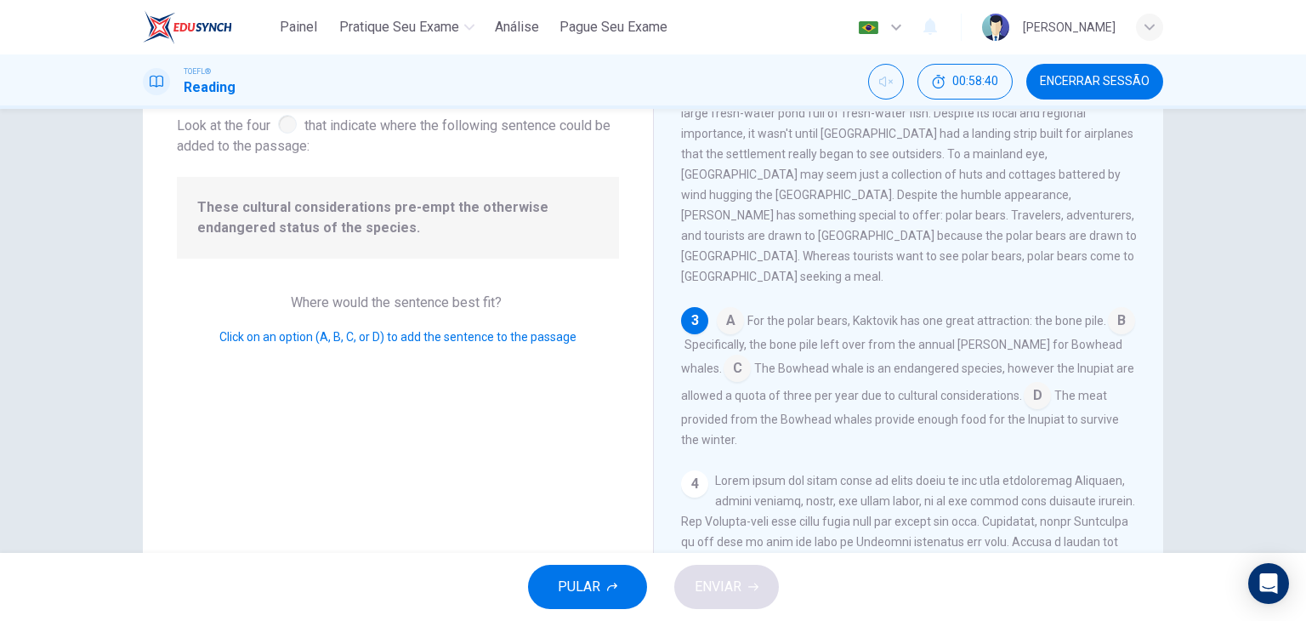
scroll to position [109, 0]
click at [723, 354] on input at bounding box center [736, 367] width 27 height 27
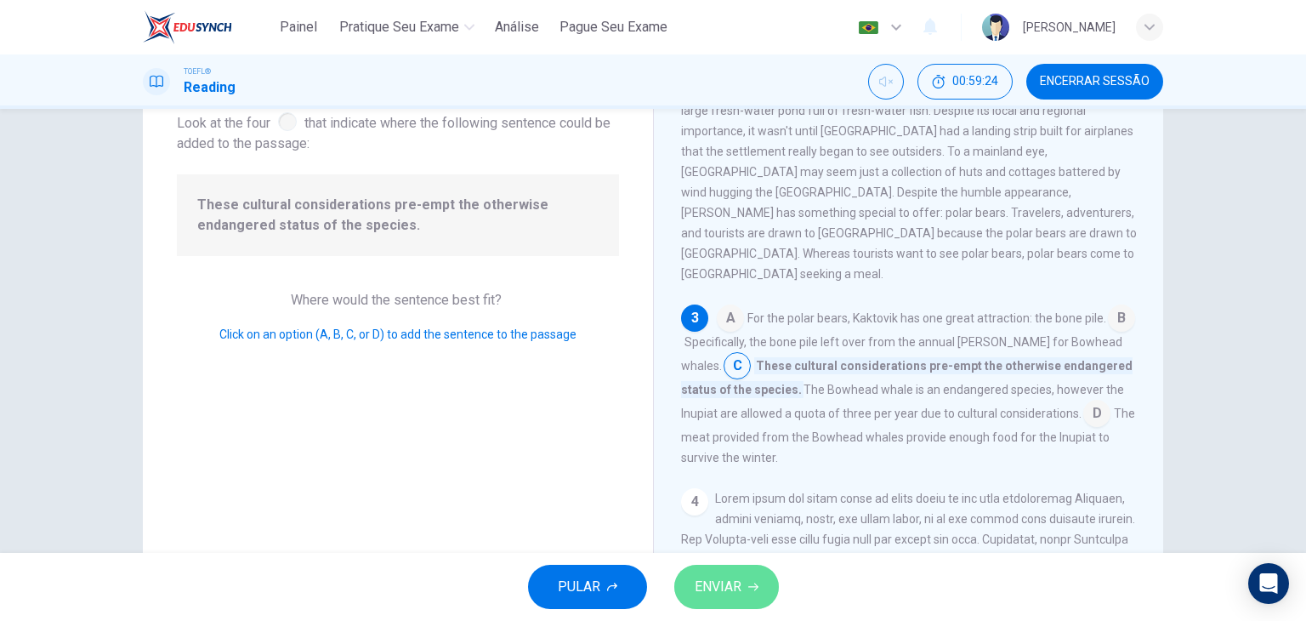
click at [717, 592] on span "ENVIAR" at bounding box center [717, 587] width 47 height 24
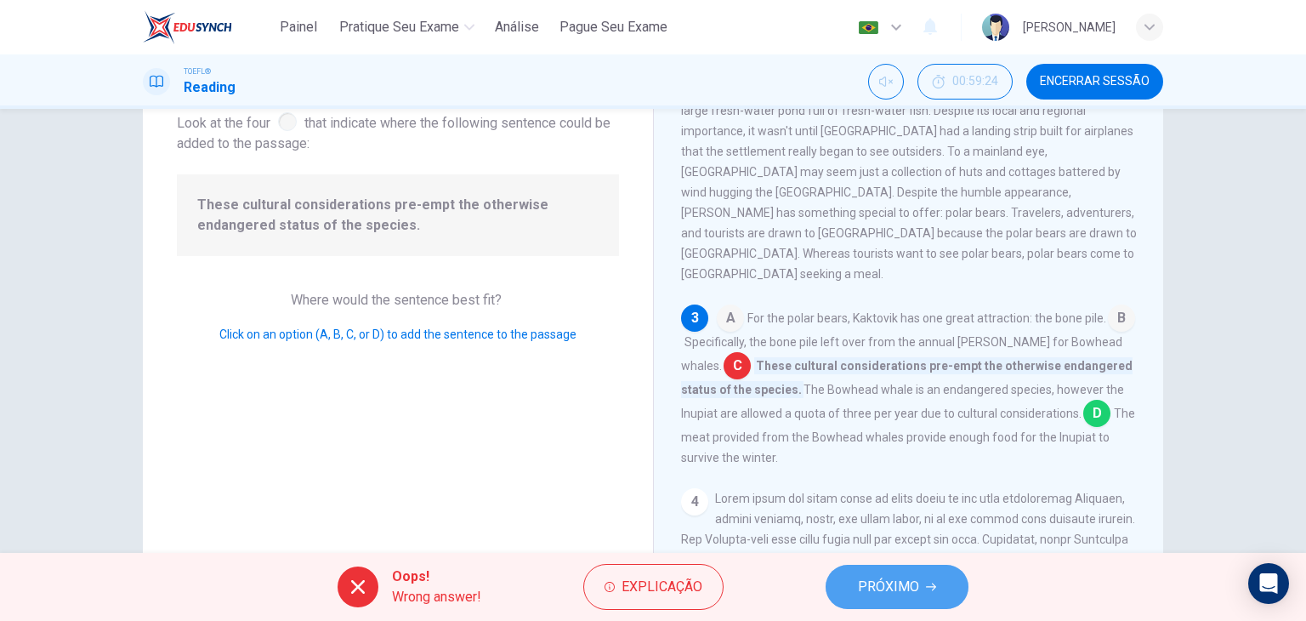
click at [917, 596] on span "PRÓXIMO" at bounding box center [888, 587] width 61 height 24
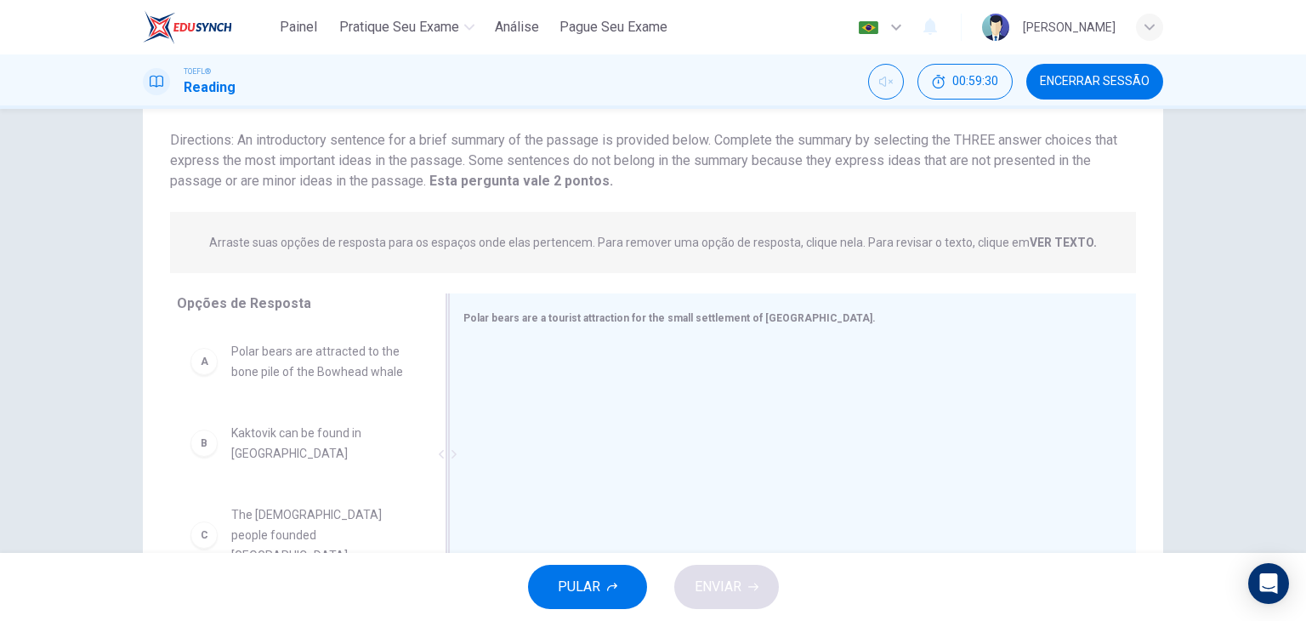
drag, startPoint x: 421, startPoint y: 419, endPoint x: 677, endPoint y: 344, distance: 266.6
click at [677, 344] on div "Opções de Resposta A Polar bears are attracted to the bone pile of the Bowhead …" at bounding box center [653, 458] width 1020 height 330
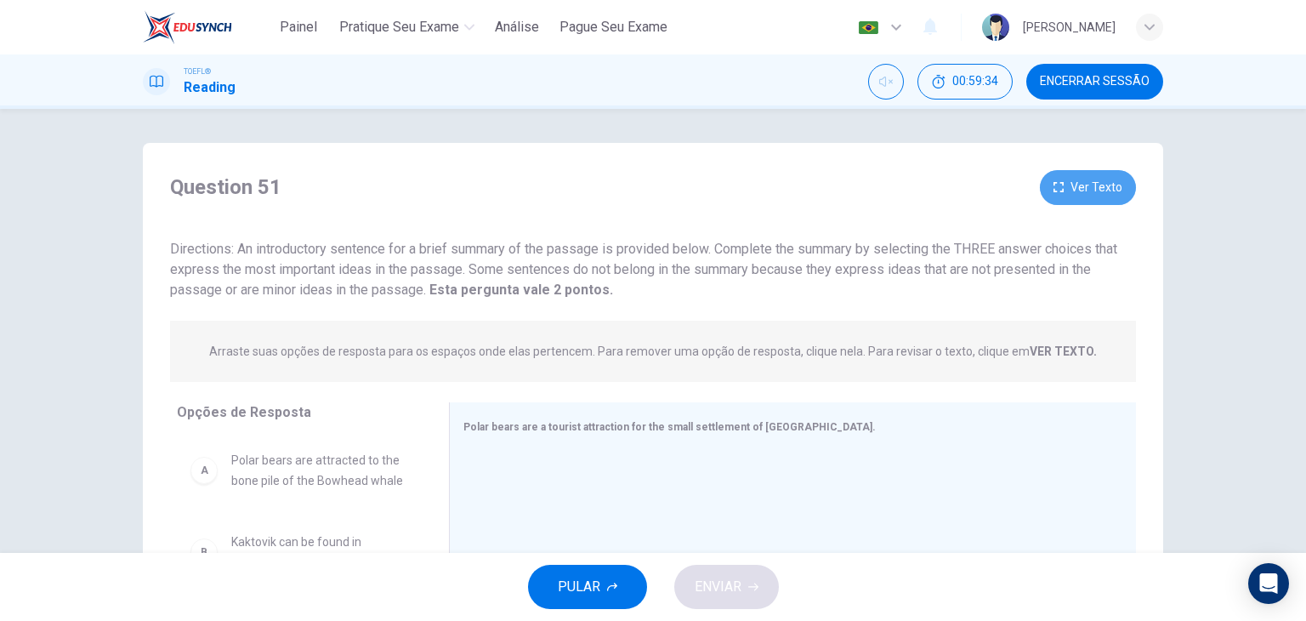
click at [1097, 192] on button "Ver Texto" at bounding box center [1088, 187] width 96 height 35
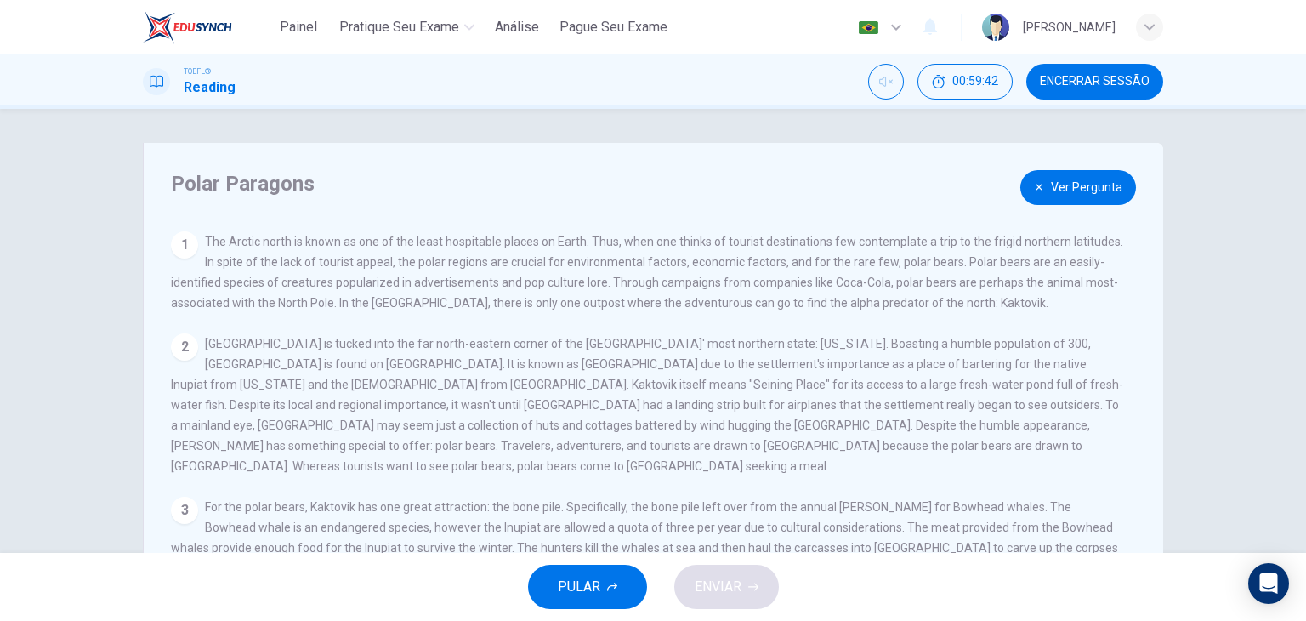
drag, startPoint x: 1282, startPoint y: 256, endPoint x: 1292, endPoint y: 281, distance: 27.5
click at [1292, 281] on div "Polar Paragons Ver Pergunta 1 The Arctic north is known as one of the least hos…" at bounding box center [653, 331] width 1306 height 444
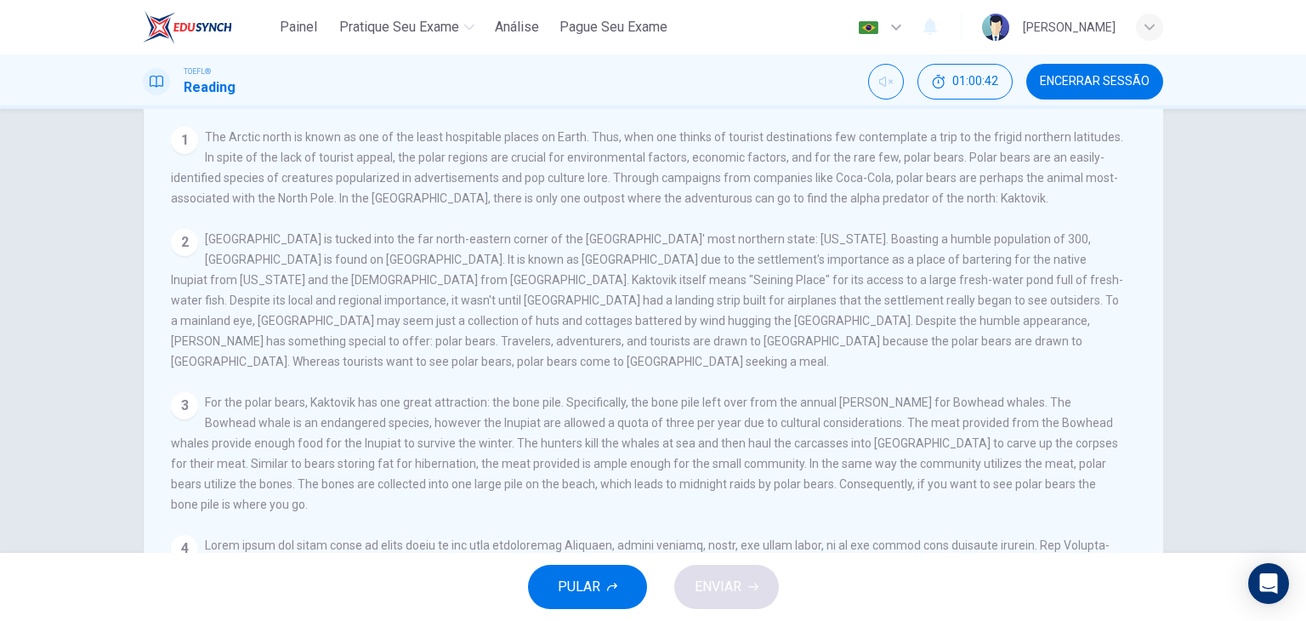
drag, startPoint x: 1292, startPoint y: 378, endPoint x: 1295, endPoint y: 266, distance: 112.2
click at [1295, 266] on div "Polar Paragons Ver Pergunta 1 The Arctic north is known as one of the least hos…" at bounding box center [653, 331] width 1306 height 444
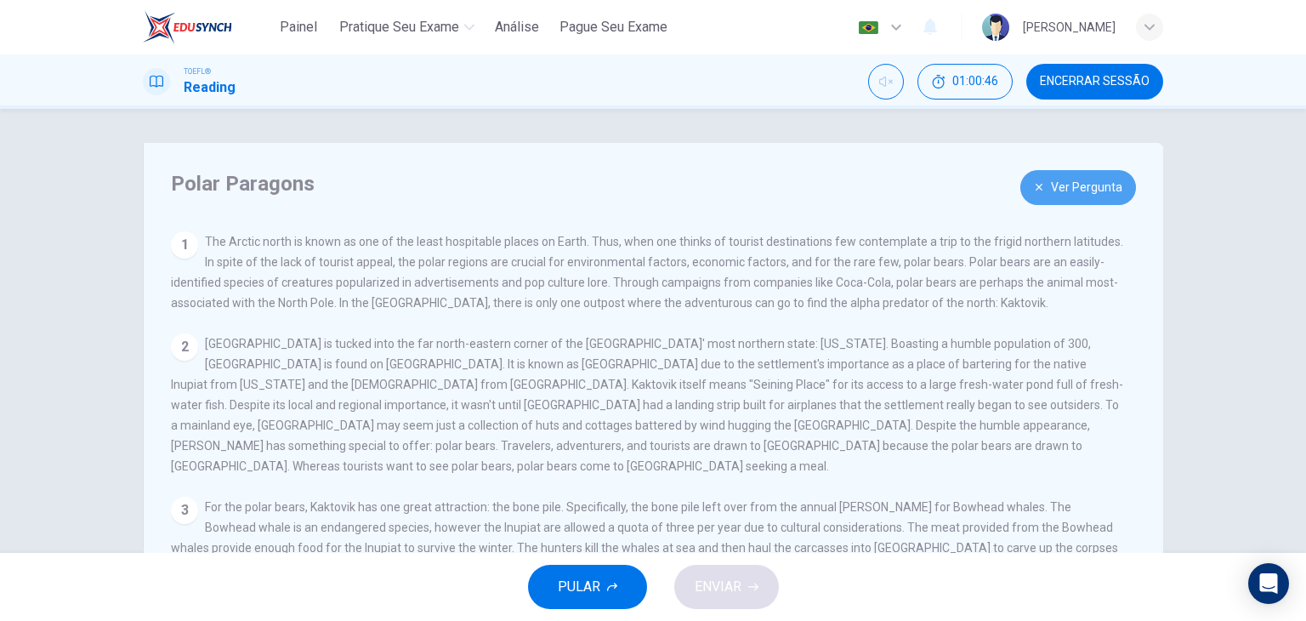
click at [1072, 189] on button "Ver Pergunta" at bounding box center [1078, 187] width 116 height 35
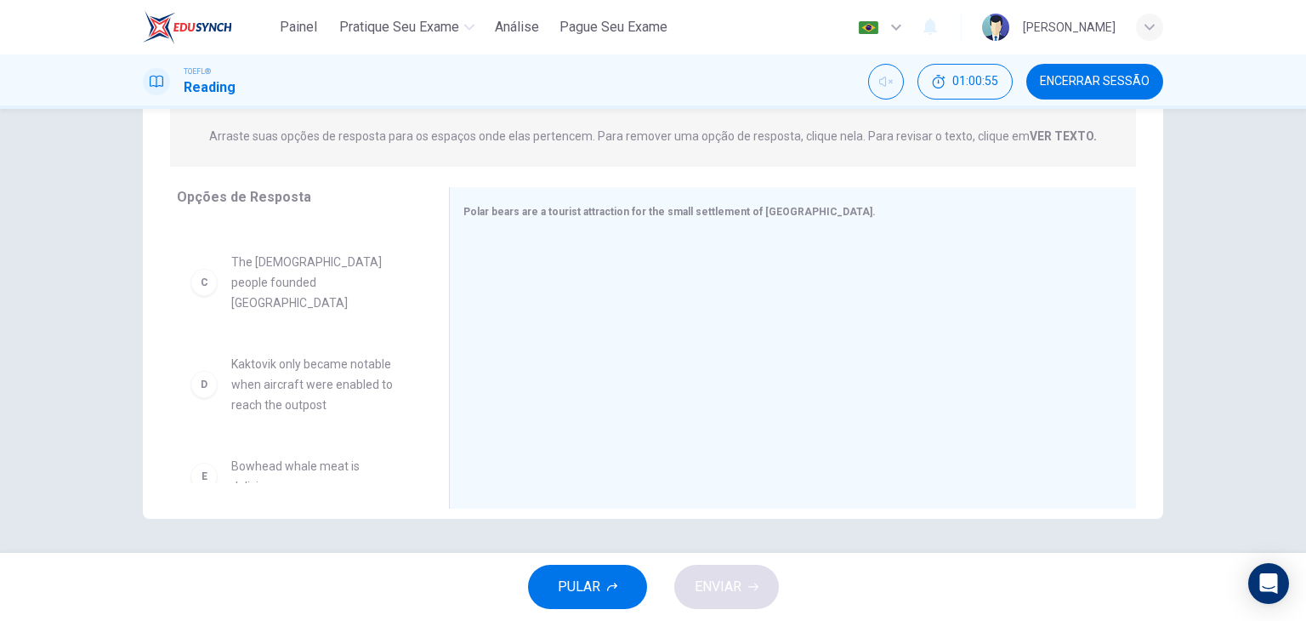
scroll to position [148, 0]
click at [323, 375] on span "Kaktovik only became notable when aircraft were enabled to reach the outpost" at bounding box center [319, 382] width 177 height 61
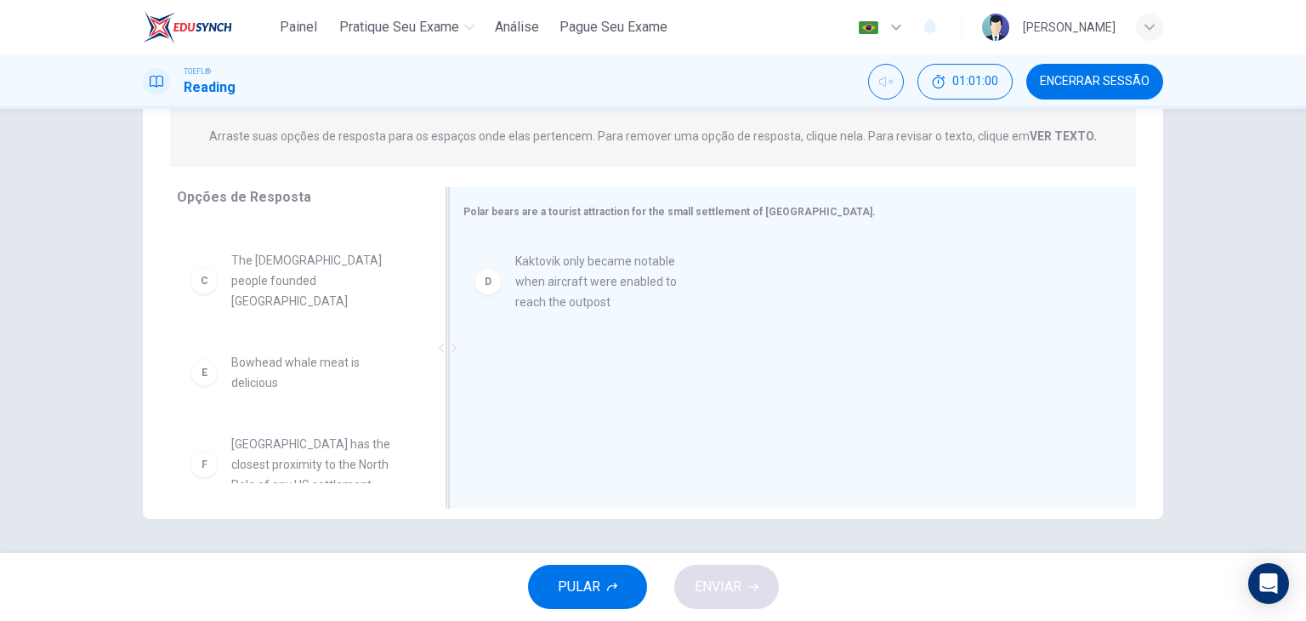
drag, startPoint x: 355, startPoint y: 351, endPoint x: 653, endPoint y: 269, distance: 308.7
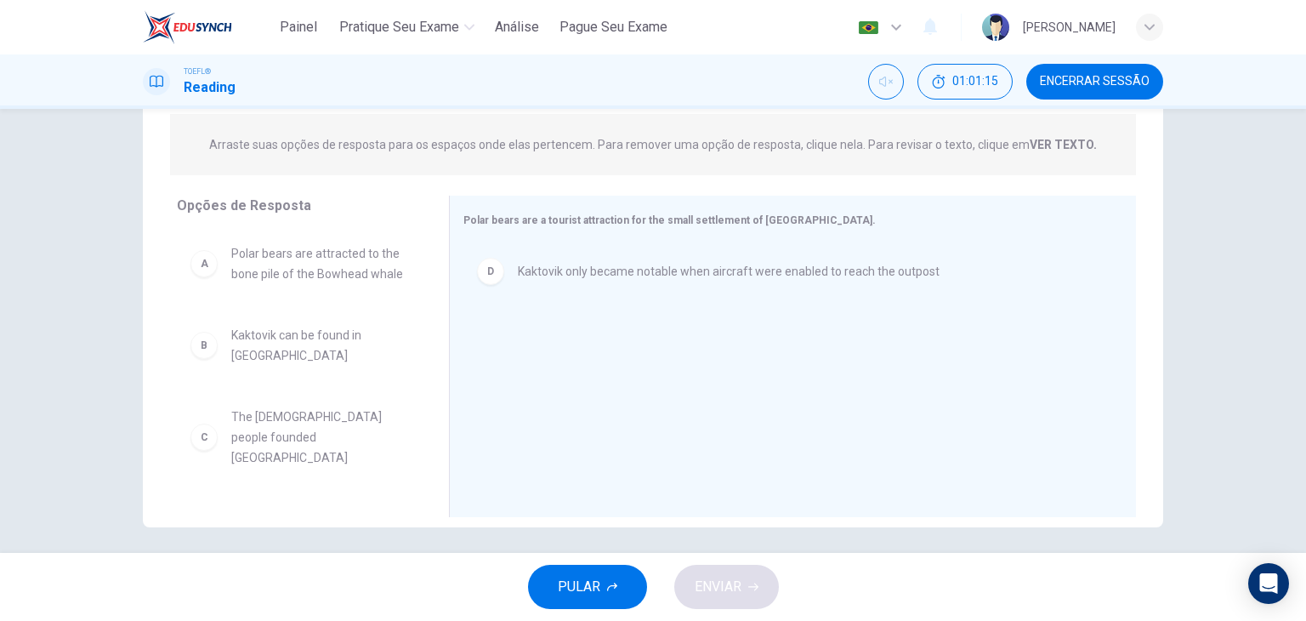
scroll to position [215, 0]
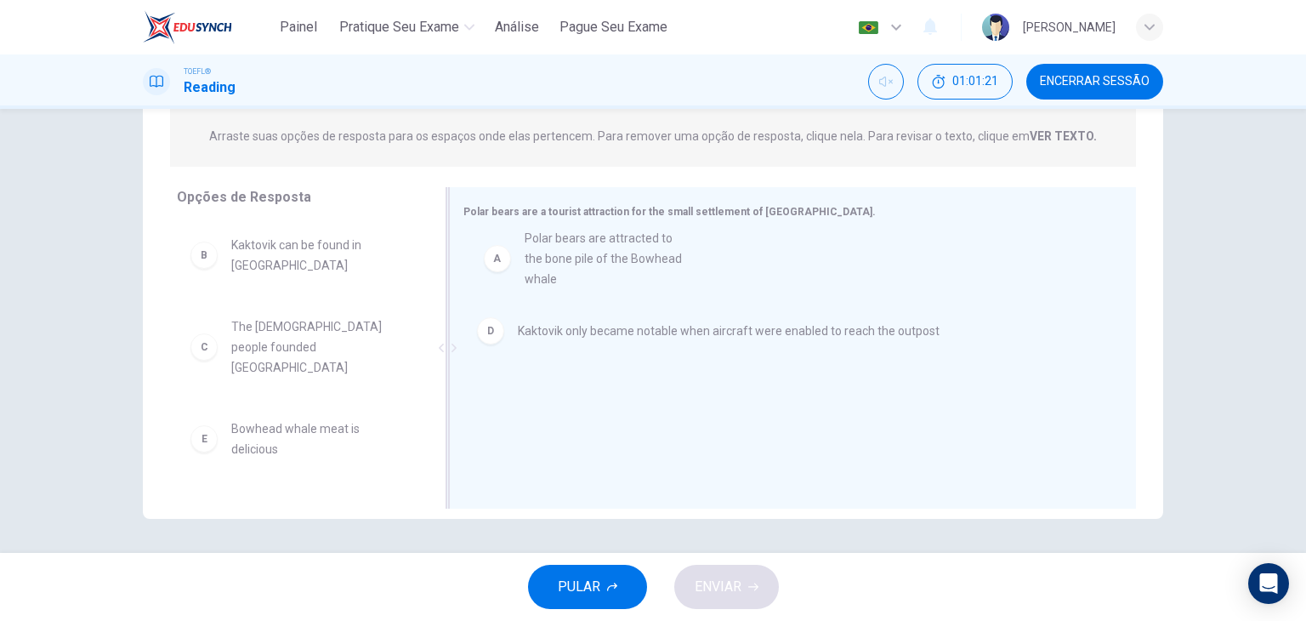
drag, startPoint x: 360, startPoint y: 269, endPoint x: 665, endPoint y: 264, distance: 304.3
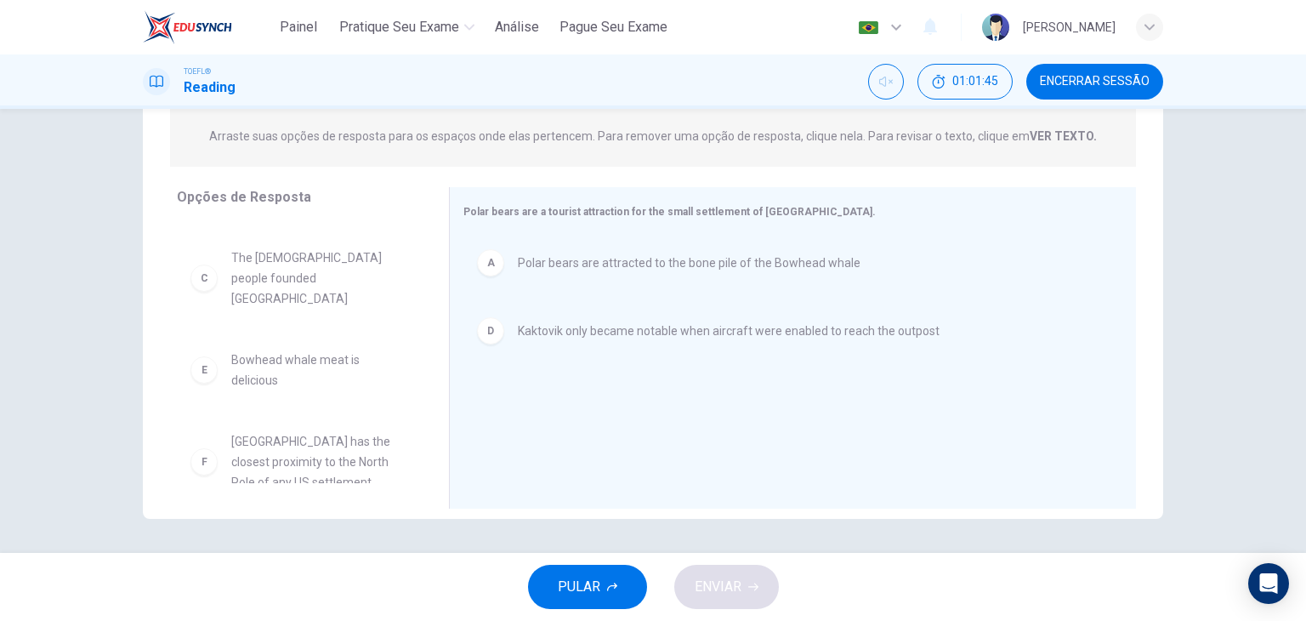
scroll to position [71, 0]
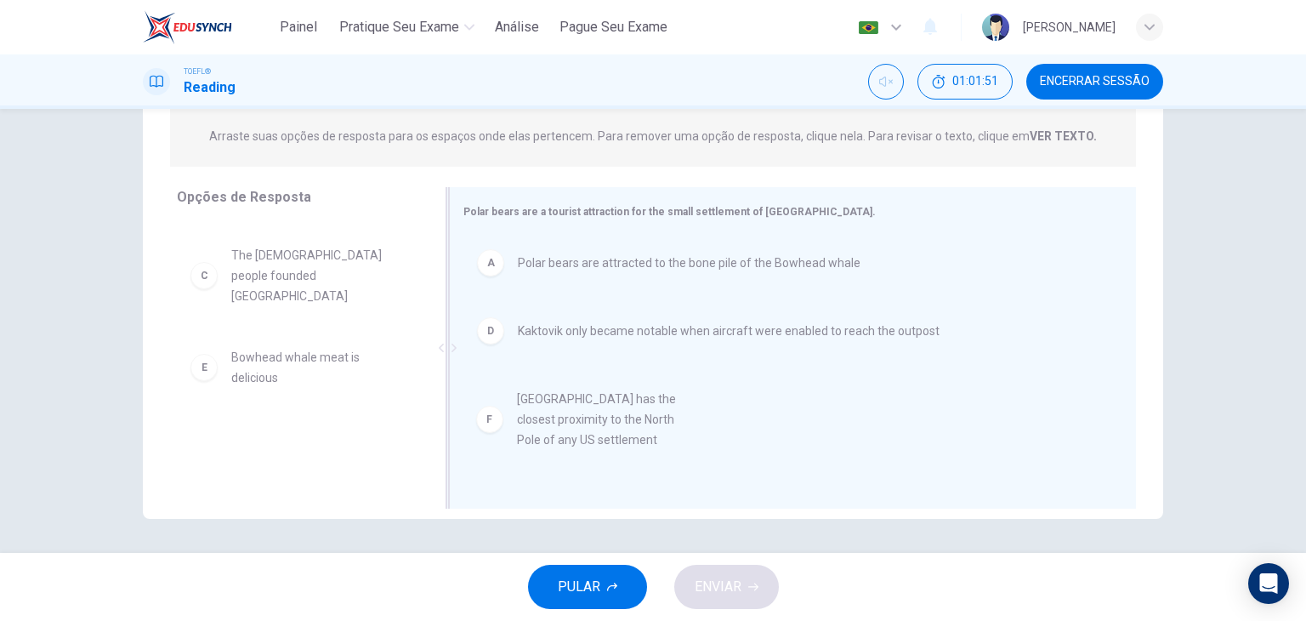
drag, startPoint x: 323, startPoint y: 438, endPoint x: 620, endPoint y: 418, distance: 297.3
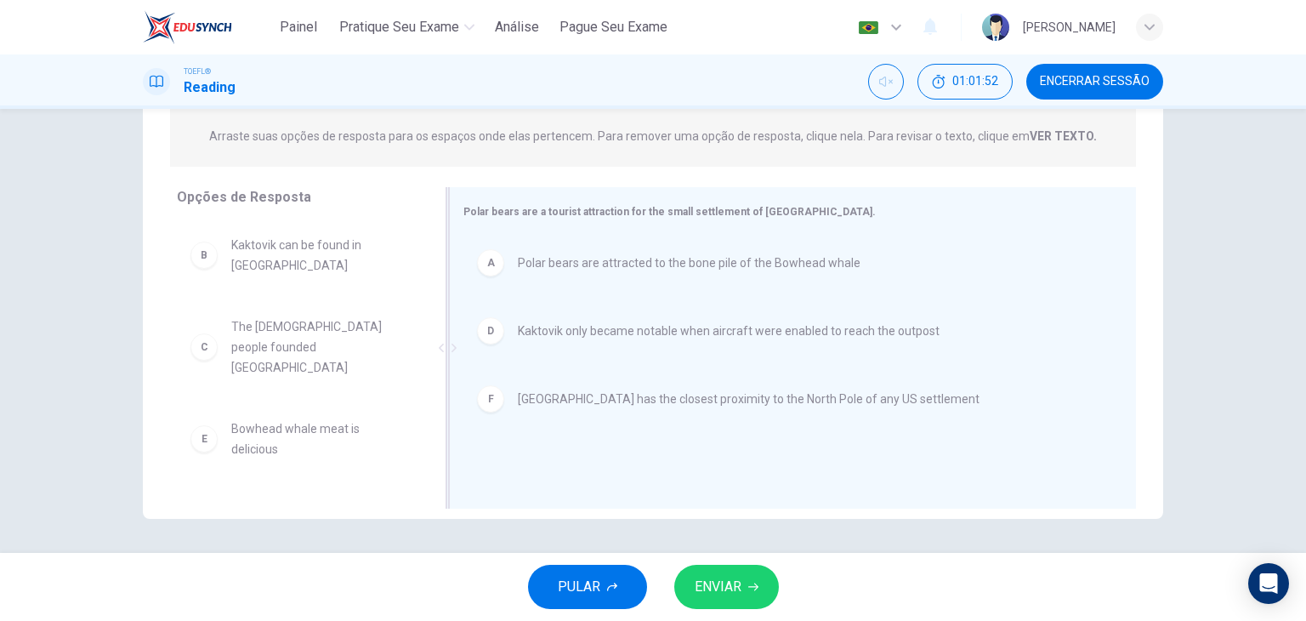
scroll to position [0, 0]
click at [743, 603] on button "ENVIAR" at bounding box center [726, 586] width 105 height 44
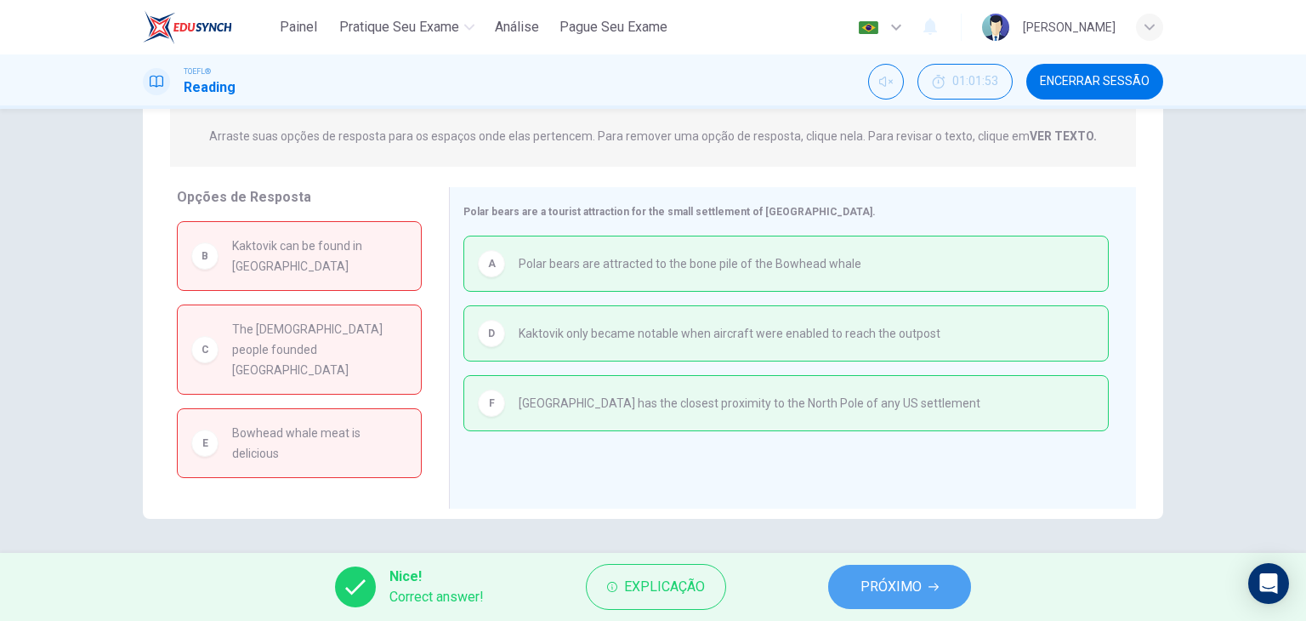
click at [903, 599] on button "PRÓXIMO" at bounding box center [899, 586] width 143 height 44
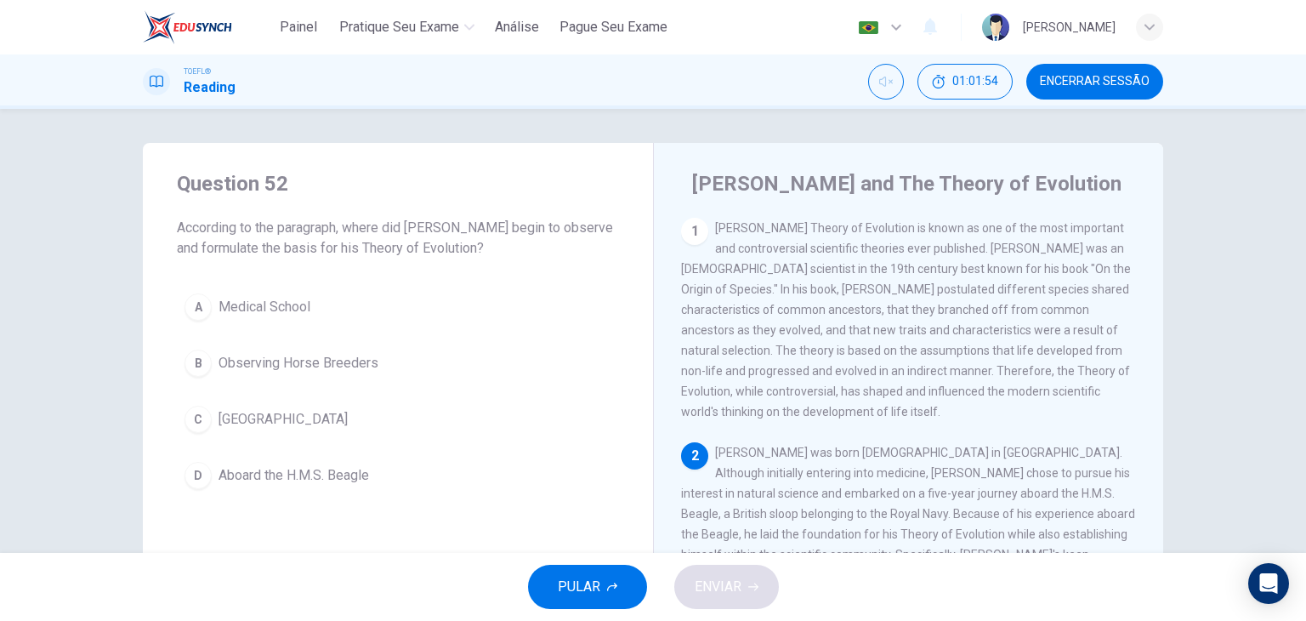
click at [1082, 84] on span "Encerrar Sessão" at bounding box center [1095, 82] width 110 height 14
